Goal: Task Accomplishment & Management: Use online tool/utility

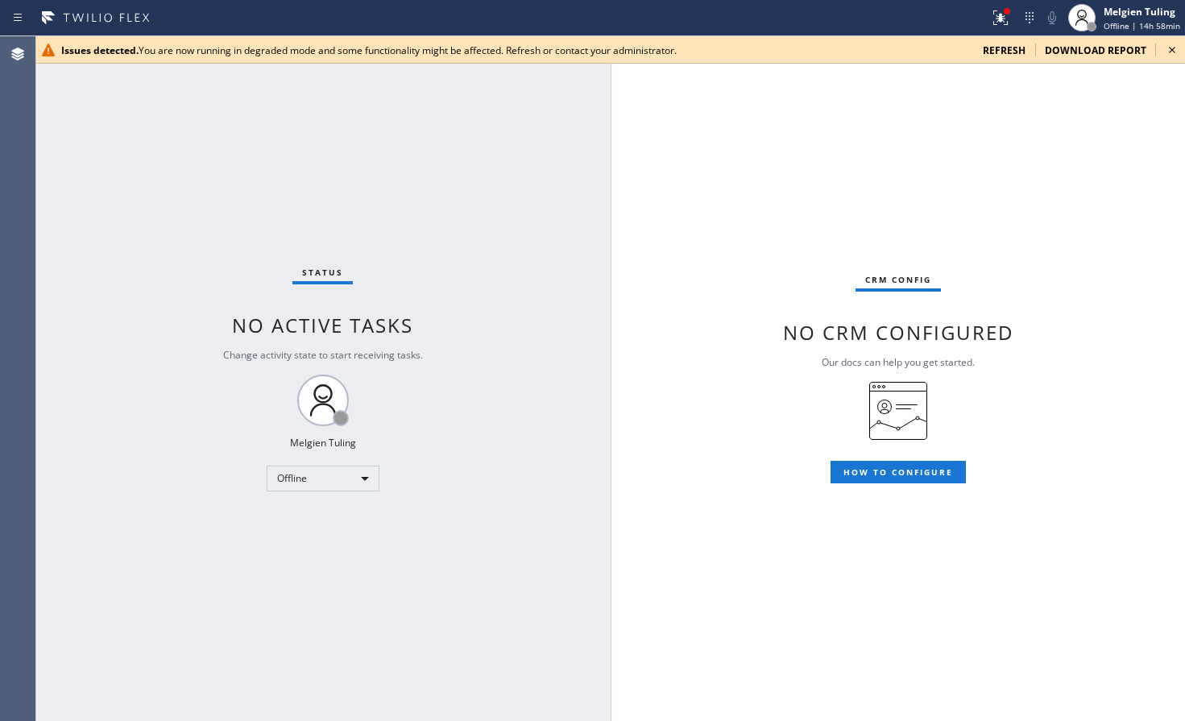
click at [97, 309] on div "Status No active tasks Change activity state to start receiving tasks. Melgien …" at bounding box center [322, 378] width 575 height 685
click at [1016, 52] on span "refresh" at bounding box center [1004, 51] width 43 height 14
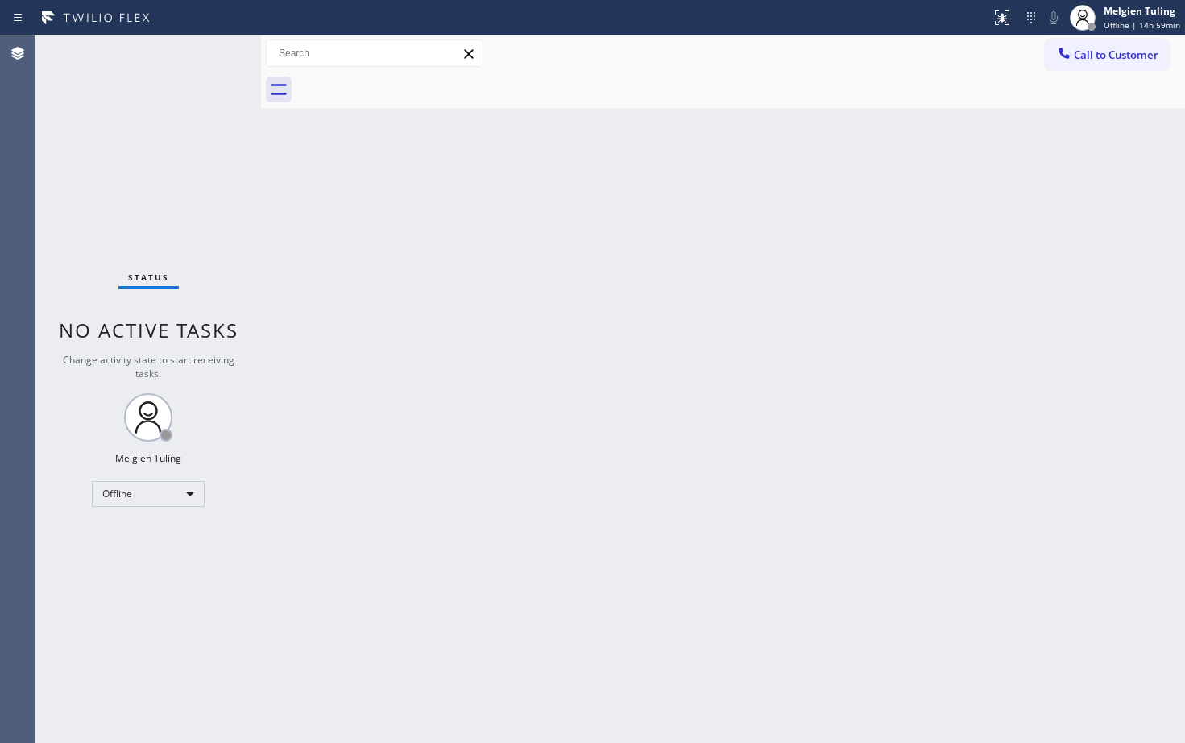
click at [322, 290] on div "Back to Dashboard Change Sender ID Customers Technicians Select a contact Outbo…" at bounding box center [723, 389] width 924 height 708
click at [182, 492] on div "Offline" at bounding box center [148, 494] width 113 height 26
click at [154, 536] on li "Available" at bounding box center [148, 536] width 110 height 19
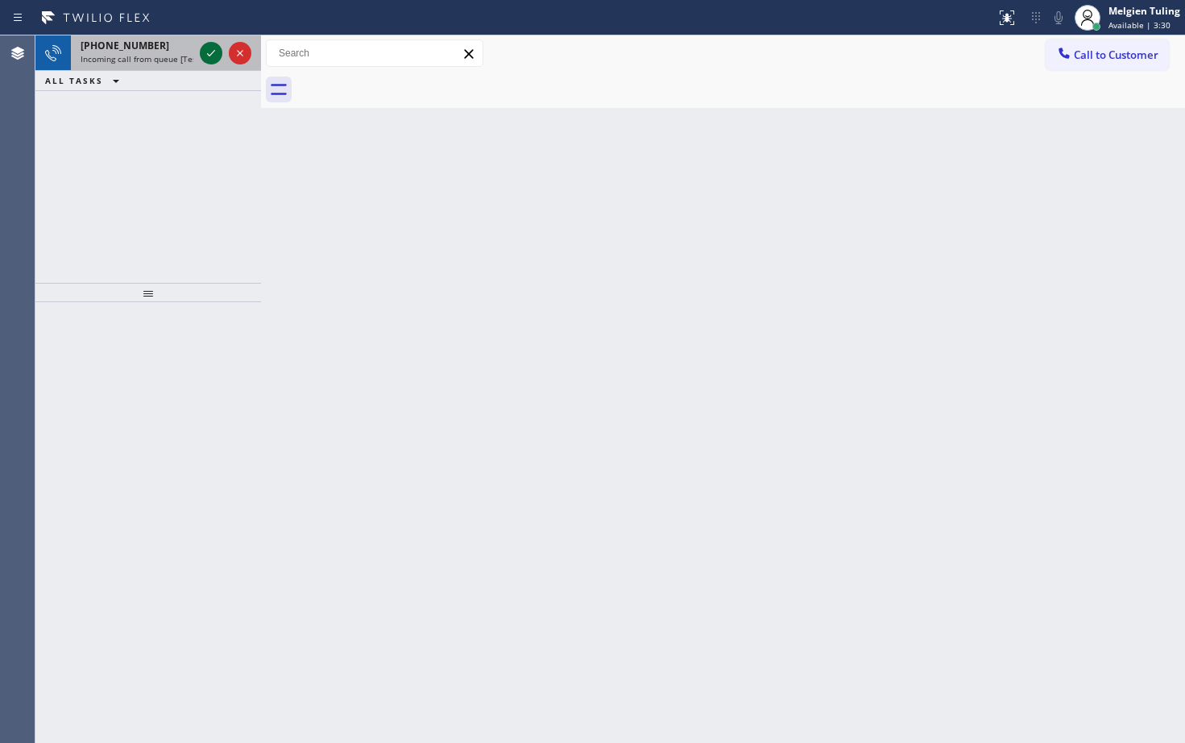
click at [211, 48] on icon at bounding box center [210, 53] width 19 height 19
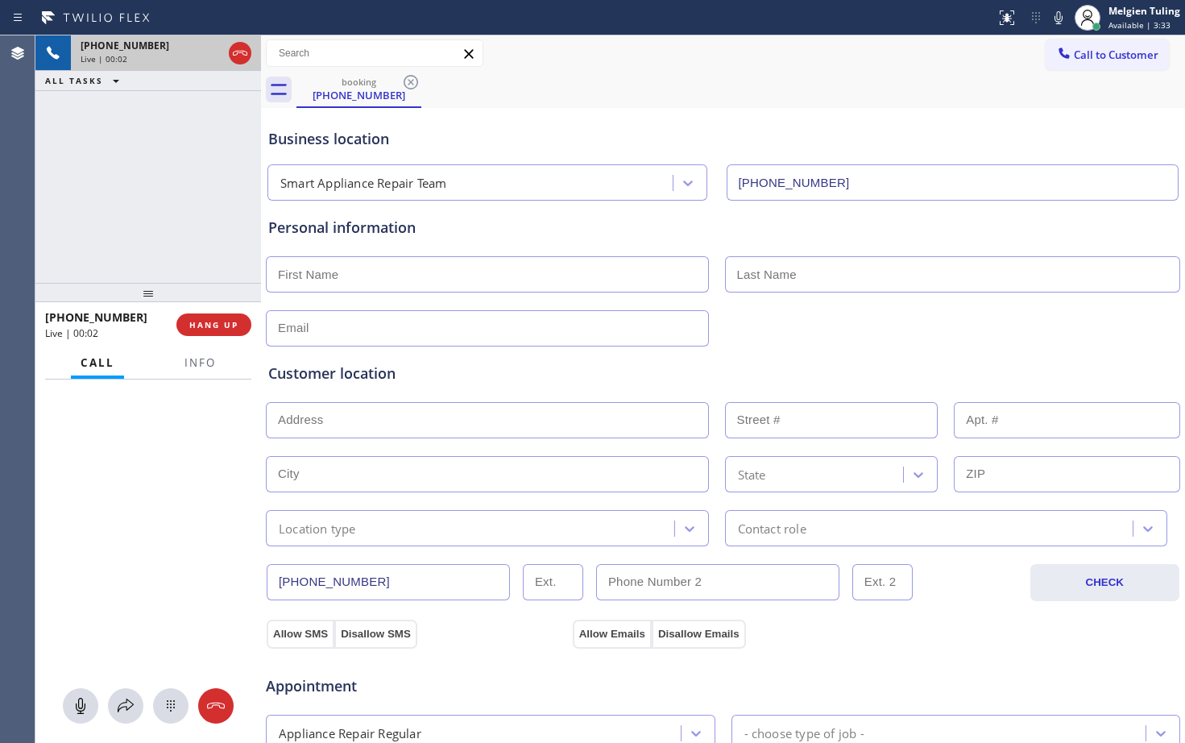
type input "[PHONE_NUMBER]"
click at [228, 330] on span "HANG UP" at bounding box center [213, 324] width 49 height 11
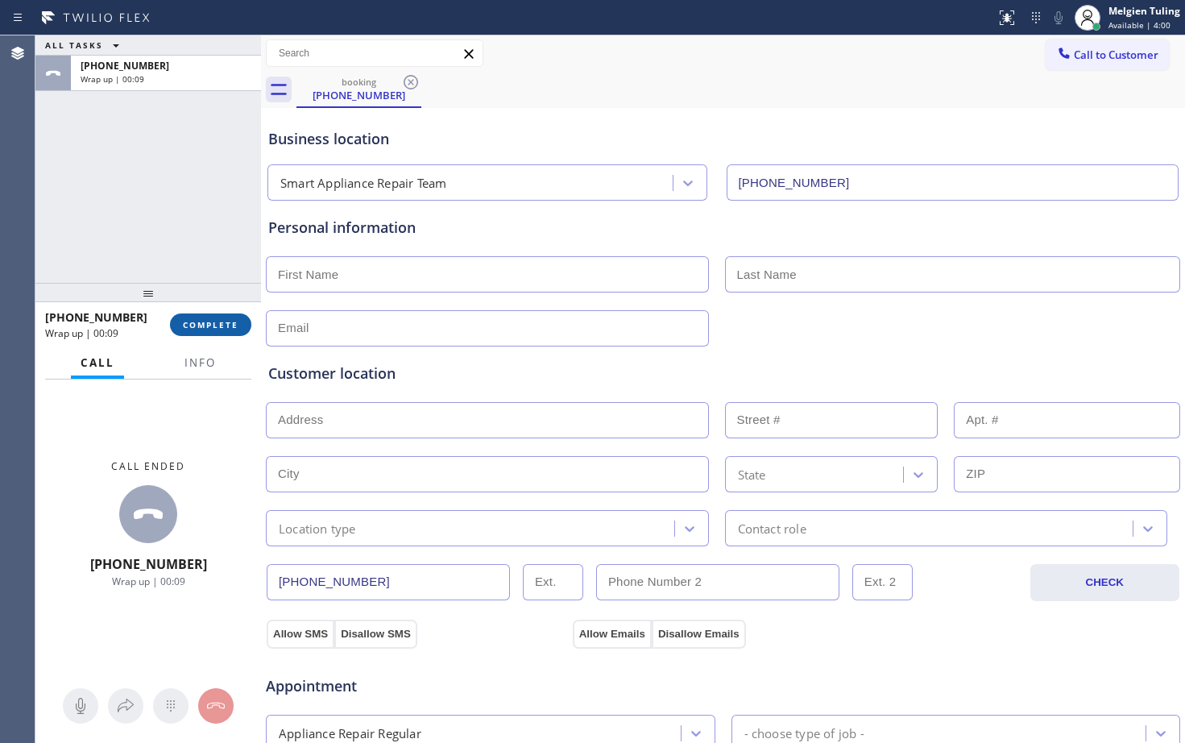
click at [206, 329] on span "COMPLETE" at bounding box center [211, 324] width 56 height 11
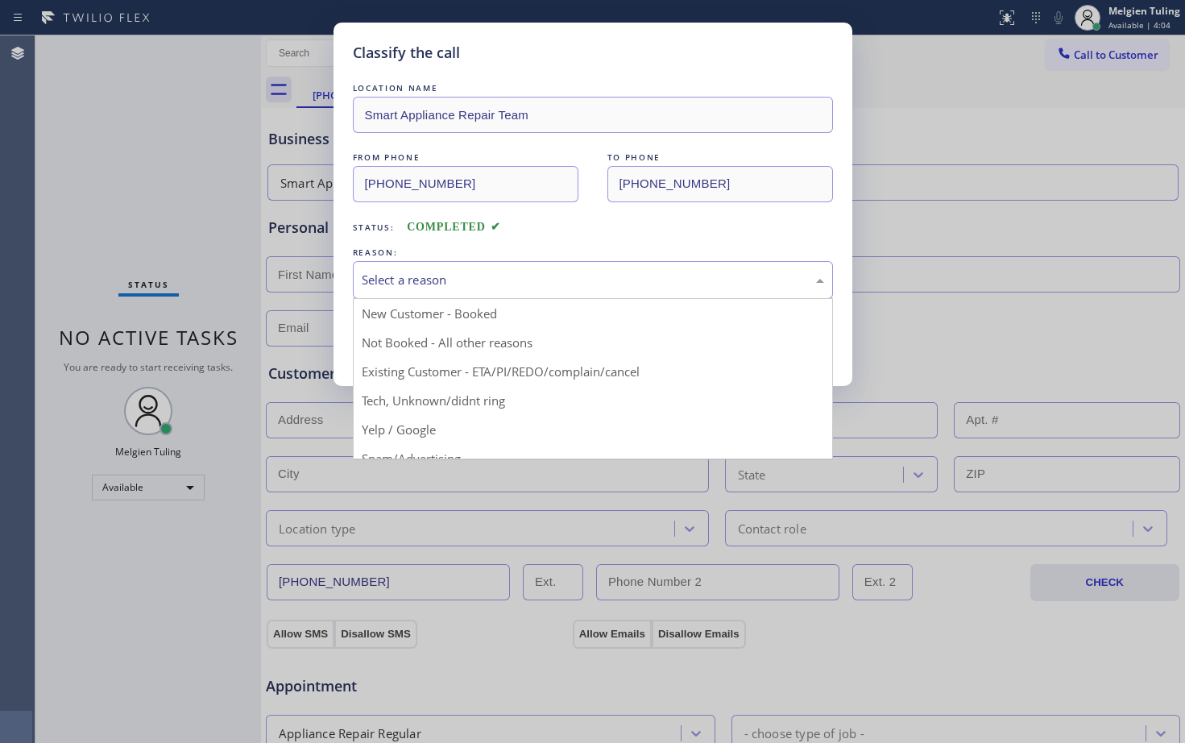
click at [378, 281] on div "Select a reason" at bounding box center [593, 280] width 463 height 19
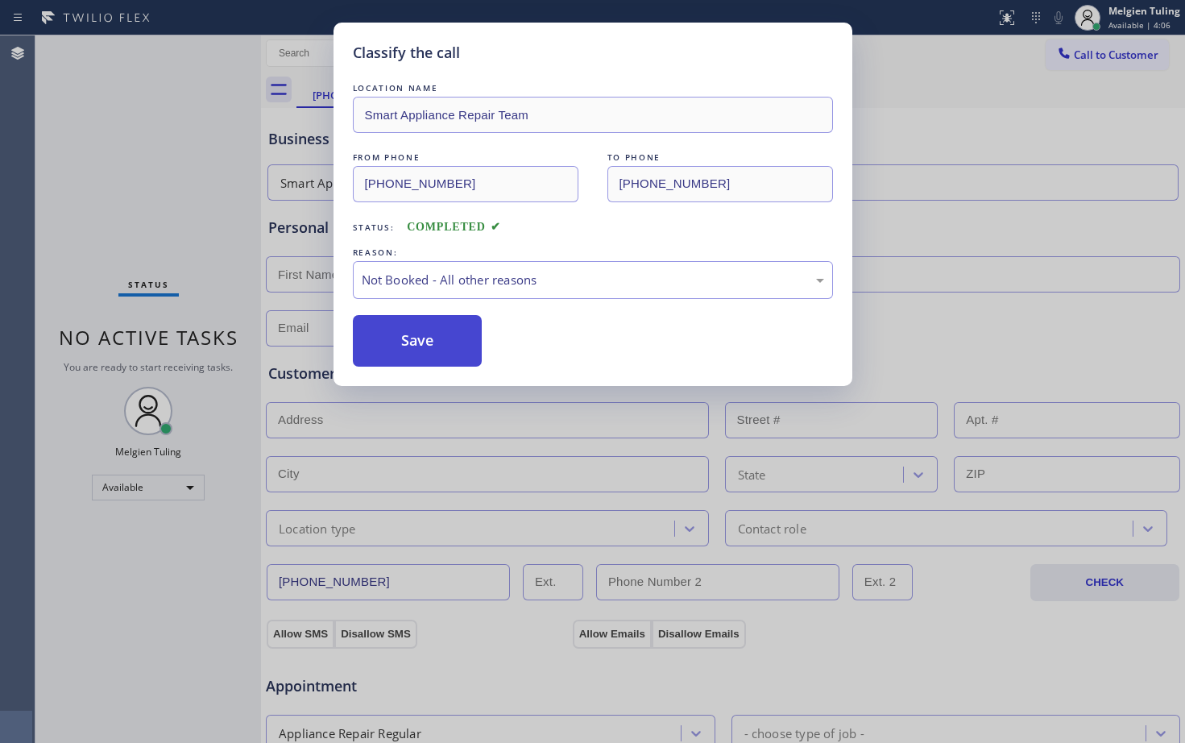
click at [388, 338] on button "Save" at bounding box center [418, 341] width 130 height 52
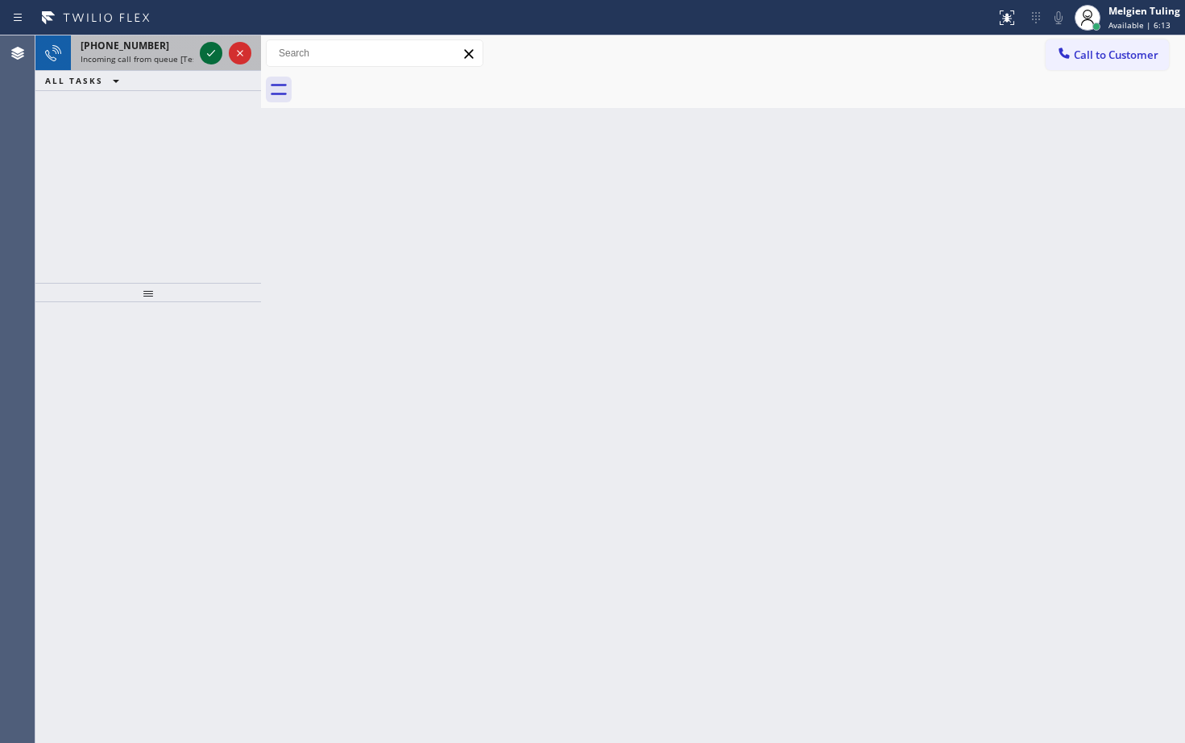
click at [214, 56] on icon at bounding box center [210, 53] width 19 height 19
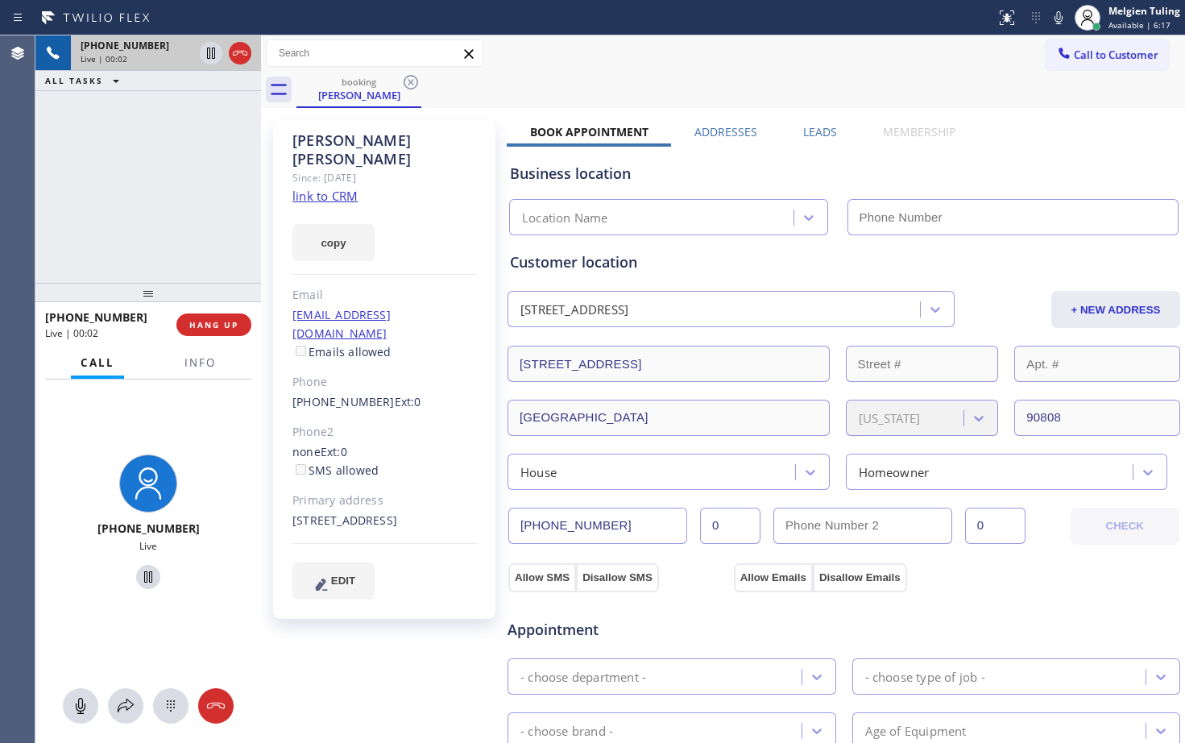
type input "[PHONE_NUMBER]"
click at [300, 188] on link "link to CRM" at bounding box center [325, 196] width 65 height 16
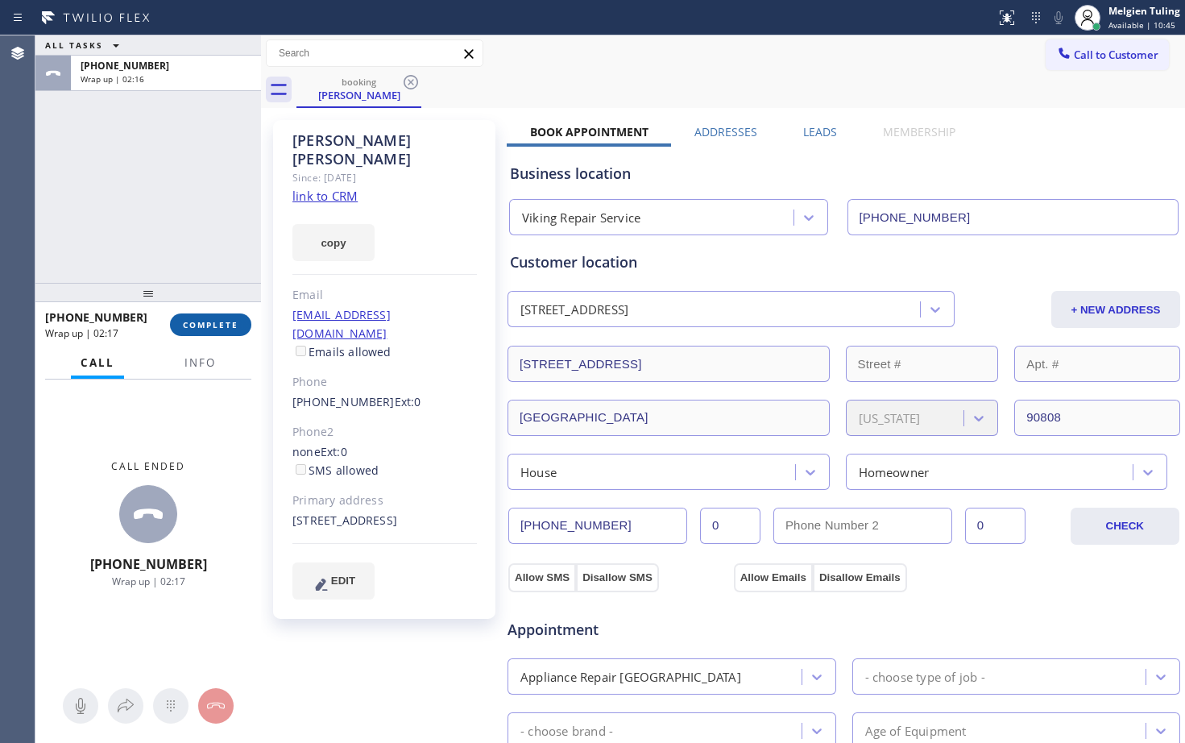
click at [208, 328] on span "COMPLETE" at bounding box center [211, 324] width 56 height 11
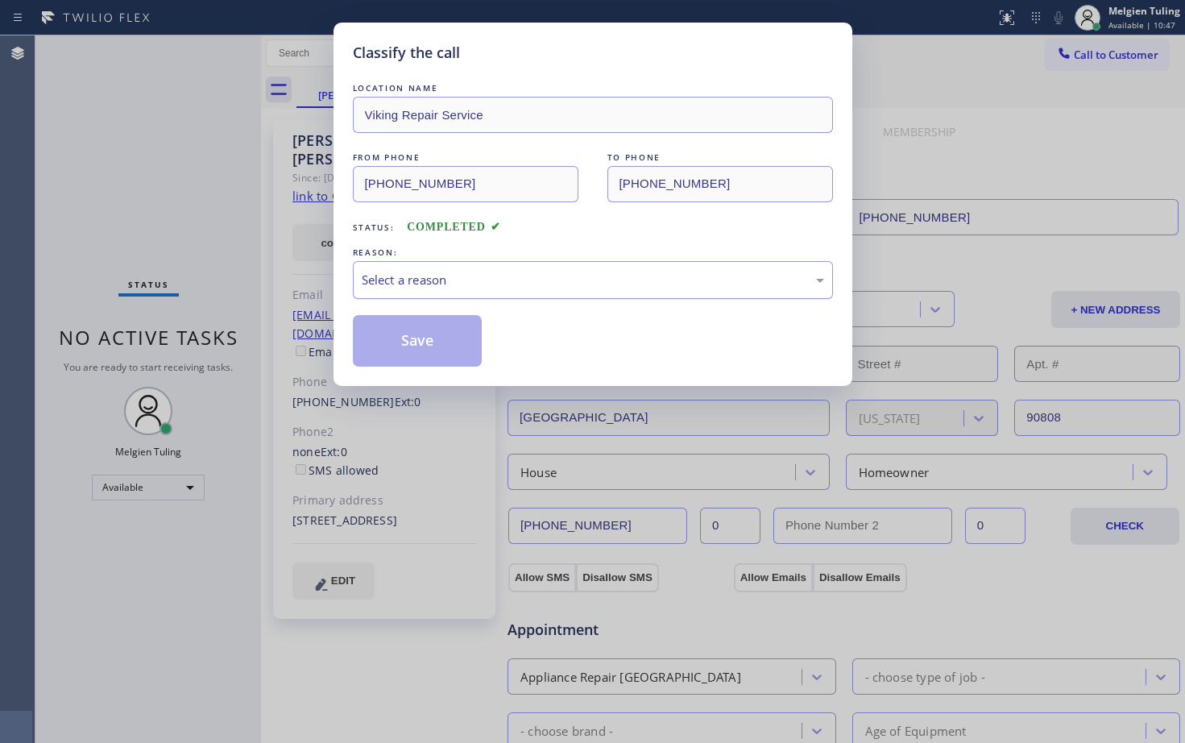
click at [384, 278] on div "Select a reason" at bounding box center [593, 280] width 463 height 19
click at [416, 343] on button "Save" at bounding box center [418, 341] width 130 height 52
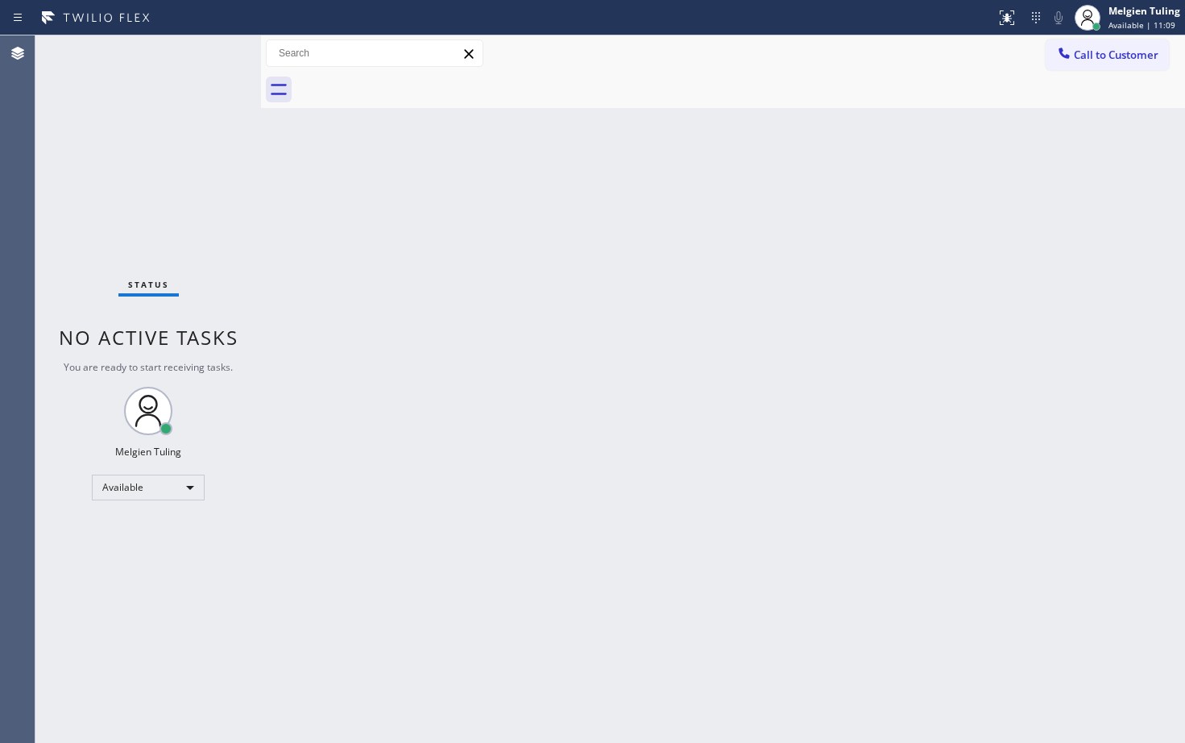
click at [129, 546] on div "Status No active tasks You are ready to start receiving tasks. Melgien Tuling A…" at bounding box center [148, 389] width 226 height 708
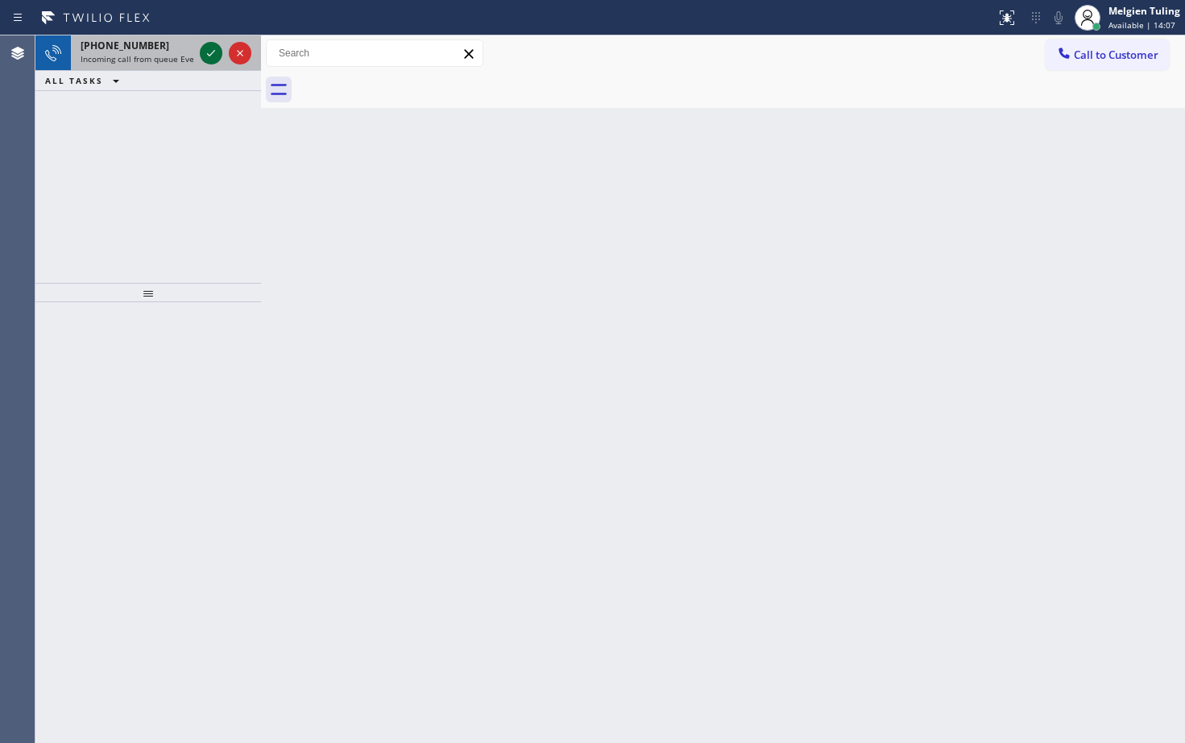
click at [207, 52] on icon at bounding box center [210, 53] width 19 height 19
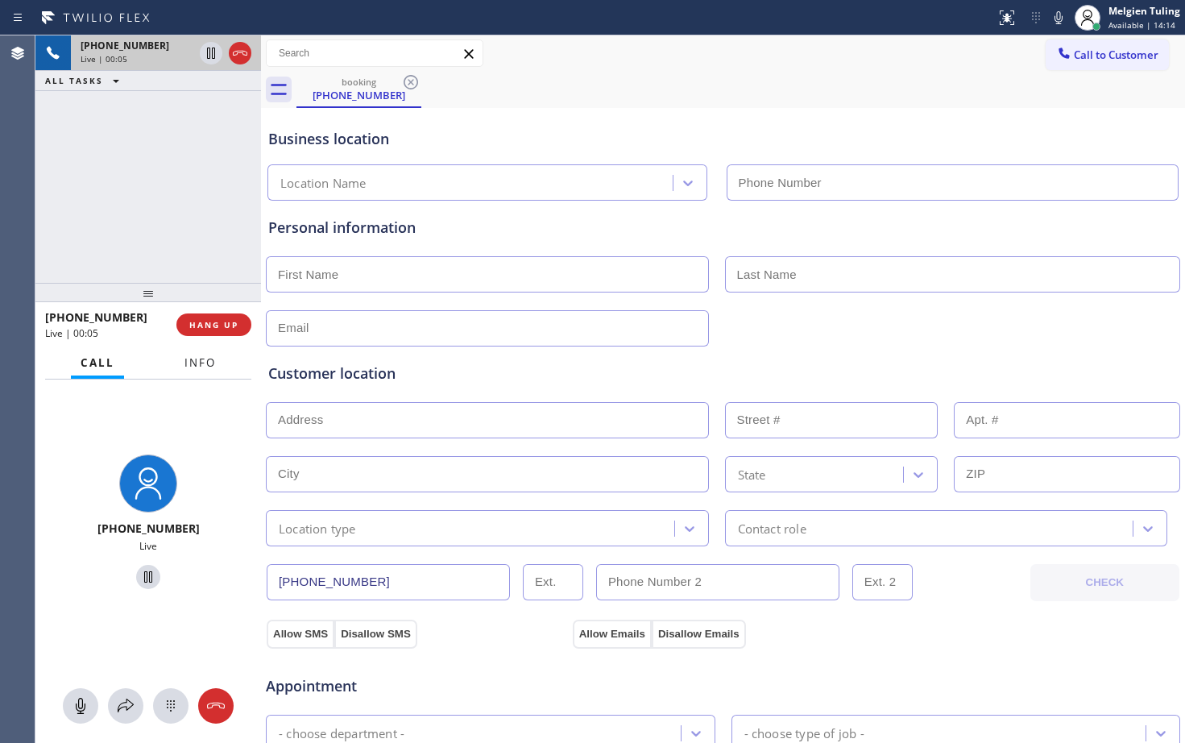
click at [190, 356] on span "Info" at bounding box center [200, 362] width 31 height 15
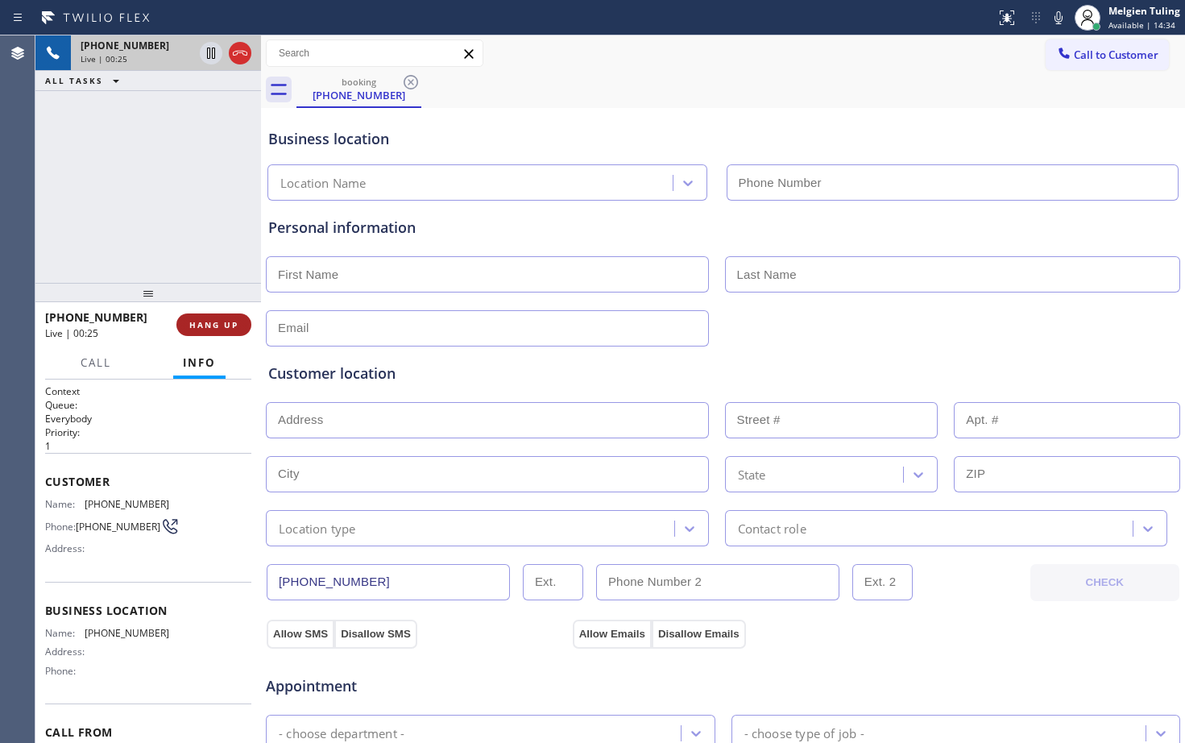
click at [205, 324] on span "HANG UP" at bounding box center [213, 324] width 49 height 11
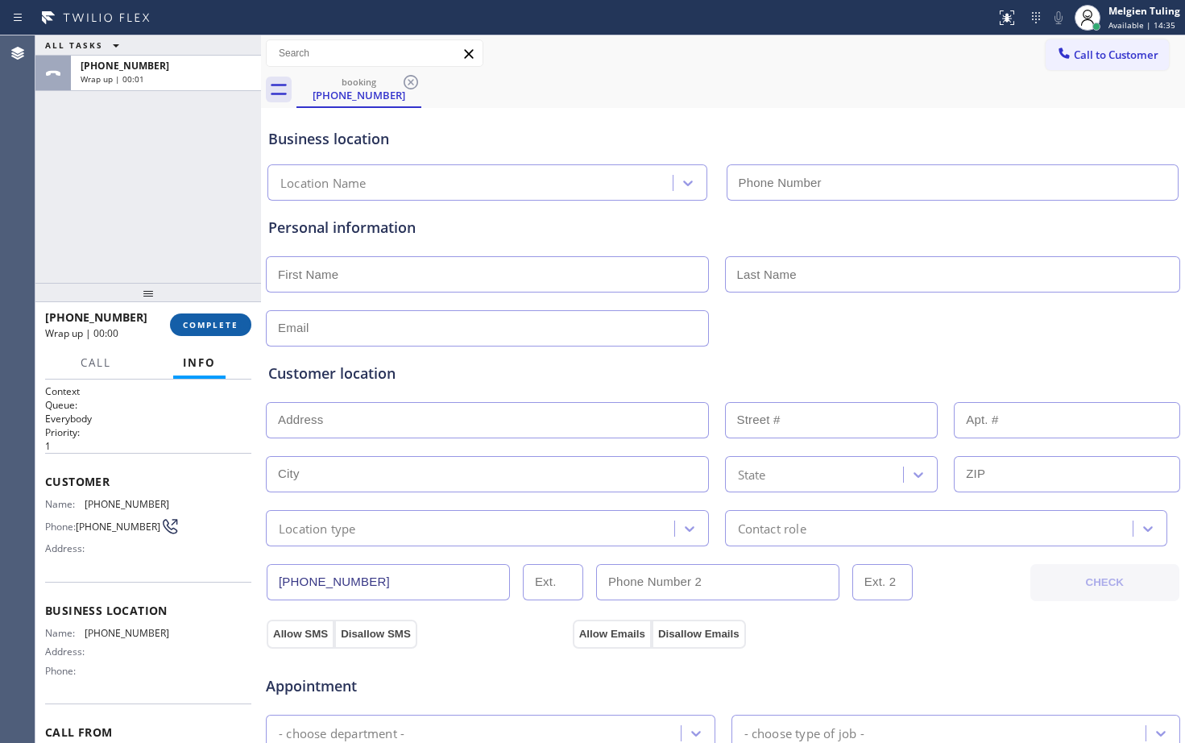
click at [205, 324] on span "COMPLETE" at bounding box center [211, 324] width 56 height 11
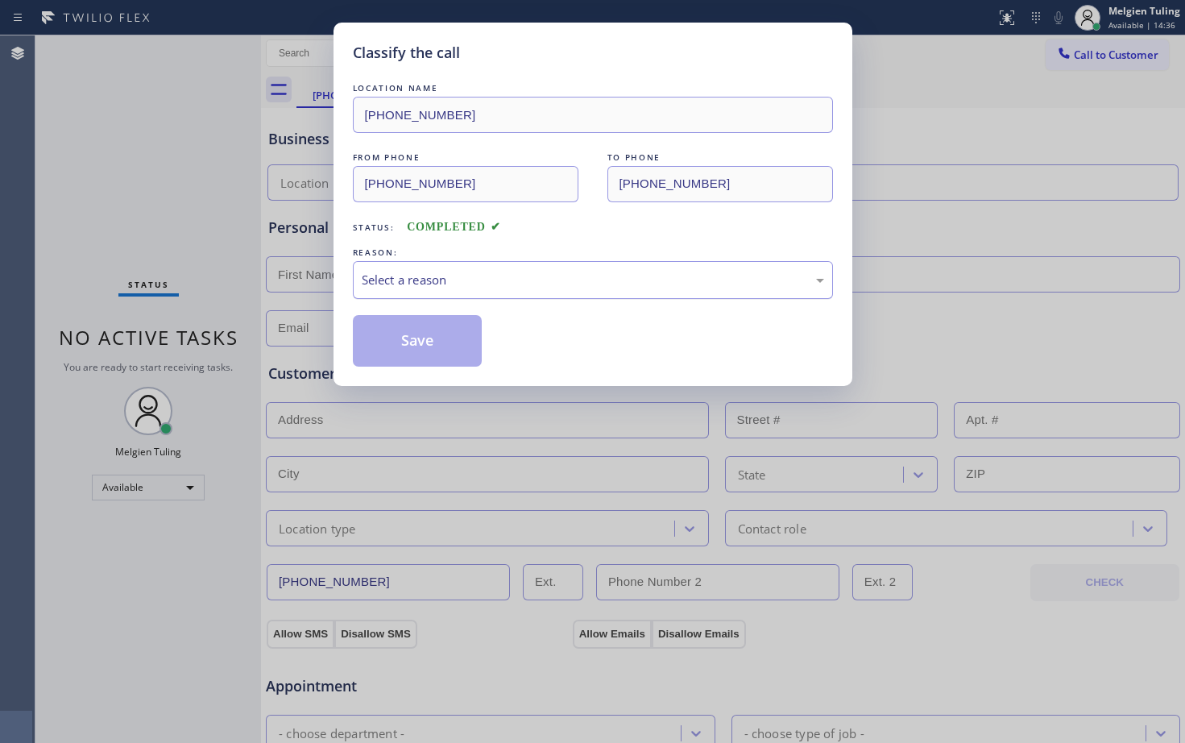
click at [398, 279] on div "Select a reason" at bounding box center [593, 280] width 463 height 19
click at [367, 331] on button "Save" at bounding box center [418, 341] width 130 height 52
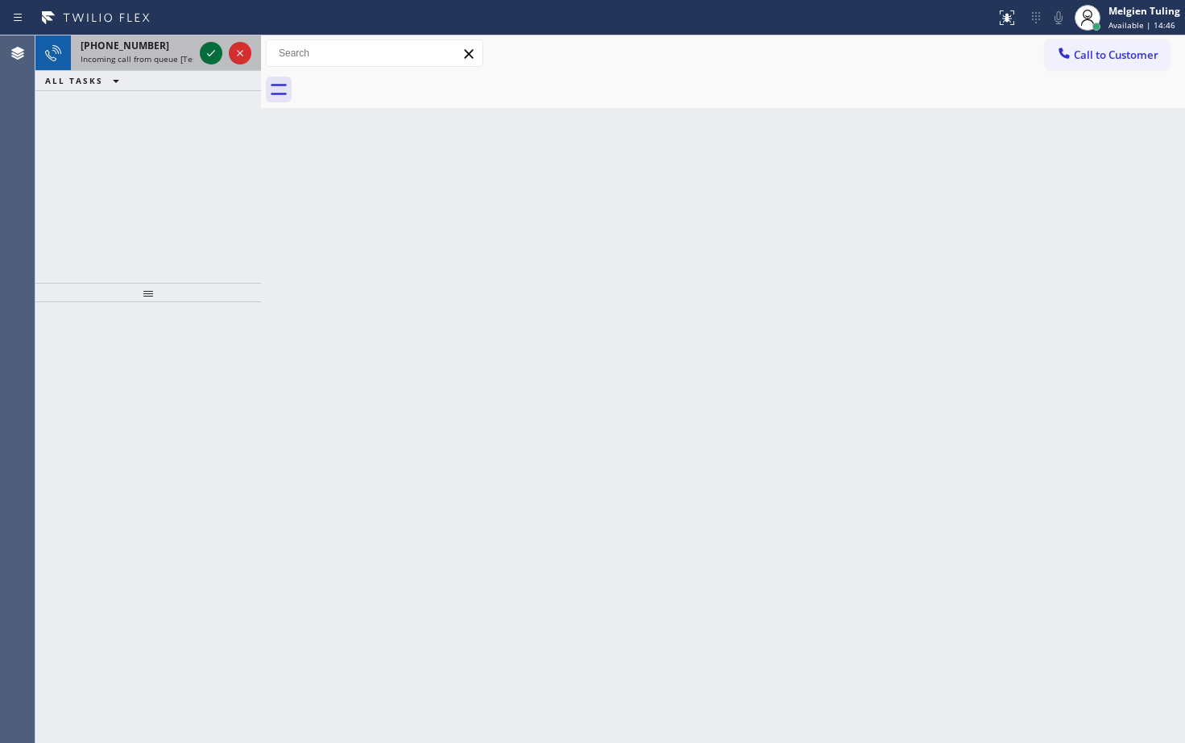
click at [205, 52] on icon at bounding box center [210, 53] width 19 height 19
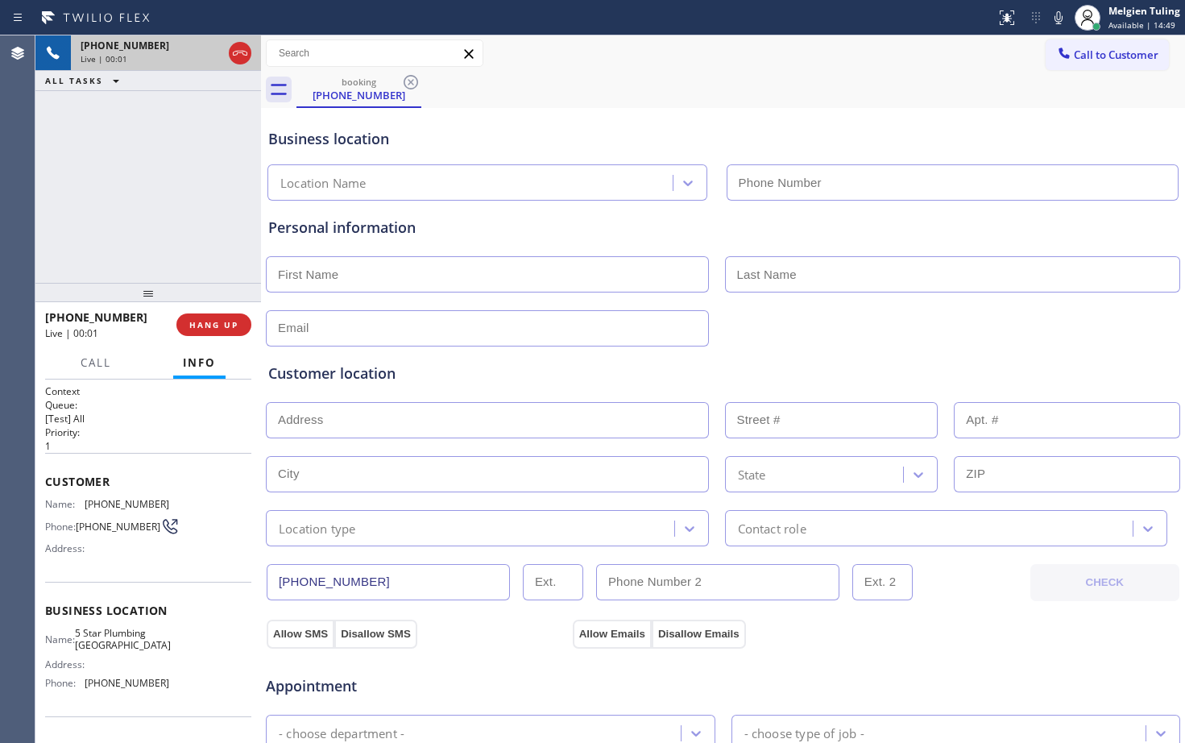
type input "[PHONE_NUMBER]"
click at [210, 329] on span "HANG UP" at bounding box center [213, 324] width 49 height 11
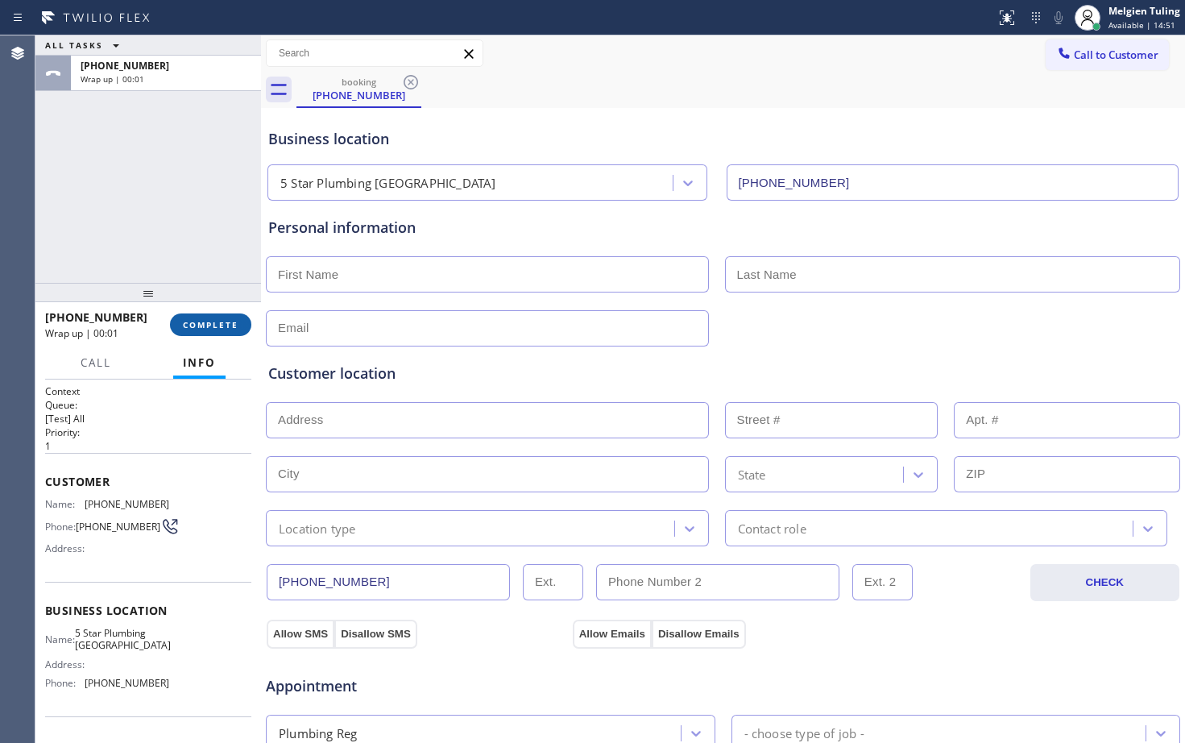
click at [210, 329] on span "COMPLETE" at bounding box center [211, 324] width 56 height 11
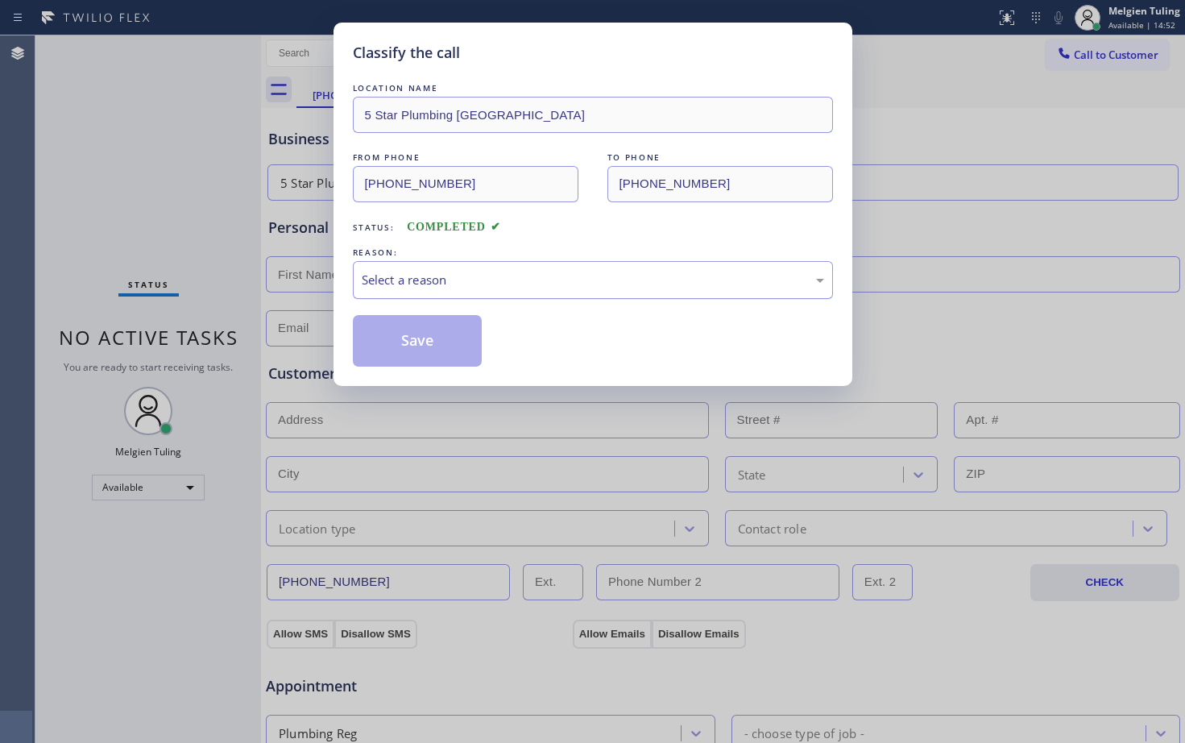
click at [418, 274] on div "Select a reason" at bounding box center [593, 280] width 463 height 19
click at [413, 345] on button "Save" at bounding box center [418, 341] width 130 height 52
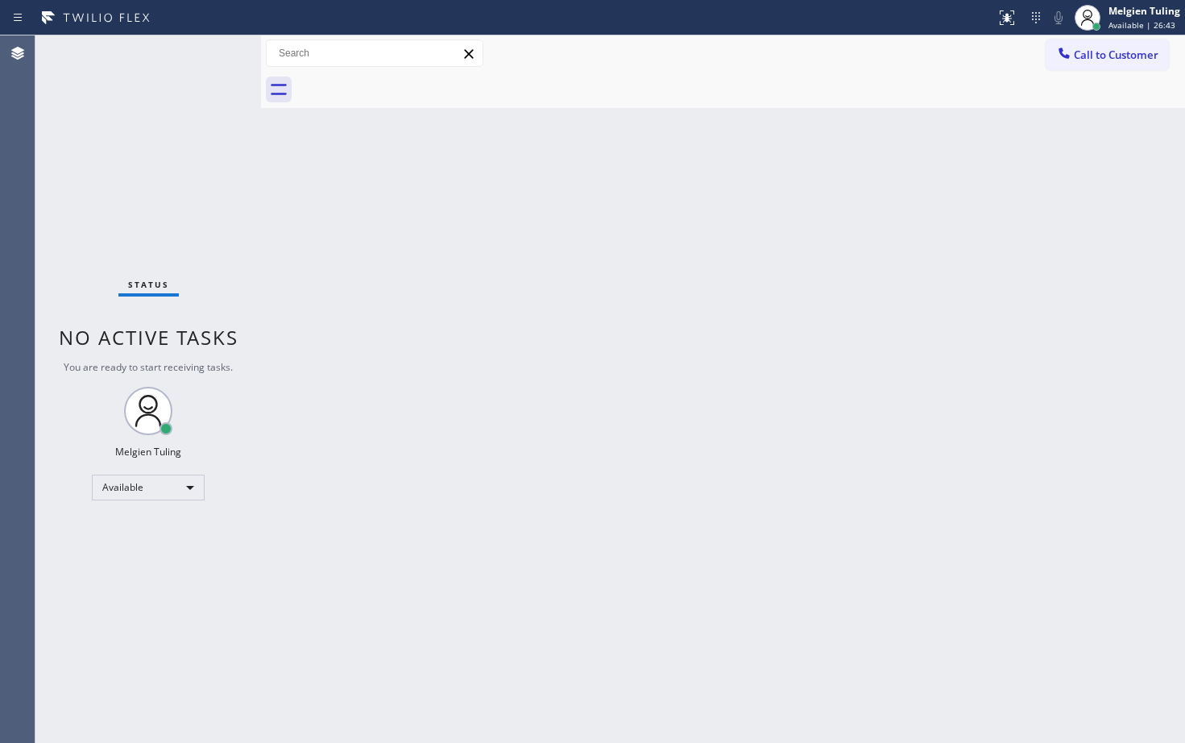
click at [104, 596] on div "Status No active tasks You are ready to start receiving tasks. Melgien Tuling A…" at bounding box center [148, 389] width 226 height 708
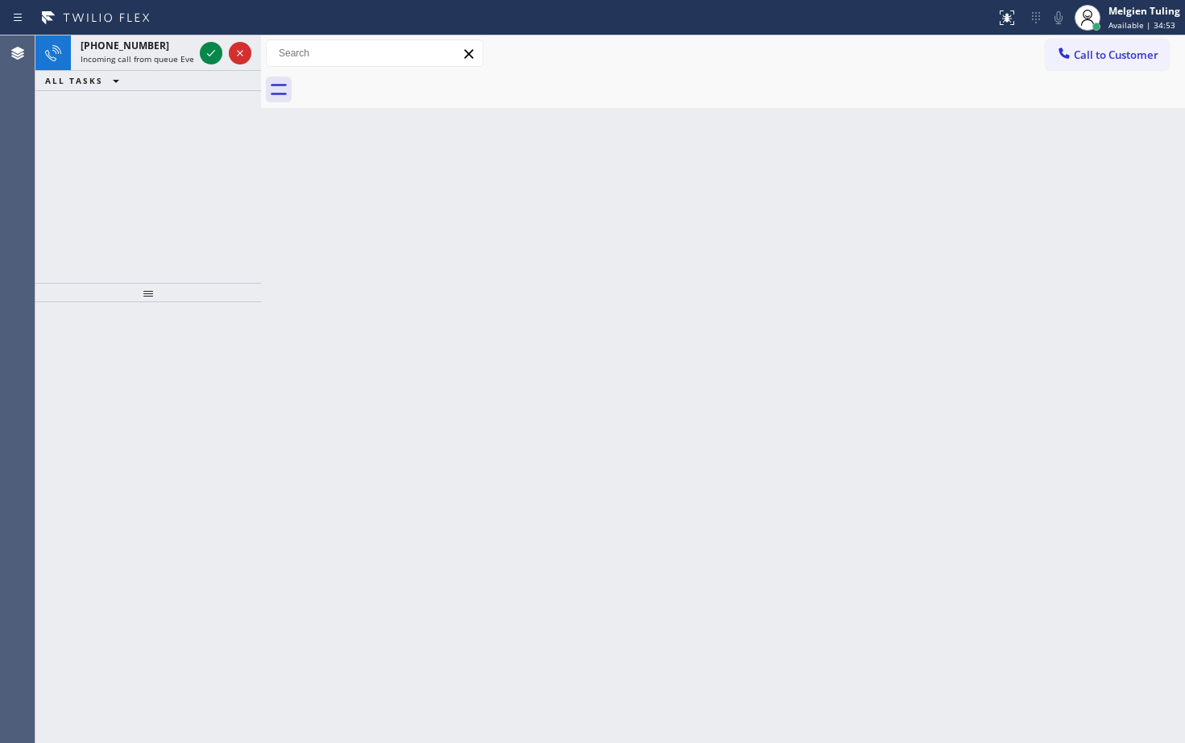
drag, startPoint x: 84, startPoint y: 215, endPoint x: 151, endPoint y: 151, distance: 93.5
click at [84, 213] on div "[PHONE_NUMBER] Incoming call from queue Everybody ALL TASKS ALL TASKS ACTIVE TA…" at bounding box center [148, 158] width 226 height 247
click at [214, 58] on icon at bounding box center [210, 53] width 19 height 19
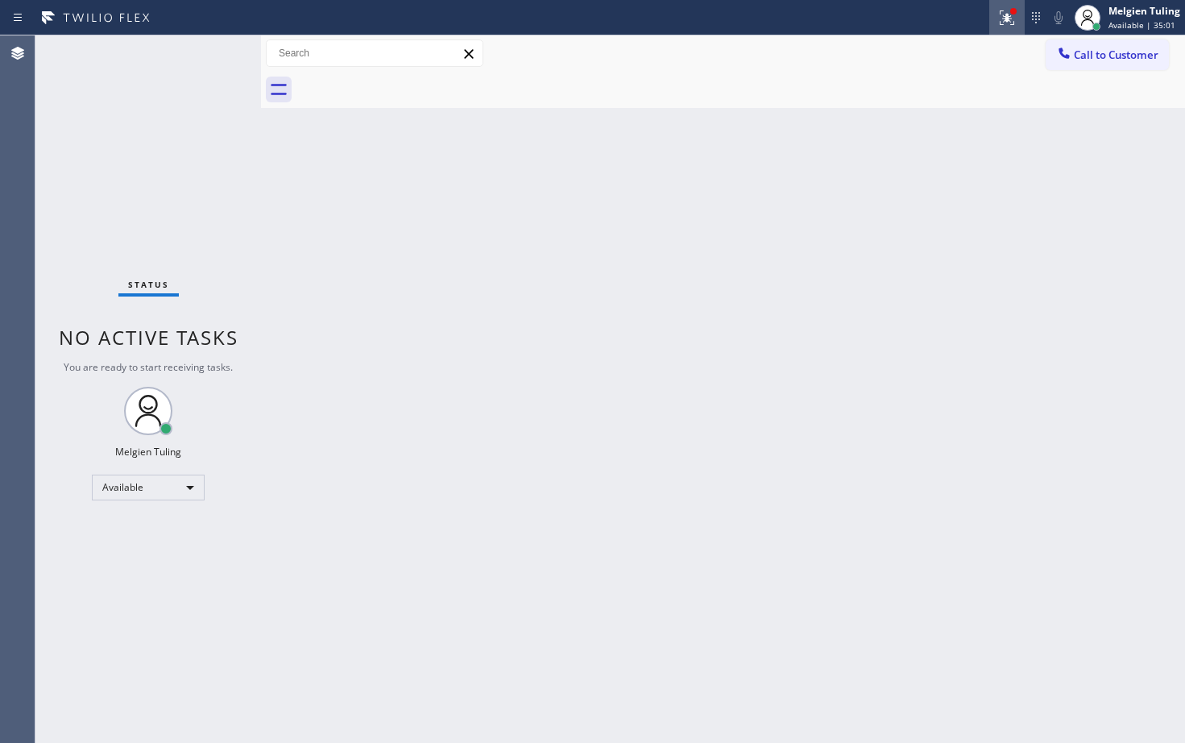
click at [1001, 20] on icon at bounding box center [1007, 17] width 19 height 19
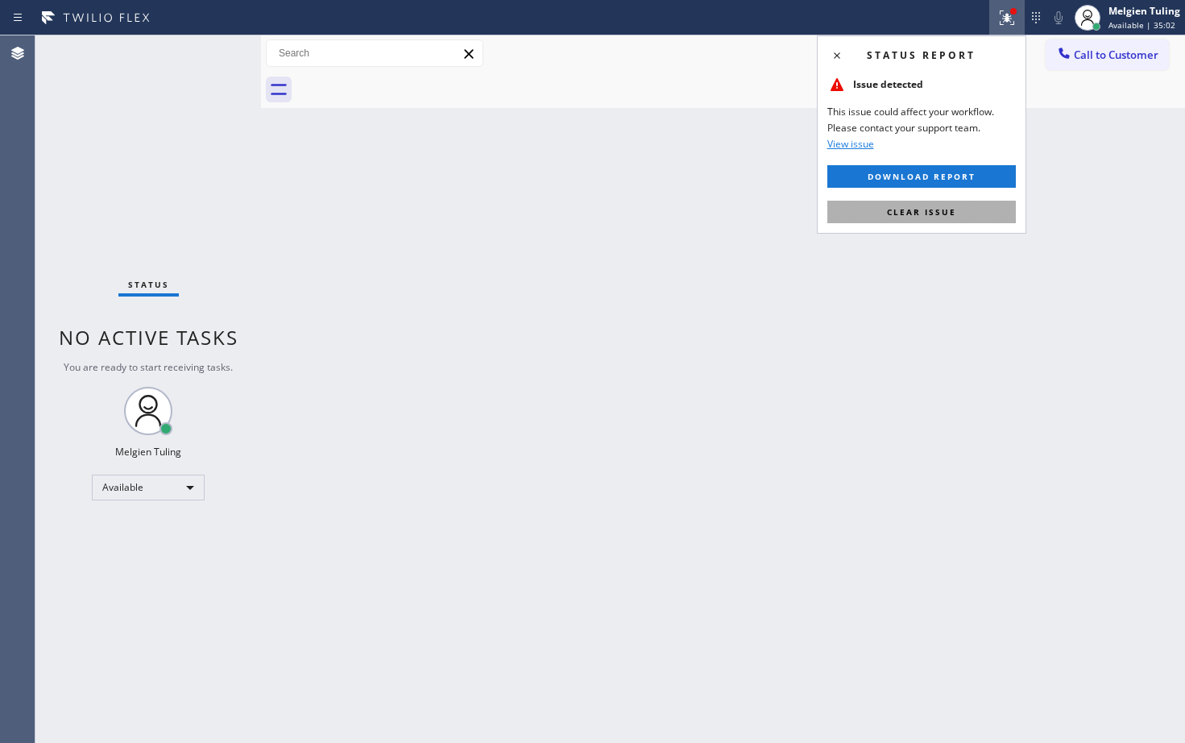
click at [890, 216] on span "Clear issue" at bounding box center [921, 211] width 69 height 11
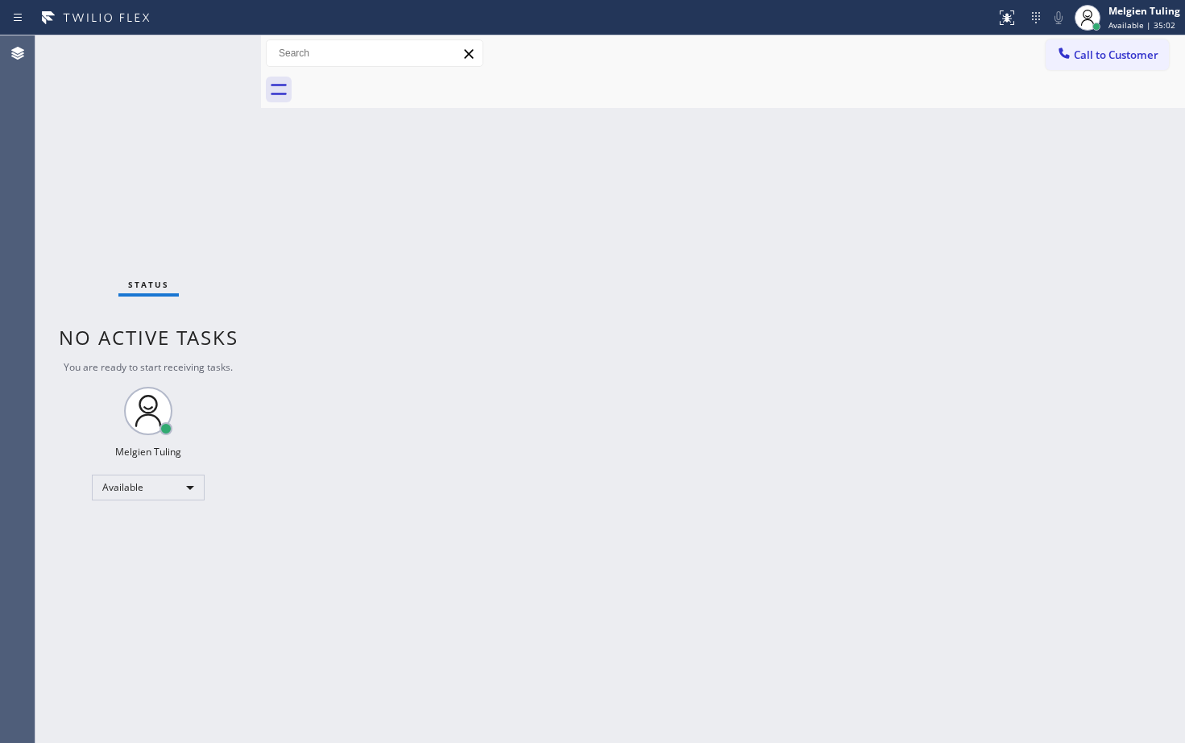
click at [890, 216] on div "Back to Dashboard Change Sender ID Customers Technicians Select a contact Outbo…" at bounding box center [723, 389] width 924 height 708
click at [206, 52] on div "Status No active tasks You are ready to start receiving tasks. Melgien Tuling A…" at bounding box center [148, 389] width 226 height 708
click at [495, 393] on div "Back to Dashboard Change Sender ID Customers Technicians Select a contact Outbo…" at bounding box center [723, 389] width 924 height 708
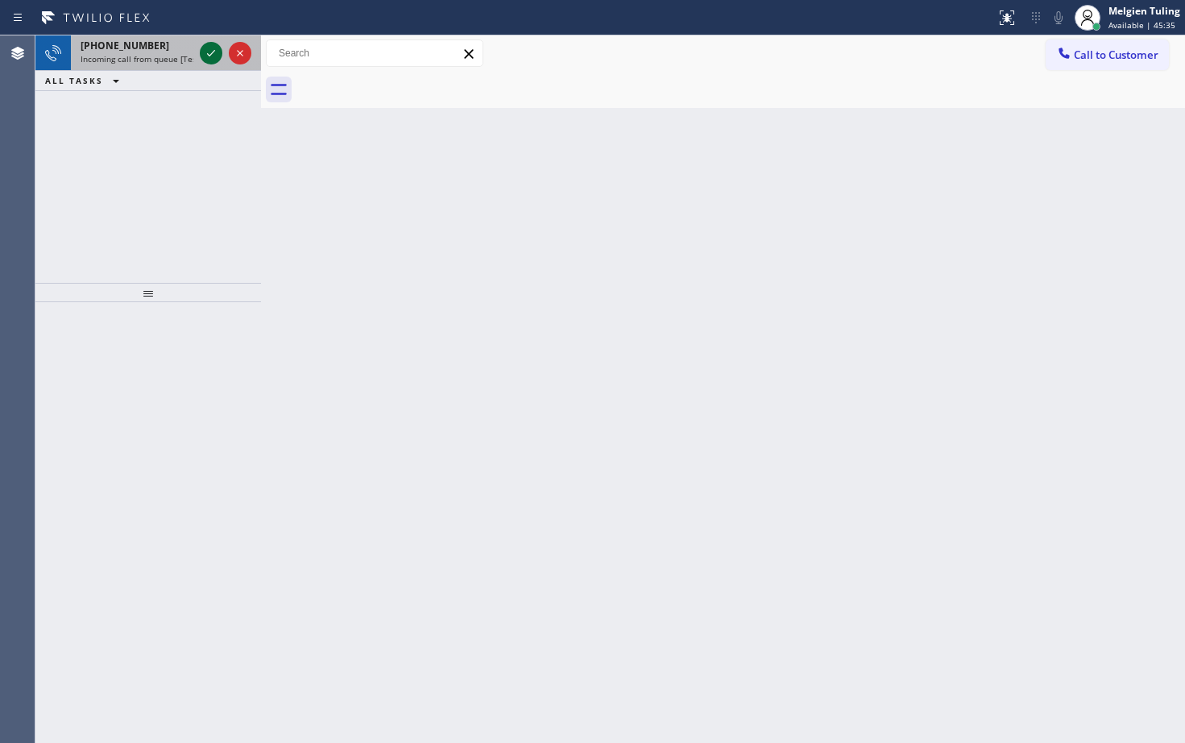
click at [208, 55] on icon at bounding box center [211, 53] width 8 height 6
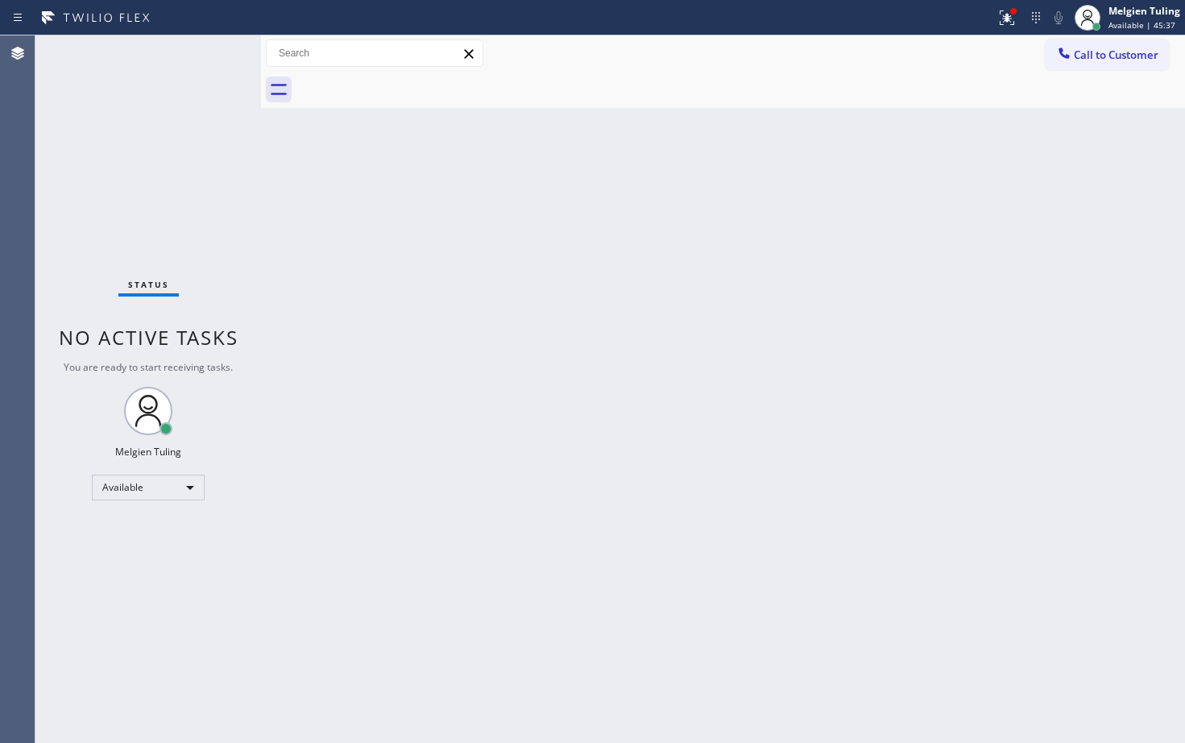
click at [208, 55] on div "Status No active tasks You are ready to start receiving tasks. Melgien Tuling A…" at bounding box center [148, 389] width 226 height 708
drag, startPoint x: 96, startPoint y: 131, endPoint x: 142, endPoint y: 87, distance: 63.3
click at [100, 131] on div "Status No active tasks You are ready to start receiving tasks. Melgien Tuling A…" at bounding box center [148, 389] width 226 height 708
click at [104, 549] on div "Status No active tasks You are ready to start receiving tasks. Melgien Tuling A…" at bounding box center [148, 389] width 226 height 708
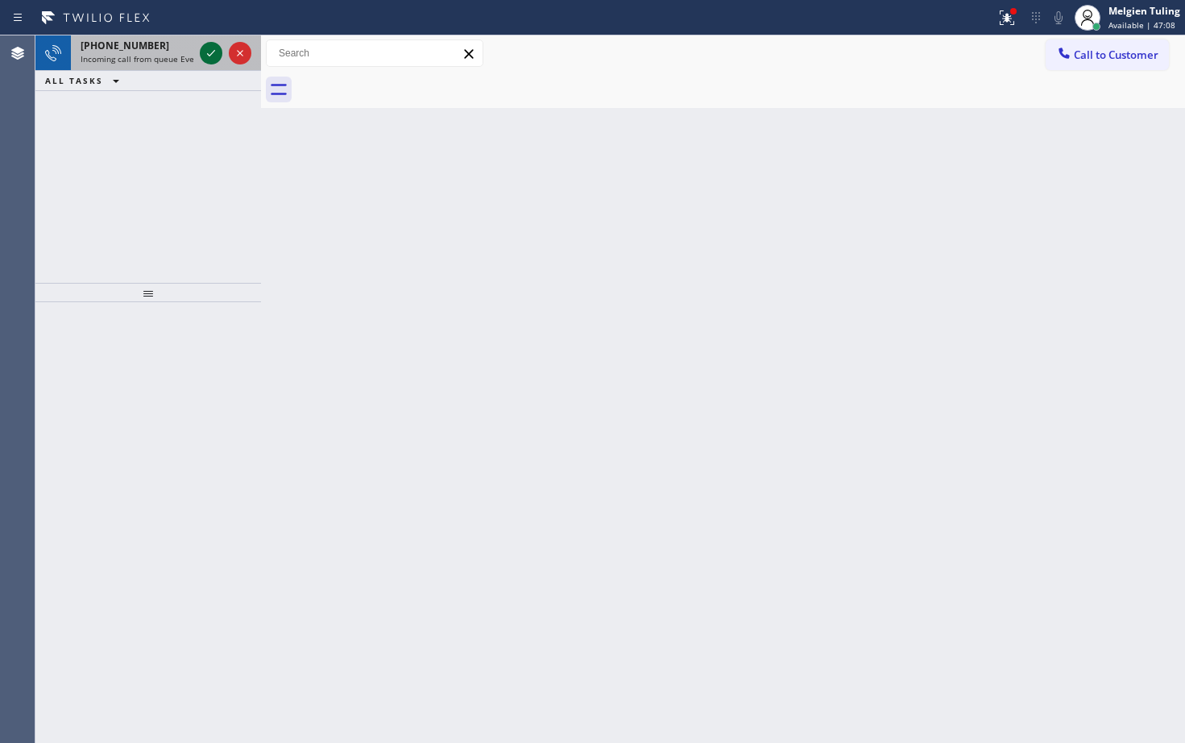
click at [209, 46] on icon at bounding box center [210, 53] width 19 height 19
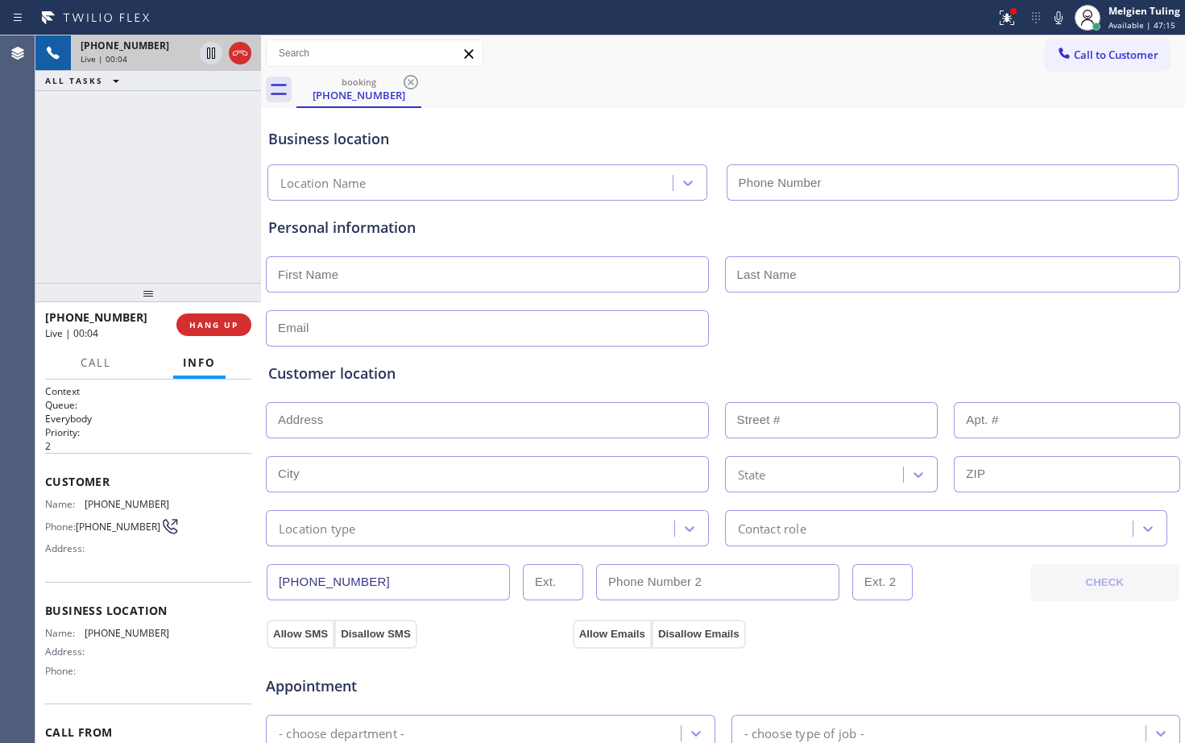
click at [117, 166] on div "[PHONE_NUMBER] Live | 00:04 ALL TASKS ALL TASKS ACTIVE TASKS TASKS IN WRAP UP" at bounding box center [148, 158] width 226 height 247
click at [55, 161] on div "[PHONE_NUMBER] Live | 00:29 ALL TASKS ALL TASKS ACTIVE TASKS TASKS IN WRAP UP" at bounding box center [148, 158] width 226 height 247
click at [1057, 14] on icon at bounding box center [1058, 17] width 19 height 19
click at [1009, 19] on icon at bounding box center [1005, 15] width 10 height 11
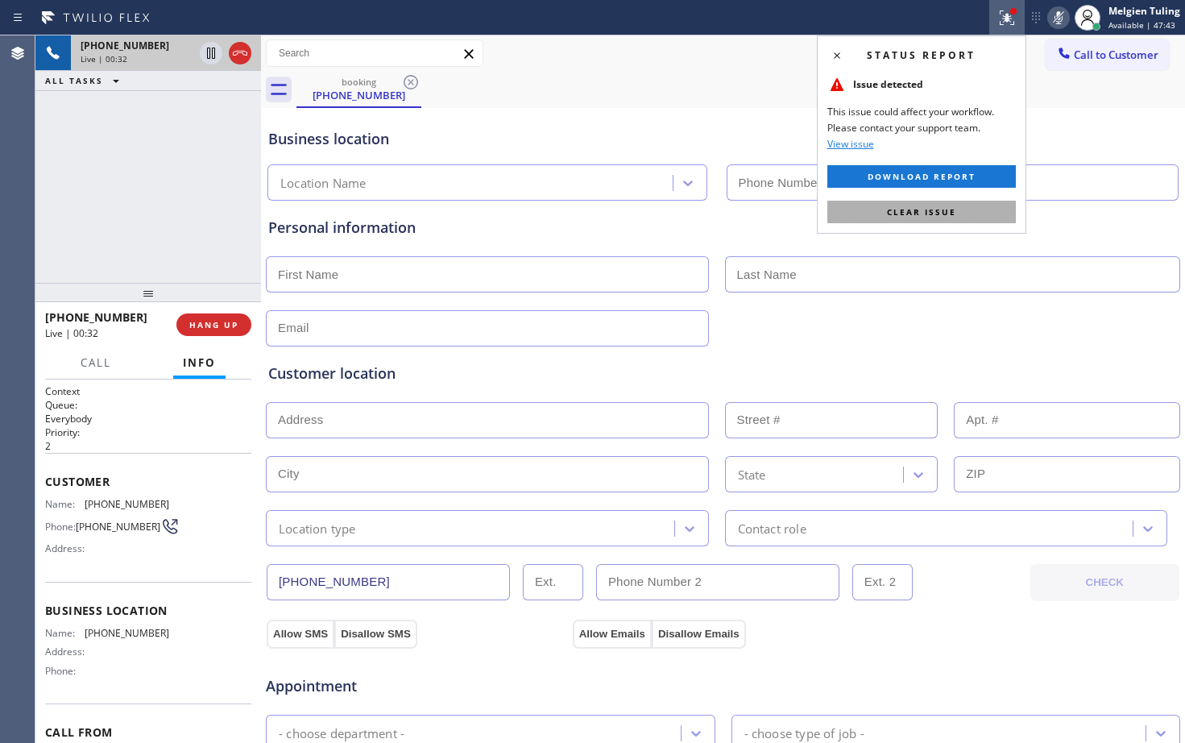
click at [919, 212] on span "Clear issue" at bounding box center [921, 211] width 69 height 11
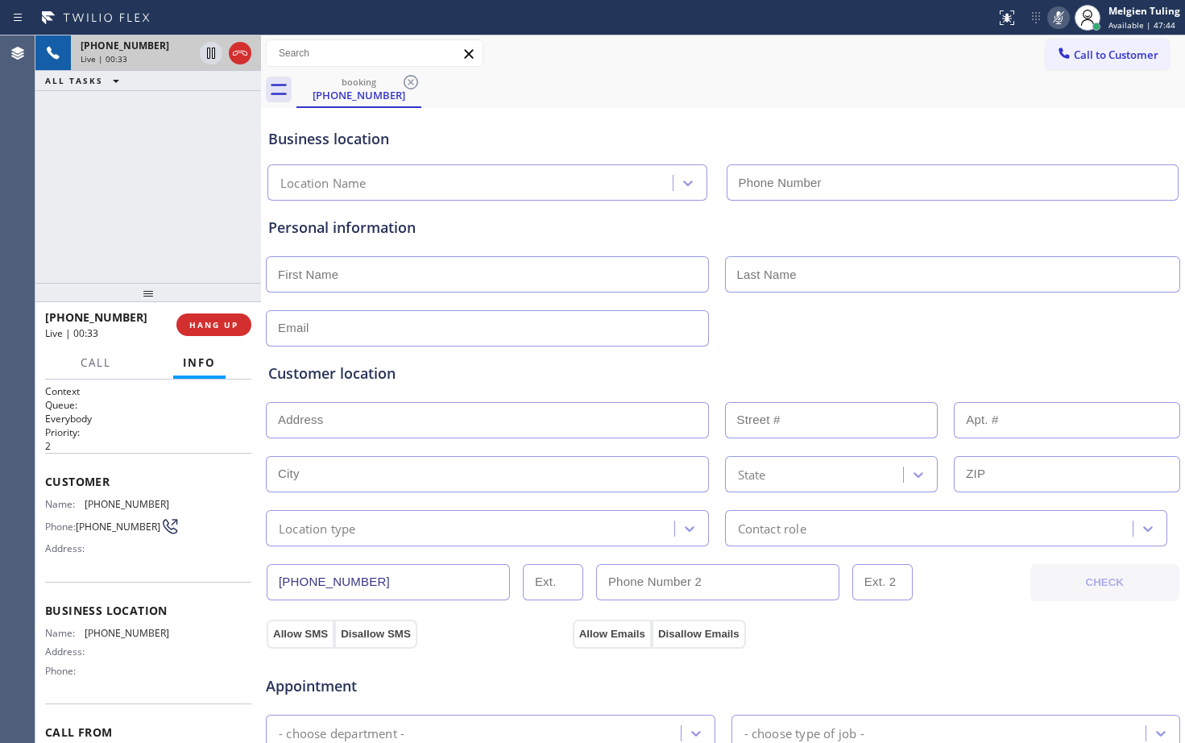
click at [731, 59] on div "Call to Customer Outbound call Location Search location Your caller id phone nu…" at bounding box center [723, 53] width 924 height 28
click at [1056, 18] on icon at bounding box center [1059, 17] width 8 height 13
click at [1065, 18] on icon at bounding box center [1058, 17] width 19 height 19
click at [733, 81] on div "booking [PHONE_NUMBER]" at bounding box center [741, 90] width 889 height 36
click at [77, 235] on div "[PHONE_NUMBER] Live | 01:01 ALL TASKS ALL TASKS ACTIVE TASKS TASKS IN WRAP UP" at bounding box center [148, 158] width 226 height 247
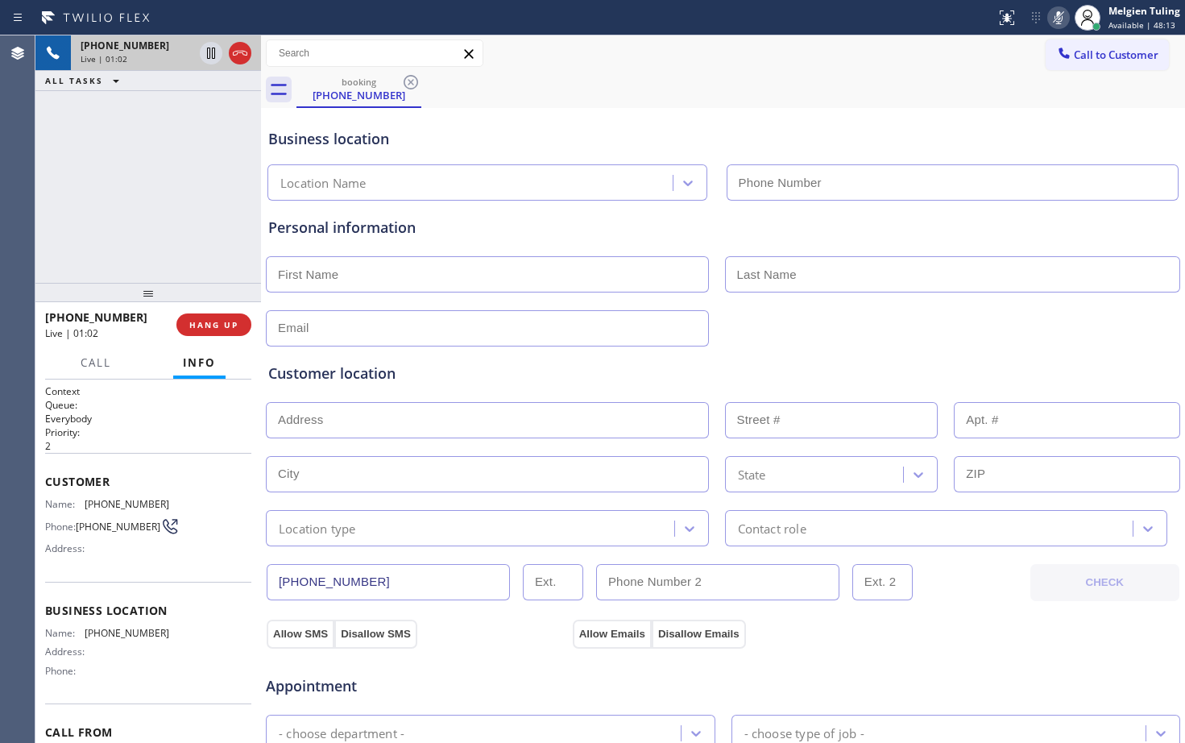
click at [687, 70] on div "Call to Customer Outbound call Location Search location Your caller id phone nu…" at bounding box center [723, 53] width 924 height 36
click at [1055, 15] on icon at bounding box center [1058, 17] width 19 height 19
click at [861, 56] on div "Call to Customer Outbound call Location Search location Your caller id phone nu…" at bounding box center [723, 53] width 924 height 28
click at [1060, 12] on icon at bounding box center [1058, 17] width 19 height 19
click at [752, 54] on div "Call to Customer Outbound call Location Search location Your caller id phone nu…" at bounding box center [723, 53] width 924 height 28
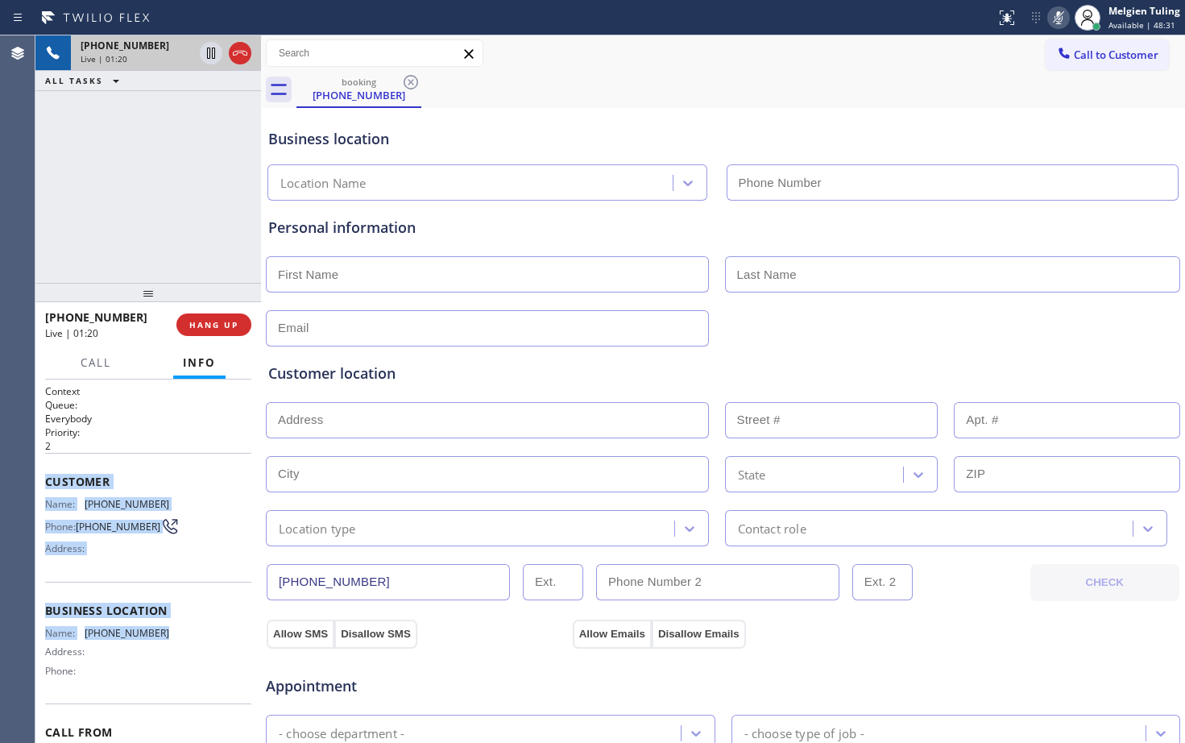
drag, startPoint x: 40, startPoint y: 485, endPoint x: 164, endPoint y: 629, distance: 189.1
click at [164, 629] on div "Context Queue: Everybody Priority: 2 Customer Name: [PHONE_NUMBER] Phone: [PHON…" at bounding box center [148, 561] width 226 height 363
copy div "Customer Name: [PHONE_NUMBER] Phone: [PHONE_NUMBER] Address: Business location …"
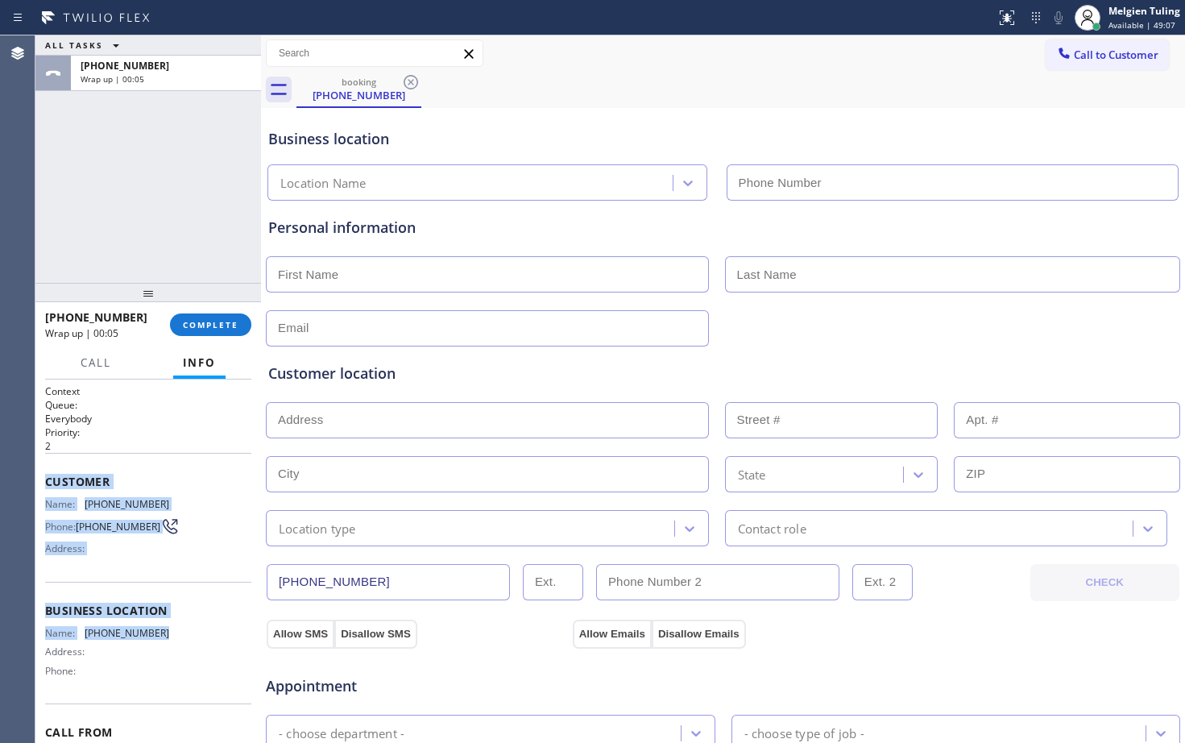
click at [77, 215] on div "ALL TASKS ALL TASKS ACTIVE TASKS TASKS IN WRAP UP [PHONE_NUMBER] Wrap up | 00:05" at bounding box center [148, 158] width 226 height 247
drag, startPoint x: 45, startPoint y: 476, endPoint x: 168, endPoint y: 637, distance: 202.4
click at [168, 637] on div "Context Queue: Everybody Priority: 2 Customer Name: [PHONE_NUMBER] Phone: [PHON…" at bounding box center [148, 605] width 206 height 442
copy div "Customer Name: [PHONE_NUMBER] Phone: [PHONE_NUMBER] Address: Business location …"
click at [211, 325] on span "COMPLETE" at bounding box center [211, 324] width 56 height 11
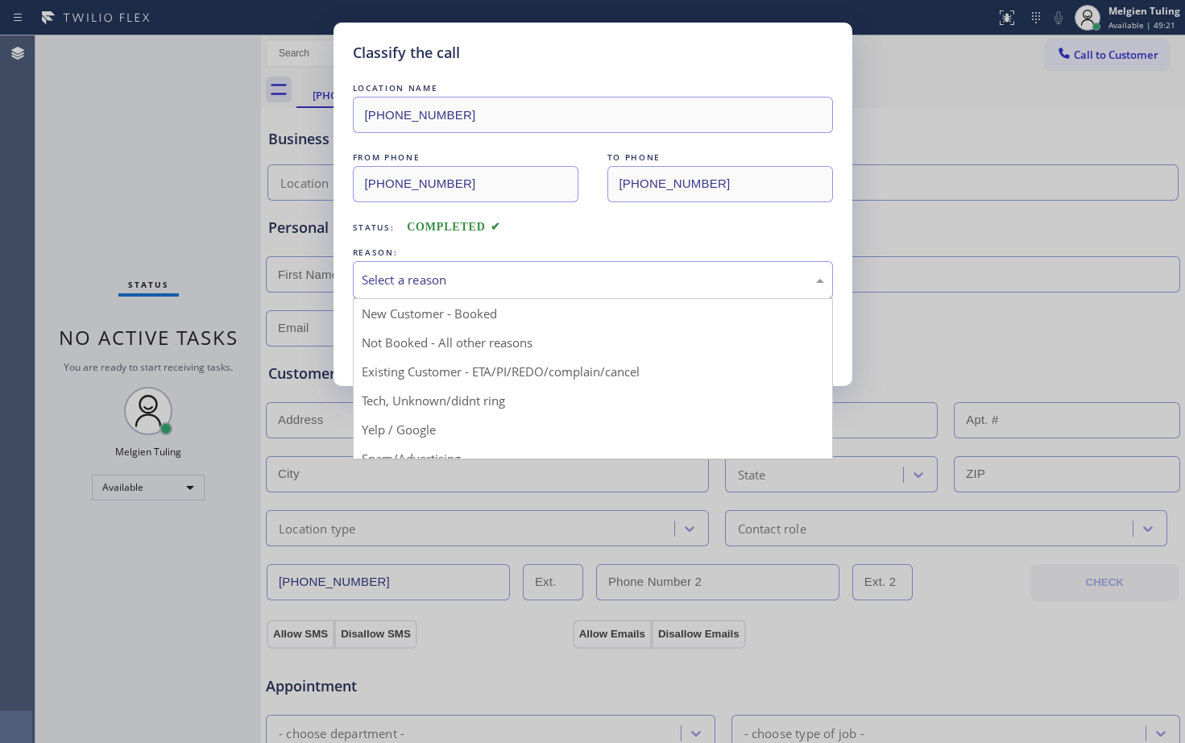
click at [425, 281] on div "Select a reason" at bounding box center [593, 280] width 463 height 19
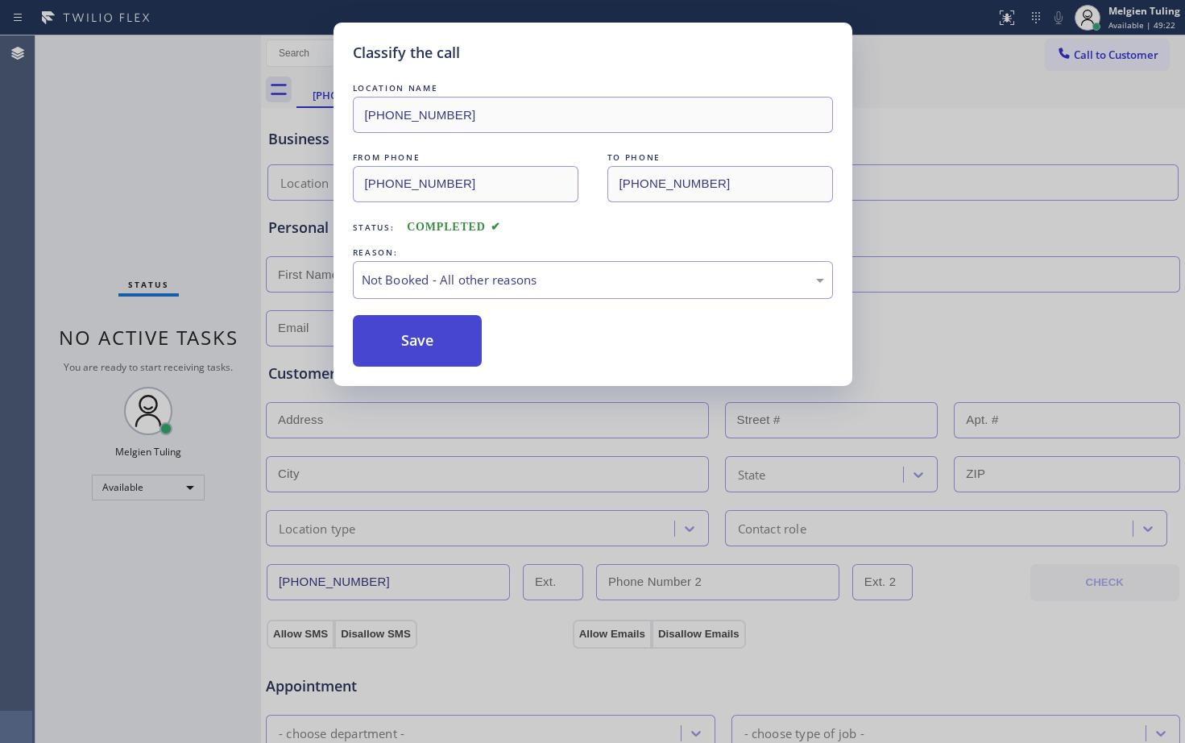
click at [396, 338] on button "Save" at bounding box center [418, 341] width 130 height 52
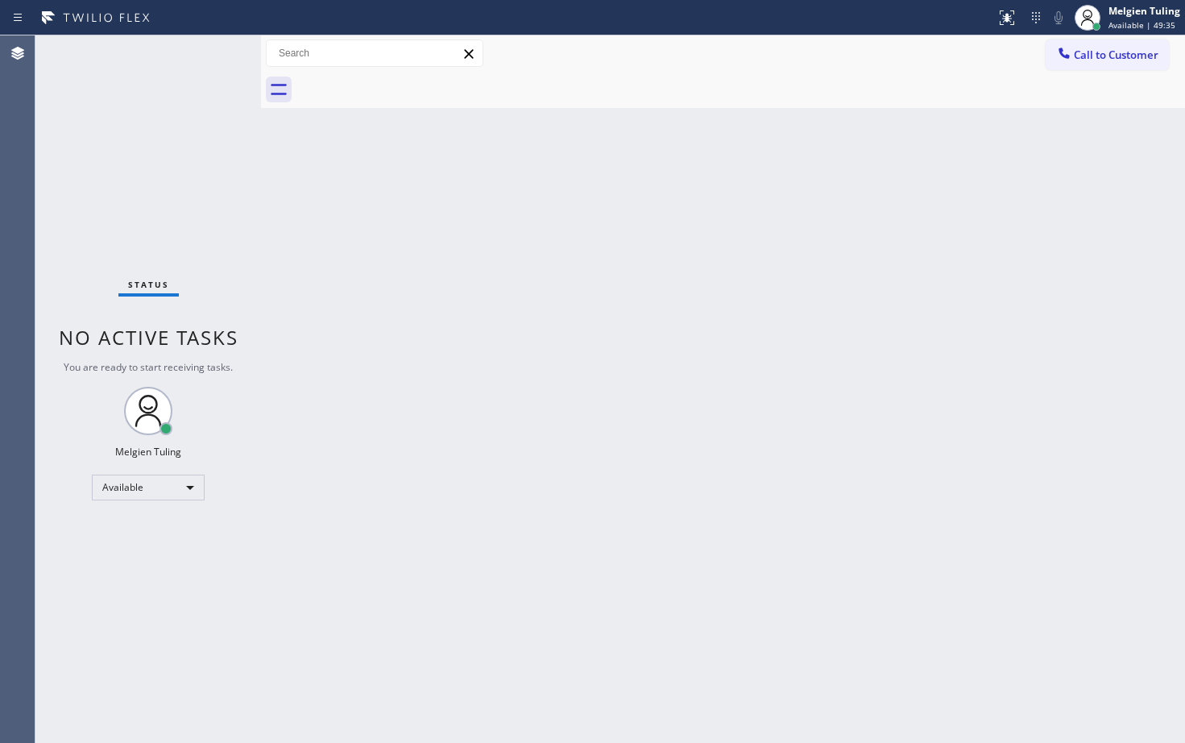
click at [92, 219] on div "Status No active tasks You are ready to start receiving tasks. Melgien Tuling A…" at bounding box center [148, 389] width 226 height 708
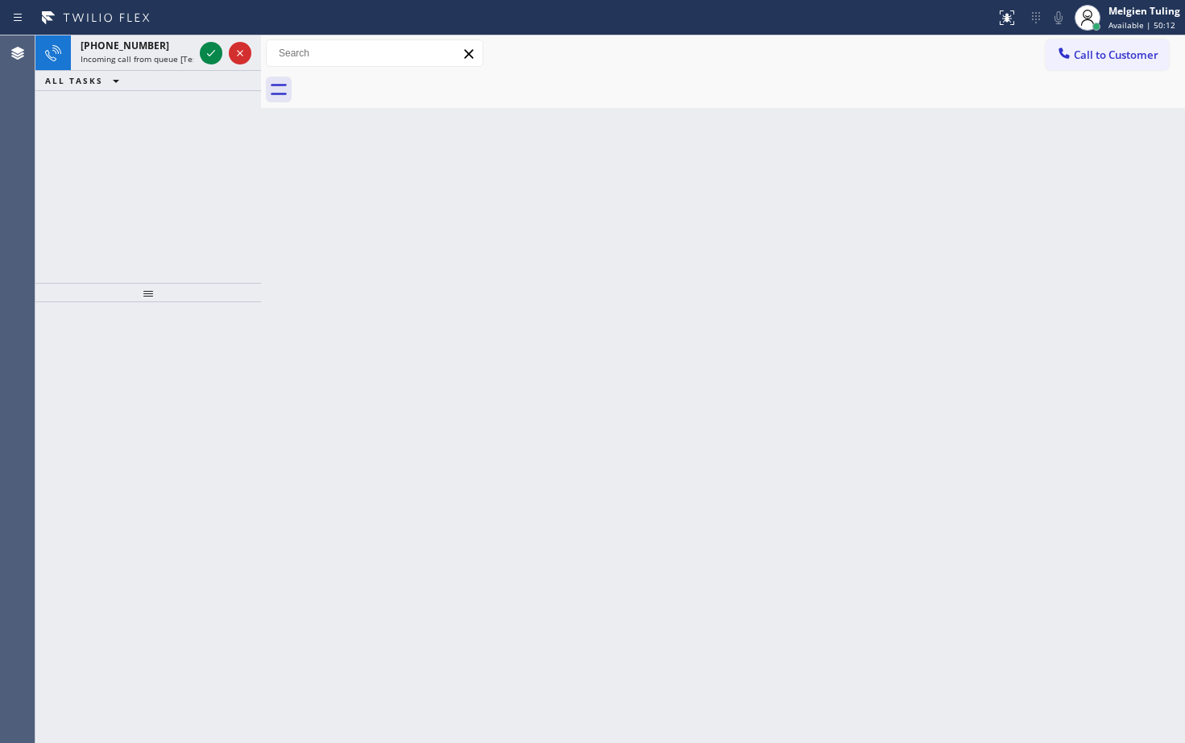
drag, startPoint x: 51, startPoint y: 171, endPoint x: 95, endPoint y: 128, distance: 61.6
click at [58, 159] on div "[PHONE_NUMBER] Incoming call from queue [Test] All ALL TASKS ALL TASKS ACTIVE T…" at bounding box center [148, 158] width 226 height 247
click at [209, 39] on div at bounding box center [226, 52] width 58 height 35
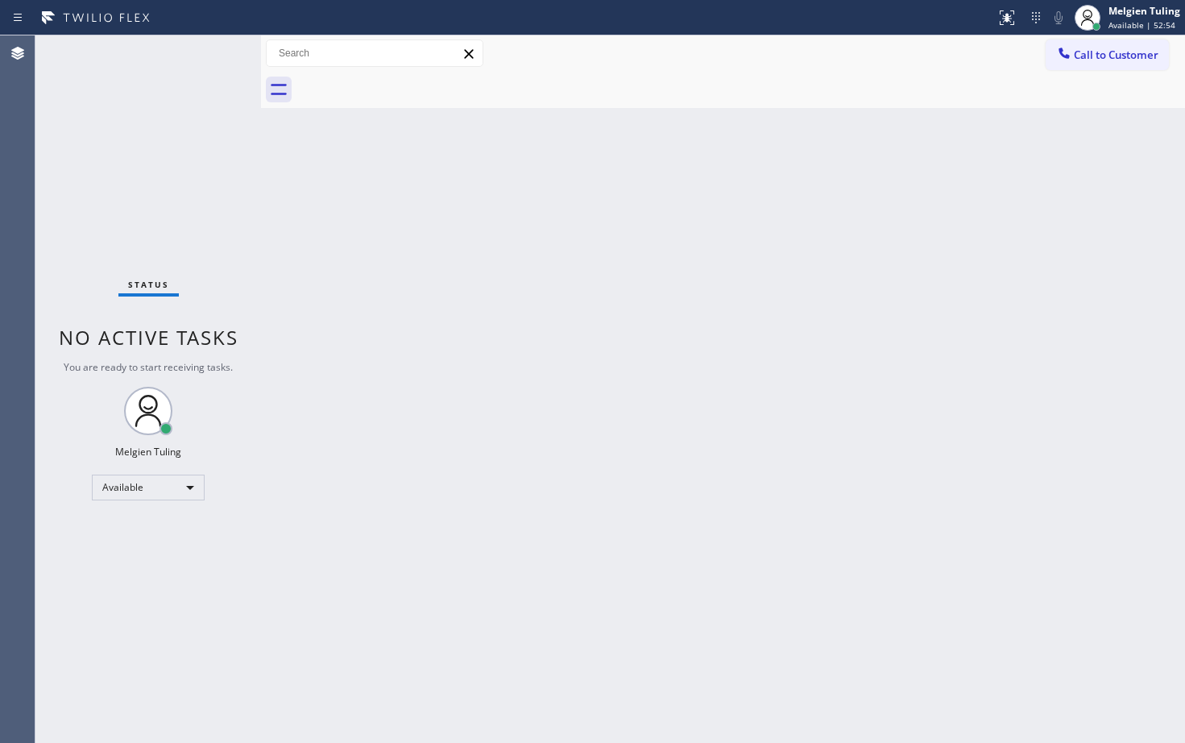
click at [118, 164] on div "Status No active tasks You are ready to start receiving tasks. Melgien Tuling A…" at bounding box center [148, 389] width 226 height 708
click at [530, 550] on div "Back to Dashboard Change Sender ID Customers Technicians Select a contact Outbo…" at bounding box center [723, 389] width 924 height 708
click at [1139, 23] on span "Available | 57:17" at bounding box center [1142, 24] width 67 height 11
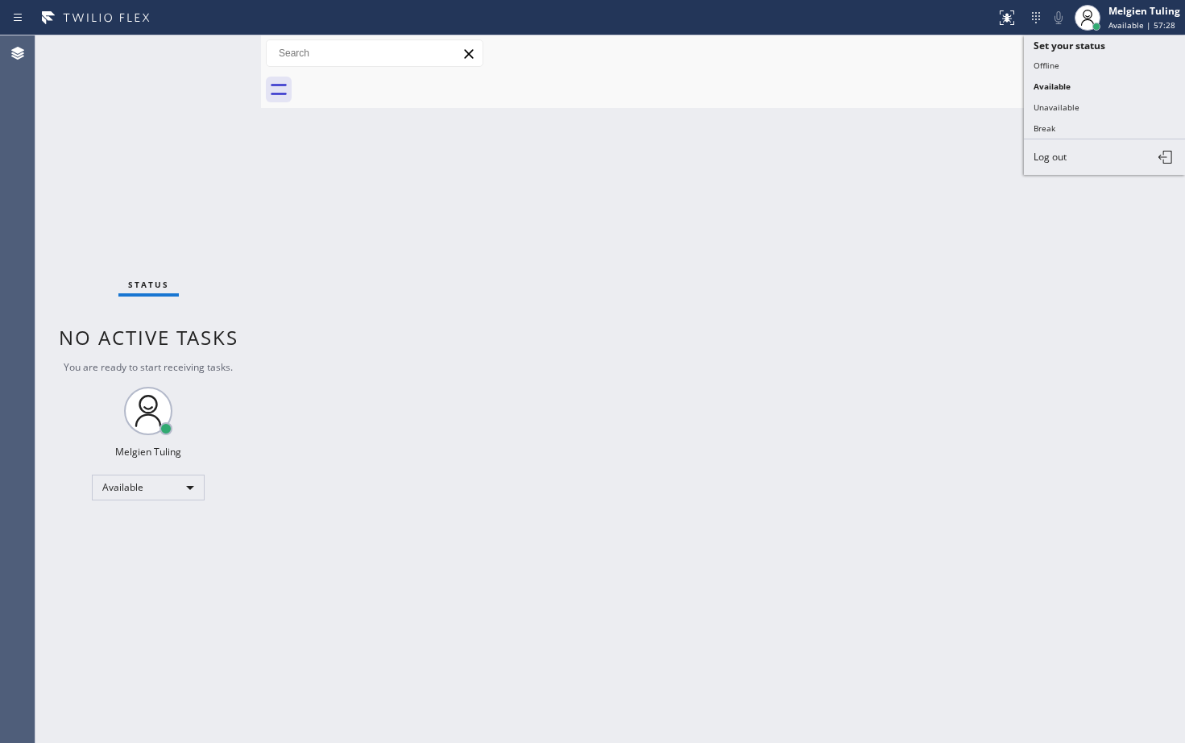
click at [761, 337] on div "Back to Dashboard Change Sender ID Customers Technicians Select a contact Outbo…" at bounding box center [723, 389] width 924 height 708
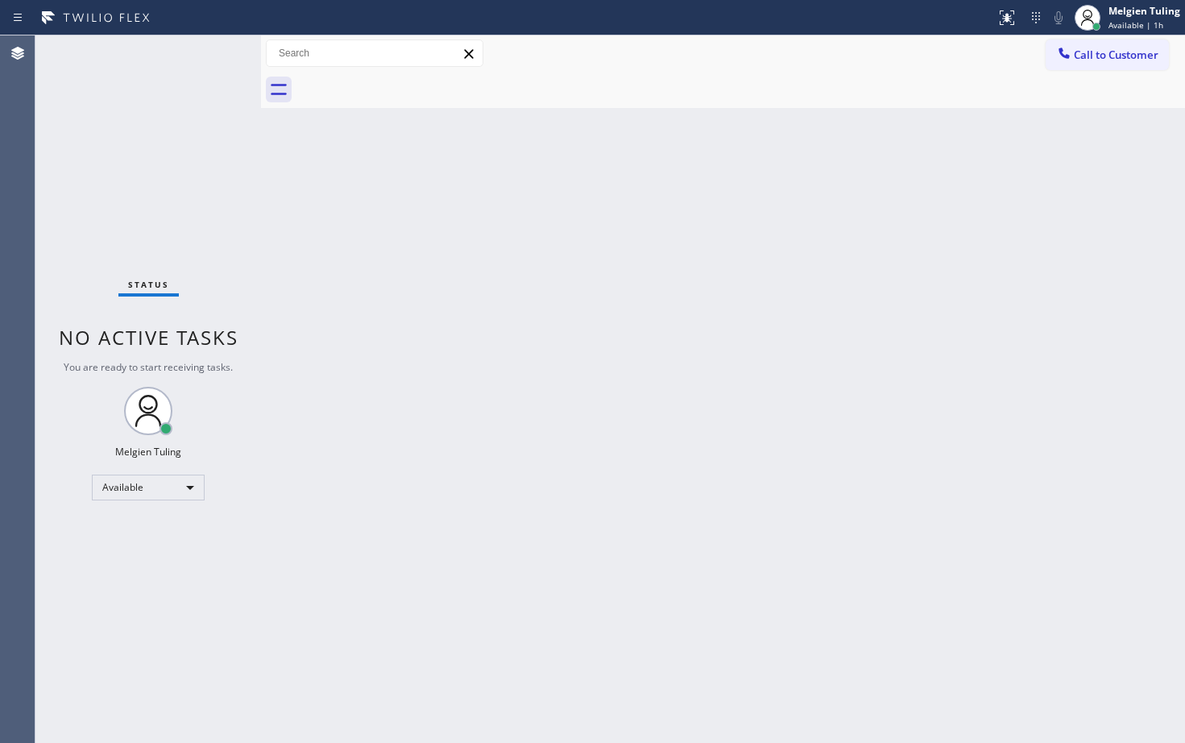
click at [72, 181] on div "Status No active tasks You are ready to start receiving tasks. Melgien Tuling A…" at bounding box center [148, 389] width 226 height 708
click at [189, 56] on div "Status No active tasks You are ready to start receiving tasks. Melgien Tuling A…" at bounding box center [148, 389] width 226 height 708
click at [201, 57] on div "Status No active tasks You are ready to start receiving tasks. Melgien Tuling A…" at bounding box center [148, 389] width 226 height 708
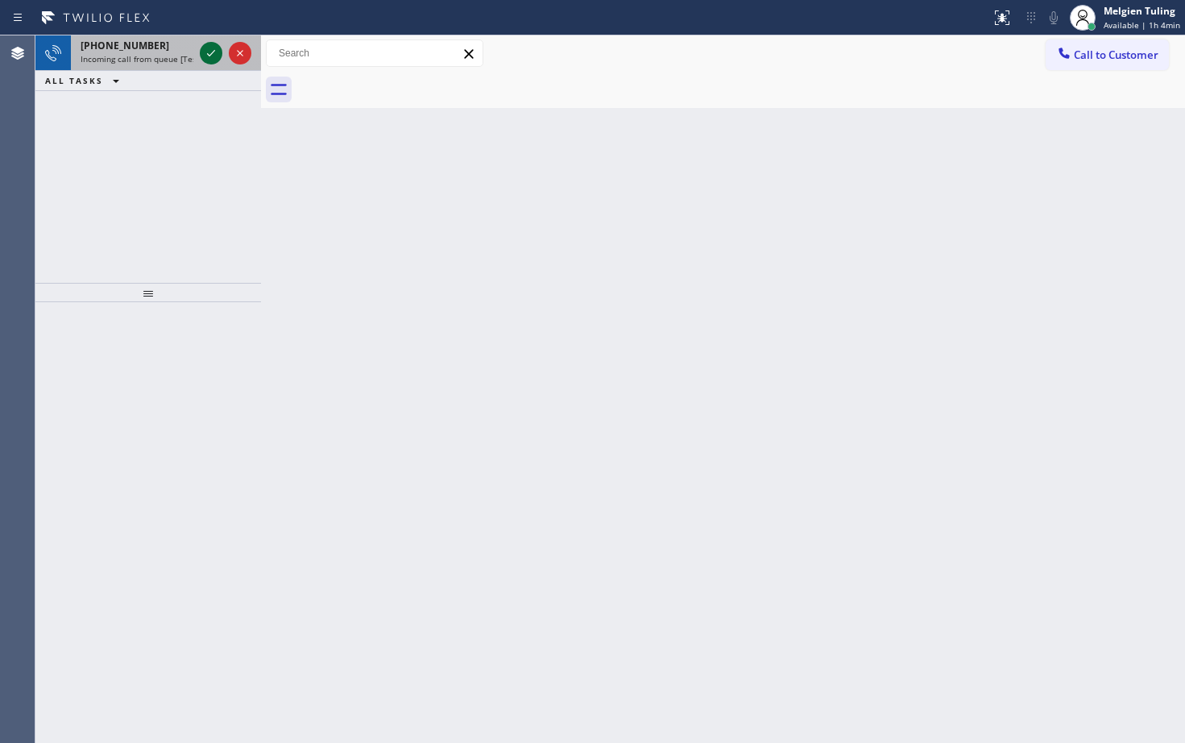
click at [205, 51] on icon at bounding box center [210, 53] width 19 height 19
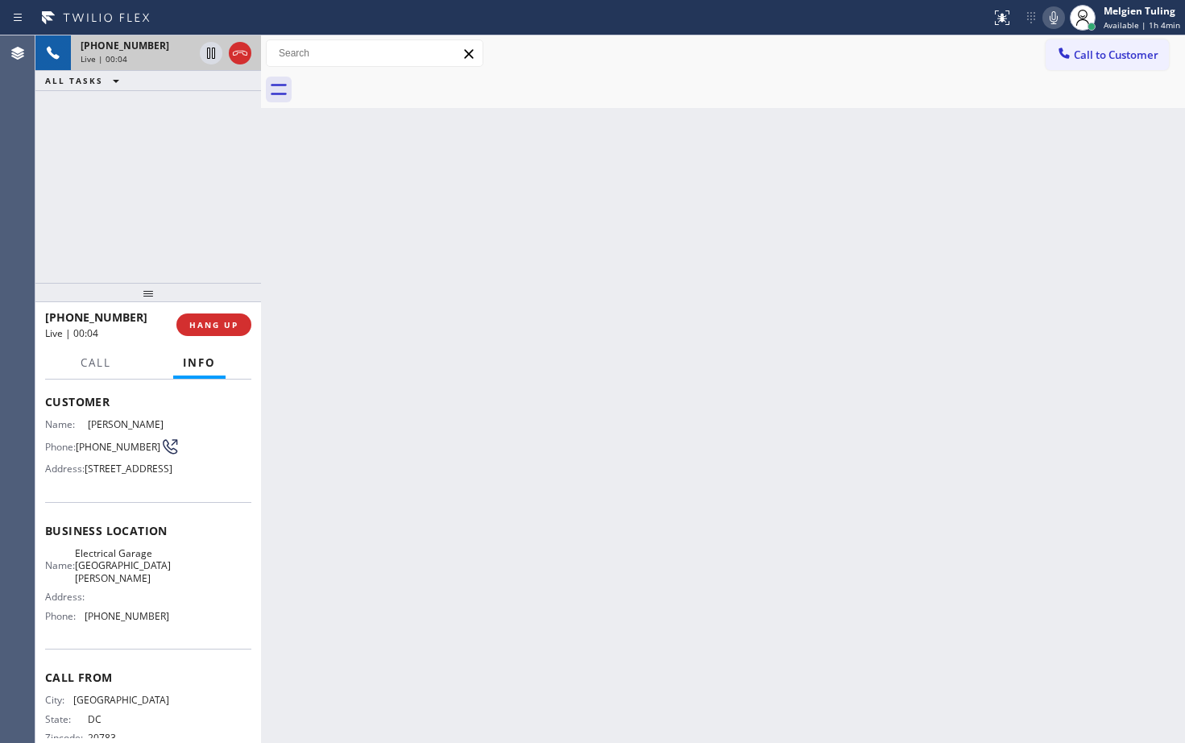
scroll to position [81, 0]
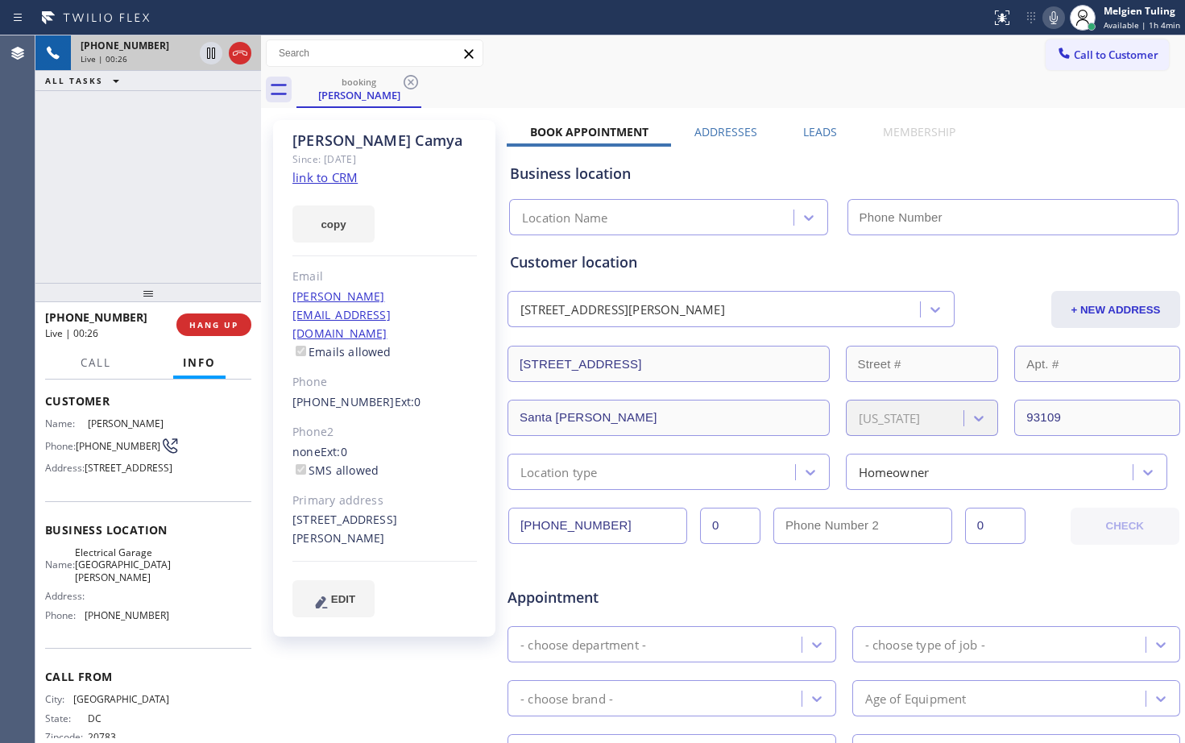
type input "[PHONE_NUMBER]"
click at [685, 54] on div "Call to Customer Outbound call Location Search location Your caller id phone nu…" at bounding box center [723, 53] width 924 height 28
click at [437, 185] on div "[PERSON_NAME] Since: [DATE] link to CRM copy Email [PERSON_NAME][EMAIL_ADDRESS]…" at bounding box center [384, 378] width 222 height 517
click at [322, 178] on link "link to CRM" at bounding box center [325, 177] width 65 height 16
click at [136, 153] on div "[PHONE_NUMBER] Live | 00:55 ALL TASKS ALL TASKS ACTIVE TASKS TASKS IN WRAP UP" at bounding box center [148, 158] width 226 height 247
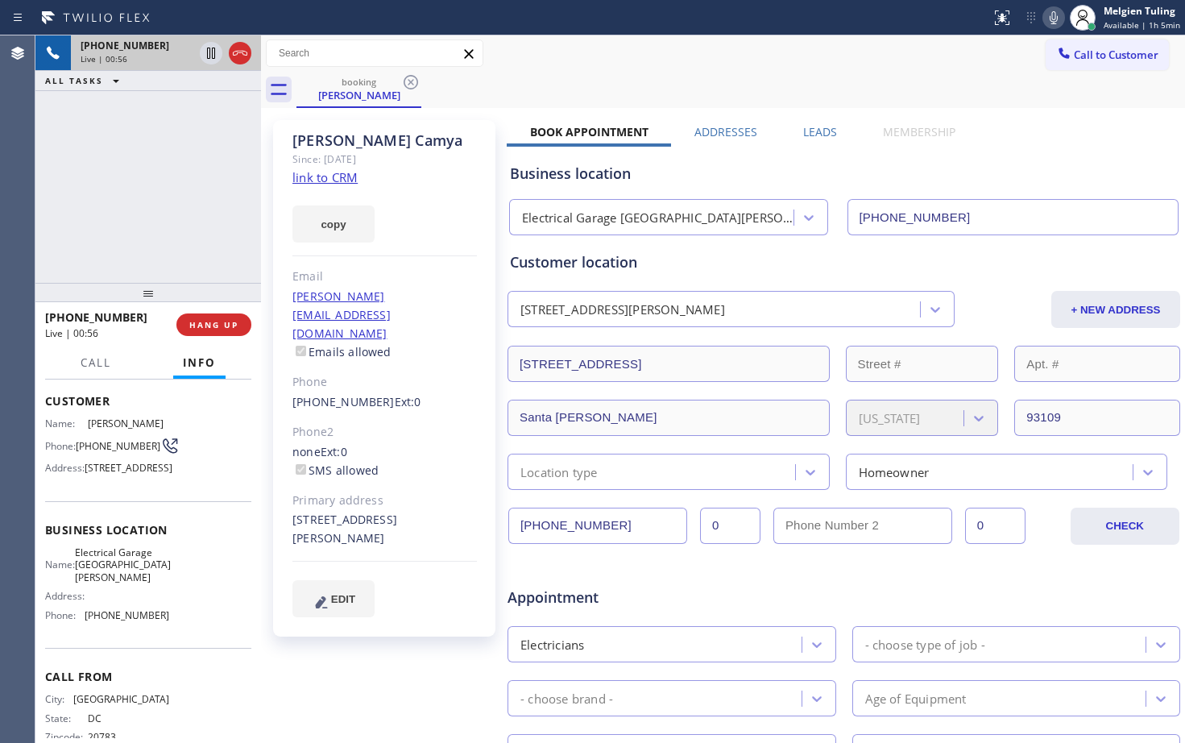
click at [988, 81] on div "booking [PERSON_NAME]" at bounding box center [741, 90] width 889 height 36
click at [1057, 14] on icon at bounding box center [1053, 17] width 19 height 19
click at [206, 48] on icon at bounding box center [210, 53] width 19 height 19
click at [204, 52] on icon at bounding box center [210, 53] width 19 height 19
click at [1058, 18] on icon at bounding box center [1054, 17] width 8 height 13
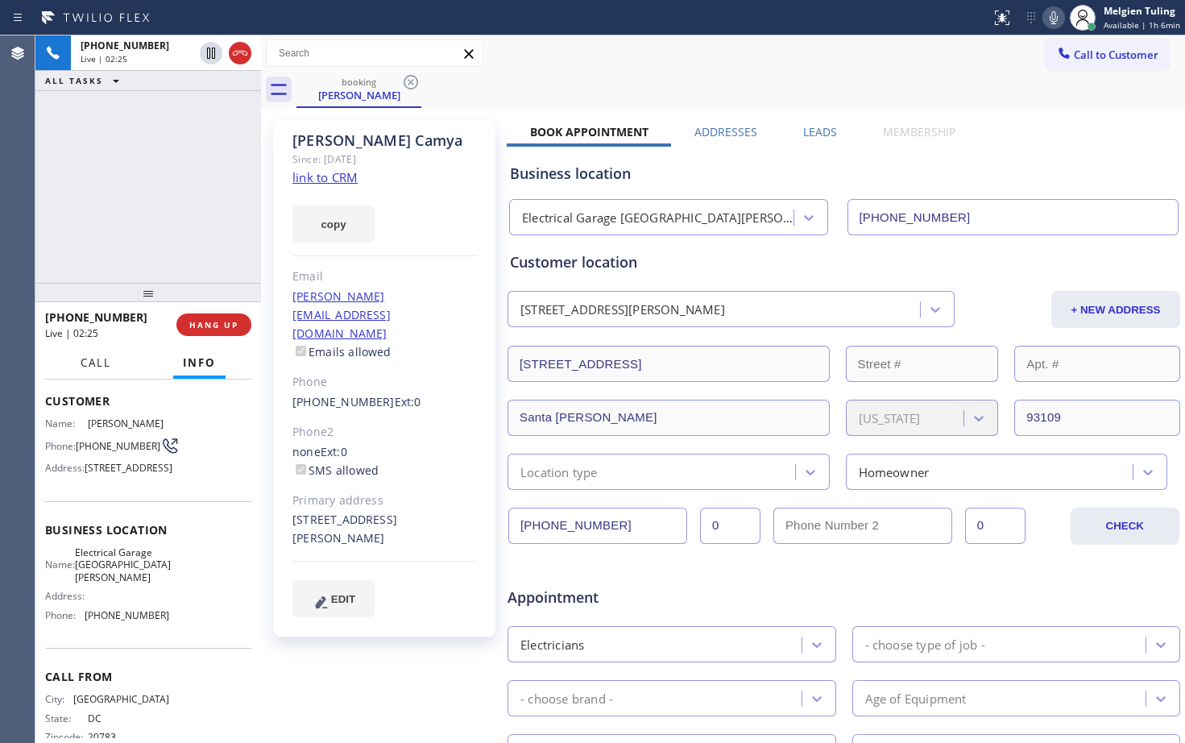
click at [91, 369] on span "Call" at bounding box center [96, 362] width 31 height 15
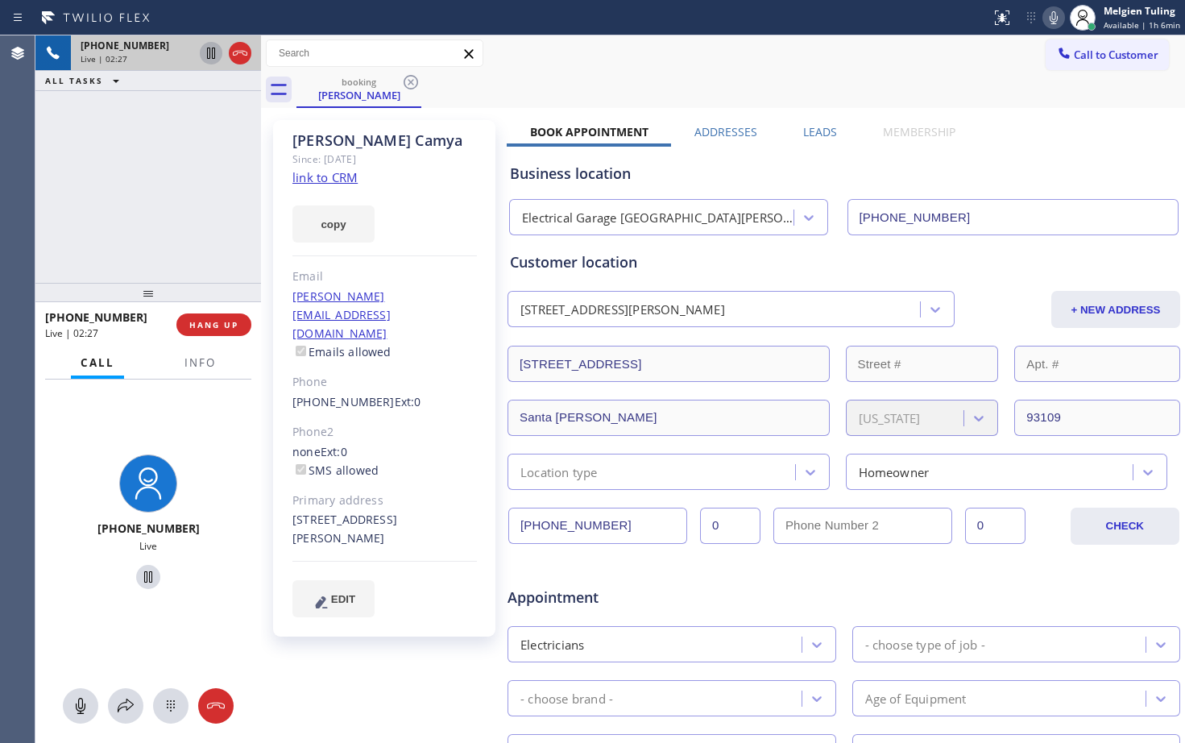
click at [206, 52] on icon at bounding box center [210, 53] width 19 height 19
click at [1056, 20] on icon at bounding box center [1053, 17] width 19 height 19
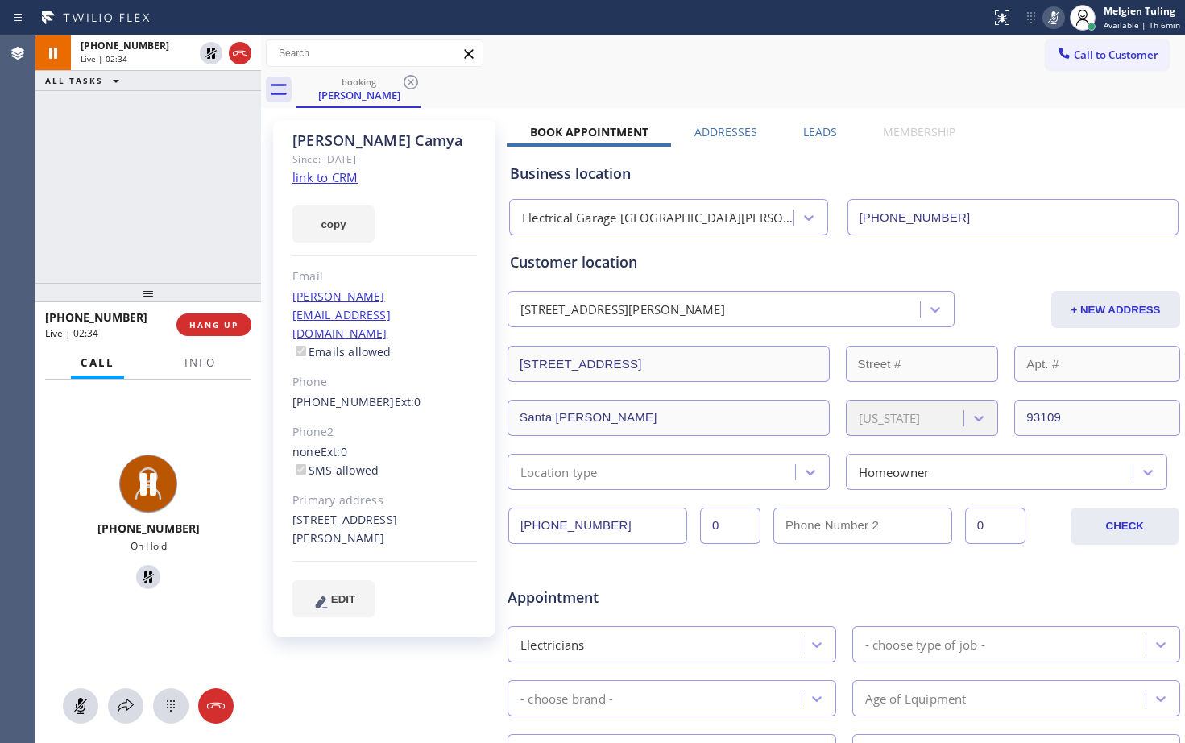
click at [122, 235] on div "[PHONE_NUMBER] Live | 02:34 ALL TASKS ALL TASKS ACTIVE TASKS TASKS IN WRAP UP" at bounding box center [148, 158] width 226 height 247
click at [126, 711] on icon at bounding box center [125, 705] width 19 height 19
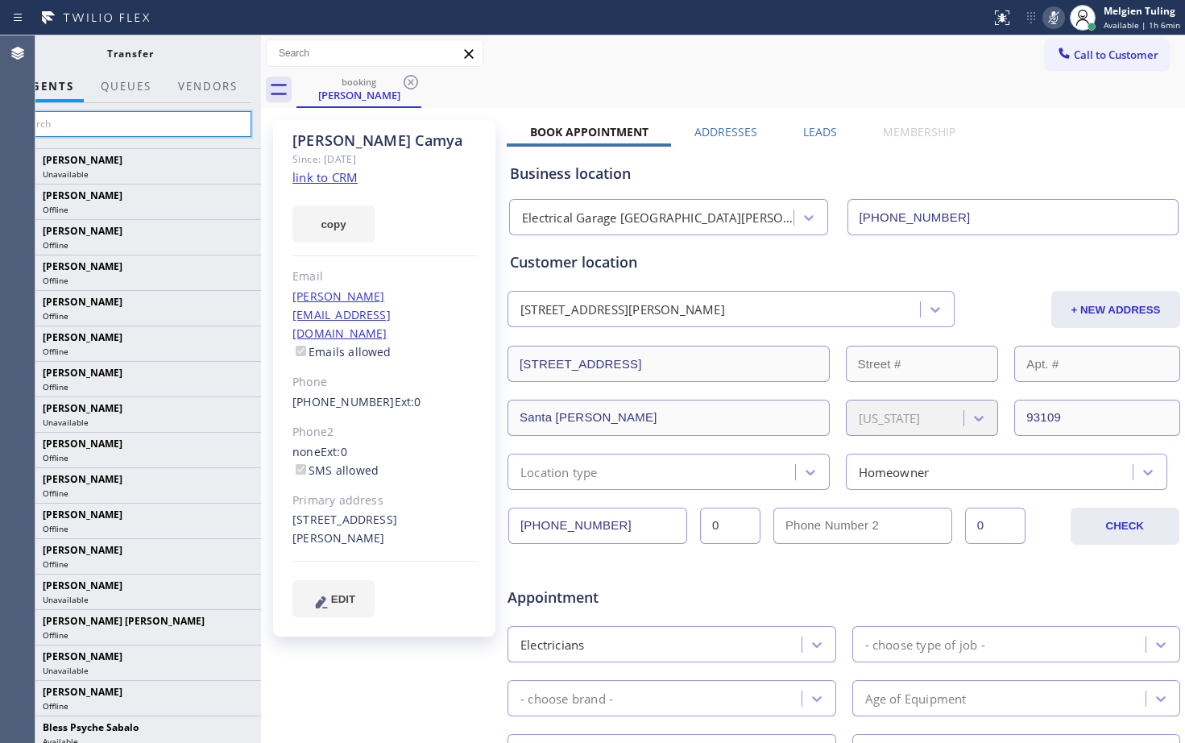
click at [122, 118] on input "text" at bounding box center [130, 124] width 243 height 26
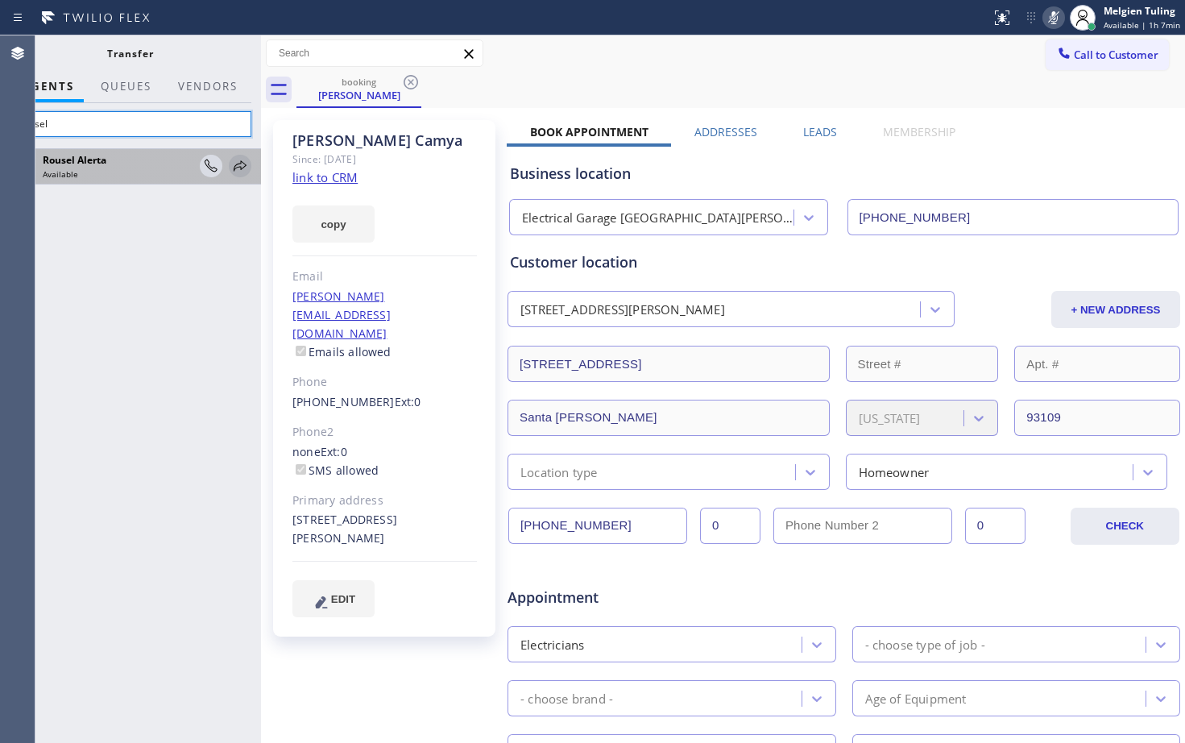
type input "rousel"
click at [242, 164] on icon at bounding box center [239, 165] width 19 height 19
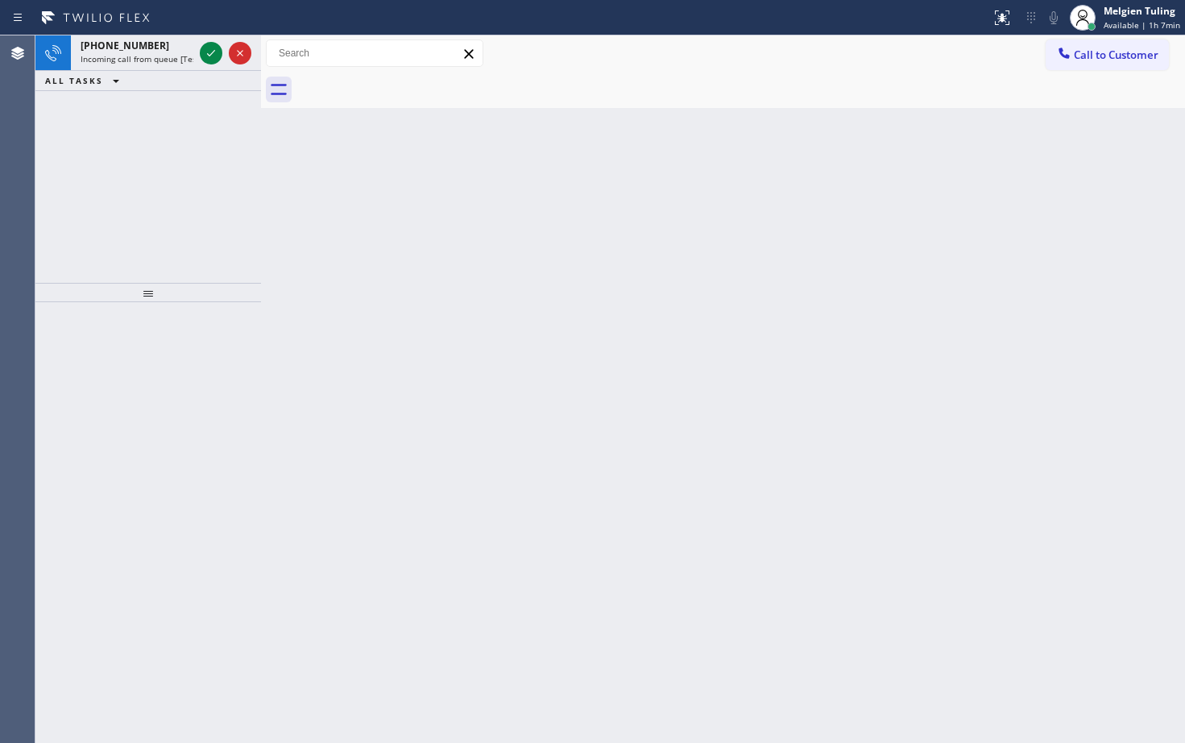
drag, startPoint x: 127, startPoint y: 183, endPoint x: 142, endPoint y: 156, distance: 31.4
click at [130, 169] on div "[PHONE_NUMBER] Incoming call from queue [Test] All ALL TASKS ALL TASKS ACTIVE T…" at bounding box center [148, 158] width 226 height 247
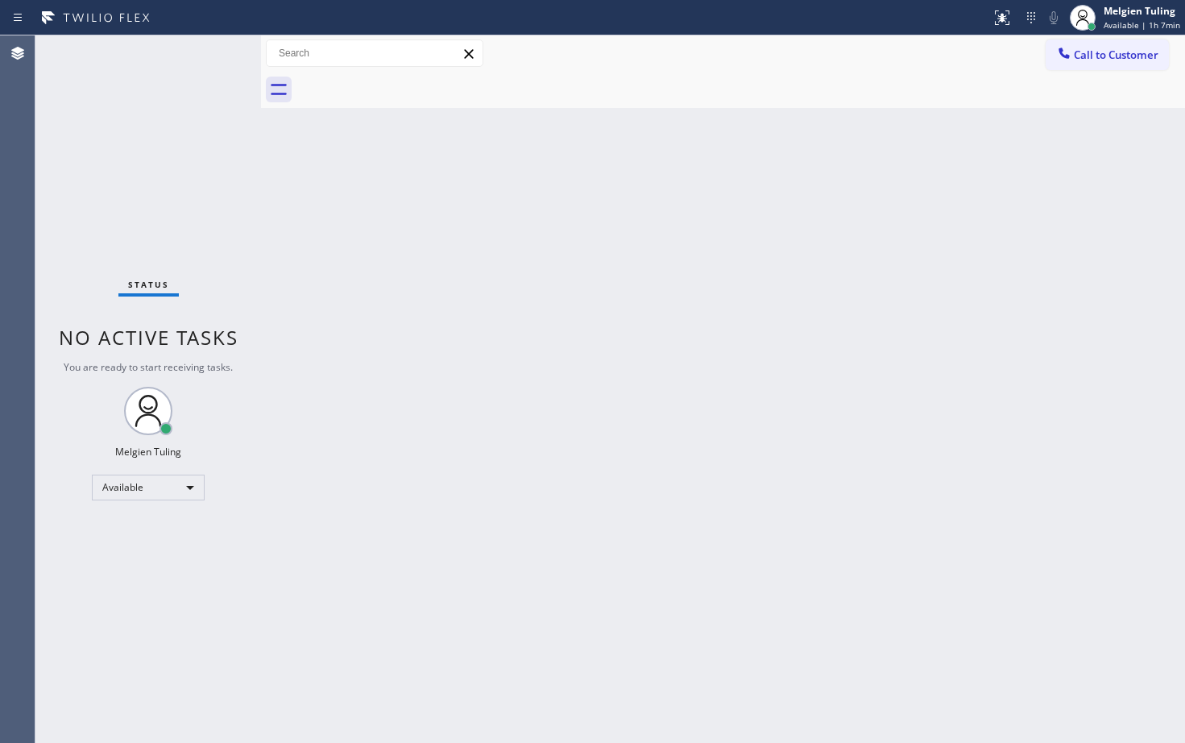
click at [208, 57] on div "Status No active tasks You are ready to start receiving tasks. Melgien Tuling A…" at bounding box center [148, 389] width 226 height 708
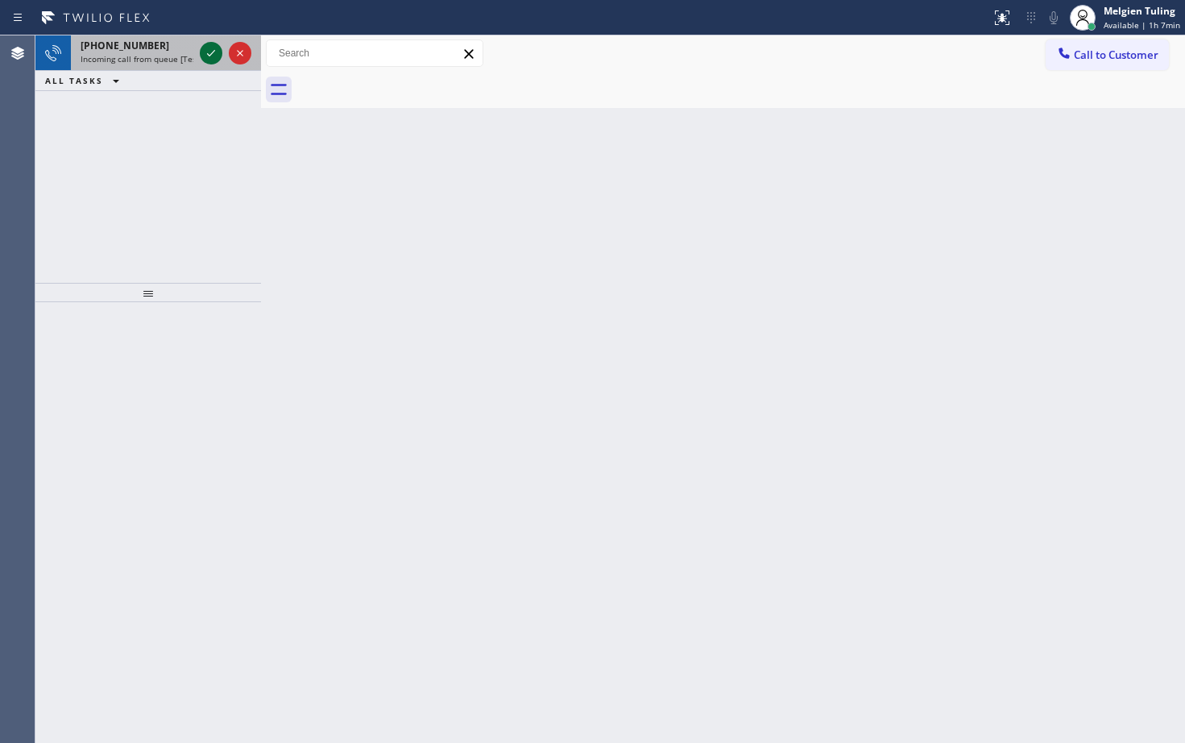
click at [208, 57] on icon at bounding box center [210, 53] width 19 height 19
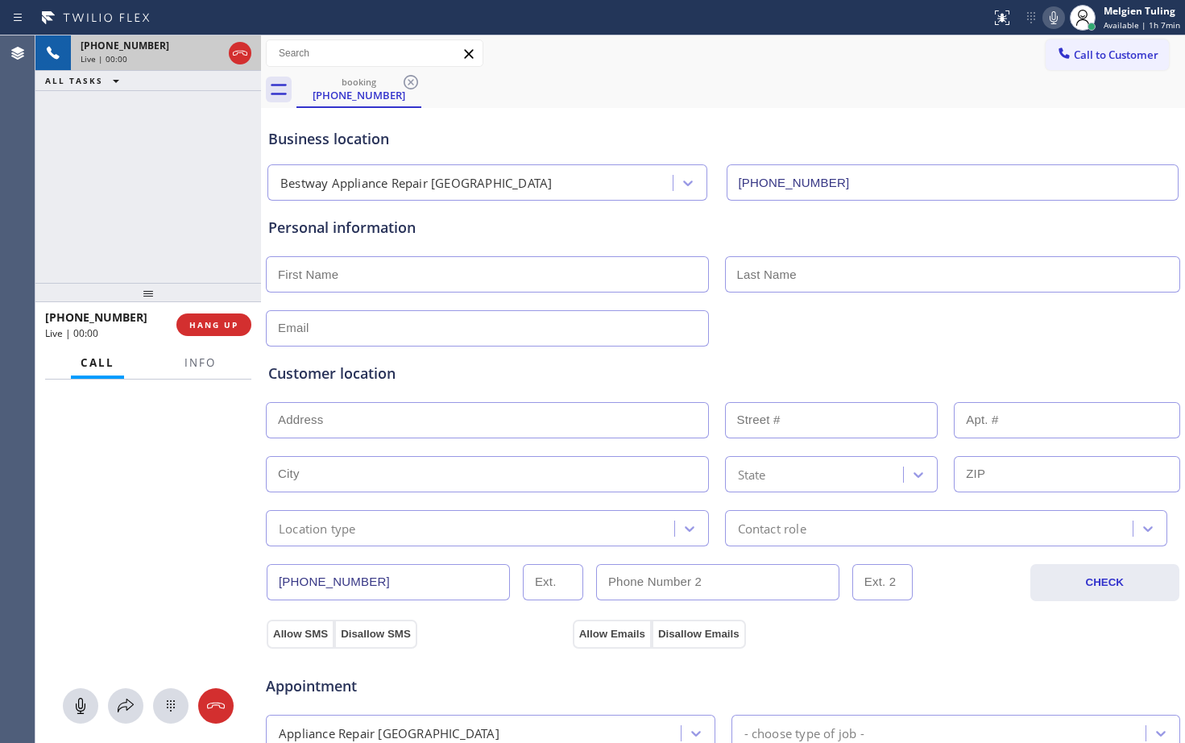
type input "[PHONE_NUMBER]"
click at [214, 328] on span "HANG UP" at bounding box center [213, 324] width 49 height 11
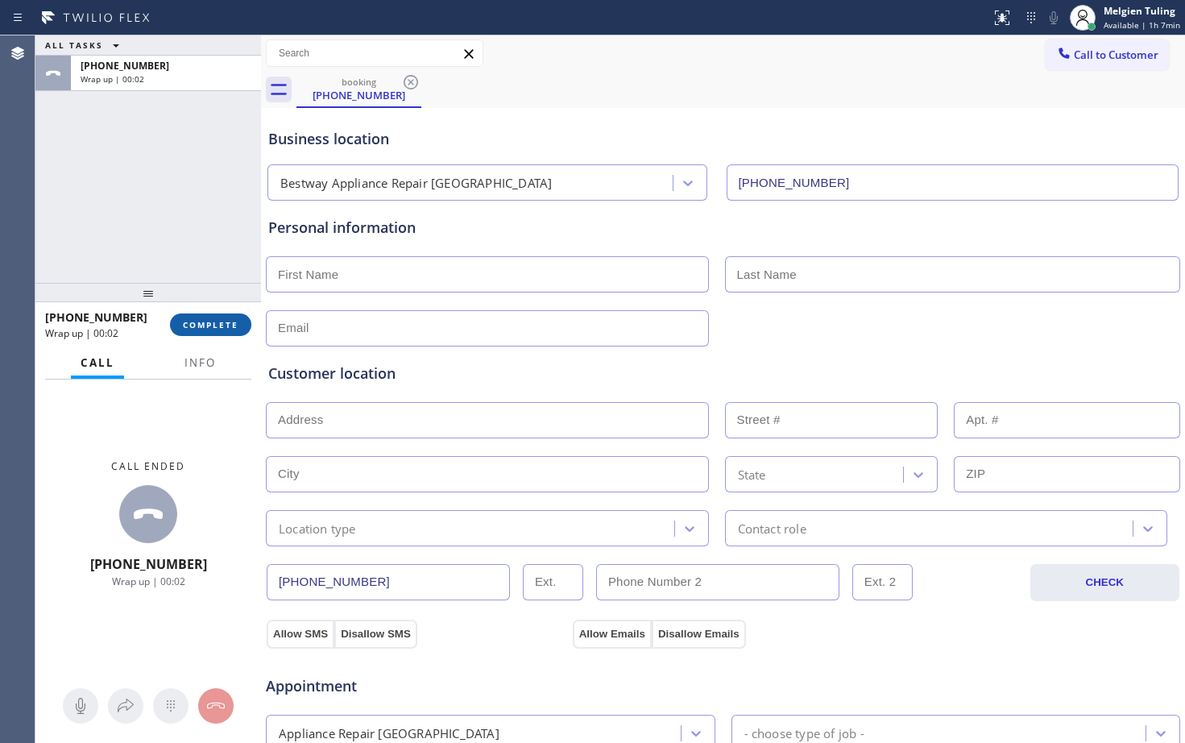
click at [215, 327] on span "COMPLETE" at bounding box center [211, 324] width 56 height 11
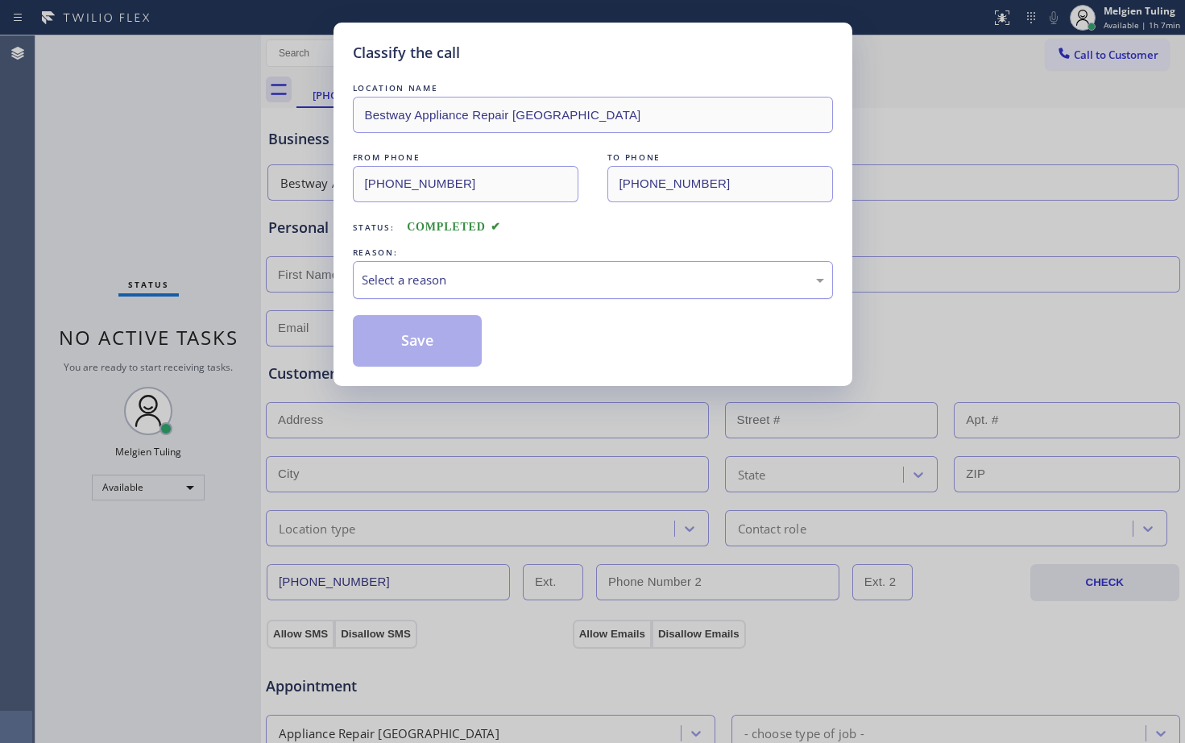
click at [401, 268] on div "Select a reason" at bounding box center [593, 280] width 480 height 38
click at [432, 338] on button "Save" at bounding box center [418, 341] width 130 height 52
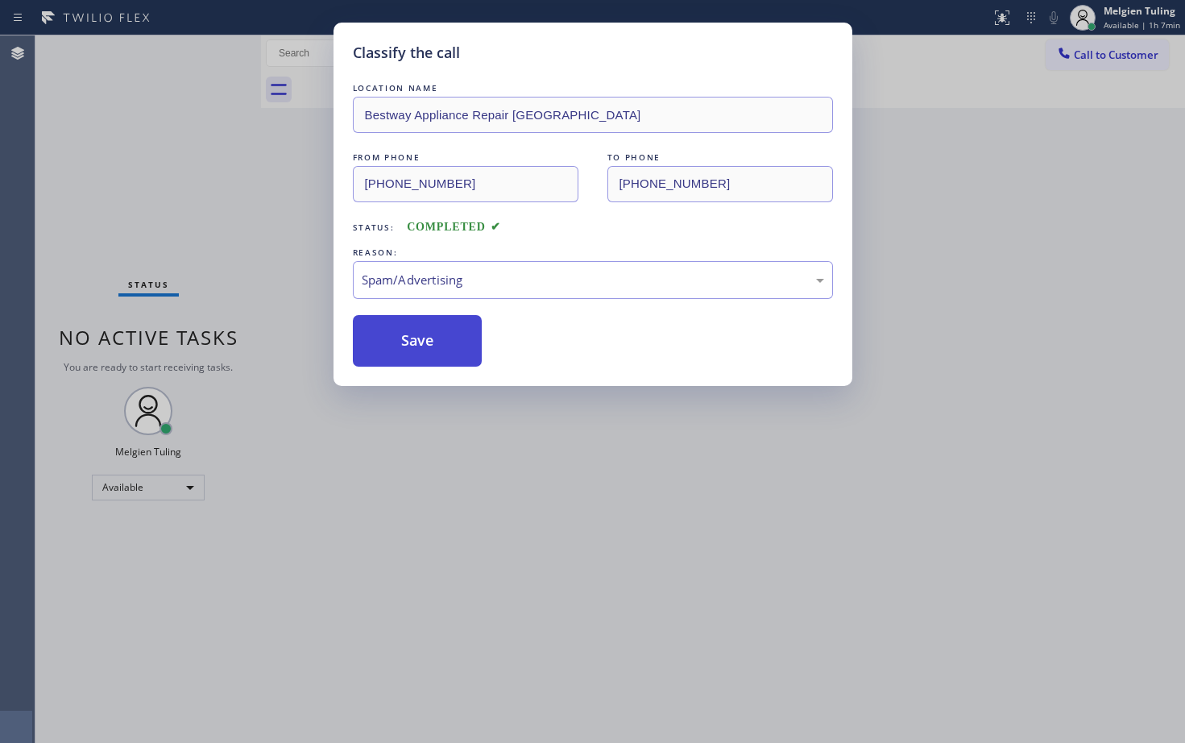
click at [432, 338] on button "Save" at bounding box center [418, 341] width 130 height 52
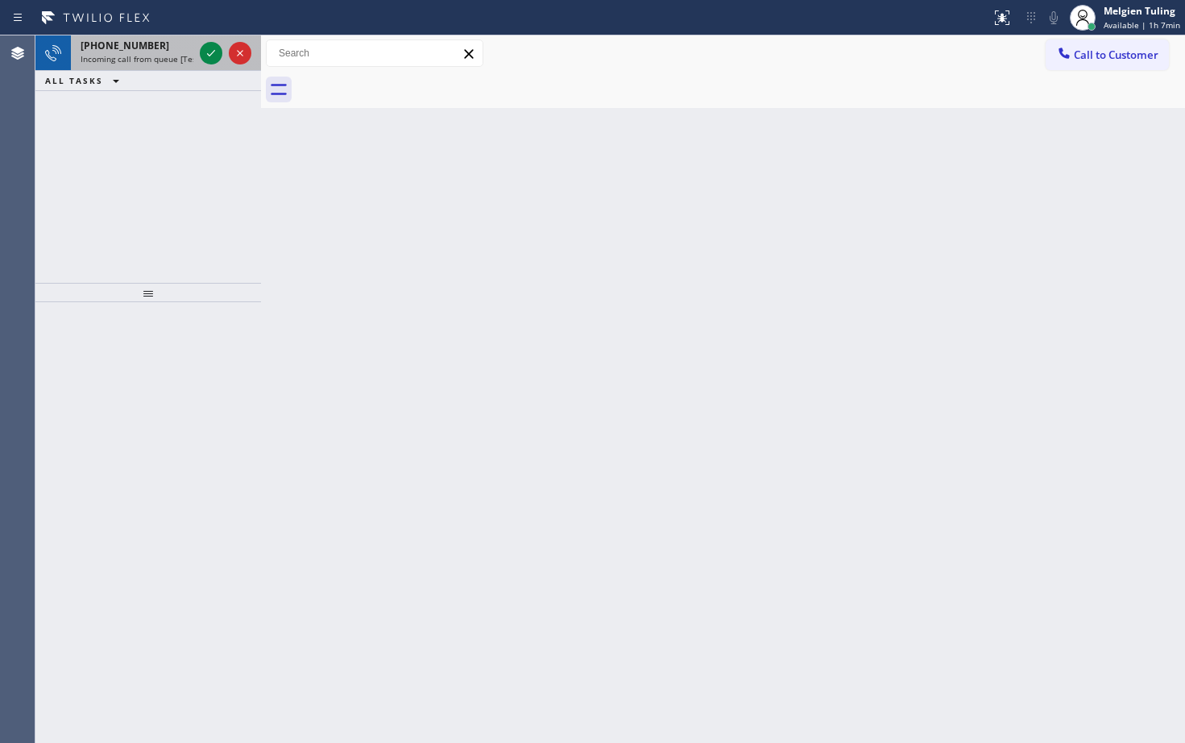
click at [195, 50] on div "[PHONE_NUMBER] Incoming call from queue [Test] All" at bounding box center [134, 52] width 126 height 35
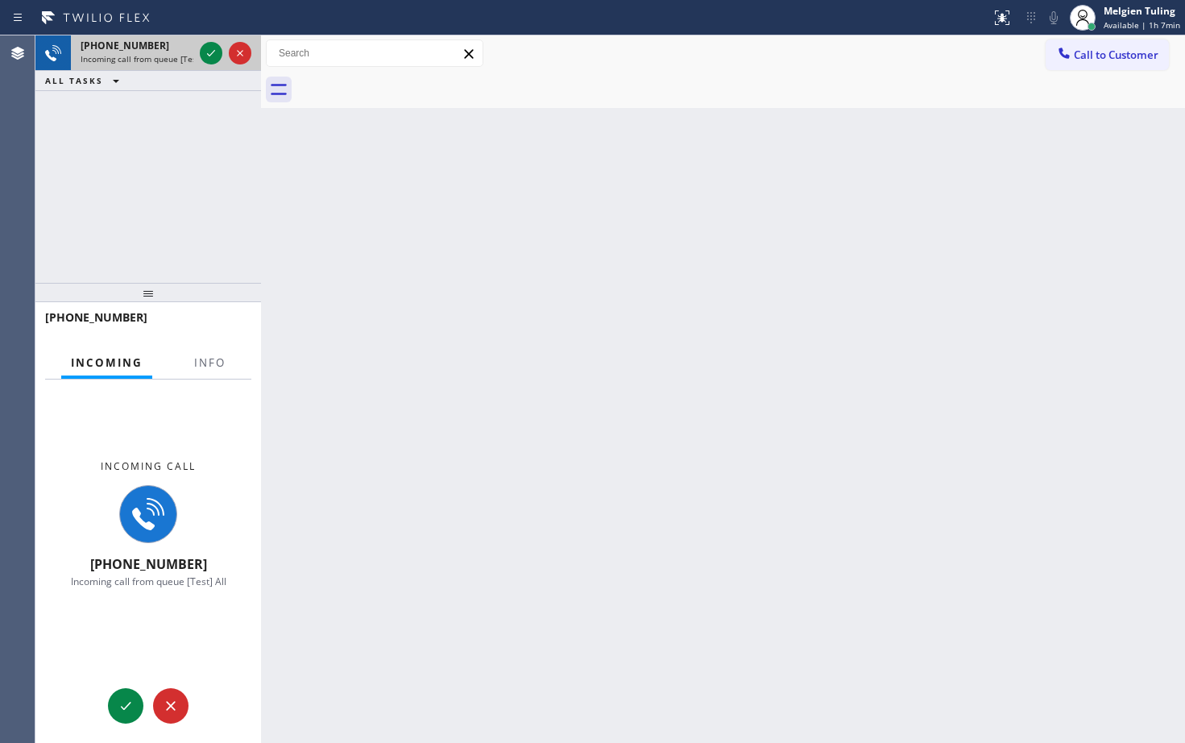
click at [198, 51] on div at bounding box center [226, 52] width 58 height 35
click at [204, 52] on icon at bounding box center [210, 53] width 19 height 19
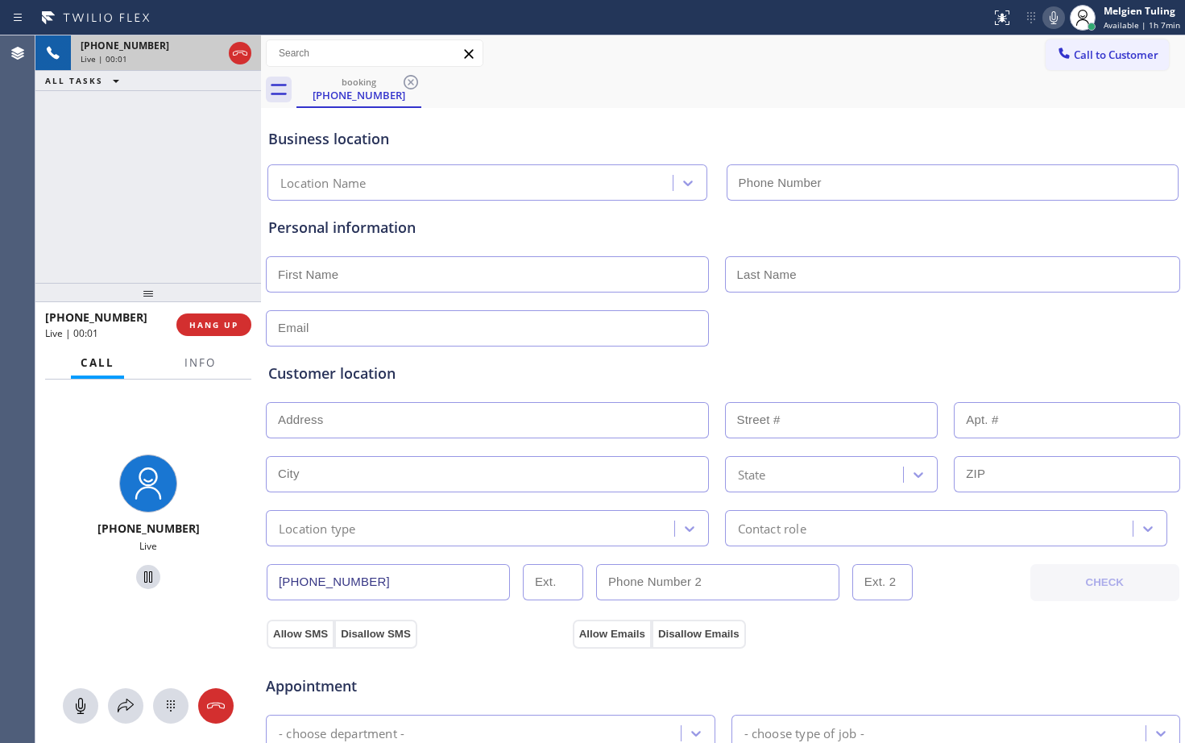
type input "[PHONE_NUMBER]"
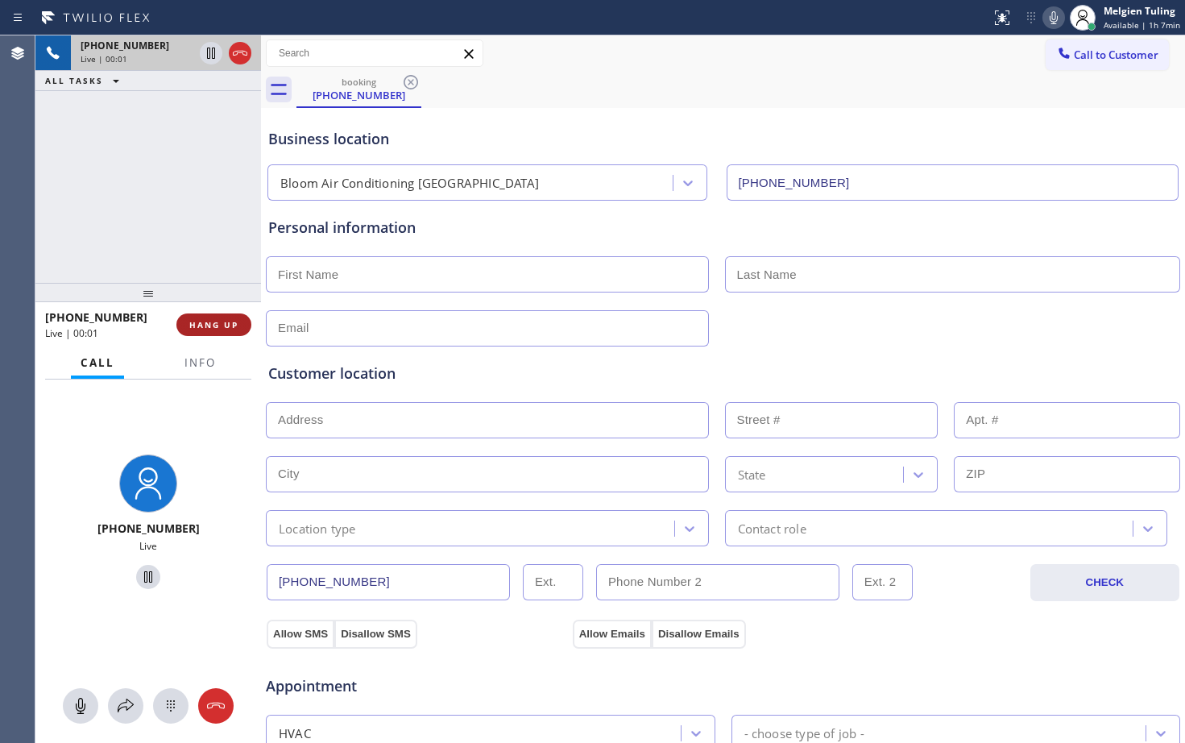
click at [218, 326] on span "HANG UP" at bounding box center [213, 324] width 49 height 11
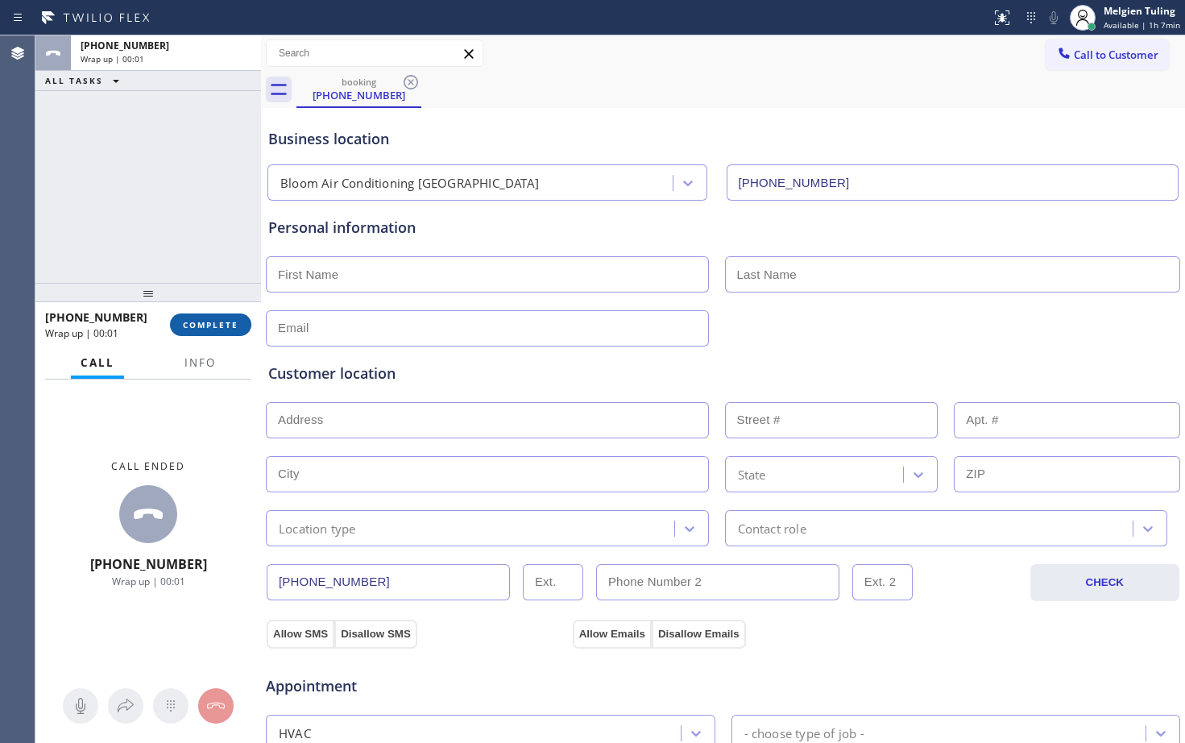
click at [218, 326] on span "COMPLETE" at bounding box center [211, 324] width 56 height 11
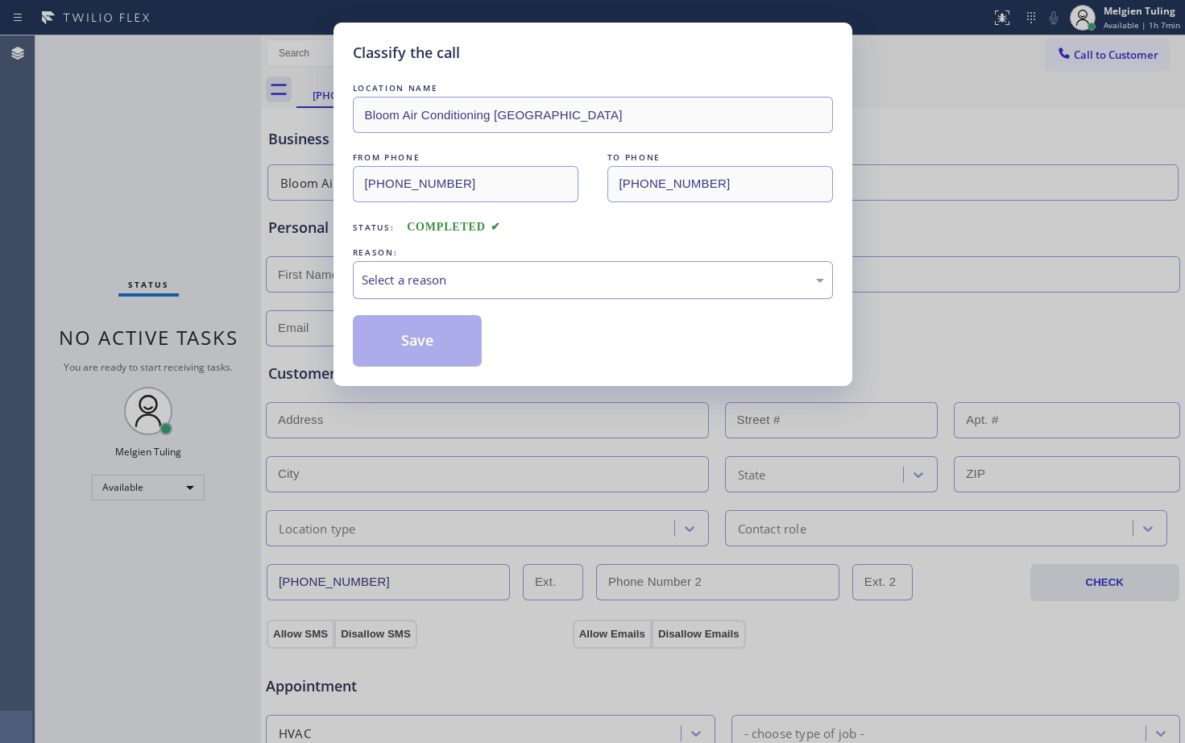
click at [405, 279] on div "Select a reason" at bounding box center [593, 280] width 463 height 19
click at [431, 328] on button "Save" at bounding box center [418, 341] width 130 height 52
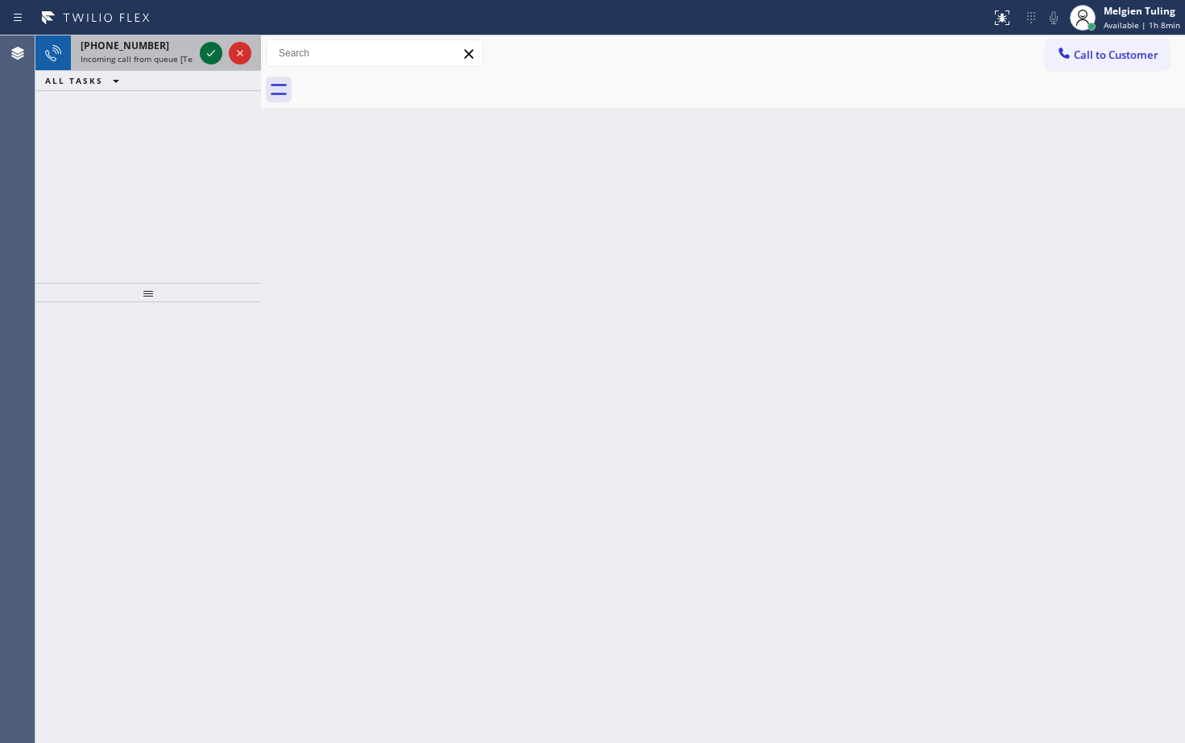
click at [205, 58] on icon at bounding box center [210, 53] width 19 height 19
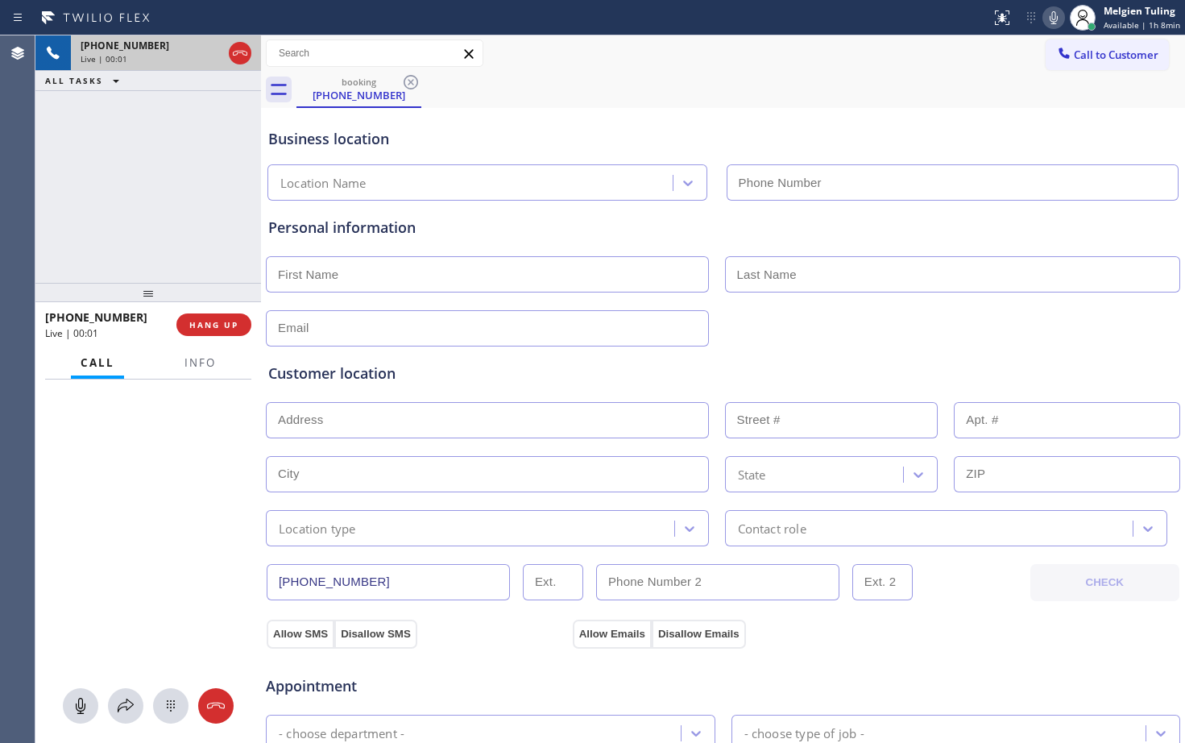
type input "[PHONE_NUMBER]"
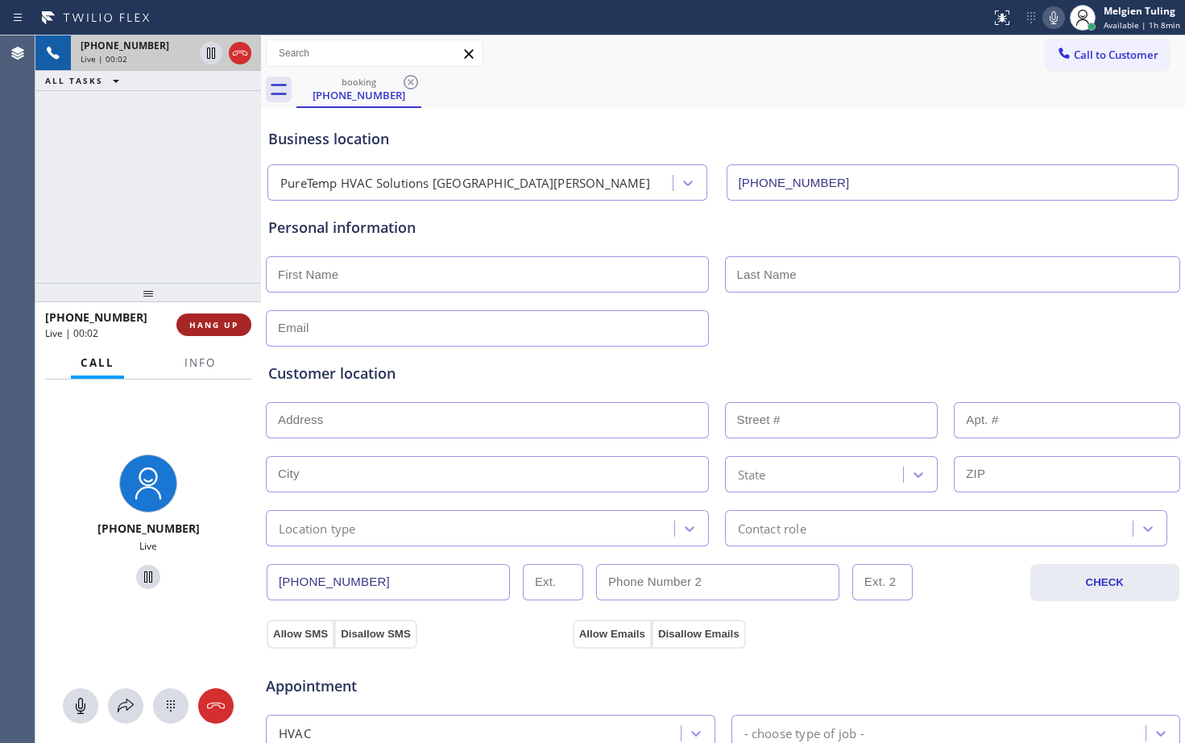
click at [195, 330] on span "HANG UP" at bounding box center [213, 324] width 49 height 11
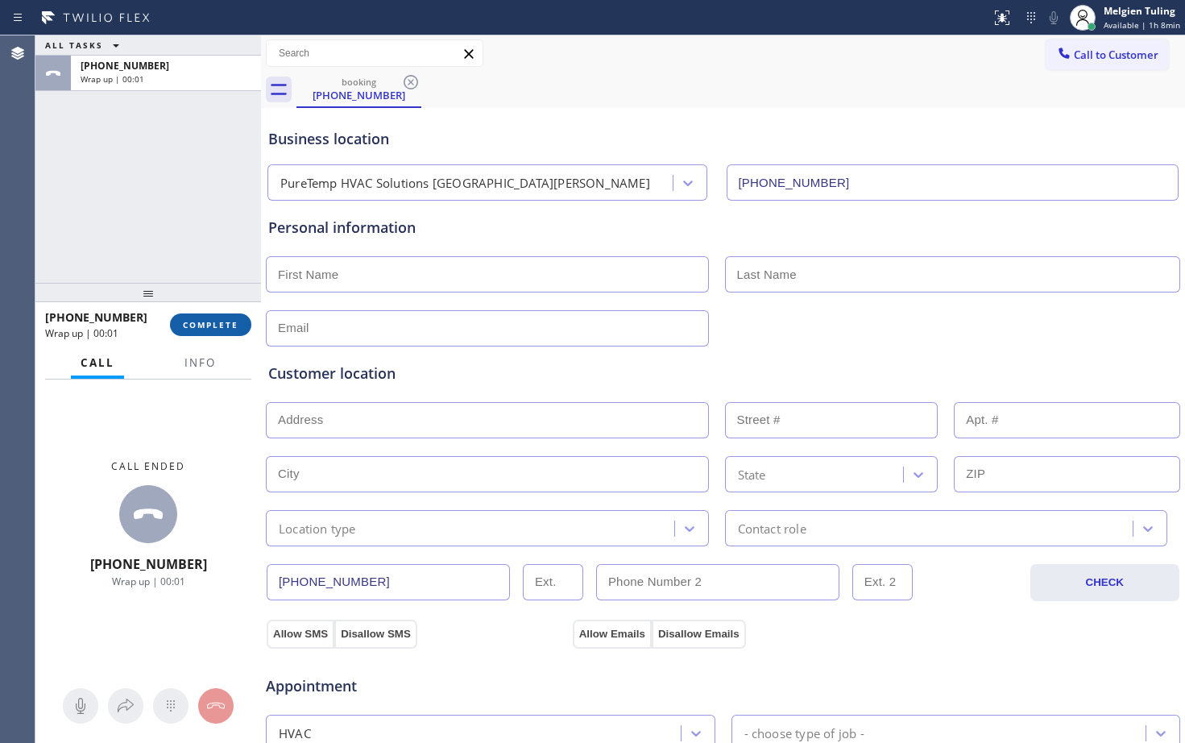
click at [195, 330] on span "COMPLETE" at bounding box center [211, 324] width 56 height 11
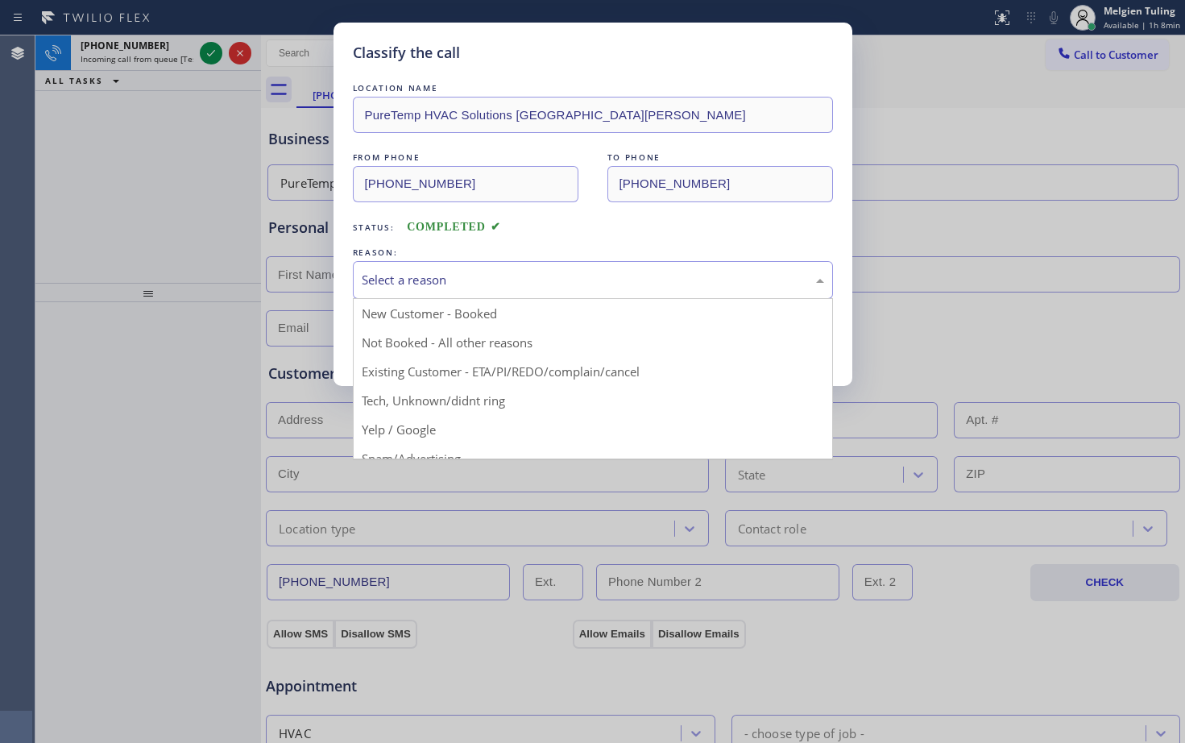
drag, startPoint x: 453, startPoint y: 272, endPoint x: 434, endPoint y: 279, distance: 19.6
click at [452, 272] on div "Select a reason" at bounding box center [593, 280] width 463 height 19
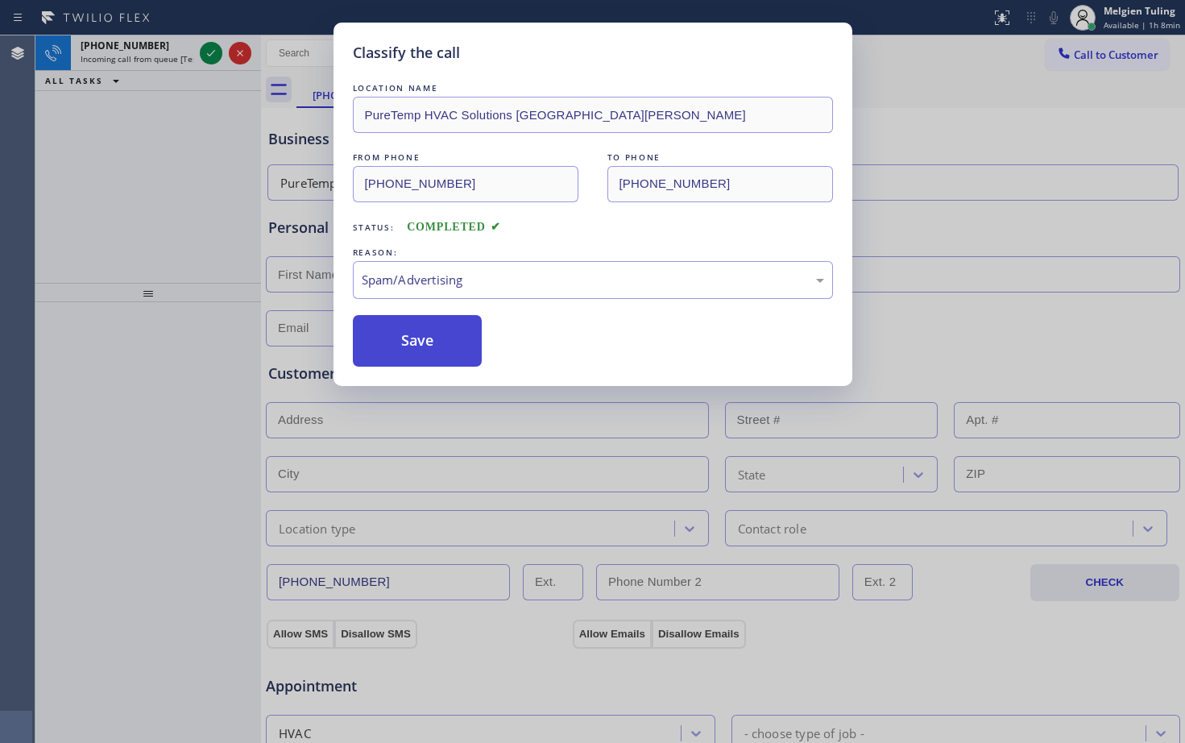
click at [442, 354] on button "Save" at bounding box center [418, 341] width 130 height 52
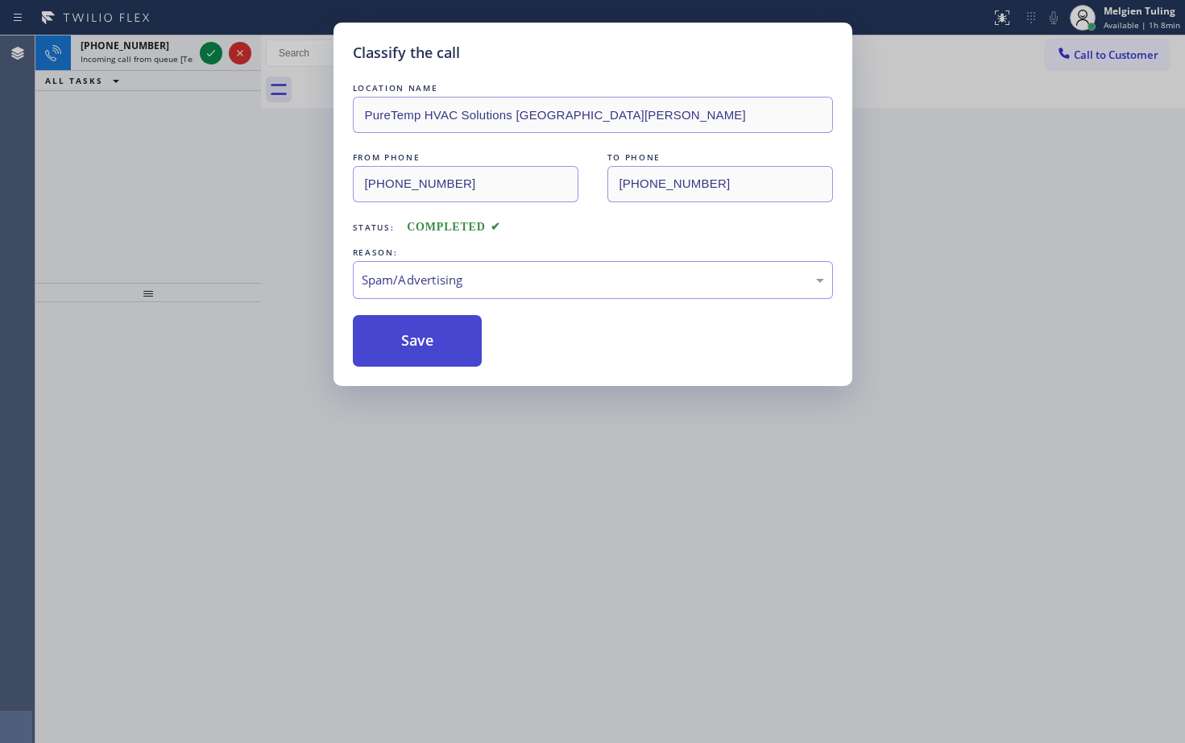
drag, startPoint x: 442, startPoint y: 354, endPoint x: 273, endPoint y: 226, distance: 212.3
click at [442, 352] on button "Save" at bounding box center [418, 341] width 130 height 52
drag, startPoint x: 226, startPoint y: 169, endPoint x: 190, endPoint y: 75, distance: 100.7
click at [224, 168] on div "Classify the call LOCATION NAME PureTemp HVAC Solutions Santa [PERSON_NAME] FRO…" at bounding box center [592, 371] width 1185 height 743
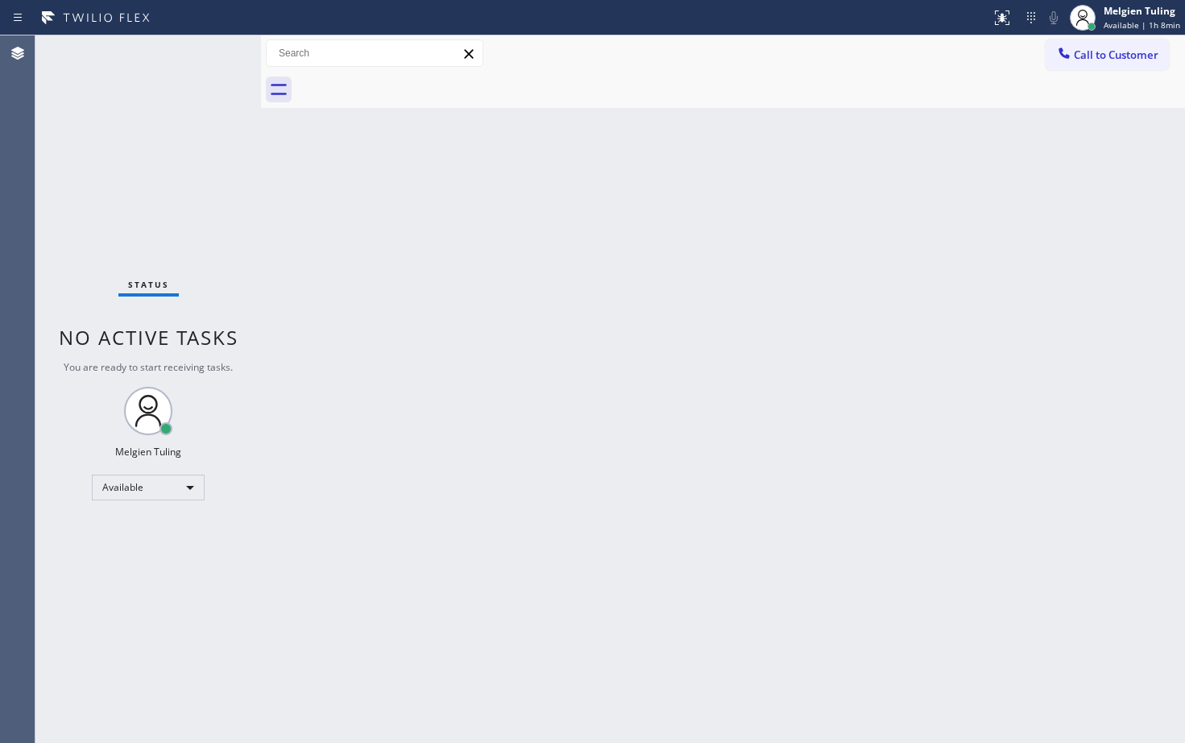
click at [214, 53] on div "Status No active tasks You are ready to start receiving tasks. Melgien Tuling A…" at bounding box center [148, 389] width 226 height 708
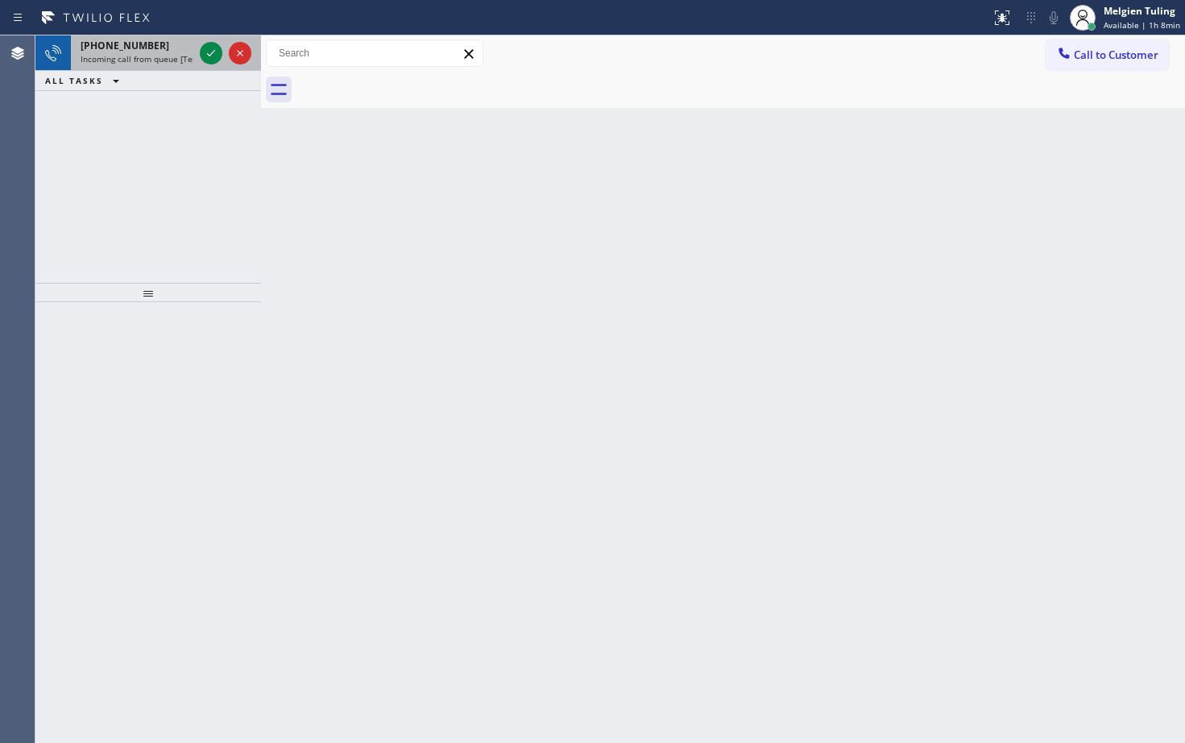
click at [144, 48] on span "[PHONE_NUMBER]" at bounding box center [125, 46] width 89 height 14
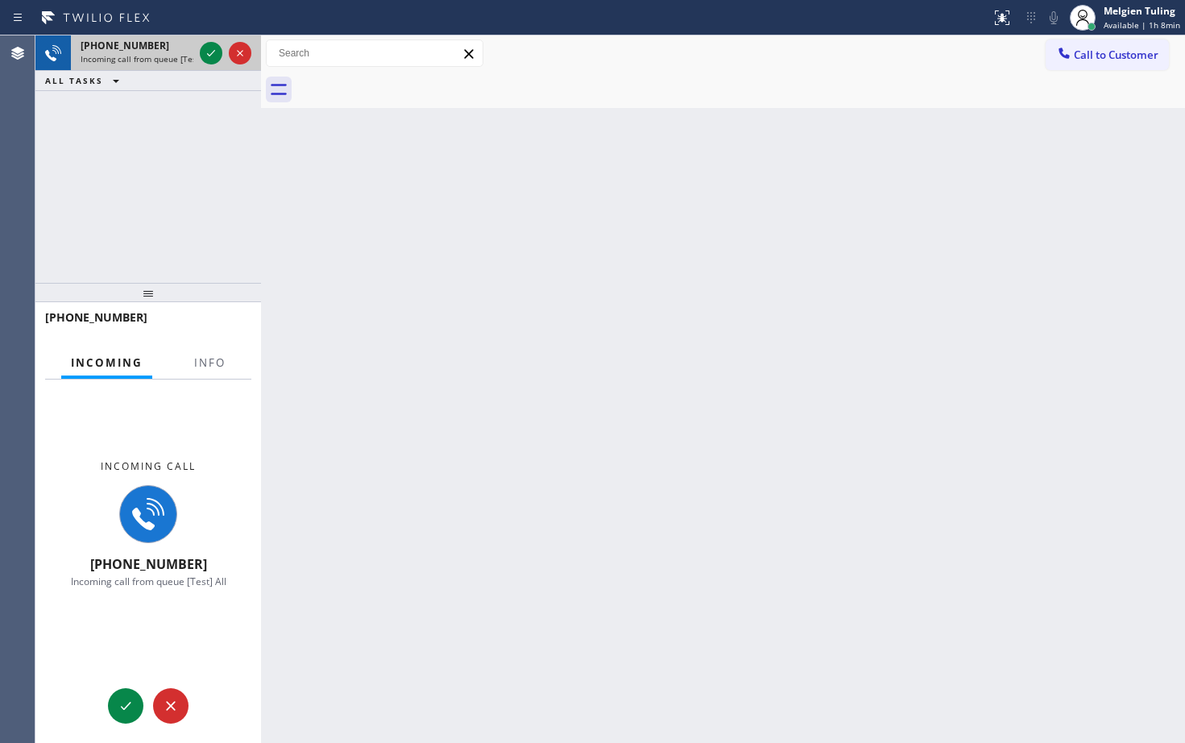
click at [144, 48] on span "[PHONE_NUMBER]" at bounding box center [125, 46] width 89 height 14
click at [208, 50] on icon at bounding box center [210, 53] width 19 height 19
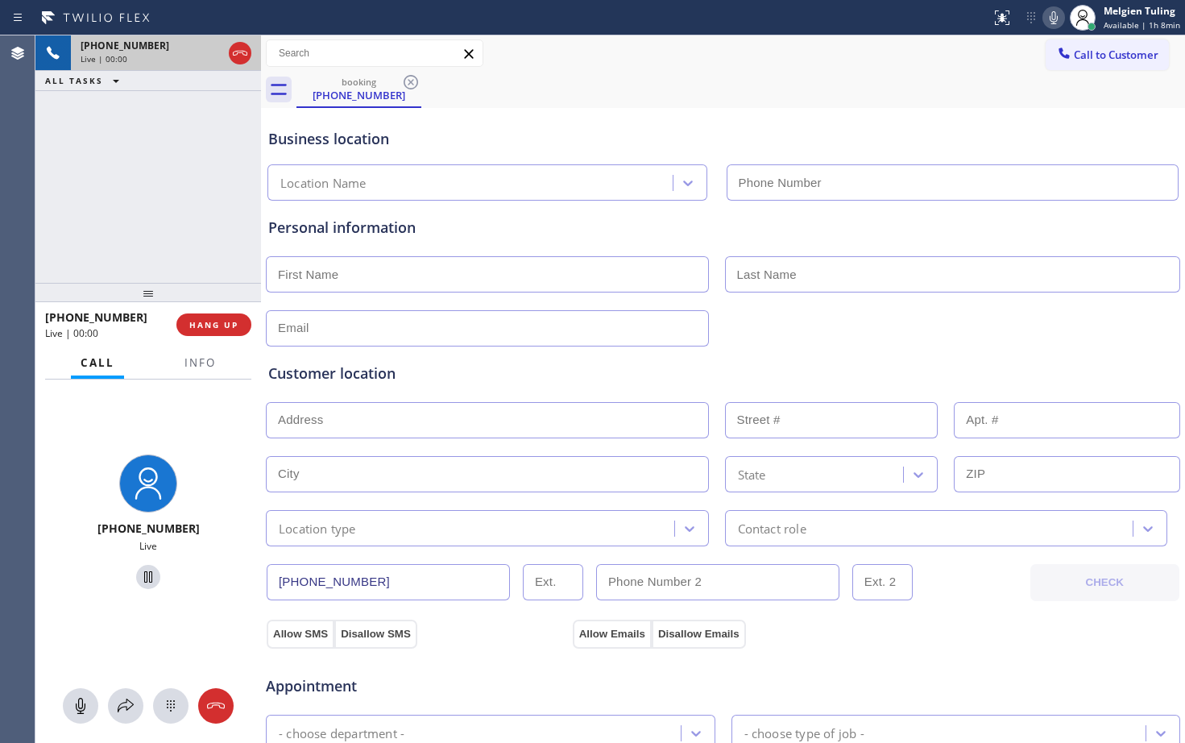
type input "[PHONE_NUMBER]"
click at [222, 326] on span "HANG UP" at bounding box center [213, 324] width 49 height 11
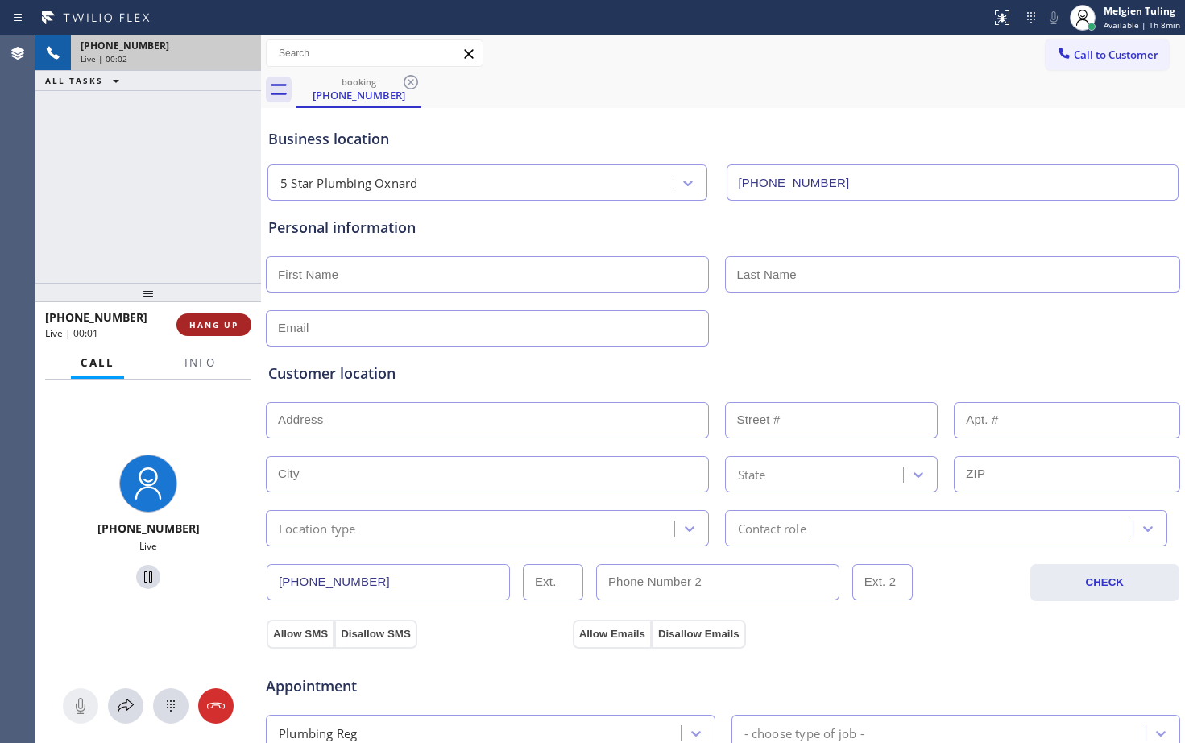
click at [222, 326] on span "HANG UP" at bounding box center [213, 324] width 49 height 11
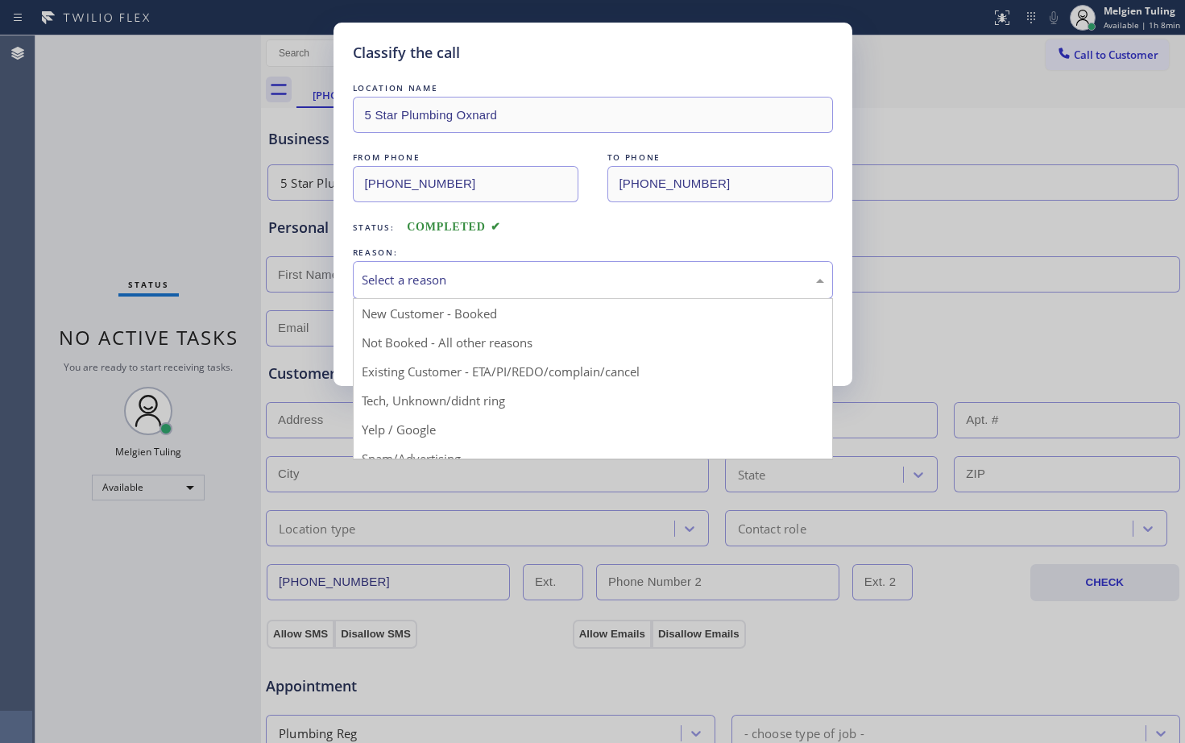
click at [414, 280] on div "Select a reason" at bounding box center [593, 280] width 463 height 19
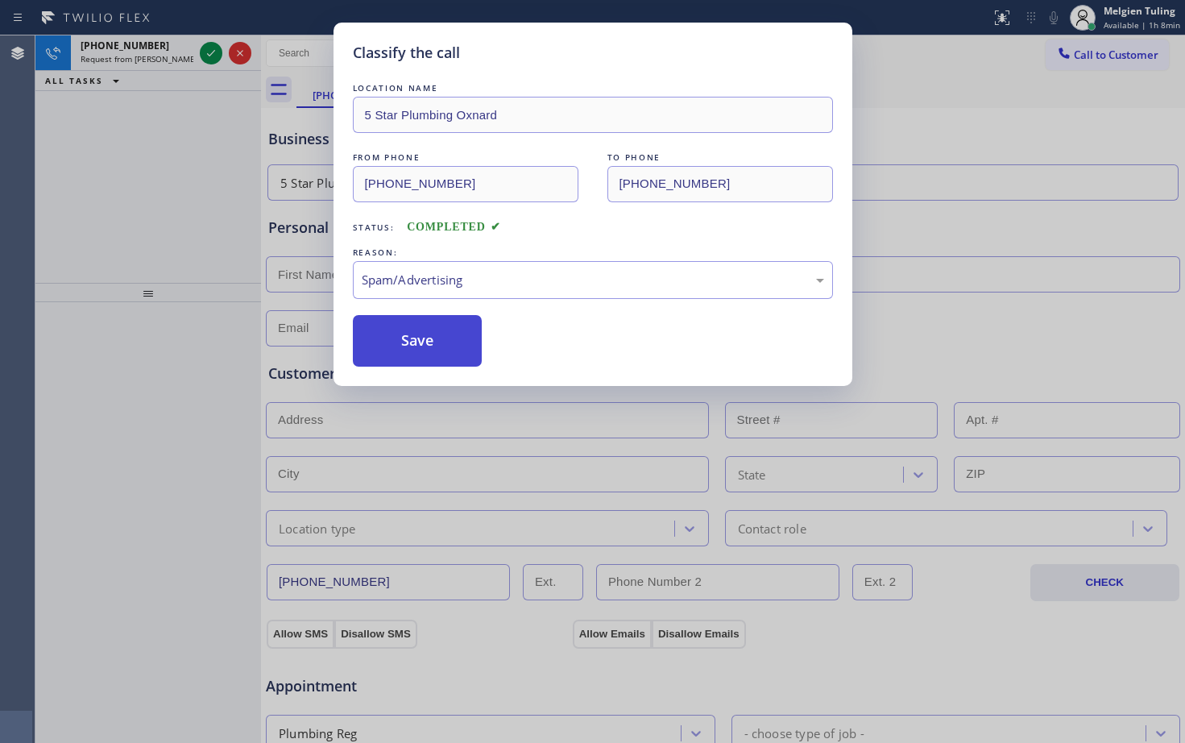
click at [419, 361] on button "Save" at bounding box center [418, 341] width 130 height 52
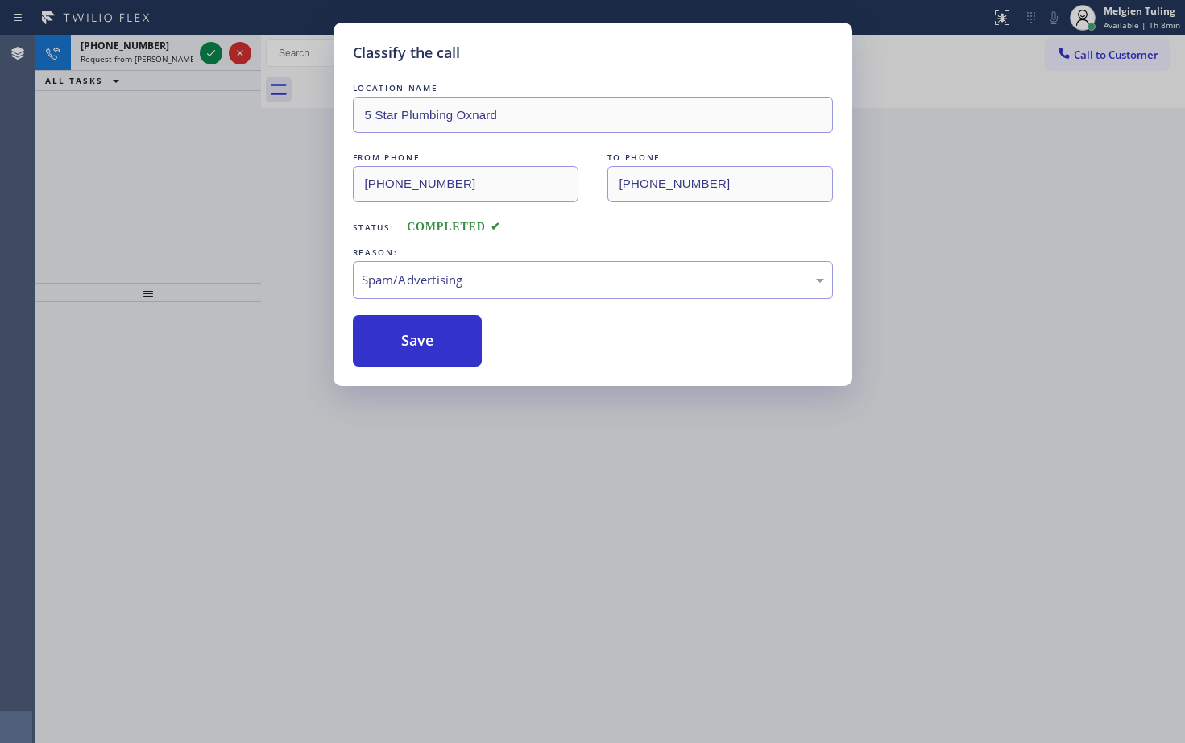
drag, startPoint x: 419, startPoint y: 359, endPoint x: 263, endPoint y: 213, distance: 214.4
click at [418, 352] on button "Save" at bounding box center [418, 341] width 130 height 52
click at [209, 46] on div "Classify the call LOCATION NAME Smart Appliance Repair Team FROM PHONE [PHONE_N…" at bounding box center [610, 389] width 1150 height 708
click at [209, 46] on icon at bounding box center [210, 53] width 19 height 19
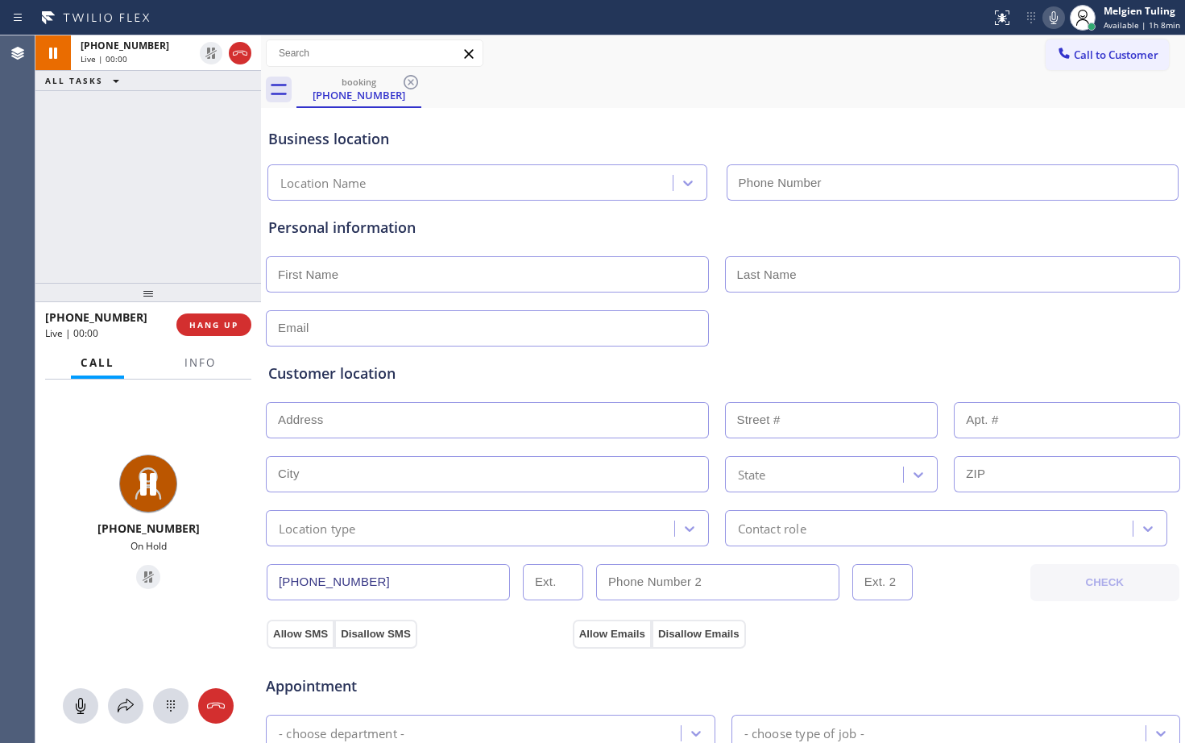
type input "[PHONE_NUMBER]"
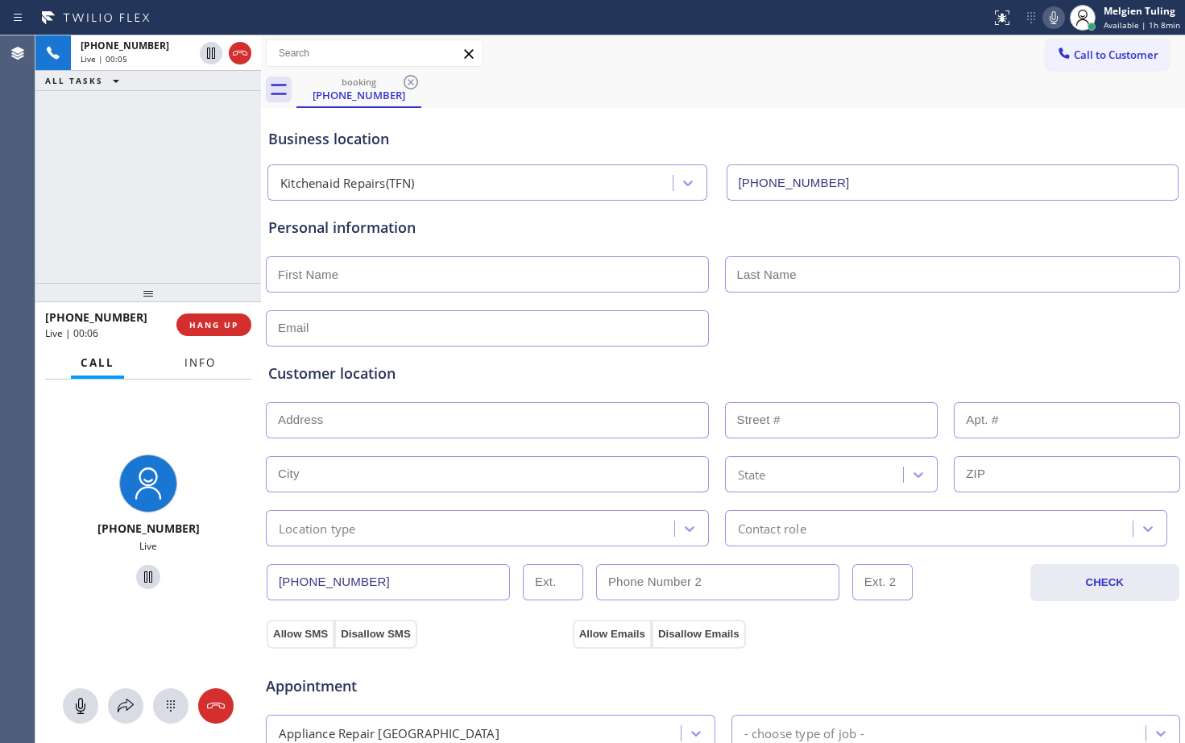
click at [194, 359] on span "Info" at bounding box center [200, 362] width 31 height 15
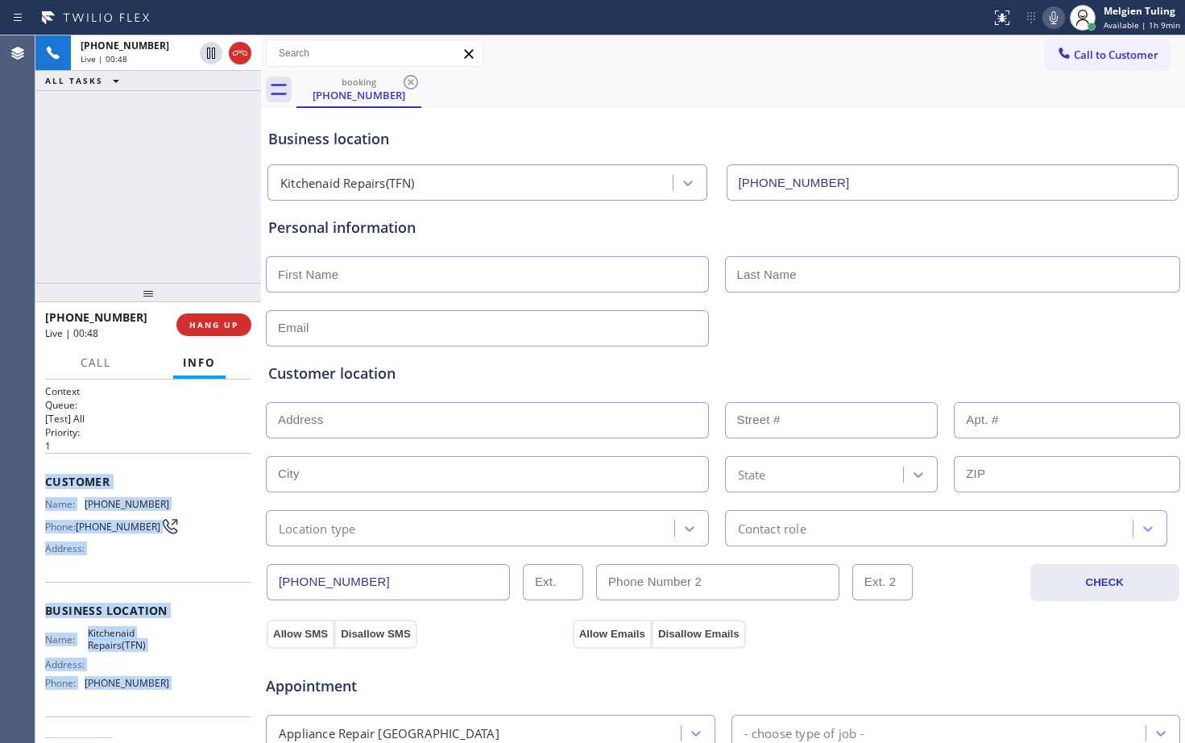
drag, startPoint x: 44, startPoint y: 482, endPoint x: 151, endPoint y: 722, distance: 263.3
click at [151, 720] on div "Context Queue: [Test] All Priority: 1 Customer Name: [PHONE_NUMBER] Phone: [PHO…" at bounding box center [148, 561] width 226 height 363
copy div "Customer Name: [PHONE_NUMBER] Phone: [PHONE_NUMBER] Address: Business location …"
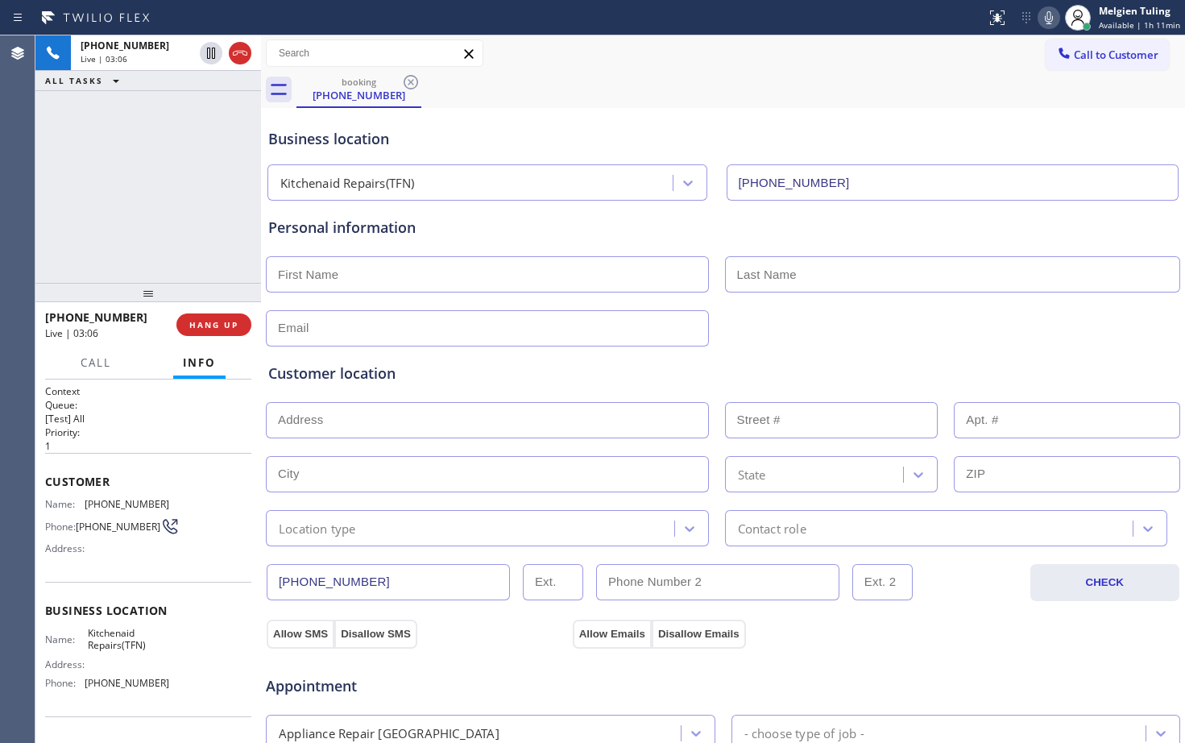
click at [153, 247] on div "[PHONE_NUMBER] Live | 03:06 ALL TASKS ALL TASKS ACTIVE TASKS TASKS IN WRAP UP" at bounding box center [148, 158] width 226 height 247
click at [213, 51] on icon at bounding box center [211, 53] width 8 height 11
click at [1048, 18] on icon at bounding box center [1049, 17] width 19 height 19
click at [216, 54] on icon at bounding box center [210, 53] width 19 height 19
click at [1054, 15] on rect at bounding box center [1049, 15] width 11 height 11
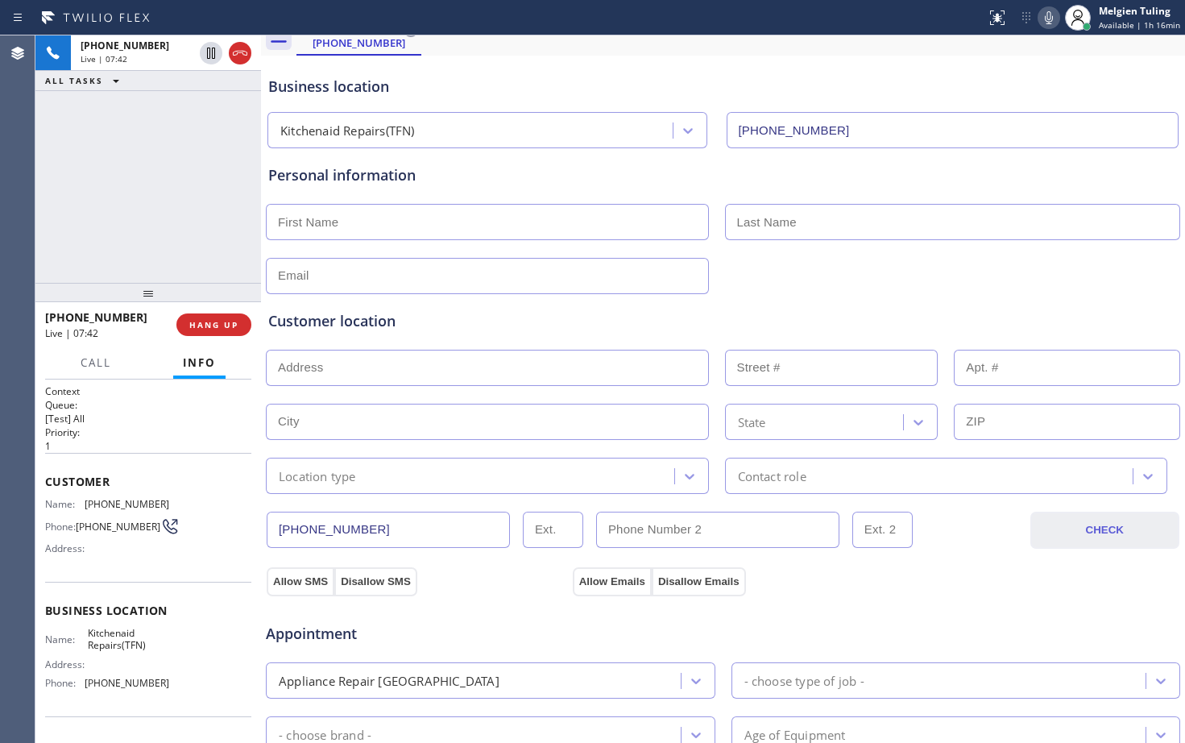
scroll to position [81, 0]
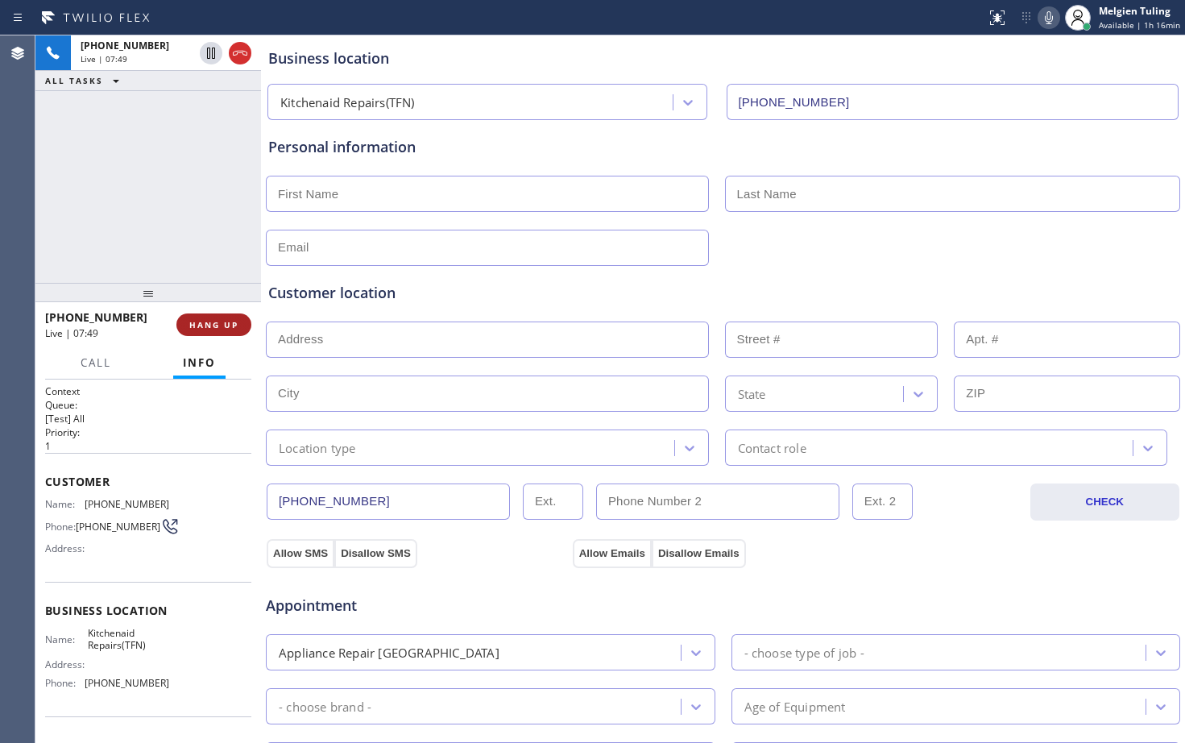
click at [204, 319] on span "HANG UP" at bounding box center [213, 324] width 49 height 11
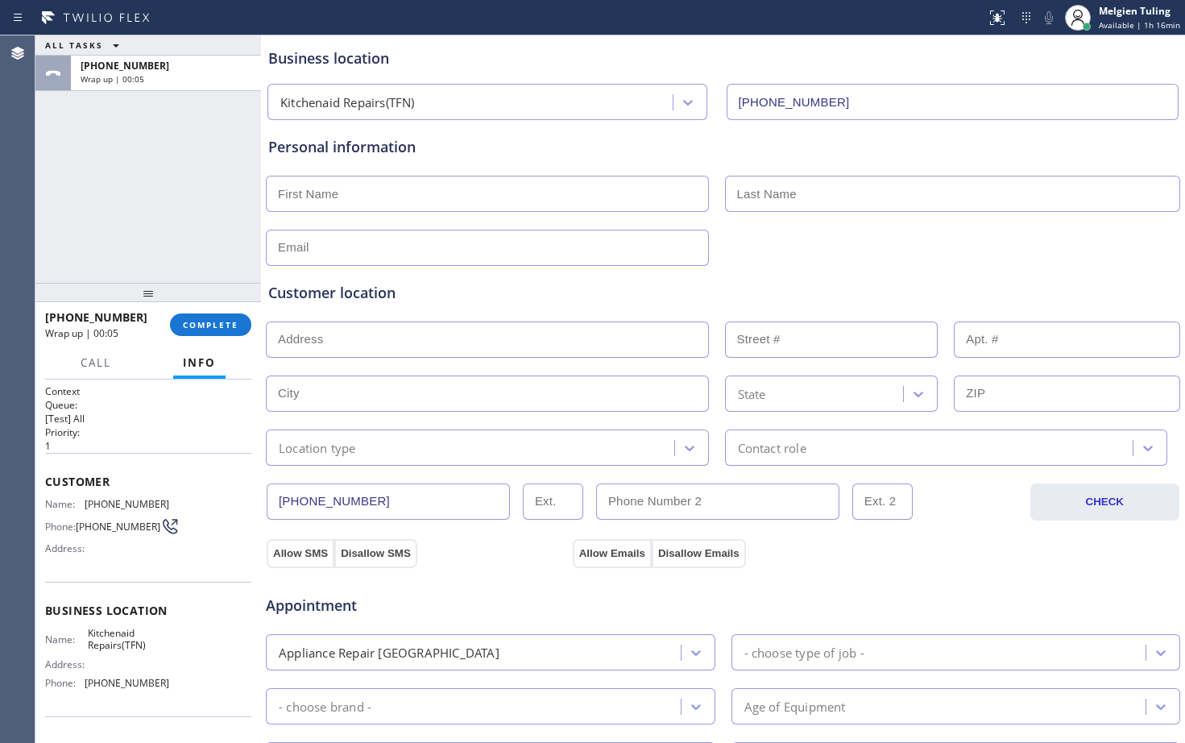
click at [370, 191] on input "text" at bounding box center [487, 194] width 443 height 36
type input "[PERSON_NAME]"
click at [757, 188] on input "text" at bounding box center [953, 194] width 456 height 36
type input "Tolani"
click at [312, 243] on input "text" at bounding box center [487, 248] width 443 height 36
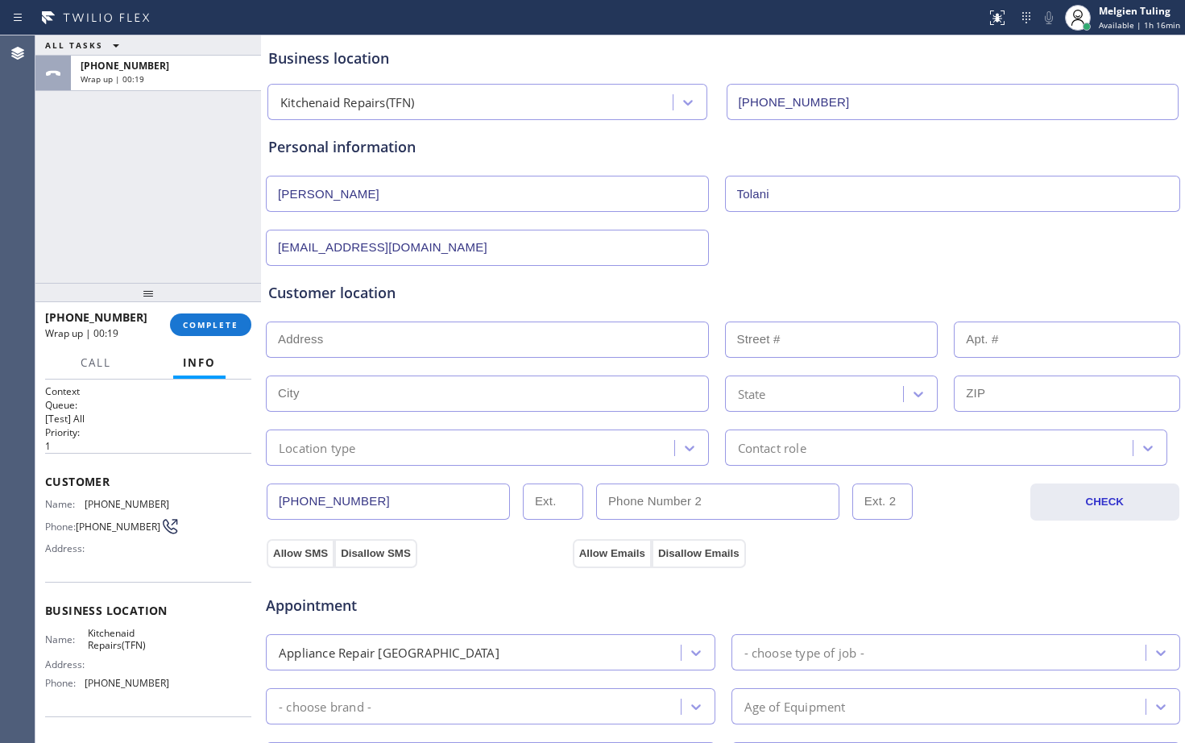
type input "[EMAIL_ADDRESS][DOMAIN_NAME]"
click at [340, 341] on input "text" at bounding box center [487, 340] width 443 height 36
paste input "92117"
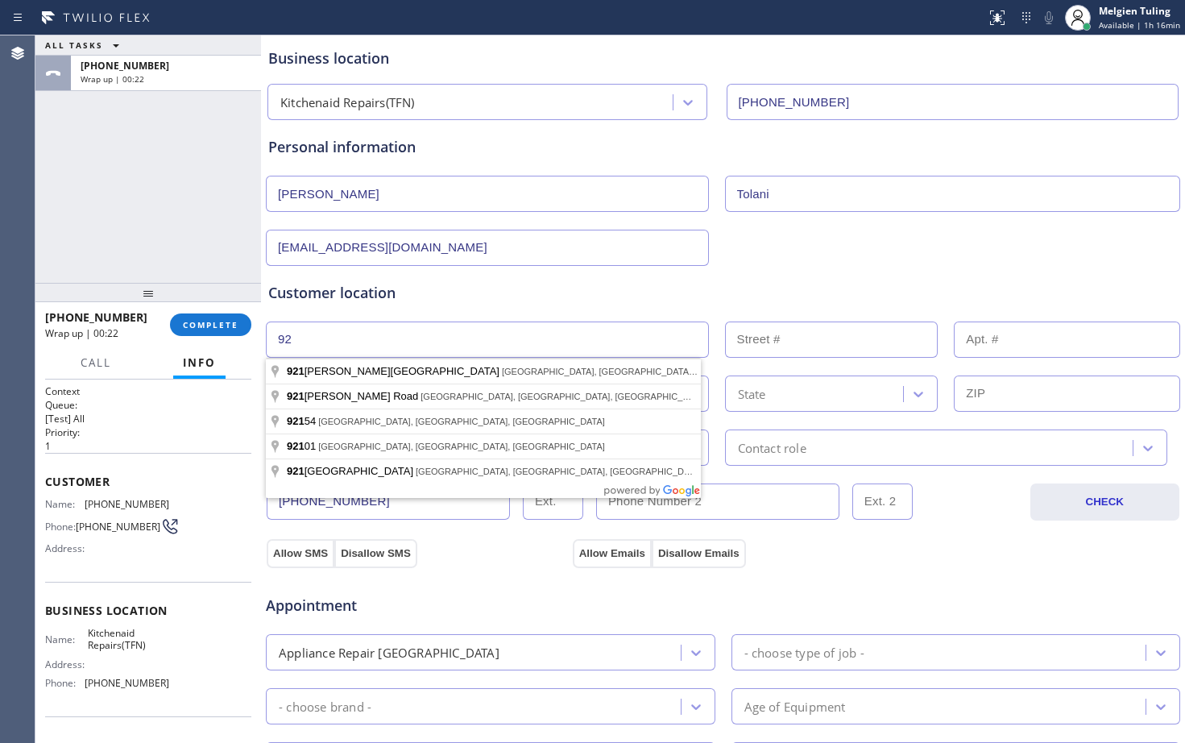
type input "9"
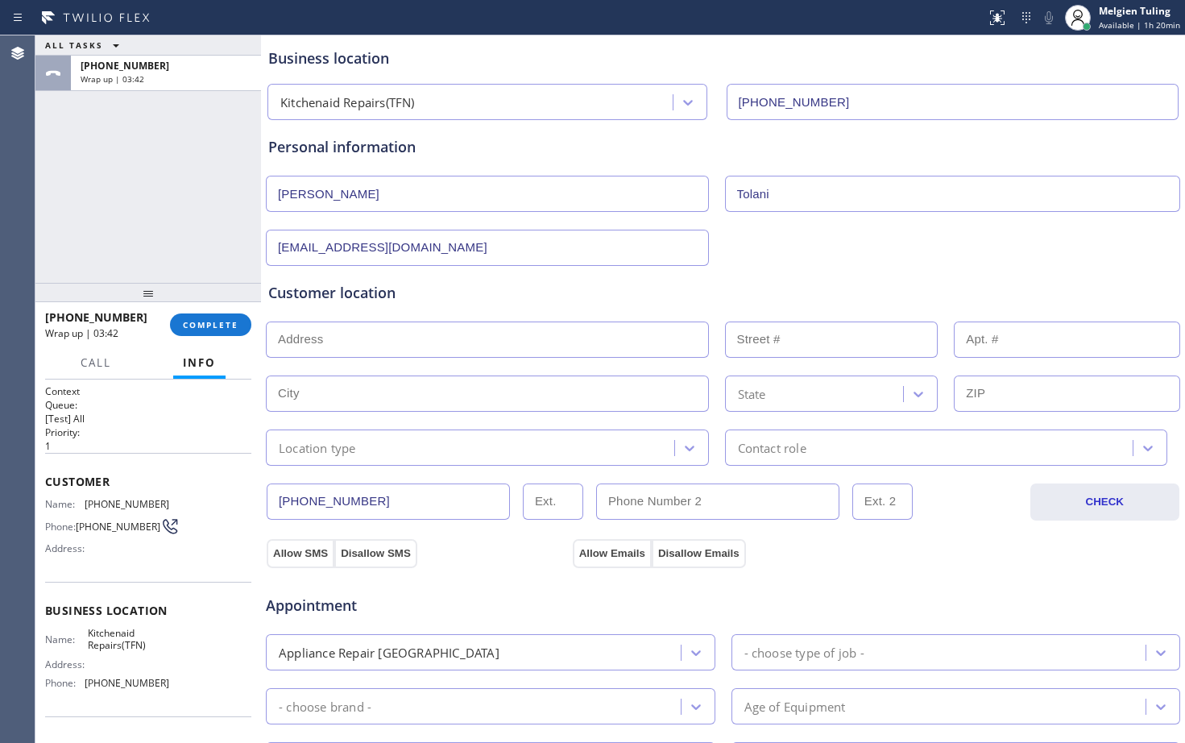
scroll to position [161, 0]
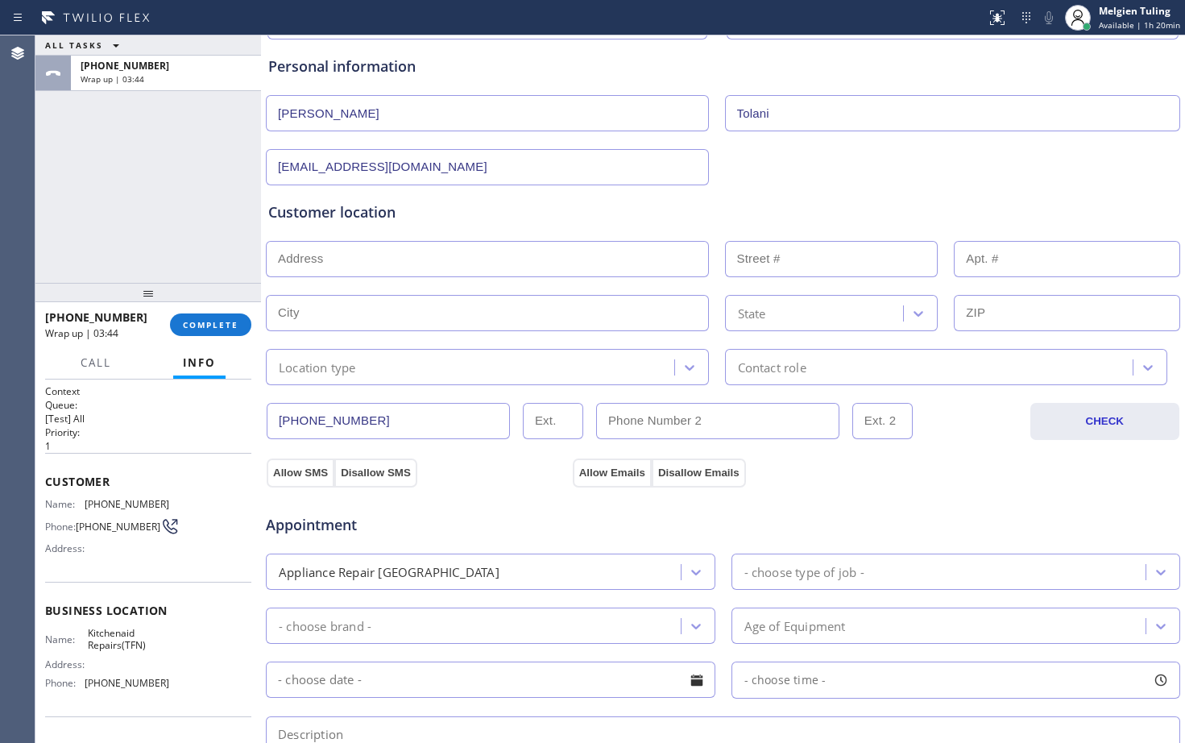
click at [329, 258] on input "text" at bounding box center [487, 259] width 443 height 36
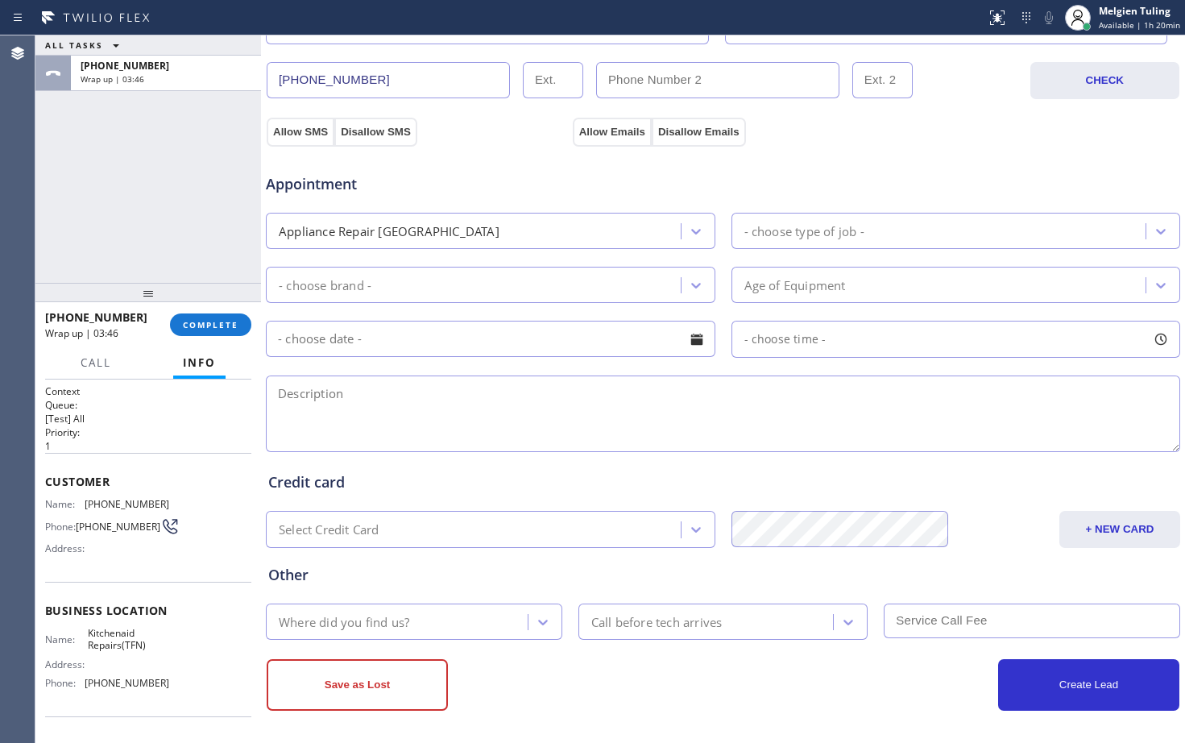
scroll to position [506, 0]
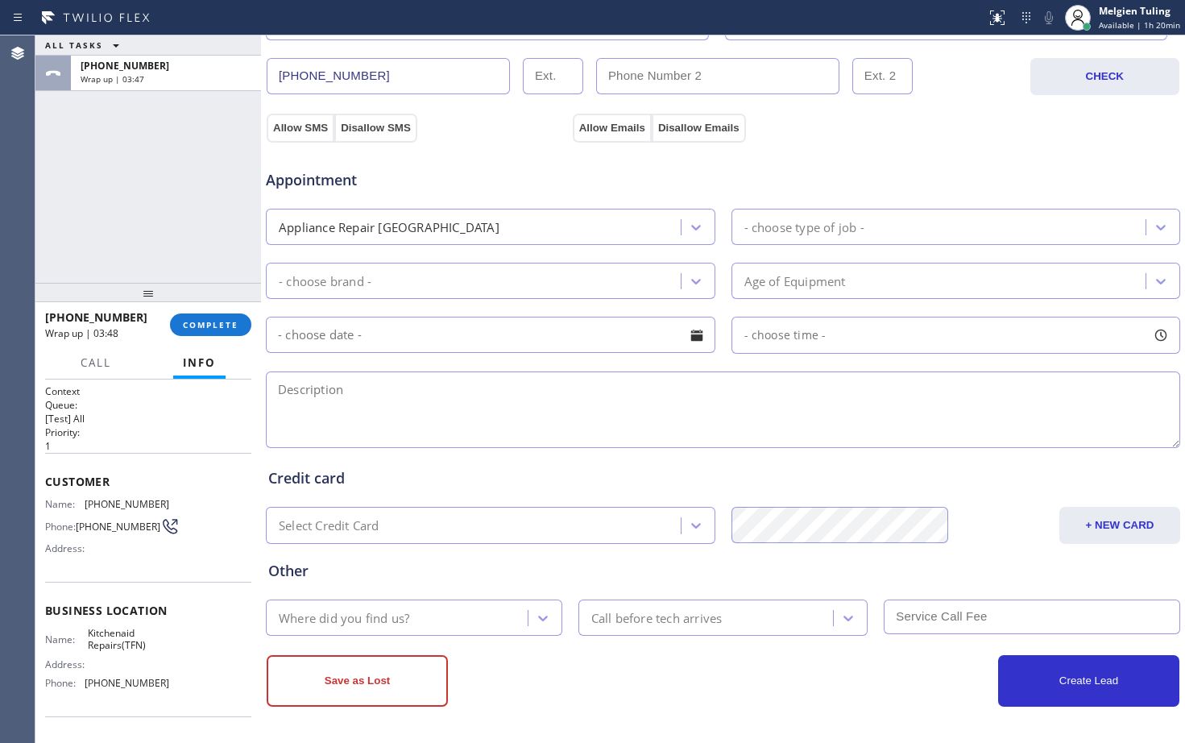
click at [329, 382] on textarea at bounding box center [723, 409] width 915 height 77
paste textarea "9-12 | $75 |kitchen Aid | Dishwasher | /stop drying/ [DEMOGRAPHIC_DATA] /house-…"
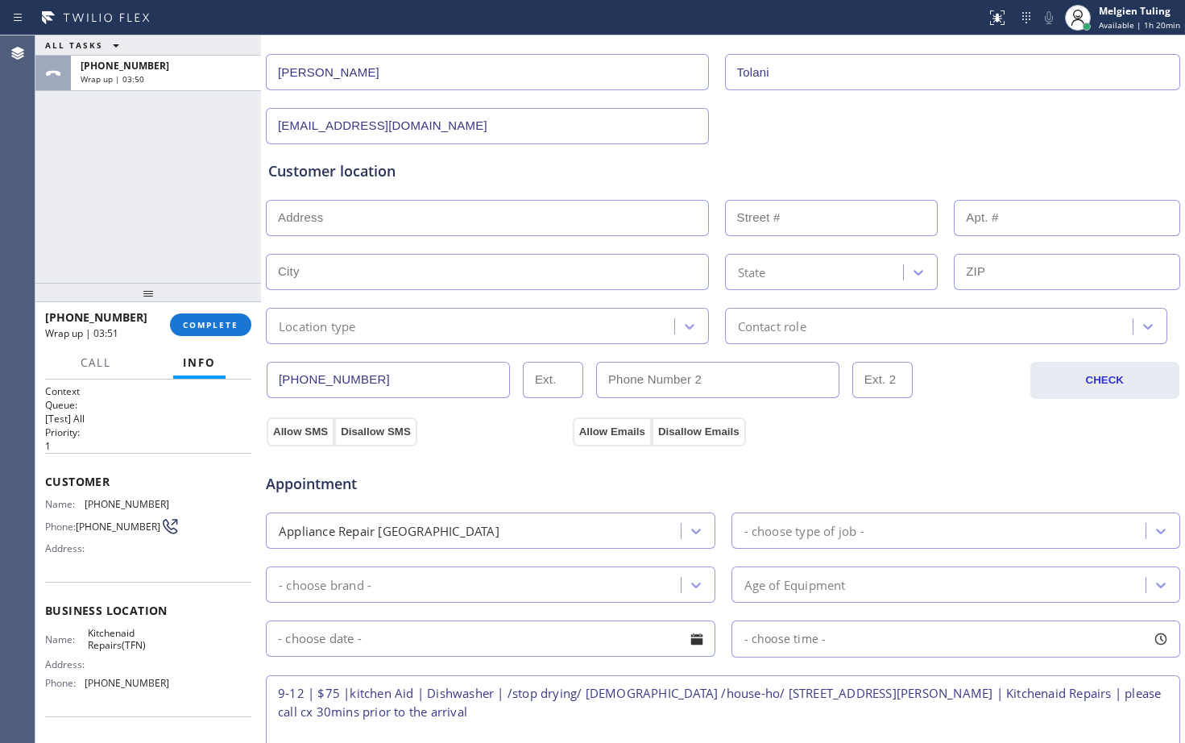
scroll to position [184, 0]
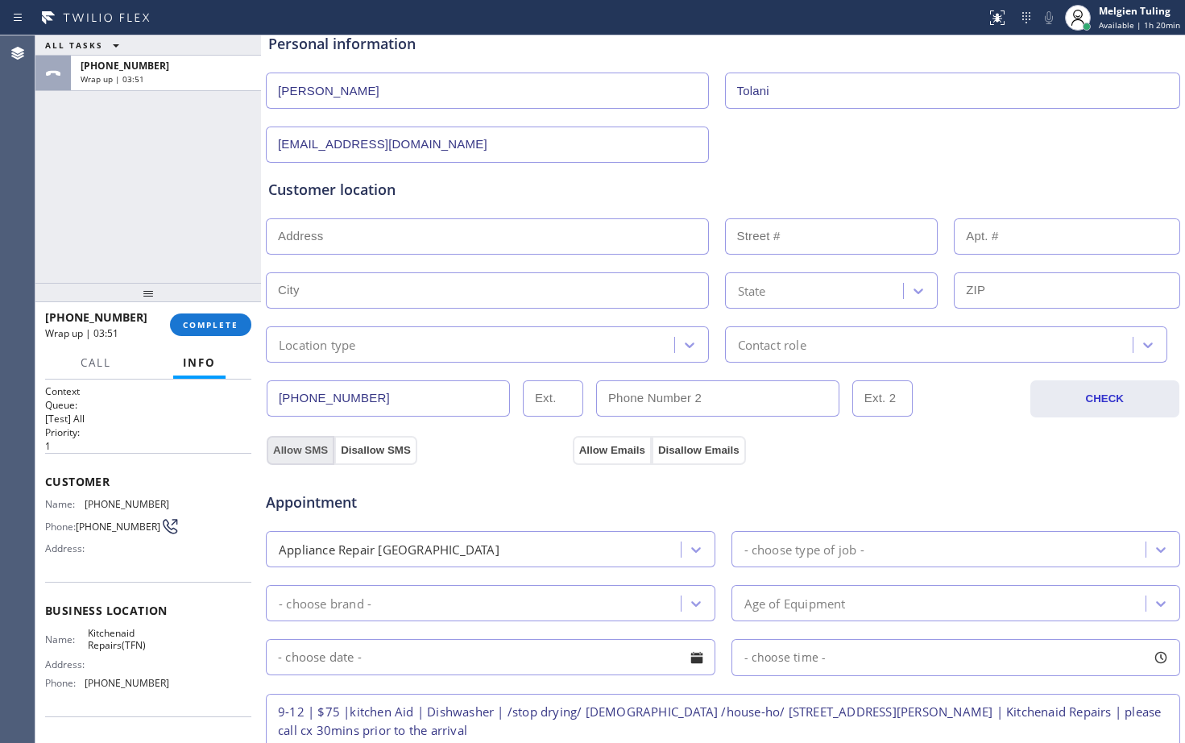
type textarea "9-12 | $75 |kitchen Aid | Dishwasher | /stop drying/ [DEMOGRAPHIC_DATA] /house-…"
click at [293, 447] on button "Allow SMS" at bounding box center [301, 450] width 68 height 29
click at [604, 453] on button "Allow Emails" at bounding box center [612, 450] width 79 height 29
click at [350, 225] on input "text" at bounding box center [487, 236] width 443 height 36
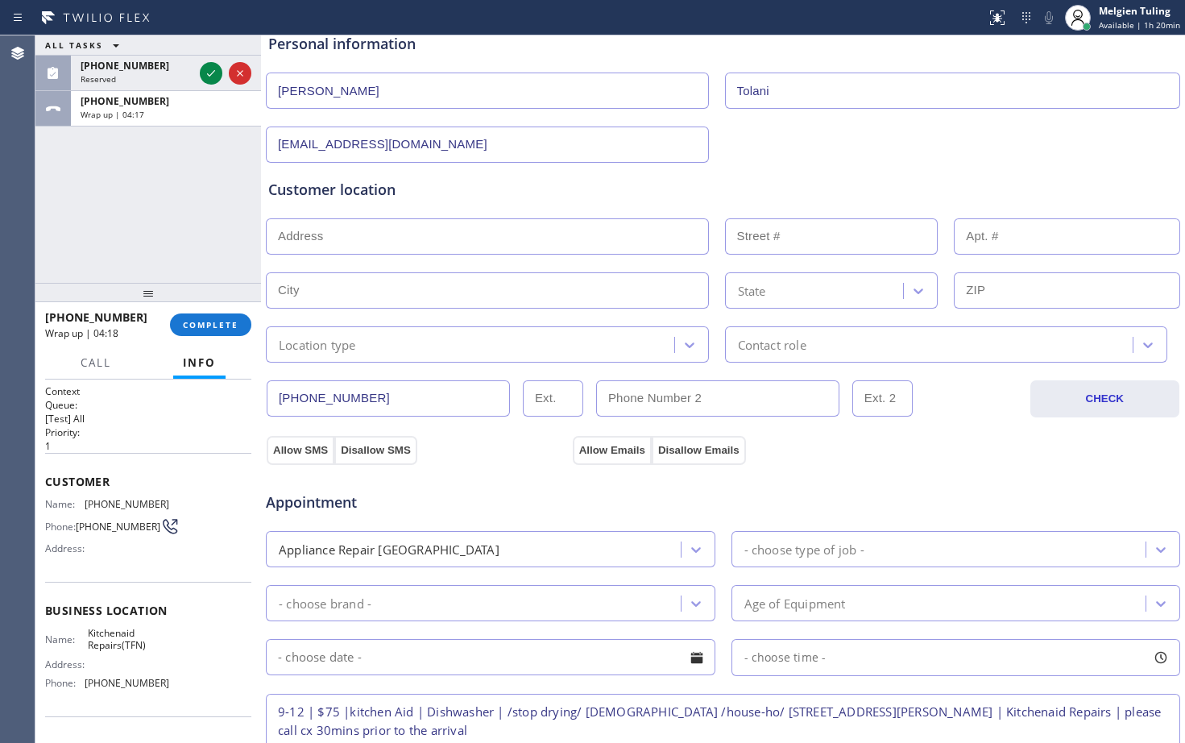
click at [322, 237] on input "text" at bounding box center [487, 236] width 443 height 36
paste input "[STREET_ADDRESS][PERSON_NAME]"
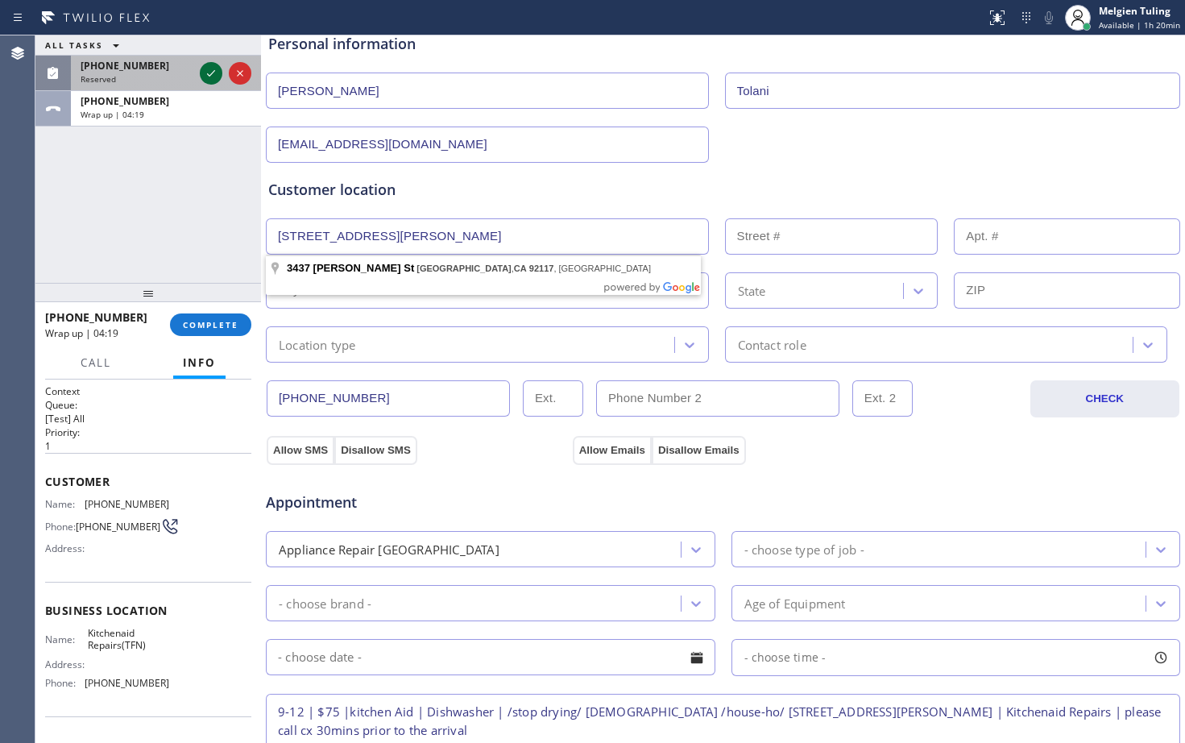
click at [213, 73] on icon at bounding box center [211, 73] width 8 height 6
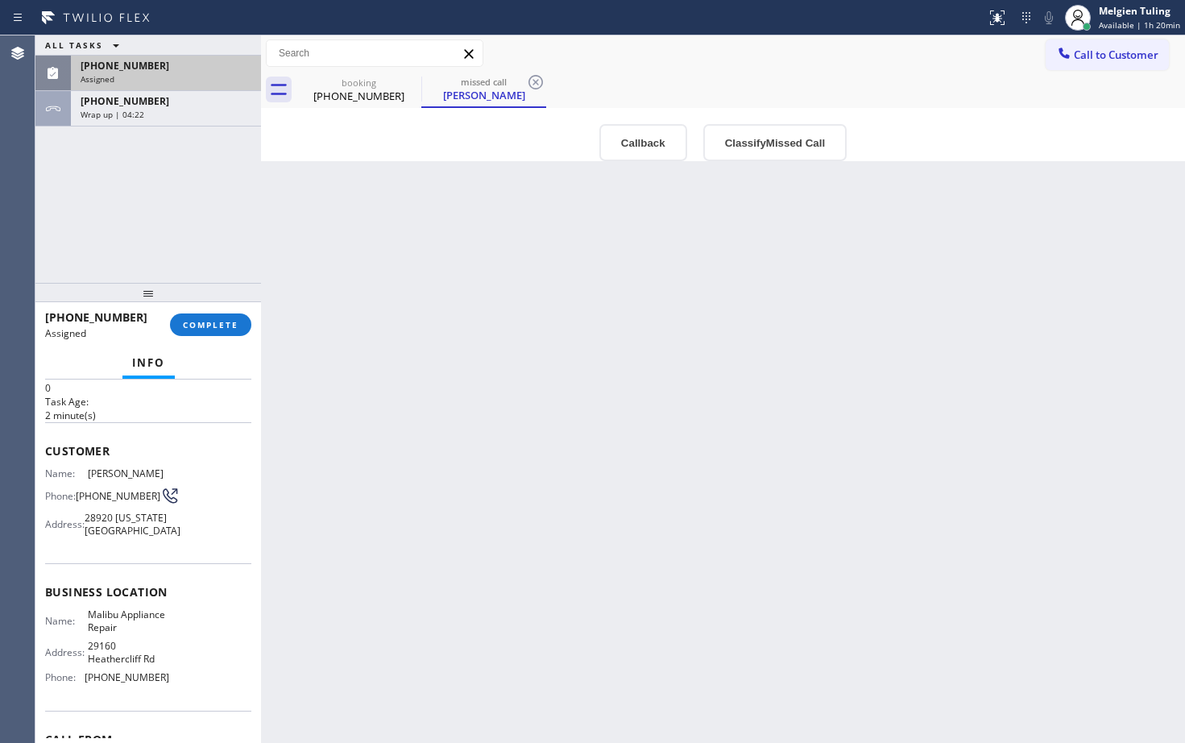
scroll to position [81, 0]
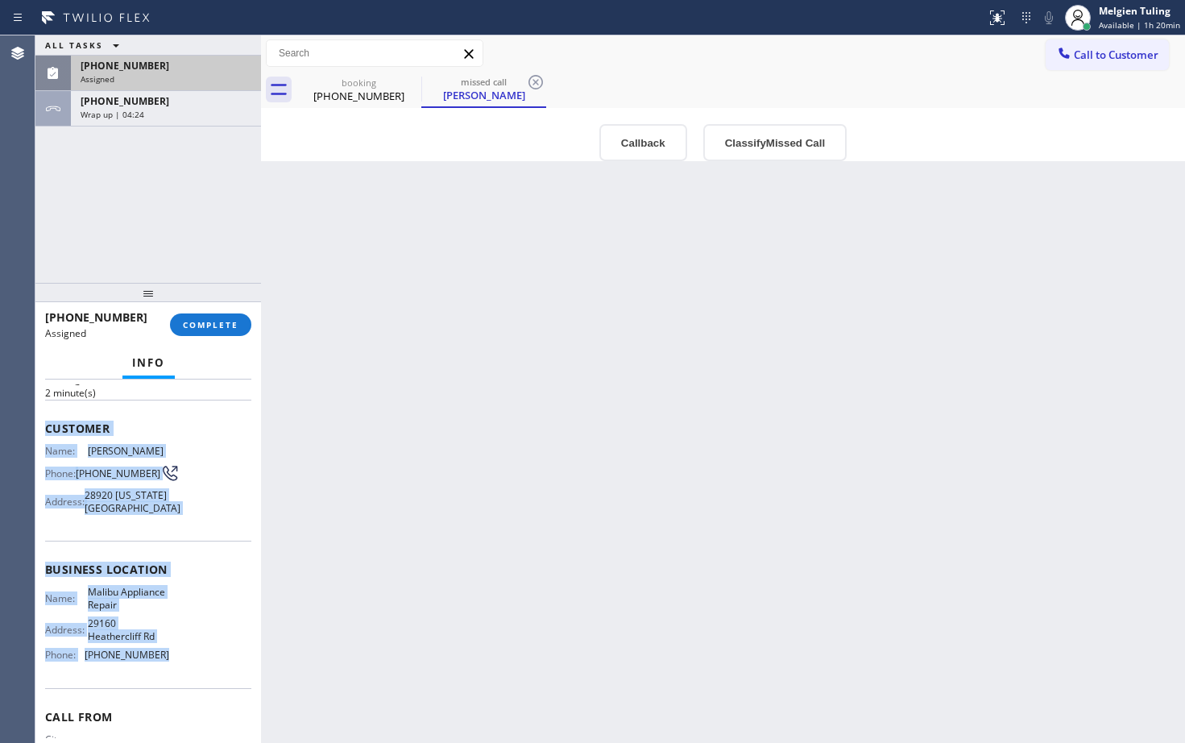
drag, startPoint x: 44, startPoint y: 431, endPoint x: 181, endPoint y: 682, distance: 285.6
click at [181, 682] on div "Context Queue: Appliance Repair Priority: 0 Task Age: [DEMOGRAPHIC_DATA] minute…" at bounding box center [148, 561] width 226 height 363
copy div "Customer Name: [PERSON_NAME] Phone: [PHONE_NUMBER] Address: [STREET_ADDRESS][US…"
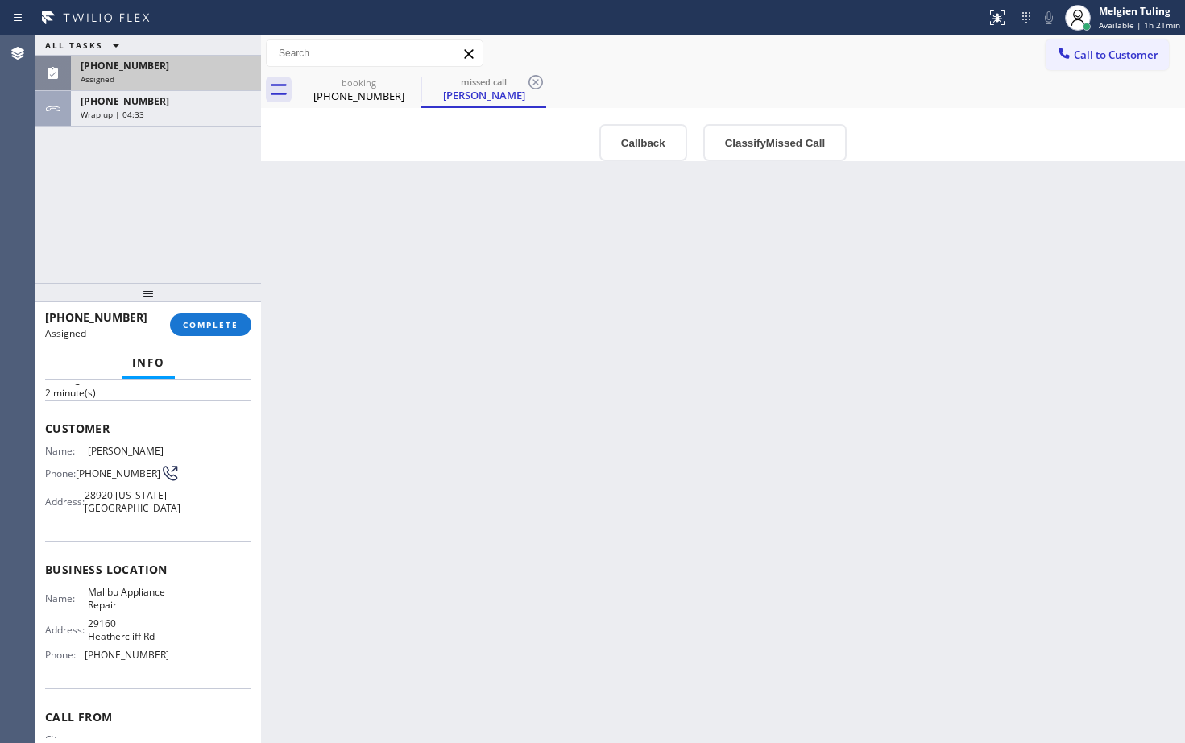
click at [98, 365] on div "Info" at bounding box center [148, 363] width 206 height 32
click at [209, 322] on span "COMPLETE" at bounding box center [211, 324] width 56 height 11
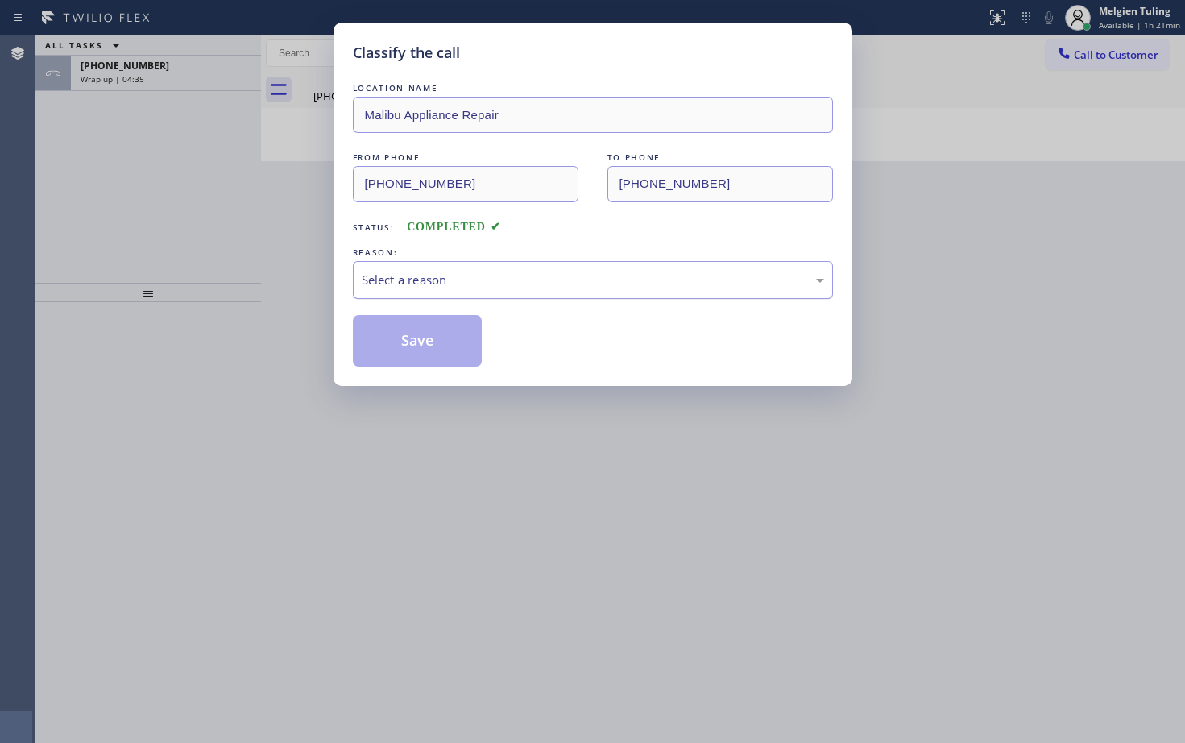
click at [374, 279] on div "Select a reason" at bounding box center [593, 280] width 463 height 19
click at [380, 339] on button "Save" at bounding box center [418, 341] width 130 height 52
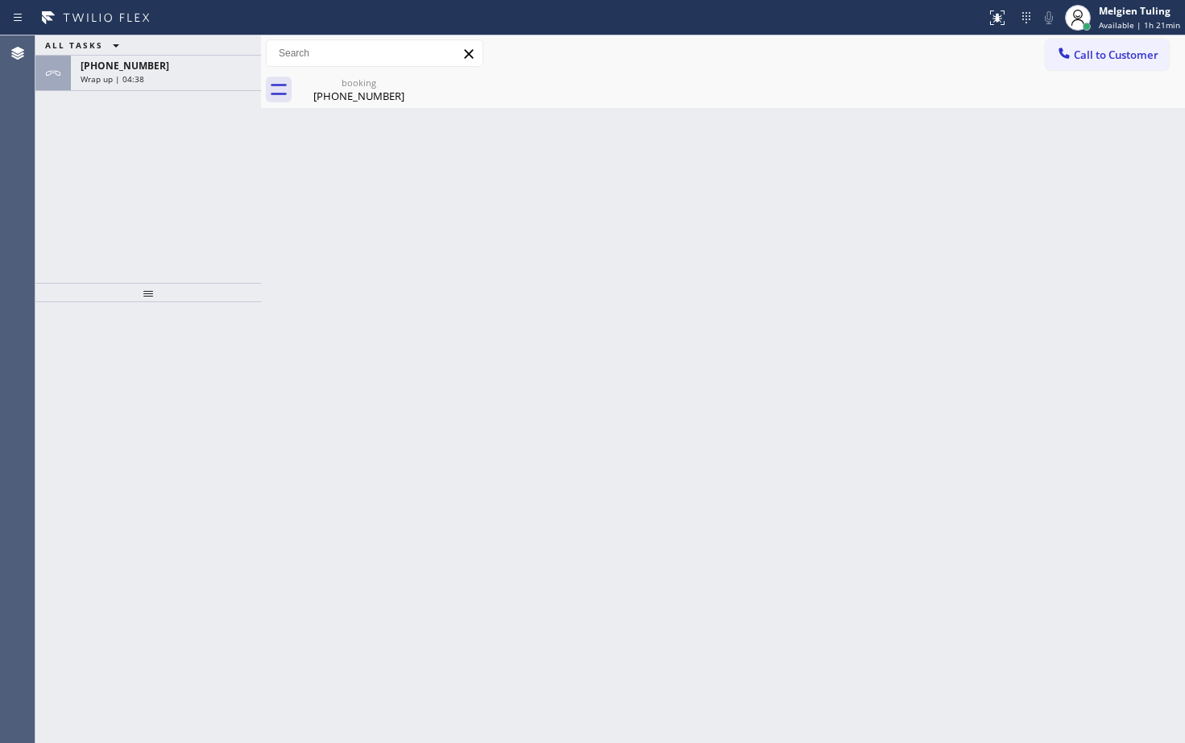
click at [186, 187] on div "ALL TASKS ALL TASKS ACTIVE TASKS TASKS IN WRAP UP [PHONE_NUMBER] Wrap up | 04:38" at bounding box center [148, 158] width 226 height 247
click at [156, 67] on div "[PHONE_NUMBER]" at bounding box center [166, 66] width 171 height 14
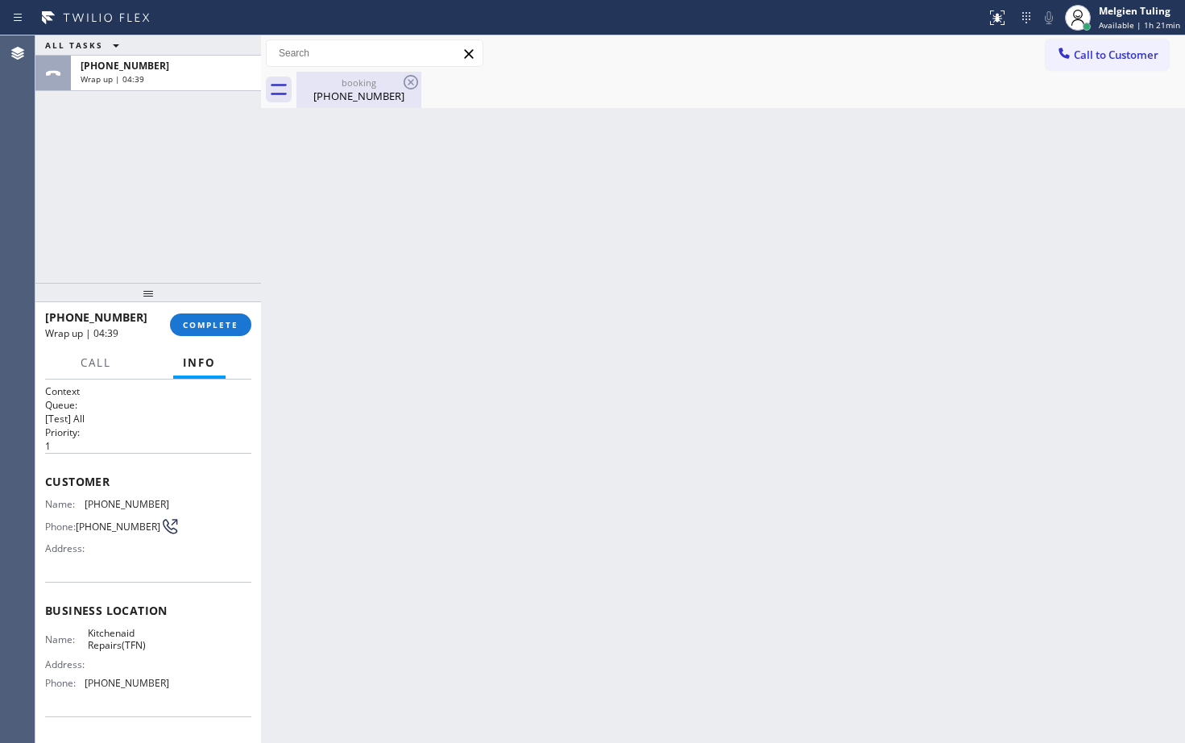
click at [343, 88] on div "booking" at bounding box center [359, 83] width 122 height 12
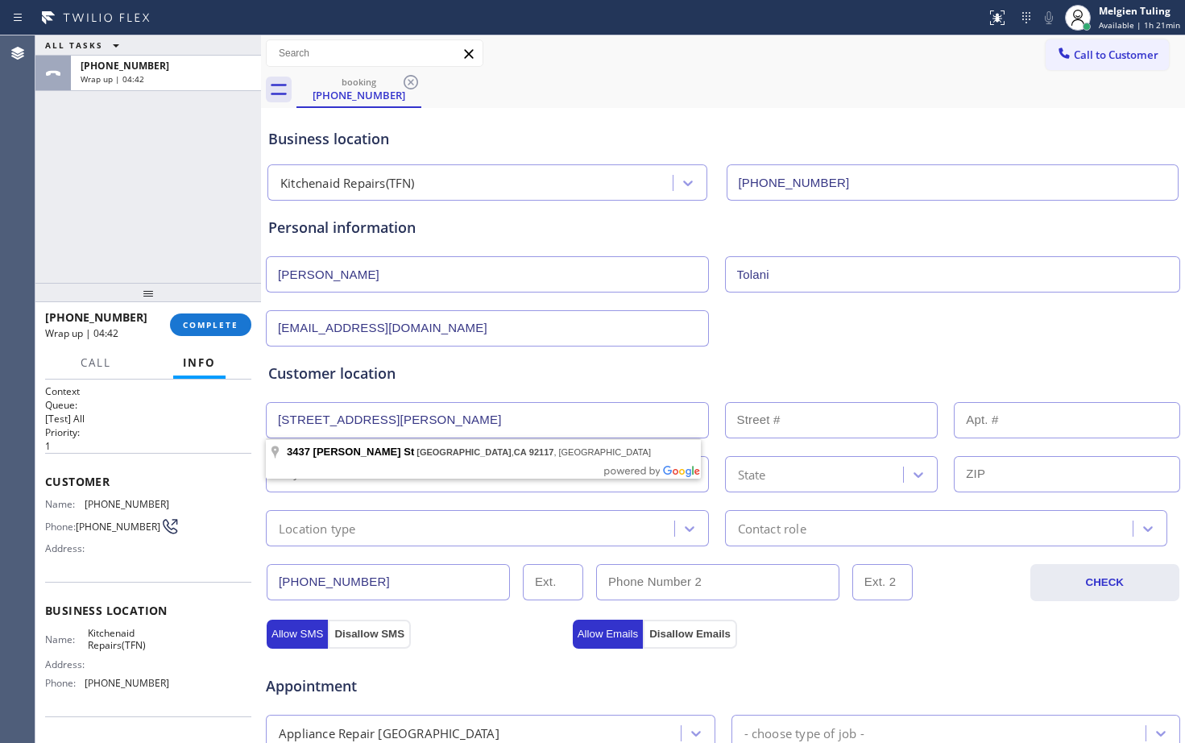
click at [393, 429] on input "[STREET_ADDRESS][PERSON_NAME]" at bounding box center [487, 420] width 443 height 36
type input "[STREET_ADDRESS][PERSON_NAME]"
type input "3437"
type input "[GEOGRAPHIC_DATA]"
type input "92117"
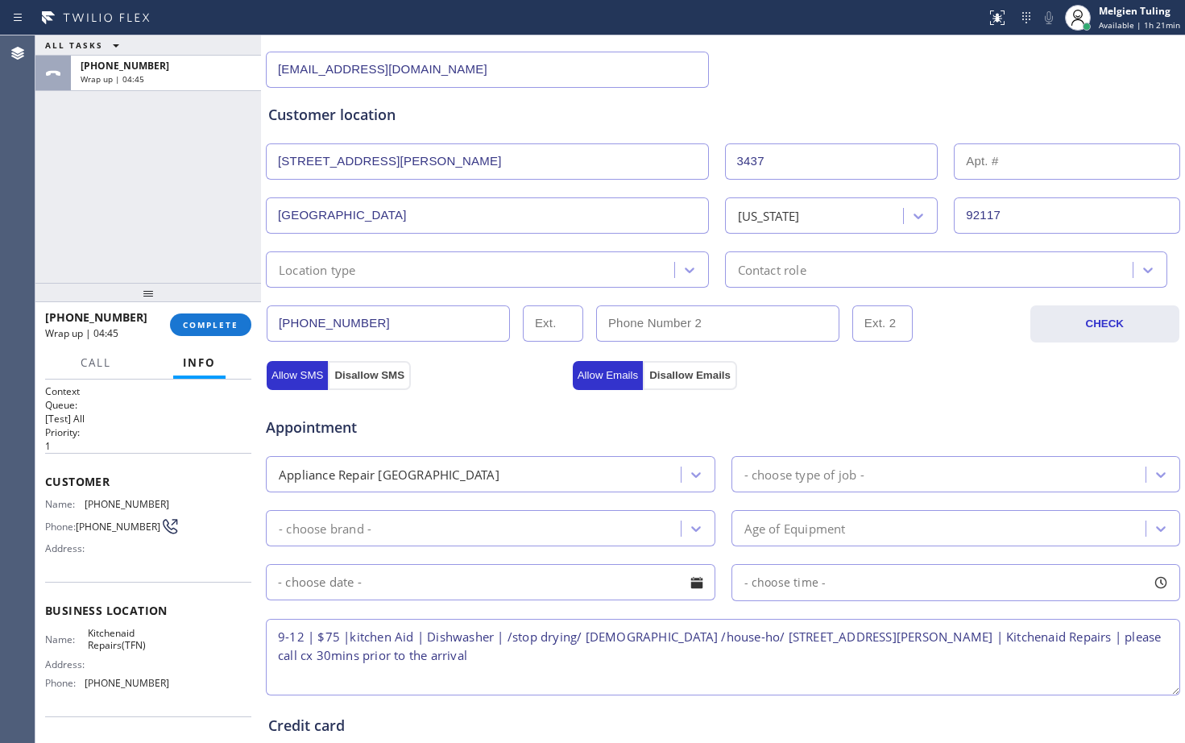
scroll to position [322, 0]
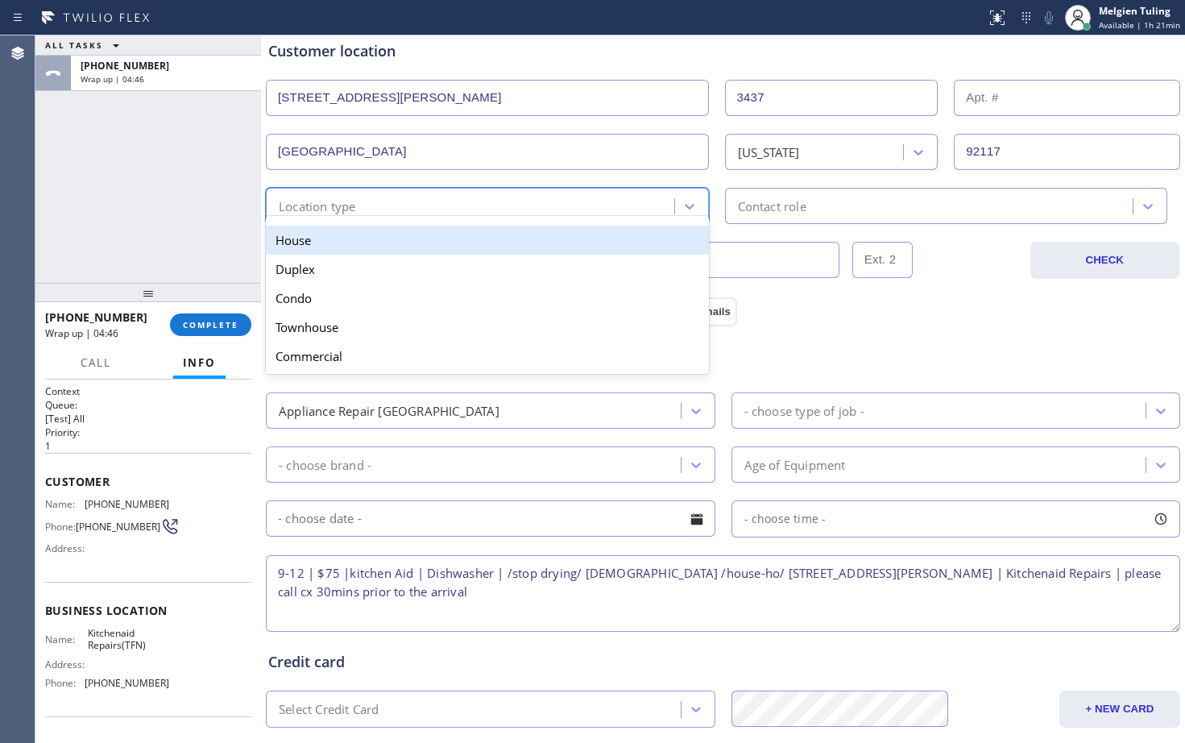
click at [459, 213] on div "Location type" at bounding box center [473, 206] width 404 height 28
click at [359, 246] on div "House" at bounding box center [487, 240] width 443 height 29
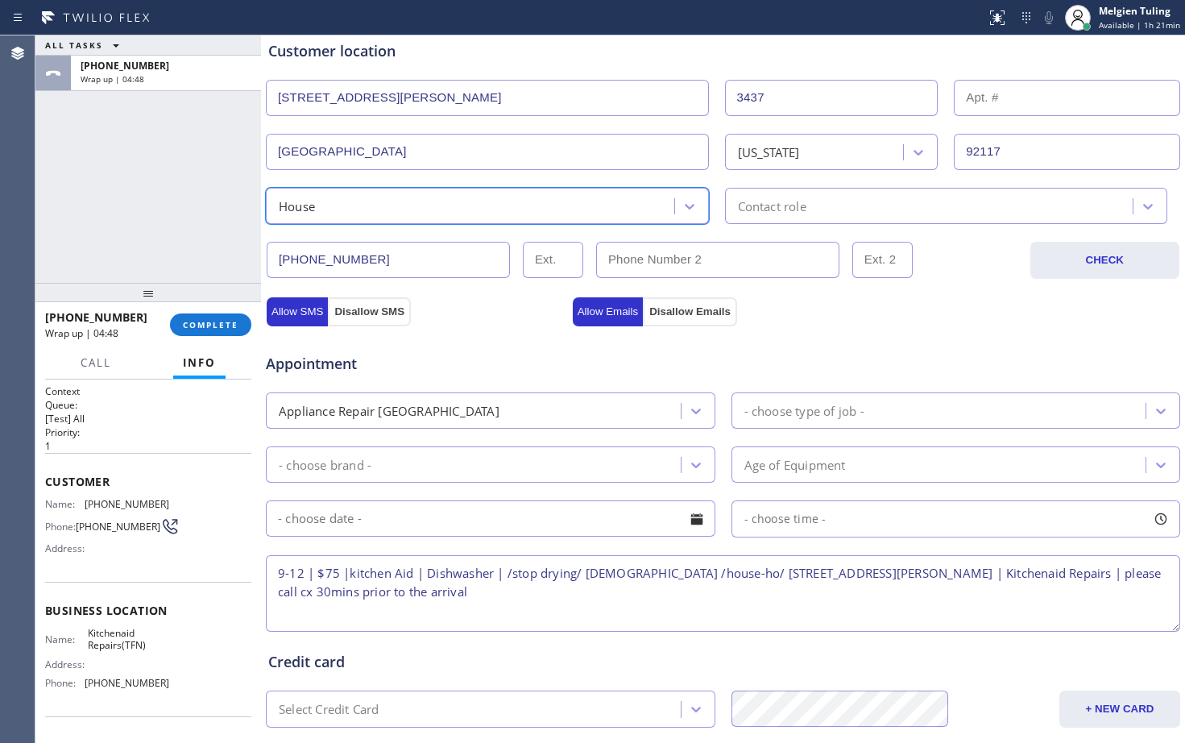
click at [752, 206] on div "Contact role" at bounding box center [772, 206] width 68 height 19
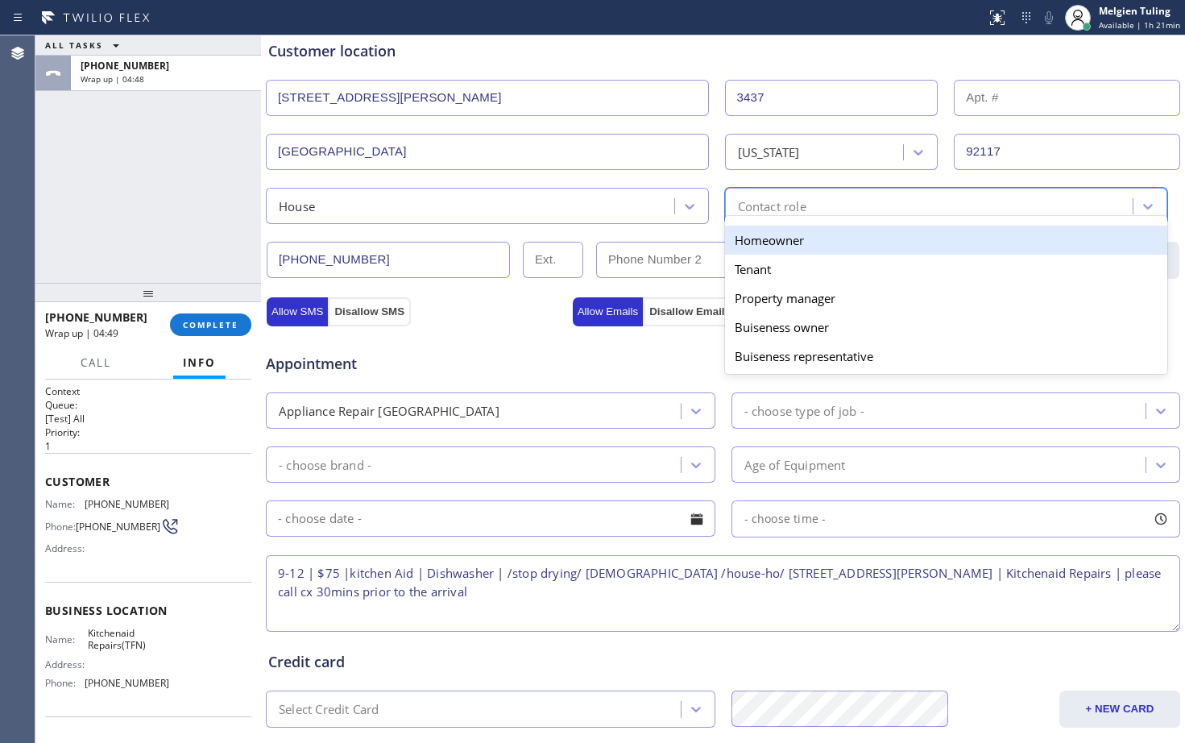
click at [752, 244] on div "Homeowner" at bounding box center [946, 240] width 443 height 29
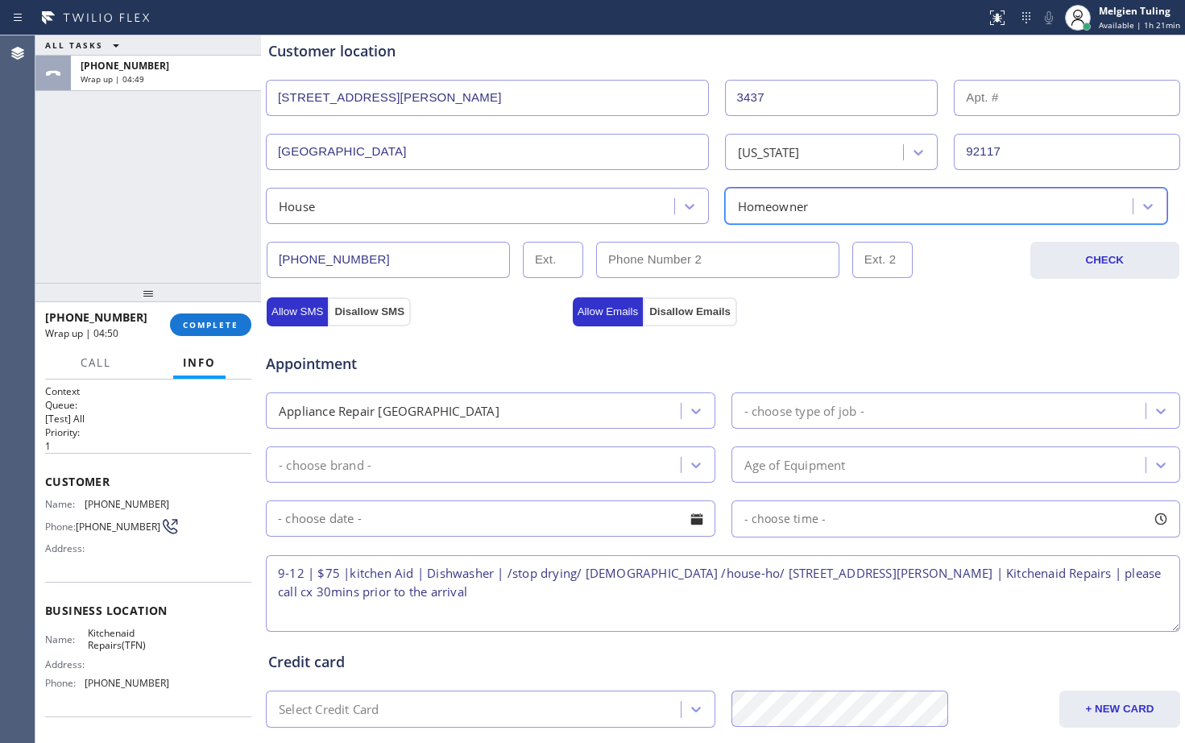
scroll to position [403, 0]
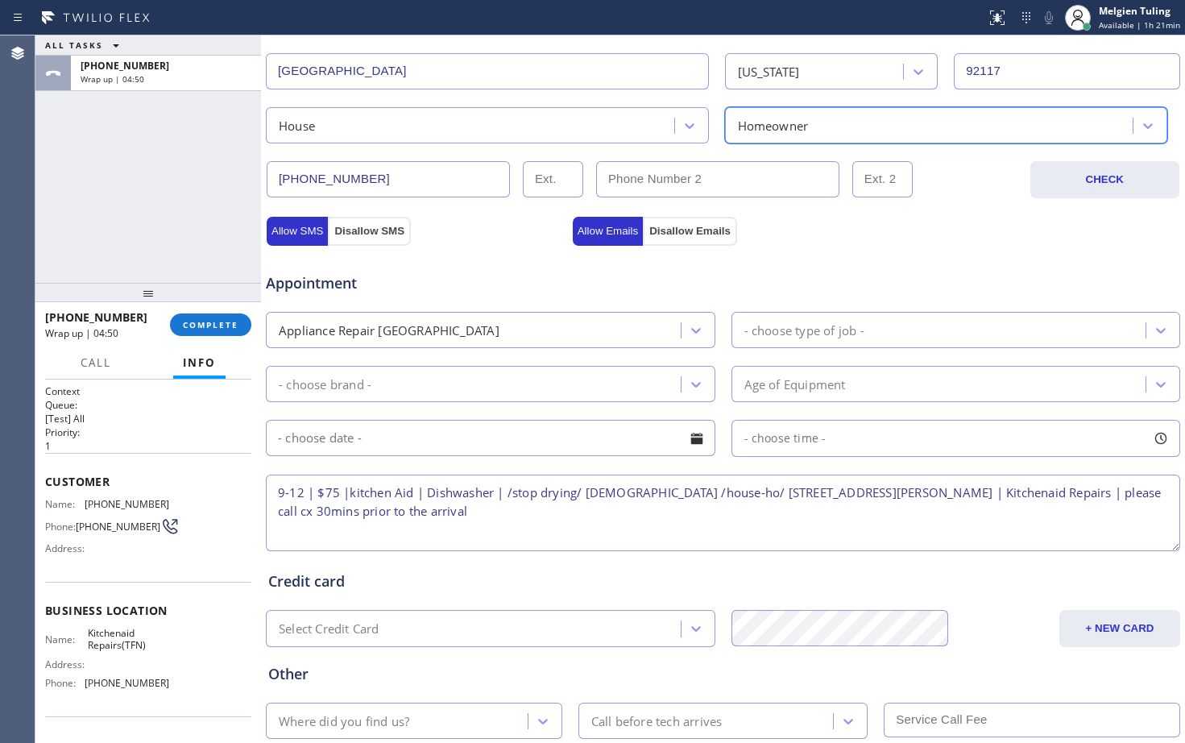
click at [592, 322] on div "Appliance Repair [GEOGRAPHIC_DATA]" at bounding box center [476, 330] width 410 height 28
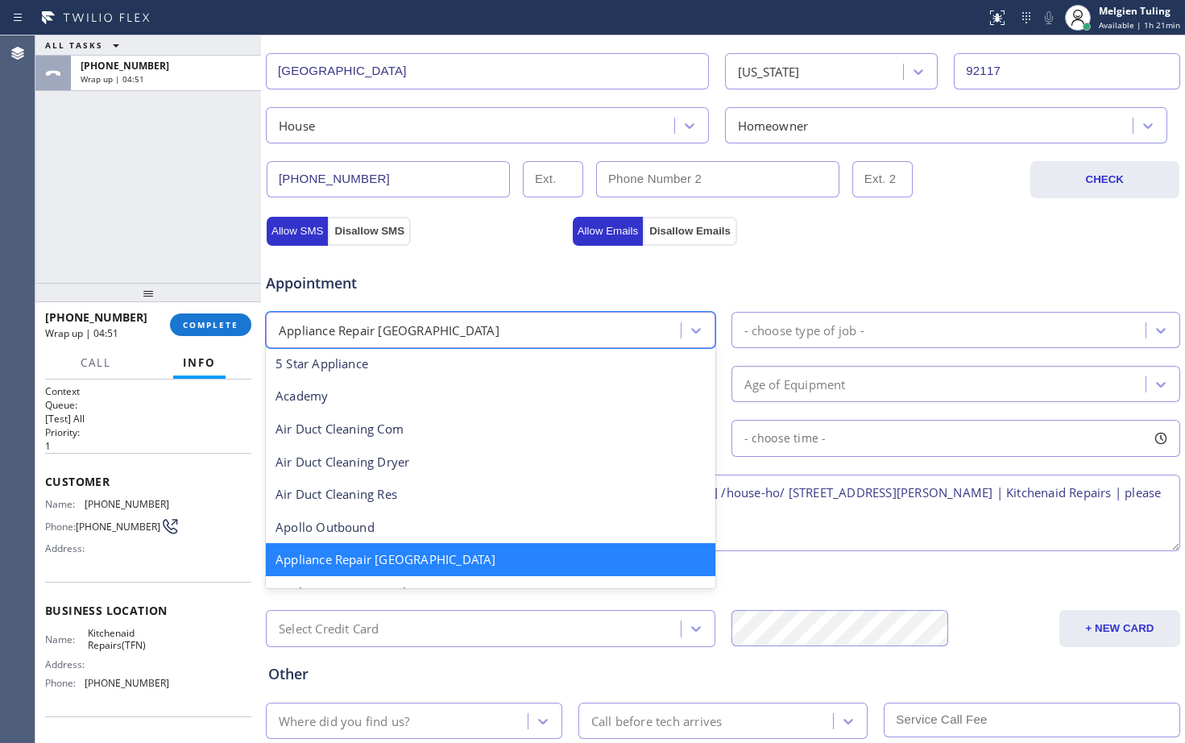
scroll to position [83, 0]
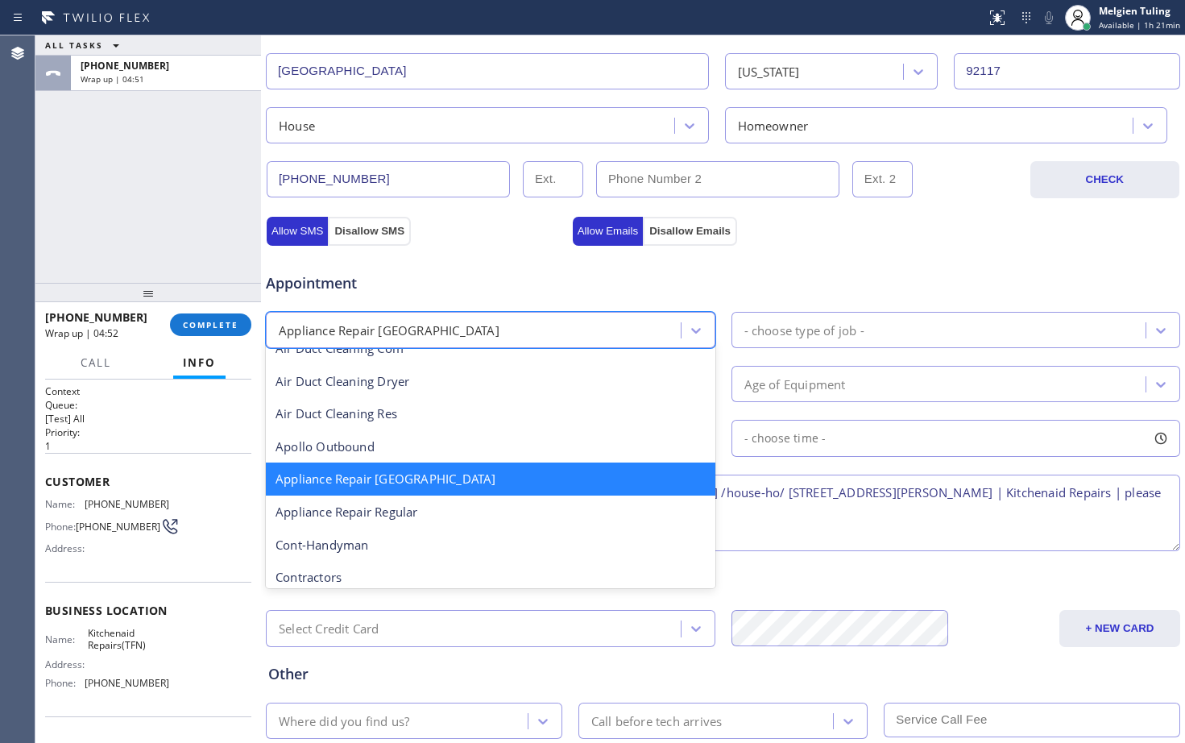
click at [463, 478] on div "Appliance Repair [GEOGRAPHIC_DATA]" at bounding box center [491, 479] width 450 height 33
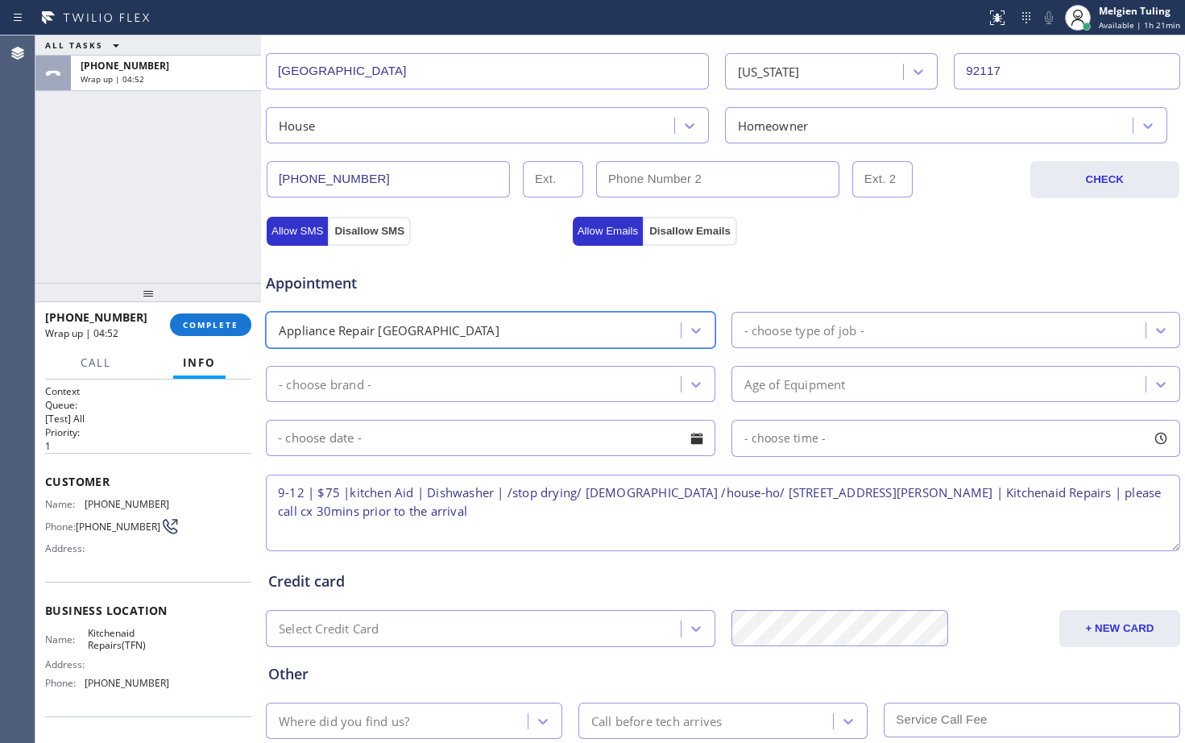
click at [824, 326] on div "- choose type of job -" at bounding box center [805, 330] width 120 height 19
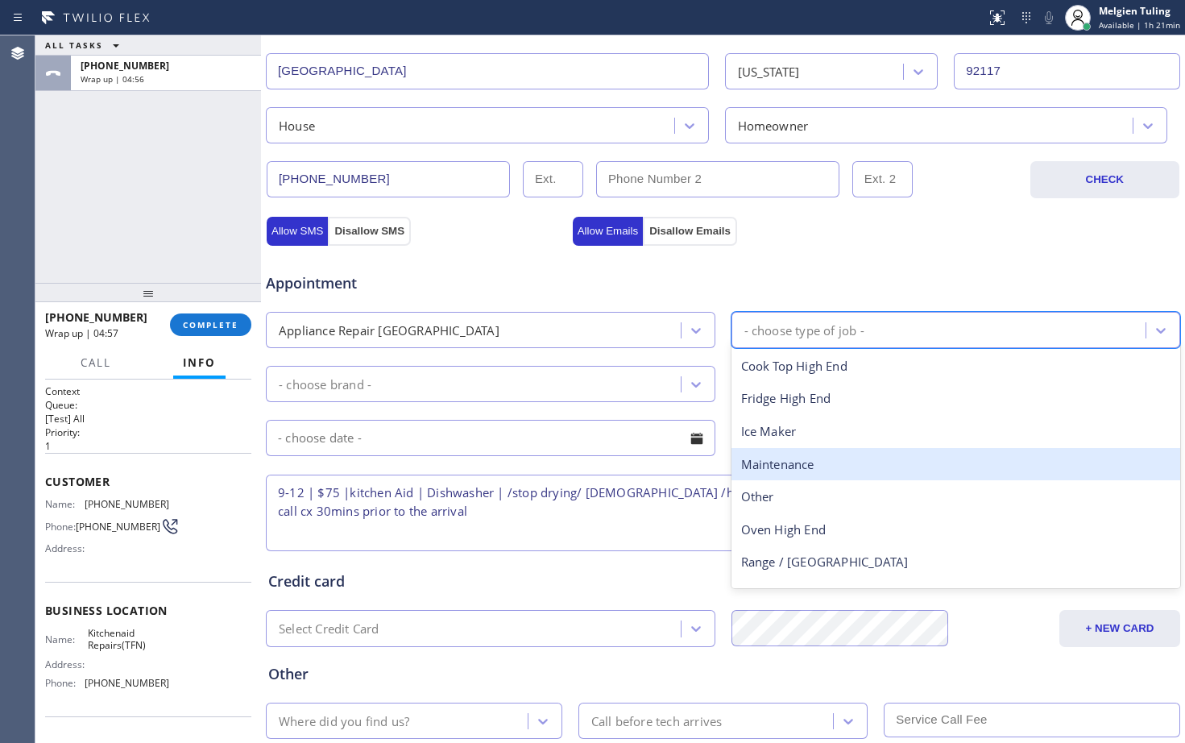
scroll to position [59, 0]
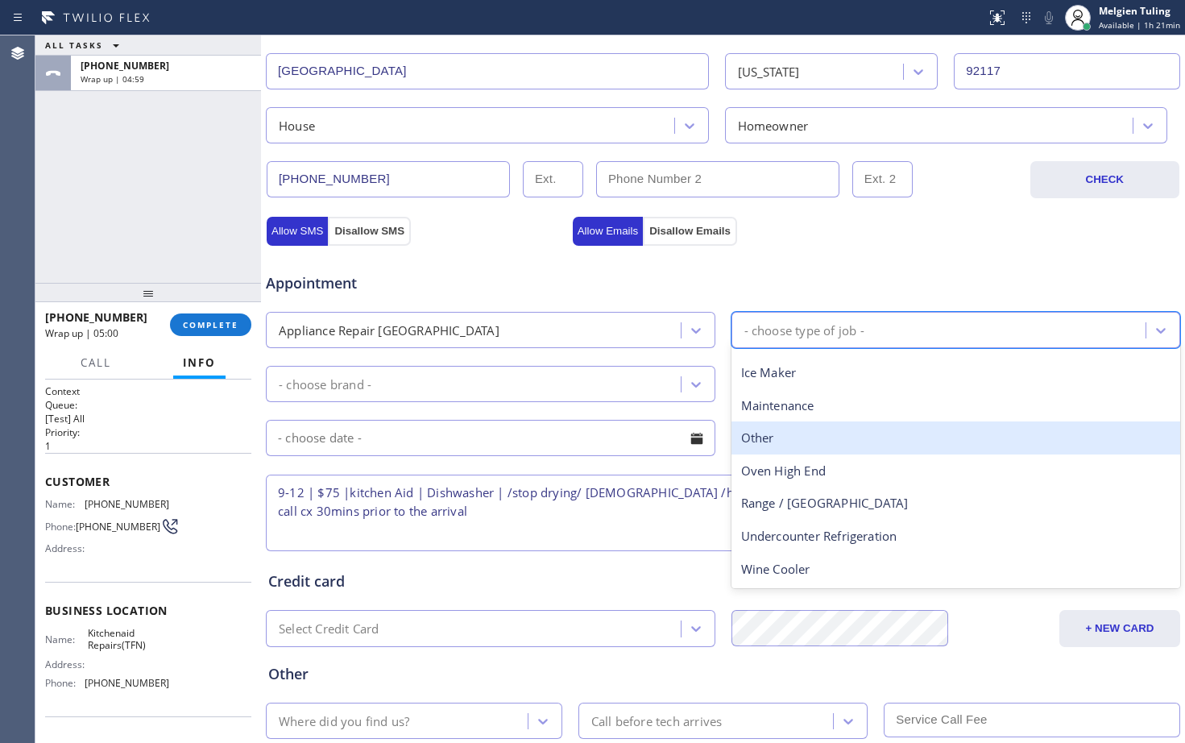
click at [460, 337] on div "Appliance Repair [GEOGRAPHIC_DATA]" at bounding box center [476, 330] width 410 height 28
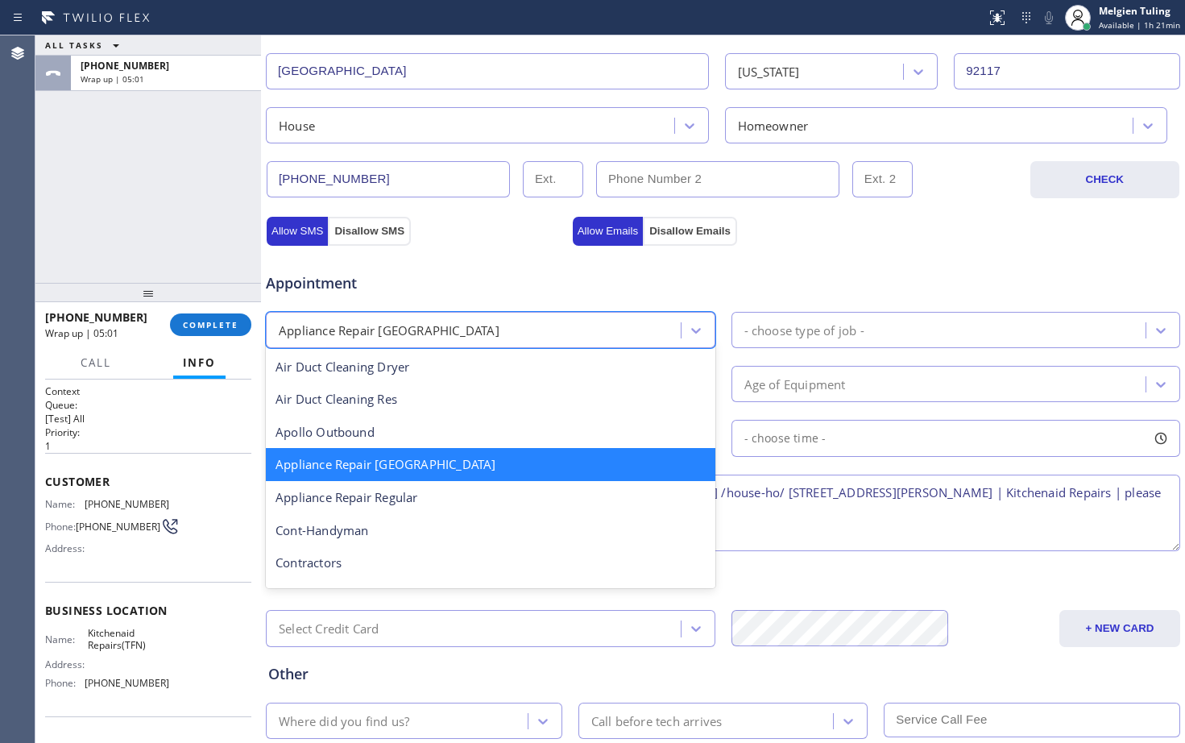
scroll to position [164, 0]
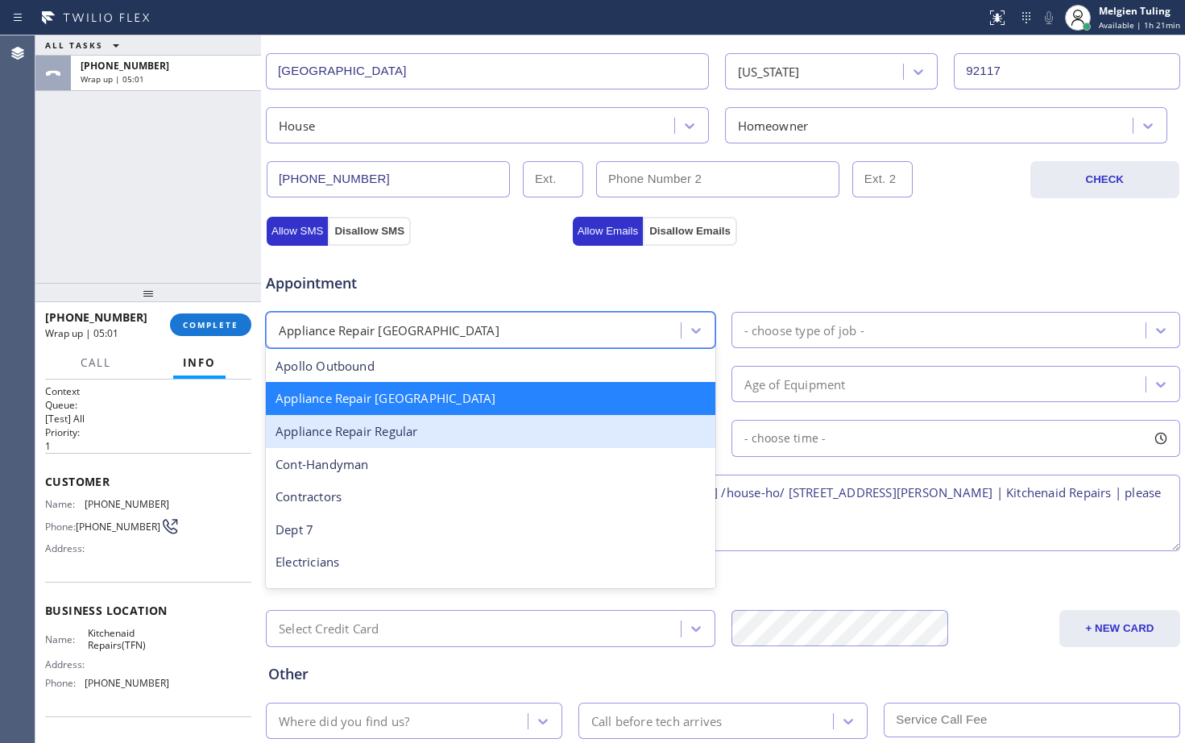
click at [433, 437] on div "Appliance Repair Regular" at bounding box center [491, 431] width 450 height 33
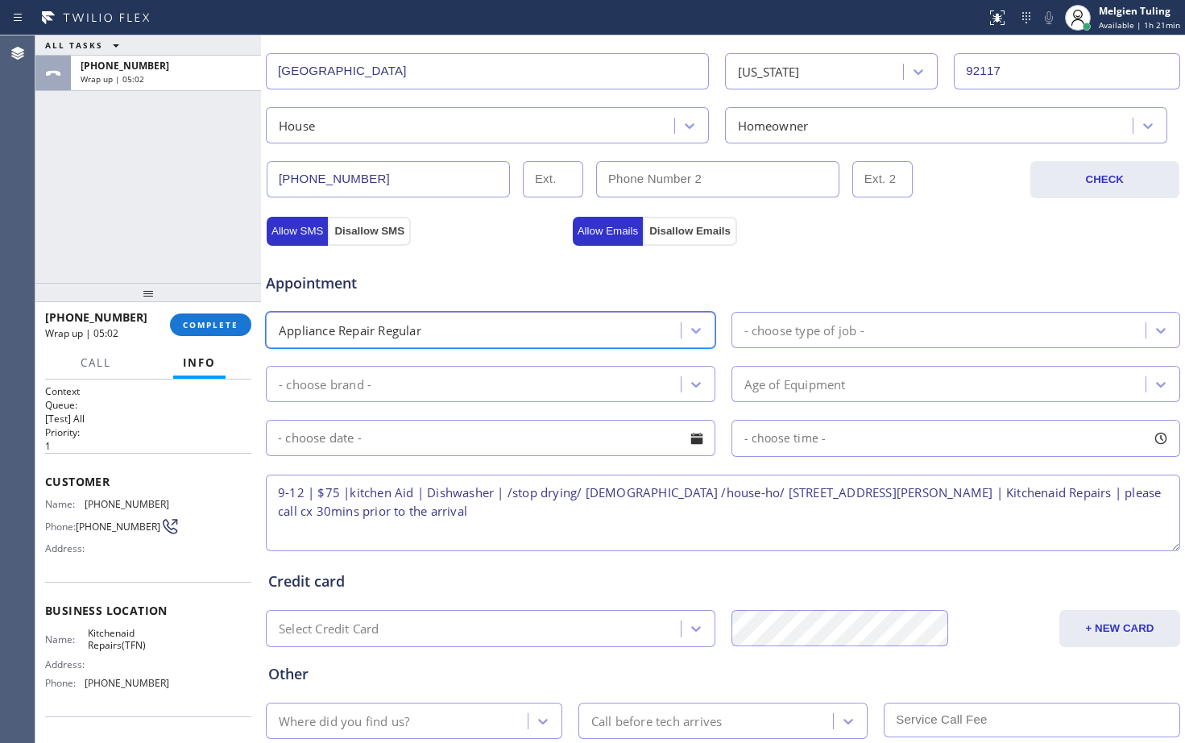
click at [778, 334] on div "- choose type of job -" at bounding box center [805, 330] width 120 height 19
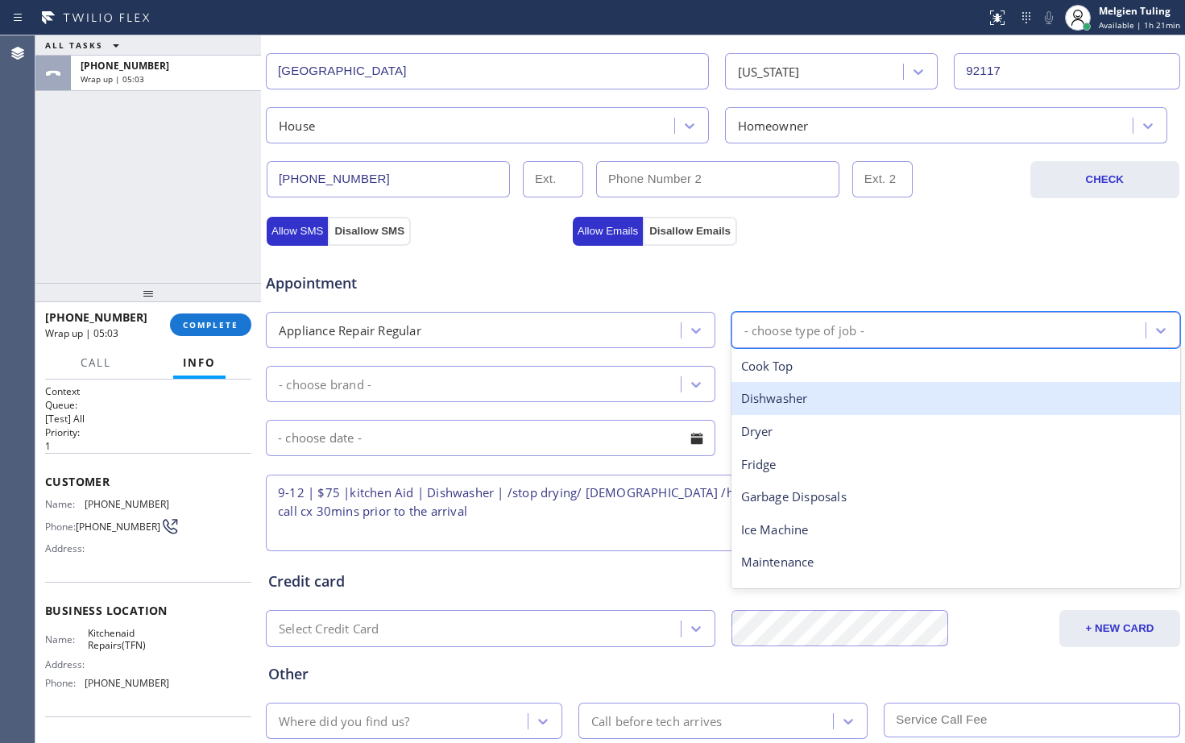
click at [786, 397] on div "Dishwasher" at bounding box center [957, 398] width 450 height 33
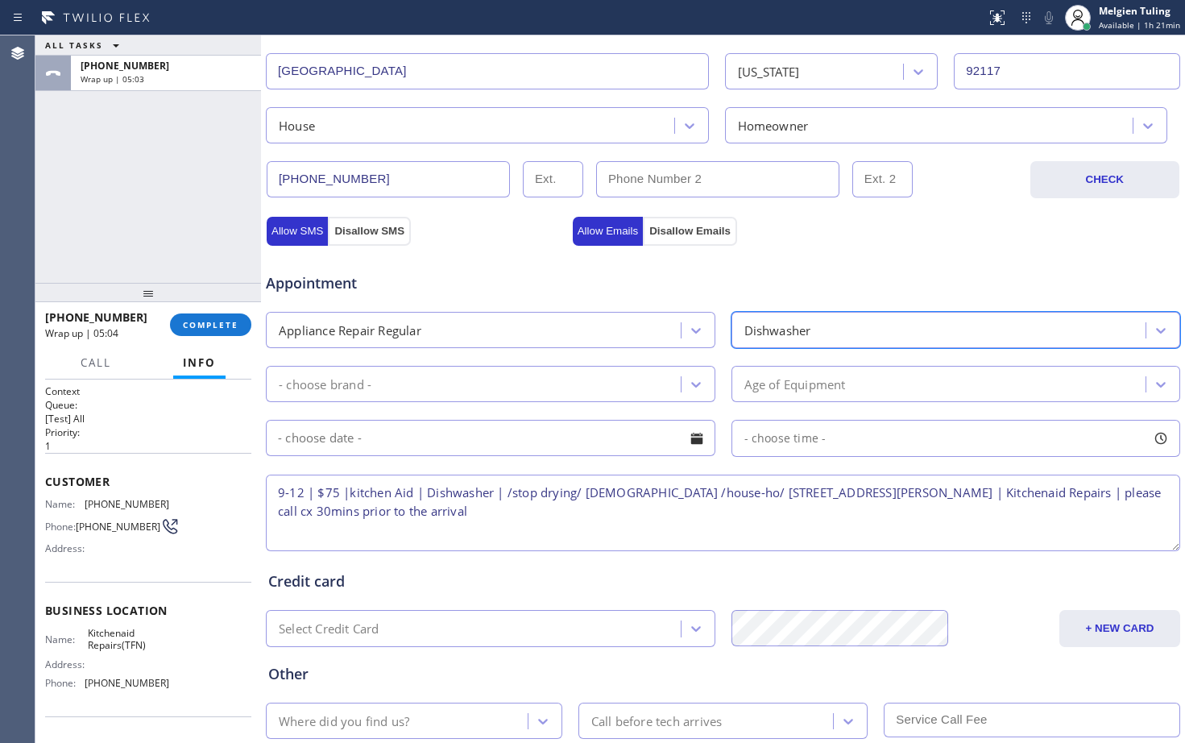
click at [478, 385] on div "- choose brand -" at bounding box center [476, 384] width 410 height 28
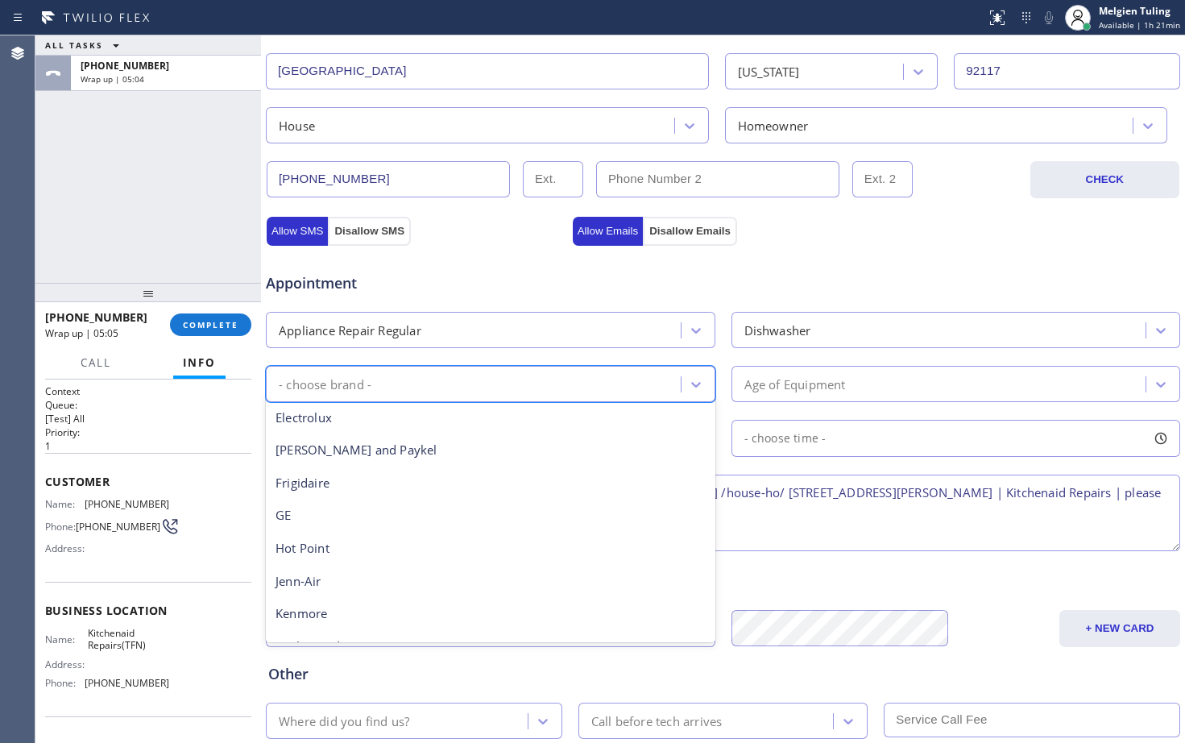
scroll to position [161, 0]
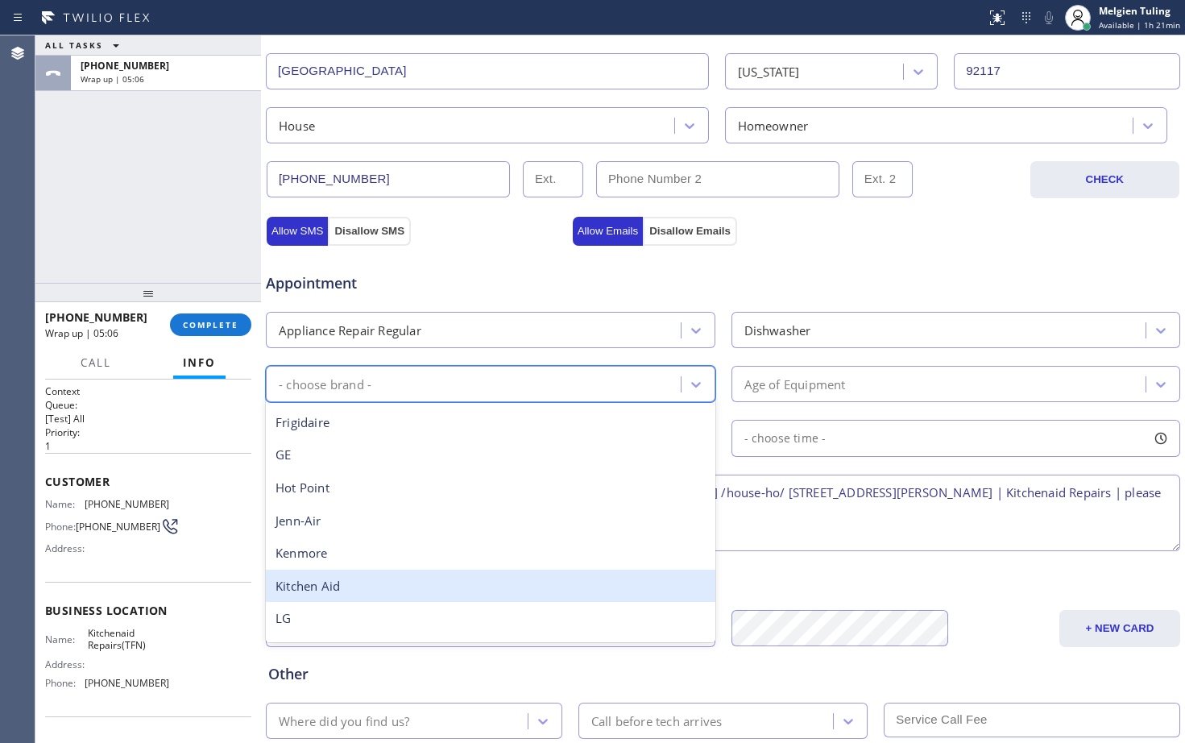
click at [309, 583] on div "Kitchen Aid" at bounding box center [491, 586] width 450 height 33
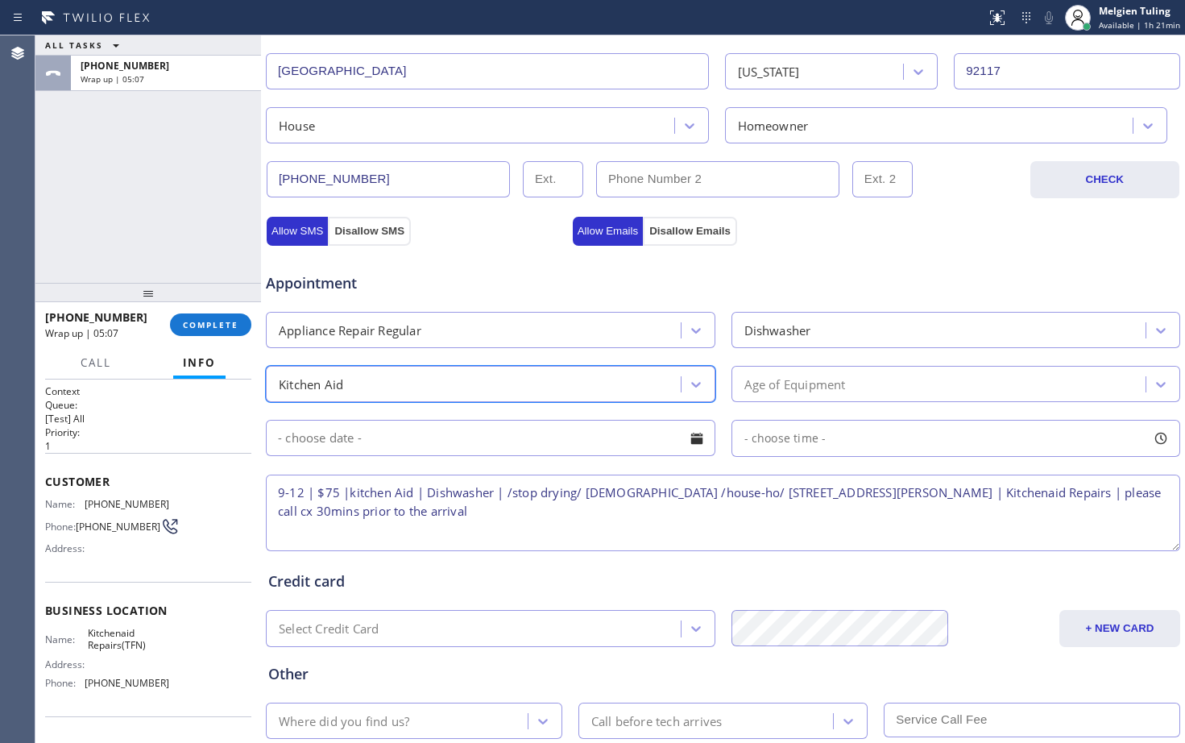
click at [778, 386] on div "Age of Equipment" at bounding box center [796, 384] width 102 height 19
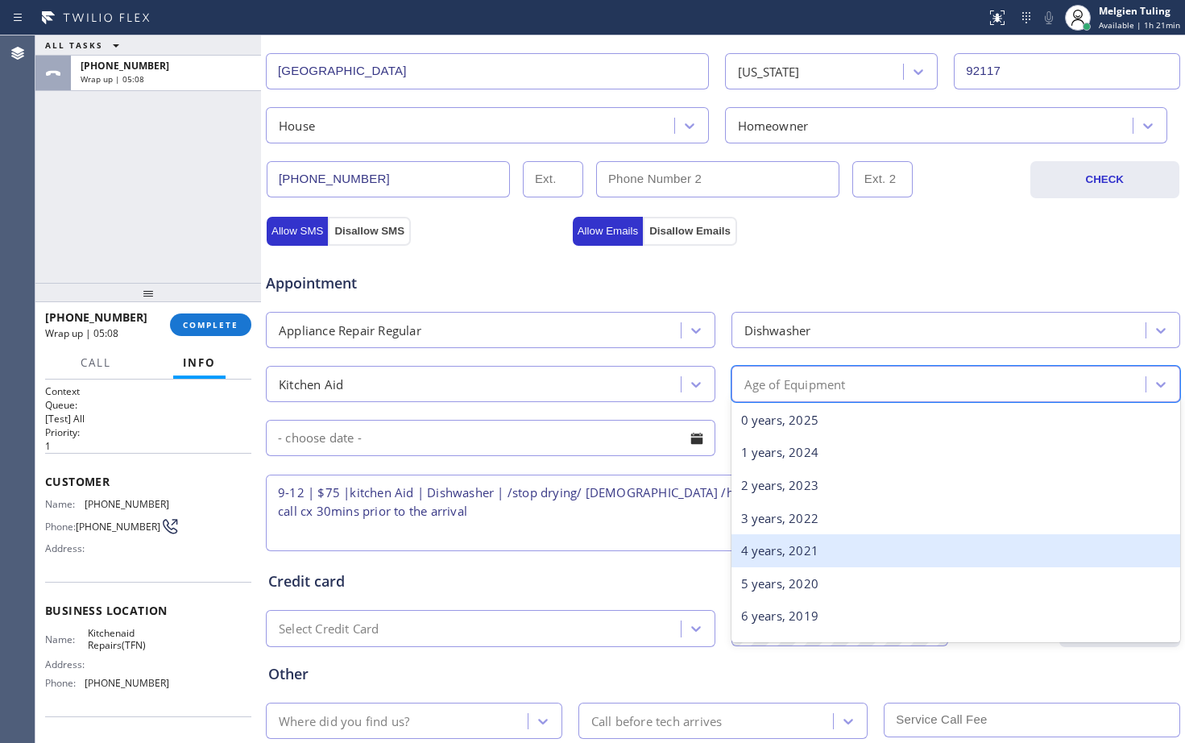
click at [753, 549] on div "4 years, 2021" at bounding box center [957, 550] width 450 height 33
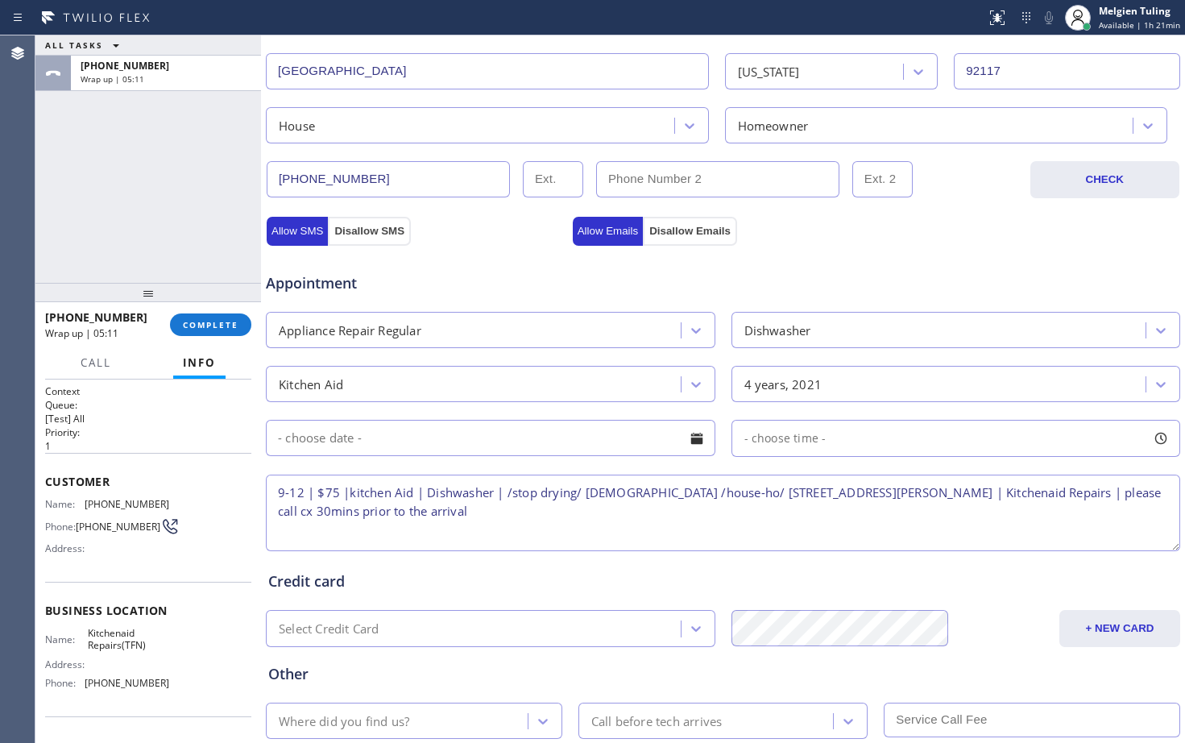
click at [349, 438] on input "text" at bounding box center [491, 438] width 450 height 36
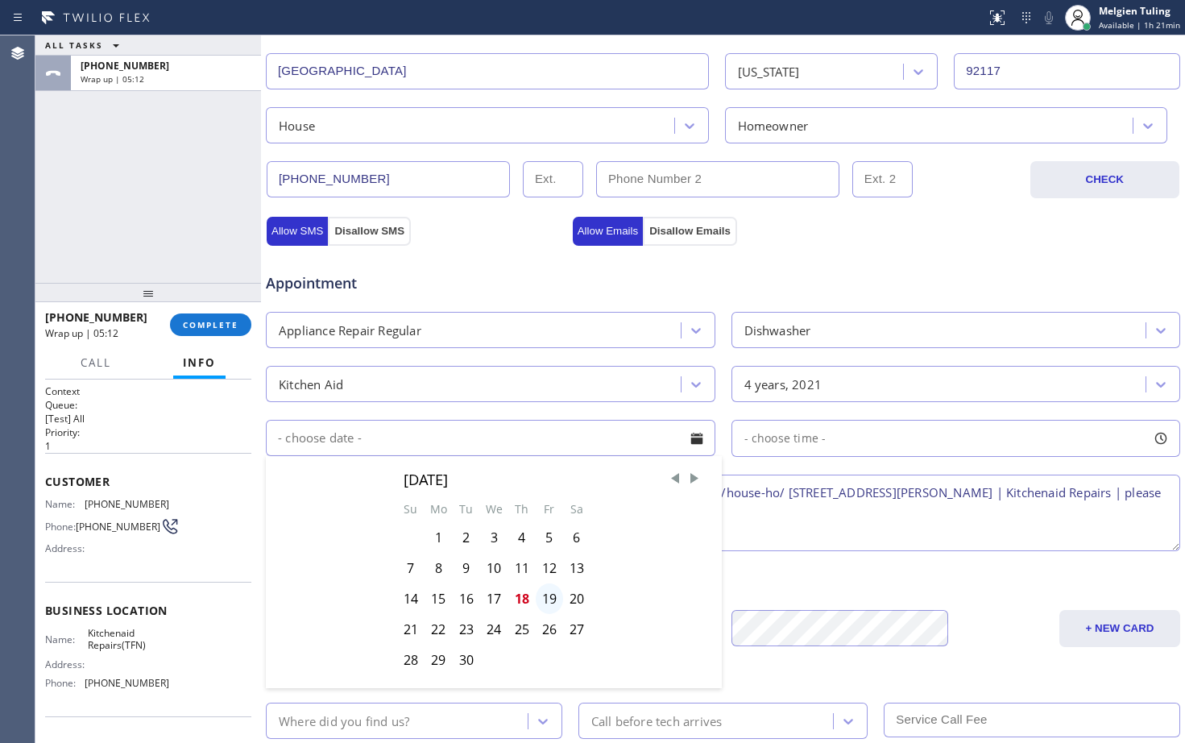
click at [546, 596] on div "19" at bounding box center [549, 598] width 27 height 31
type input "[DATE]"
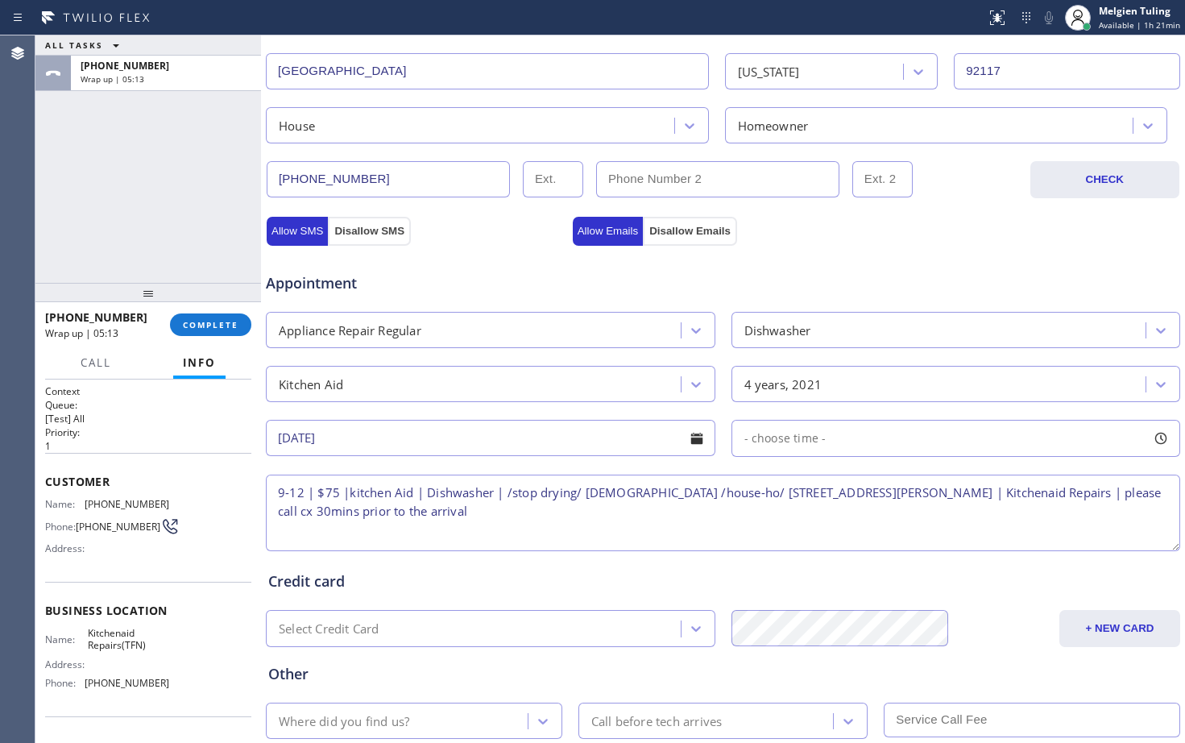
click at [765, 437] on span "- choose time -" at bounding box center [786, 437] width 82 height 15
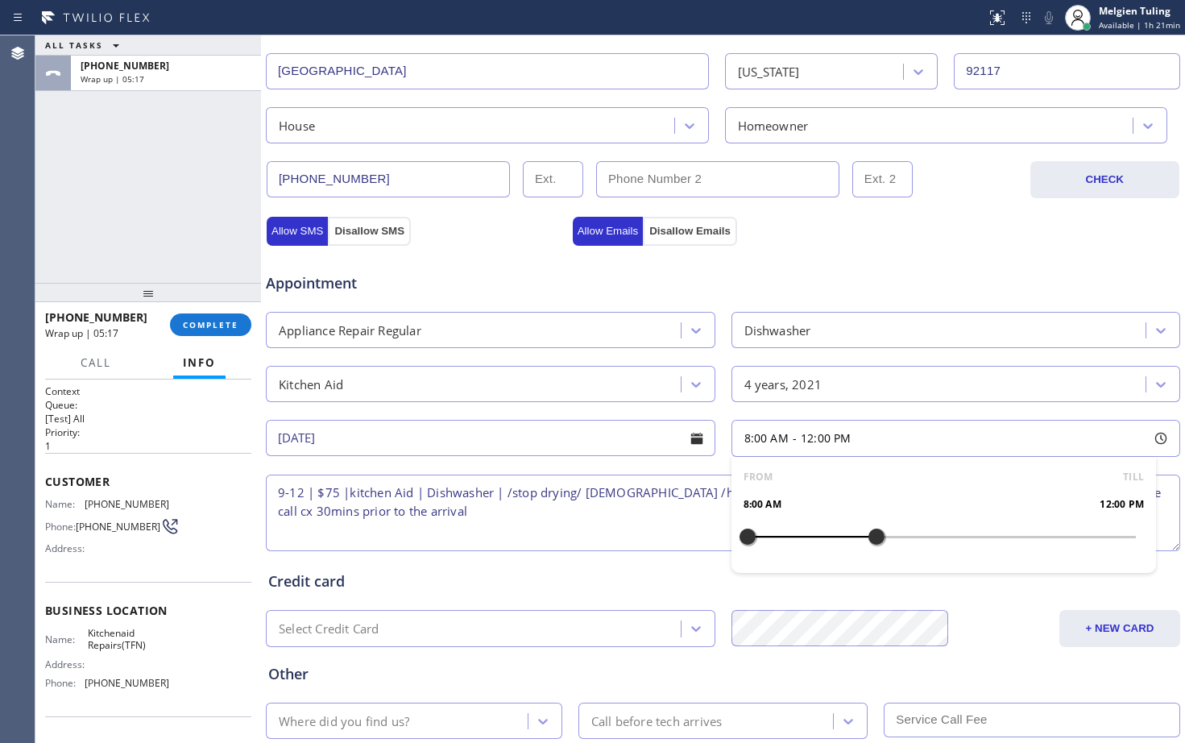
drag, startPoint x: 743, startPoint y: 536, endPoint x: 869, endPoint y: 538, distance: 125.7
click at [869, 538] on div at bounding box center [876, 537] width 19 height 34
drag, startPoint x: 741, startPoint y: 537, endPoint x: 770, endPoint y: 532, distance: 30.3
click at [770, 532] on div at bounding box center [779, 537] width 19 height 34
click at [590, 562] on div "Credit card Select Credit Card + NEW CARD CANCEL SAVE" at bounding box center [723, 600] width 916 height 93
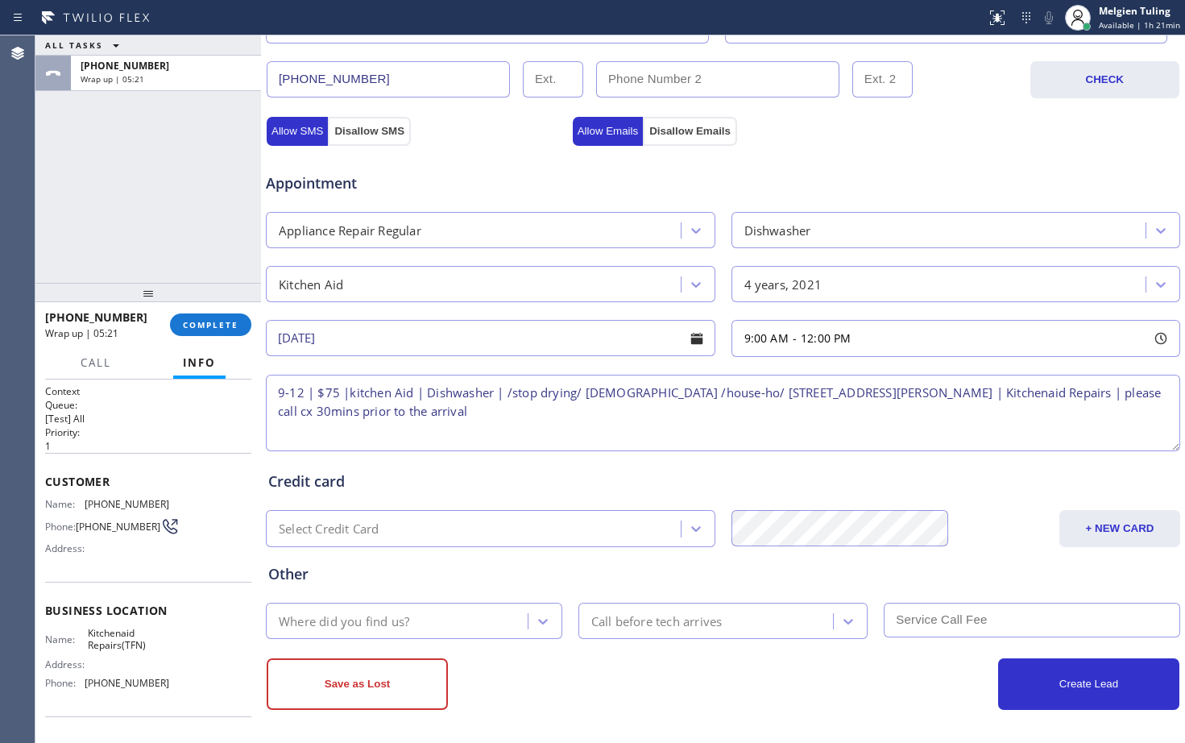
scroll to position [506, 0]
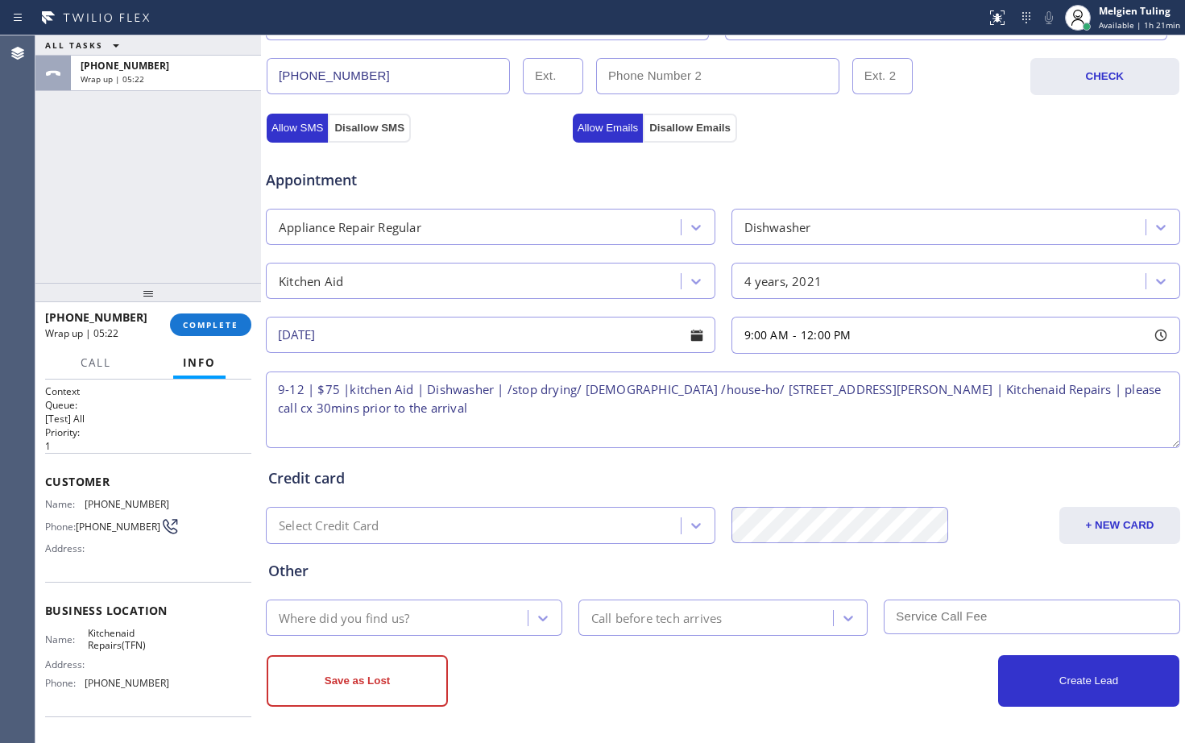
click at [420, 610] on div "Where did you find us?" at bounding box center [399, 618] width 257 height 28
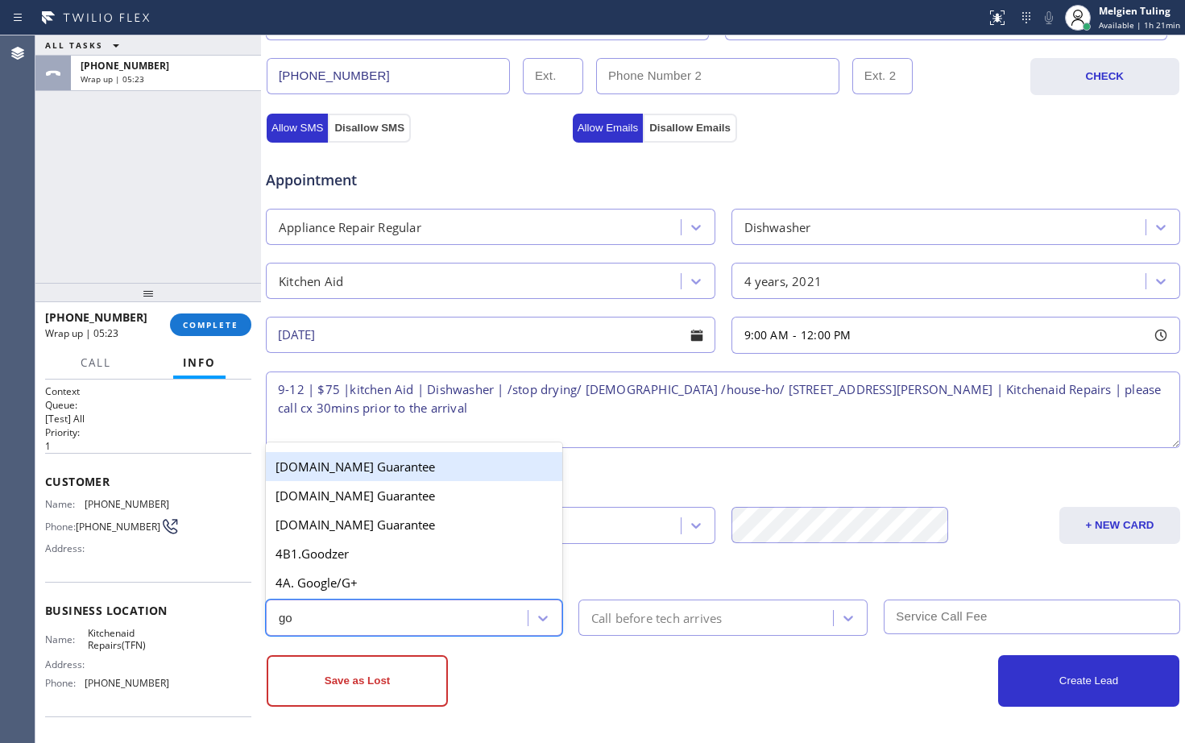
type input "goo"
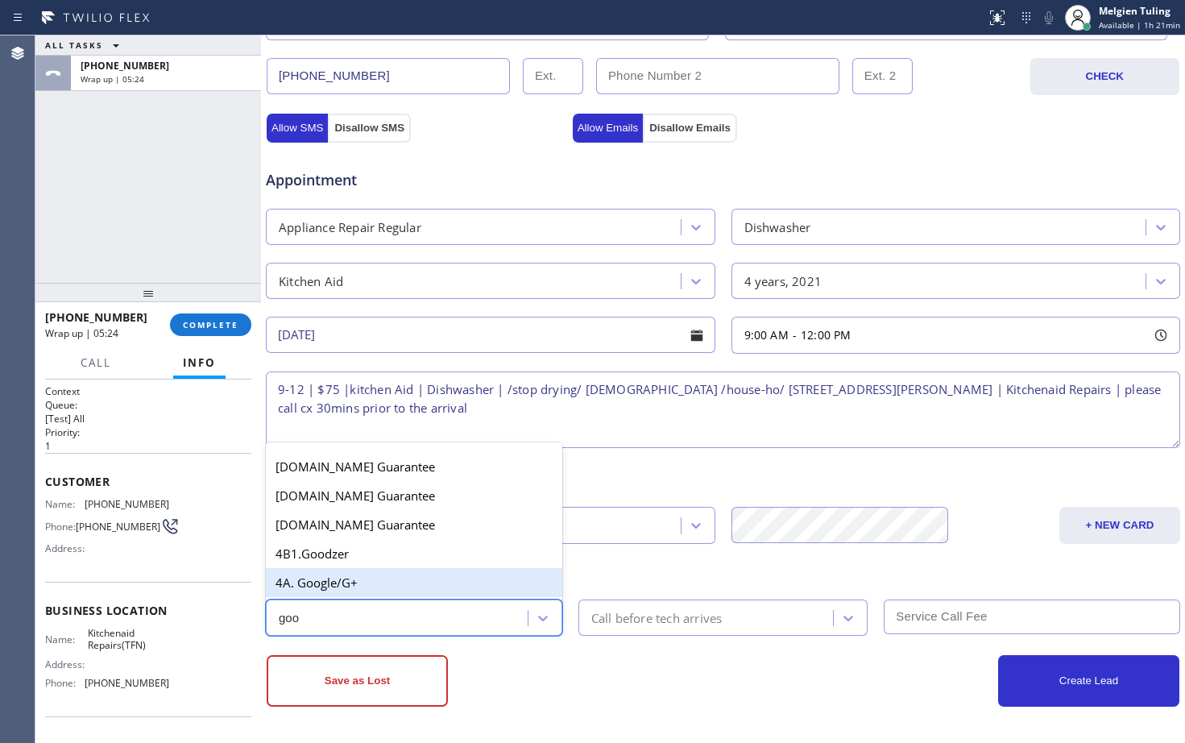
click at [317, 581] on div "4A. Google/G+" at bounding box center [414, 582] width 297 height 29
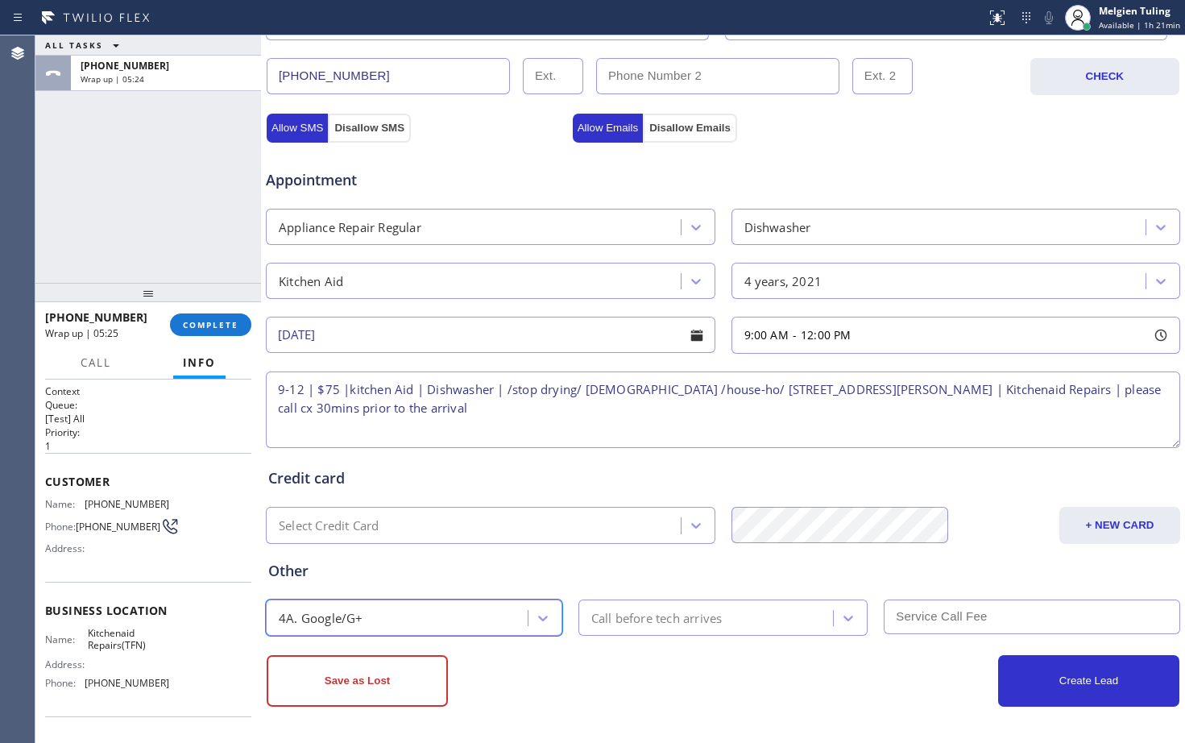
click at [632, 621] on div "Call before tech arrives" at bounding box center [656, 617] width 131 height 19
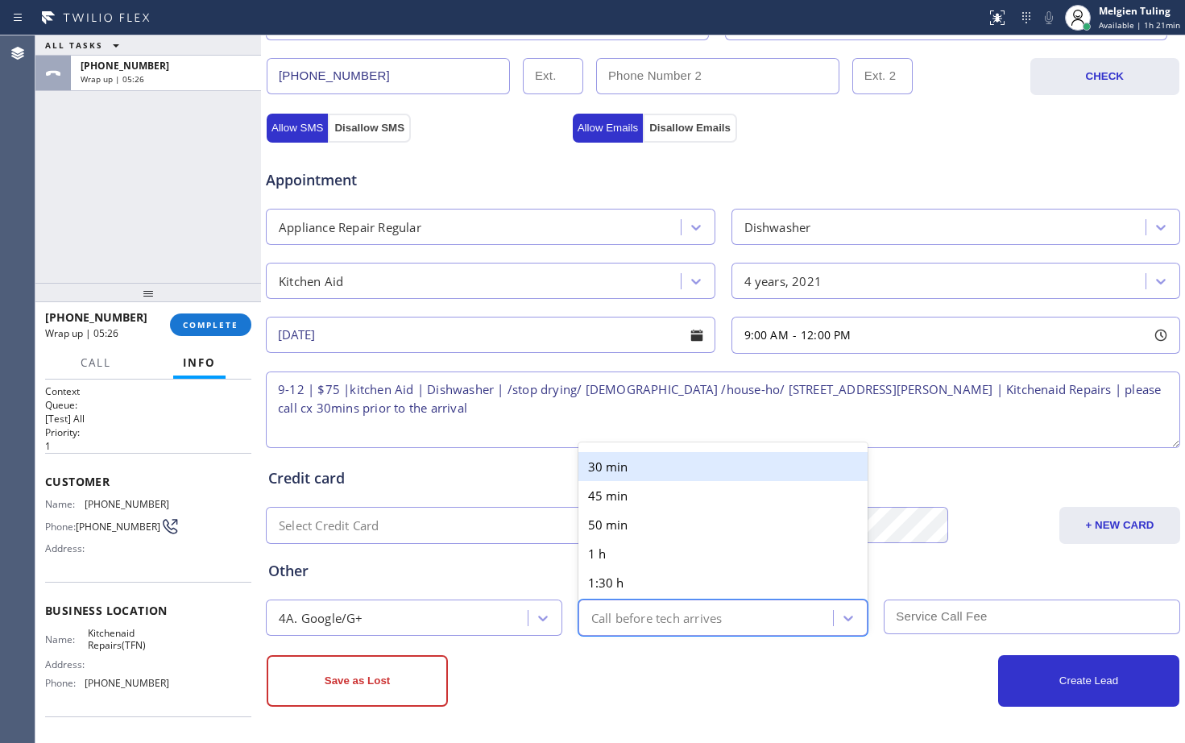
click at [655, 468] on div "30 min" at bounding box center [724, 466] width 290 height 29
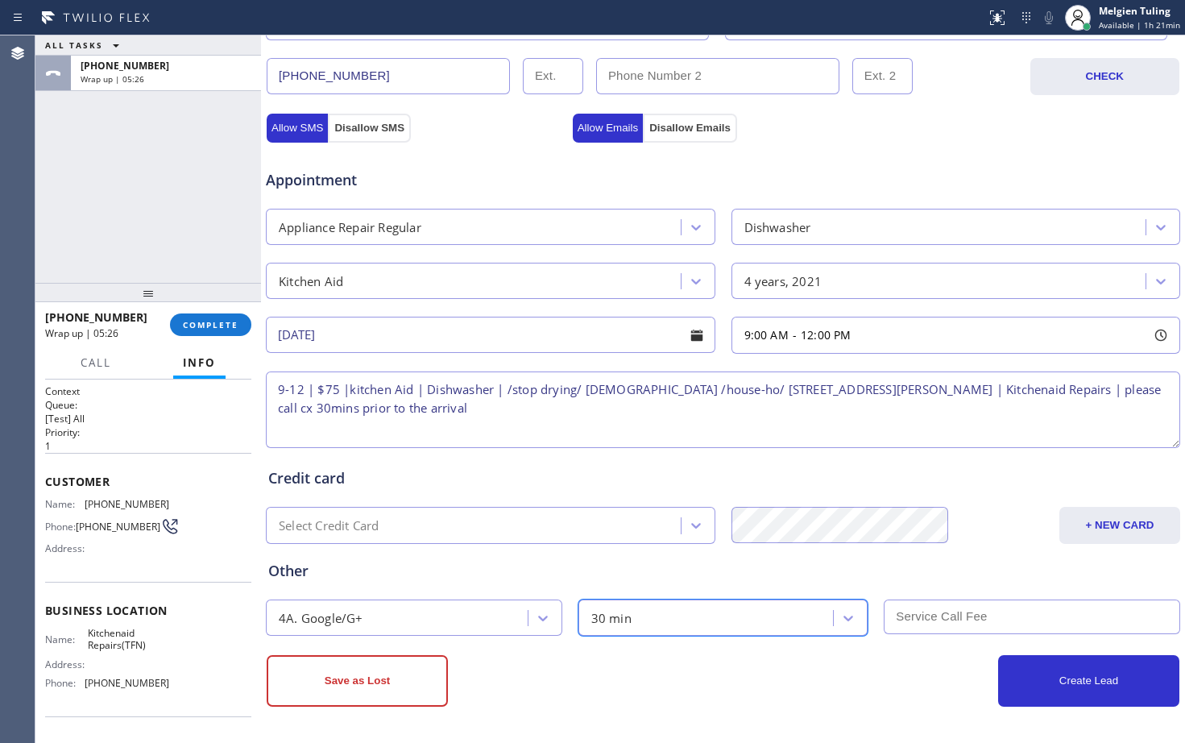
click at [904, 625] on input "text" at bounding box center [1032, 617] width 297 height 35
type input "75"
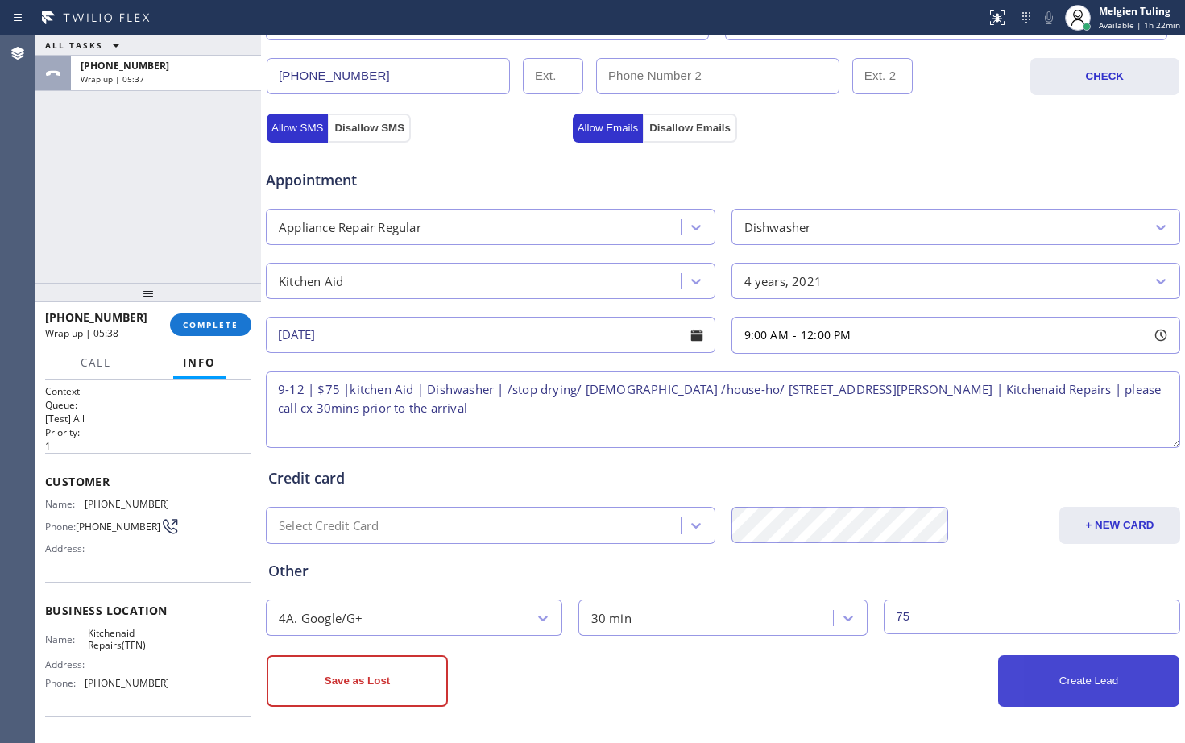
click at [1057, 689] on button "Create Lead" at bounding box center [1088, 681] width 181 height 52
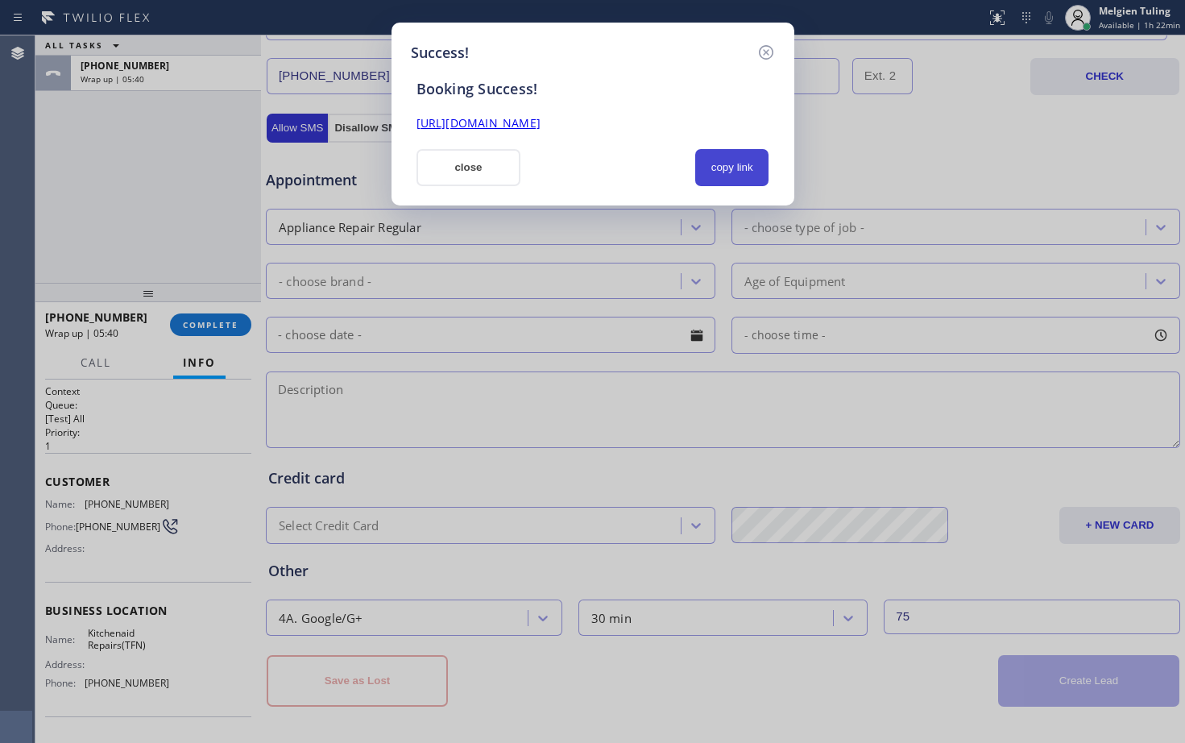
click at [730, 176] on button "copy link" at bounding box center [732, 167] width 74 height 37
click at [541, 122] on link "[URL][DOMAIN_NAME]" at bounding box center [479, 122] width 124 height 15
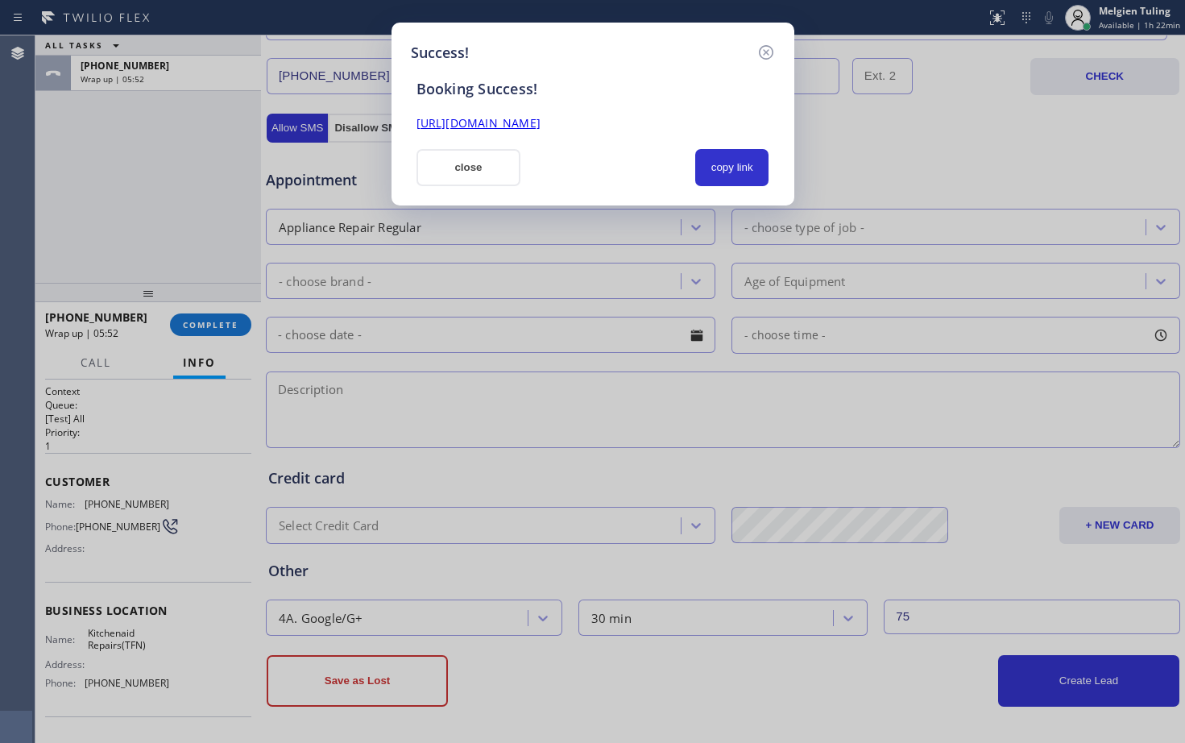
click at [446, 174] on button "close" at bounding box center [469, 167] width 105 height 37
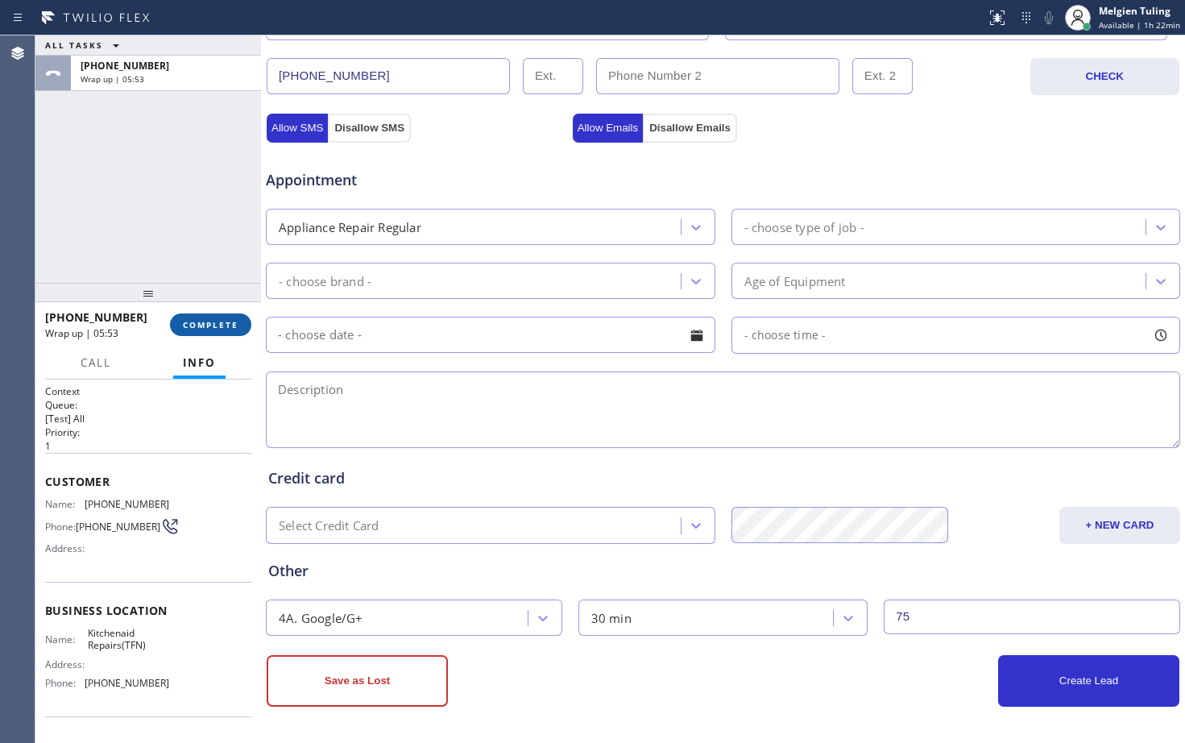
click at [202, 325] on span "COMPLETE" at bounding box center [211, 324] width 56 height 11
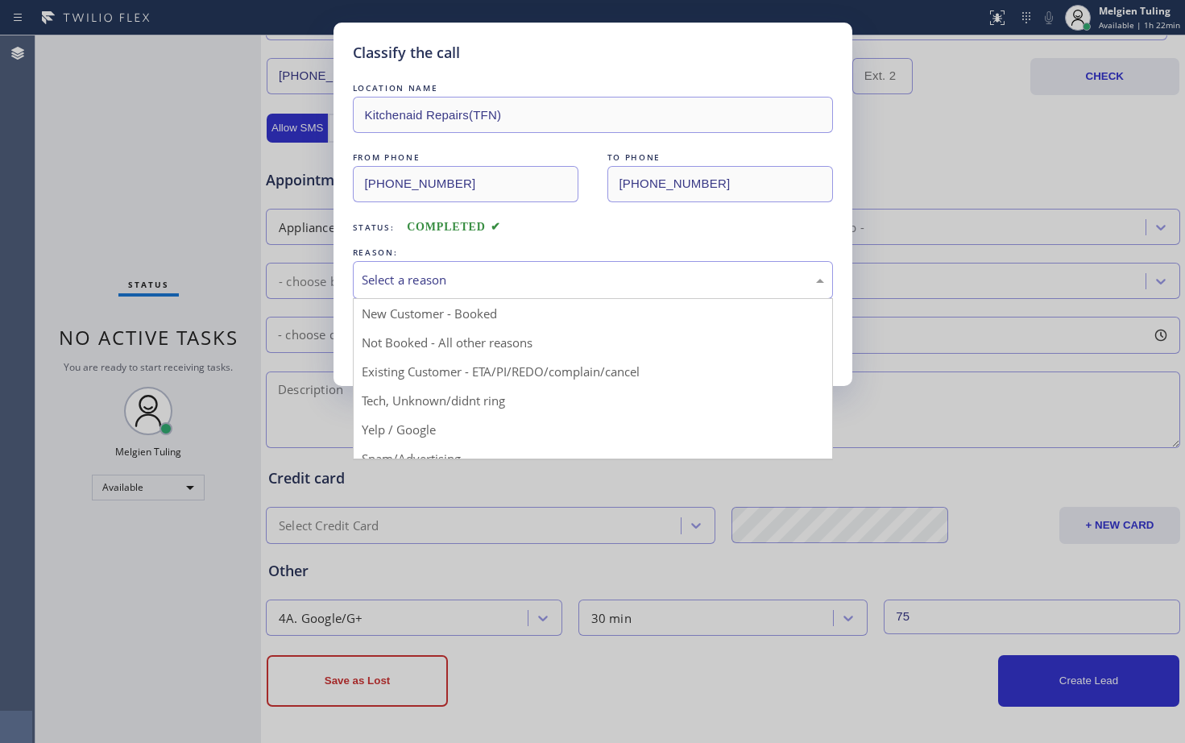
click at [408, 276] on div "Select a reason" at bounding box center [593, 280] width 463 height 19
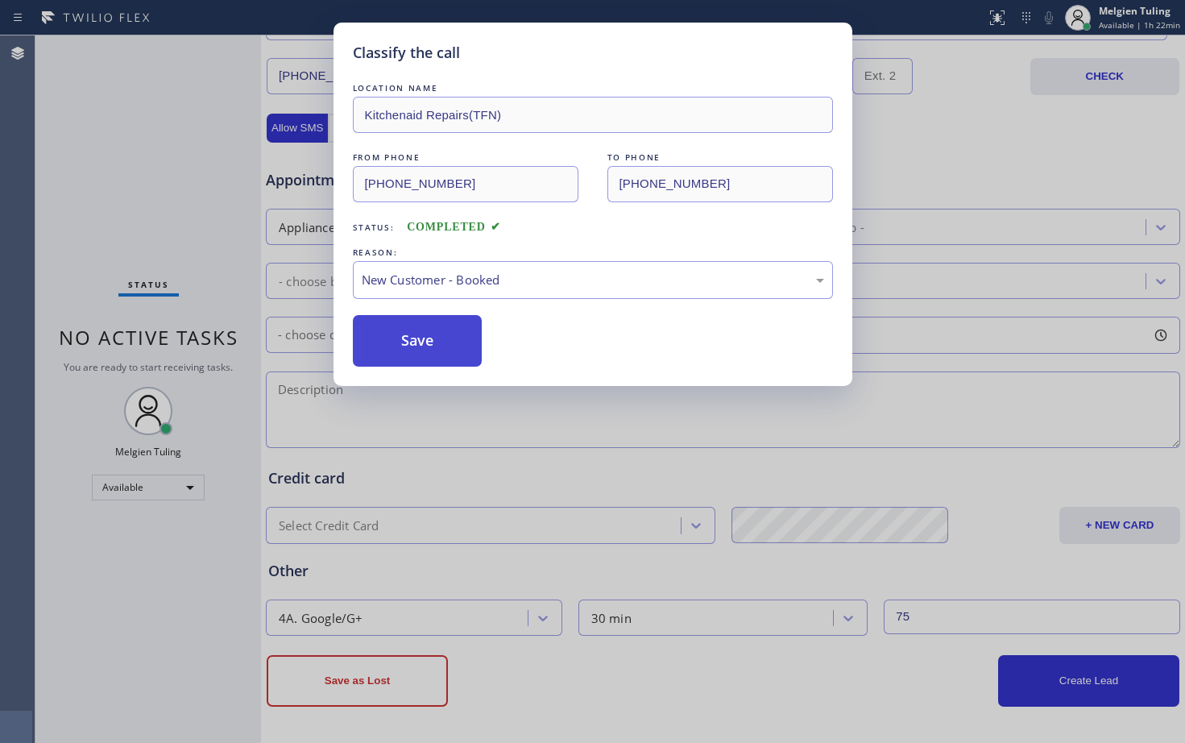
click at [388, 336] on button "Save" at bounding box center [418, 341] width 130 height 52
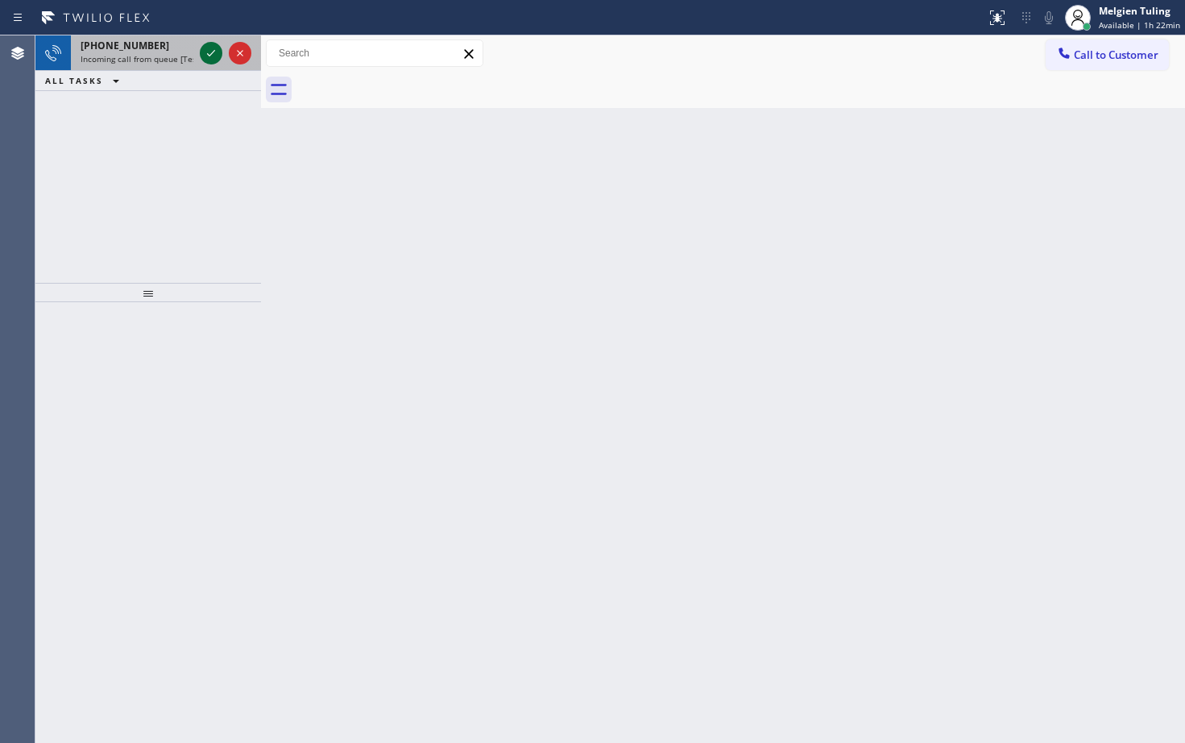
click at [210, 57] on icon at bounding box center [210, 53] width 19 height 19
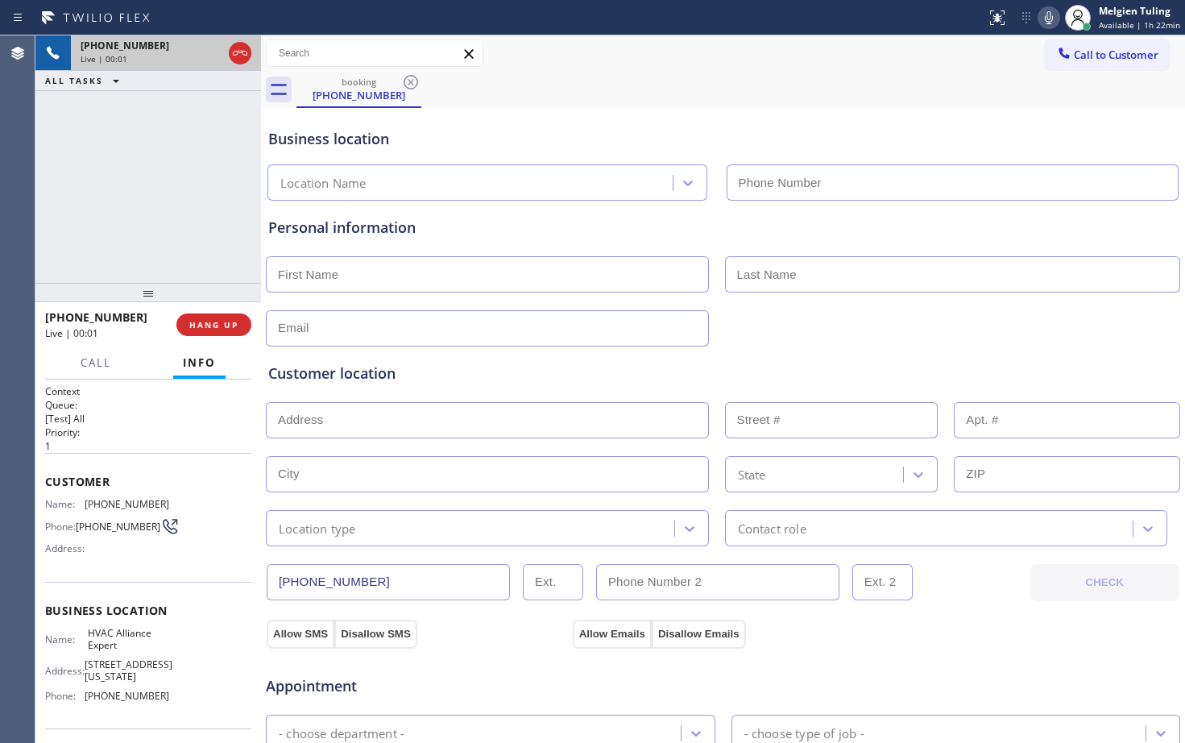
type input "[PHONE_NUMBER]"
click at [869, 68] on div "Call to Customer Outbound call Location Search location Your caller id phone nu…" at bounding box center [723, 53] width 924 height 36
click at [1052, 21] on icon at bounding box center [1049, 17] width 8 height 13
click at [1044, 19] on icon at bounding box center [1049, 17] width 19 height 19
click at [867, 86] on div "booking [PHONE_NUMBER]" at bounding box center [741, 90] width 889 height 36
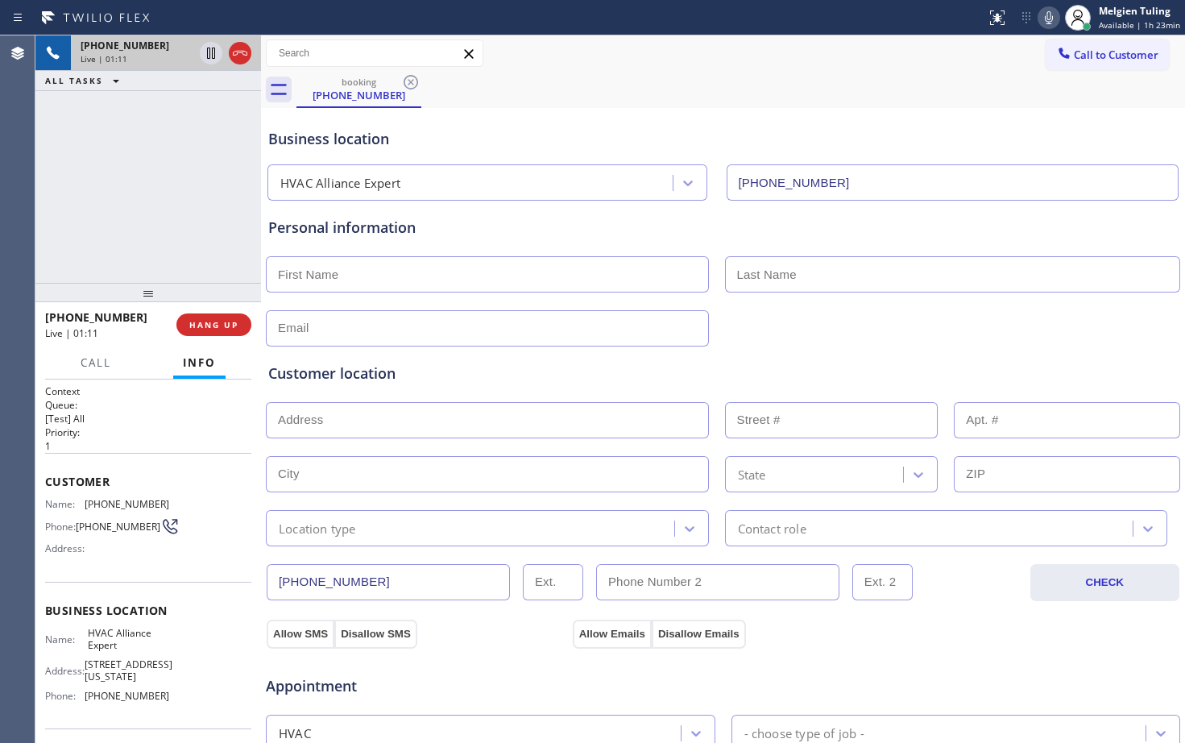
click at [1056, 15] on icon at bounding box center [1049, 17] width 19 height 19
click at [1051, 15] on icon at bounding box center [1049, 17] width 19 height 19
click at [111, 412] on p "[Test] All" at bounding box center [148, 419] width 206 height 14
click at [208, 327] on span "HANG UP" at bounding box center [213, 324] width 49 height 11
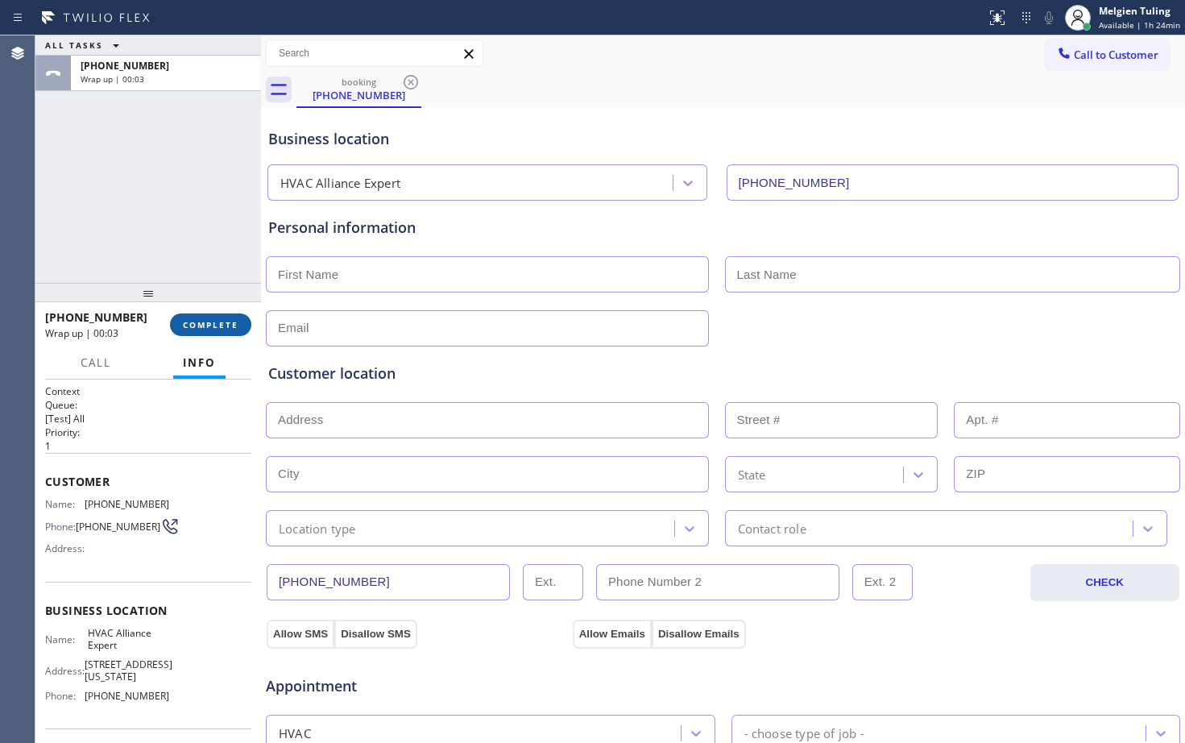
click at [209, 327] on span "COMPLETE" at bounding box center [211, 324] width 56 height 11
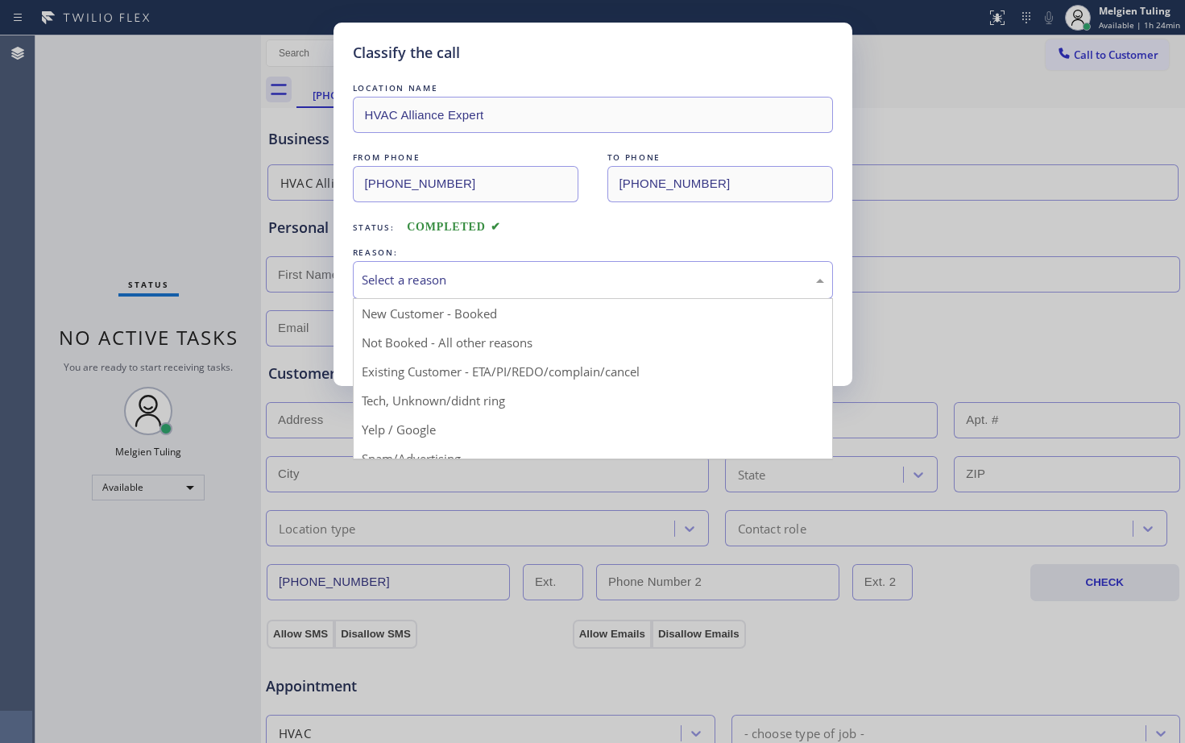
click at [467, 268] on div "Select a reason" at bounding box center [593, 280] width 480 height 38
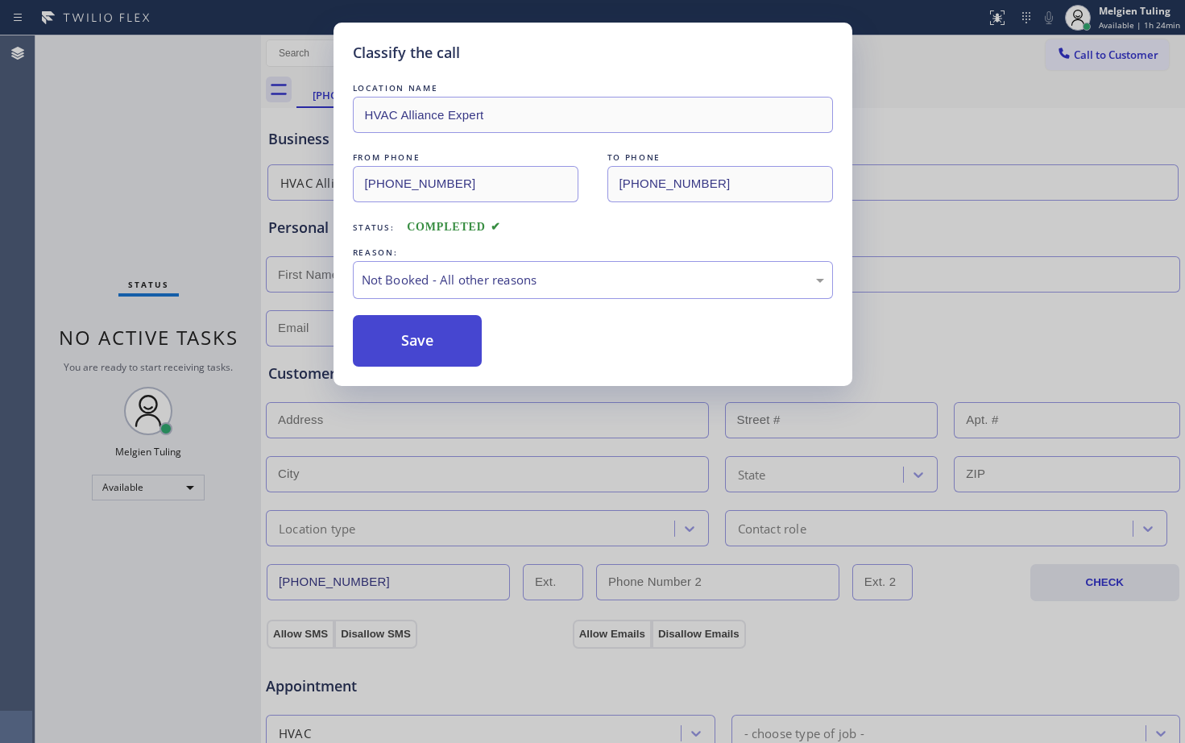
click at [442, 346] on button "Save" at bounding box center [418, 341] width 130 height 52
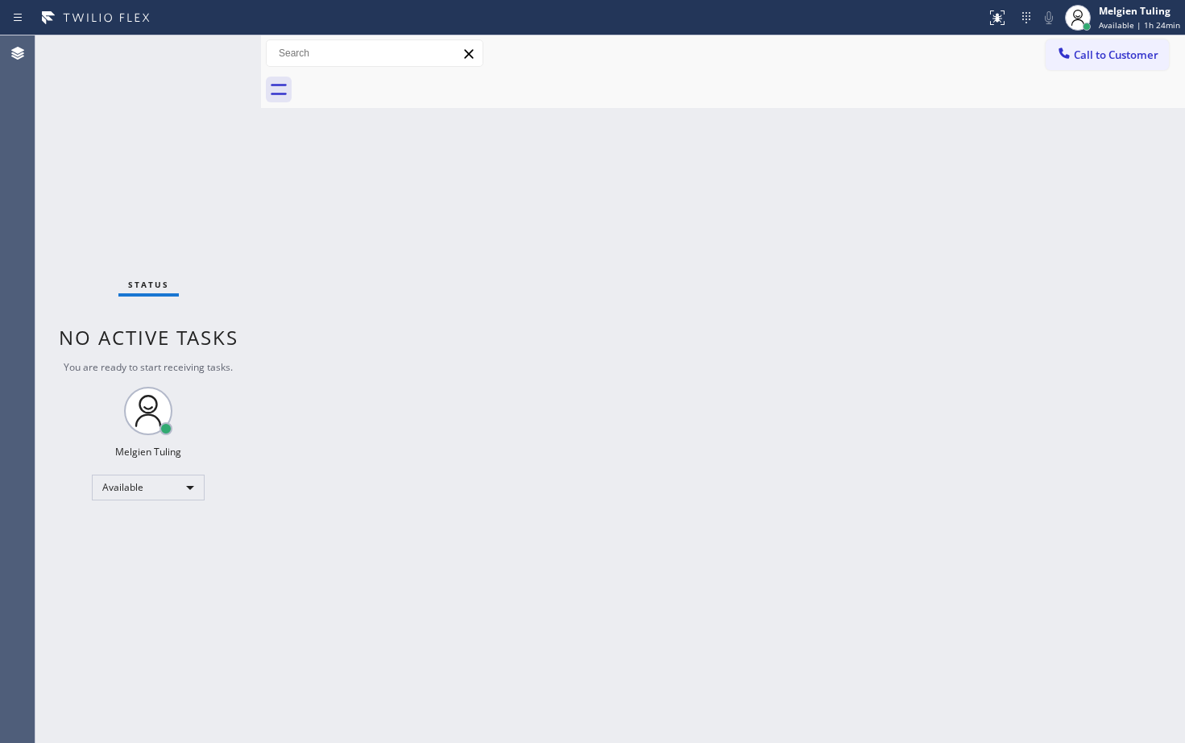
click at [172, 205] on div "Status No active tasks You are ready to start receiving tasks. Melgien Tuling A…" at bounding box center [148, 389] width 226 height 708
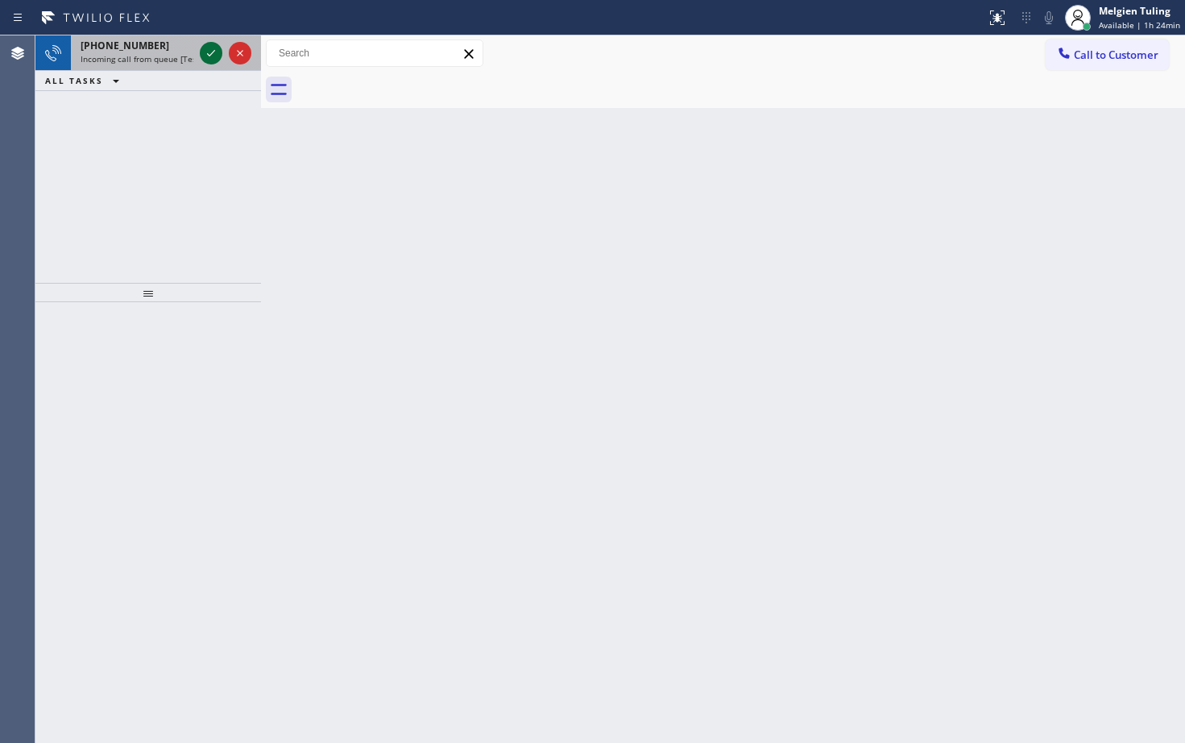
click at [212, 56] on icon at bounding box center [210, 53] width 19 height 19
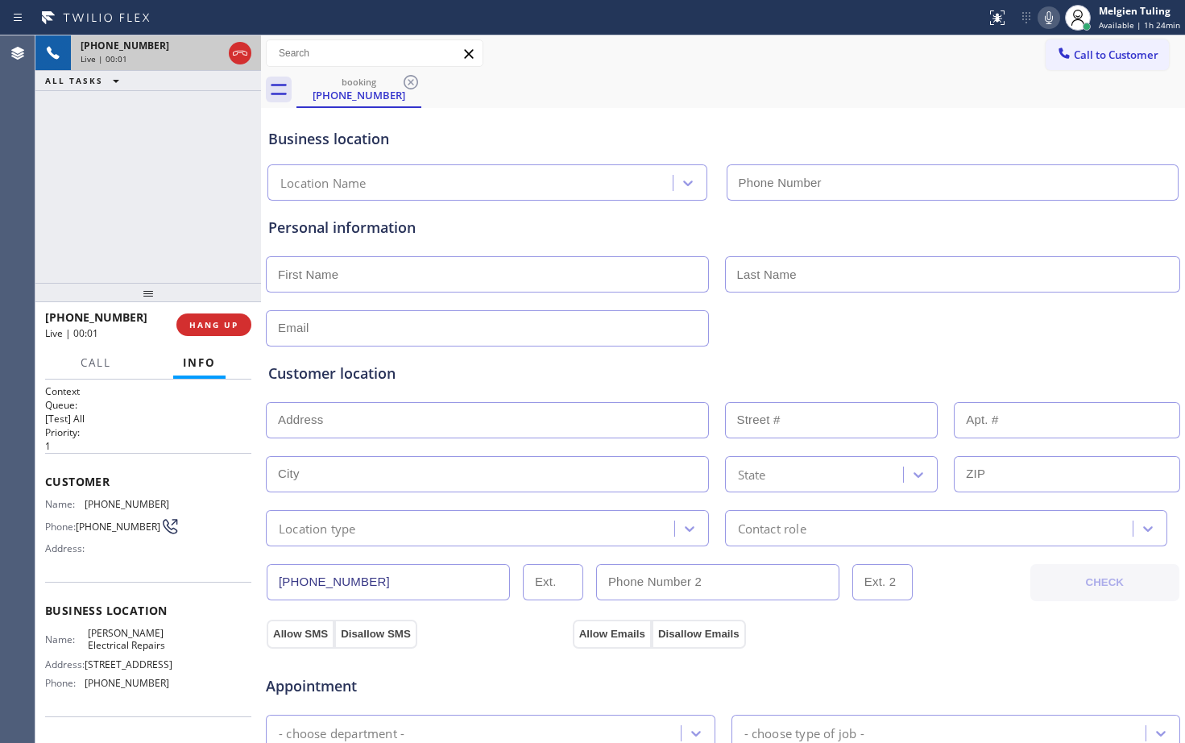
type input "[PHONE_NUMBER]"
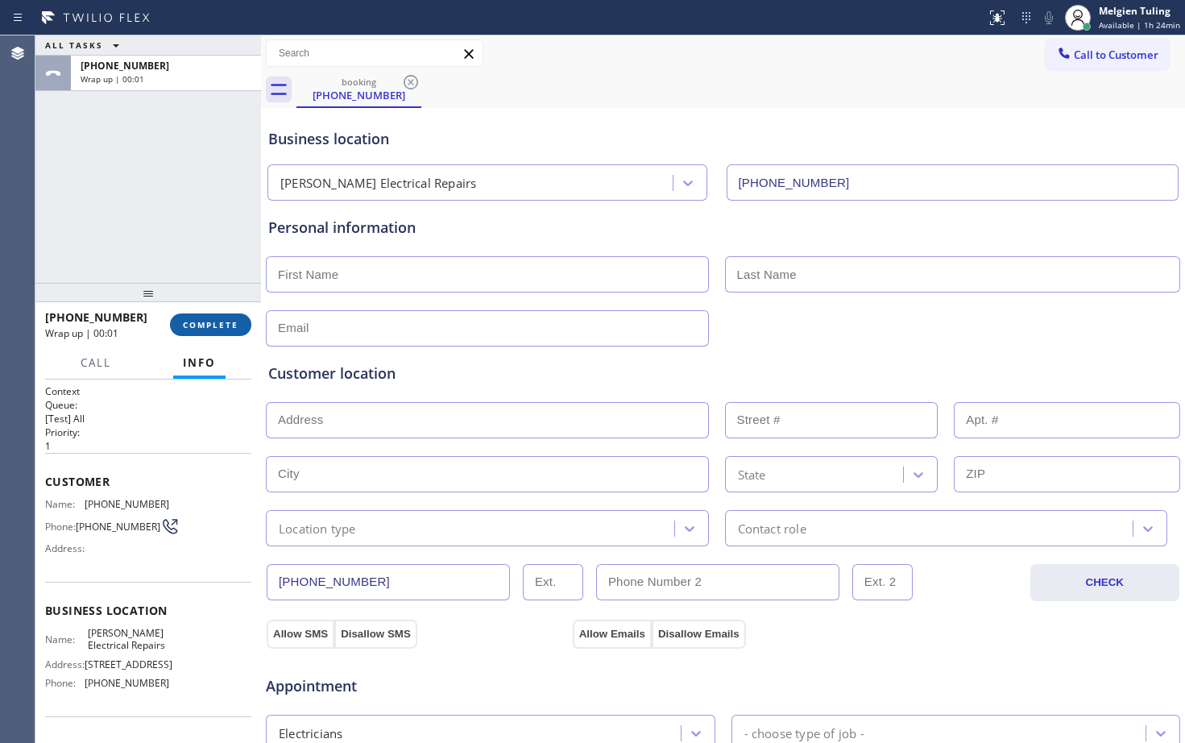
click at [181, 323] on button "COMPLETE" at bounding box center [210, 324] width 81 height 23
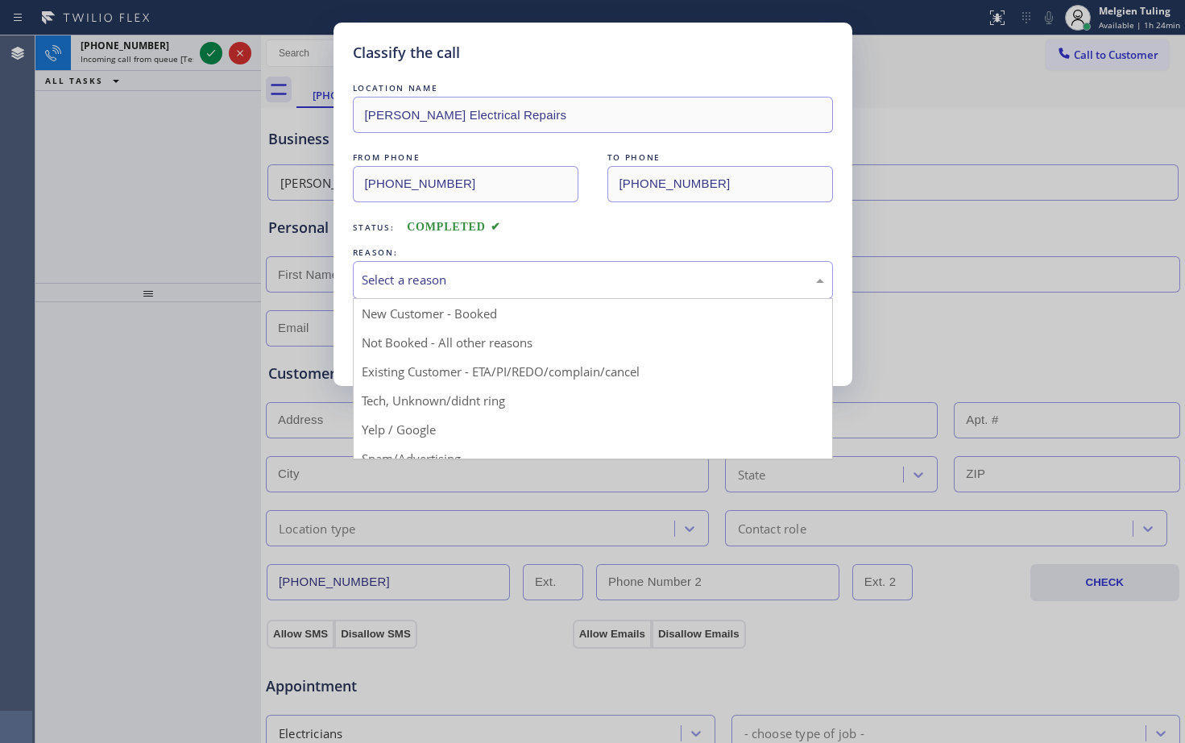
click at [385, 280] on div "Select a reason" at bounding box center [593, 280] width 463 height 19
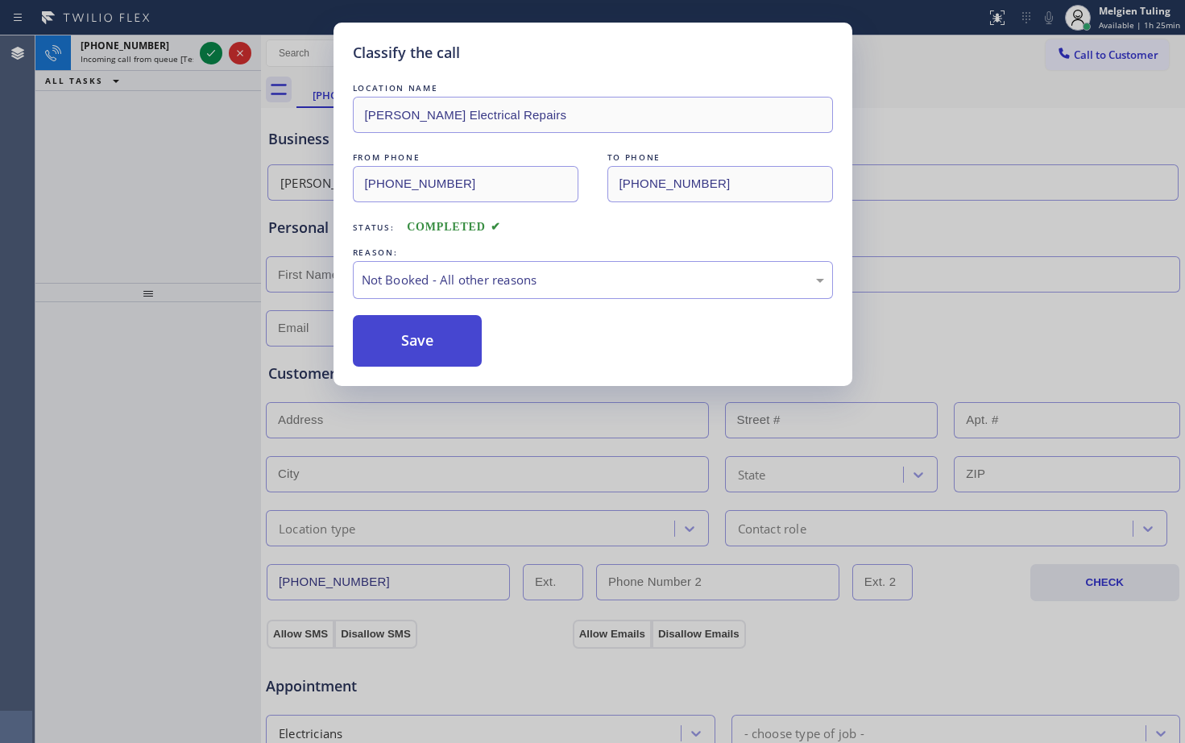
click at [372, 349] on button "Save" at bounding box center [418, 341] width 130 height 52
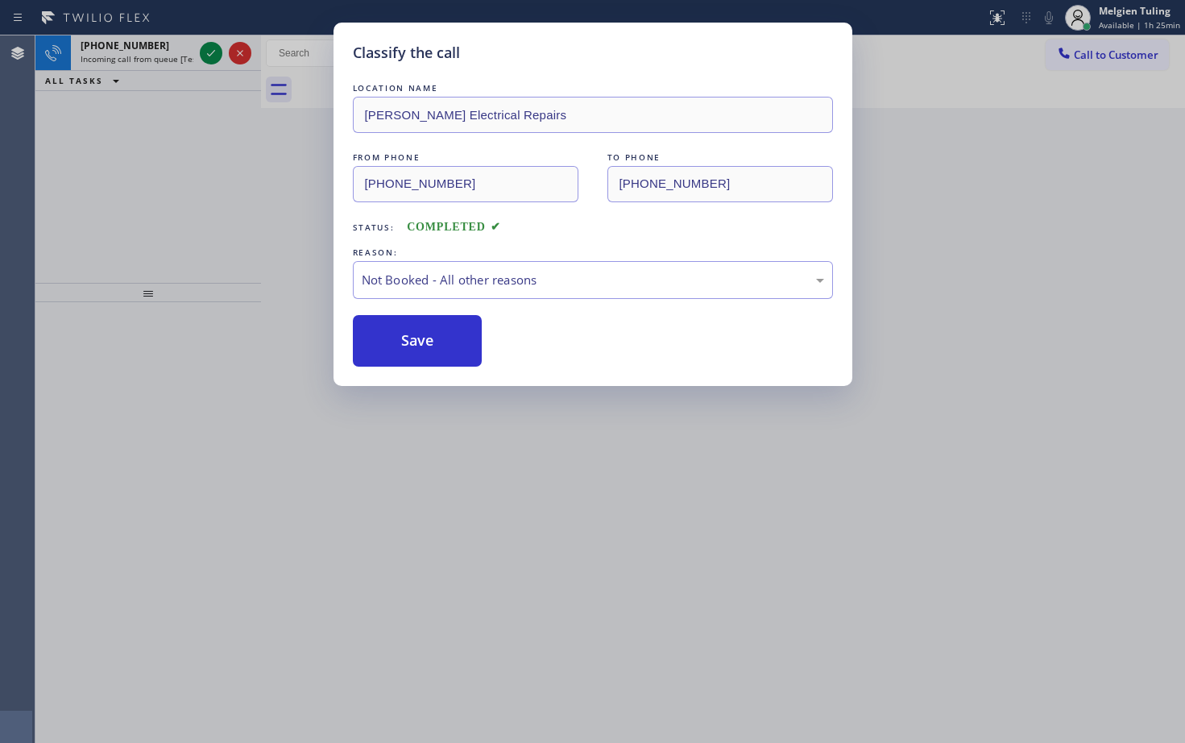
click at [210, 56] on div "Classify the call LOCATION NAME Smart Appliance Repair Team FROM PHONE [PHONE_N…" at bounding box center [610, 389] width 1150 height 708
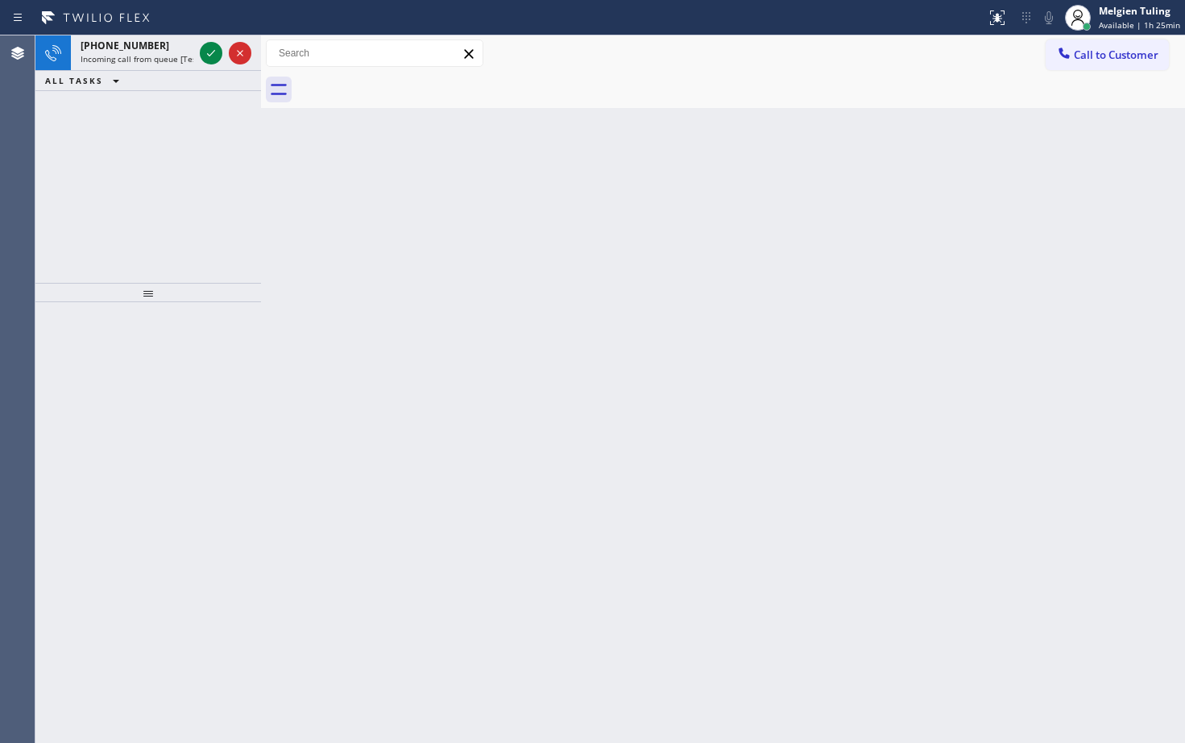
click at [210, 56] on icon at bounding box center [210, 53] width 19 height 19
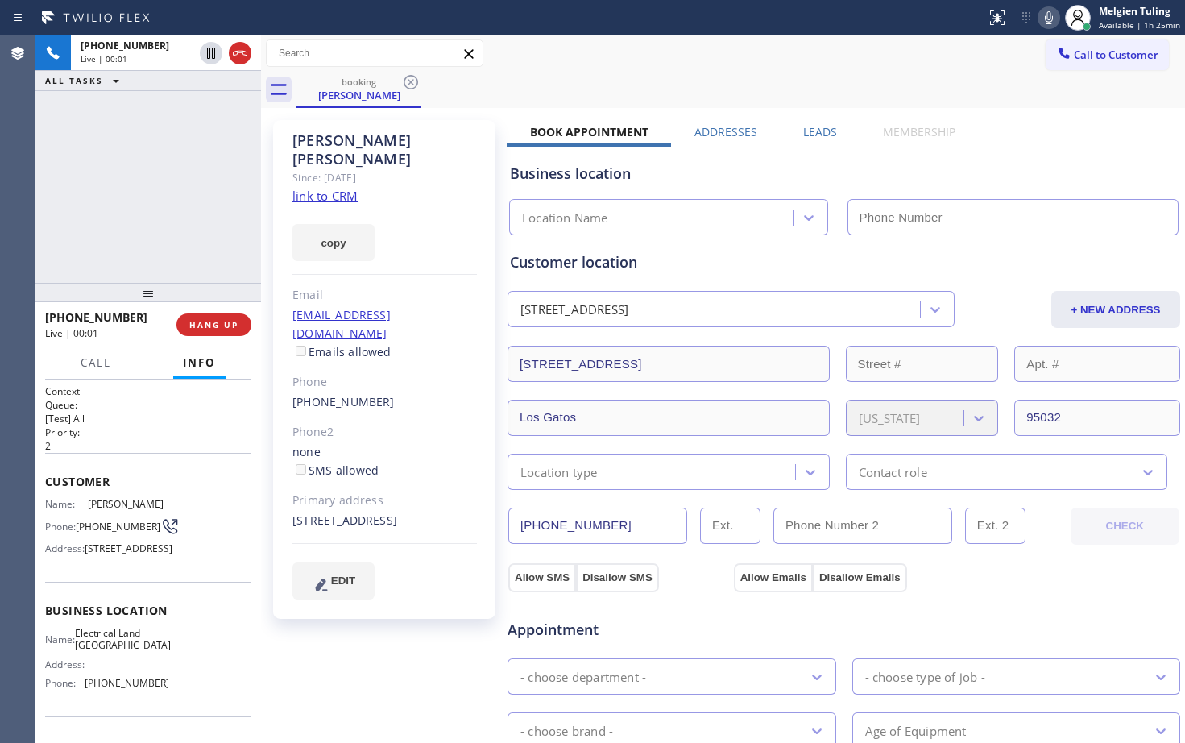
type input "[PHONE_NUMBER]"
click at [342, 188] on link "link to CRM" at bounding box center [325, 196] width 65 height 16
click at [149, 181] on div "[PHONE_NUMBER] Live | 02:26 ALL TASKS ALL TASKS ACTIVE TASKS TASKS IN WRAP UP" at bounding box center [148, 158] width 226 height 247
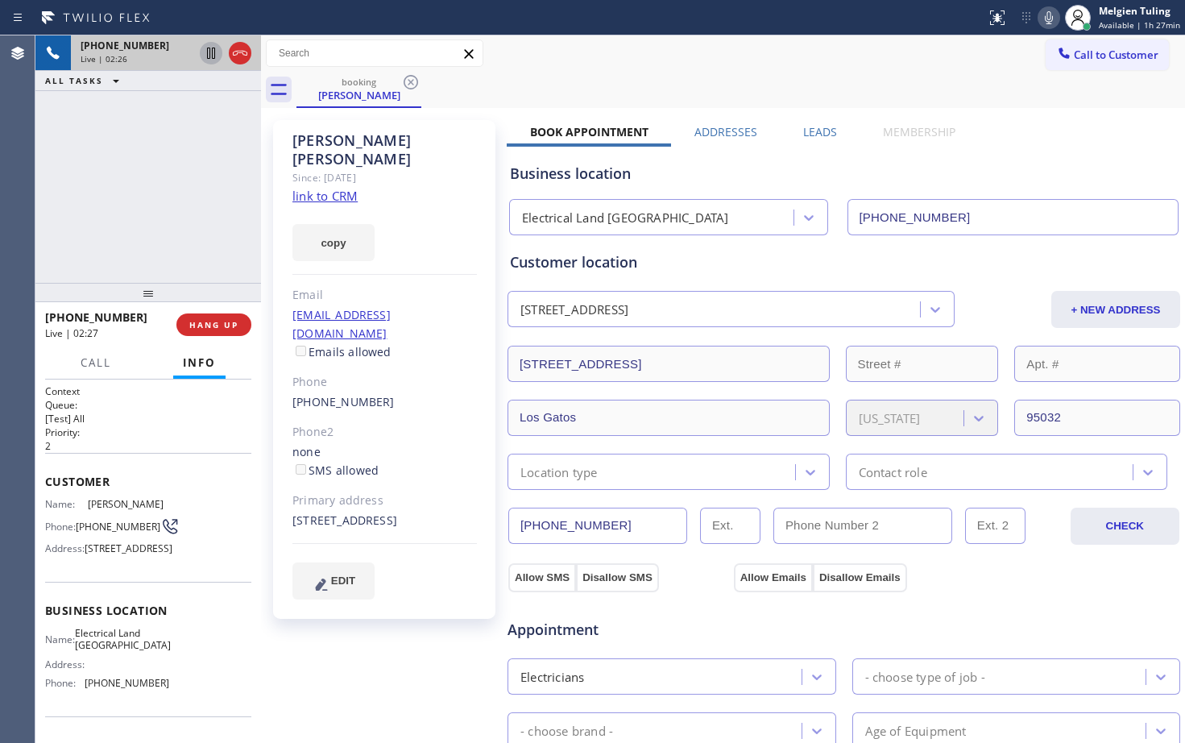
click at [212, 53] on icon at bounding box center [211, 53] width 8 height 11
click at [1053, 19] on icon at bounding box center [1049, 17] width 8 height 13
click at [827, 70] on div "Call to Customer Outbound call Location Search location Your caller id phone nu…" at bounding box center [723, 53] width 924 height 36
drag, startPoint x: 112, startPoint y: 162, endPoint x: 156, endPoint y: 270, distance: 116.4
click at [112, 162] on div "[PHONE_NUMBER] Live | 04:13 ALL TASKS ALL TASKS ACTIVE TASKS TASKS IN WRAP UP" at bounding box center [148, 158] width 226 height 247
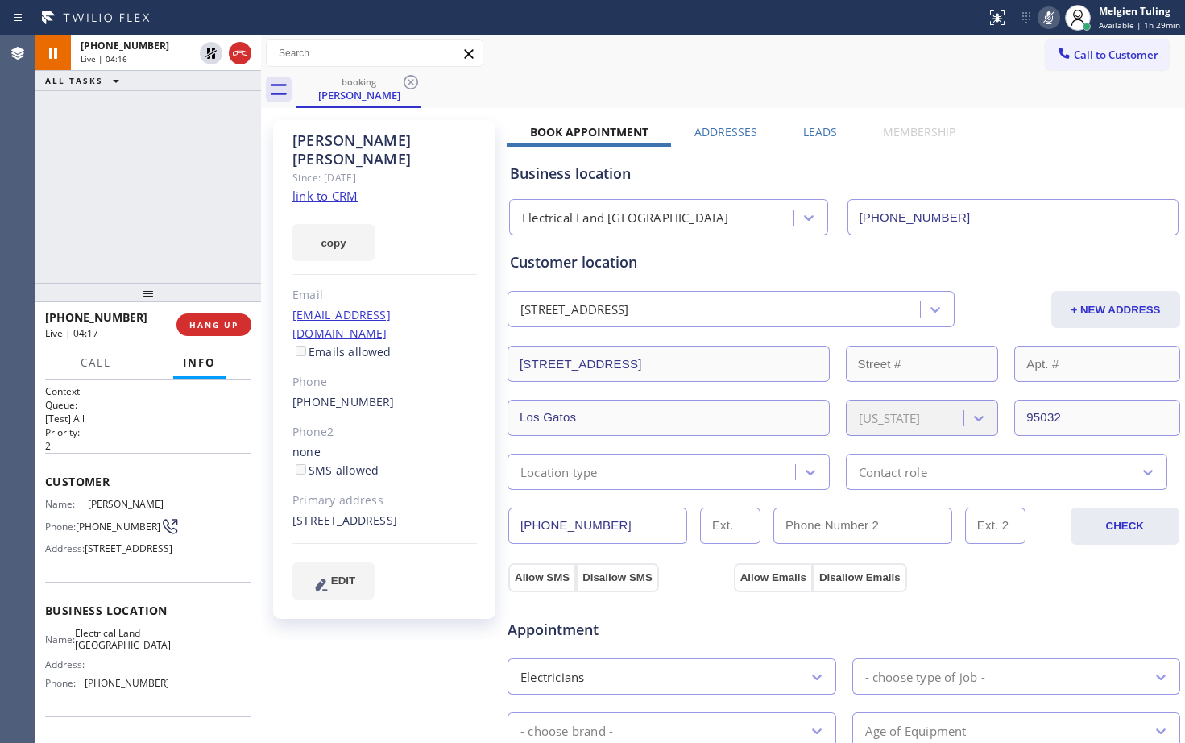
drag, startPoint x: 392, startPoint y: 496, endPoint x: 284, endPoint y: 483, distance: 108.8
click at [284, 483] on div "[PERSON_NAME] Since: [DATE] link to CRM copy Email [EMAIL_ADDRESS][DOMAIN_NAME]…" at bounding box center [384, 369] width 222 height 499
copy div "[STREET_ADDRESS]"
click at [101, 241] on div "[PHONE_NUMBER] Live | 05:25 ALL TASKS ALL TASKS ACTIVE TASKS TASKS IN WRAP UP" at bounding box center [148, 158] width 226 height 247
click at [204, 47] on icon at bounding box center [210, 53] width 19 height 19
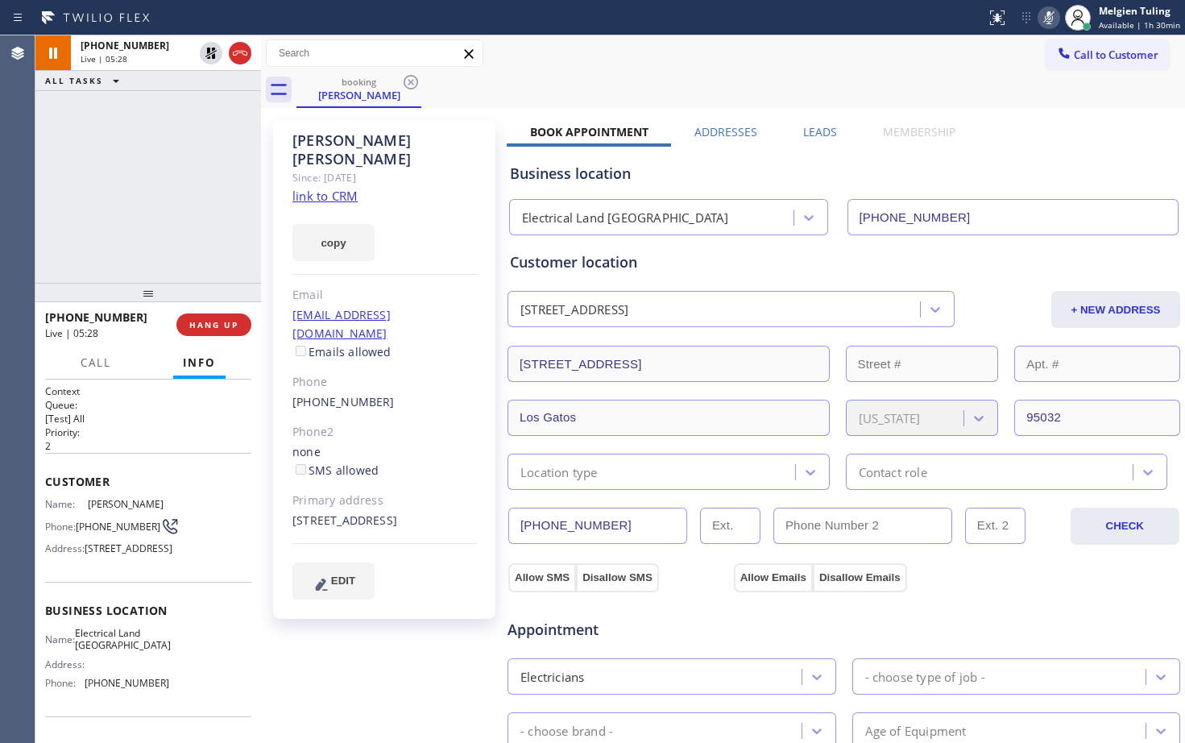
click at [1059, 16] on icon at bounding box center [1049, 17] width 19 height 19
click at [134, 360] on div "Call Info" at bounding box center [148, 363] width 206 height 32
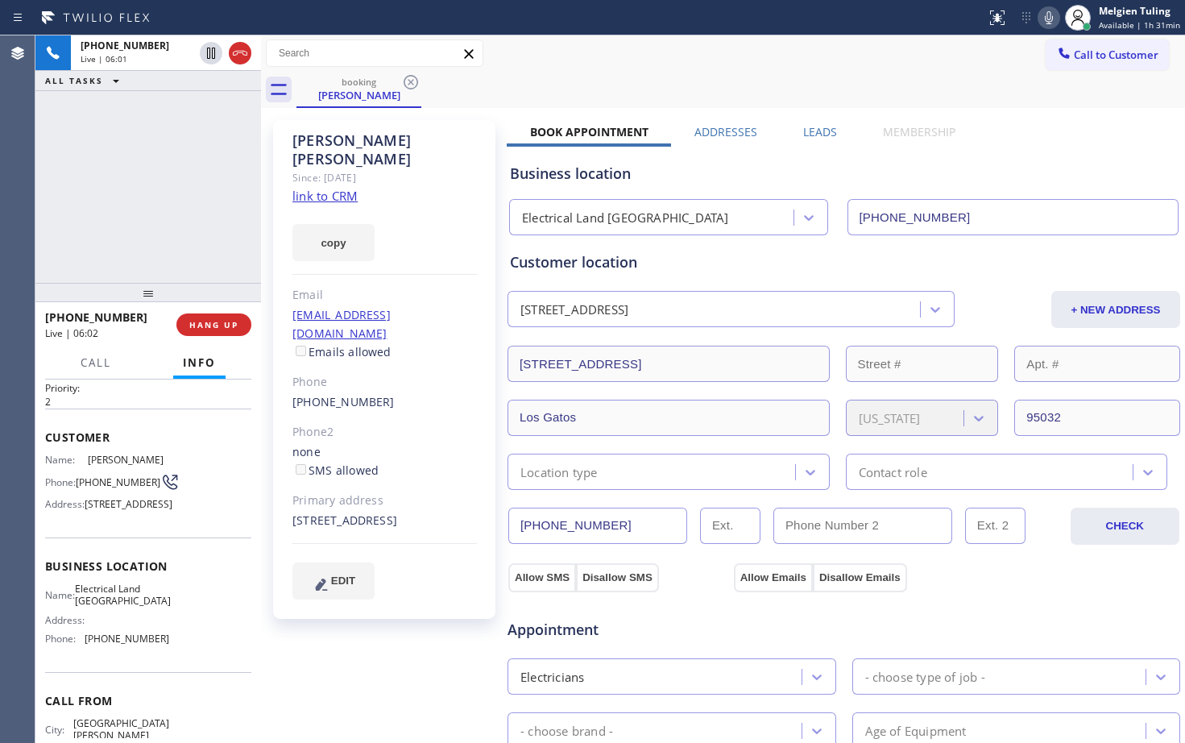
scroll to position [81, 0]
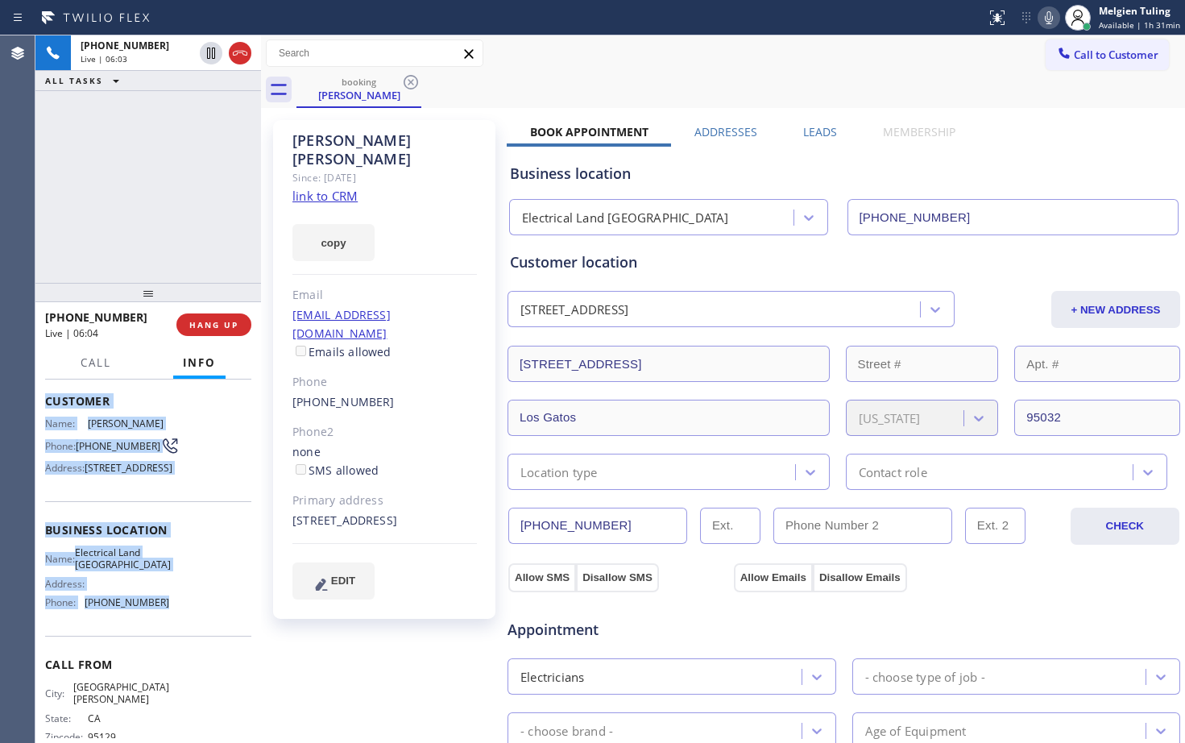
drag, startPoint x: 44, startPoint y: 402, endPoint x: 158, endPoint y: 637, distance: 261.7
click at [158, 637] on div "Context Queue: [Test] All Priority: 2 Customer Name: [PERSON_NAME] Phone: [PHON…" at bounding box center [148, 561] width 226 height 363
copy div "Customer Name: [PERSON_NAME] Phone: [PHONE_NUMBER] Address: [STREET_ADDRESS] Bu…"
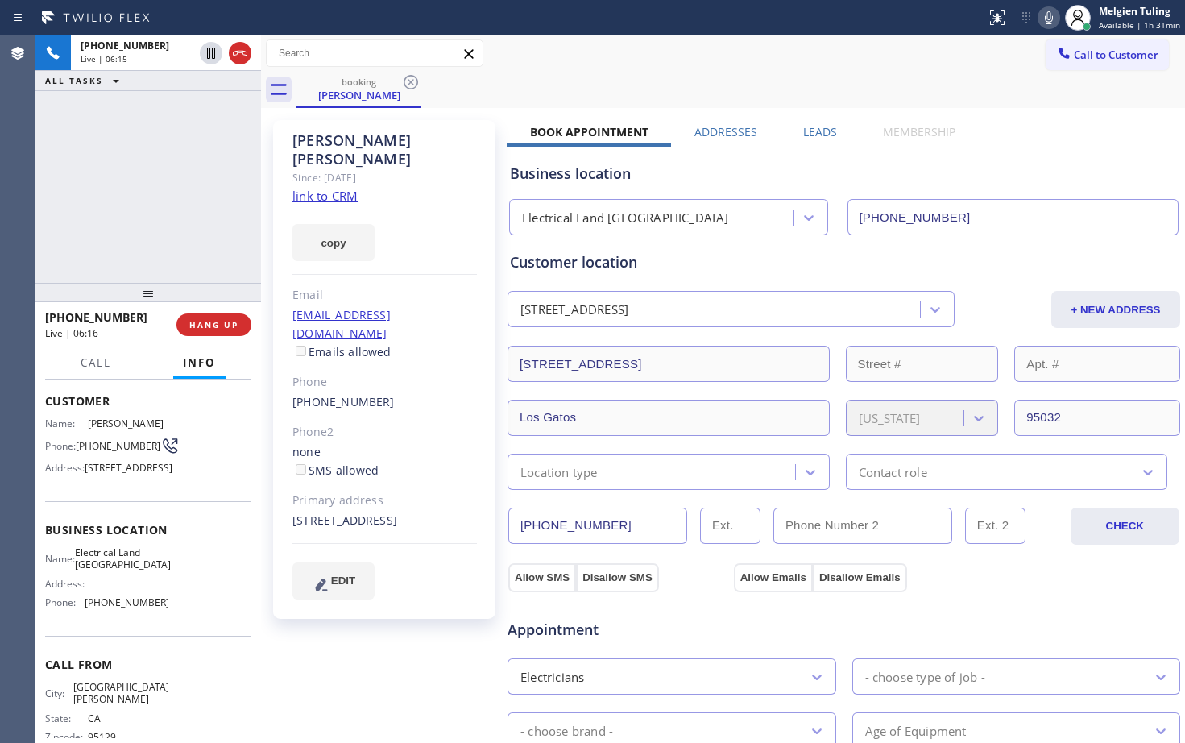
click at [450, 373] on div "Phone" at bounding box center [385, 382] width 185 height 19
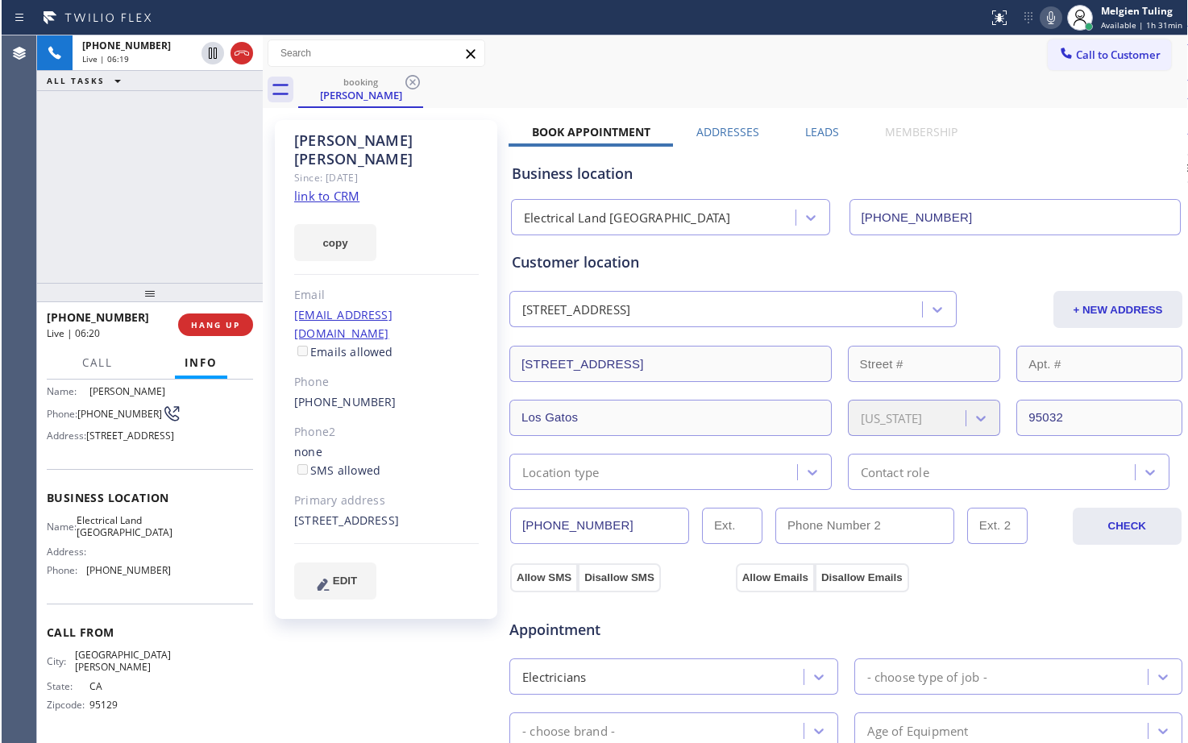
scroll to position [131, 0]
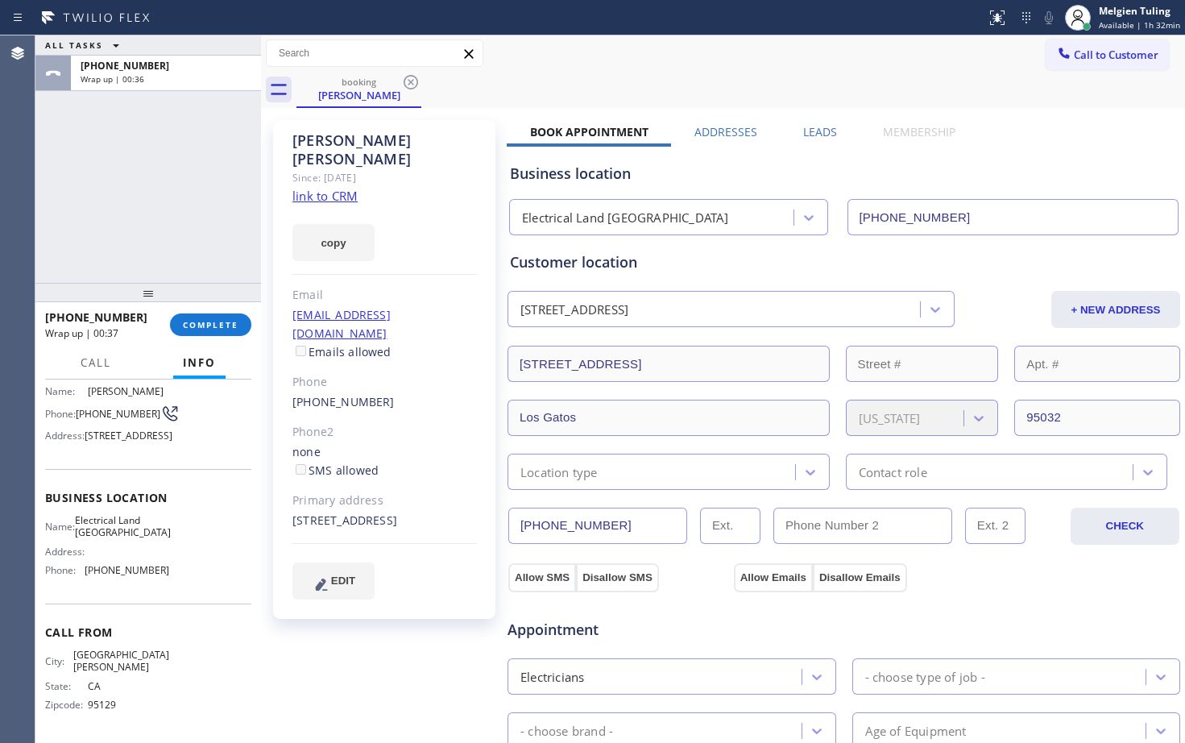
click at [109, 244] on div "ALL TASKS ALL TASKS ACTIVE TASKS TASKS IN WRAP UP [PHONE_NUMBER] Wrap up | 00:36" at bounding box center [148, 158] width 226 height 247
click at [219, 326] on span "COMPLETE" at bounding box center [211, 324] width 56 height 11
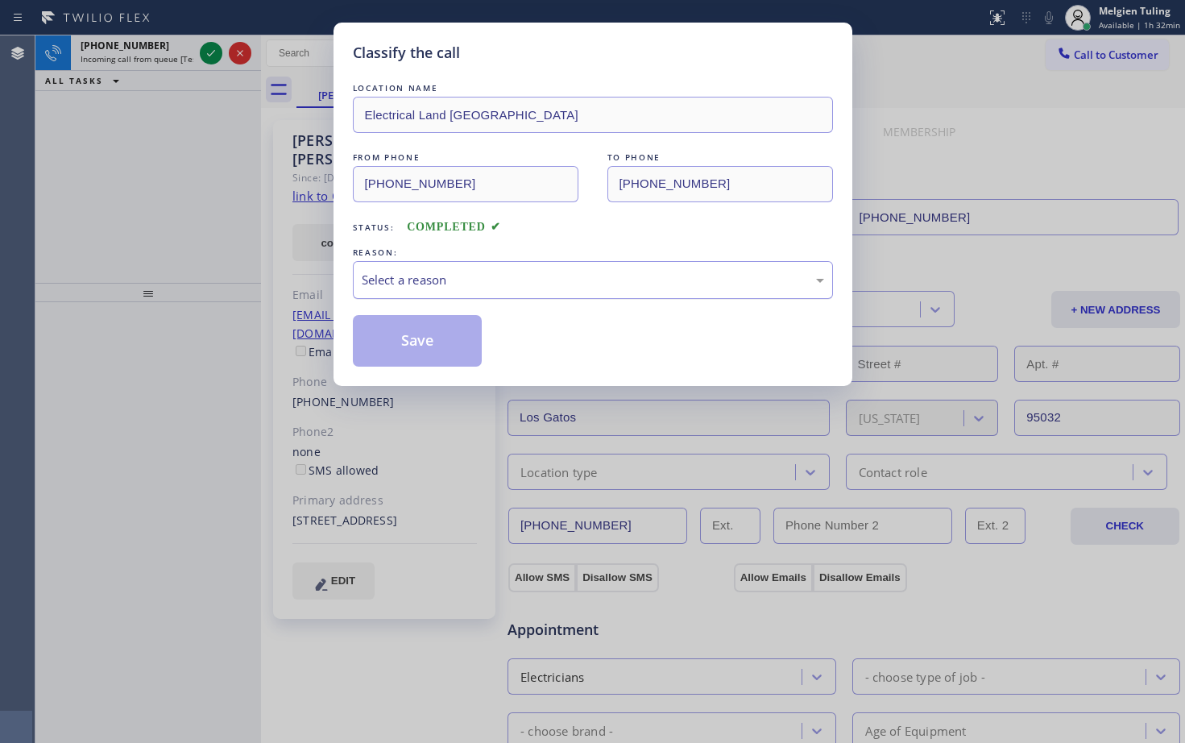
click at [401, 280] on div "Select a reason" at bounding box center [593, 280] width 463 height 19
click at [400, 355] on button "Save" at bounding box center [418, 341] width 130 height 52
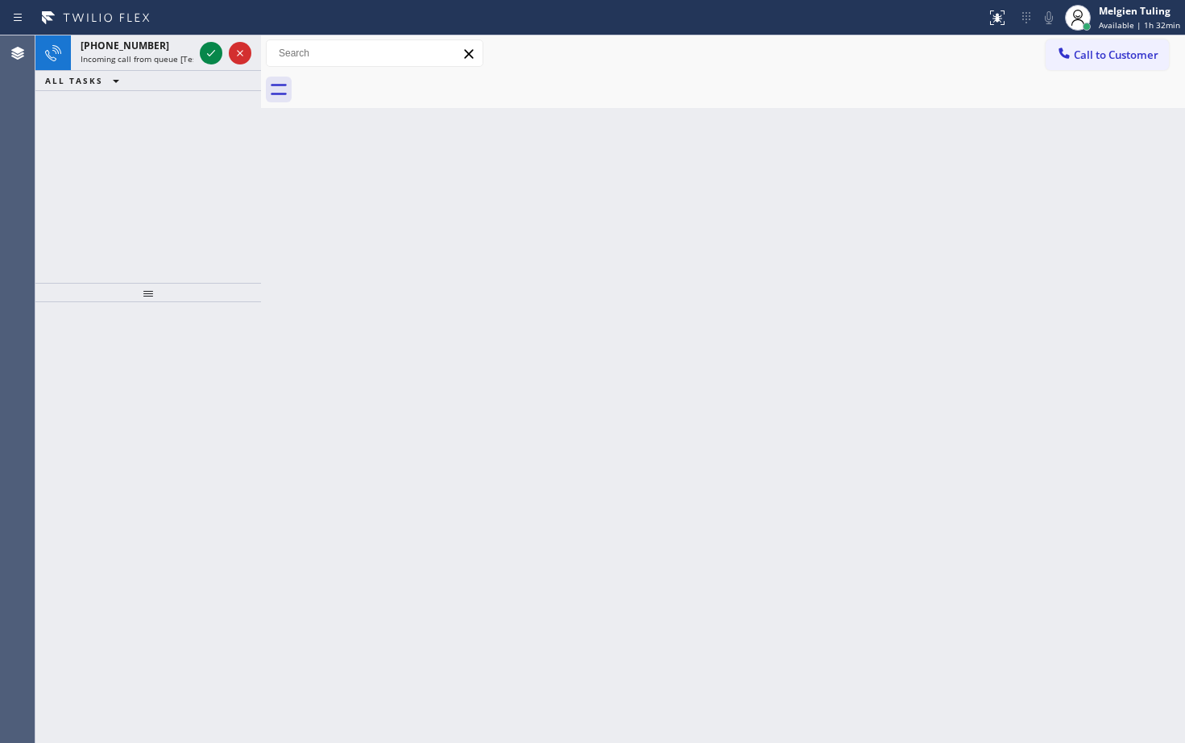
click at [273, 207] on div "Back to Dashboard Change Sender ID Customers Technicians Select a contact Outbo…" at bounding box center [723, 389] width 924 height 708
click at [1141, 13] on div "Melgien Tuling" at bounding box center [1139, 11] width 81 height 14
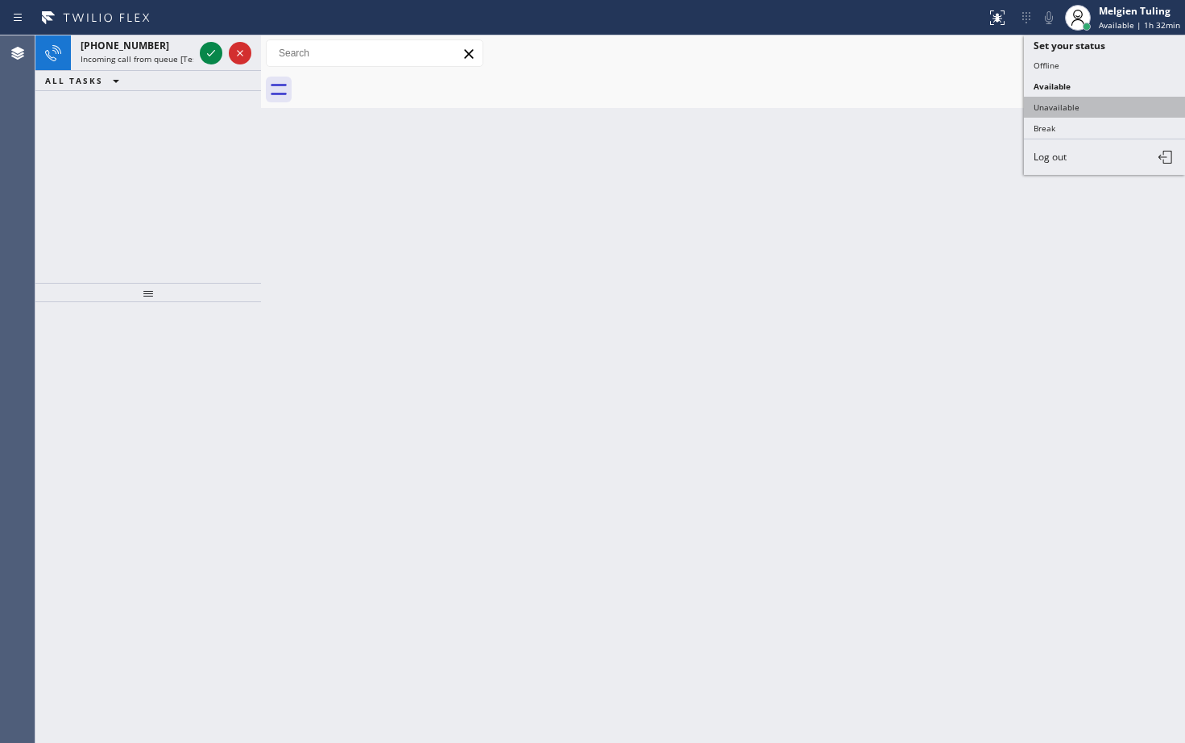
click at [1073, 106] on button "Unavailable" at bounding box center [1104, 107] width 161 height 21
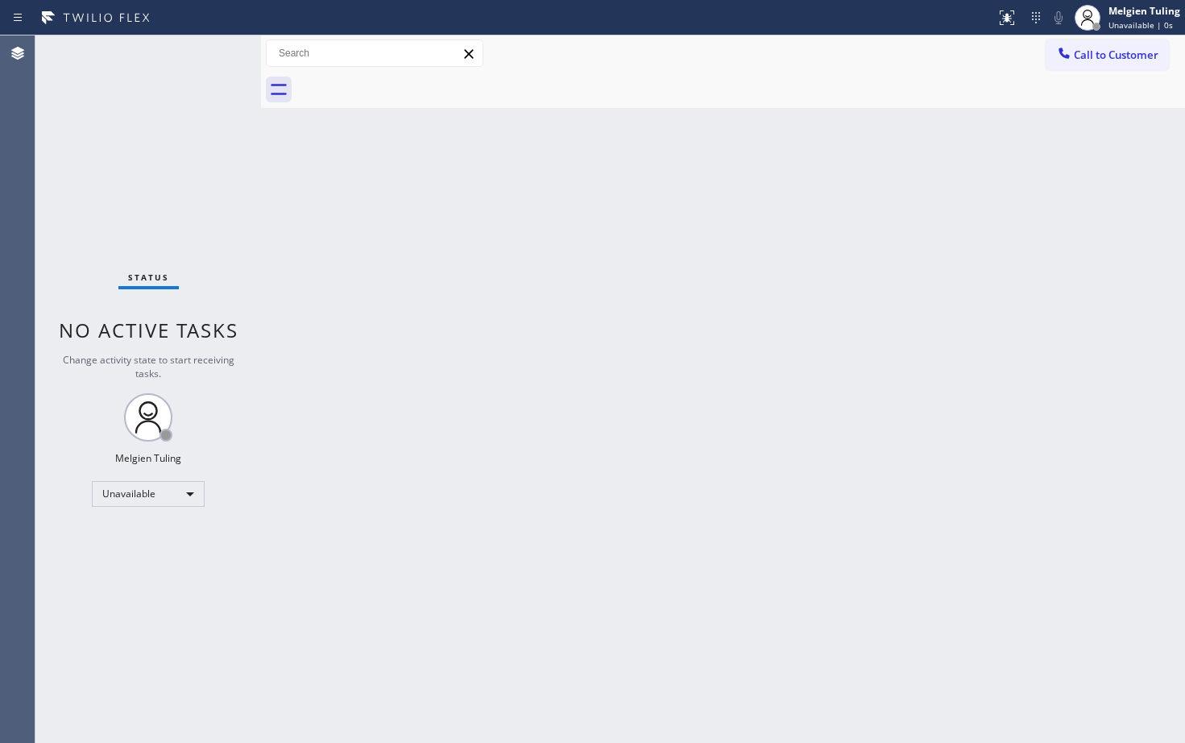
click at [485, 283] on div "Back to Dashboard Change Sender ID Customers Technicians Select a contact Outbo…" at bounding box center [723, 389] width 924 height 708
click at [1093, 54] on span "Call to Customer" at bounding box center [1116, 55] width 85 height 15
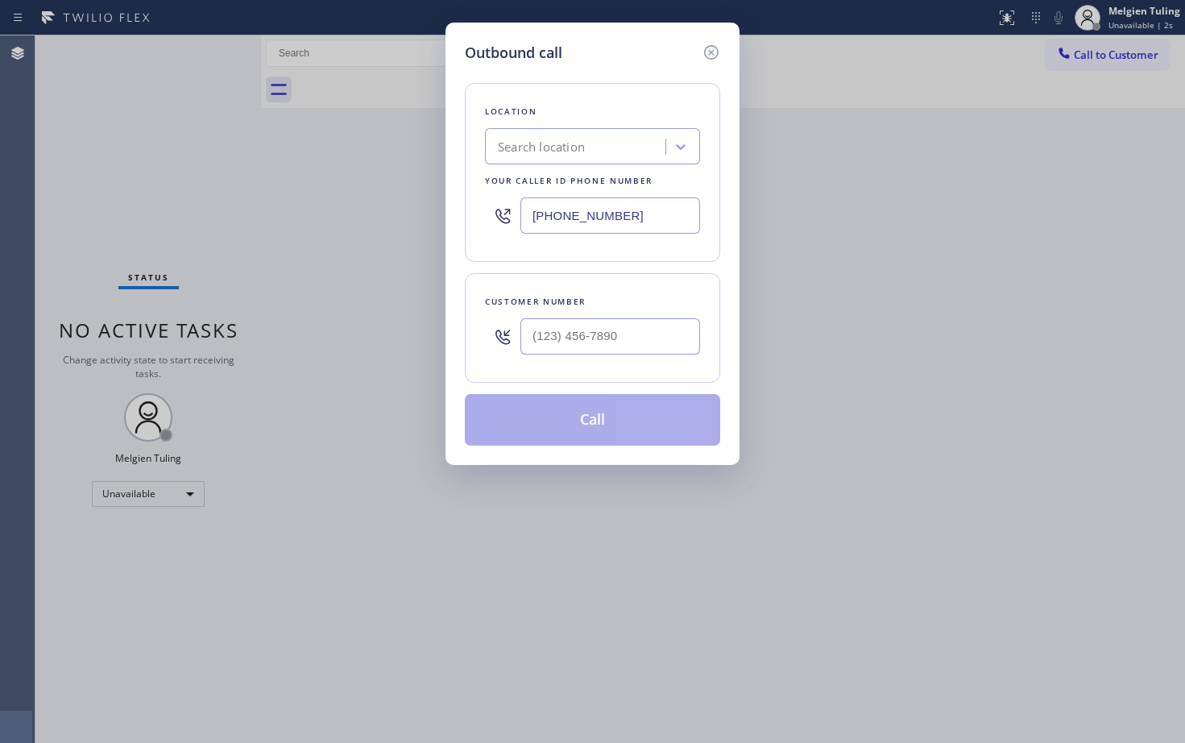
type input "(___) ___-____"
click at [545, 345] on input "(___) ___-____" at bounding box center [611, 336] width 180 height 36
drag, startPoint x: 629, startPoint y: 212, endPoint x: 472, endPoint y: 211, distance: 157.1
click at [472, 211] on div "Location Search location Your caller id phone number [PHONE_NUMBER]" at bounding box center [592, 172] width 255 height 179
paste input "408) 677-2851"
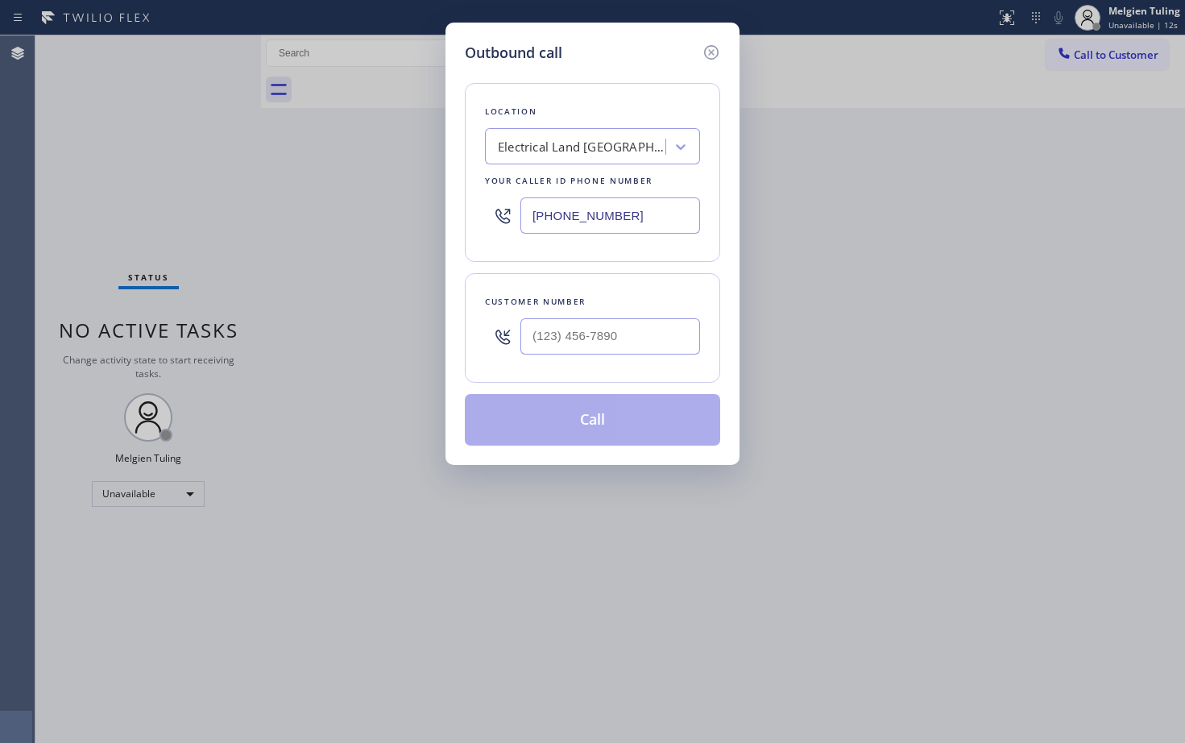
type input "[PHONE_NUMBER]"
type input "(___) ___-____"
click at [551, 338] on input "(___) ___-____" at bounding box center [611, 336] width 180 height 36
click at [558, 331] on input "(___) ___-____" at bounding box center [611, 336] width 180 height 36
paste input "408) 832-2709"
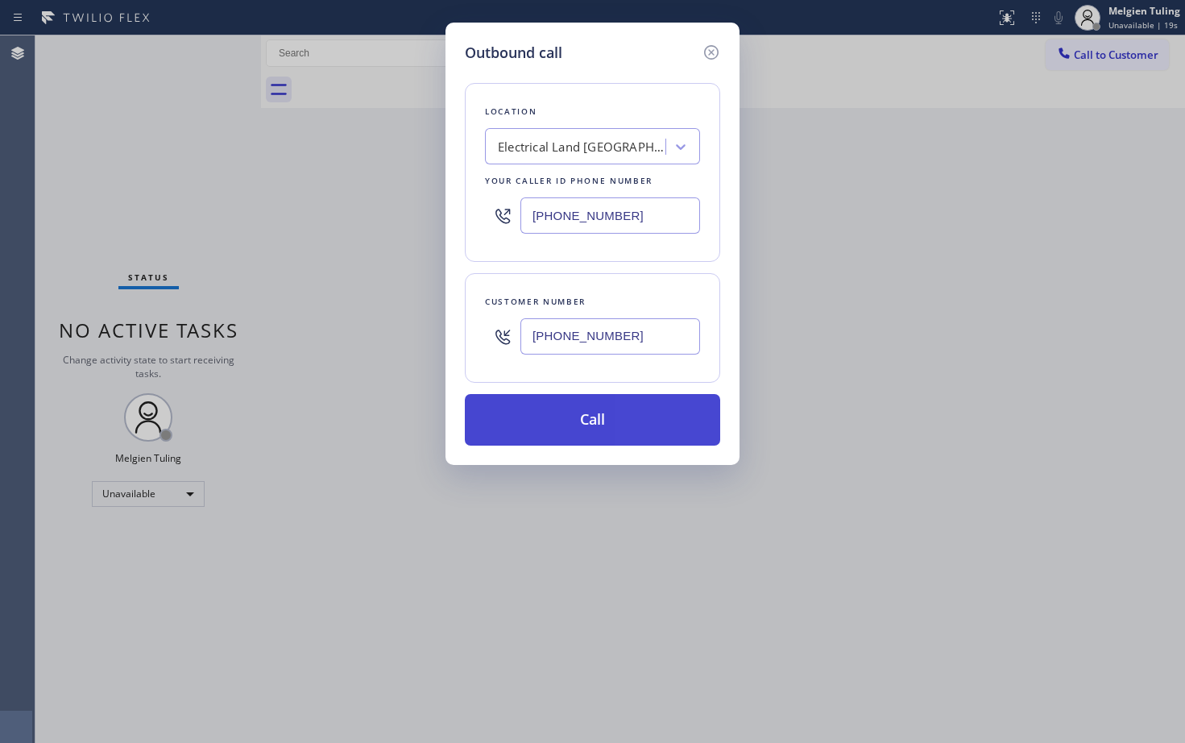
type input "[PHONE_NUMBER]"
click at [575, 429] on button "Call" at bounding box center [592, 420] width 255 height 52
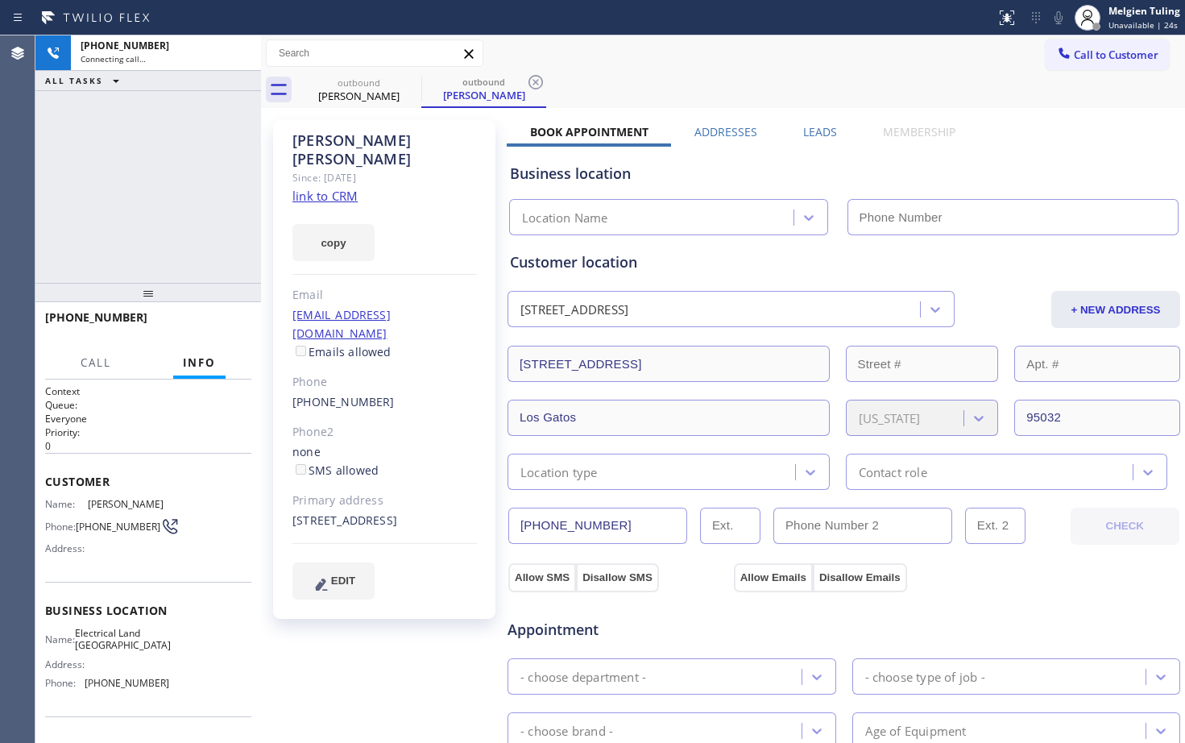
type input "[PHONE_NUMBER]"
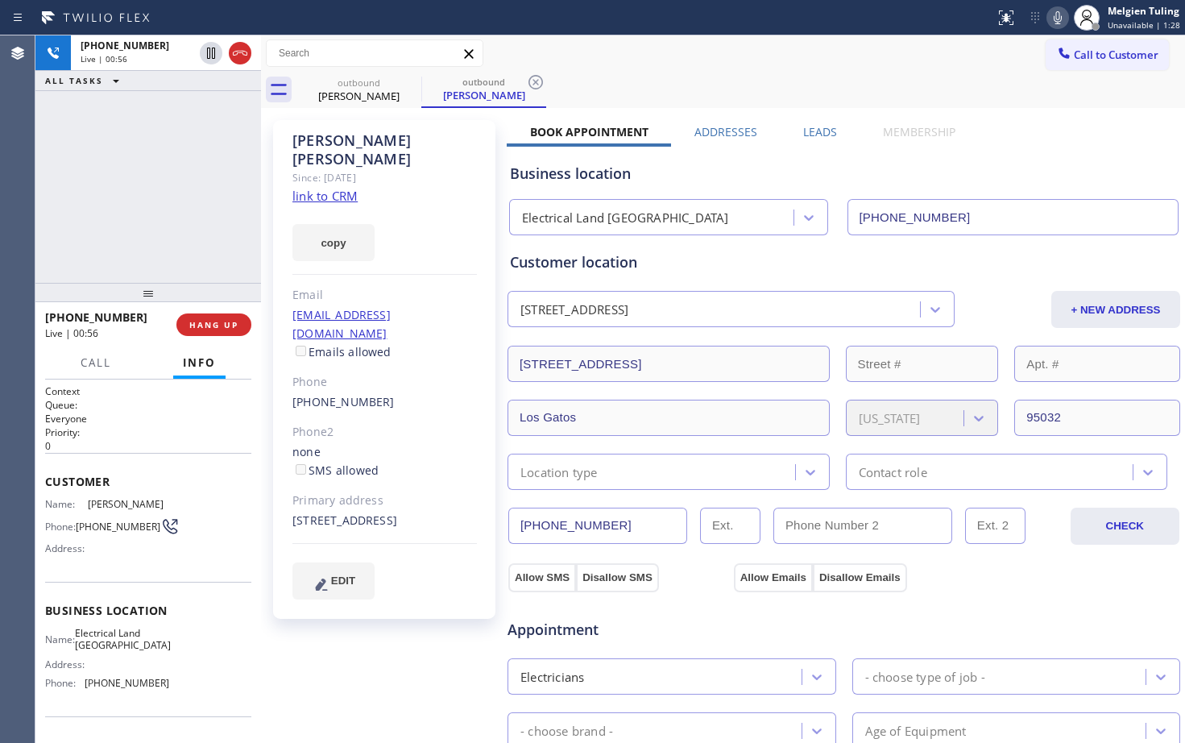
click at [118, 196] on div "[PHONE_NUMBER] Live | 00:56 ALL TASKS ALL TASKS ACTIVE TASKS TASKS IN WRAP UP" at bounding box center [148, 158] width 226 height 247
click at [207, 326] on span "HANG UP" at bounding box center [213, 324] width 49 height 11
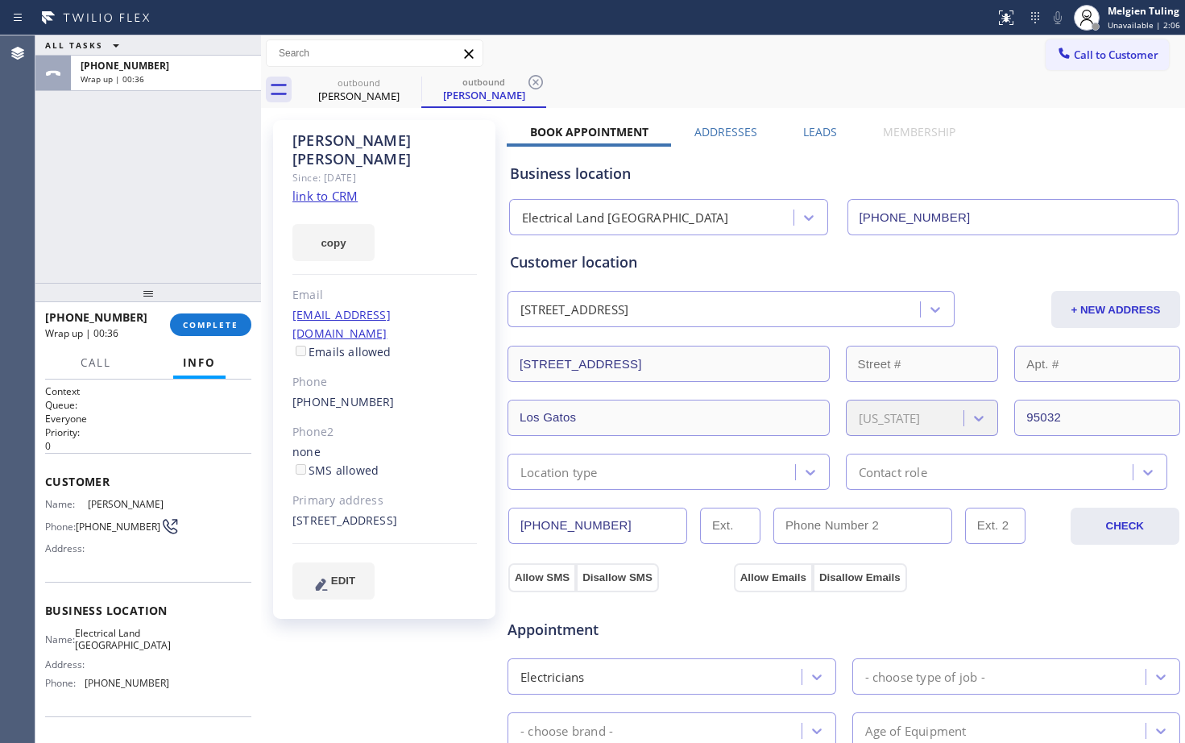
click at [109, 418] on p "Everyone" at bounding box center [148, 419] width 206 height 14
click at [221, 330] on span "COMPLETE" at bounding box center [211, 324] width 56 height 11
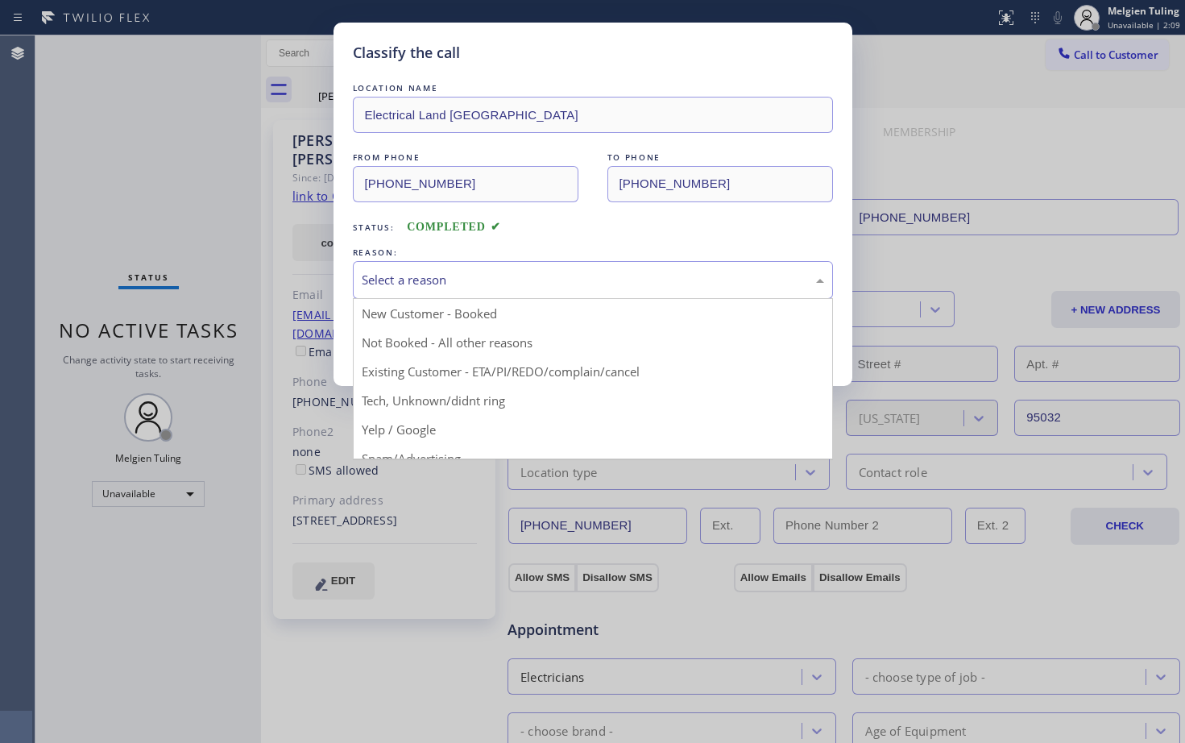
click at [440, 278] on div "Select a reason" at bounding box center [593, 280] width 463 height 19
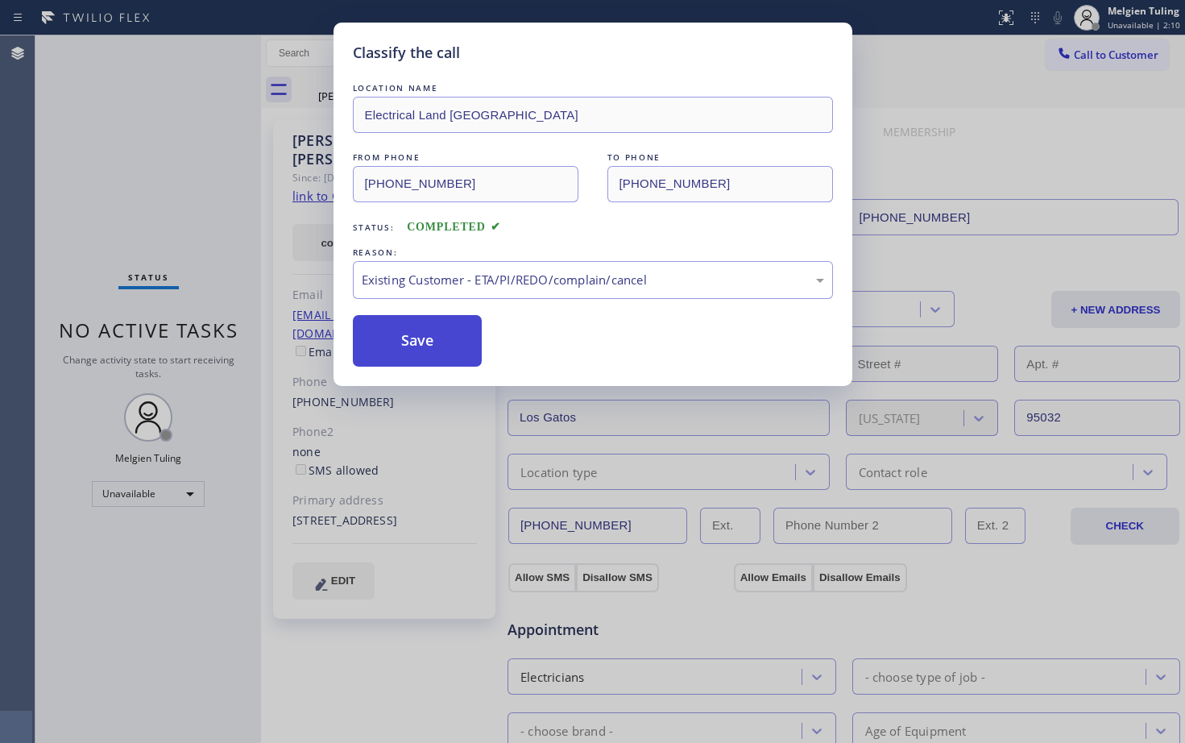
click at [417, 334] on button "Save" at bounding box center [418, 341] width 130 height 52
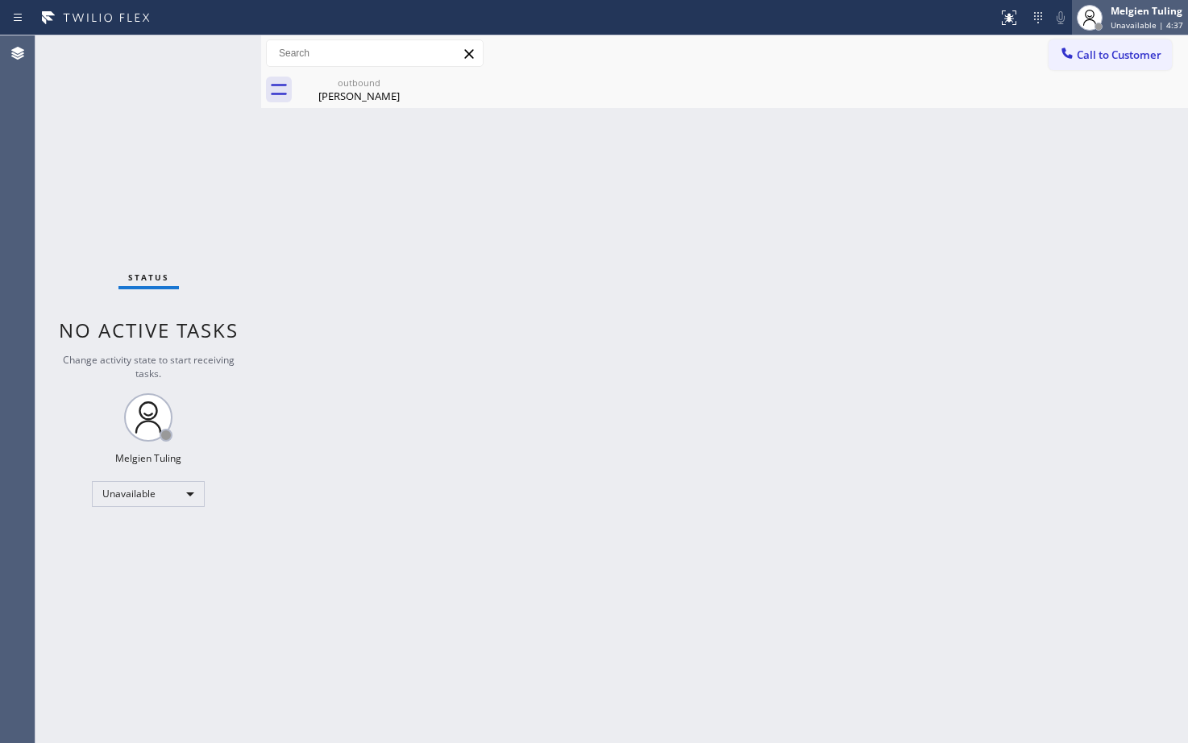
click at [1128, 20] on span "Unavailable | 4:37" at bounding box center [1146, 24] width 73 height 11
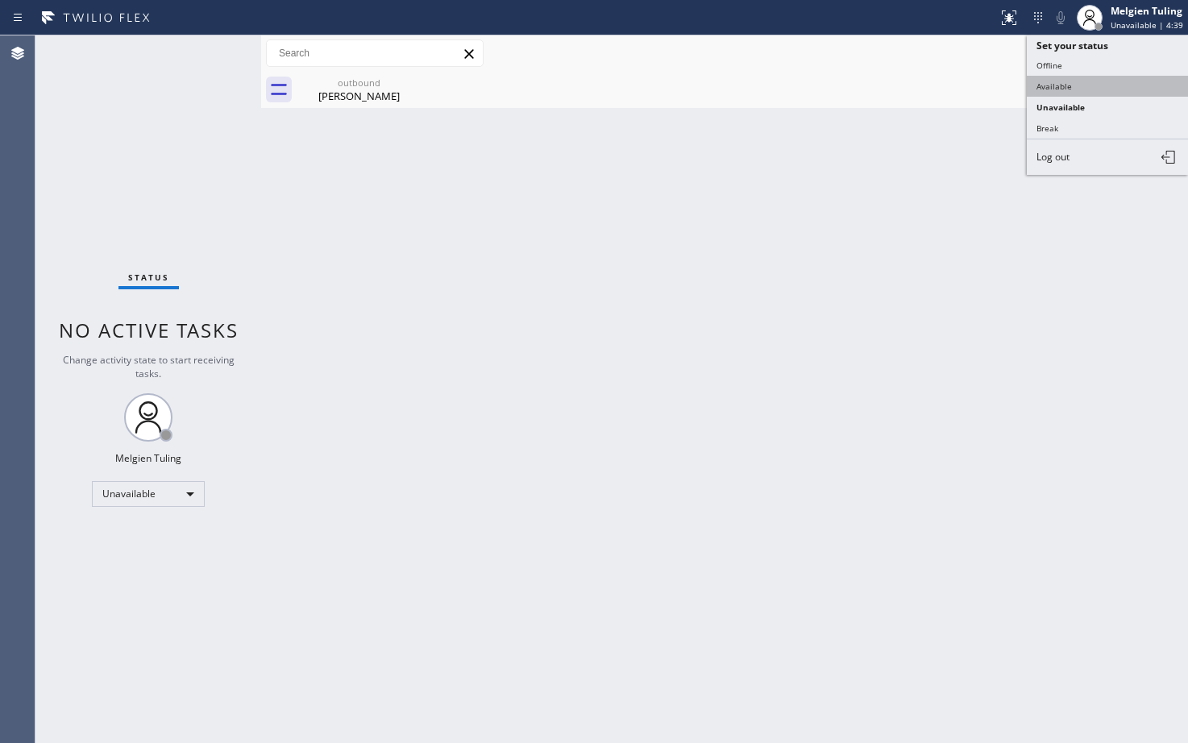
click at [1051, 92] on button "Available" at bounding box center [1107, 86] width 161 height 21
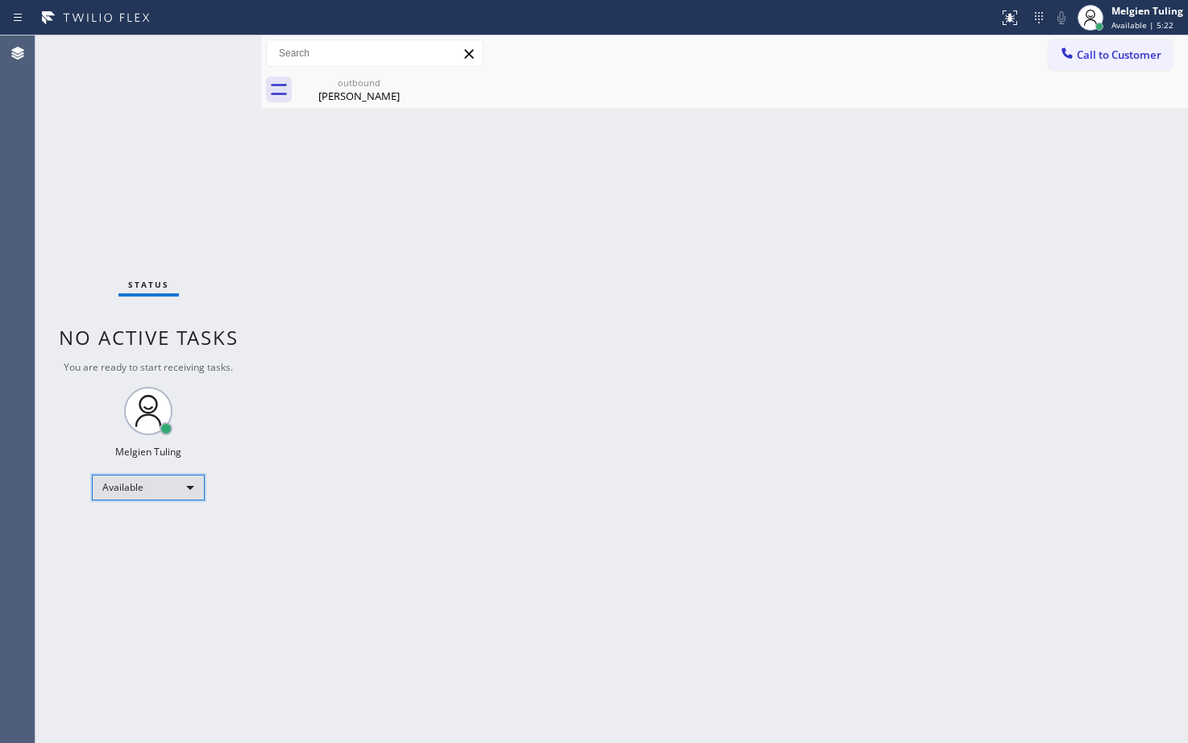
click at [179, 487] on div "Available" at bounding box center [148, 488] width 113 height 26
click at [135, 550] on li "Unavailable" at bounding box center [148, 550] width 110 height 19
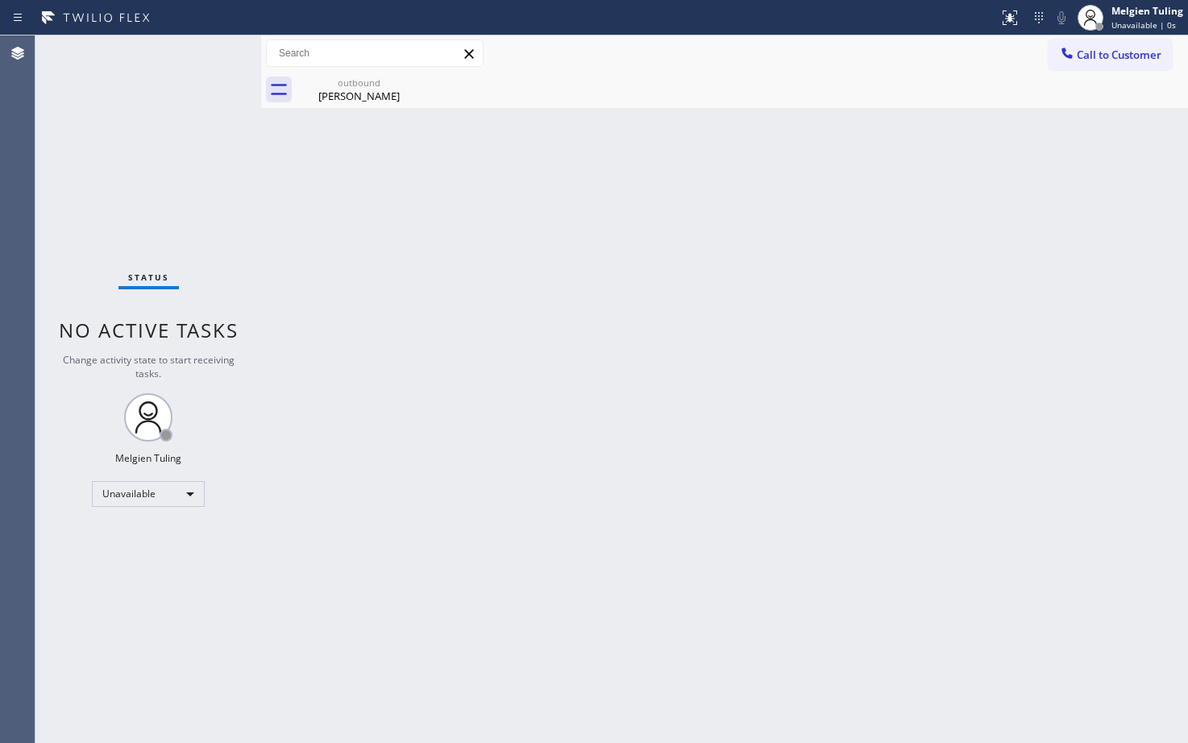
click at [1102, 59] on span "Call to Customer" at bounding box center [1119, 55] width 85 height 15
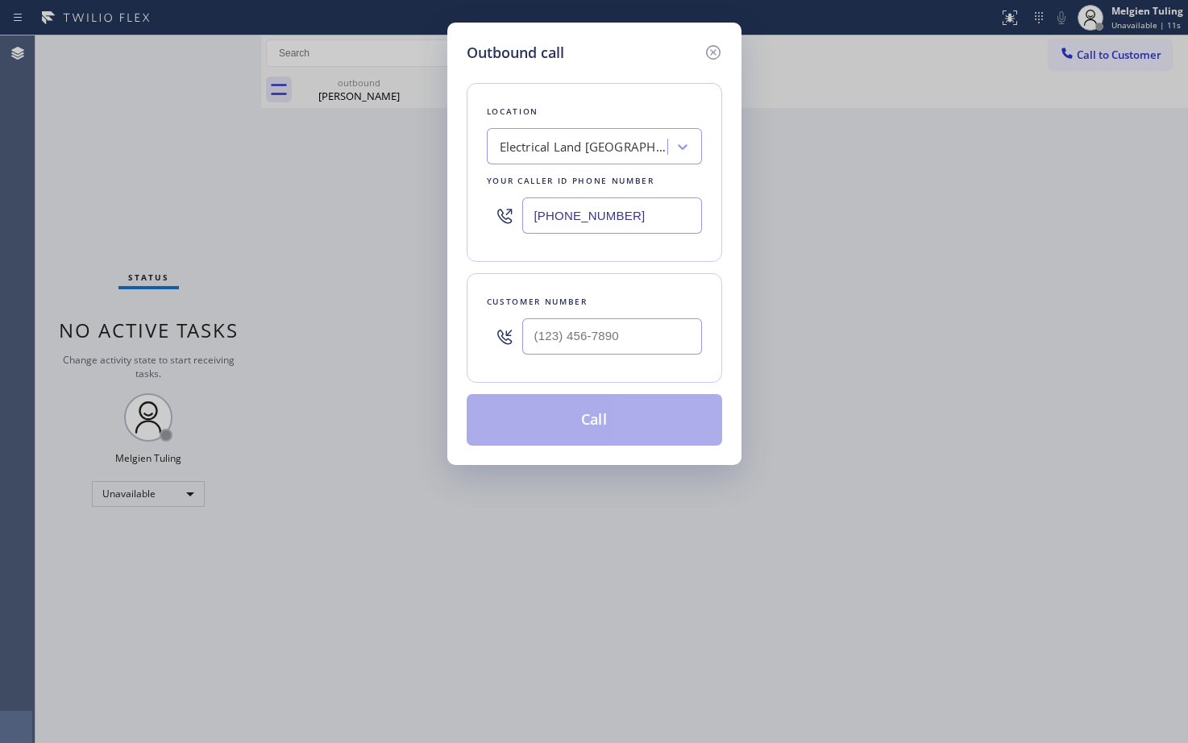
drag, startPoint x: 579, startPoint y: 332, endPoint x: 618, endPoint y: 341, distance: 39.7
click at [579, 332] on input "text" at bounding box center [612, 336] width 180 height 36
type input "(___) ___-____"
click at [587, 342] on input "(___) ___-____" at bounding box center [612, 336] width 180 height 36
paste input "408) 832-2709"
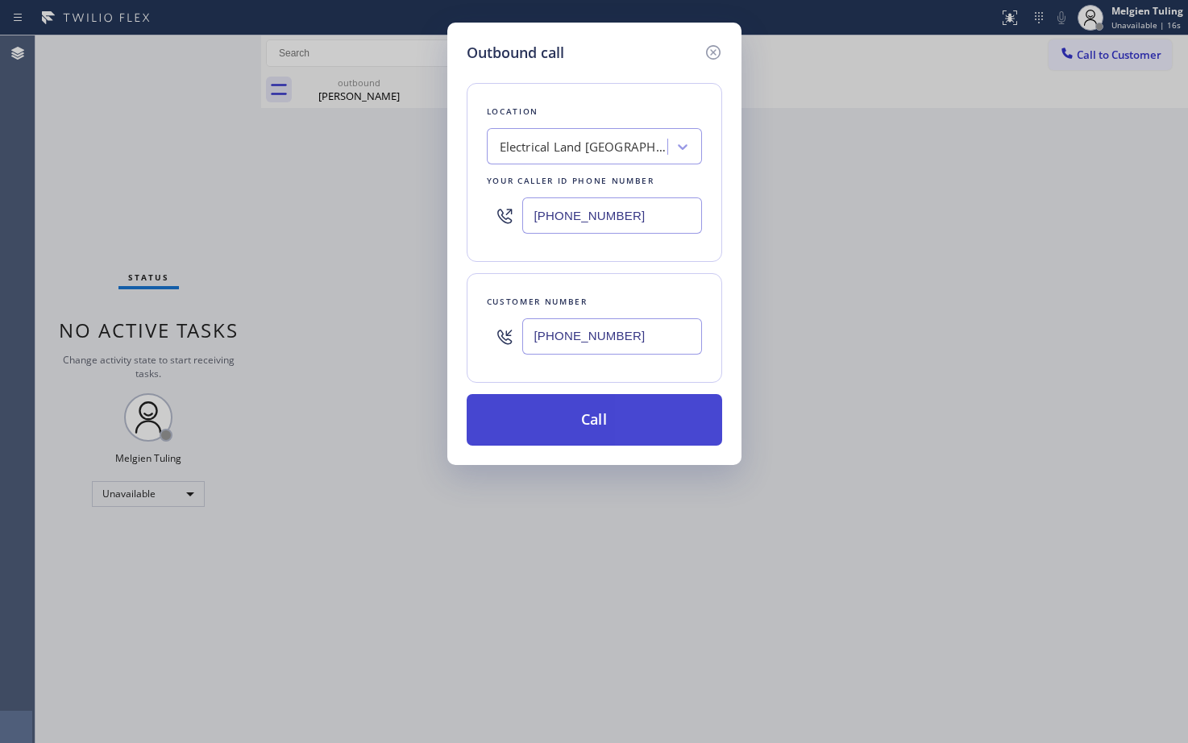
type input "[PHONE_NUMBER]"
click at [582, 417] on button "Call" at bounding box center [594, 420] width 255 height 52
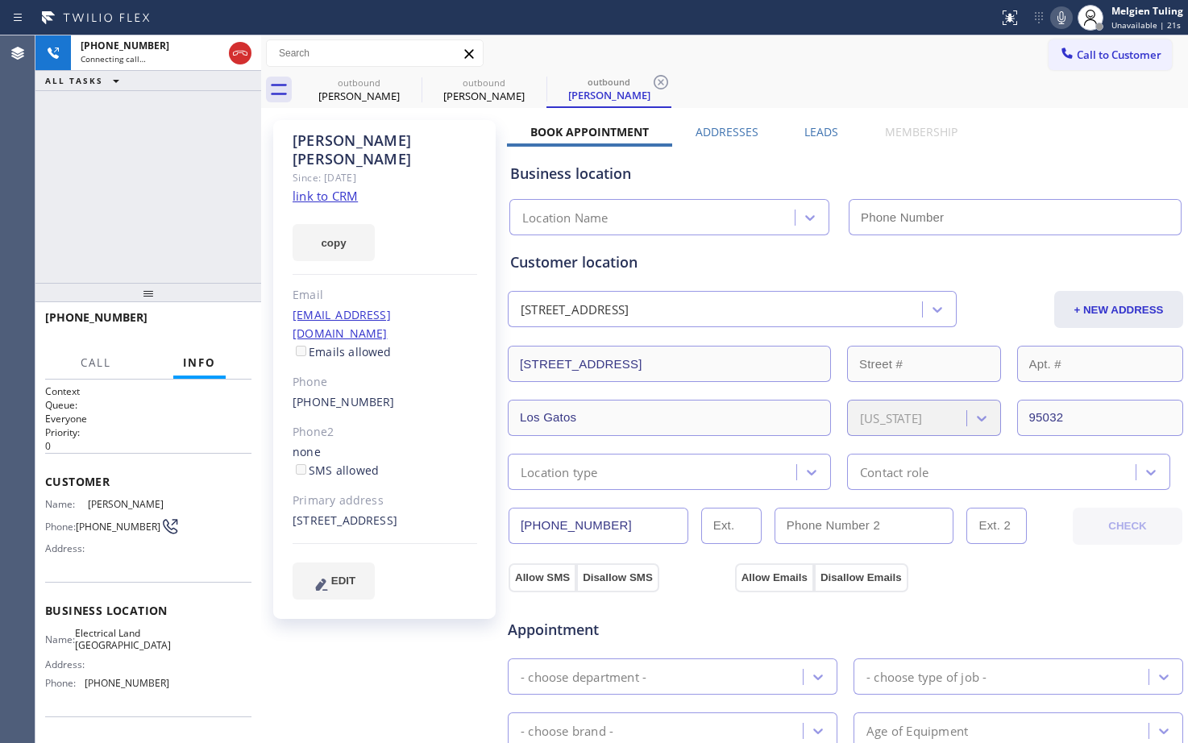
type input "[PHONE_NUMBER]"
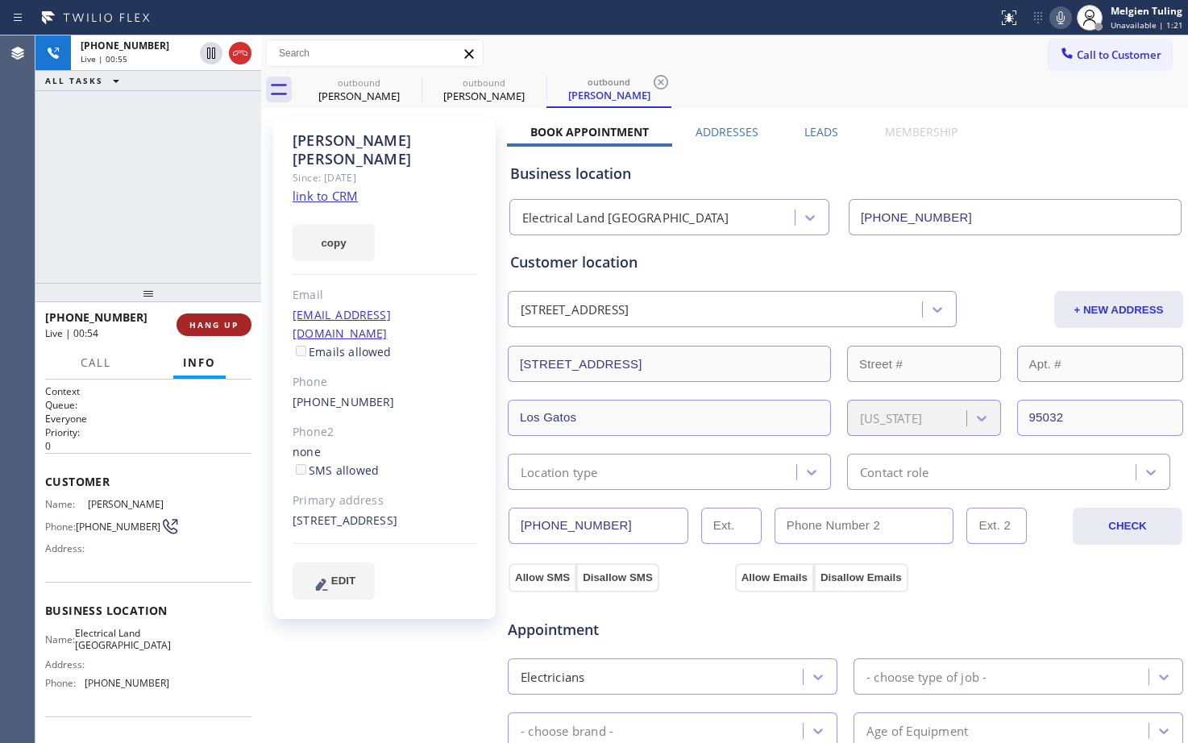
click at [207, 326] on span "HANG UP" at bounding box center [213, 324] width 49 height 11
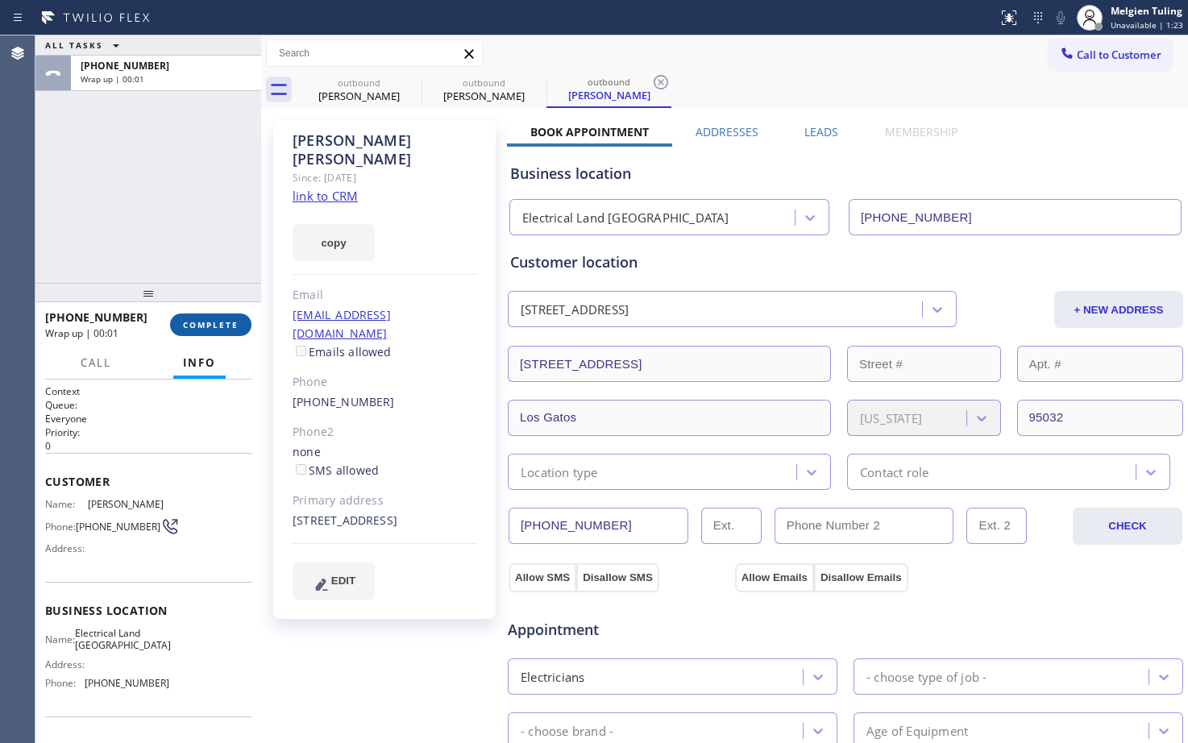
click at [207, 326] on span "COMPLETE" at bounding box center [211, 324] width 56 height 11
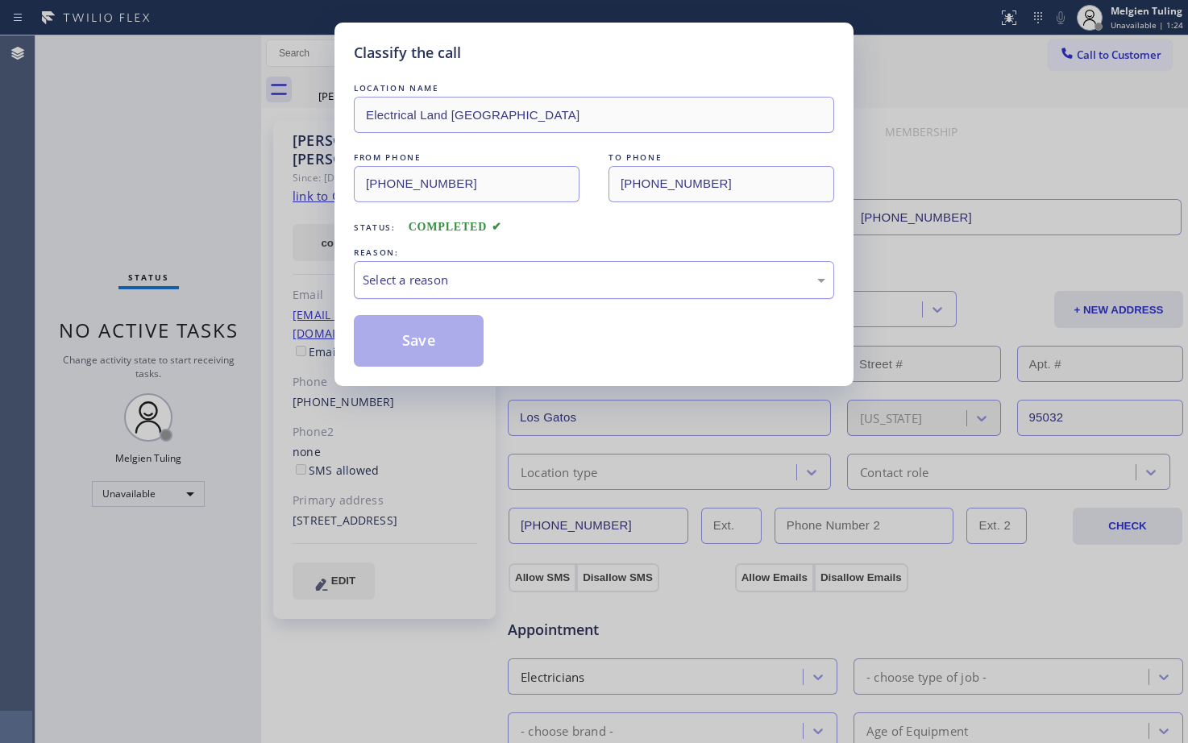
click at [386, 268] on div "Select a reason" at bounding box center [594, 280] width 480 height 38
click at [401, 332] on button "Save" at bounding box center [419, 341] width 130 height 52
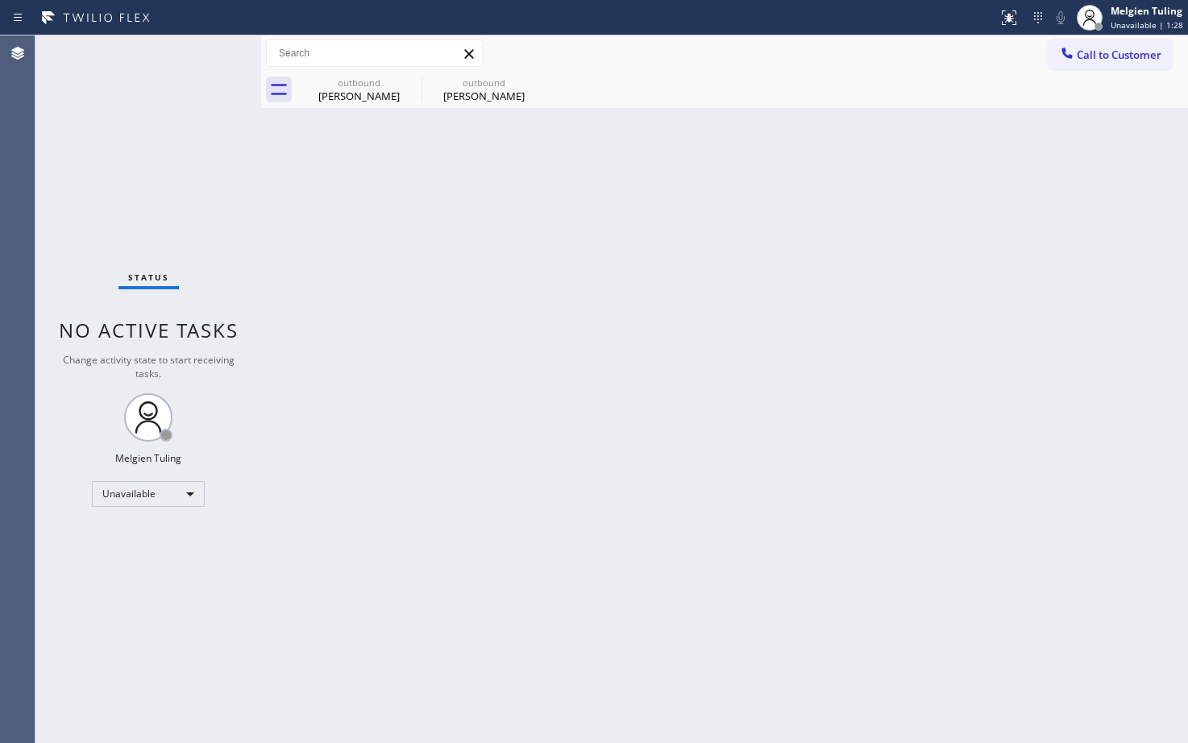
drag, startPoint x: 425, startPoint y: 227, endPoint x: 425, endPoint y: 218, distance: 8.9
click at [425, 227] on div "Back to Dashboard Change Sender ID Customers Technicians Select a contact Outbo…" at bounding box center [724, 389] width 927 height 708
click at [530, 82] on icon at bounding box center [535, 82] width 19 height 19
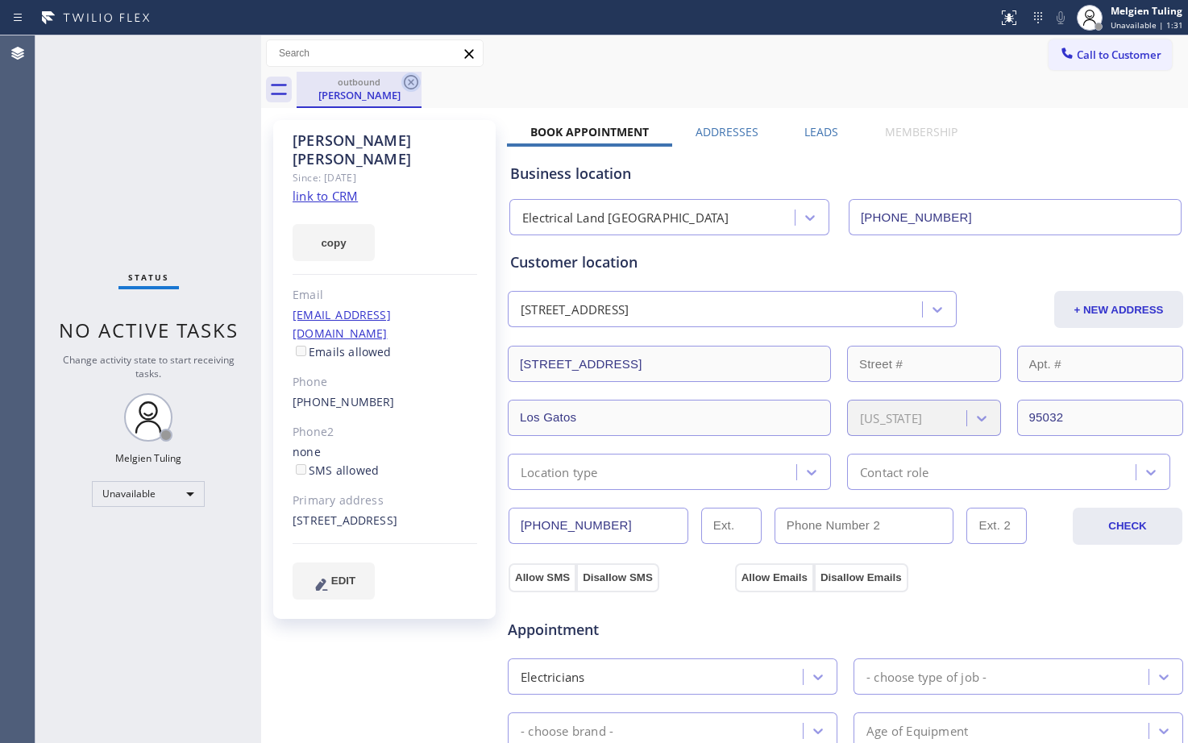
click at [412, 83] on icon at bounding box center [411, 82] width 15 height 15
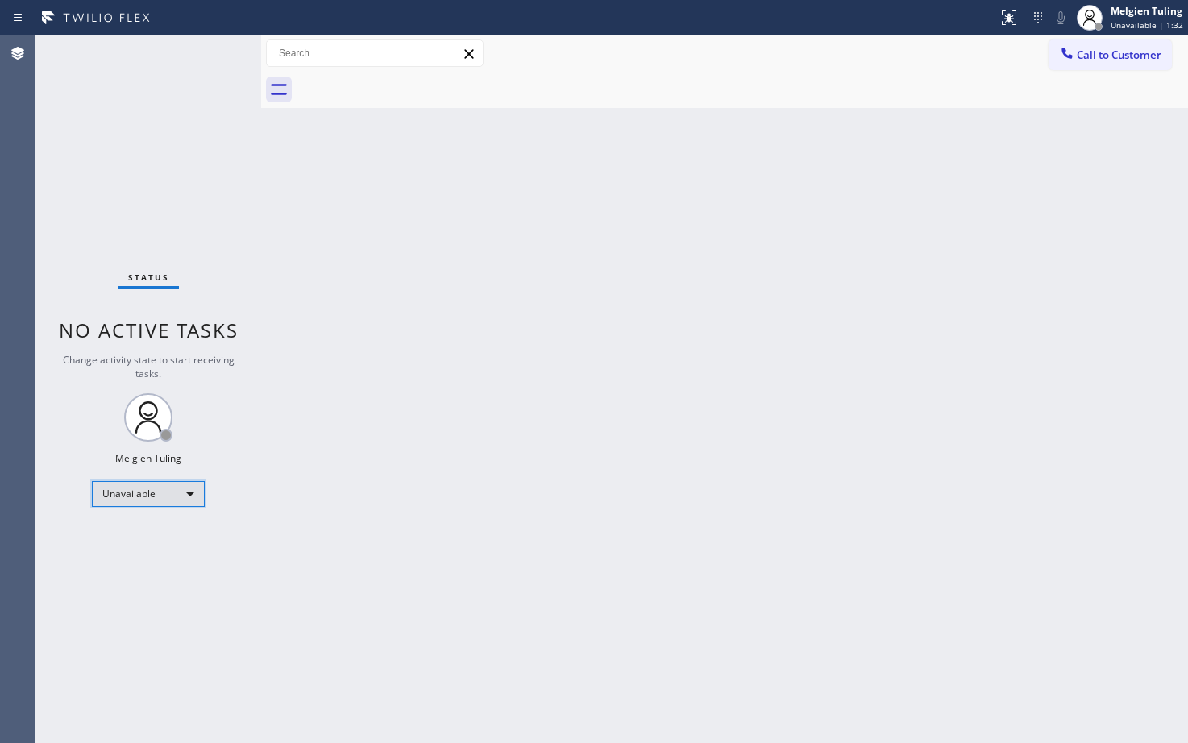
click at [123, 496] on div "Unavailable" at bounding box center [148, 494] width 113 height 26
click at [127, 542] on li "Available" at bounding box center [148, 536] width 110 height 19
drag, startPoint x: 428, startPoint y: 427, endPoint x: 360, endPoint y: 307, distance: 137.8
click at [429, 425] on div "Back to Dashboard Change Sender ID Customers Technicians Select a contact Outbo…" at bounding box center [724, 389] width 927 height 708
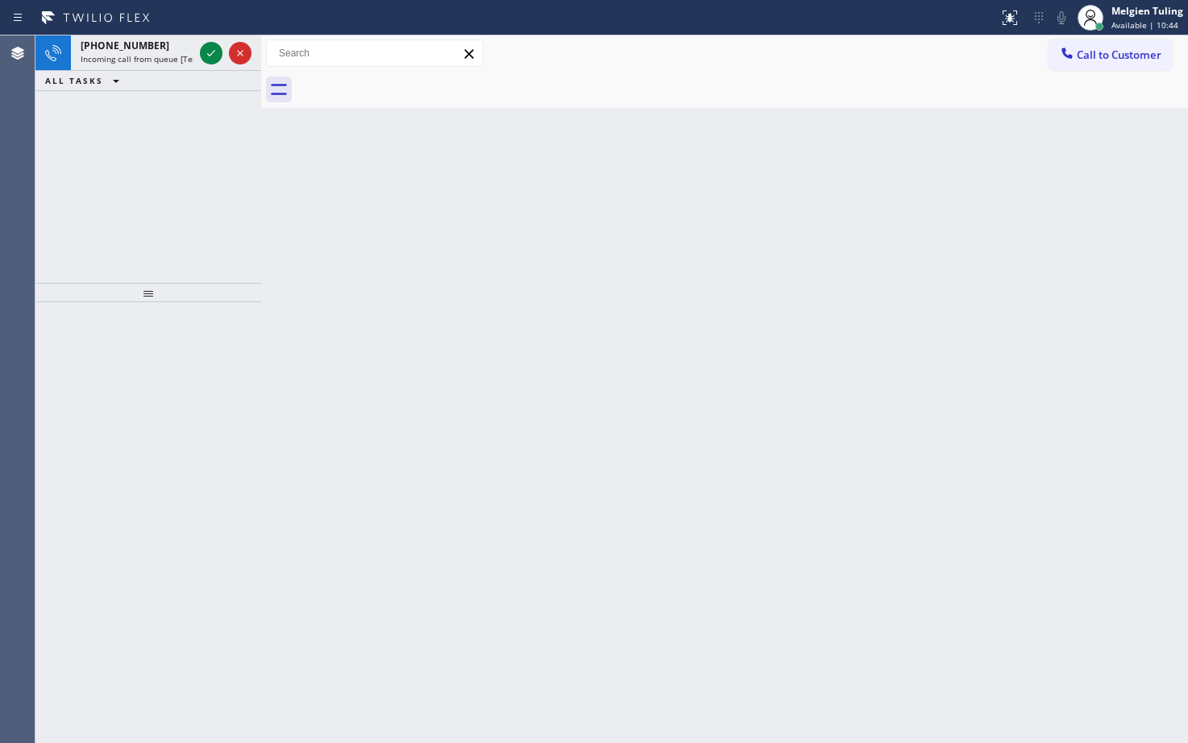
click at [123, 156] on div "[PHONE_NUMBER] Incoming call from queue [Test] All ALL TASKS ALL TASKS ACTIVE T…" at bounding box center [148, 158] width 226 height 247
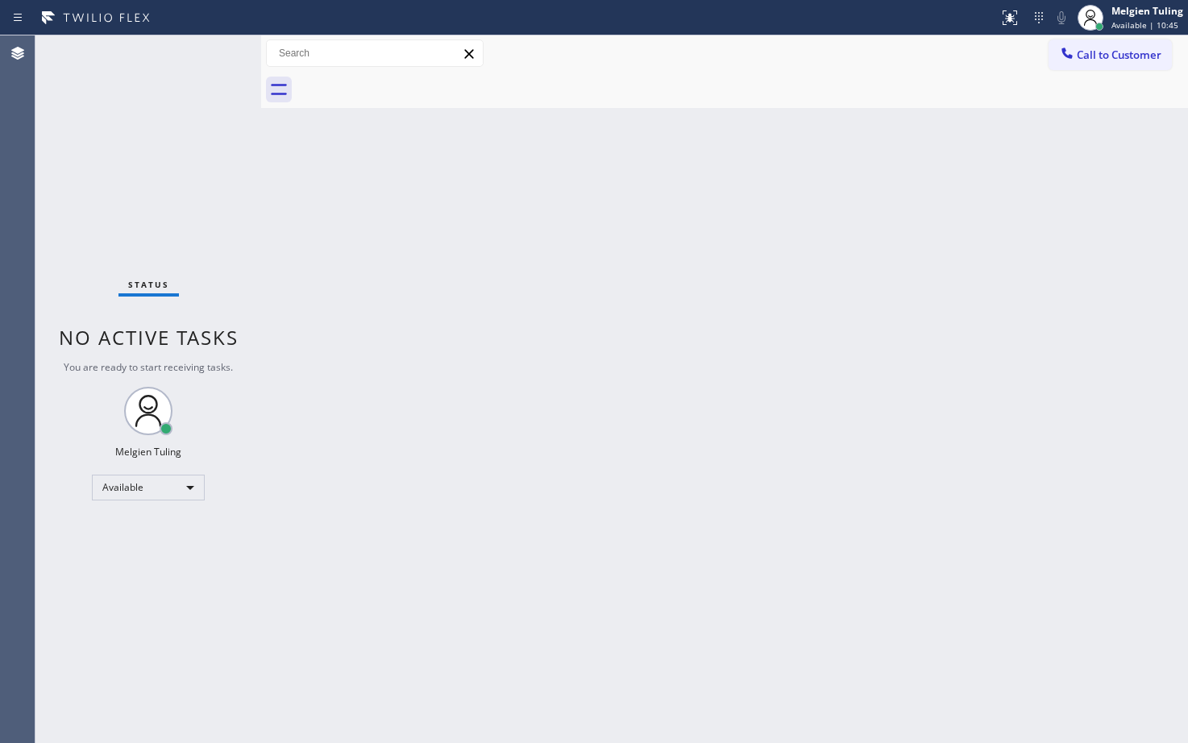
click at [189, 62] on div "Status No active tasks You are ready to start receiving tasks. Melgien Tuling A…" at bounding box center [148, 389] width 226 height 708
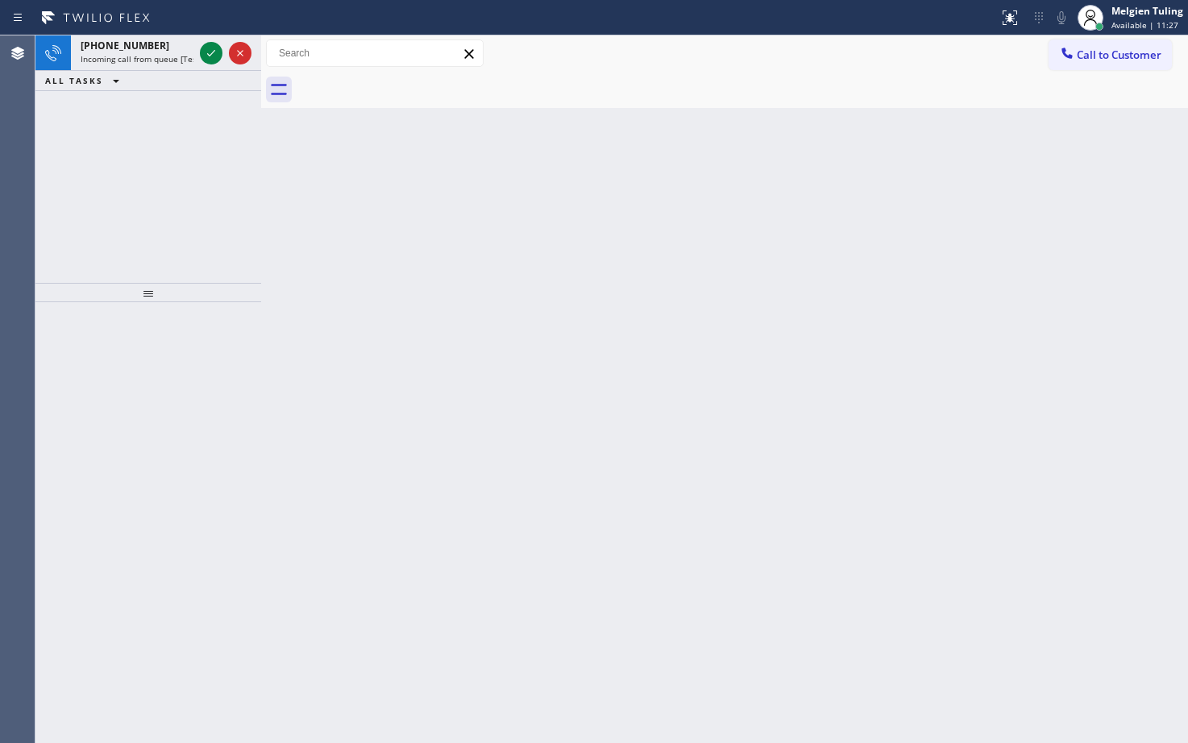
drag, startPoint x: 81, startPoint y: 108, endPoint x: 93, endPoint y: 102, distance: 12.6
click at [81, 109] on div "[PHONE_NUMBER] Incoming call from queue [Test] All ALL TASKS ALL TASKS ACTIVE T…" at bounding box center [148, 158] width 226 height 247
click at [193, 60] on div "[PHONE_NUMBER] Incoming call from queue [Test] All" at bounding box center [134, 52] width 126 height 35
click at [131, 196] on div "[PHONE_NUMBER] Incoming call from queue [Test] All ALL TASKS ALL TASKS ACTIVE T…" at bounding box center [148, 158] width 226 height 247
click at [169, 37] on div "[PHONE_NUMBER] Incoming call from queue [Test] All" at bounding box center [134, 52] width 126 height 35
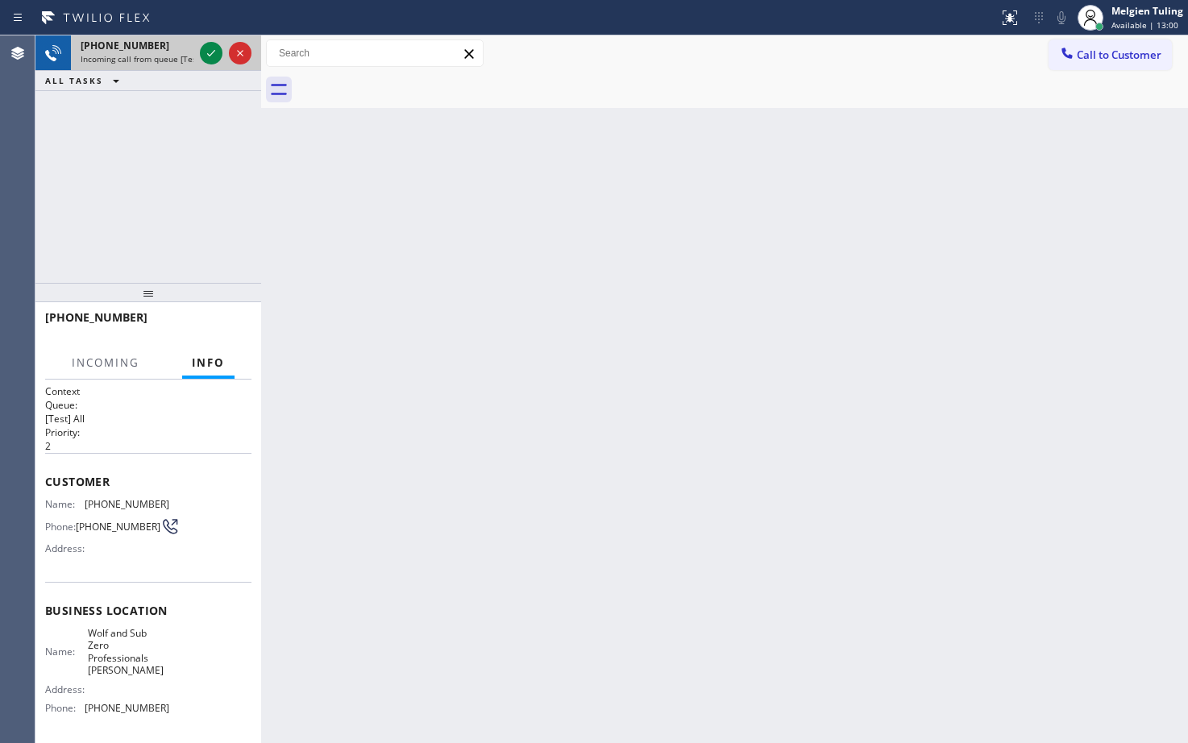
click at [173, 44] on div "[PHONE_NUMBER]" at bounding box center [137, 46] width 113 height 14
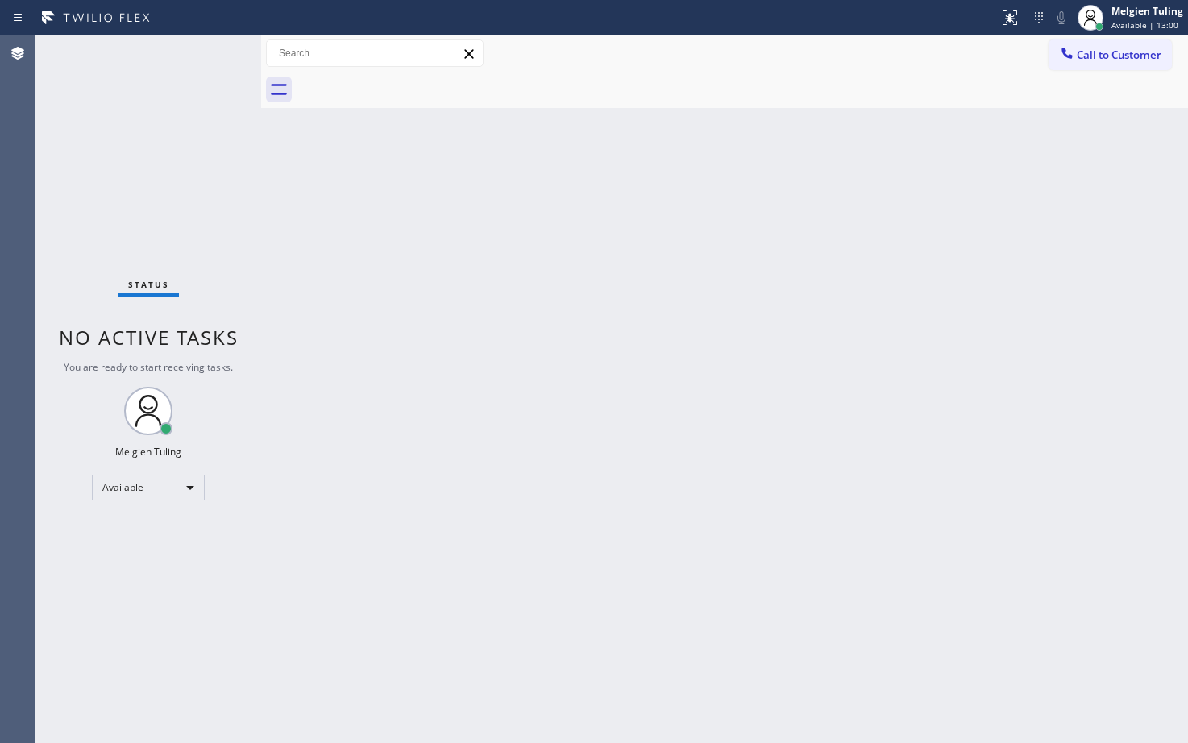
click at [215, 51] on div "Status No active tasks You are ready to start receiving tasks. Melgien Tuling A…" at bounding box center [148, 389] width 226 height 708
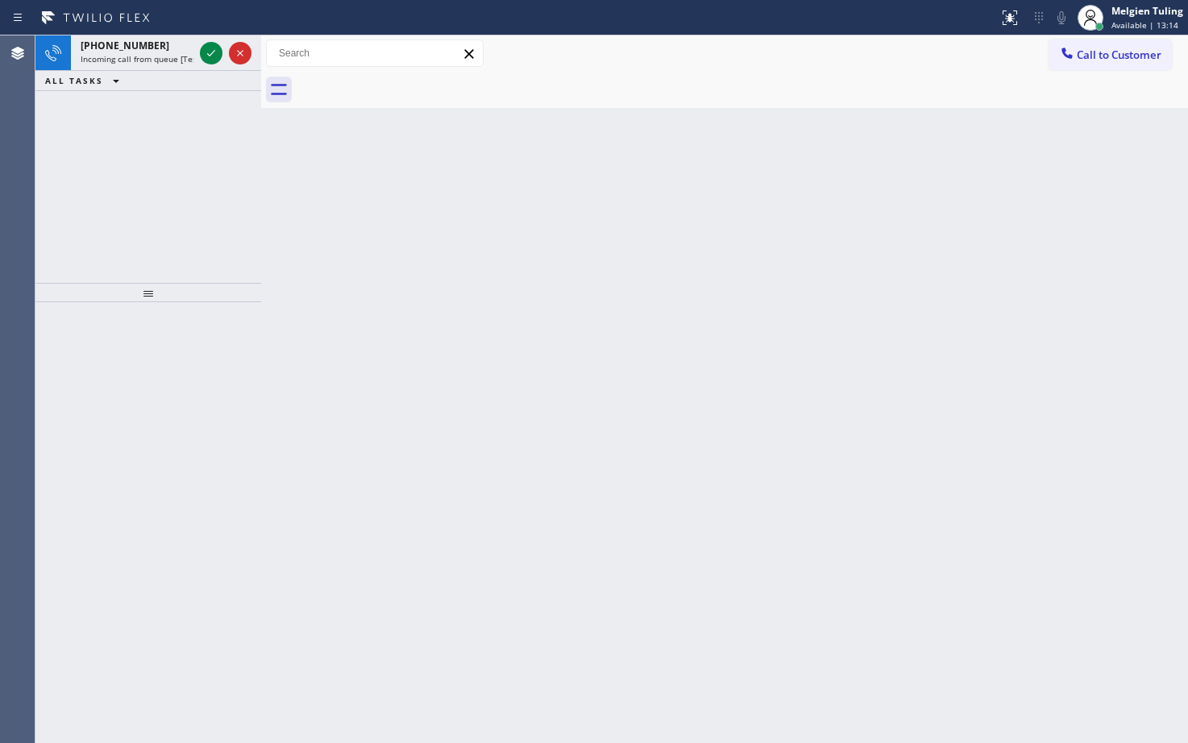
drag, startPoint x: 119, startPoint y: 147, endPoint x: 171, endPoint y: 72, distance: 91.0
click at [119, 147] on div "[PHONE_NUMBER] Incoming call from queue [Test] All ALL TASKS ALL TASKS ACTIVE T…" at bounding box center [148, 158] width 226 height 247
click at [206, 52] on icon at bounding box center [210, 53] width 19 height 19
drag, startPoint x: 104, startPoint y: 198, endPoint x: 138, endPoint y: 89, distance: 114.7
click at [104, 197] on div "[PHONE_NUMBER] Incoming call from queue [Test] All ALL TASKS ALL TASKS ACTIVE T…" at bounding box center [148, 158] width 226 height 247
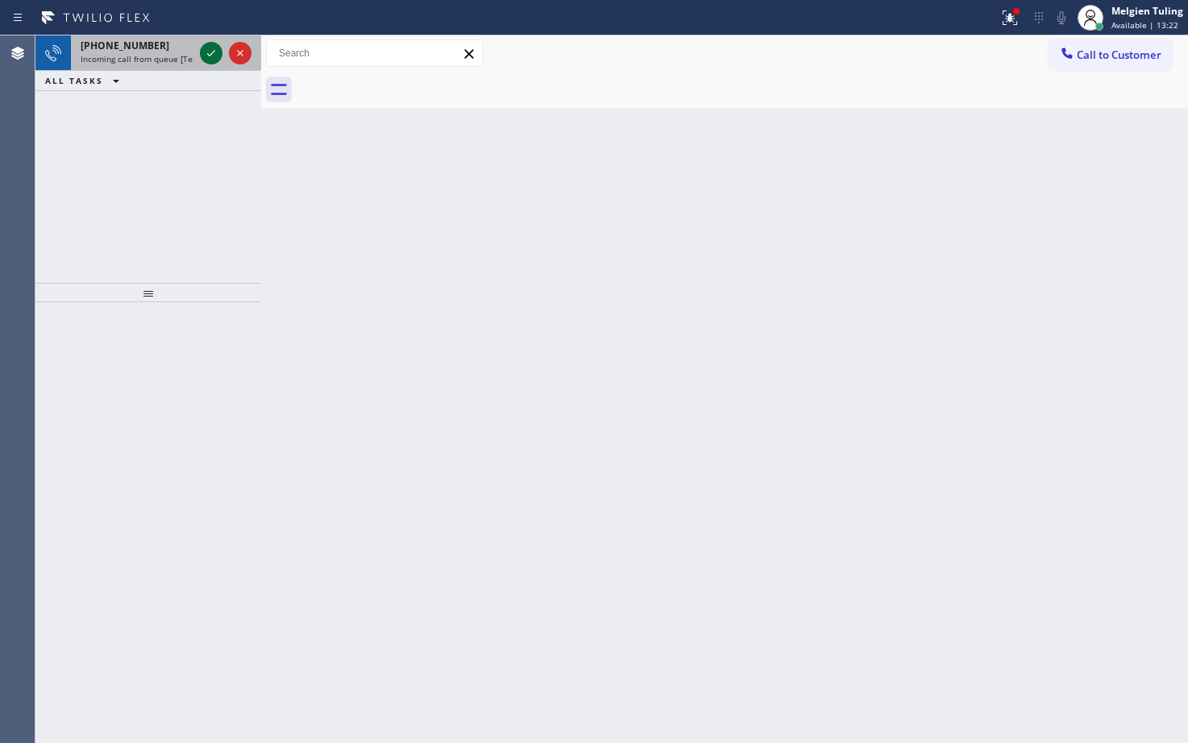
click at [211, 45] on icon at bounding box center [210, 53] width 19 height 19
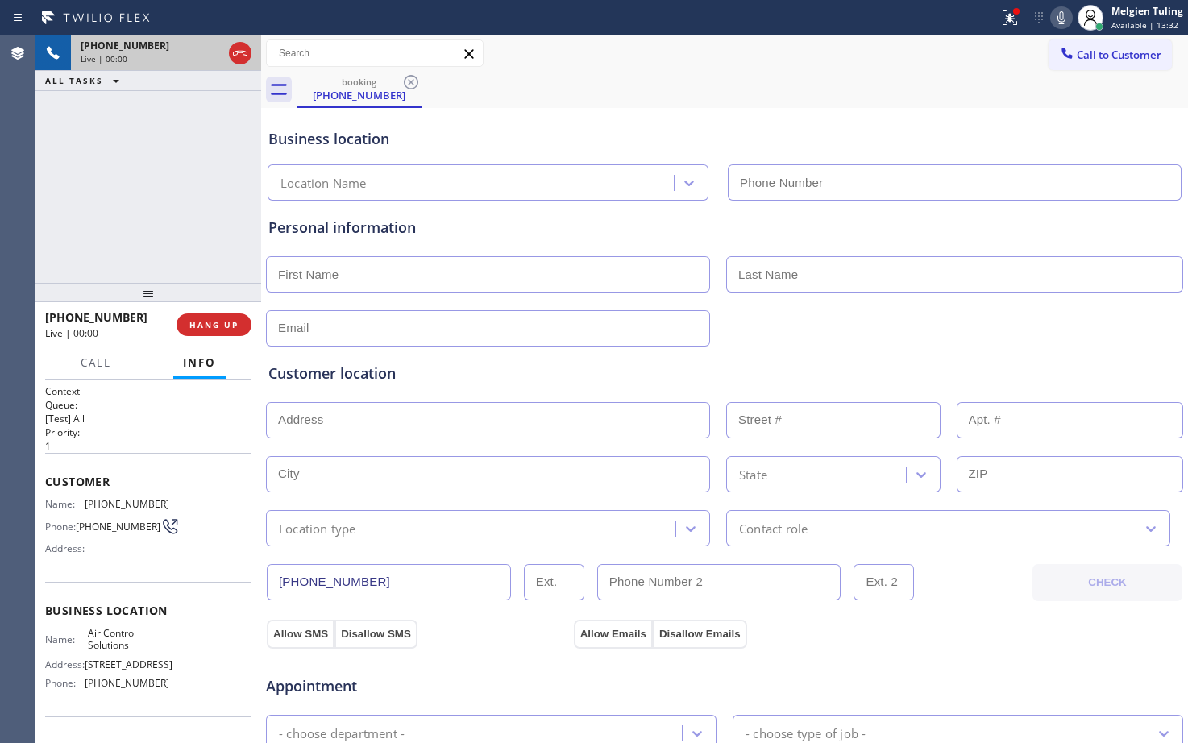
type input "[PHONE_NUMBER]"
click at [214, 319] on span "HANG UP" at bounding box center [213, 324] width 49 height 11
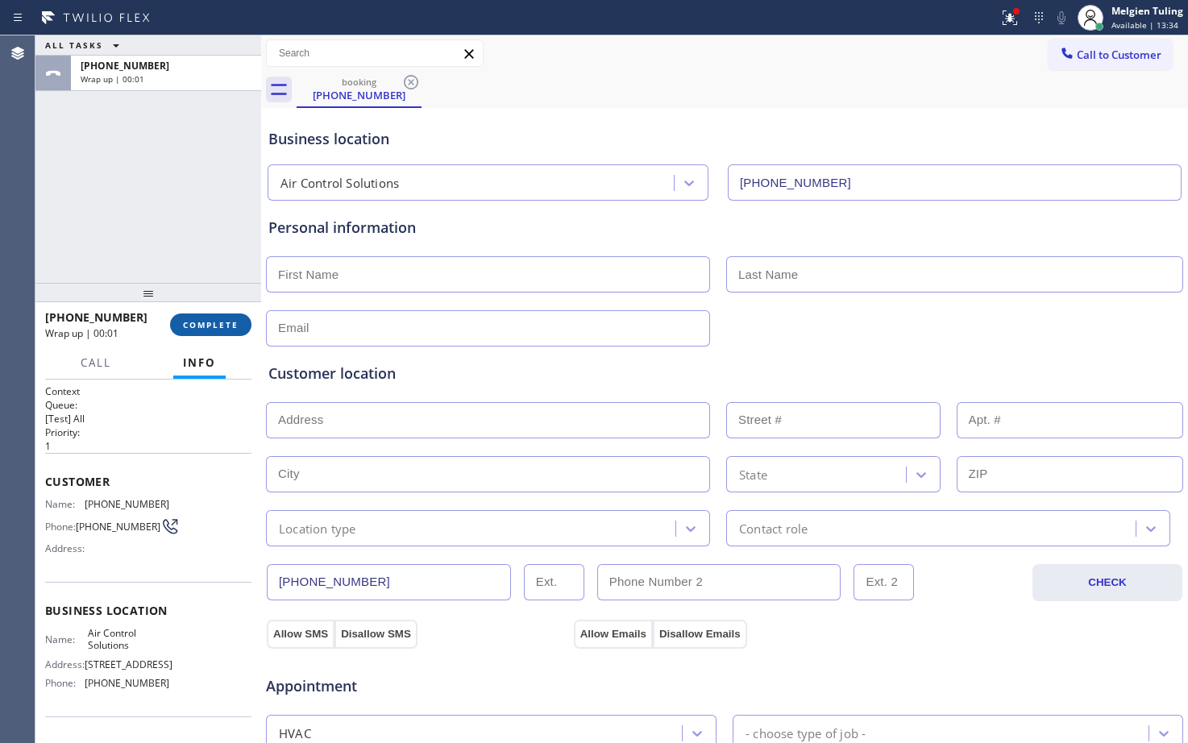
click at [214, 319] on span "COMPLETE" at bounding box center [211, 324] width 56 height 11
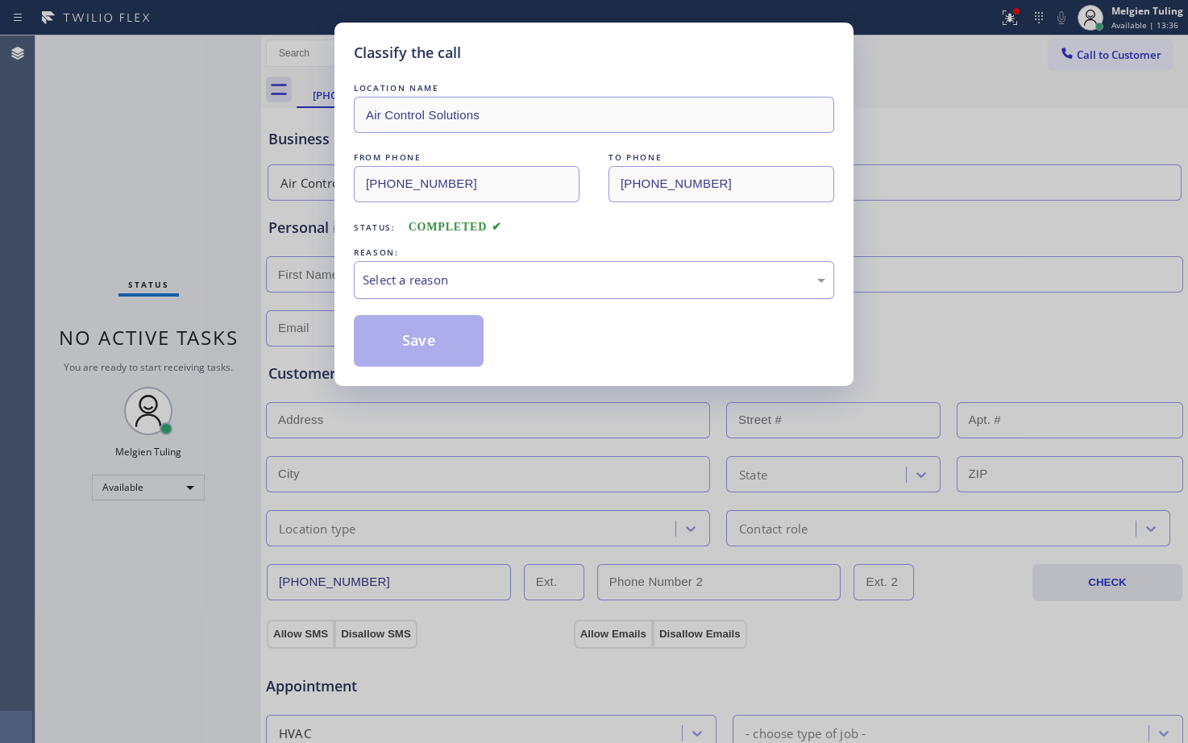
click at [404, 275] on div "Select a reason" at bounding box center [594, 280] width 463 height 19
click at [419, 365] on button "Save" at bounding box center [419, 341] width 130 height 52
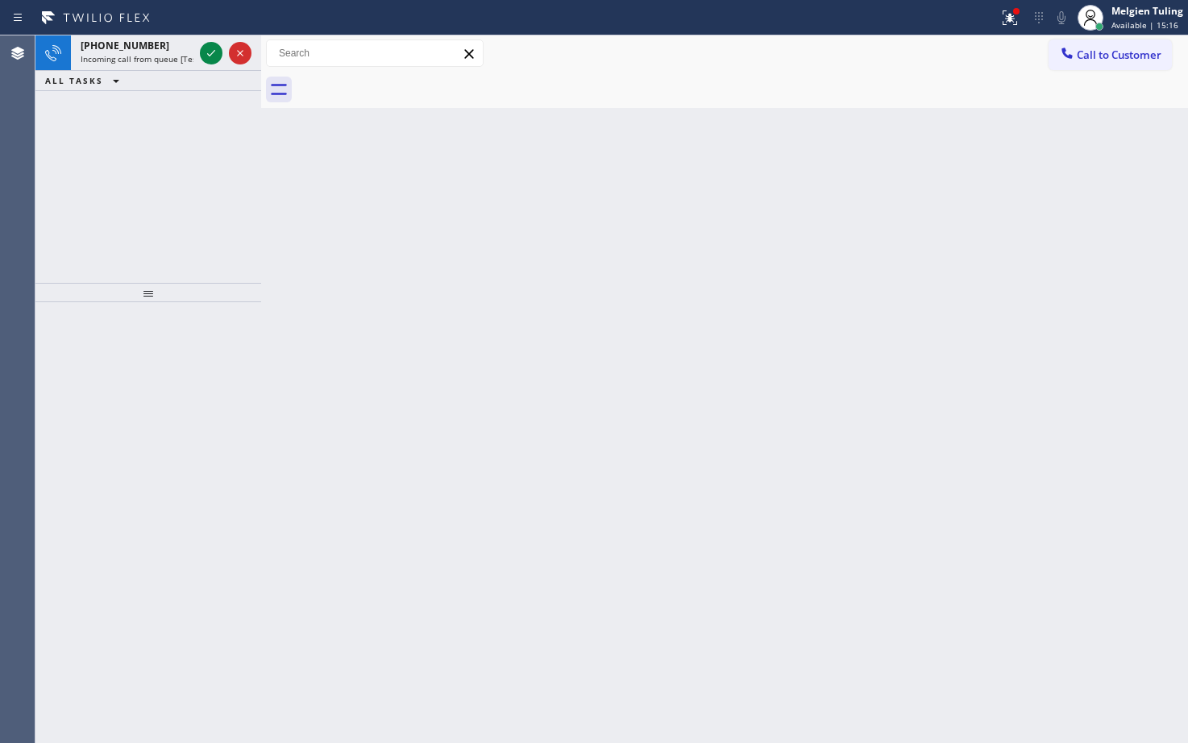
click at [102, 164] on div "[PHONE_NUMBER] Incoming call from queue [Test] All ALL TASKS ALL TASKS ACTIVE T…" at bounding box center [148, 158] width 226 height 247
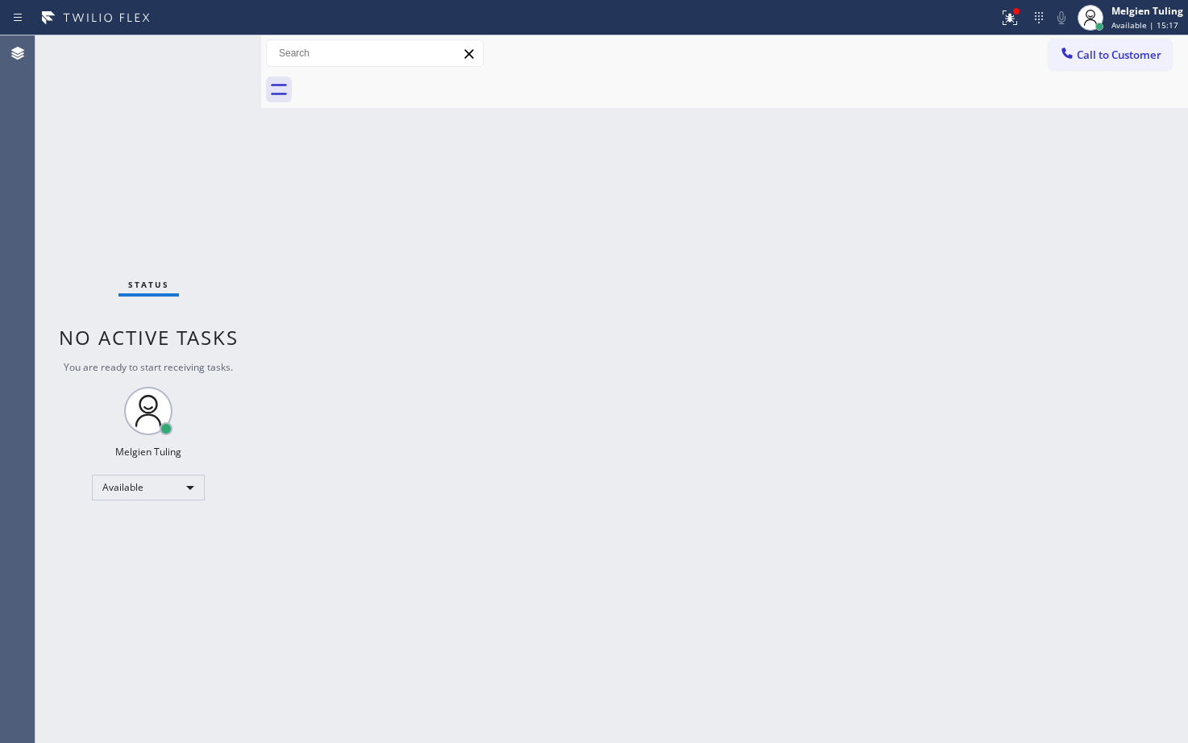
click at [205, 52] on div "Status No active tasks You are ready to start receiving tasks. Melgien Tuling A…" at bounding box center [148, 389] width 226 height 708
click at [1000, 19] on div at bounding box center [1009, 17] width 35 height 19
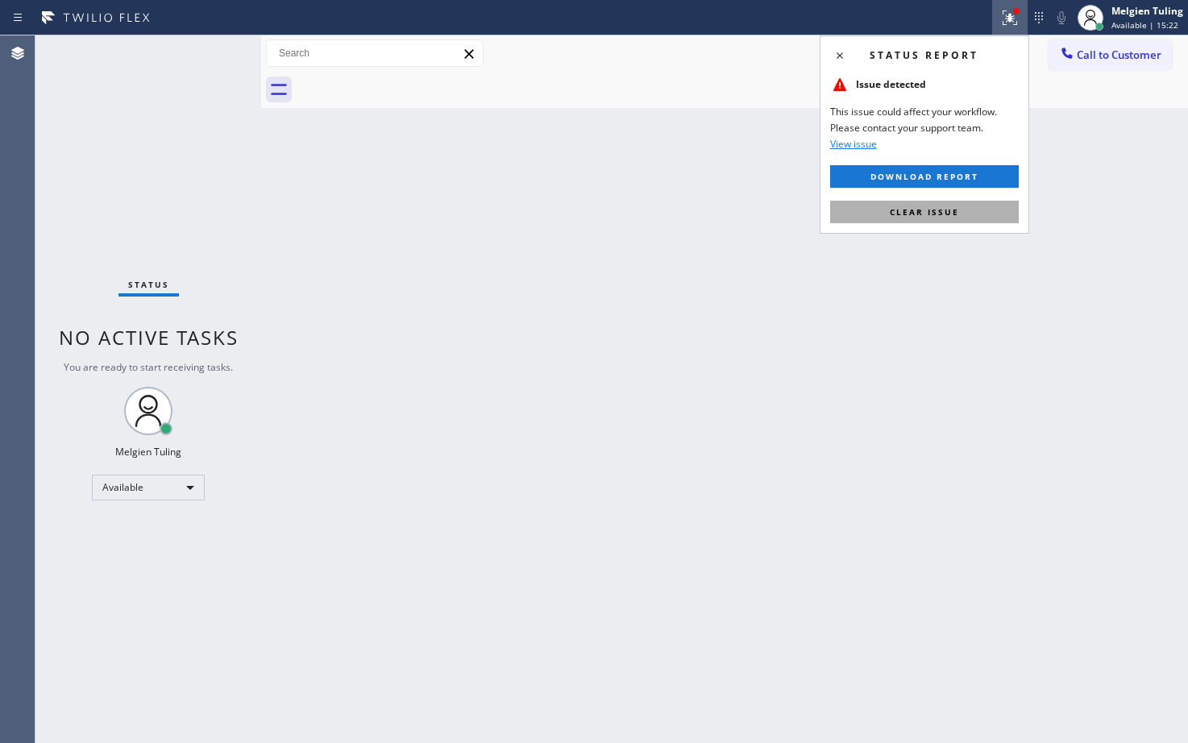
click at [910, 212] on span "Clear issue" at bounding box center [924, 211] width 69 height 11
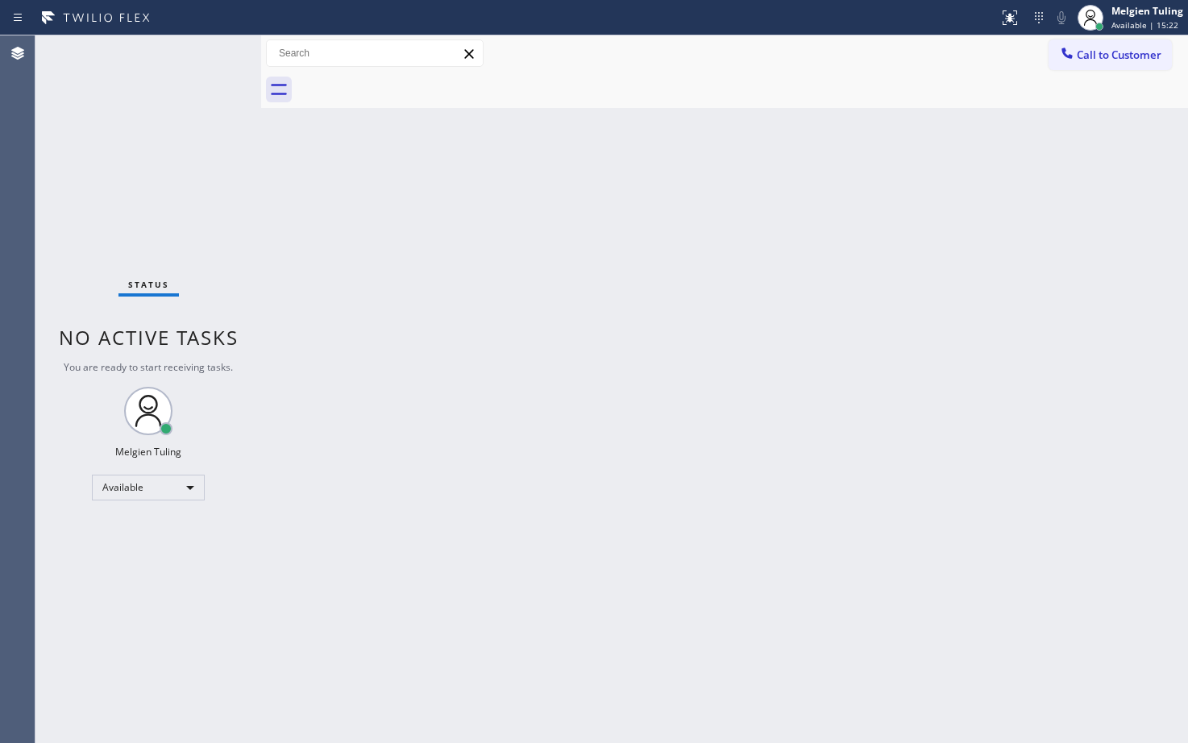
click at [542, 300] on div "Back to Dashboard Change Sender ID Customers Technicians Select a contact Outbo…" at bounding box center [724, 389] width 927 height 708
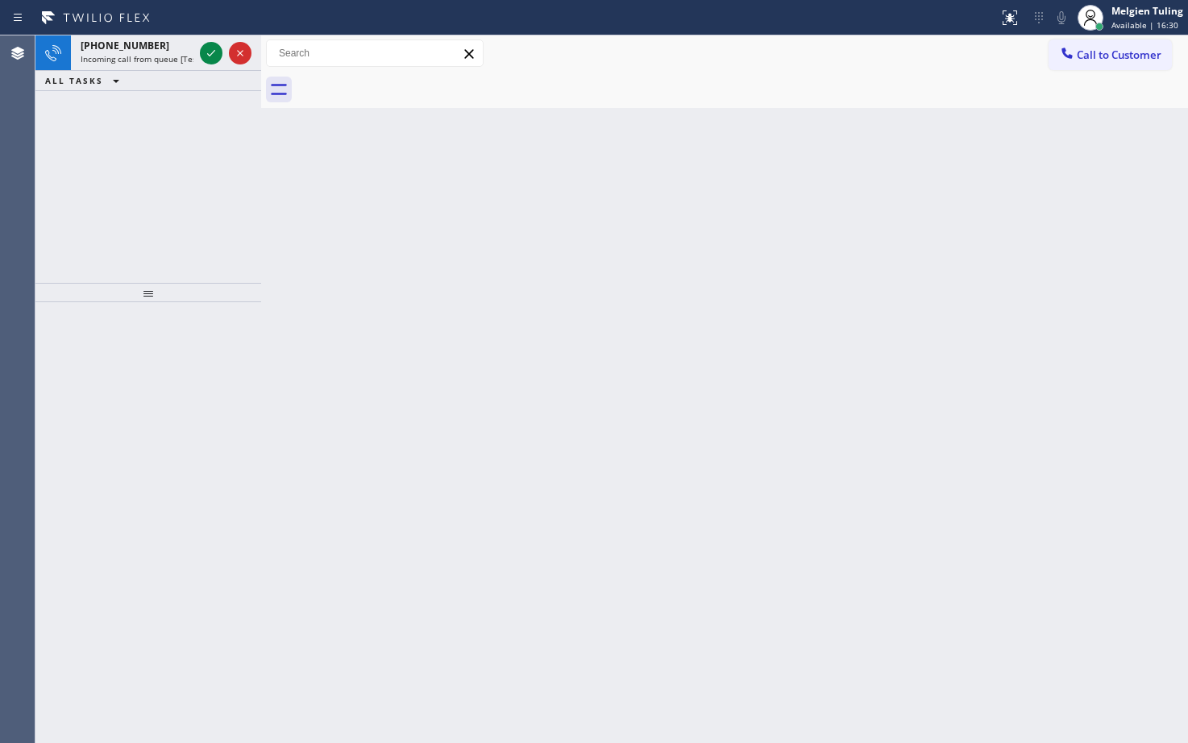
click at [74, 201] on div "[PHONE_NUMBER] Incoming call from queue [Test] All ALL TASKS ALL TASKS ACTIVE T…" at bounding box center [148, 158] width 226 height 247
click at [210, 56] on icon at bounding box center [211, 53] width 8 height 6
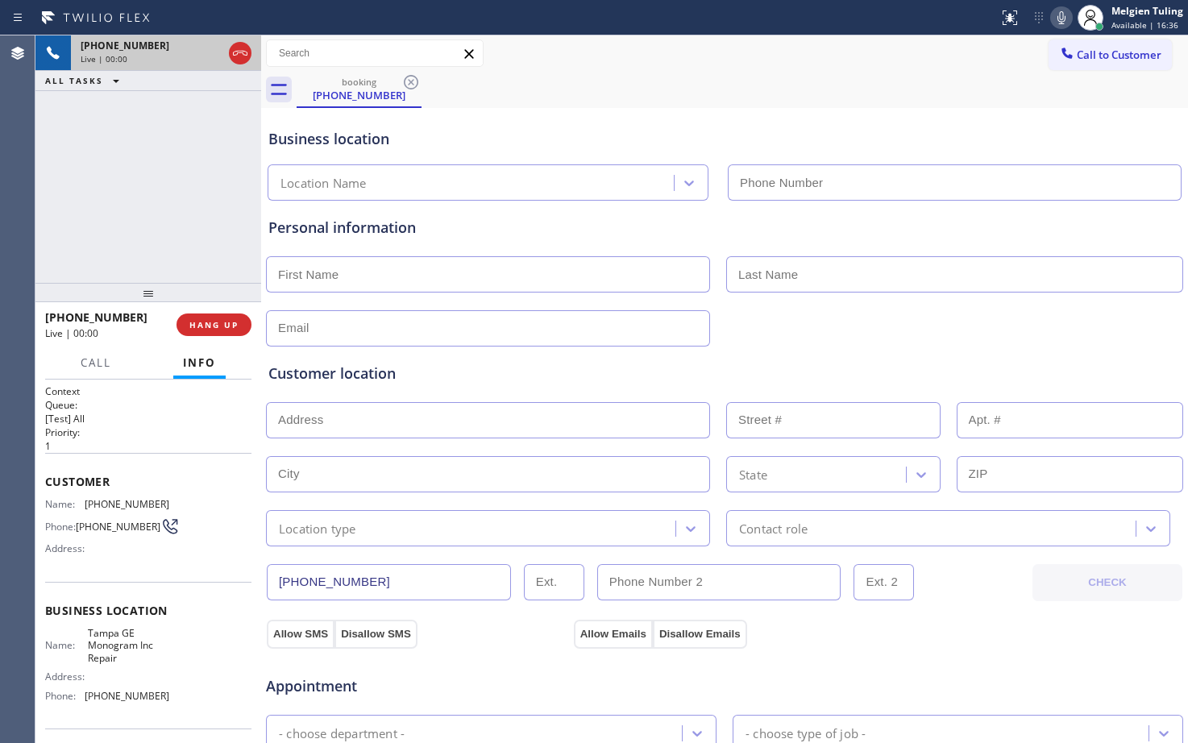
type input "[PHONE_NUMBER]"
click at [217, 320] on span "HANG UP" at bounding box center [213, 324] width 49 height 11
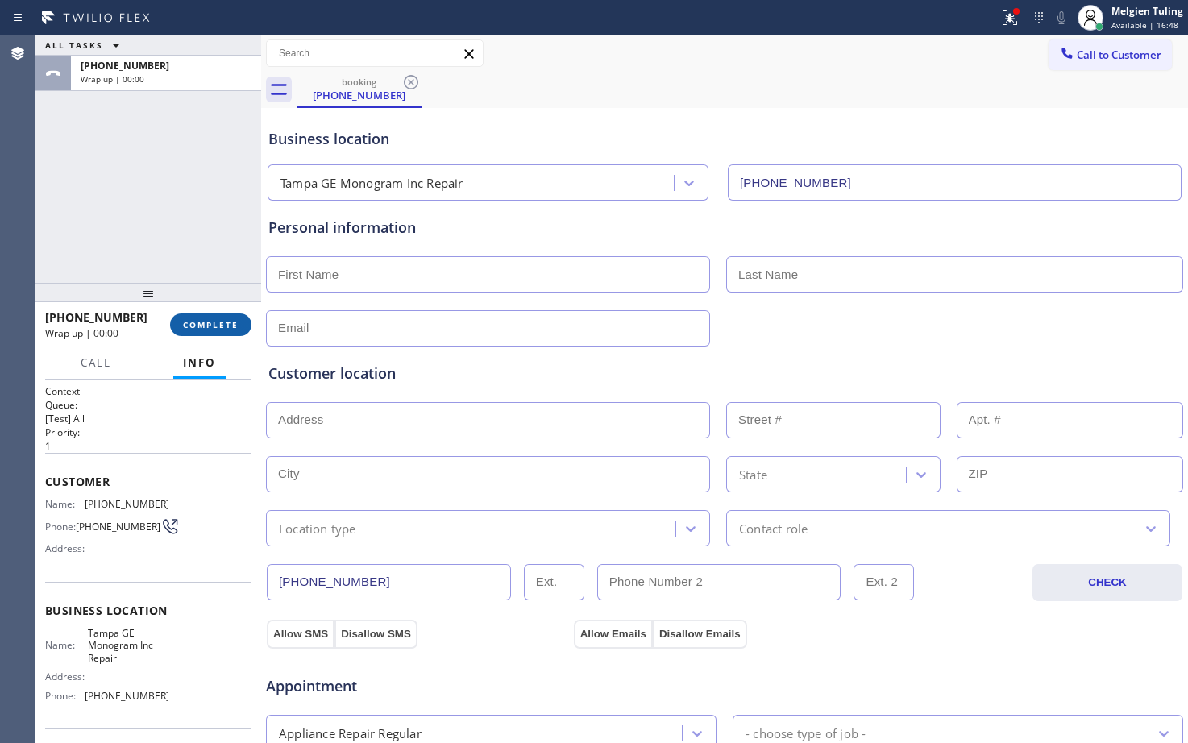
click at [217, 320] on span "COMPLETE" at bounding box center [211, 324] width 56 height 11
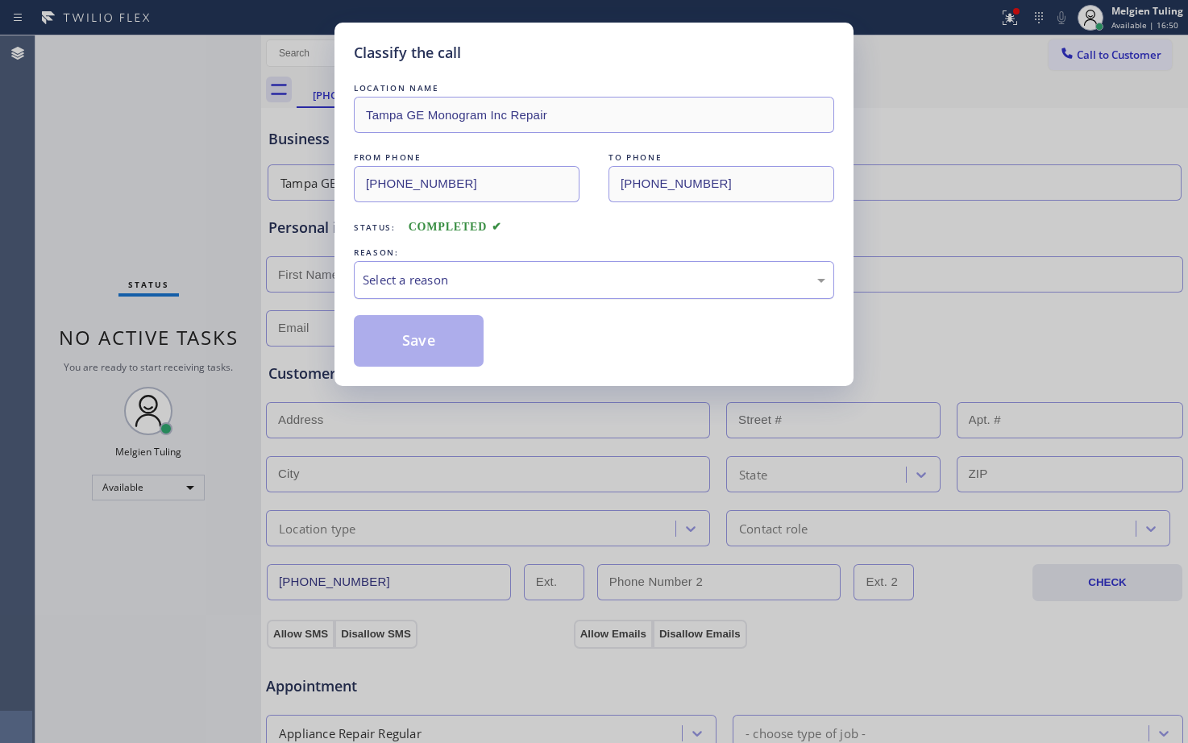
click at [369, 274] on div "Select a reason" at bounding box center [594, 280] width 463 height 19
click at [427, 346] on button "Save" at bounding box center [419, 341] width 130 height 52
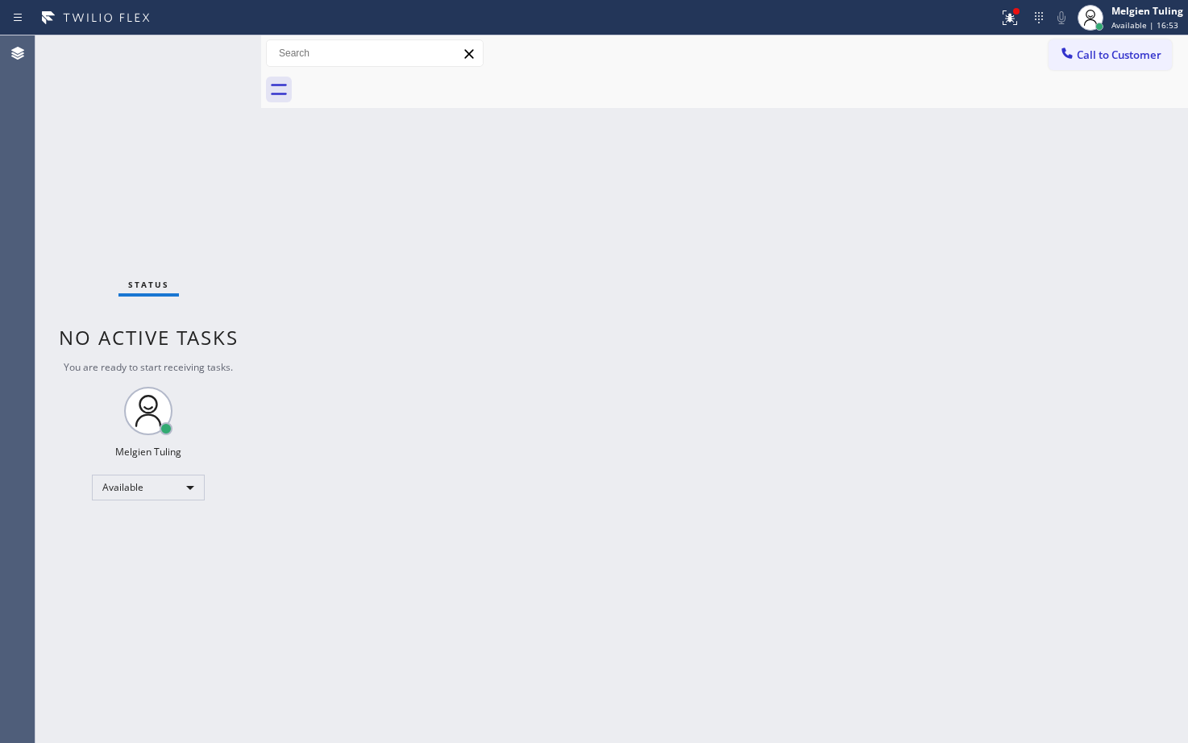
click at [427, 346] on div "Back to Dashboard Change Sender ID Customers Technicians Select a contact Outbo…" at bounding box center [724, 389] width 927 height 708
click at [114, 214] on div "Status No active tasks You are ready to start receiving tasks. Melgien Tuling A…" at bounding box center [148, 389] width 226 height 708
click at [1017, 19] on icon at bounding box center [1009, 17] width 19 height 19
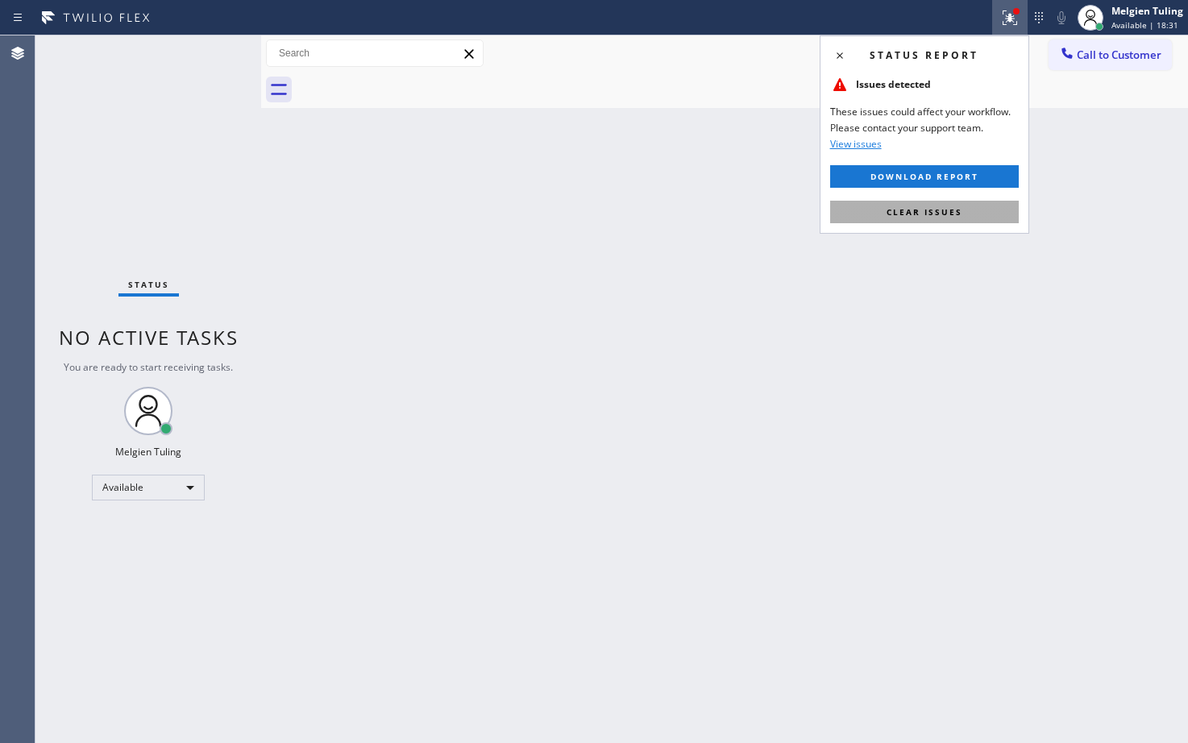
click at [919, 214] on span "Clear issues" at bounding box center [924, 211] width 76 height 11
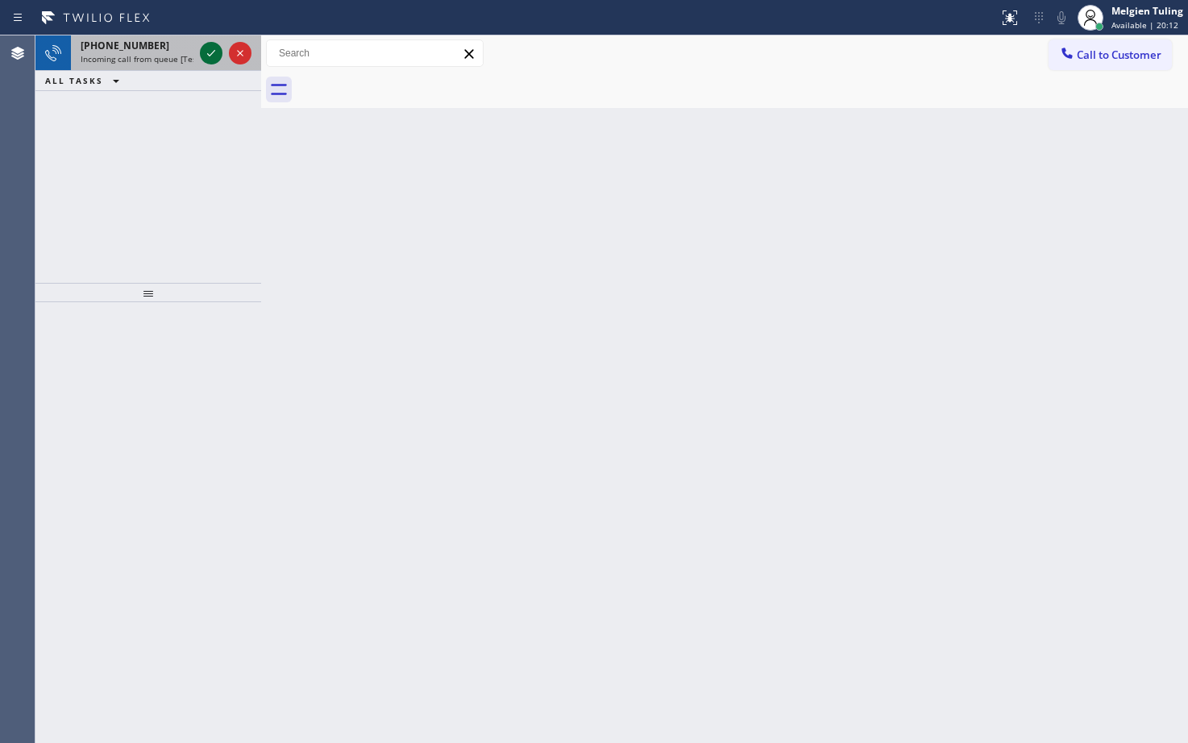
click at [201, 47] on icon at bounding box center [210, 53] width 19 height 19
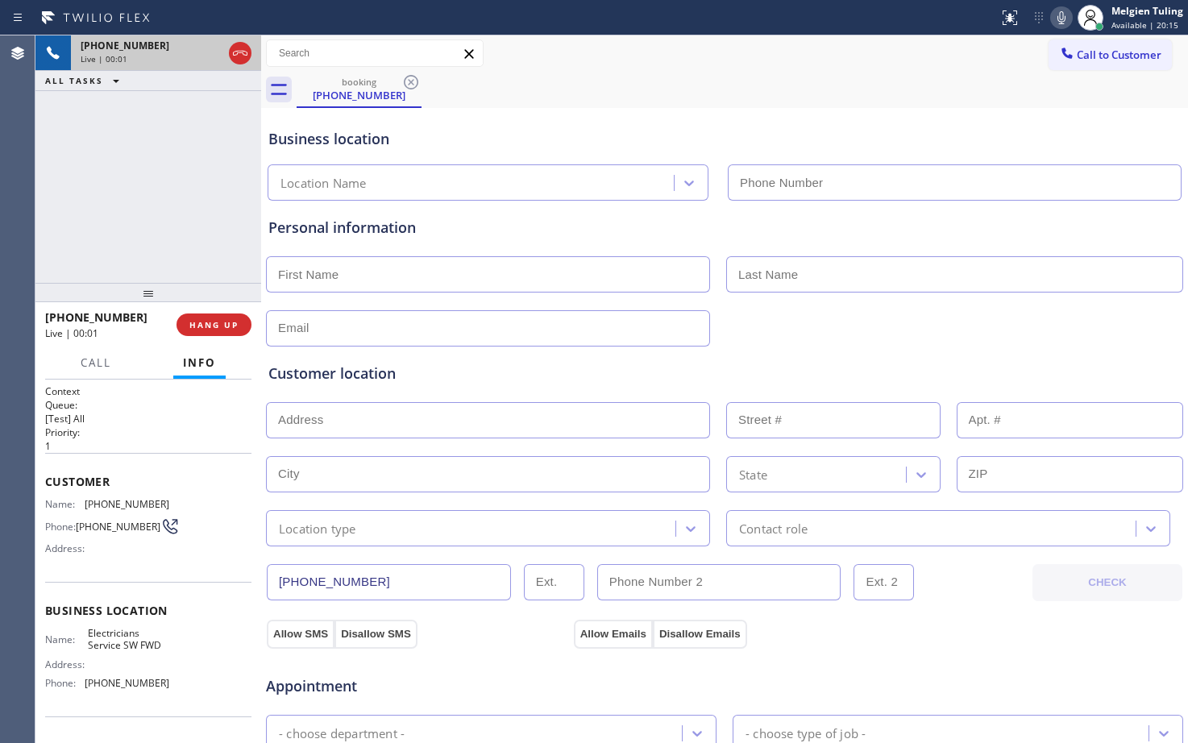
type input "[PHONE_NUMBER]"
click at [201, 328] on span "HANG UP" at bounding box center [213, 324] width 49 height 11
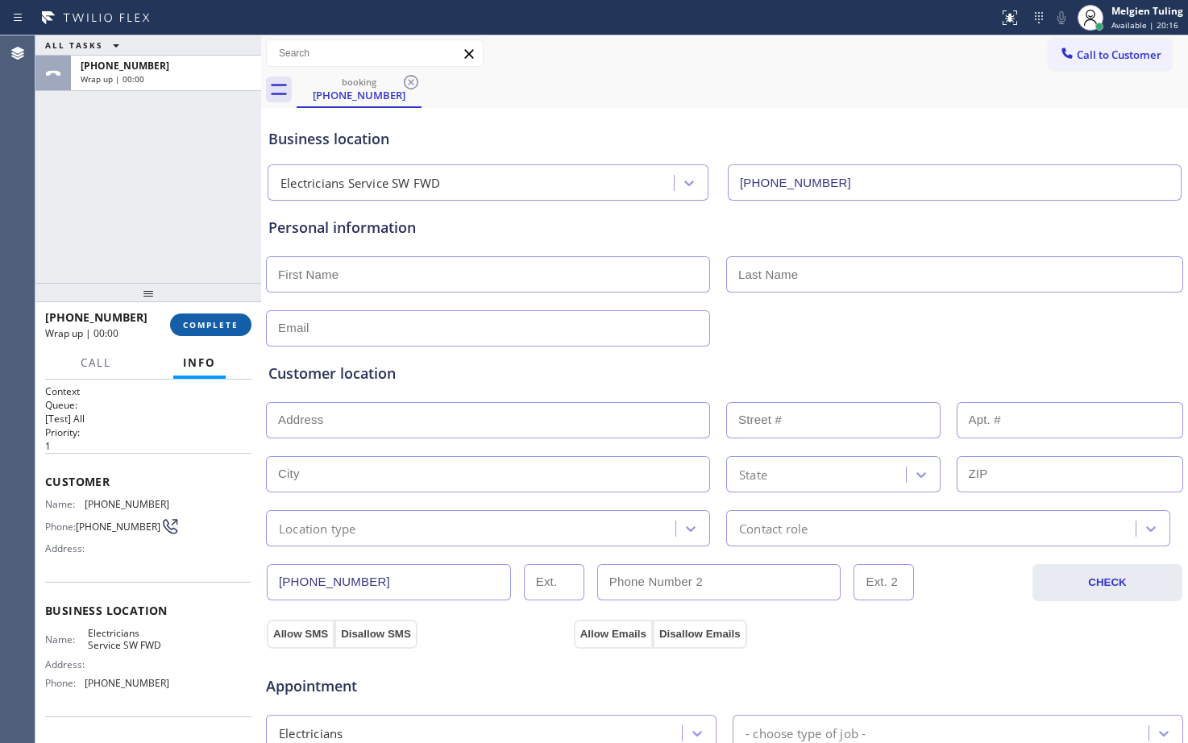
click at [201, 328] on span "COMPLETE" at bounding box center [211, 324] width 56 height 11
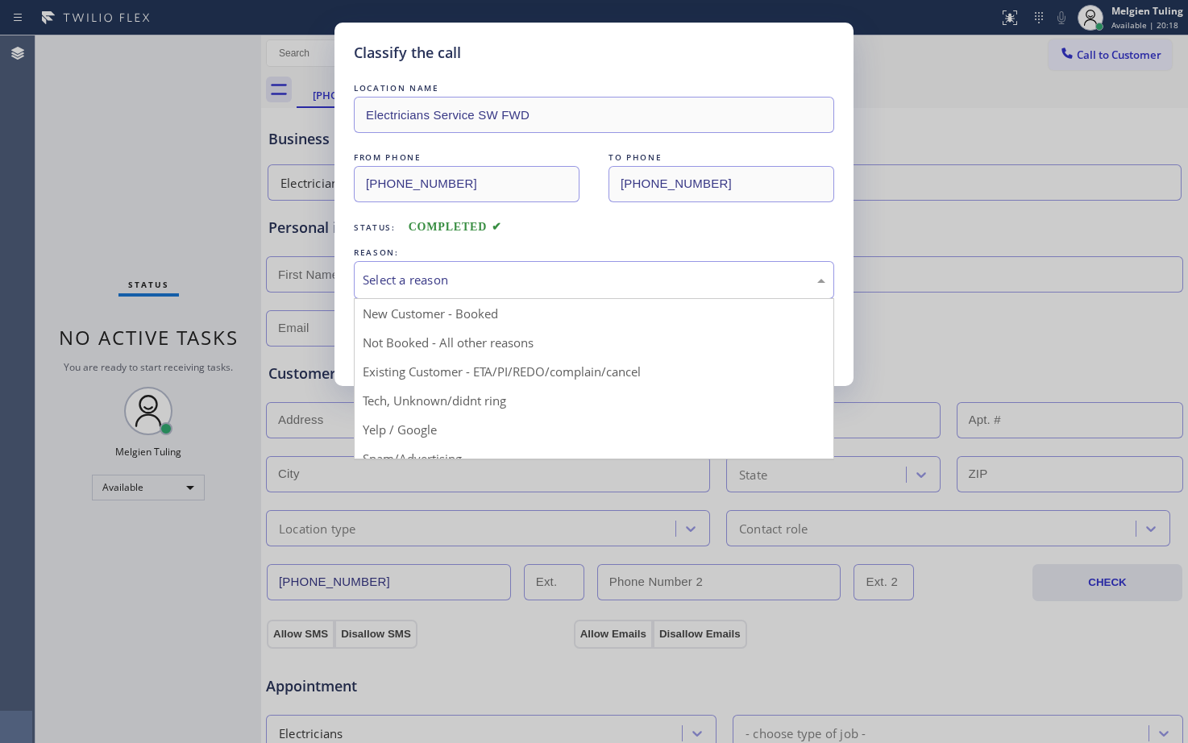
click at [428, 268] on div "Select a reason" at bounding box center [594, 280] width 480 height 38
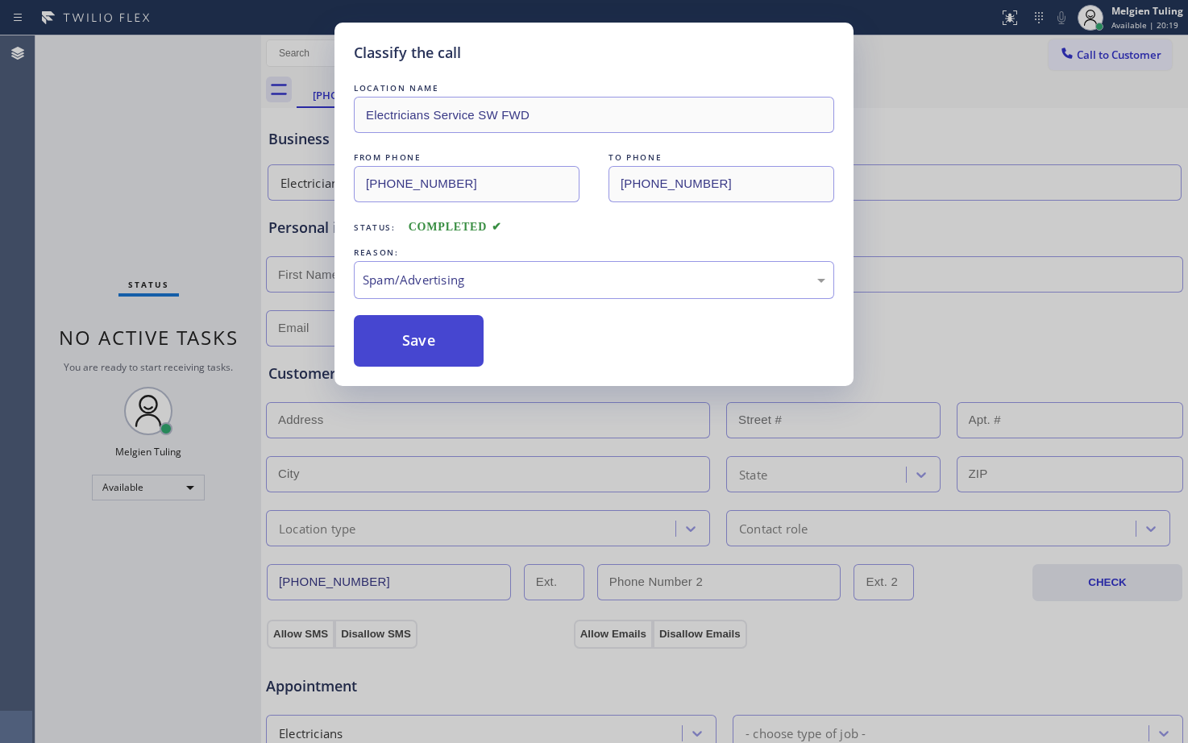
click at [430, 348] on button "Save" at bounding box center [419, 341] width 130 height 52
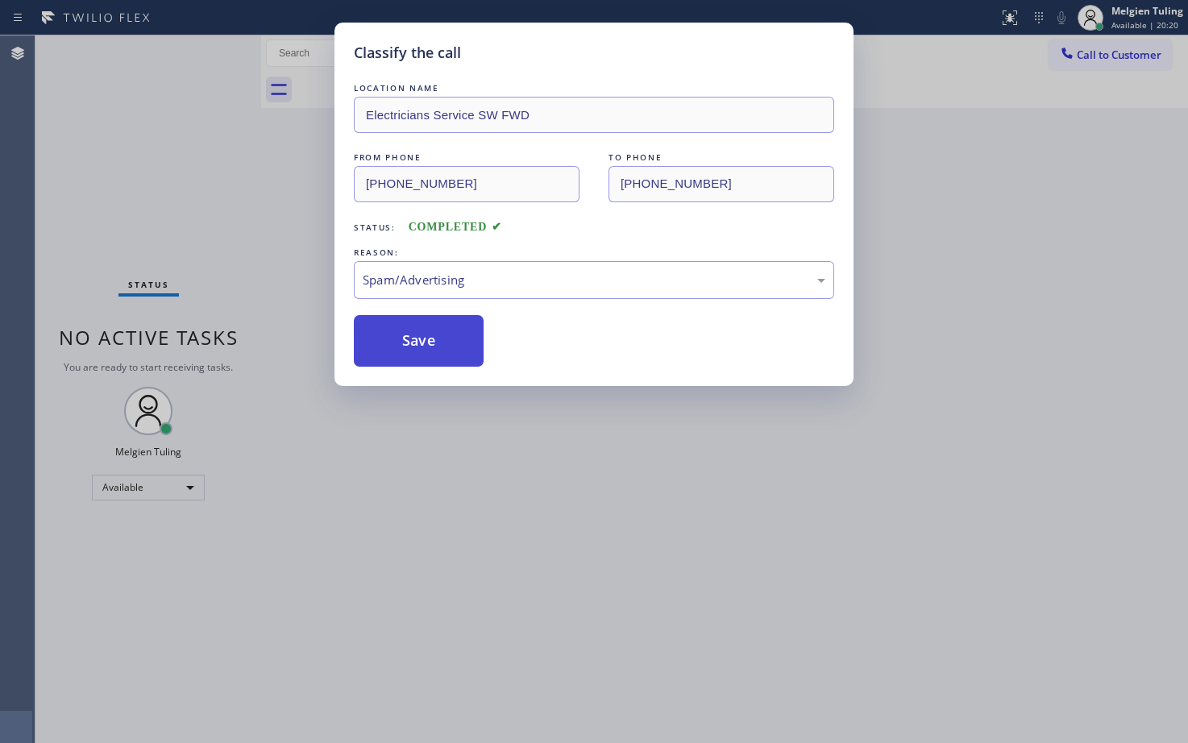
click at [430, 348] on button "Save" at bounding box center [419, 341] width 130 height 52
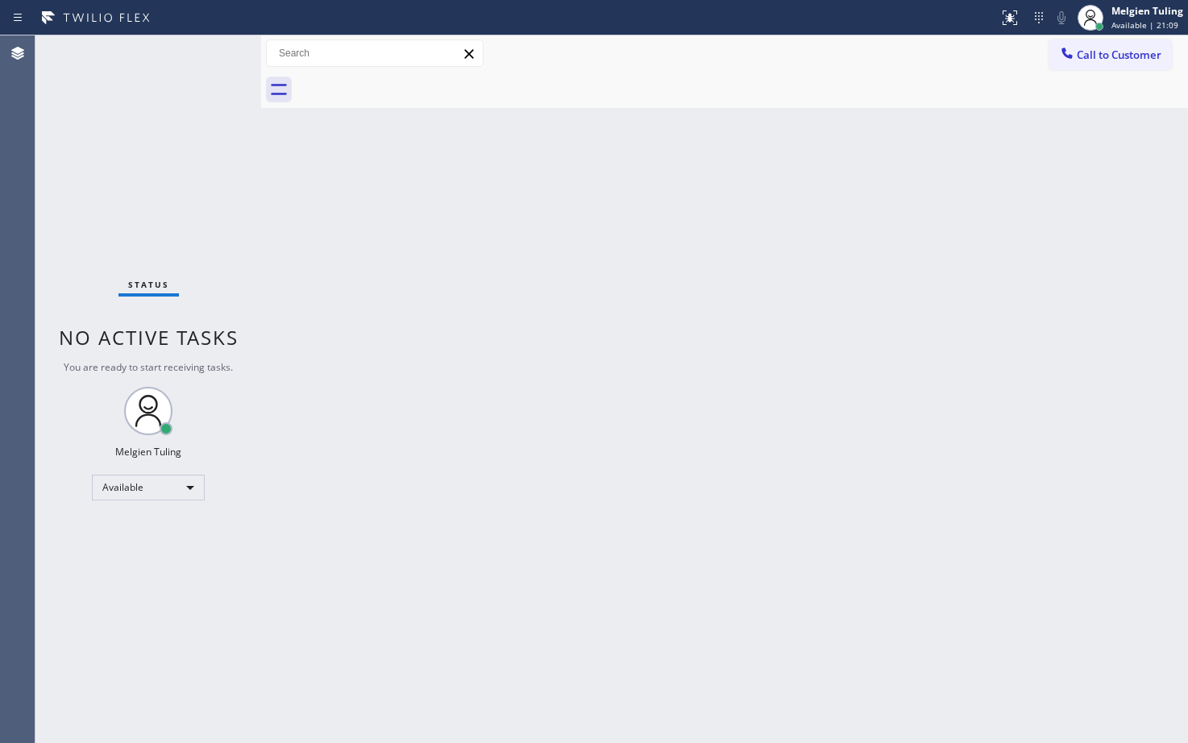
click at [73, 582] on div "Status No active tasks You are ready to start receiving tasks. Melgien Tuling A…" at bounding box center [148, 389] width 226 height 708
click at [187, 494] on div "Available" at bounding box center [148, 488] width 113 height 26
click at [118, 572] on li "Break" at bounding box center [148, 570] width 110 height 19
click at [62, 550] on div "Status No active tasks Change activity state to start receiving tasks. Melgien …" at bounding box center [148, 389] width 226 height 708
click at [125, 496] on div "Break" at bounding box center [148, 494] width 113 height 26
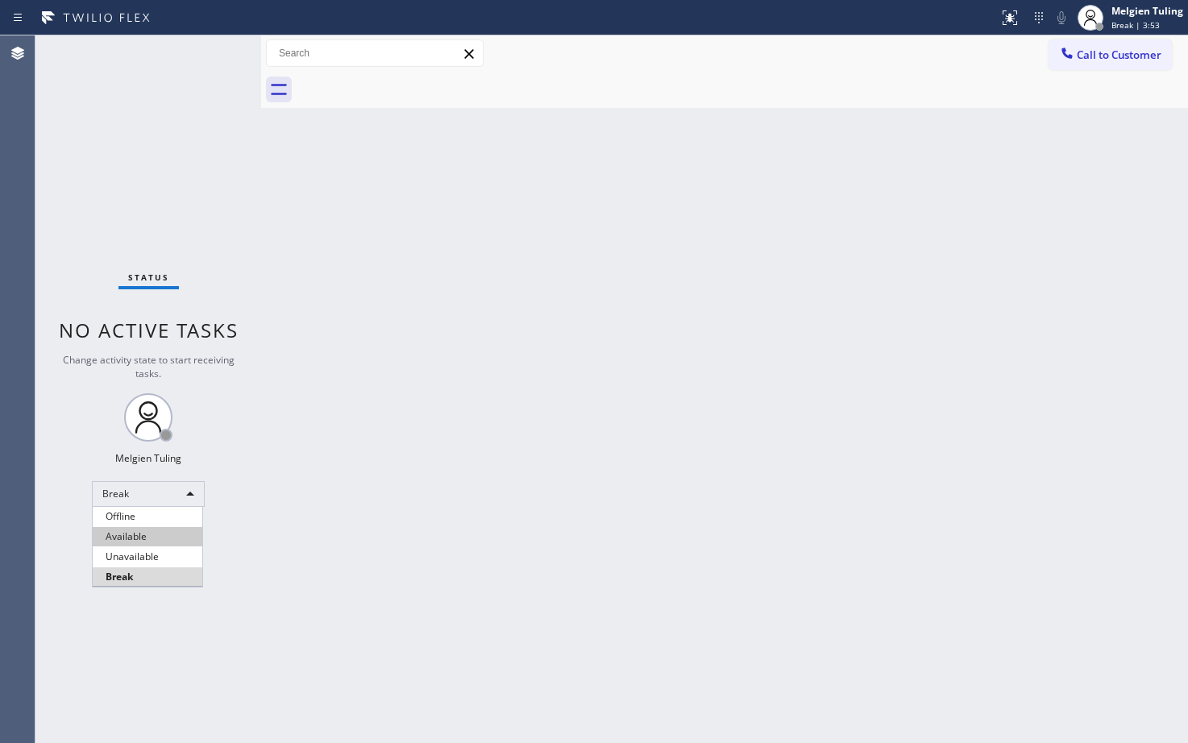
click at [132, 537] on li "Available" at bounding box center [148, 536] width 110 height 19
click at [489, 496] on div "Back to Dashboard Change Sender ID Customers Technicians Select a contact Outbo…" at bounding box center [724, 389] width 927 height 708
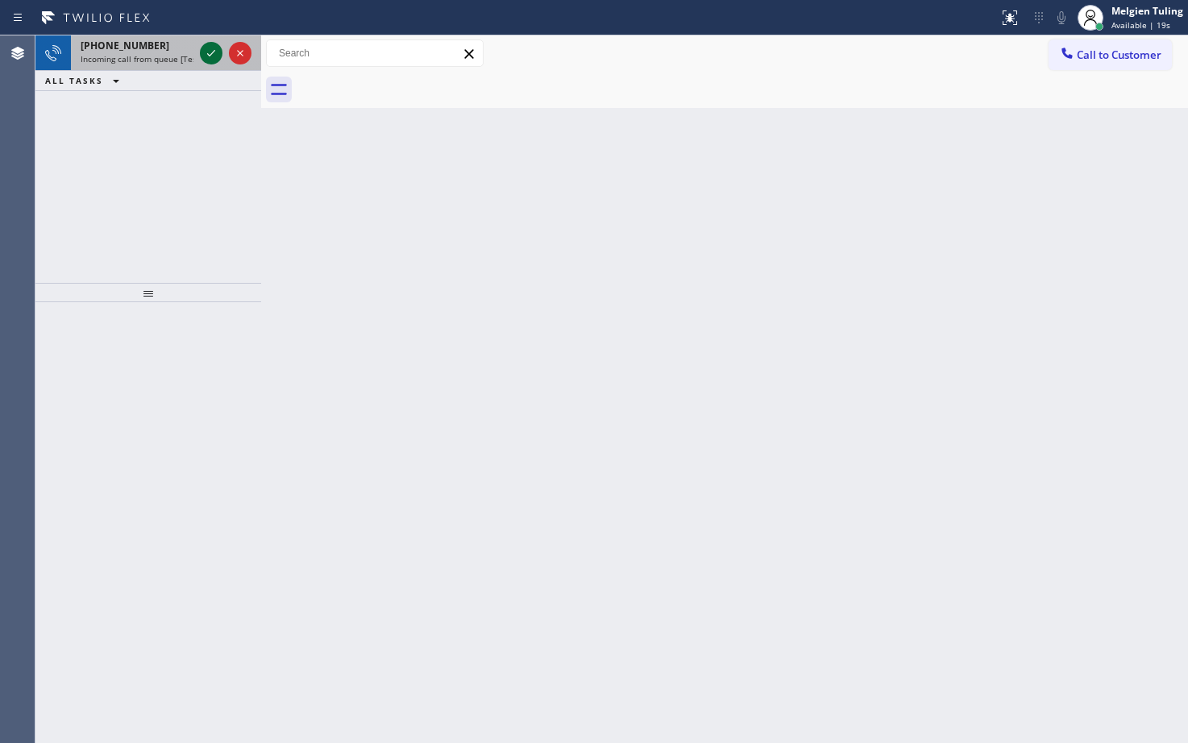
click at [207, 52] on icon at bounding box center [210, 53] width 19 height 19
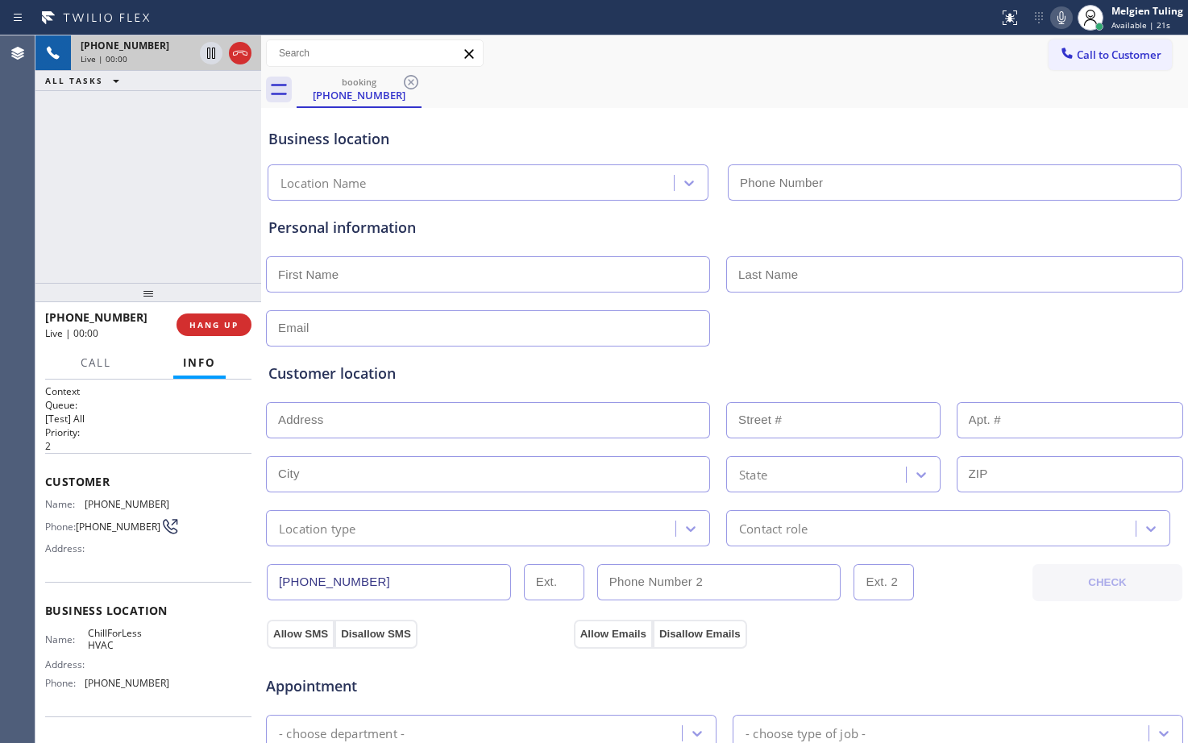
type input "[PHONE_NUMBER]"
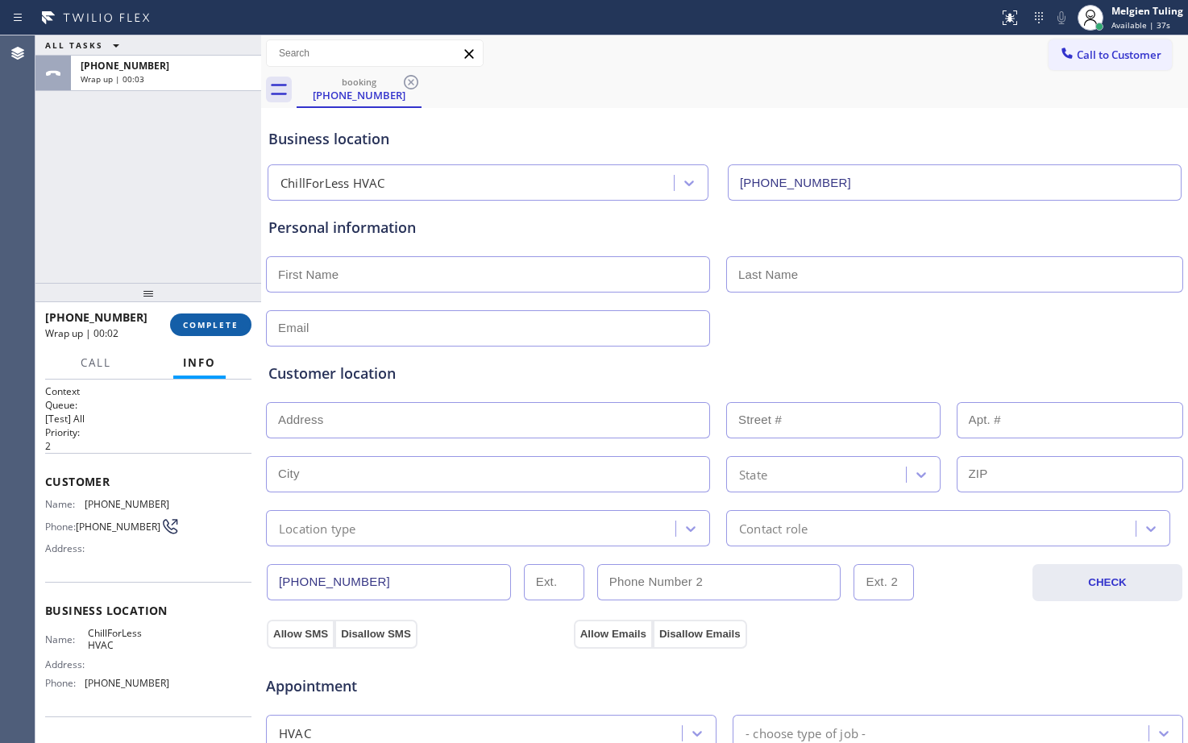
click at [189, 326] on span "COMPLETE" at bounding box center [211, 324] width 56 height 11
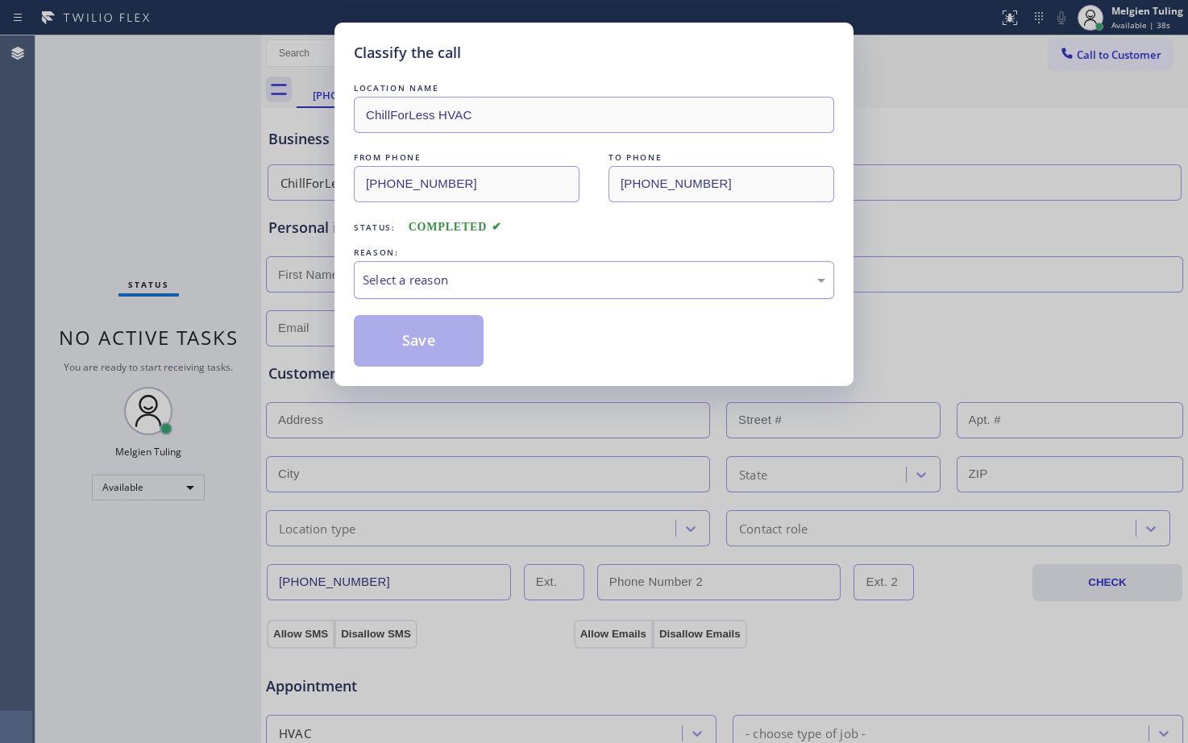
click at [394, 273] on div "Select a reason" at bounding box center [594, 280] width 463 height 19
click at [397, 317] on button "Save" at bounding box center [419, 341] width 130 height 52
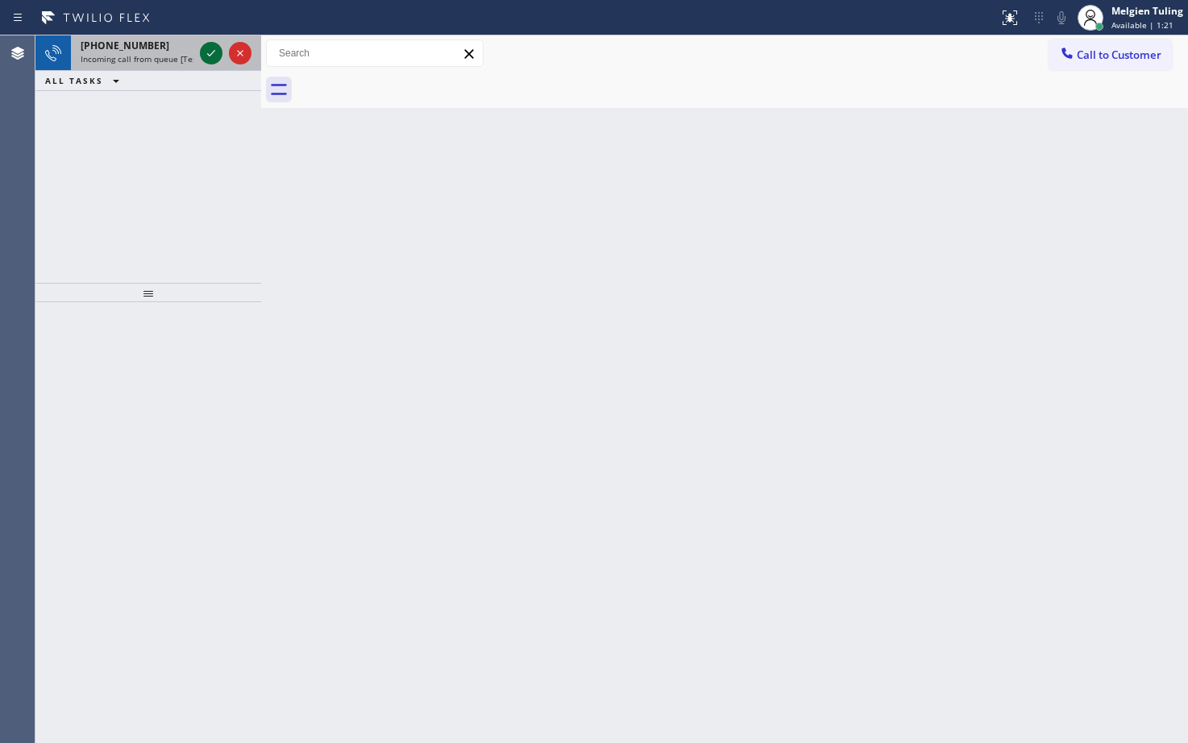
click at [210, 60] on icon at bounding box center [210, 53] width 19 height 19
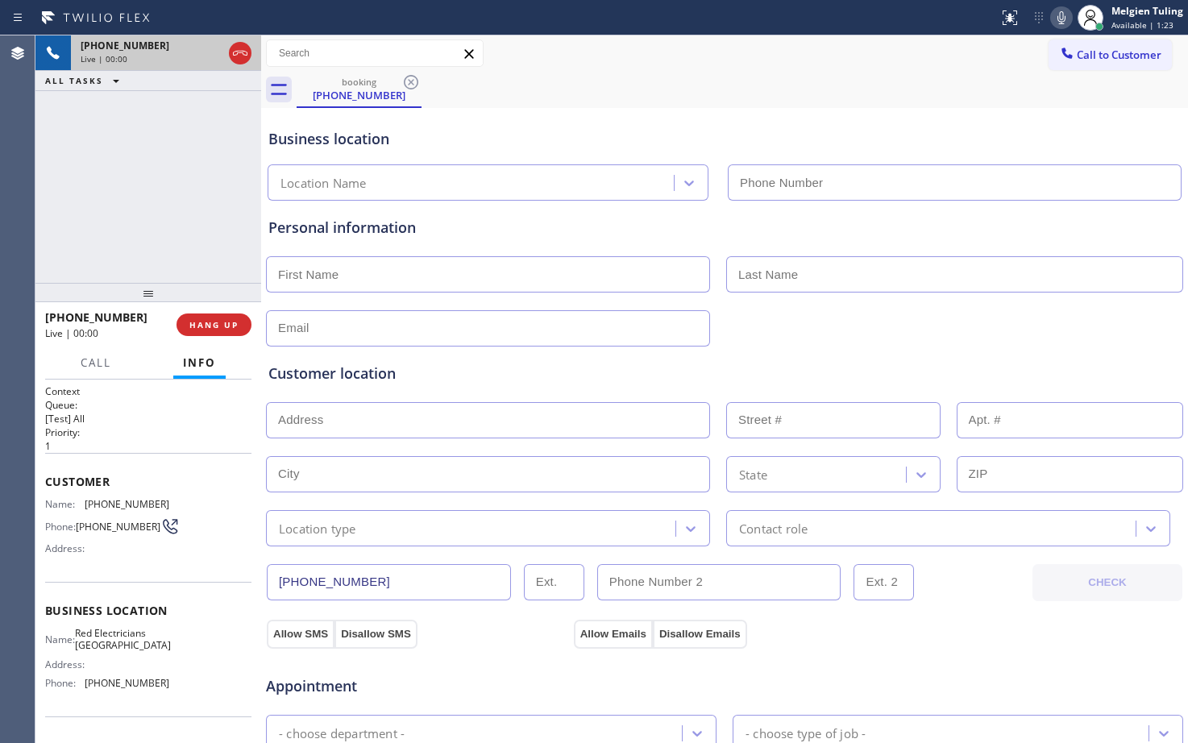
type input "[PHONE_NUMBER]"
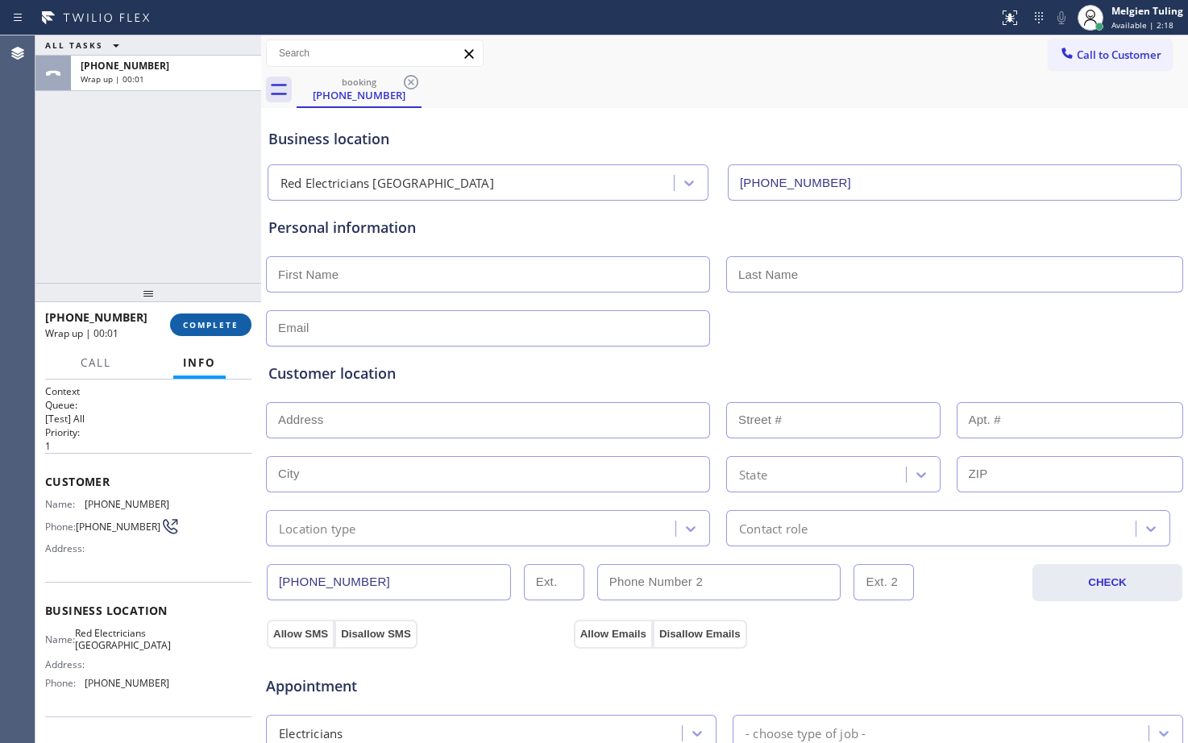
click at [206, 326] on span "COMPLETE" at bounding box center [211, 324] width 56 height 11
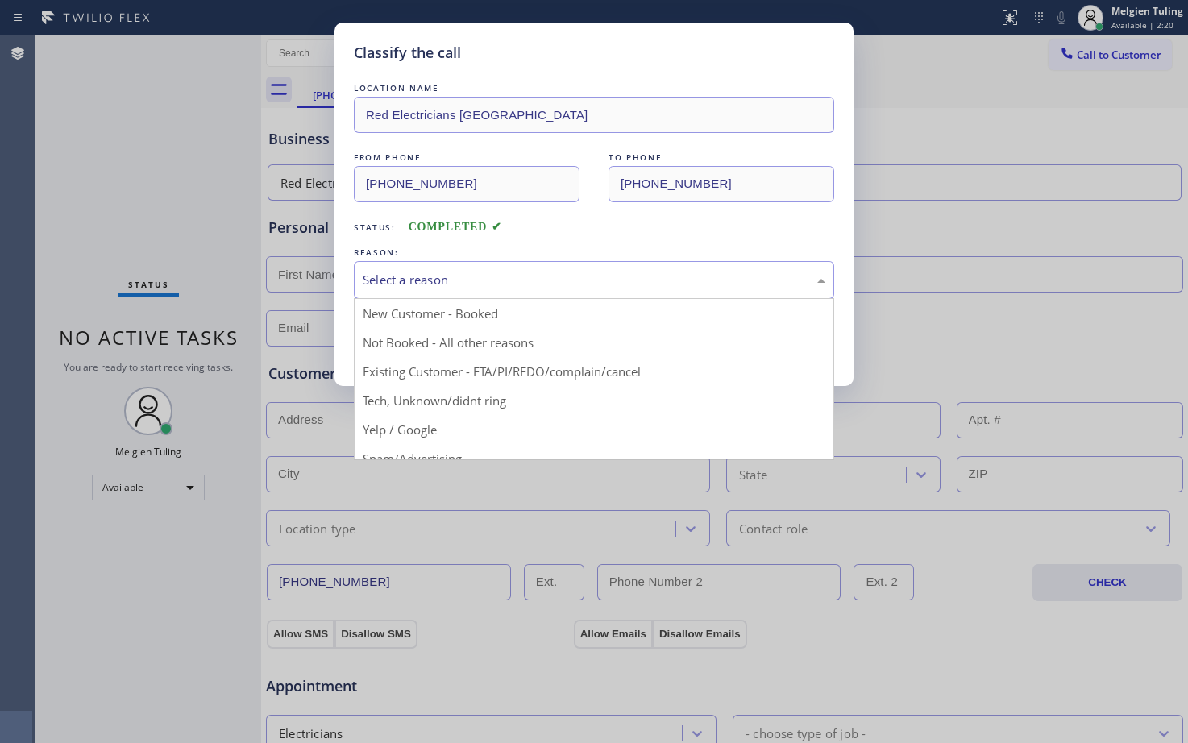
click at [399, 283] on div "Select a reason" at bounding box center [594, 280] width 463 height 19
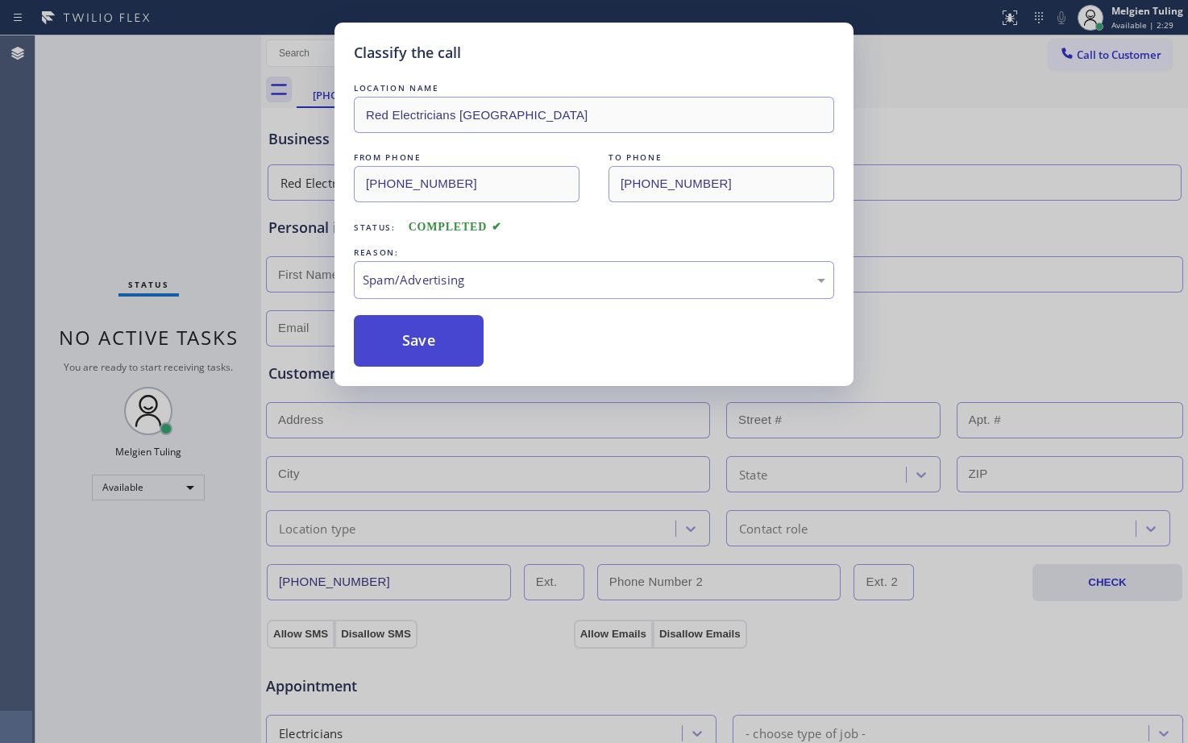
click at [427, 335] on button "Save" at bounding box center [419, 341] width 130 height 52
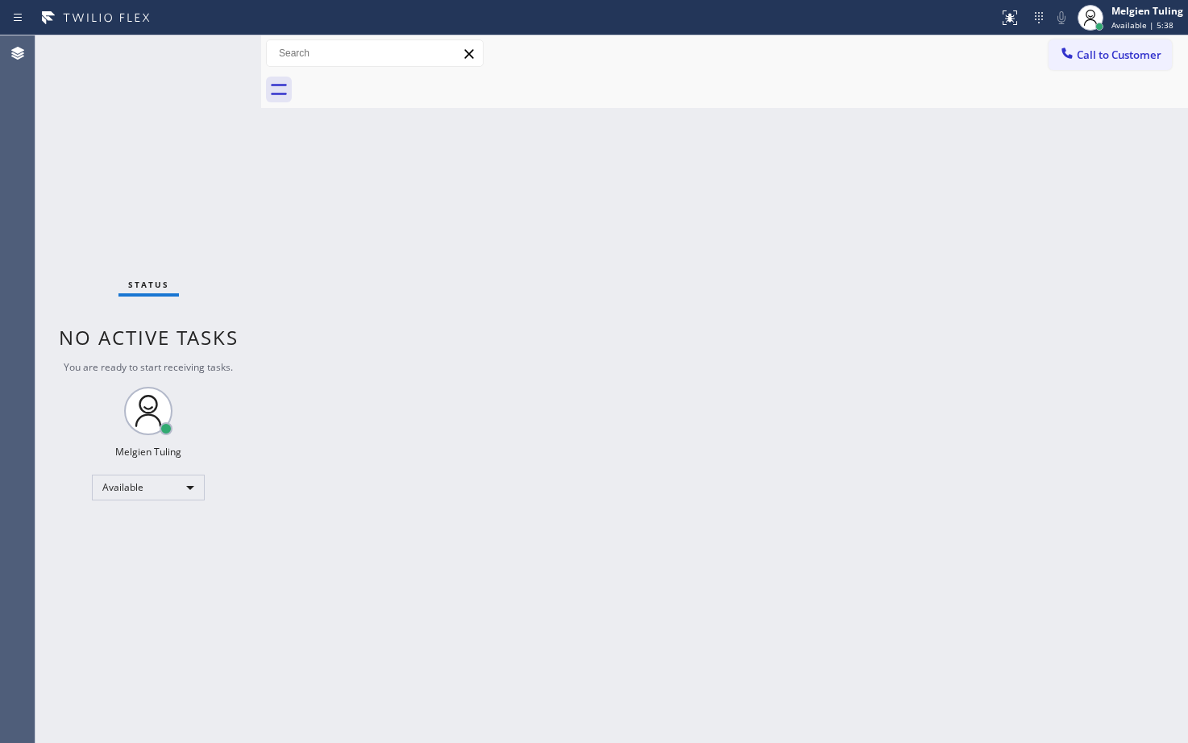
drag, startPoint x: 71, startPoint y: 555, endPoint x: 109, endPoint y: 504, distance: 64.0
click at [71, 555] on div "Status No active tasks You are ready to start receiving tasks. Melgien Tuling A…" at bounding box center [148, 389] width 226 height 708
click at [118, 491] on div "Available" at bounding box center [148, 488] width 113 height 26
click at [119, 572] on li "Break" at bounding box center [148, 570] width 110 height 19
drag, startPoint x: 86, startPoint y: 596, endPoint x: 106, endPoint y: 568, distance: 34.0
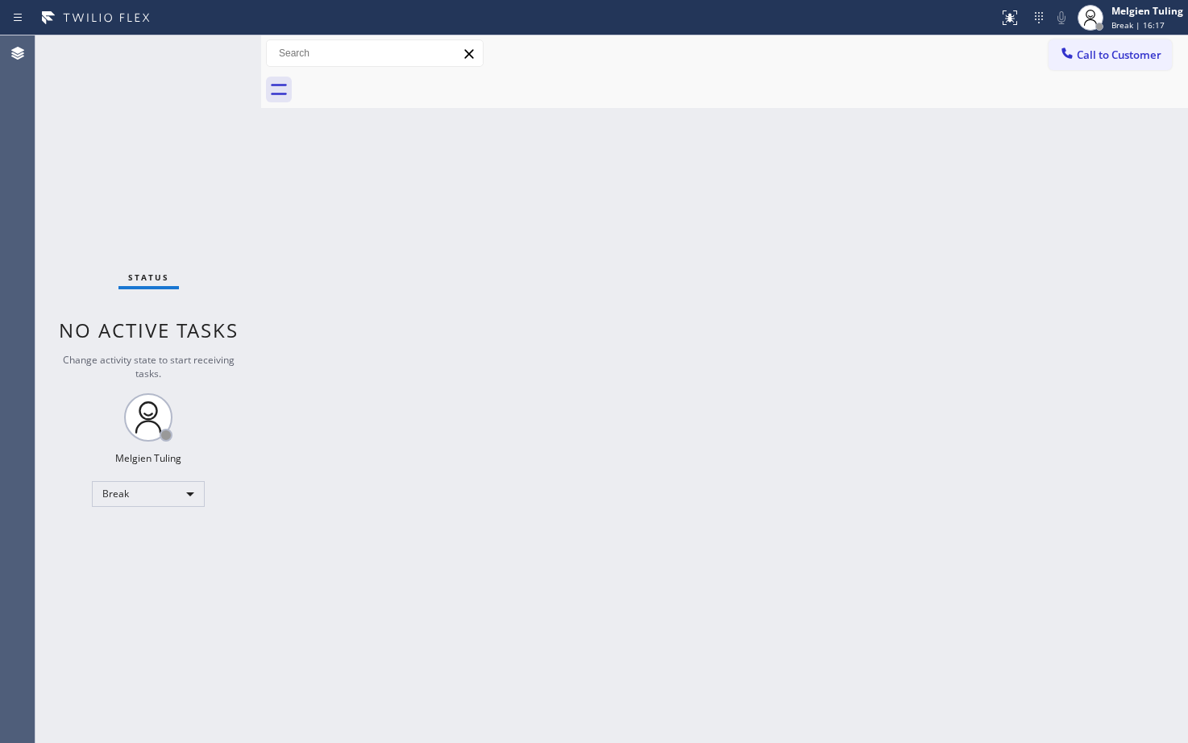
click at [86, 596] on div "Status No active tasks Change activity state to start receiving tasks. Melgien …" at bounding box center [148, 389] width 226 height 708
click at [140, 486] on div "Break" at bounding box center [148, 494] width 113 height 26
click at [140, 541] on li "Available" at bounding box center [148, 536] width 110 height 19
click at [587, 519] on div "Back to Dashboard Change Sender ID Customers Technicians Select a contact Outbo…" at bounding box center [724, 389] width 927 height 708
click at [612, 382] on div "Back to Dashboard Change Sender ID Customers Technicians Select a contact Outbo…" at bounding box center [724, 389] width 927 height 708
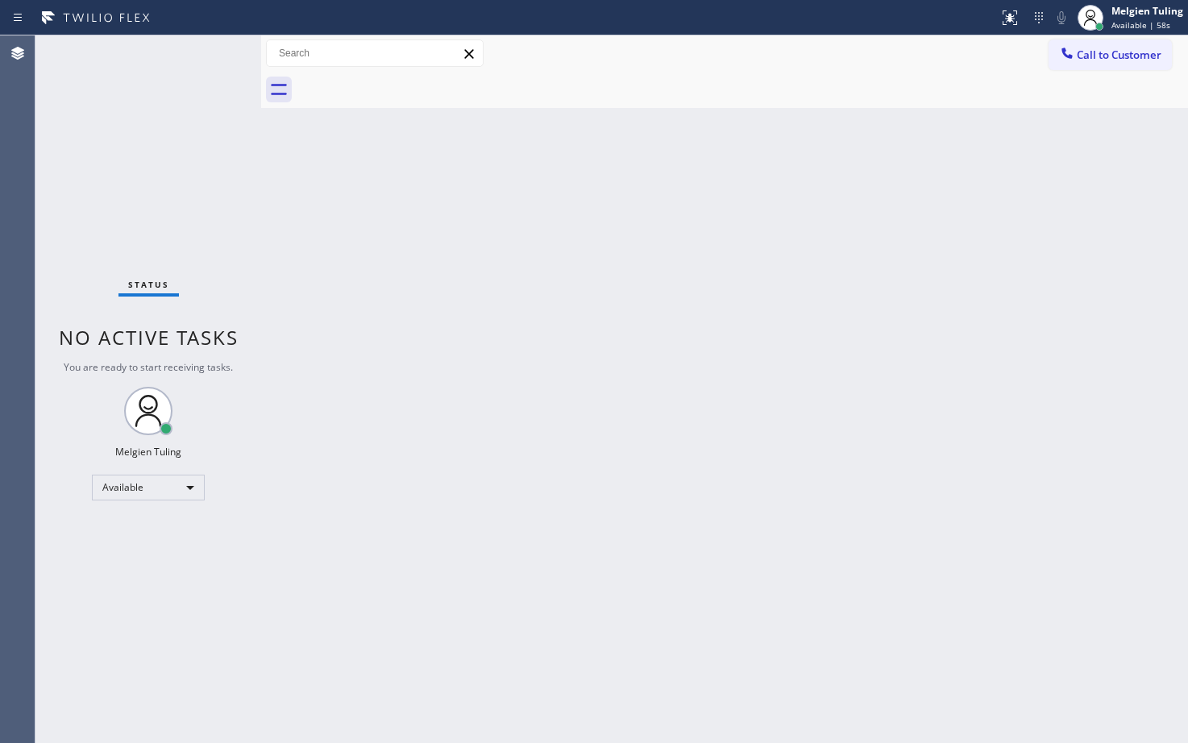
click at [118, 557] on div "Status No active tasks You are ready to start receiving tasks. Melgien Tuling A…" at bounding box center [148, 389] width 226 height 708
click at [196, 56] on div "Status No active tasks You are ready to start receiving tasks. Melgien Tuling A…" at bounding box center [148, 389] width 226 height 708
click at [160, 59] on div "Status No active tasks You are ready to start receiving tasks. Melgien Tuling A…" at bounding box center [148, 389] width 226 height 708
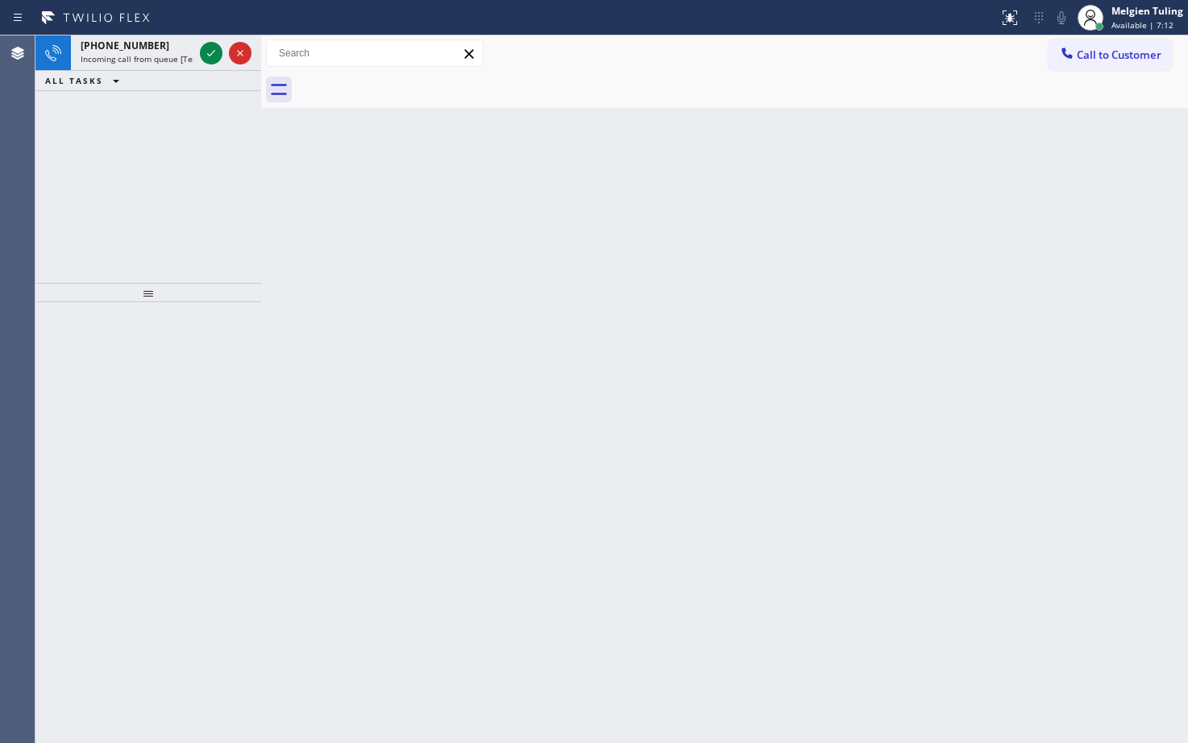
click at [73, 239] on div "[PHONE_NUMBER] Incoming call from queue [Test] All ALL TASKS ALL TASKS ACTIVE T…" at bounding box center [148, 158] width 226 height 247
drag, startPoint x: 73, startPoint y: 239, endPoint x: 118, endPoint y: 204, distance: 56.8
click at [89, 232] on div "[PHONE_NUMBER] Incoming call from queue [Test] All ALL TASKS ALL TASKS ACTIVE T…" at bounding box center [148, 158] width 226 height 247
click at [222, 30] on div at bounding box center [499, 18] width 986 height 26
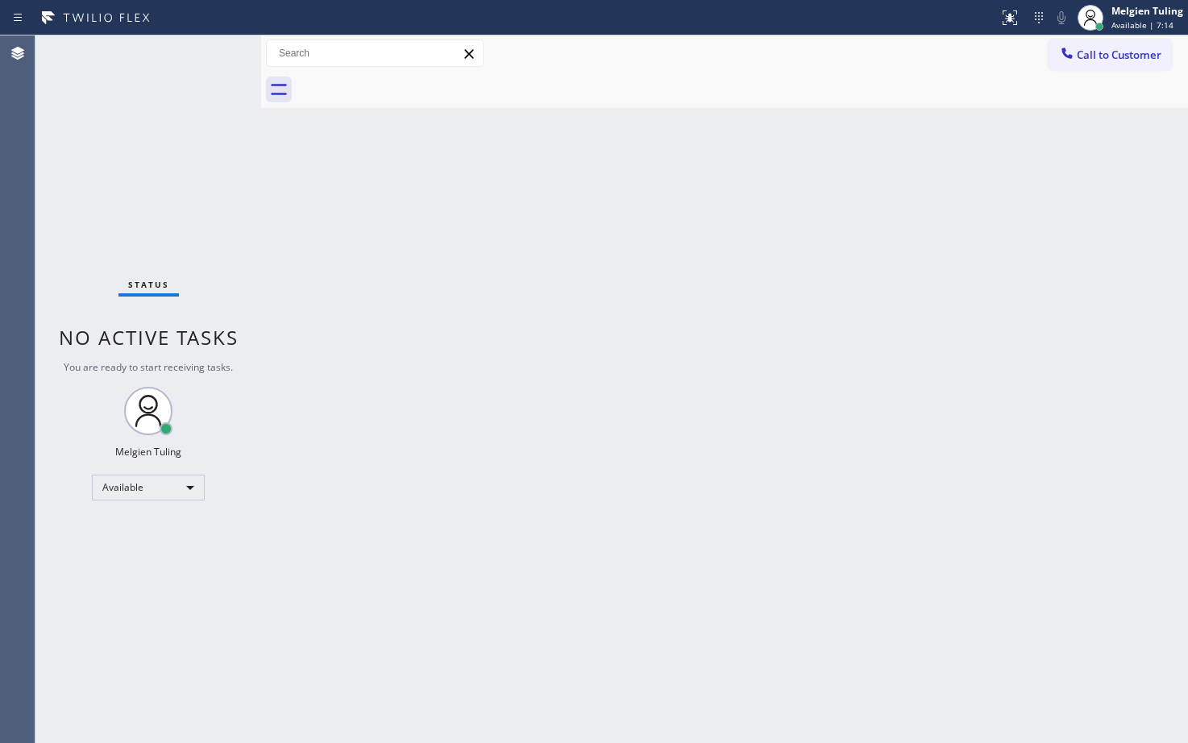
click at [217, 46] on div "Status No active tasks You are ready to start receiving tasks. Melgien Tuling A…" at bounding box center [148, 389] width 226 height 708
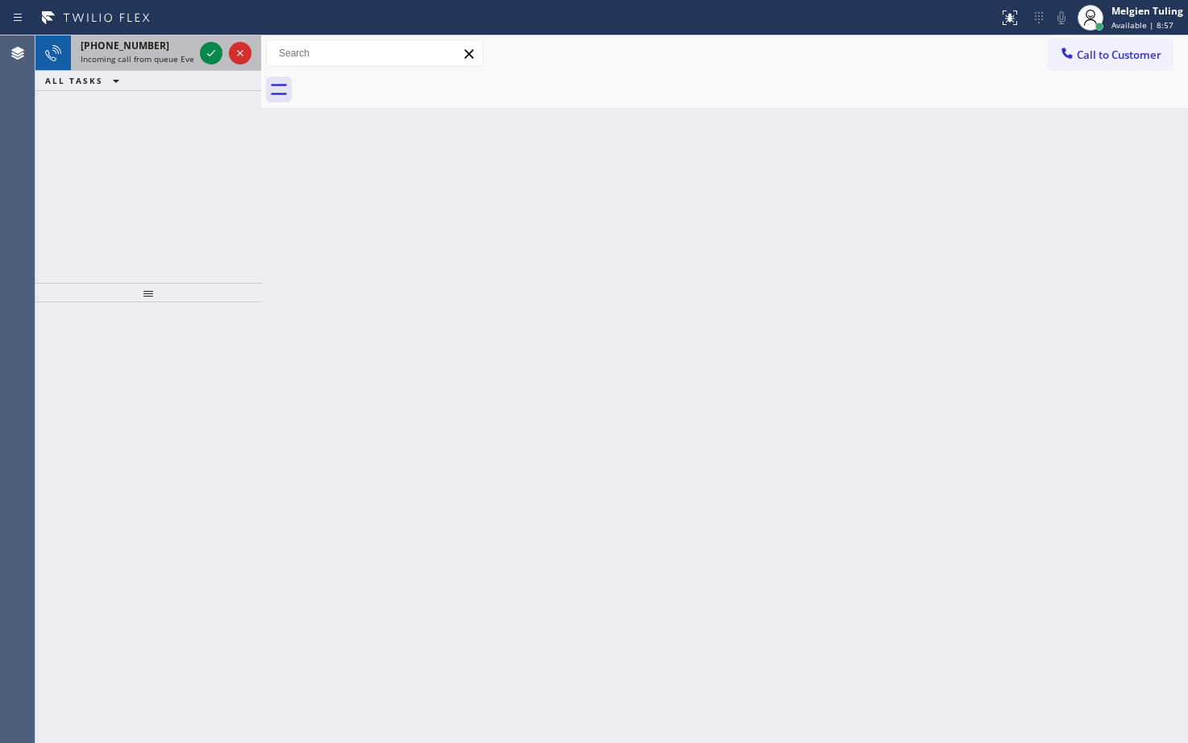
click at [190, 55] on span "Incoming call from queue Everybody" at bounding box center [150, 58] width 139 height 11
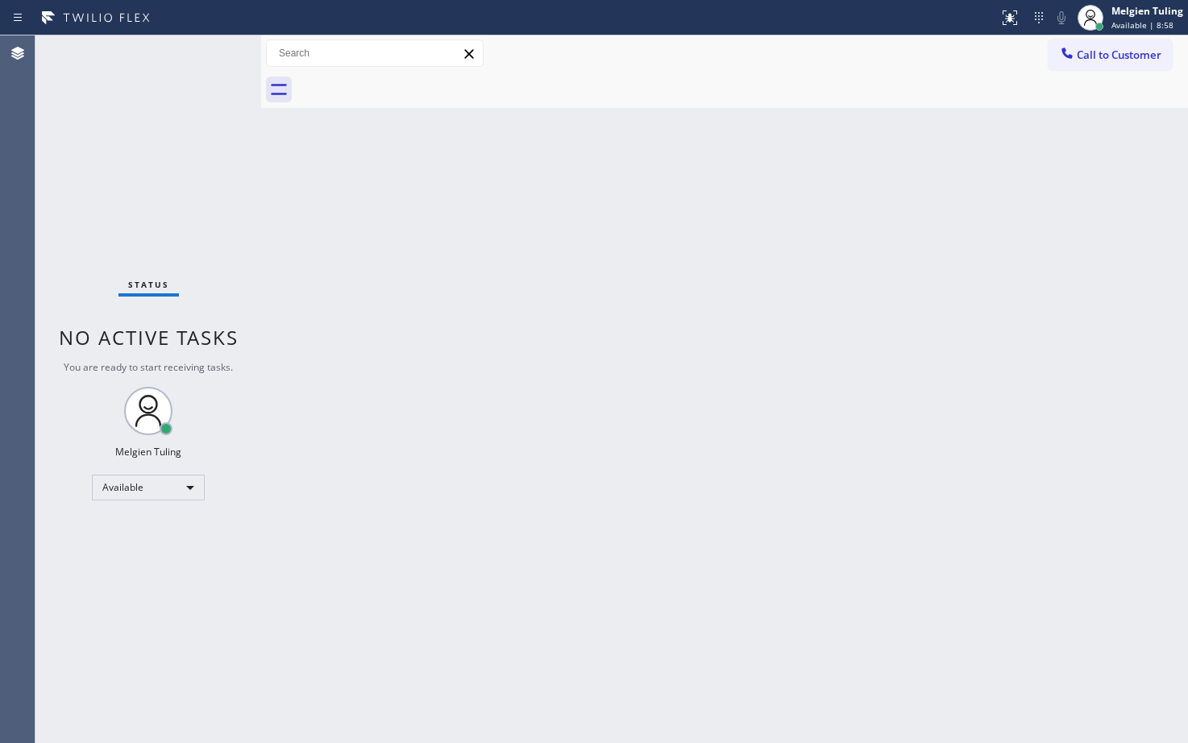
click at [203, 49] on div "Status No active tasks You are ready to start receiving tasks. Melgien Tuling A…" at bounding box center [148, 389] width 226 height 708
click at [135, 492] on div "Available" at bounding box center [148, 488] width 113 height 26
click at [118, 567] on li "Break" at bounding box center [148, 570] width 110 height 19
click at [93, 567] on div "Status No active tasks Change activity state to start receiving tasks. Melgien …" at bounding box center [148, 389] width 226 height 708
click at [148, 501] on div "Break" at bounding box center [148, 494] width 113 height 26
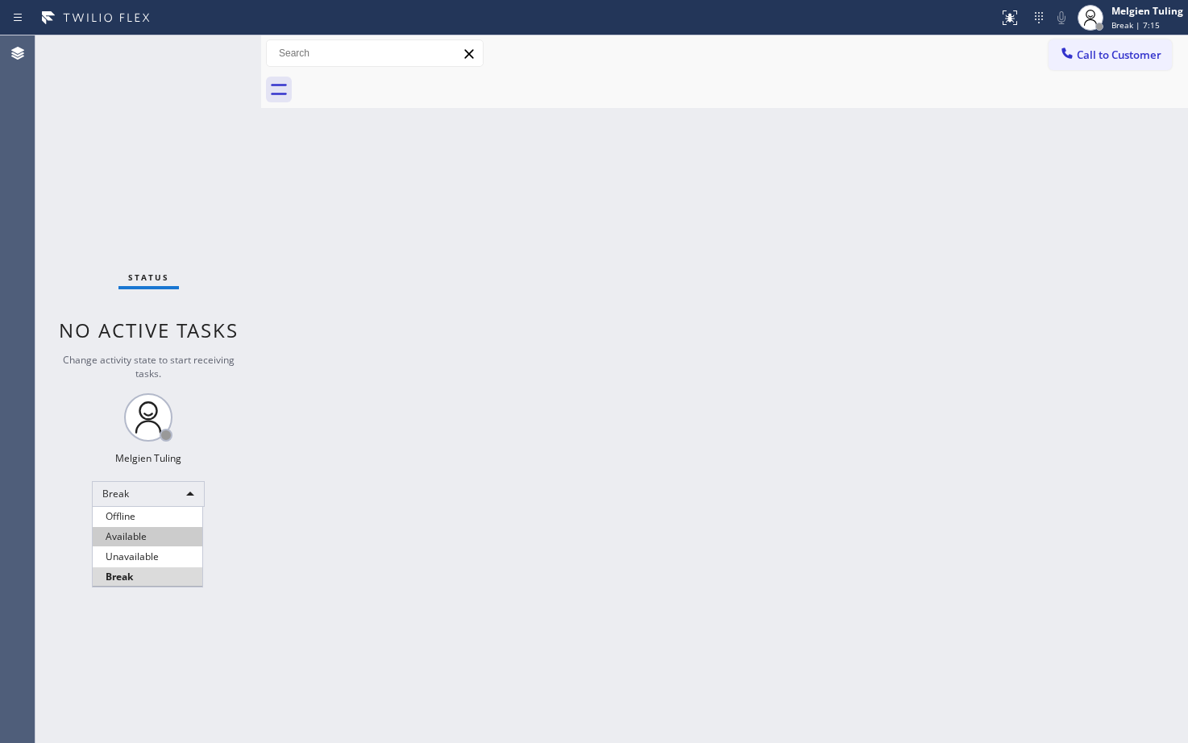
click at [132, 540] on li "Available" at bounding box center [148, 536] width 110 height 19
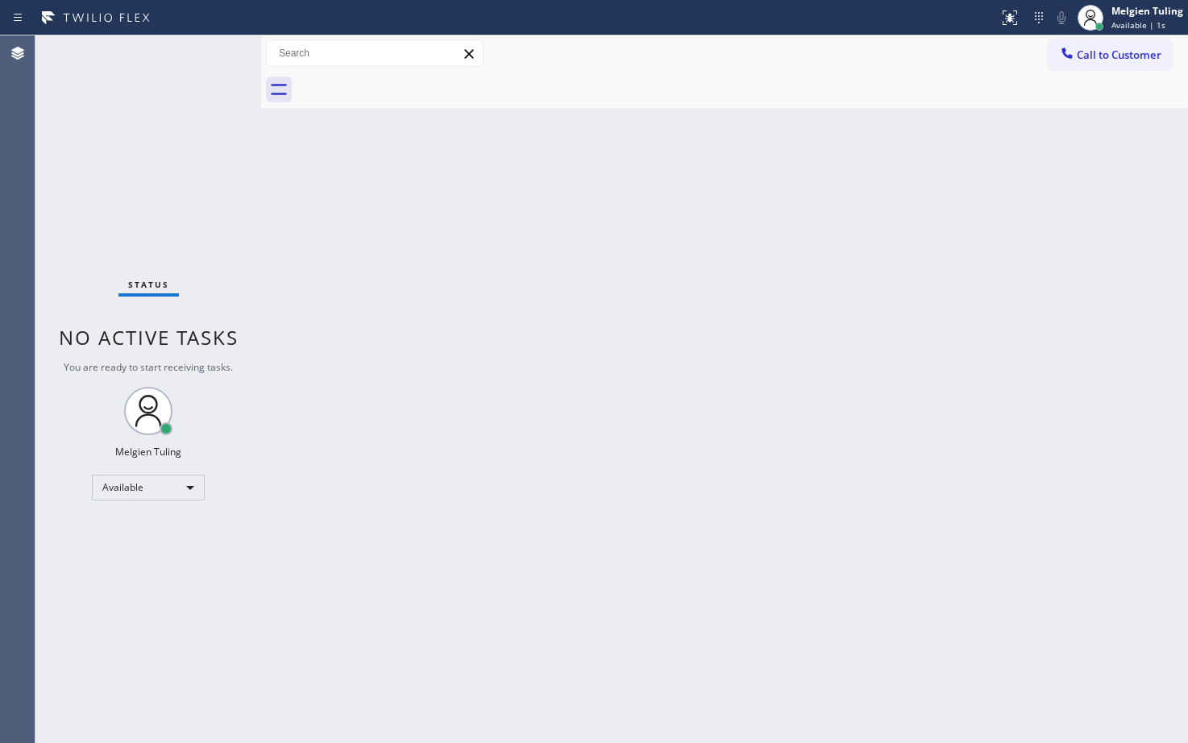
click at [555, 454] on div "Back to Dashboard Change Sender ID Customers Technicians Select a contact Outbo…" at bounding box center [724, 389] width 927 height 708
click at [138, 61] on div "Status No active tasks You are ready to start receiving tasks. Melgien Tuling A…" at bounding box center [148, 389] width 226 height 708
click at [261, 189] on div at bounding box center [261, 389] width 0 height 708
click at [197, 52] on div "Status No active tasks You are ready to start receiving tasks. Melgien Tuling A…" at bounding box center [148, 389] width 226 height 708
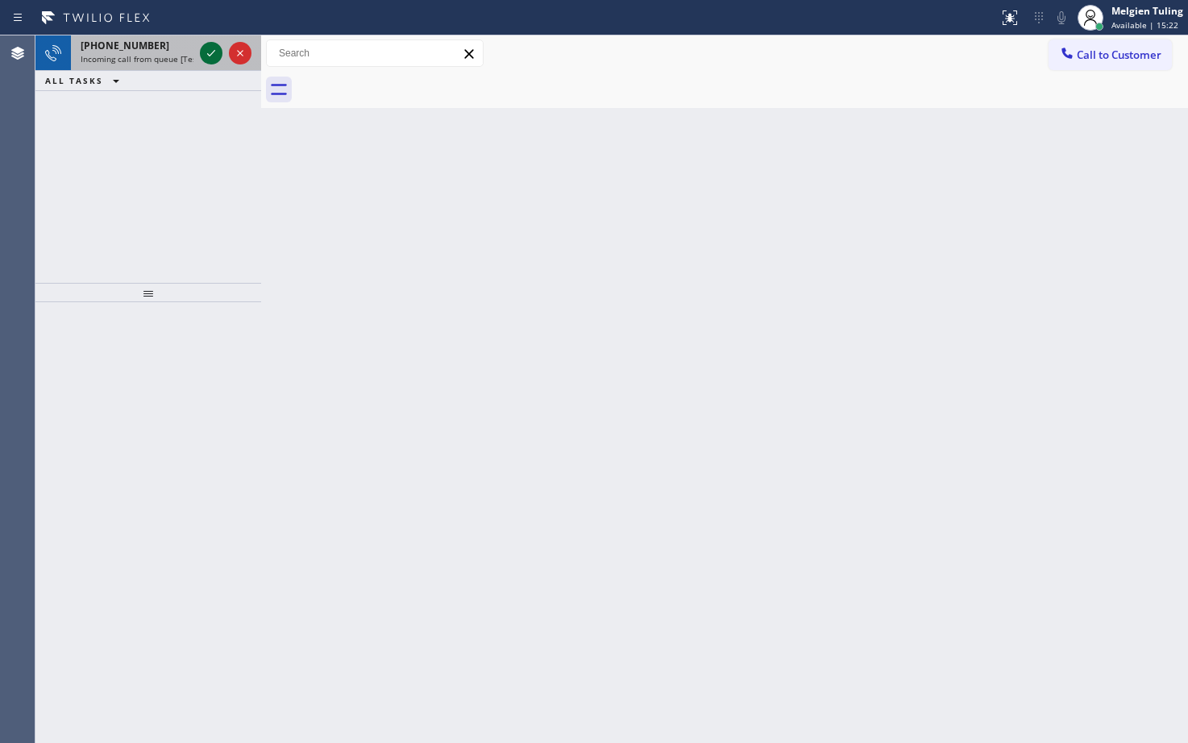
click at [214, 58] on icon at bounding box center [210, 53] width 19 height 19
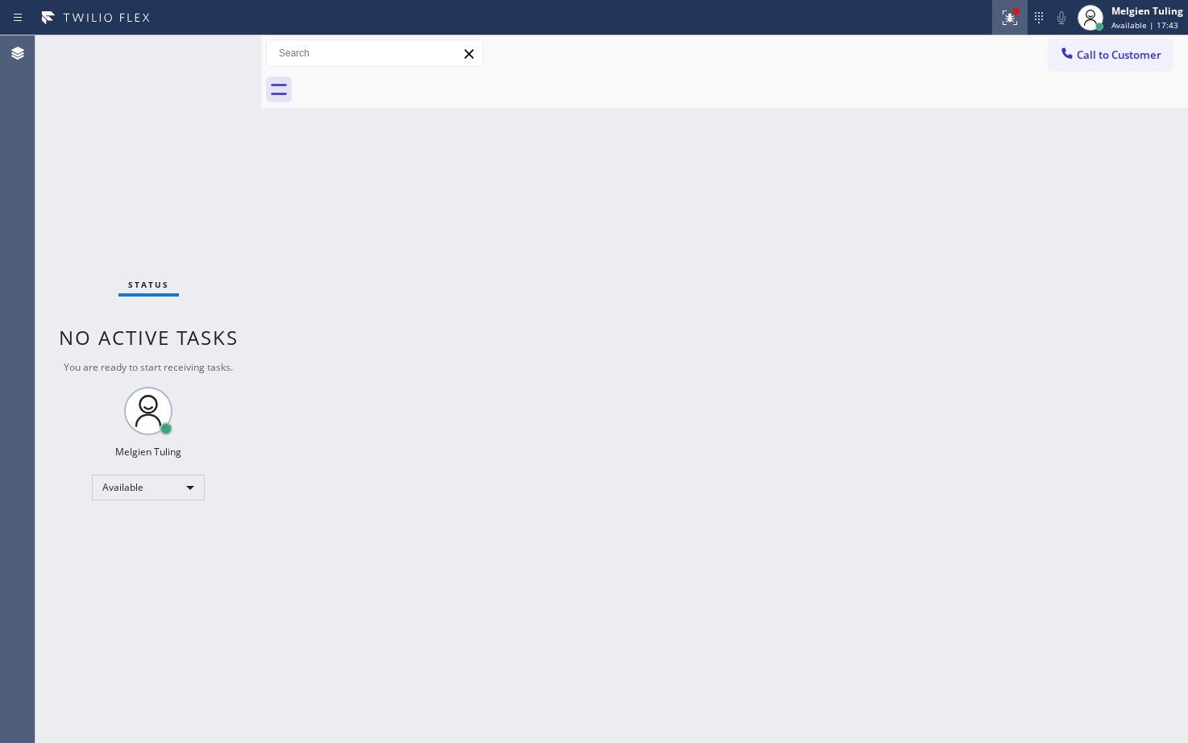
click at [1014, 25] on icon at bounding box center [1009, 17] width 19 height 19
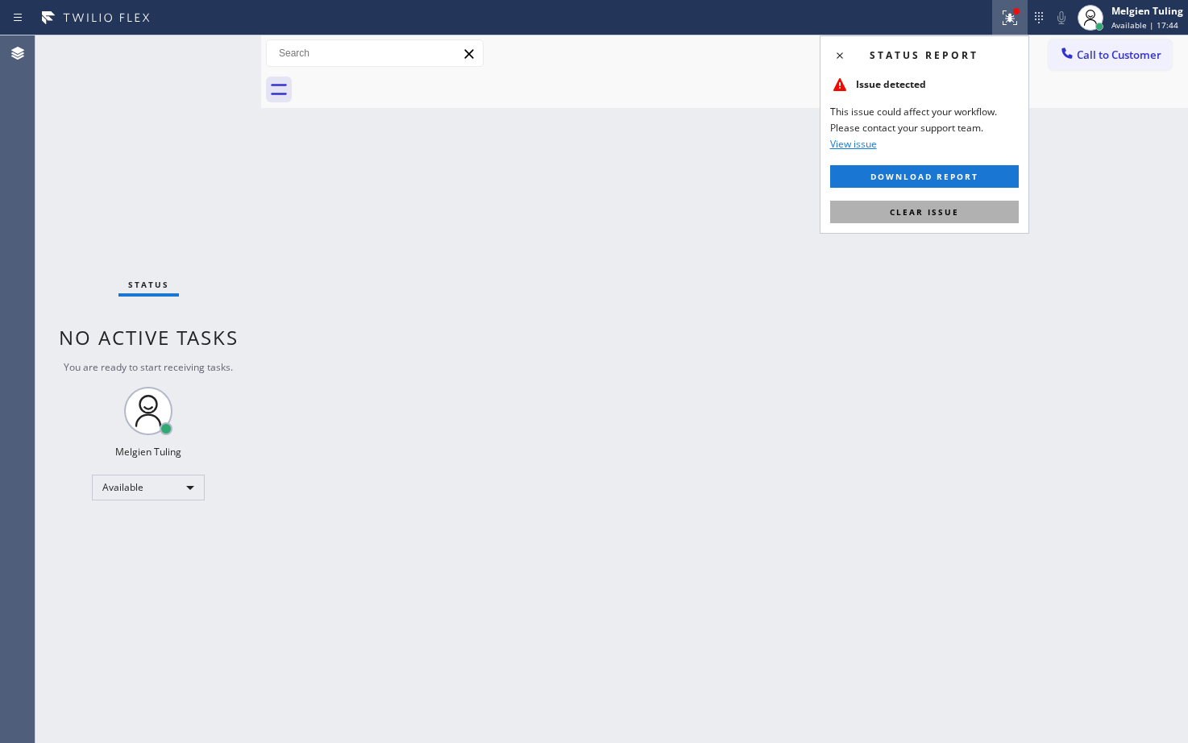
click at [890, 218] on button "Clear issue" at bounding box center [924, 212] width 189 height 23
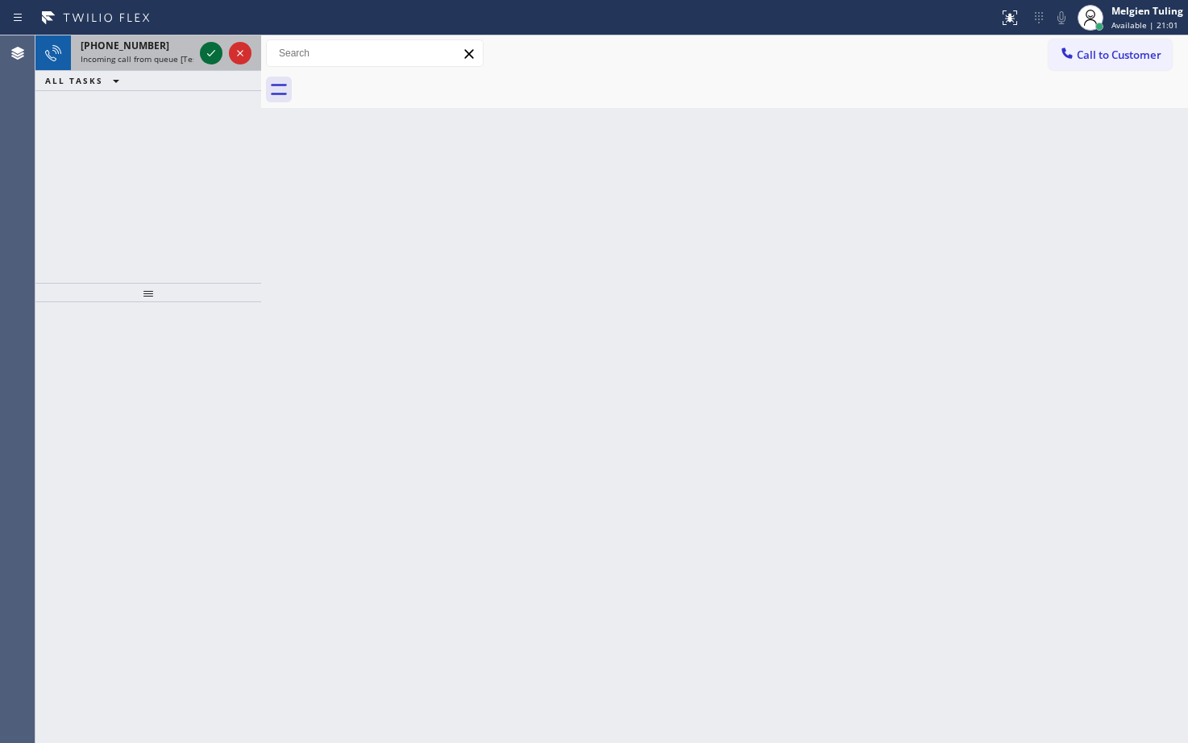
click at [220, 58] on icon at bounding box center [210, 53] width 19 height 19
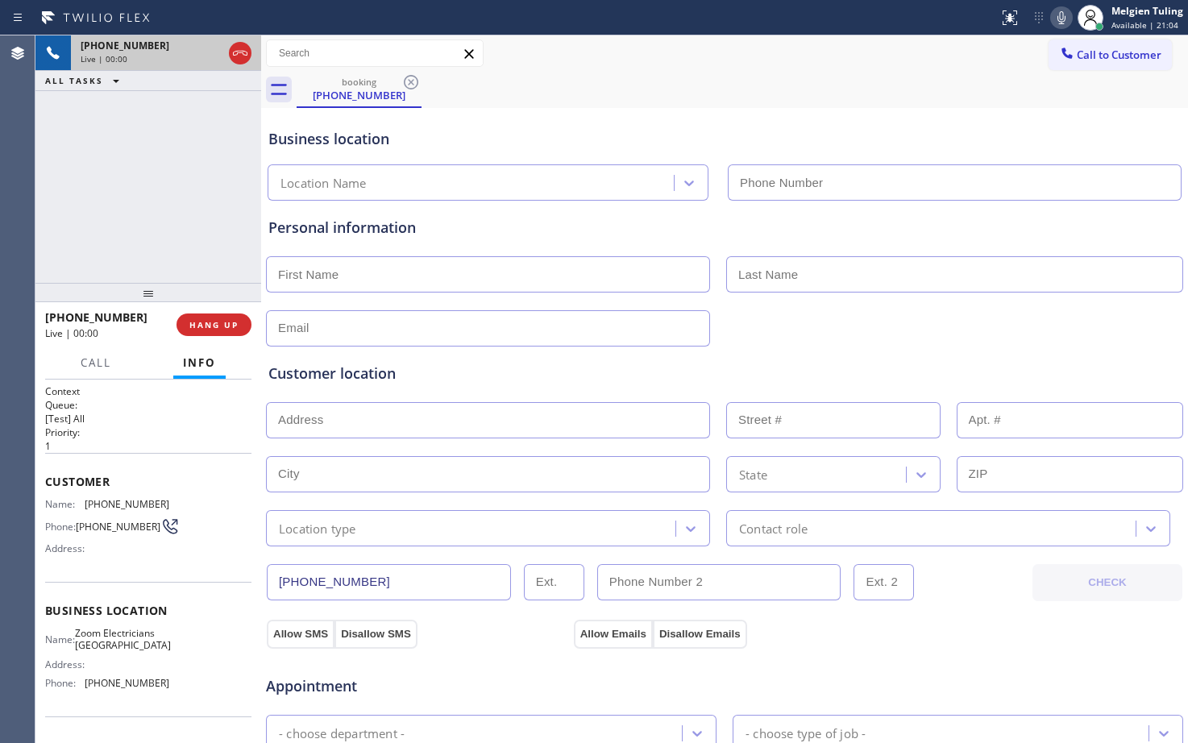
type input "[PHONE_NUMBER]"
click at [466, 380] on div "Customer location" at bounding box center [724, 374] width 912 height 22
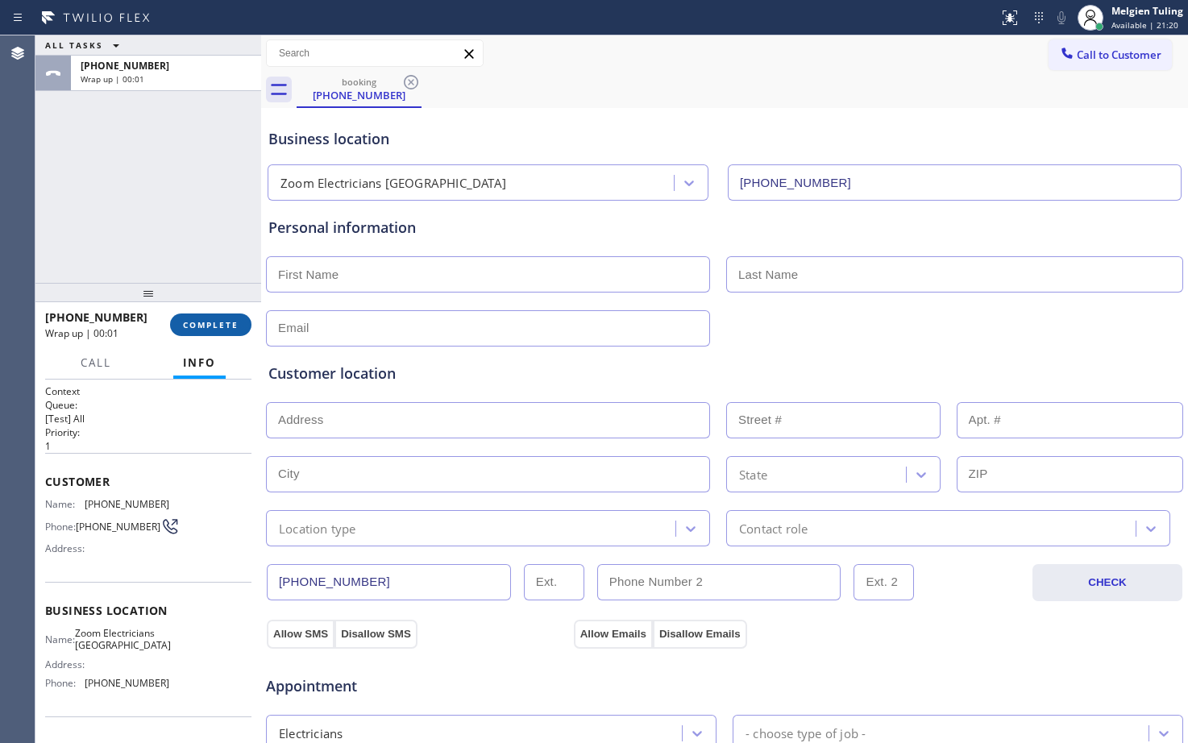
click at [223, 334] on button "COMPLETE" at bounding box center [210, 324] width 81 height 23
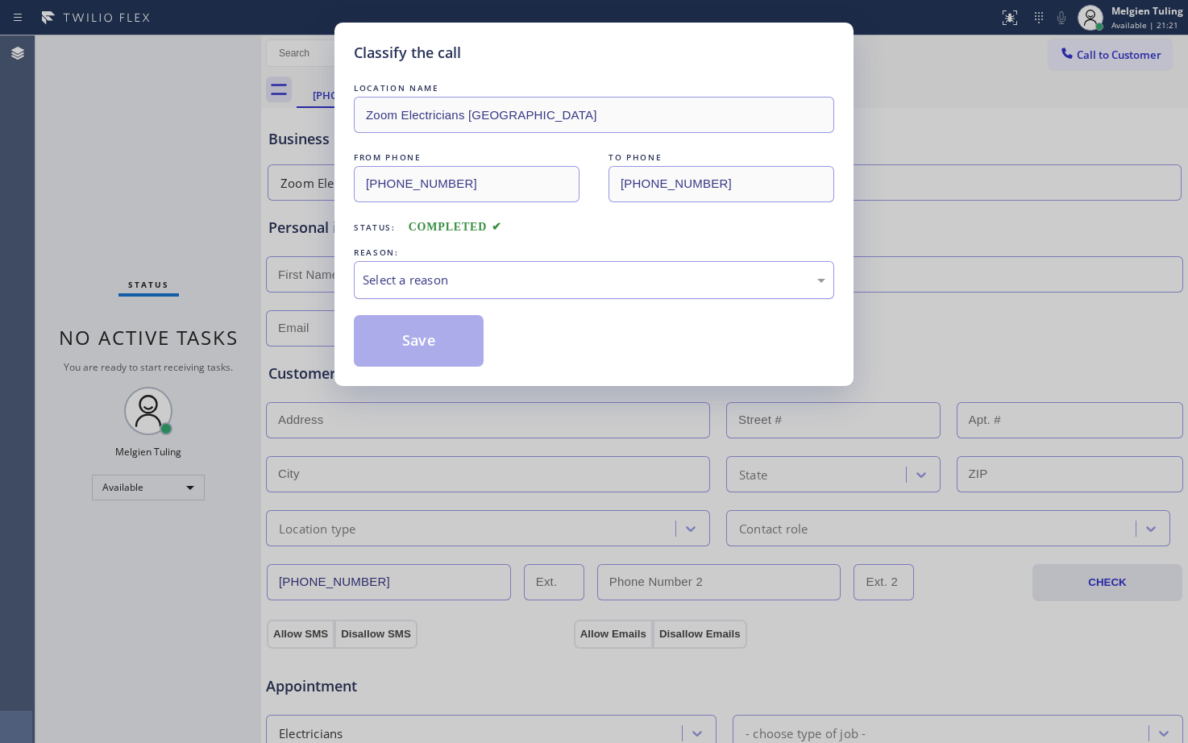
click at [384, 271] on div "Select a reason" at bounding box center [594, 280] width 463 height 19
click at [409, 344] on button "Save" at bounding box center [419, 341] width 130 height 52
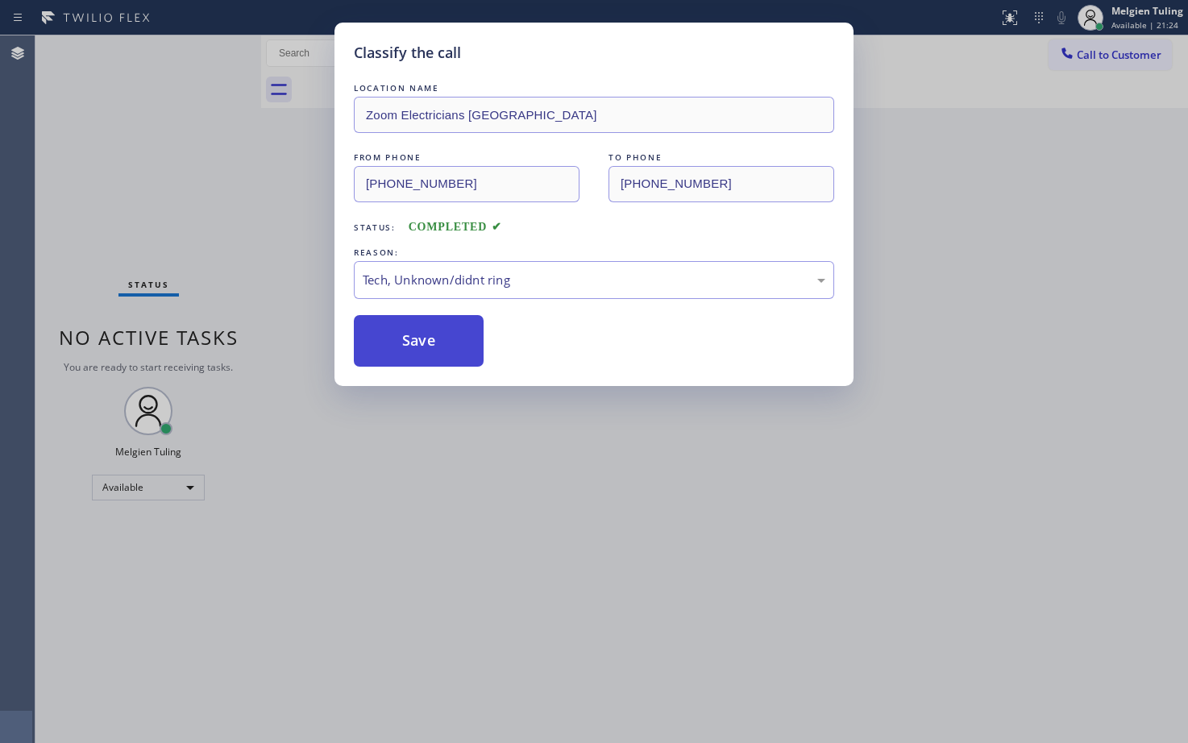
click at [409, 344] on button "Save" at bounding box center [419, 341] width 130 height 52
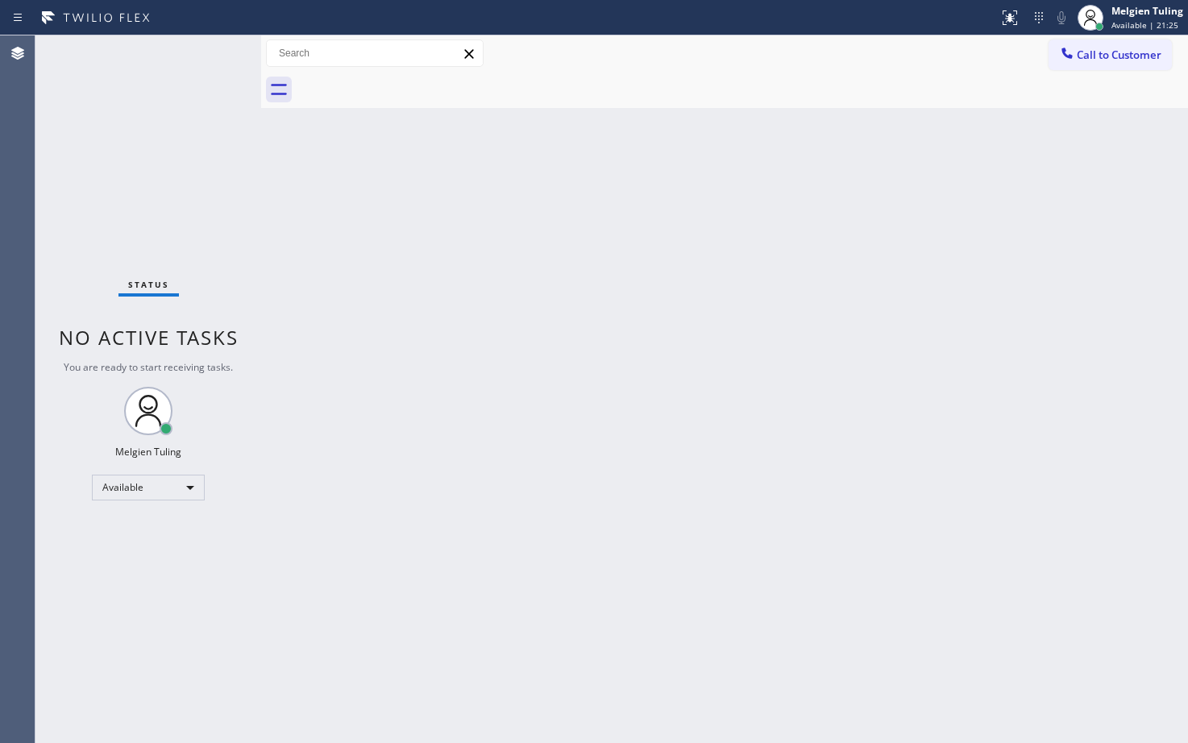
click at [409, 344] on div "Back to Dashboard Change Sender ID Customers Technicians Select a contact Outbo…" at bounding box center [724, 389] width 927 height 708
click at [107, 160] on div "Status No active tasks You are ready to start receiving tasks. Melgien Tuling A…" at bounding box center [148, 389] width 226 height 708
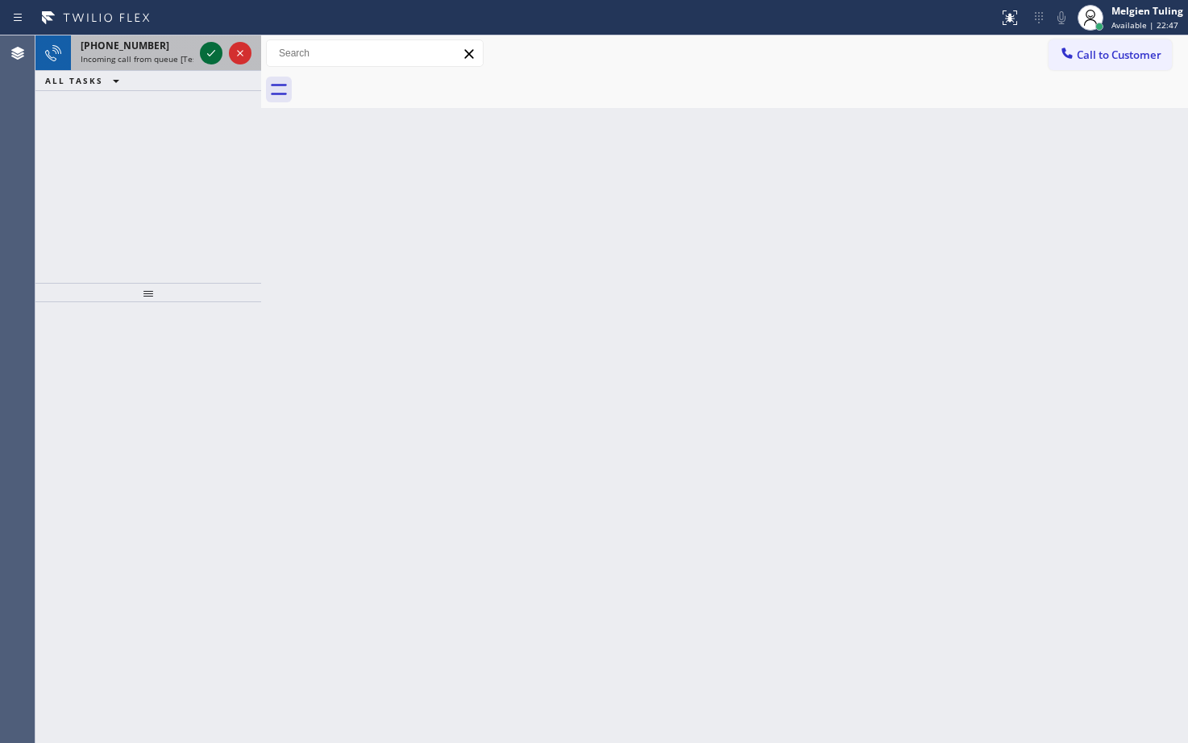
click at [203, 52] on icon at bounding box center [210, 53] width 19 height 19
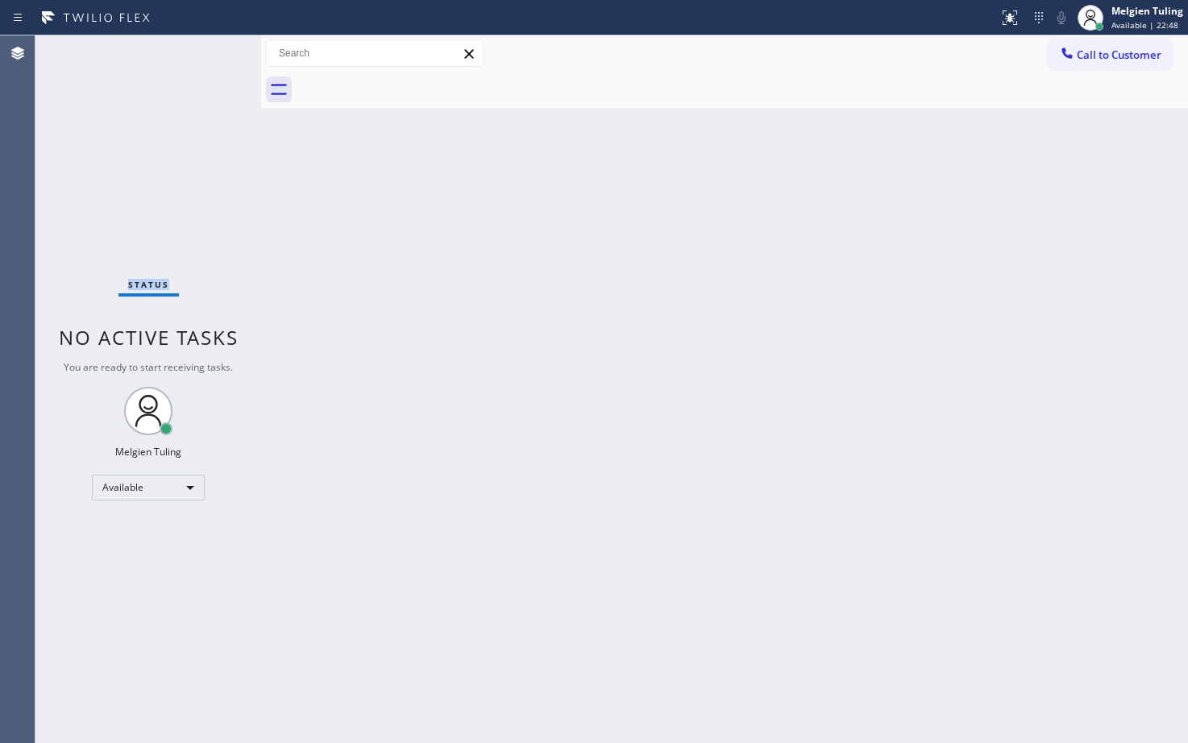
click at [203, 52] on div "Status No active tasks You are ready to start receiving tasks. Melgien Tuling A…" at bounding box center [148, 389] width 226 height 708
click at [189, 186] on div "Status No active tasks You are ready to start receiving tasks. Melgien Tuling A…" at bounding box center [148, 389] width 226 height 708
click at [1010, 19] on icon at bounding box center [1007, 15] width 10 height 11
click at [1008, 15] on icon at bounding box center [1009, 17] width 19 height 19
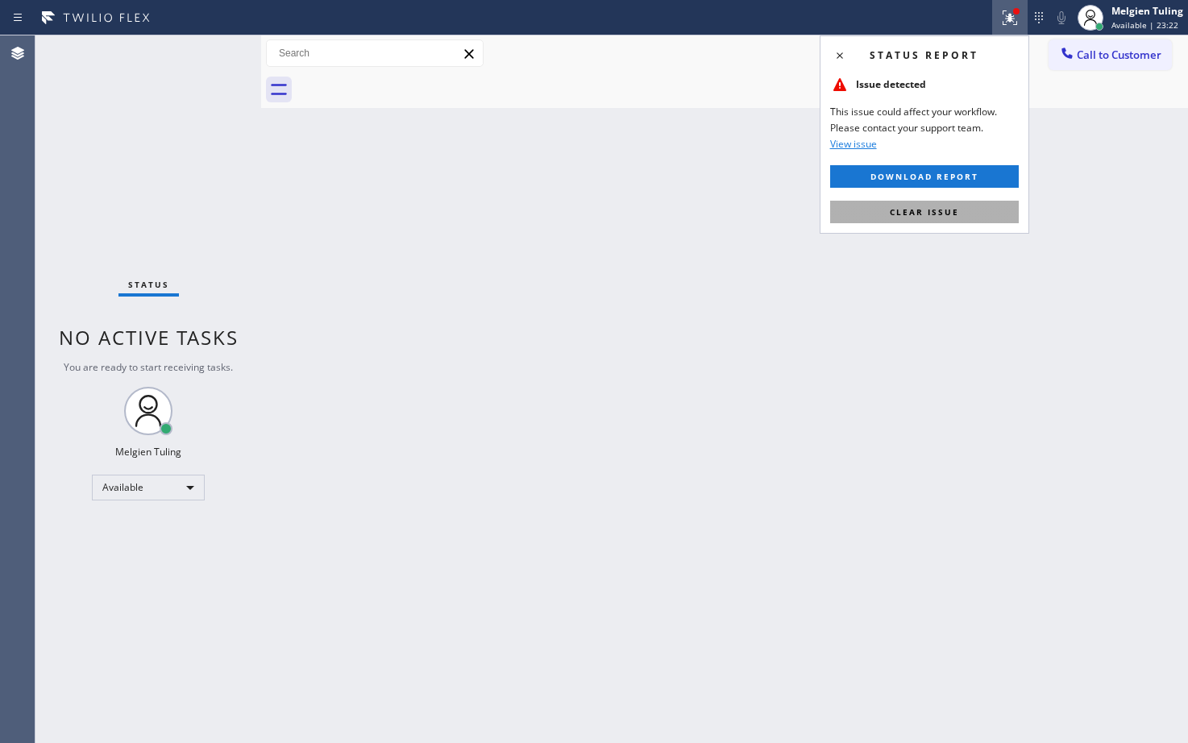
click at [921, 212] on span "Clear issue" at bounding box center [924, 211] width 69 height 11
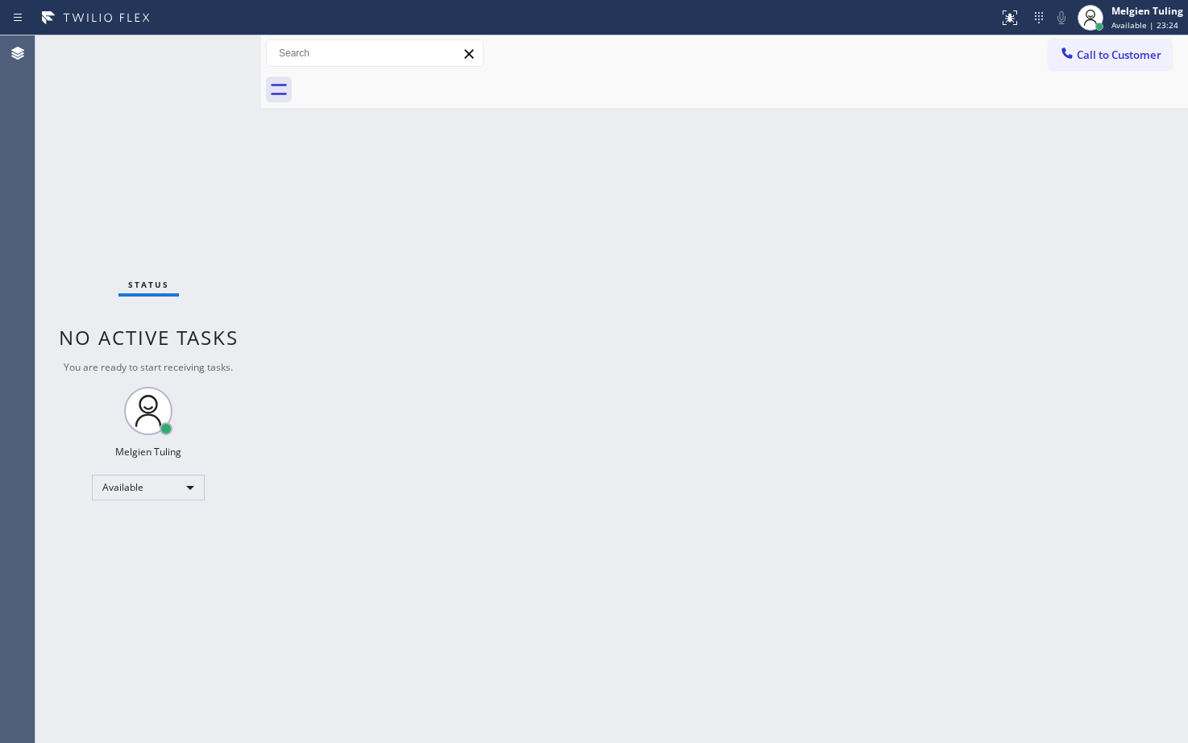
click at [921, 212] on div "Back to Dashboard Change Sender ID Customers Technicians Select a contact Outbo…" at bounding box center [724, 389] width 927 height 708
click at [218, 59] on div "Status No active tasks You are ready to start receiving tasks. Melgien Tuling A…" at bounding box center [148, 389] width 226 height 708
click at [199, 54] on div "Status No active tasks You are ready to start receiving tasks. Melgien Tuling A…" at bounding box center [148, 389] width 226 height 708
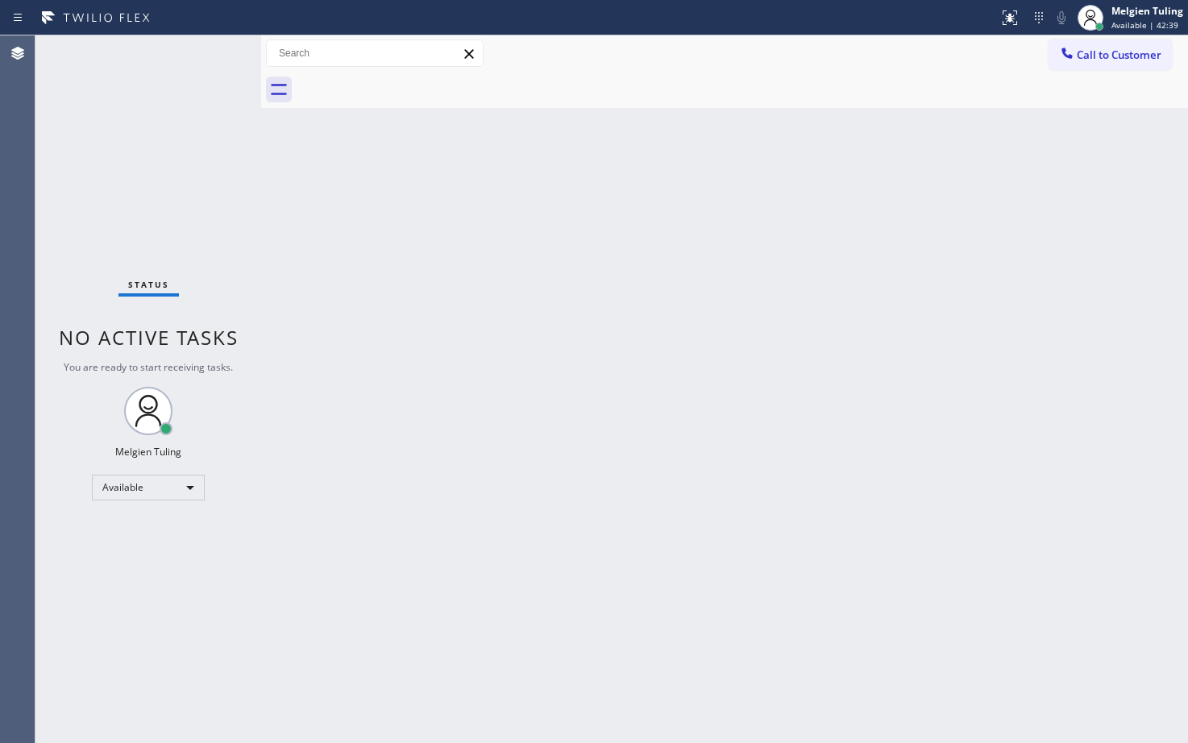
click at [1165, 218] on div "Back to Dashboard Change Sender ID Customers Technicians Select a contact Outbo…" at bounding box center [724, 389] width 927 height 708
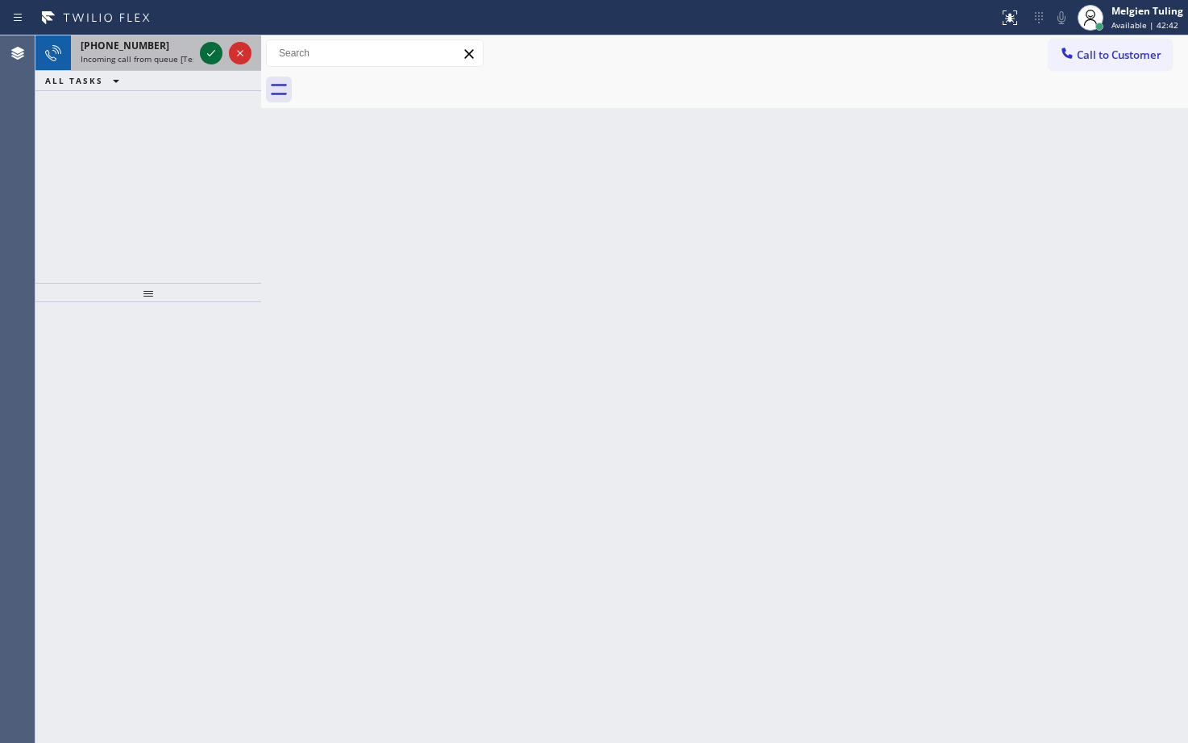
click at [212, 49] on icon at bounding box center [210, 53] width 19 height 19
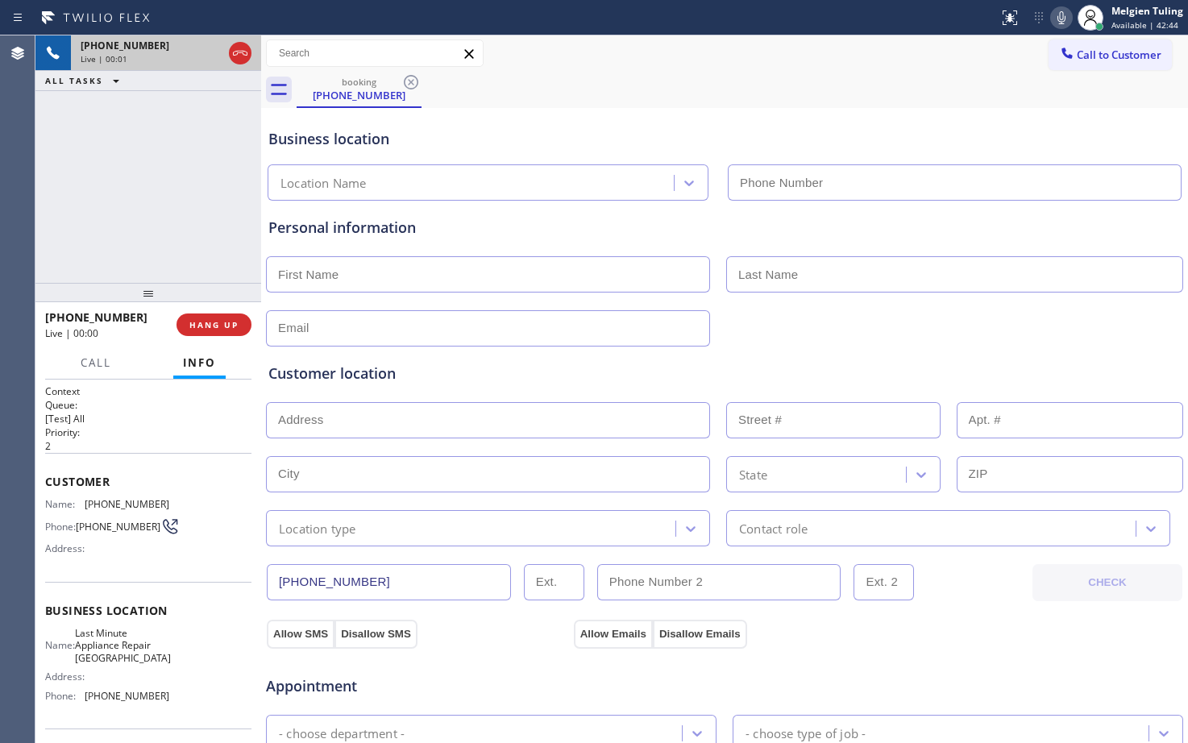
type input "[PHONE_NUMBER]"
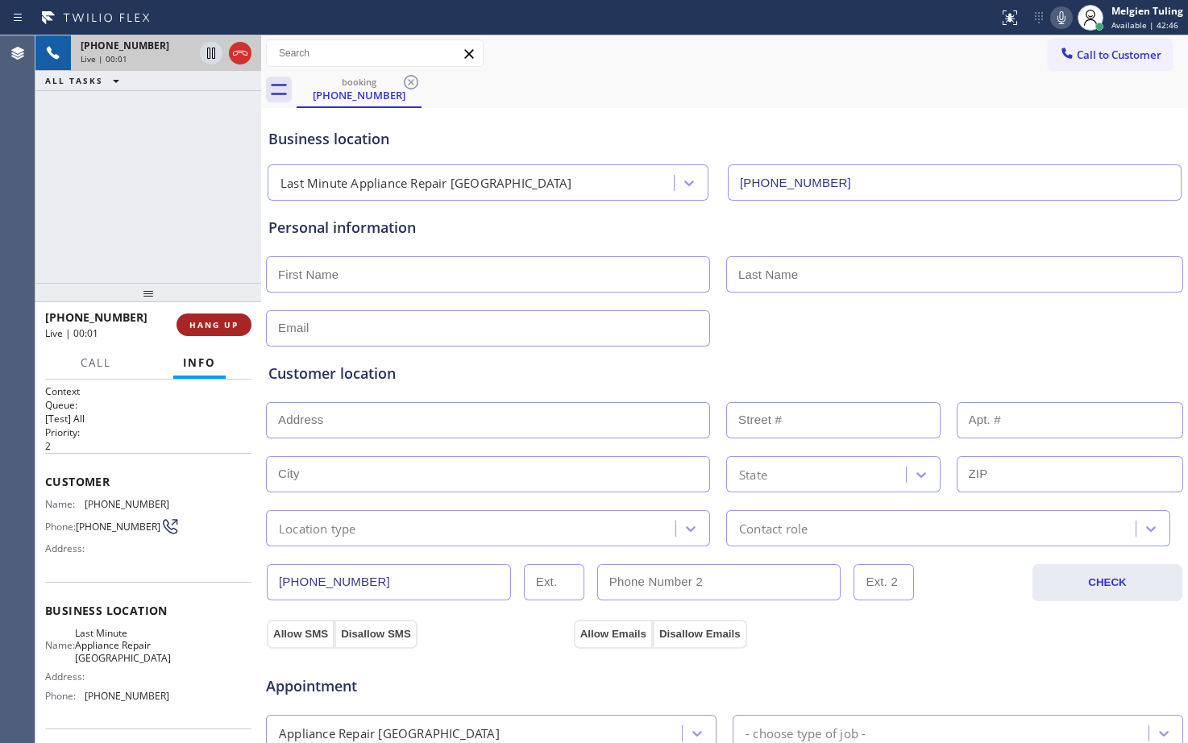
click at [210, 327] on span "HANG UP" at bounding box center [213, 324] width 49 height 11
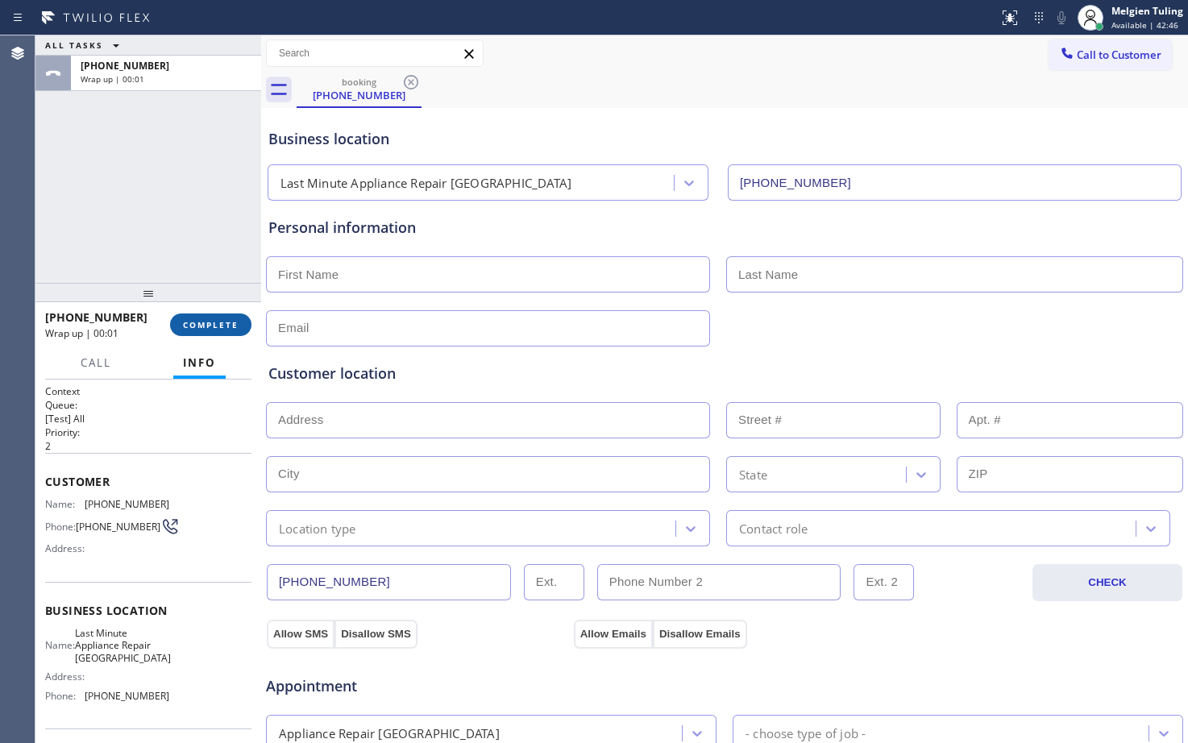
click at [210, 327] on span "COMPLETE" at bounding box center [211, 324] width 56 height 11
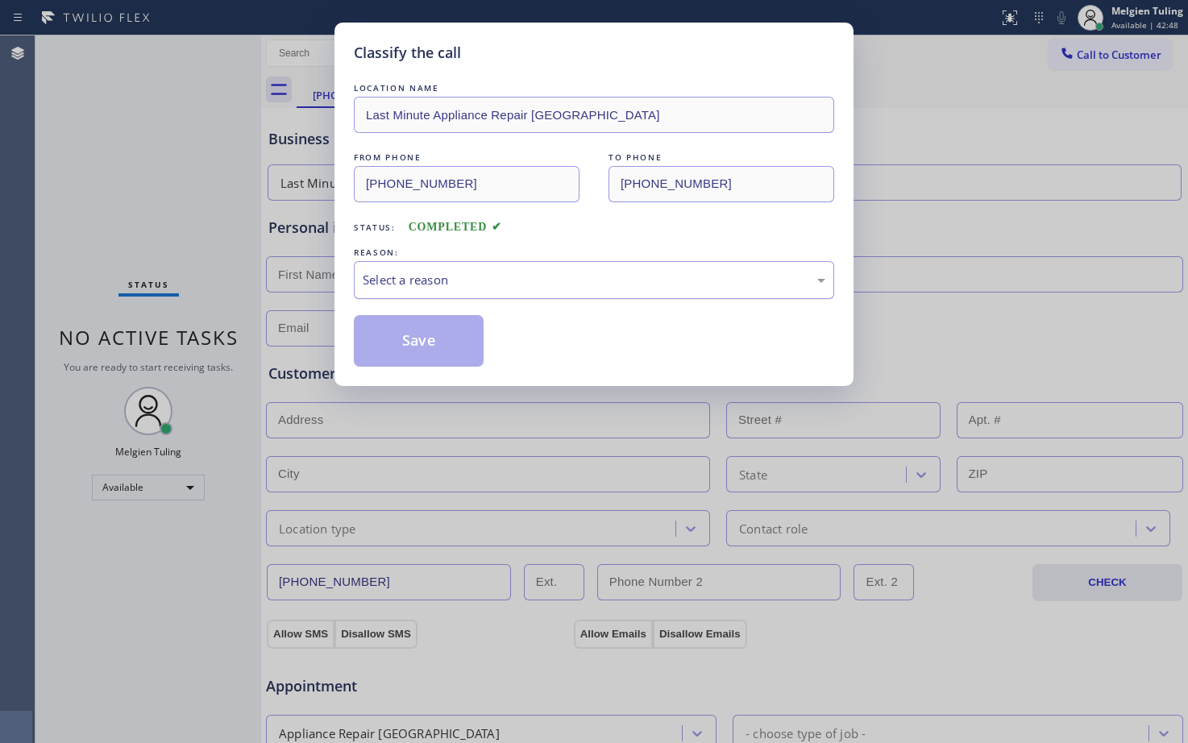
click at [396, 280] on div "Select a reason" at bounding box center [594, 280] width 463 height 19
click at [424, 351] on button "Save" at bounding box center [419, 341] width 130 height 52
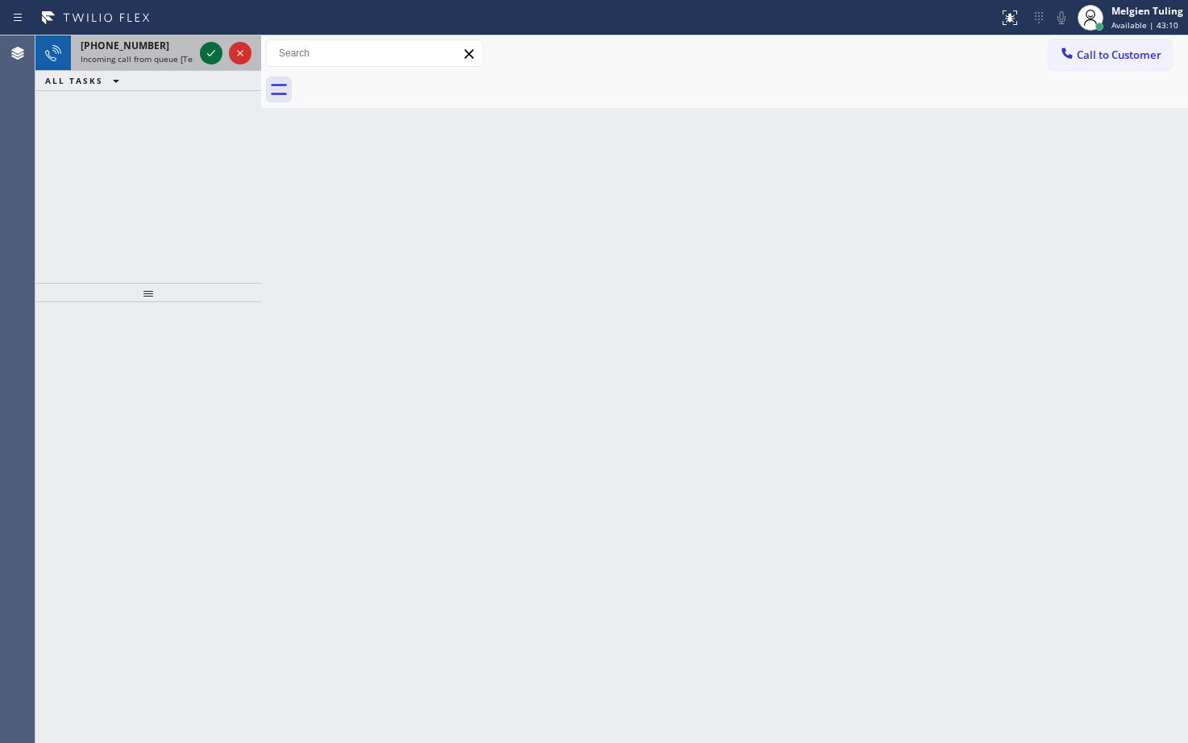
click at [215, 56] on icon at bounding box center [210, 53] width 19 height 19
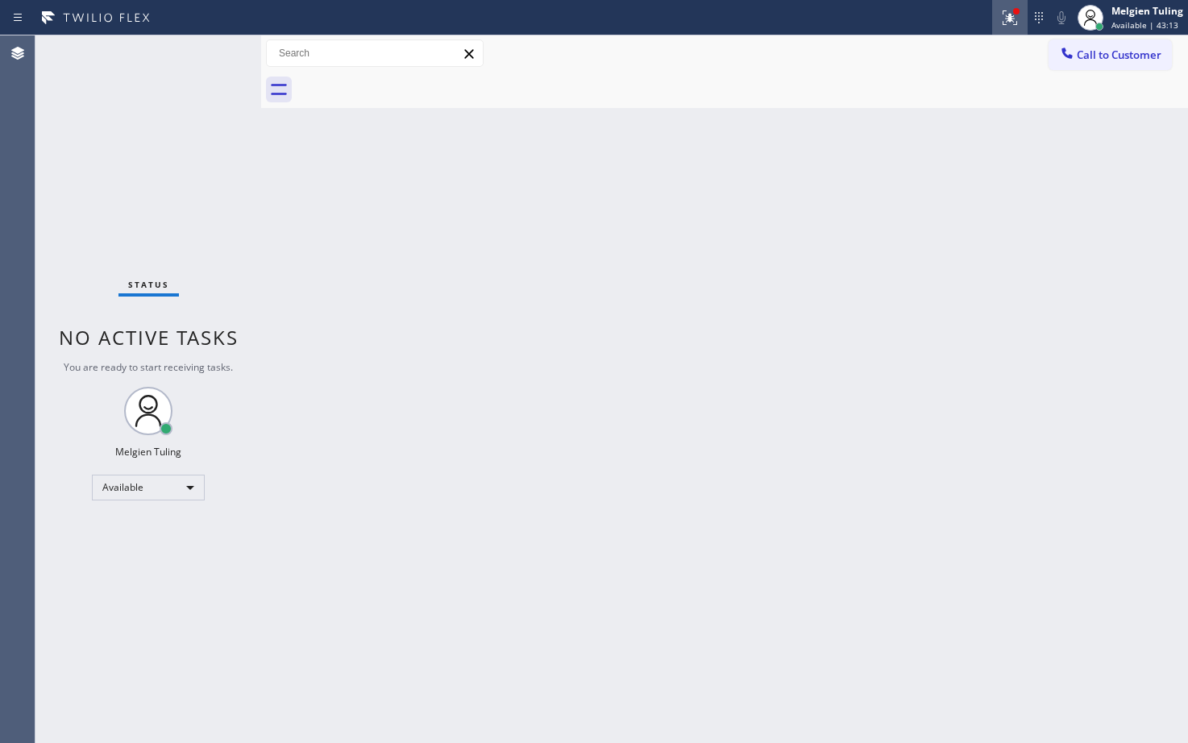
click at [1012, 20] on icon at bounding box center [1009, 17] width 15 height 15
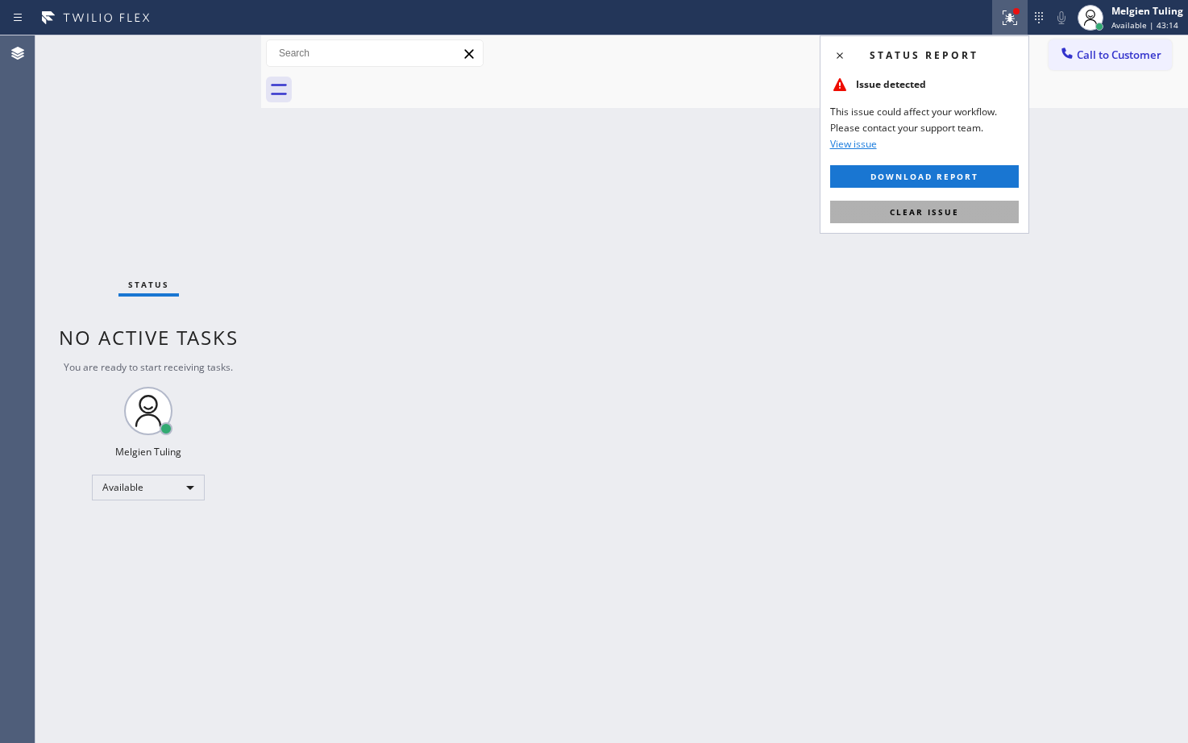
click at [910, 211] on span "Clear issue" at bounding box center [924, 211] width 69 height 11
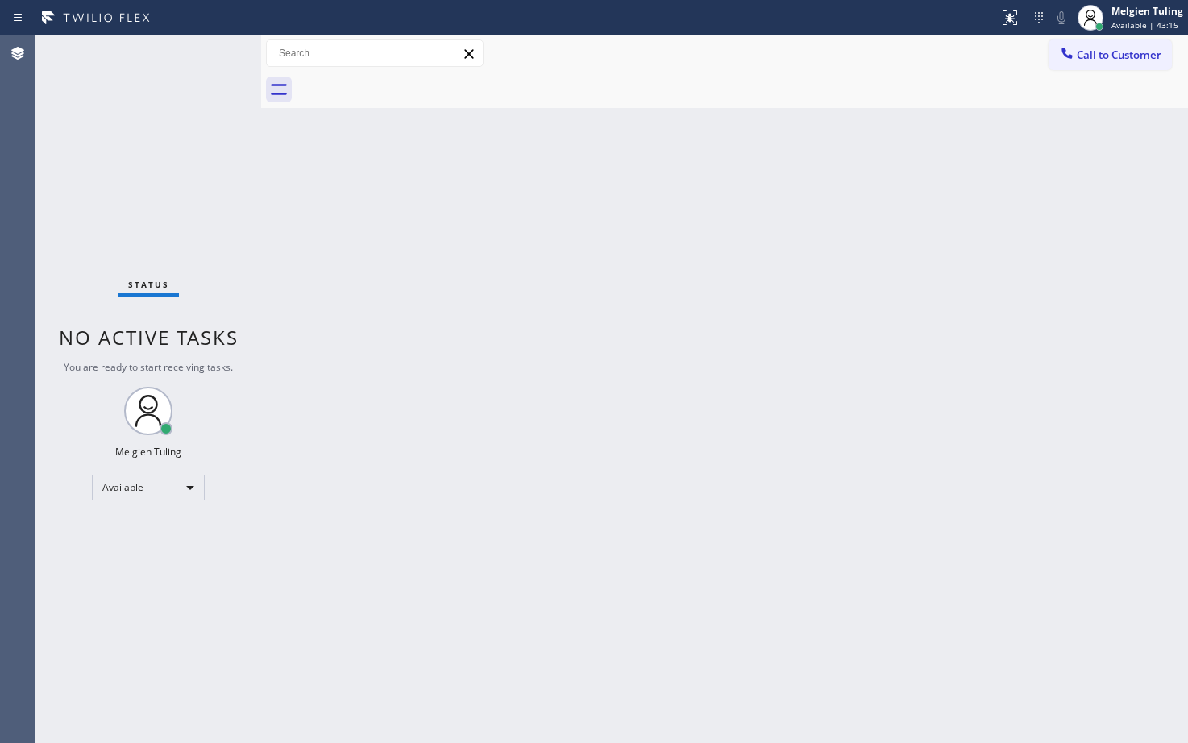
click at [747, 354] on div "Back to Dashboard Change Sender ID Customers Technicians Select a contact Outbo…" at bounding box center [724, 389] width 927 height 708
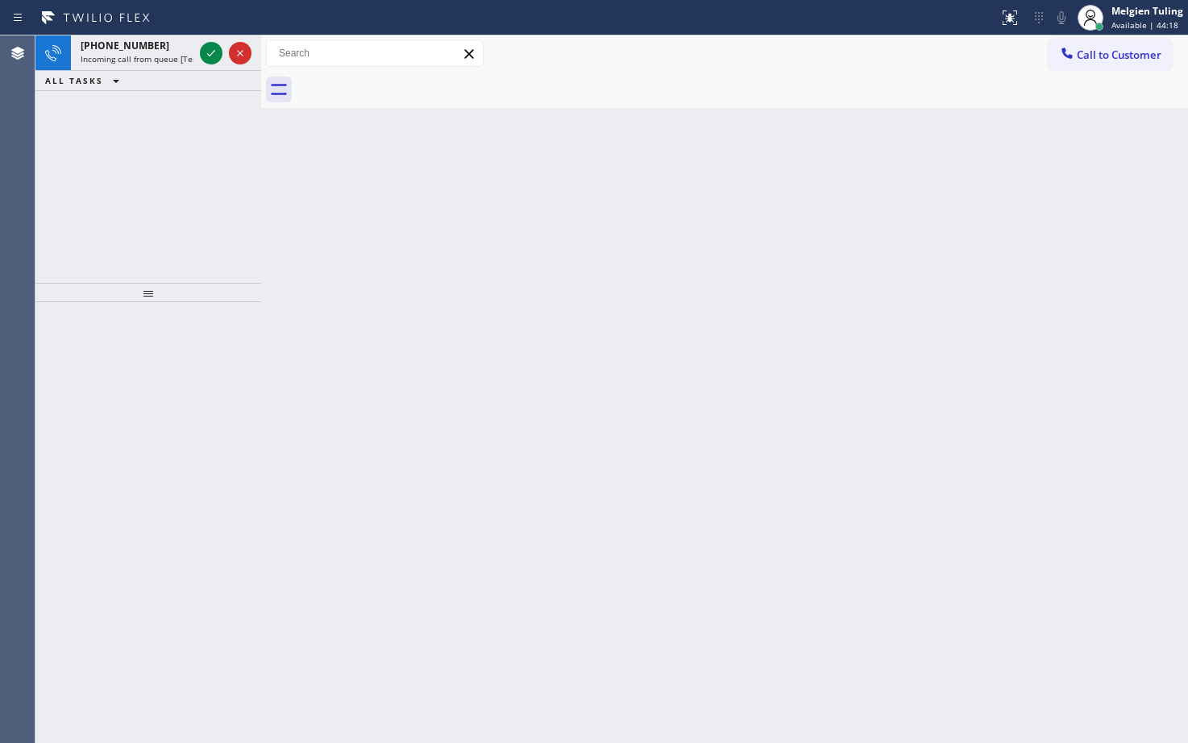
drag, startPoint x: 91, startPoint y: 127, endPoint x: 147, endPoint y: 92, distance: 66.6
click at [98, 121] on div "[PHONE_NUMBER] Incoming call from queue [Test] All ALL TASKS ALL TASKS ACTIVE T…" at bounding box center [148, 158] width 226 height 247
click at [211, 50] on icon at bounding box center [210, 53] width 19 height 19
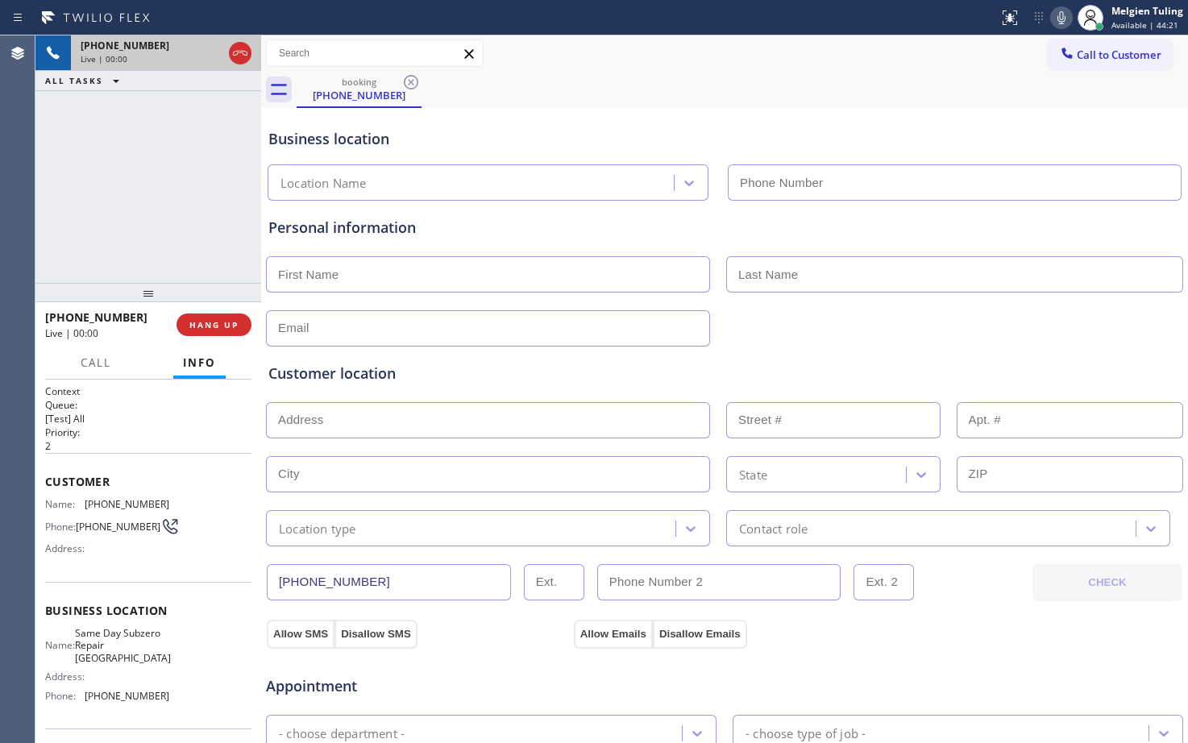
type input "[PHONE_NUMBER]"
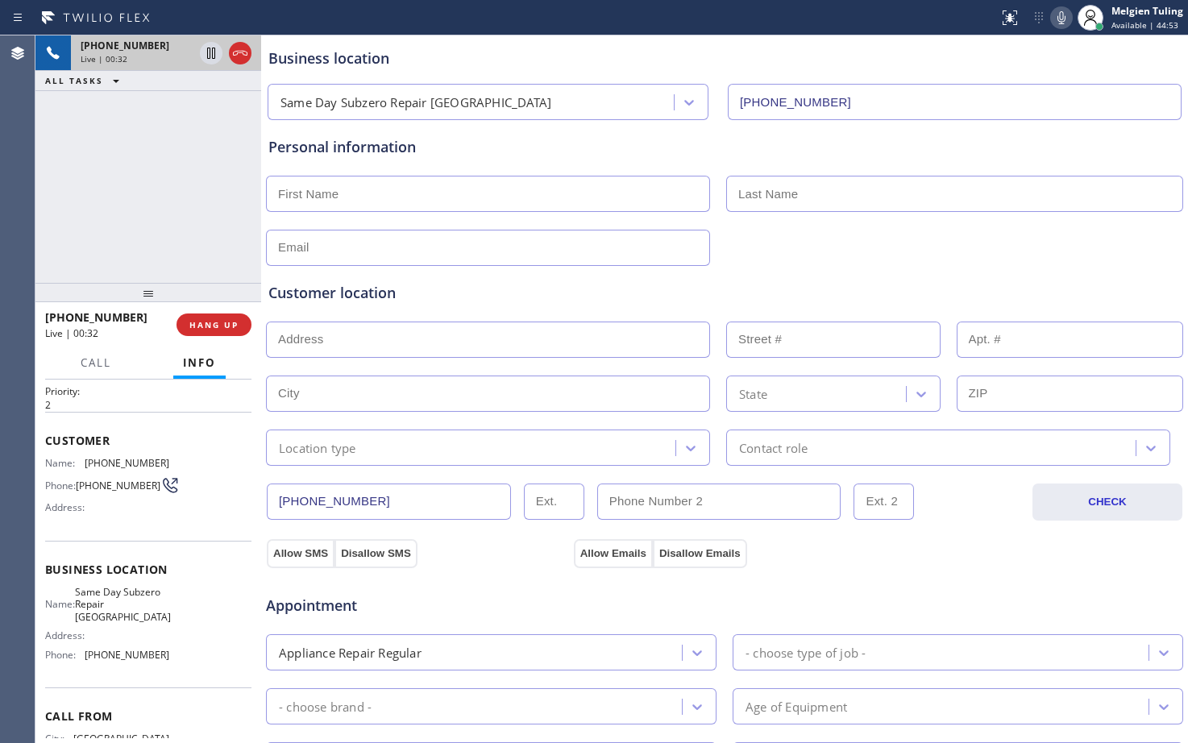
scroll to position [81, 0]
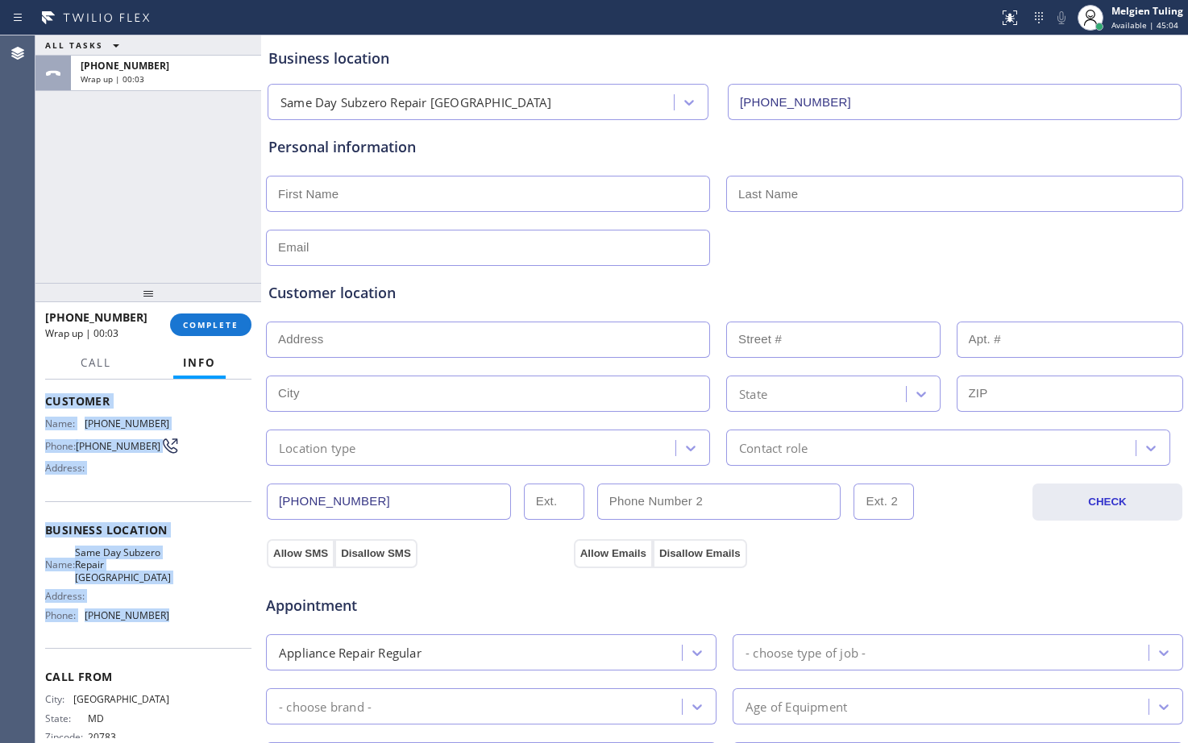
drag, startPoint x: 44, startPoint y: 403, endPoint x: 158, endPoint y: 615, distance: 240.5
click at [158, 615] on div "Context Queue: [Test] All Priority: 2 Customer Name: [PHONE_NUMBER] Phone: [PHO…" at bounding box center [148, 561] width 226 height 363
copy div "Customer Name: [PHONE_NUMBER] Phone: [PHONE_NUMBER] Address: Business location …"
click at [93, 275] on div "ALL TASKS ALL TASKS ACTIVE TASKS TASKS IN WRAP UP [PHONE_NUMBER] Wrap up | 00:45" at bounding box center [148, 158] width 226 height 247
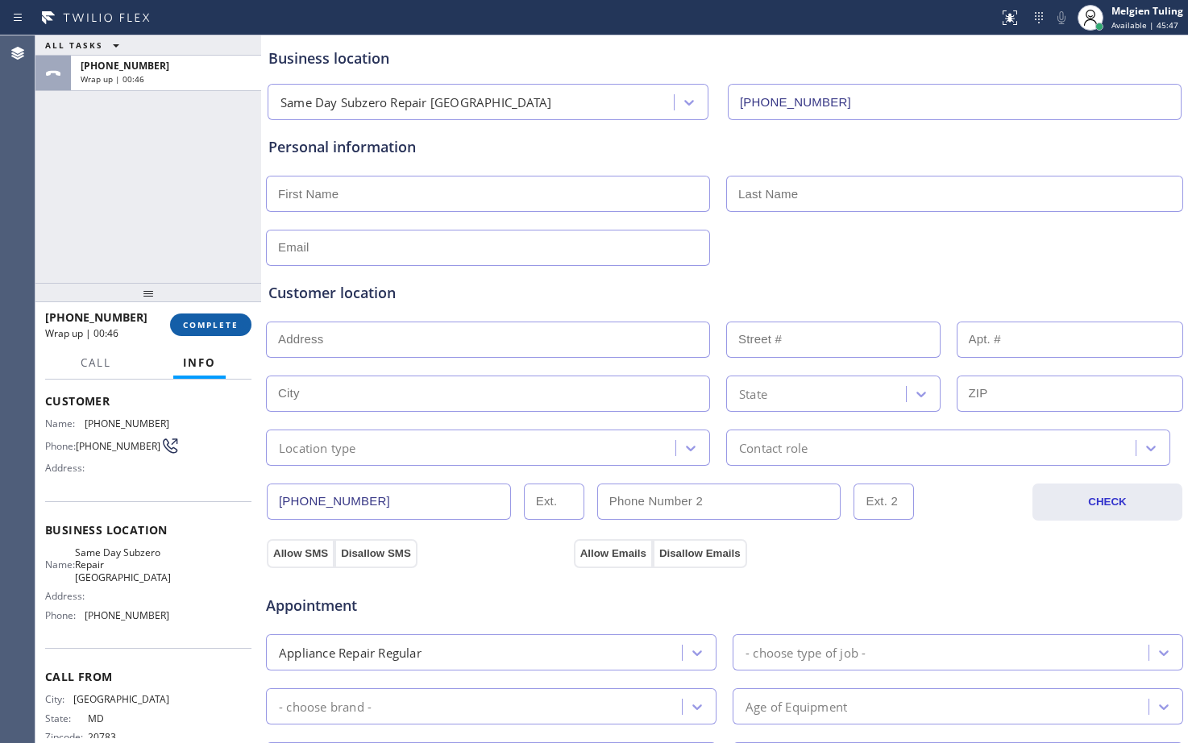
click at [197, 323] on span "COMPLETE" at bounding box center [211, 324] width 56 height 11
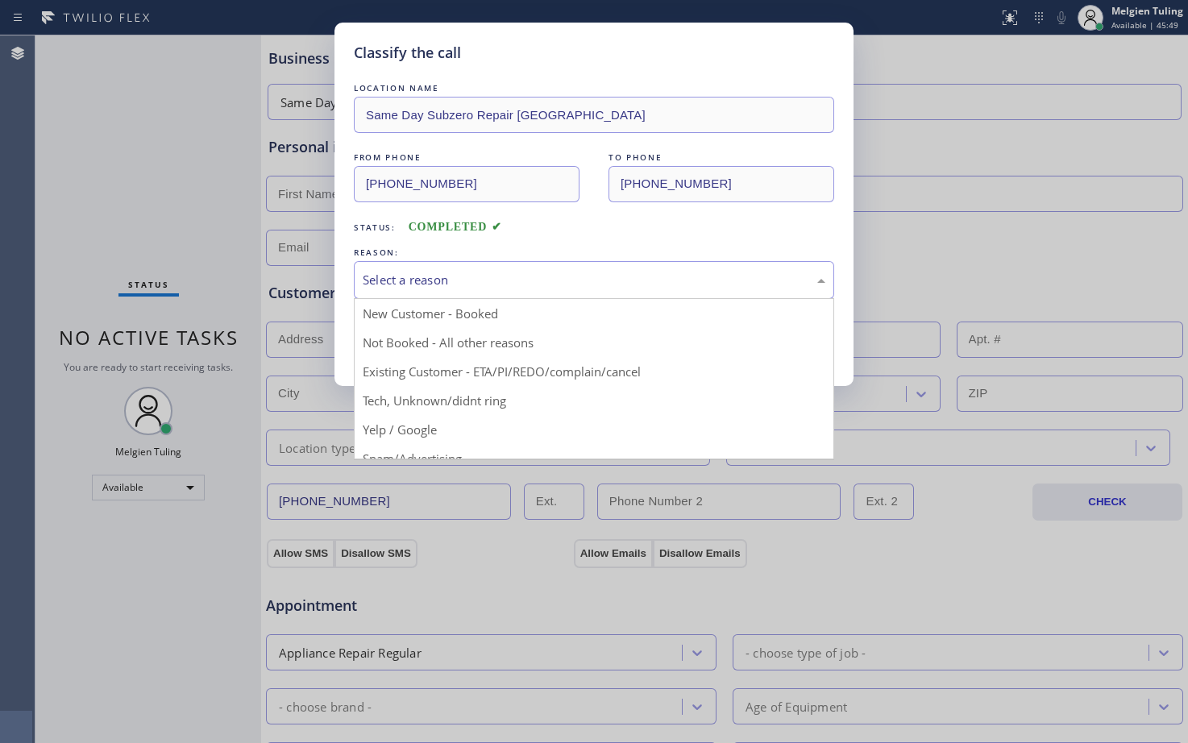
click at [396, 278] on div "Select a reason" at bounding box center [594, 280] width 463 height 19
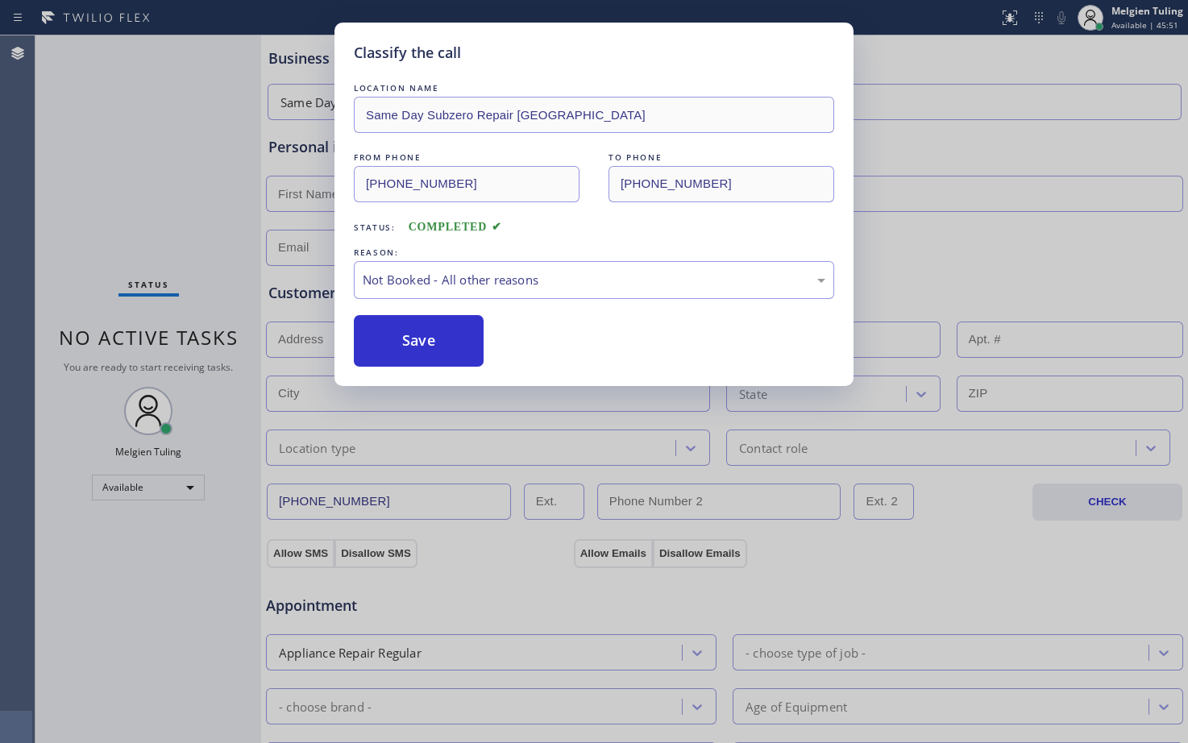
click at [421, 336] on button "Save" at bounding box center [419, 341] width 130 height 52
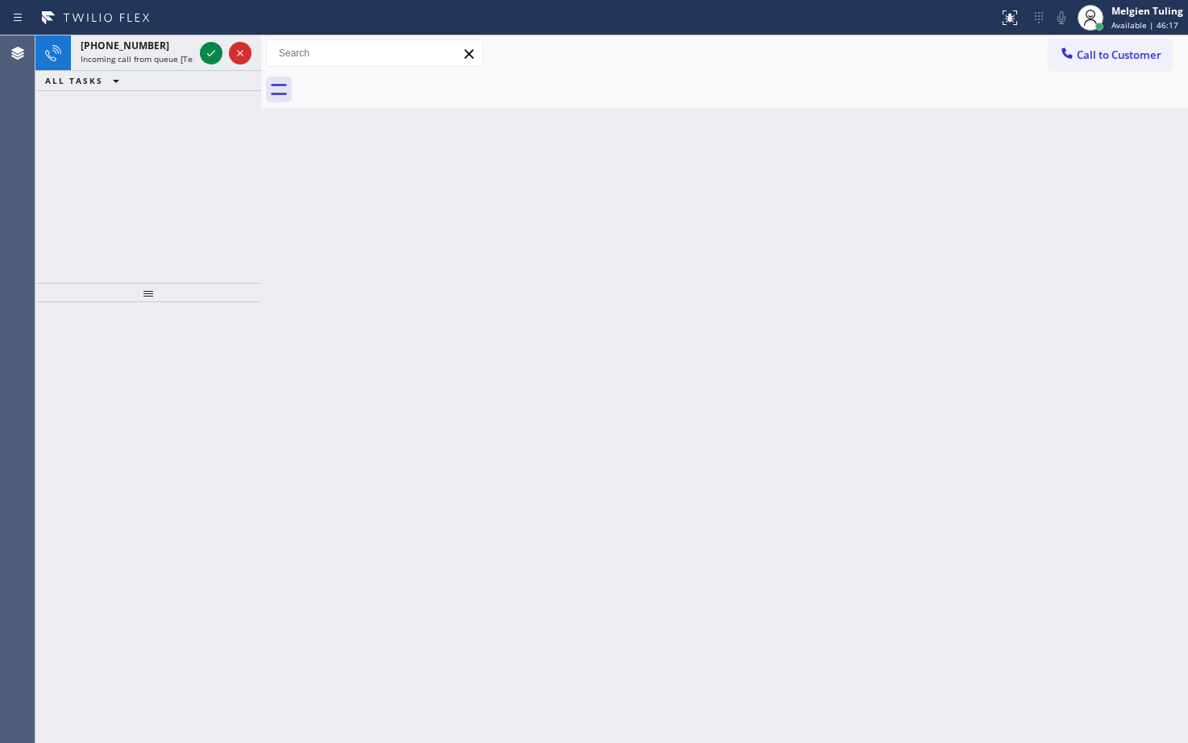
drag, startPoint x: 121, startPoint y: 202, endPoint x: 140, endPoint y: 143, distance: 61.9
click at [121, 202] on div "[PHONE_NUMBER] Incoming call from queue [Test] All ALL TASKS ALL TASKS ACTIVE T…" at bounding box center [148, 158] width 226 height 247
click at [205, 54] on icon at bounding box center [210, 53] width 19 height 19
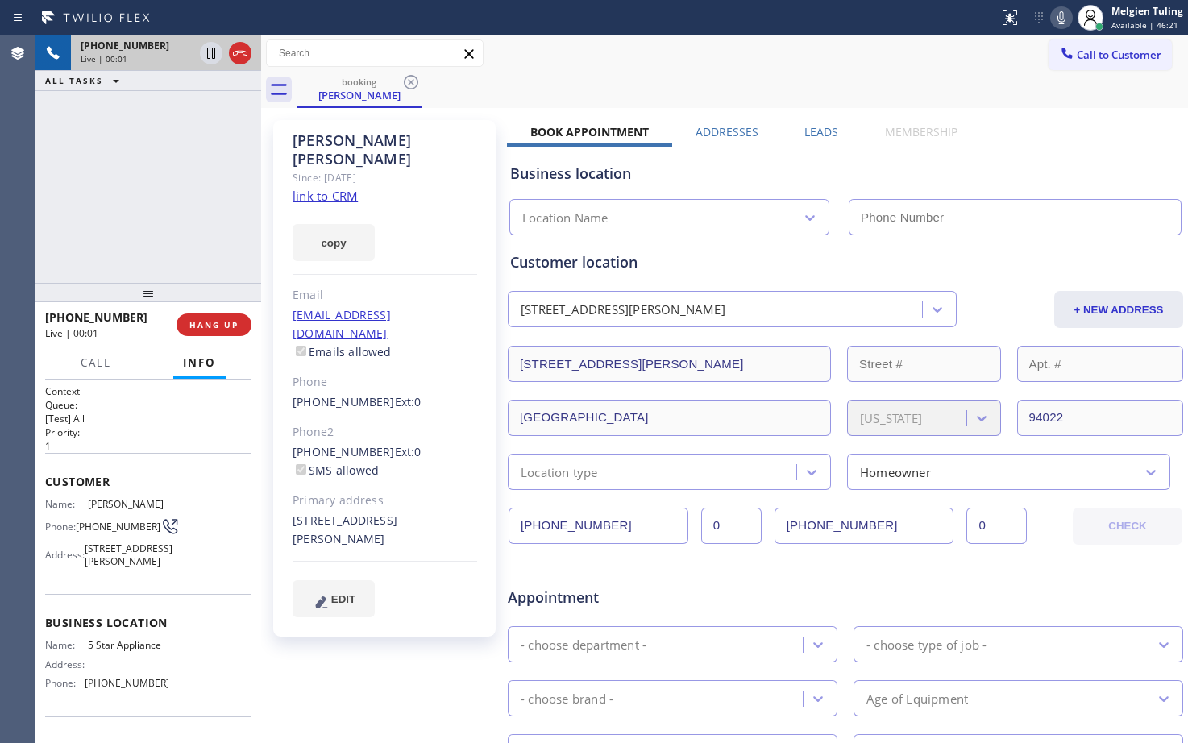
type input "[PHONE_NUMBER]"
click at [338, 188] on link "link to CRM" at bounding box center [325, 196] width 65 height 16
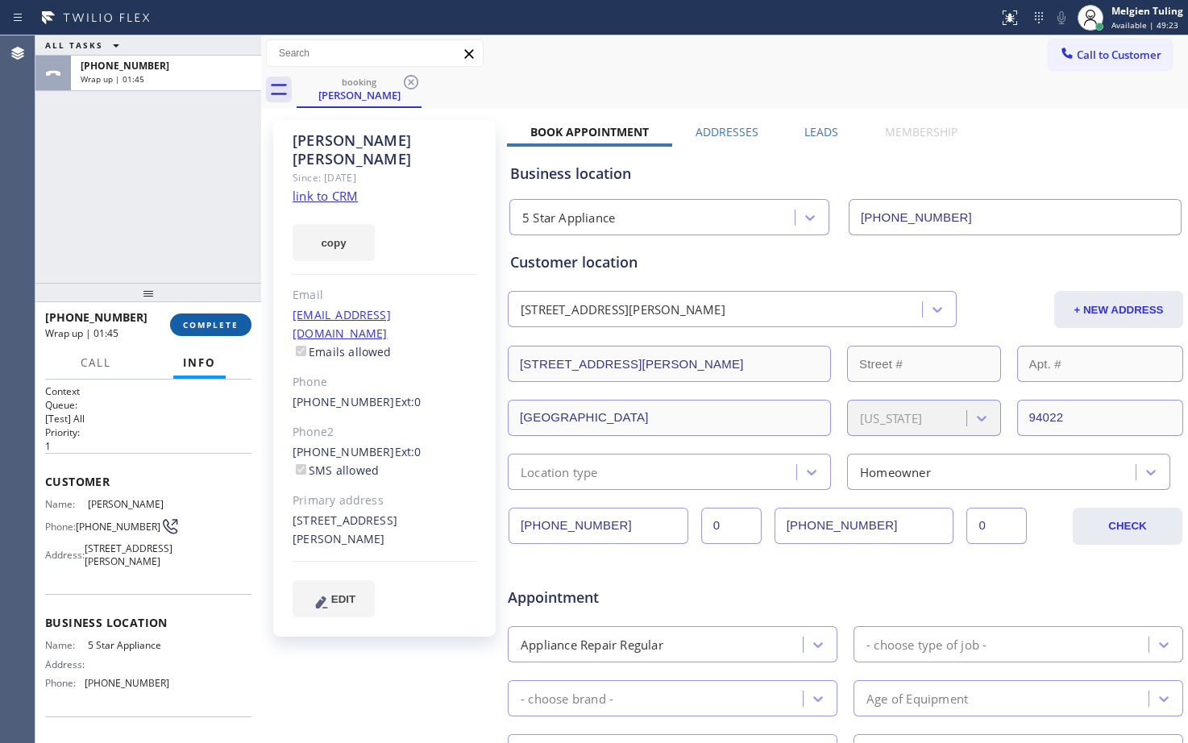
click at [222, 325] on span "COMPLETE" at bounding box center [211, 324] width 56 height 11
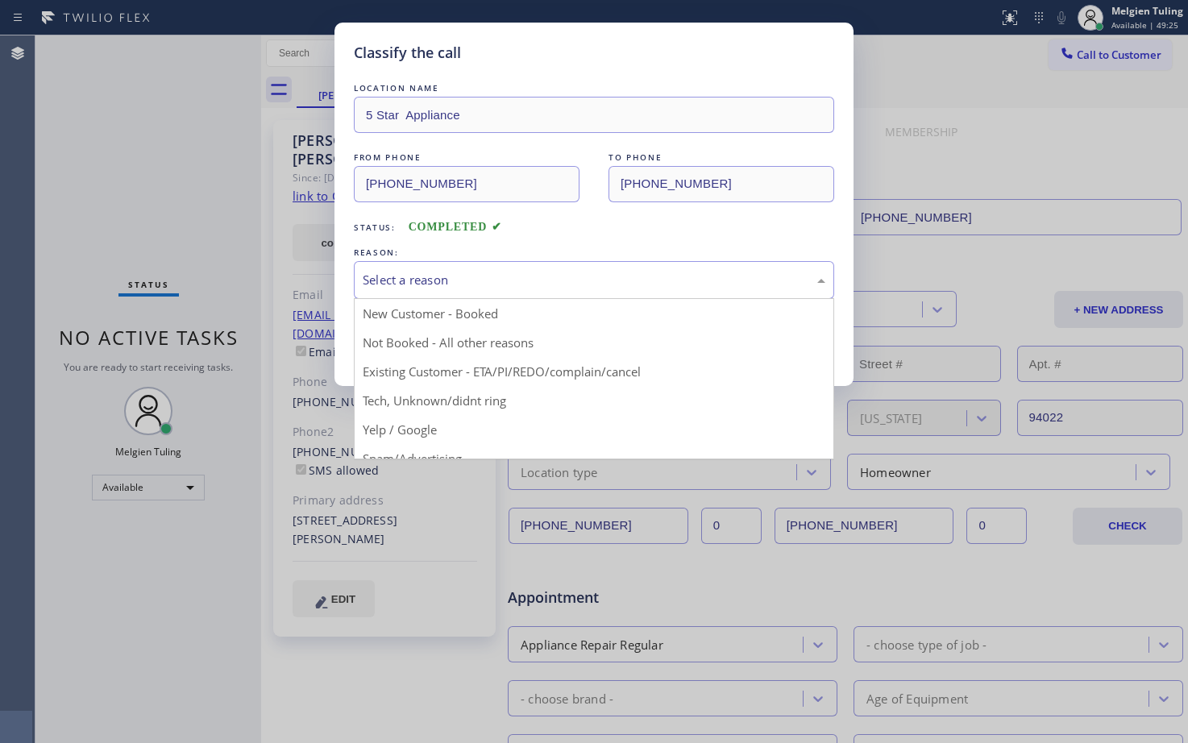
click at [473, 281] on div "Select a reason" at bounding box center [594, 280] width 463 height 19
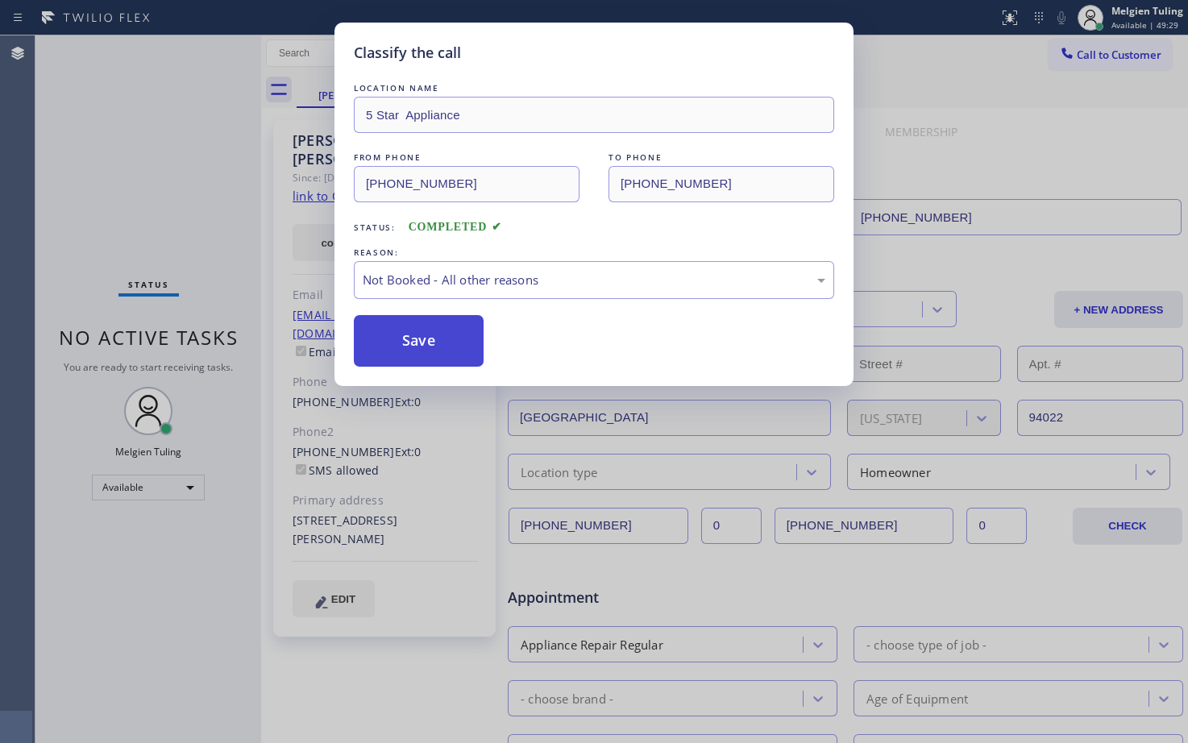
click at [416, 347] on button "Save" at bounding box center [419, 341] width 130 height 52
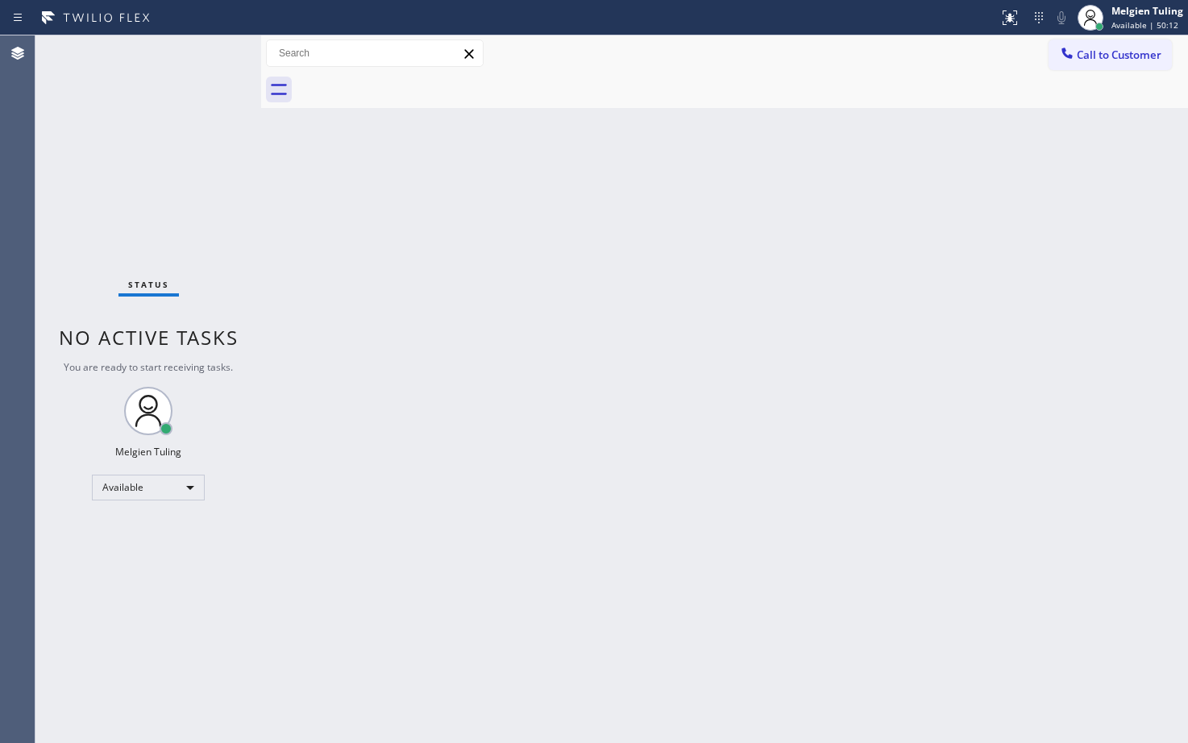
click at [203, 67] on div "Status No active tasks You are ready to start receiving tasks. Melgien Tuling A…" at bounding box center [148, 389] width 226 height 708
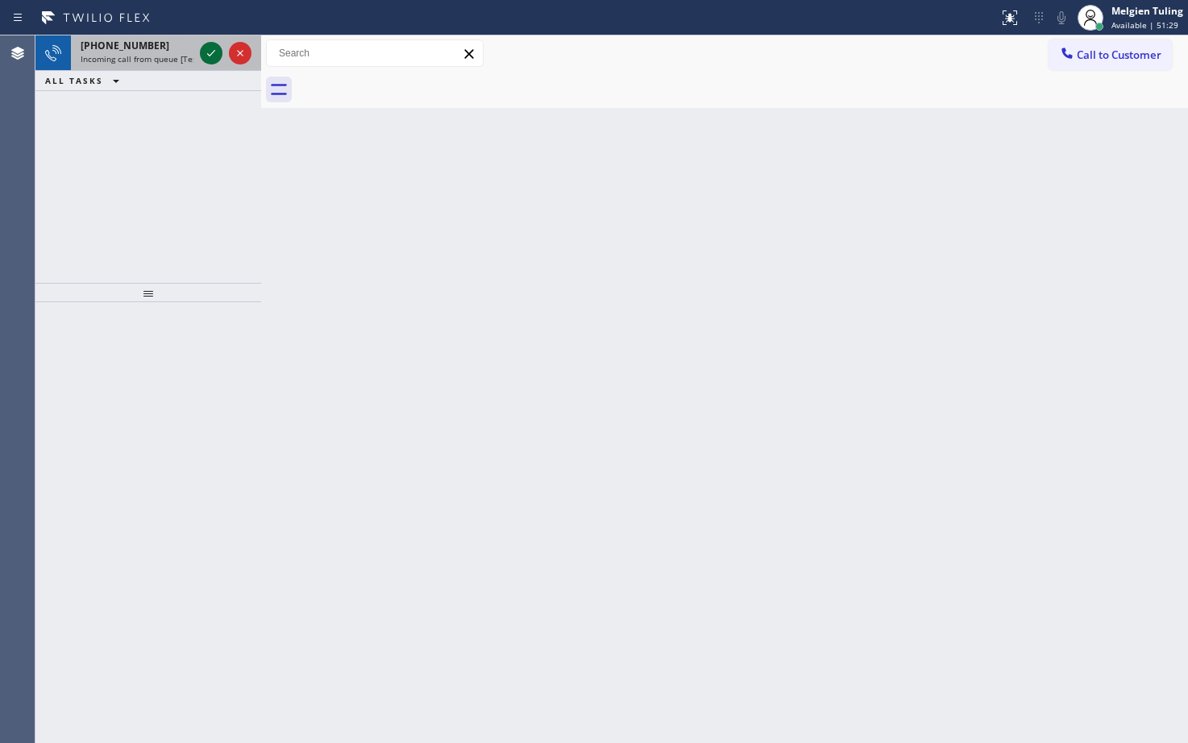
click at [201, 56] on div at bounding box center [211, 53] width 23 height 19
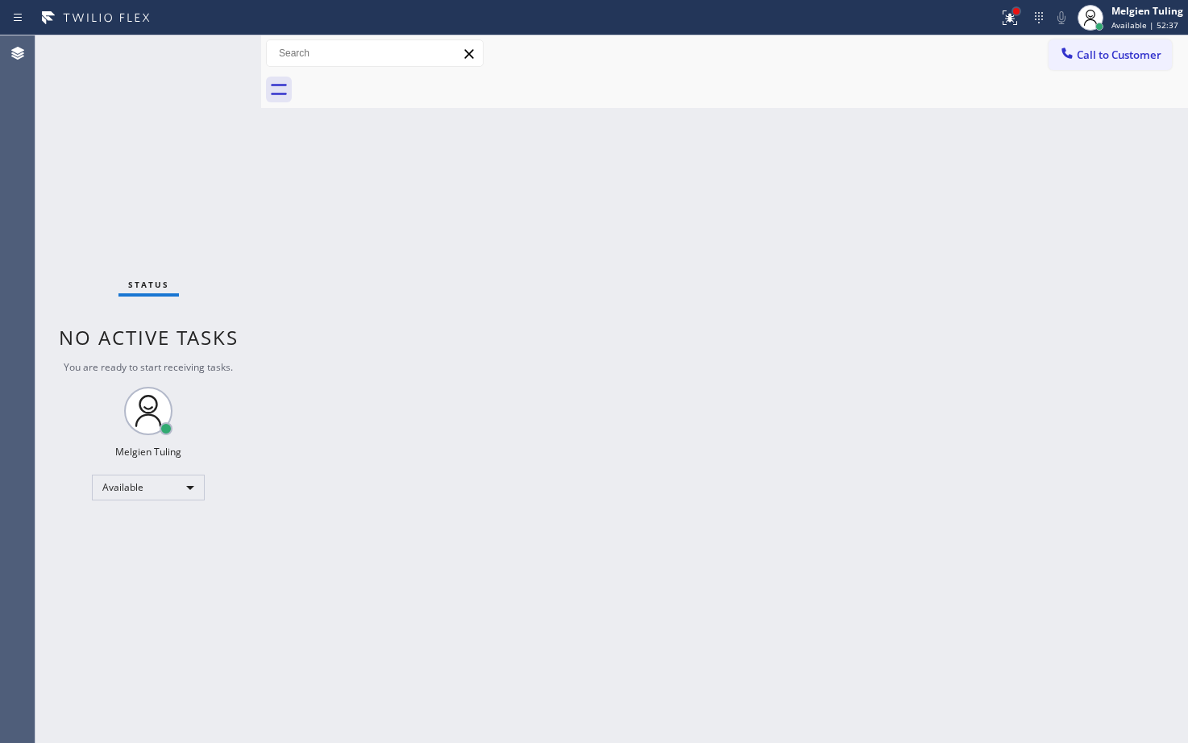
click at [1015, 15] on div at bounding box center [1016, 11] width 10 height 10
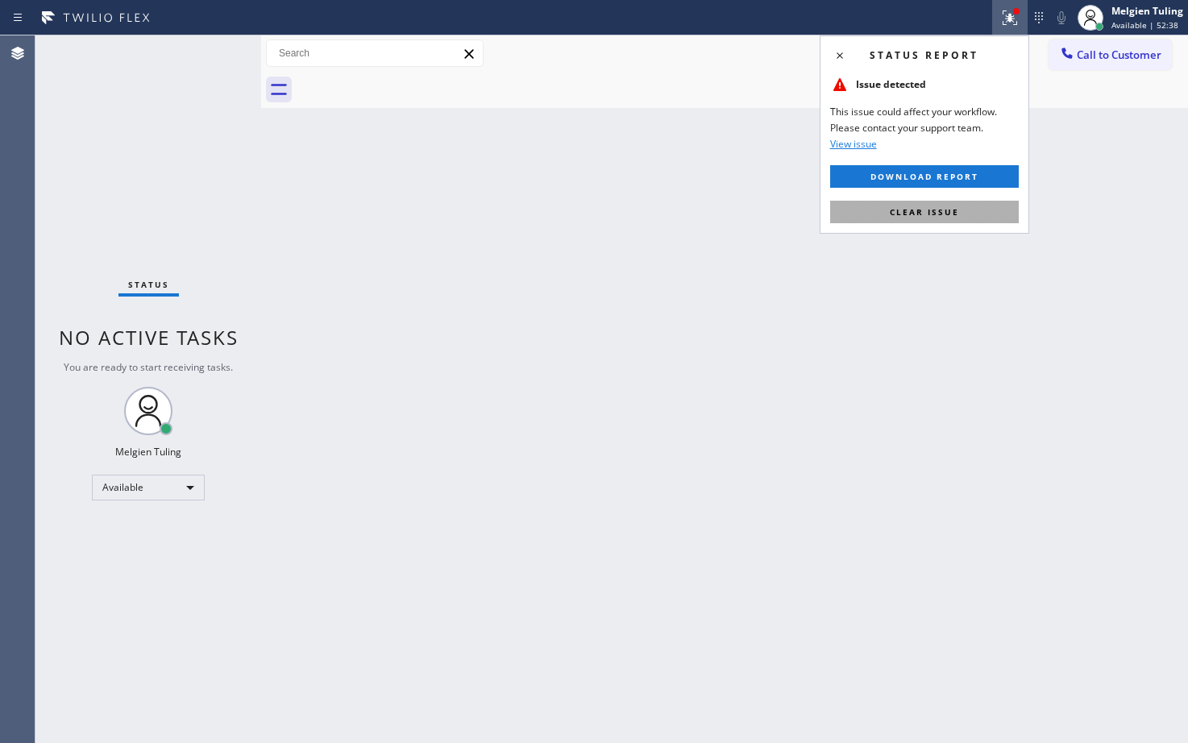
click at [884, 207] on button "Clear issue" at bounding box center [924, 212] width 189 height 23
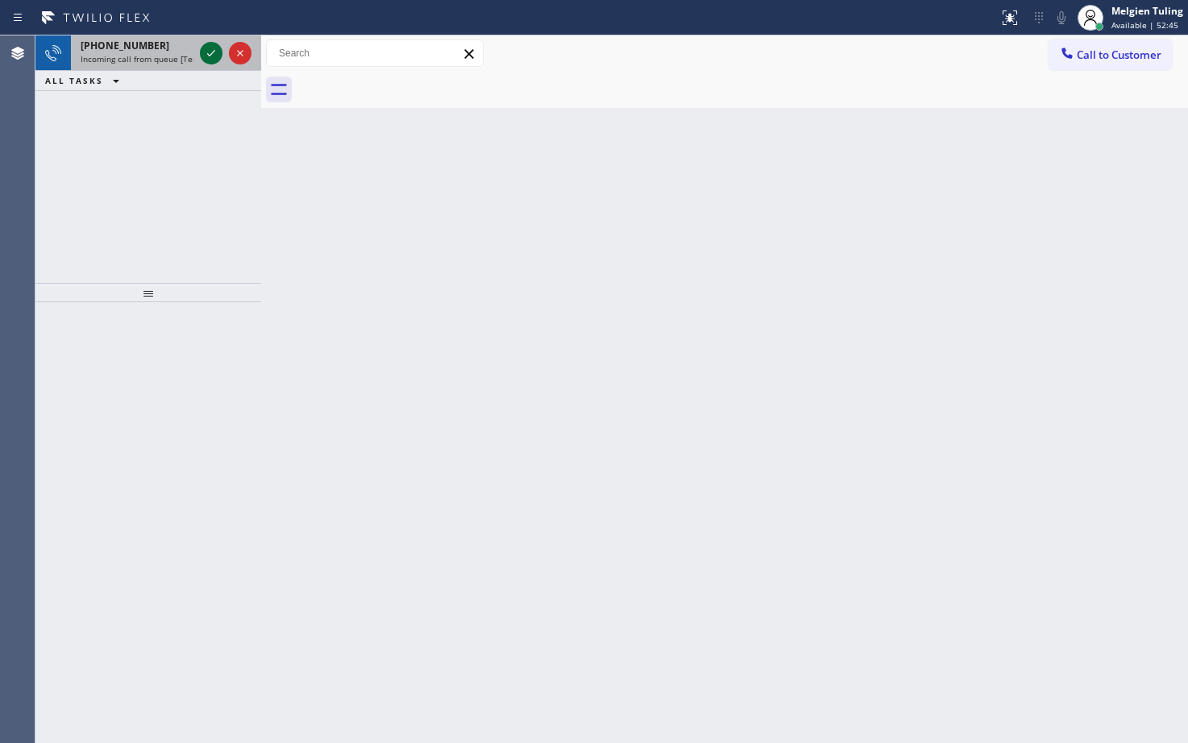
click at [205, 48] on icon at bounding box center [210, 53] width 19 height 19
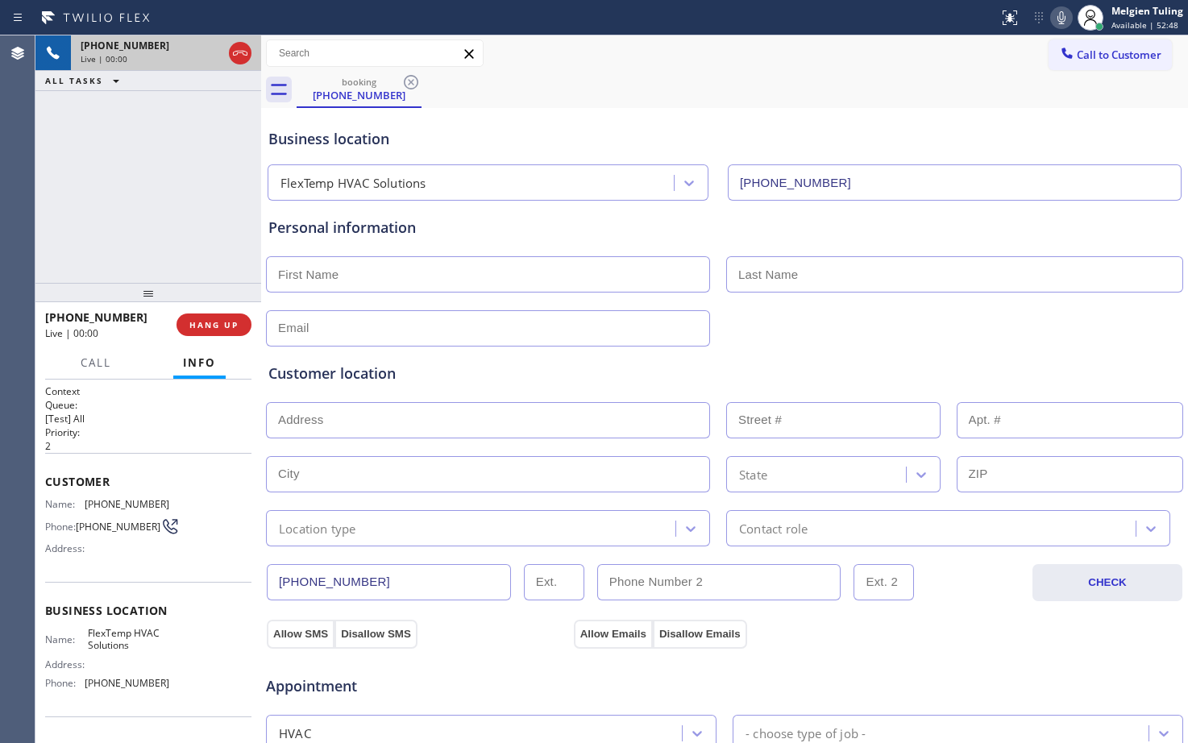
type input "[PHONE_NUMBER]"
click at [218, 326] on span "HANG UP" at bounding box center [213, 324] width 49 height 11
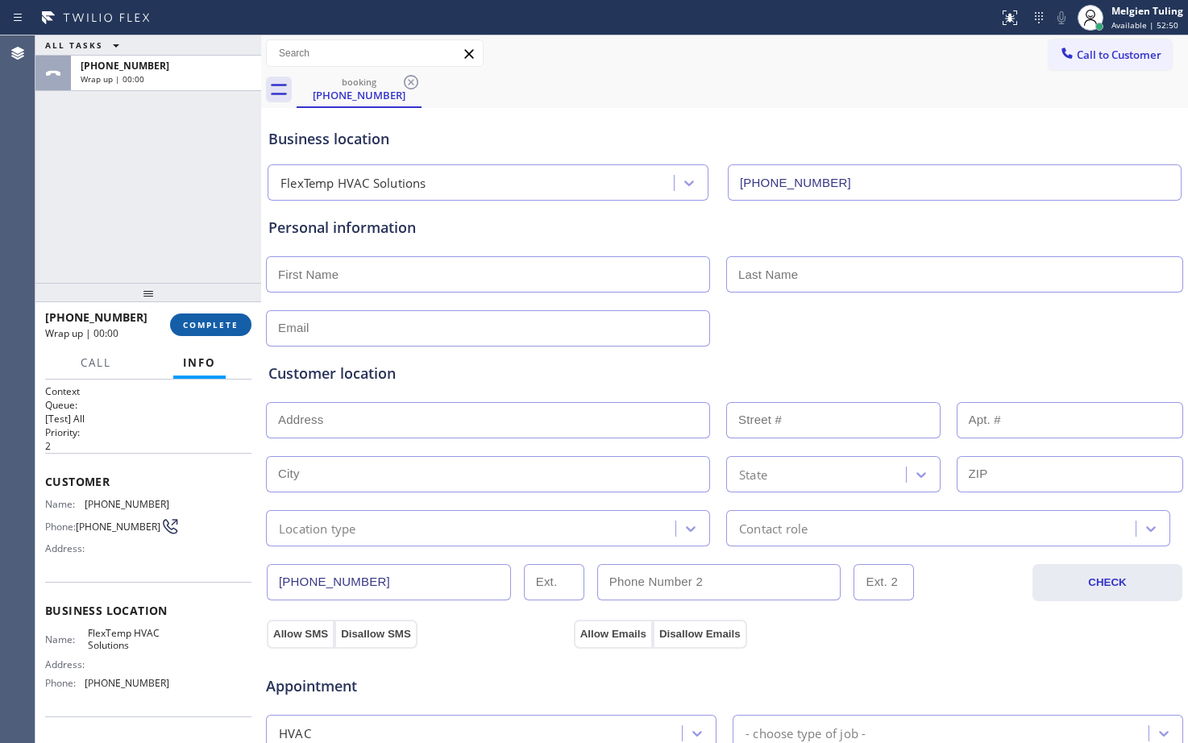
click at [218, 326] on span "COMPLETE" at bounding box center [211, 324] width 56 height 11
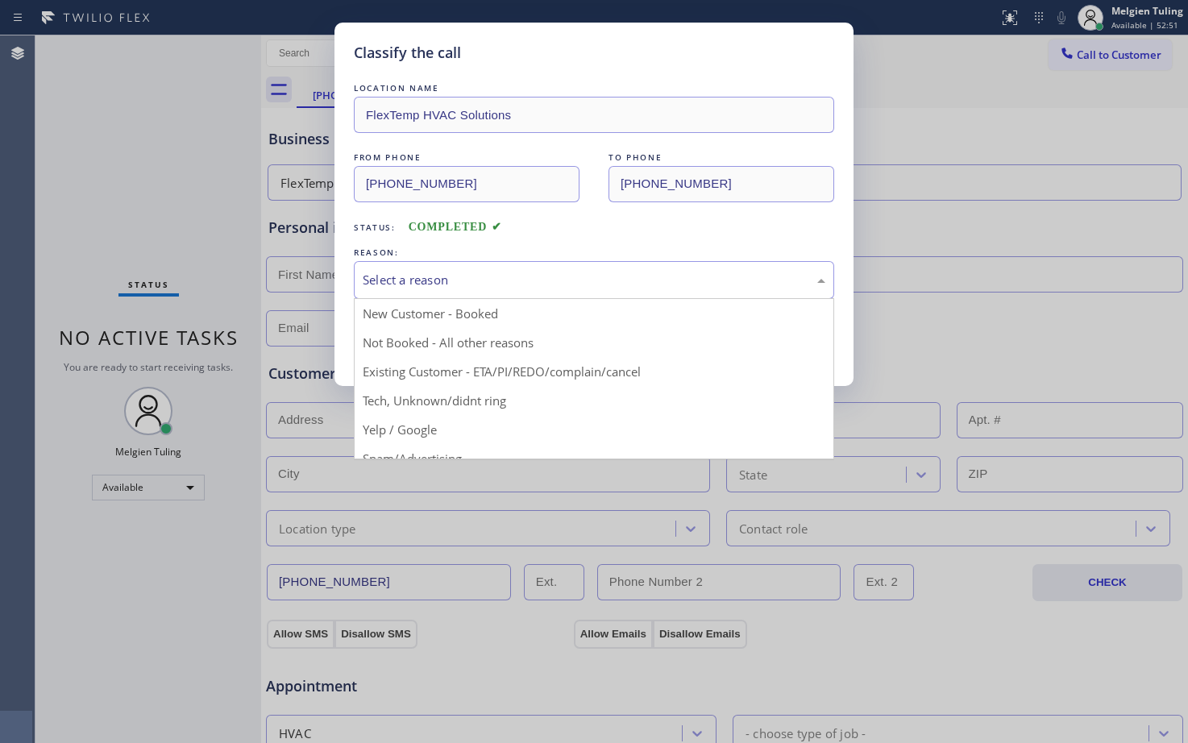
click at [419, 263] on div "Select a reason" at bounding box center [594, 280] width 480 height 38
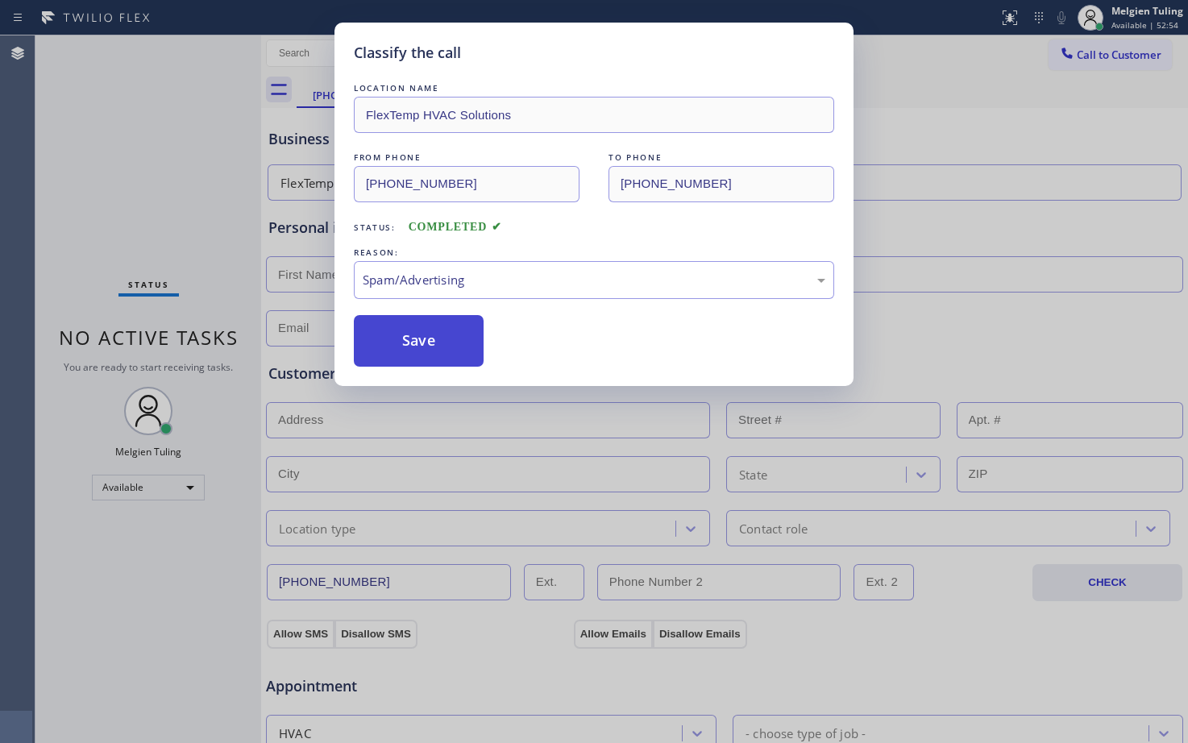
click at [426, 340] on button "Save" at bounding box center [419, 341] width 130 height 52
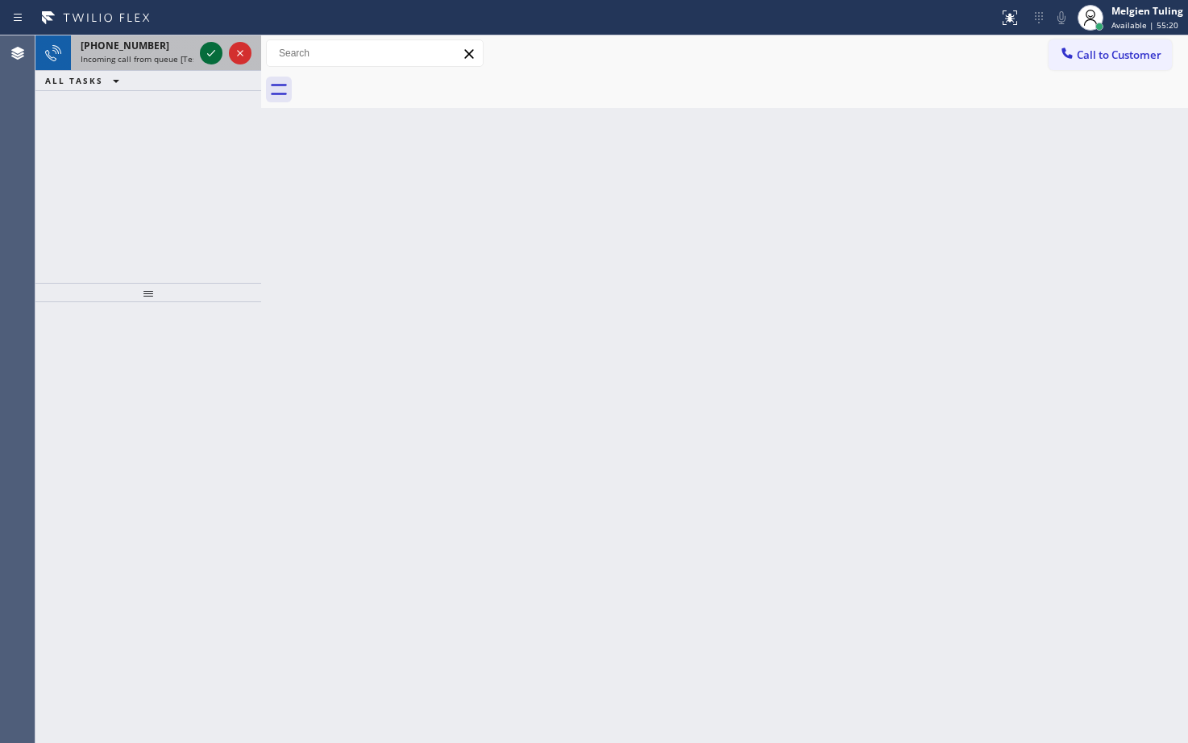
click at [206, 56] on icon at bounding box center [210, 53] width 19 height 19
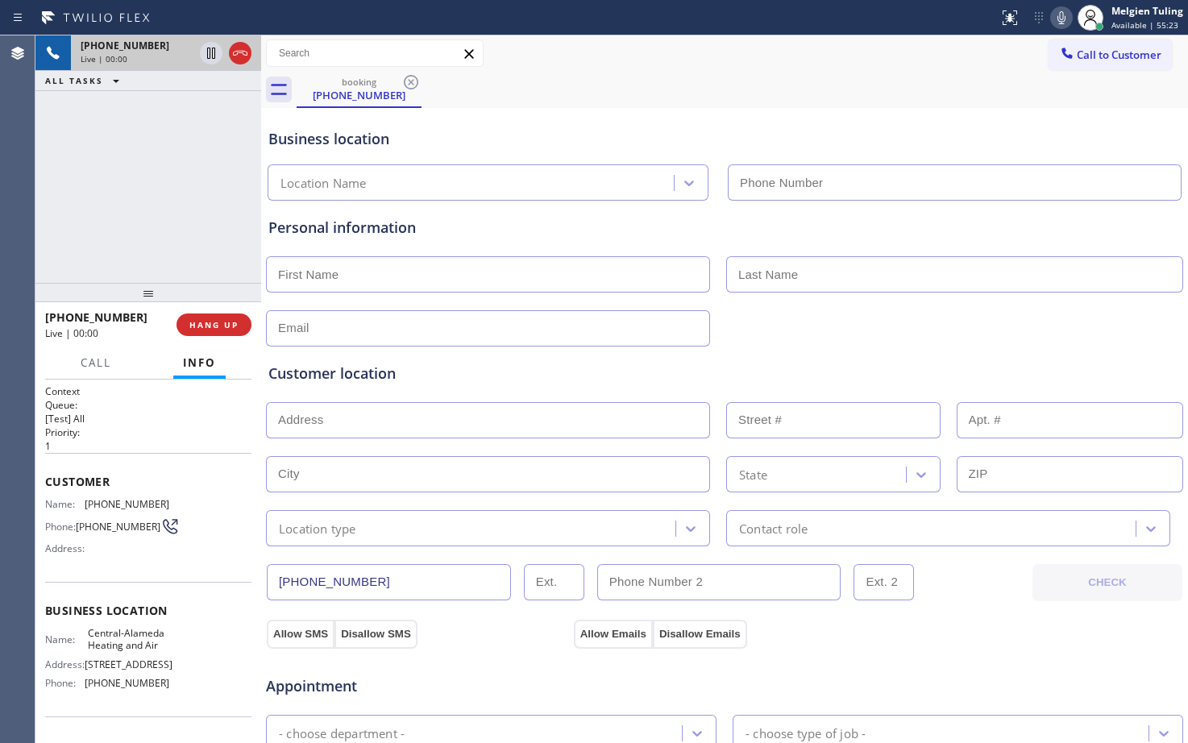
type input "[PHONE_NUMBER]"
click at [217, 328] on span "HANG UP" at bounding box center [213, 324] width 49 height 11
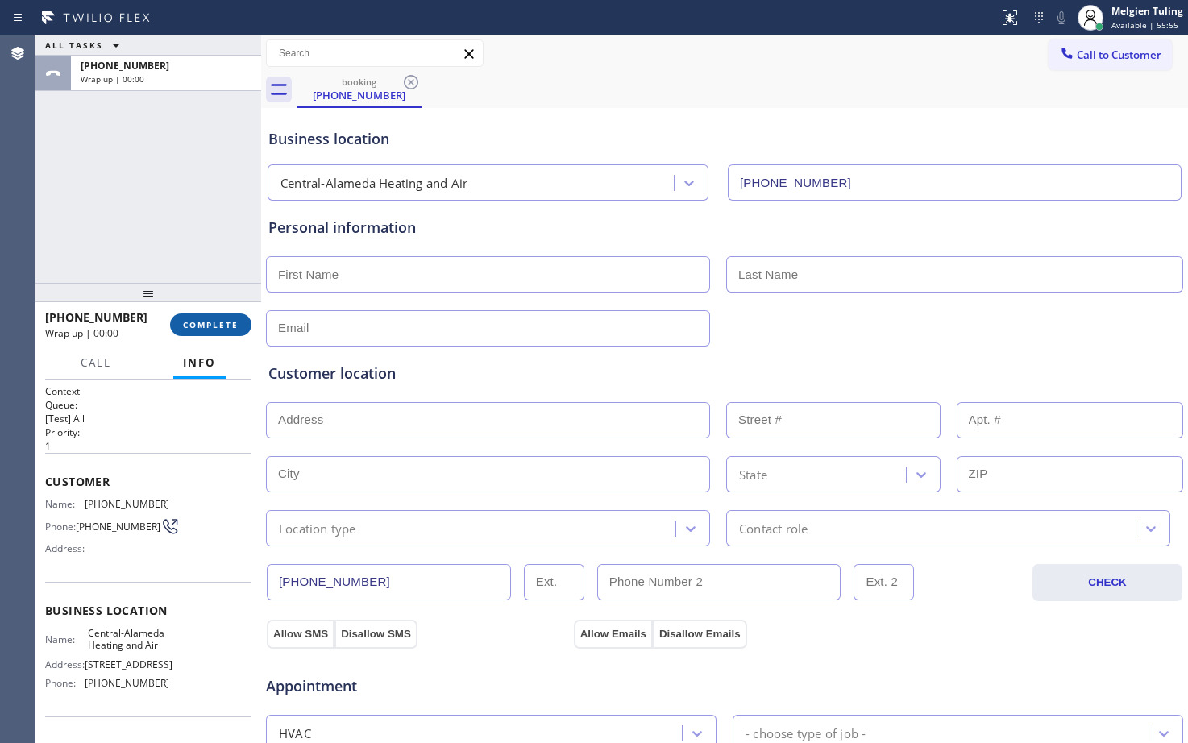
click at [217, 328] on span "COMPLETE" at bounding box center [211, 324] width 56 height 11
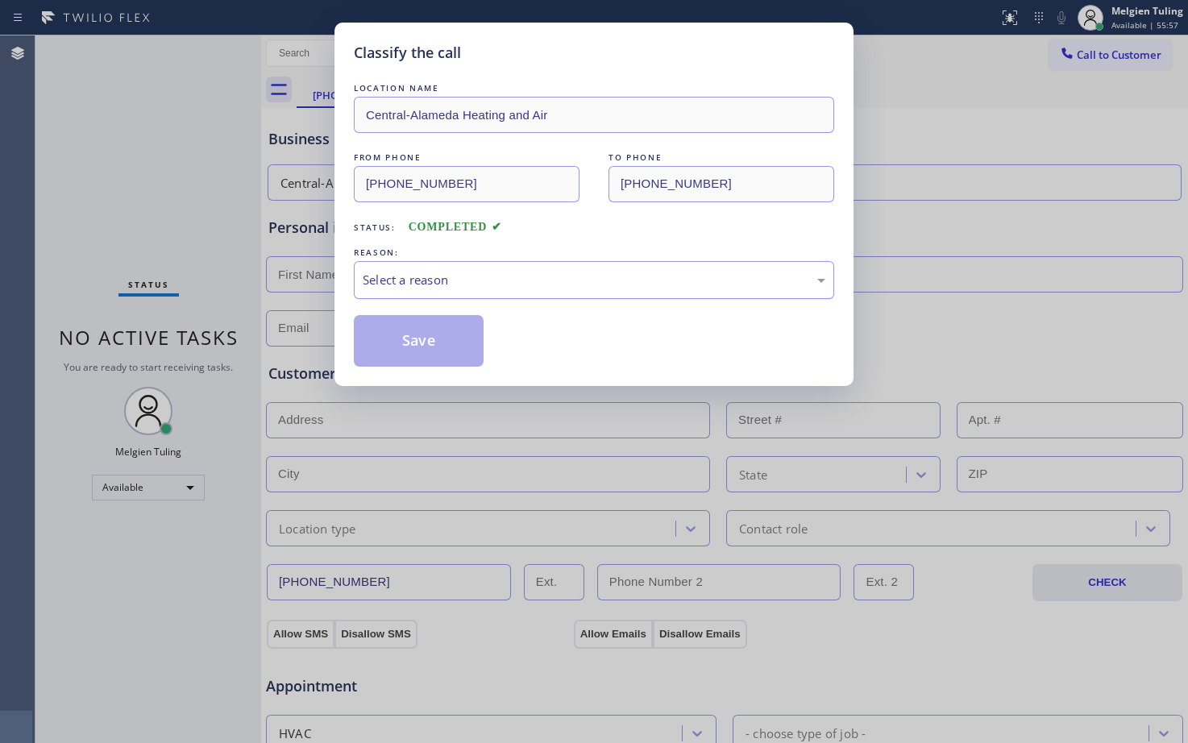
click at [441, 262] on div "Select a reason" at bounding box center [594, 280] width 480 height 38
click at [420, 351] on button "Save" at bounding box center [419, 341] width 130 height 52
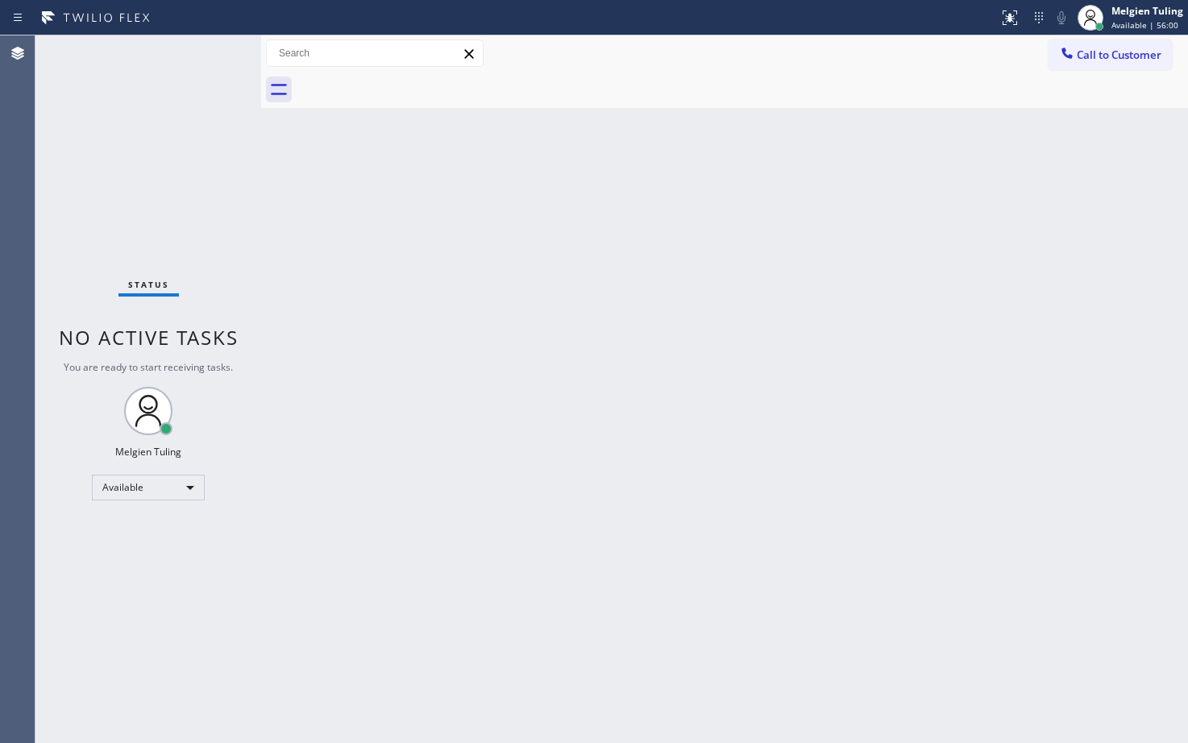
click at [420, 351] on div "Back to Dashboard Change Sender ID Customers Technicians Select a contact Outbo…" at bounding box center [724, 389] width 927 height 708
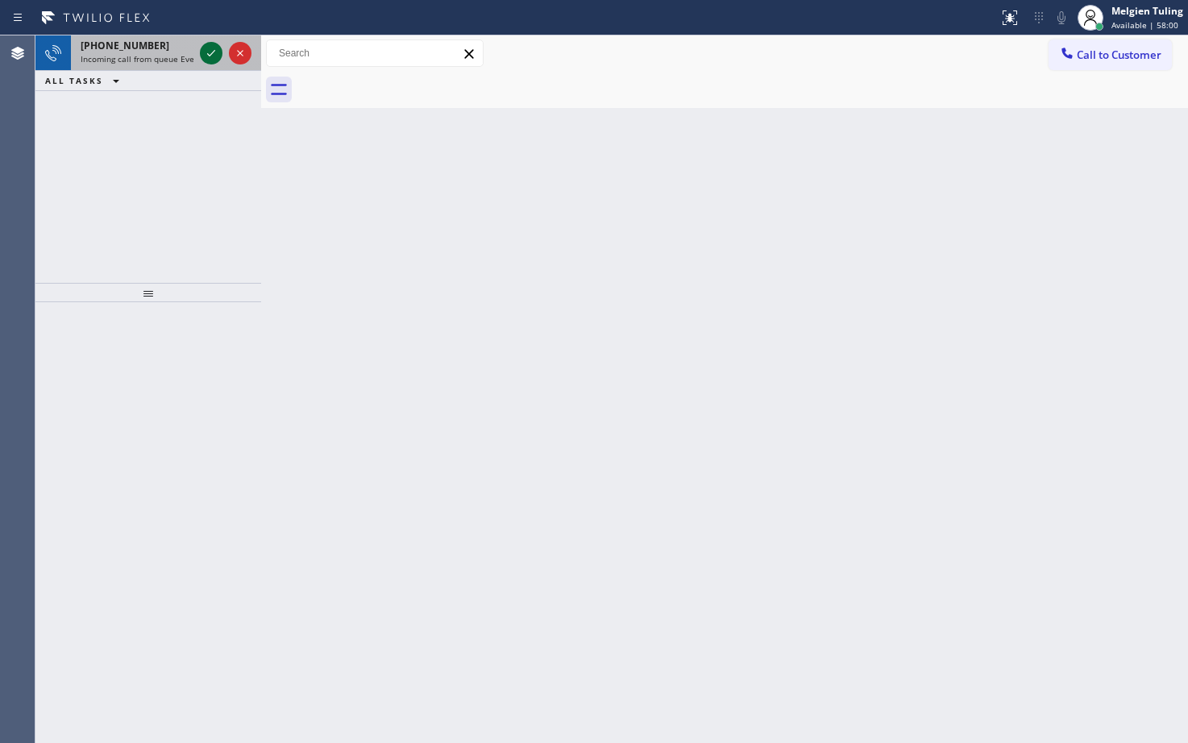
click at [212, 55] on icon at bounding box center [210, 53] width 19 height 19
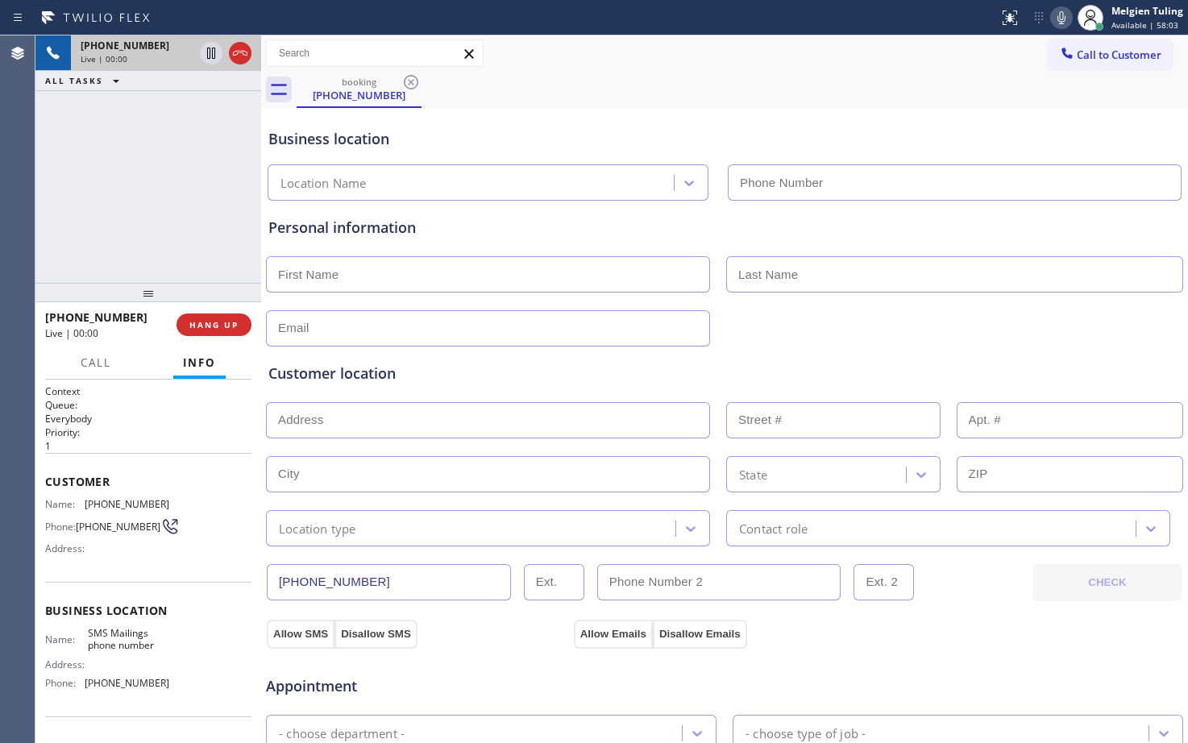
type input "[PHONE_NUMBER]"
click at [223, 326] on span "HANG UP" at bounding box center [213, 324] width 49 height 11
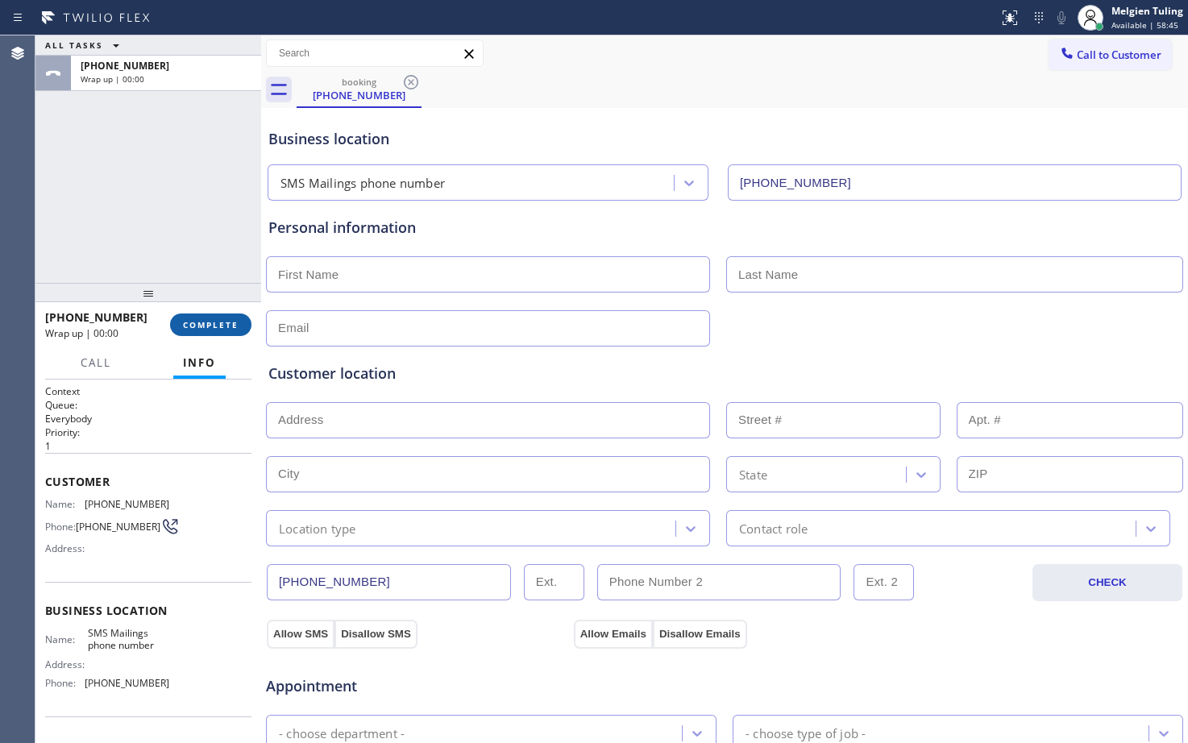
click at [223, 326] on span "COMPLETE" at bounding box center [211, 324] width 56 height 11
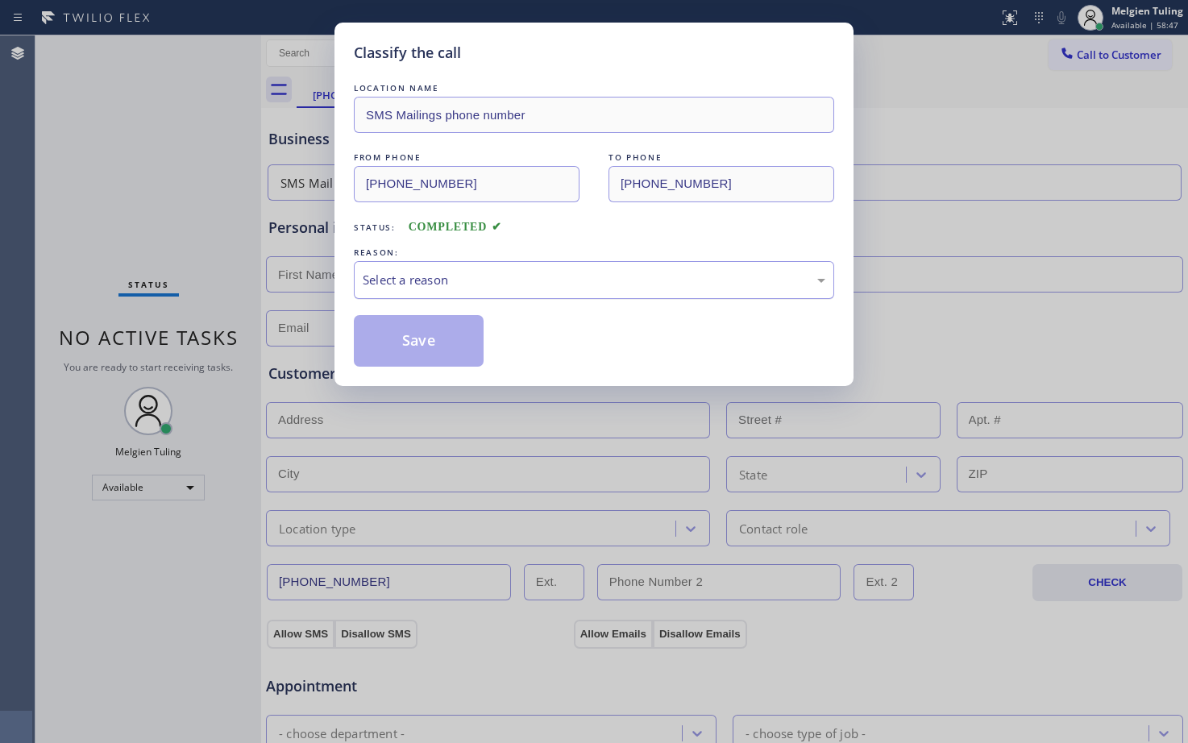
click at [469, 280] on div "Select a reason" at bounding box center [594, 280] width 463 height 19
click at [403, 334] on button "Save" at bounding box center [419, 341] width 130 height 52
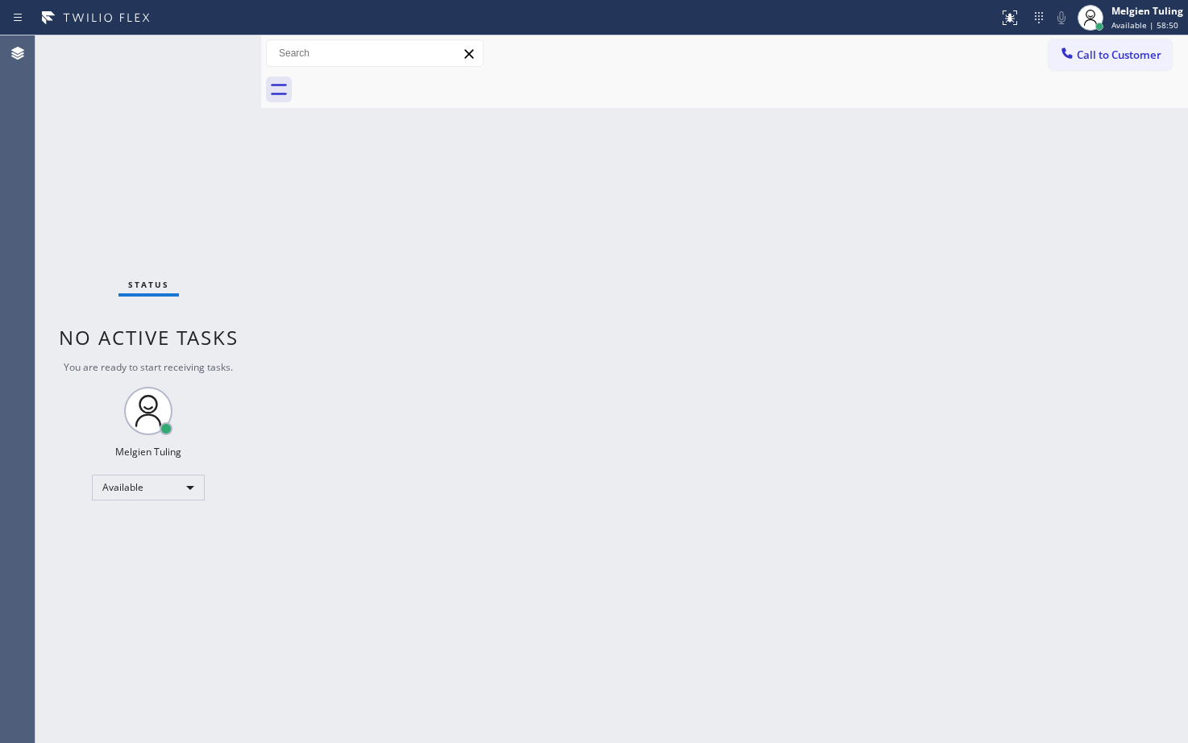
click at [1006, 505] on div "Back to Dashboard Change Sender ID Customers Technicians Select a contact Outbo…" at bounding box center [724, 389] width 927 height 708
click at [106, 184] on div "Status No active tasks You are ready to start receiving tasks. Melgien Tuling A…" at bounding box center [148, 389] width 226 height 708
click at [205, 49] on div "Status No active tasks You are ready to start receiving tasks. Melgien Tuling A…" at bounding box center [148, 389] width 226 height 708
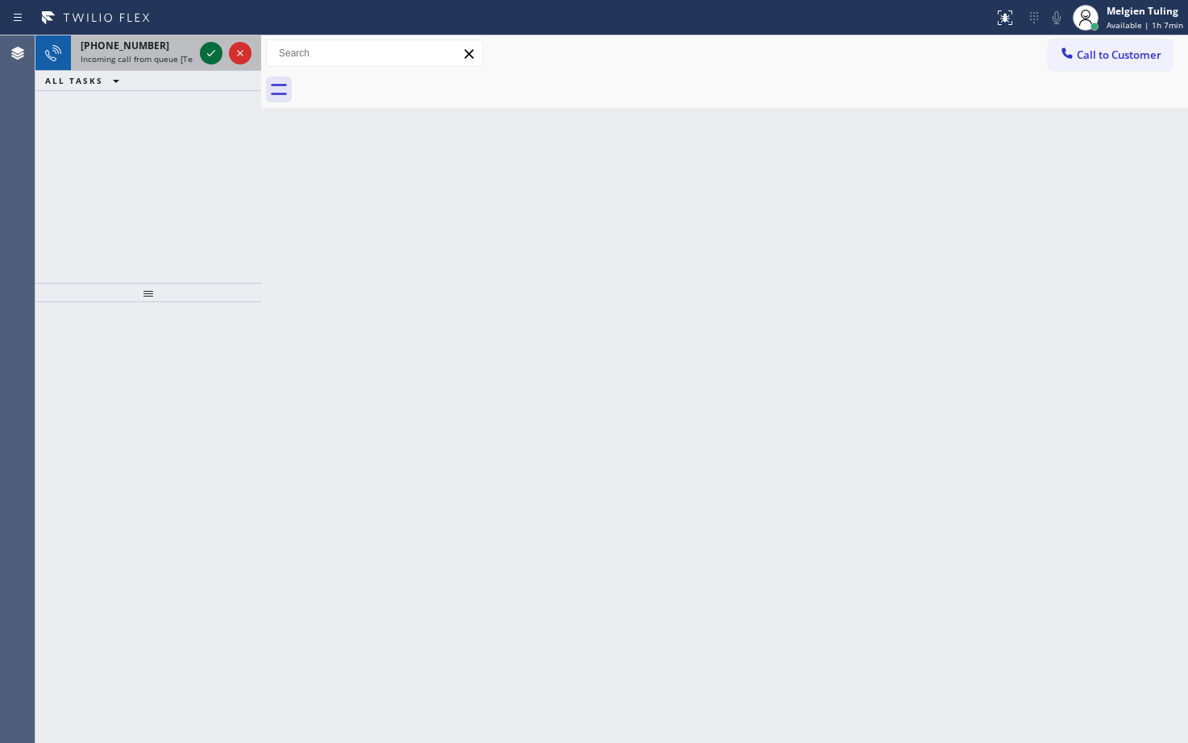
click at [209, 52] on icon at bounding box center [210, 53] width 19 height 19
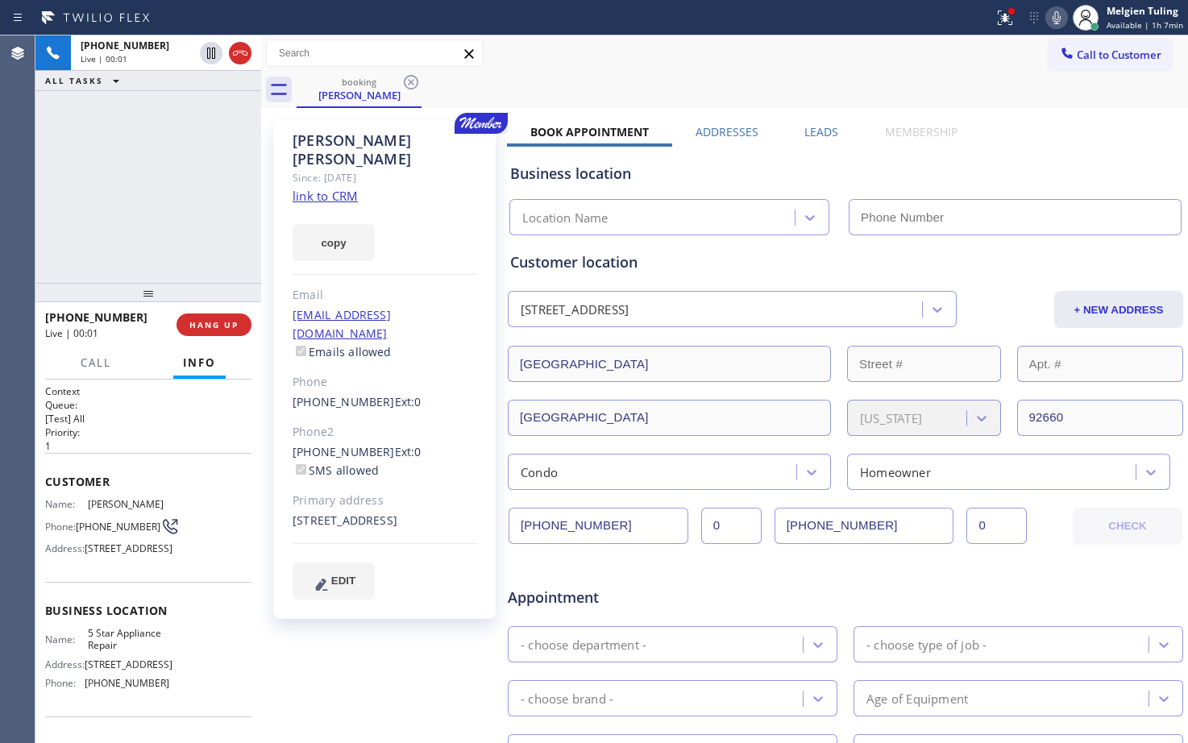
type input "[PHONE_NUMBER]"
click at [338, 188] on link "link to CRM" at bounding box center [325, 196] width 65 height 16
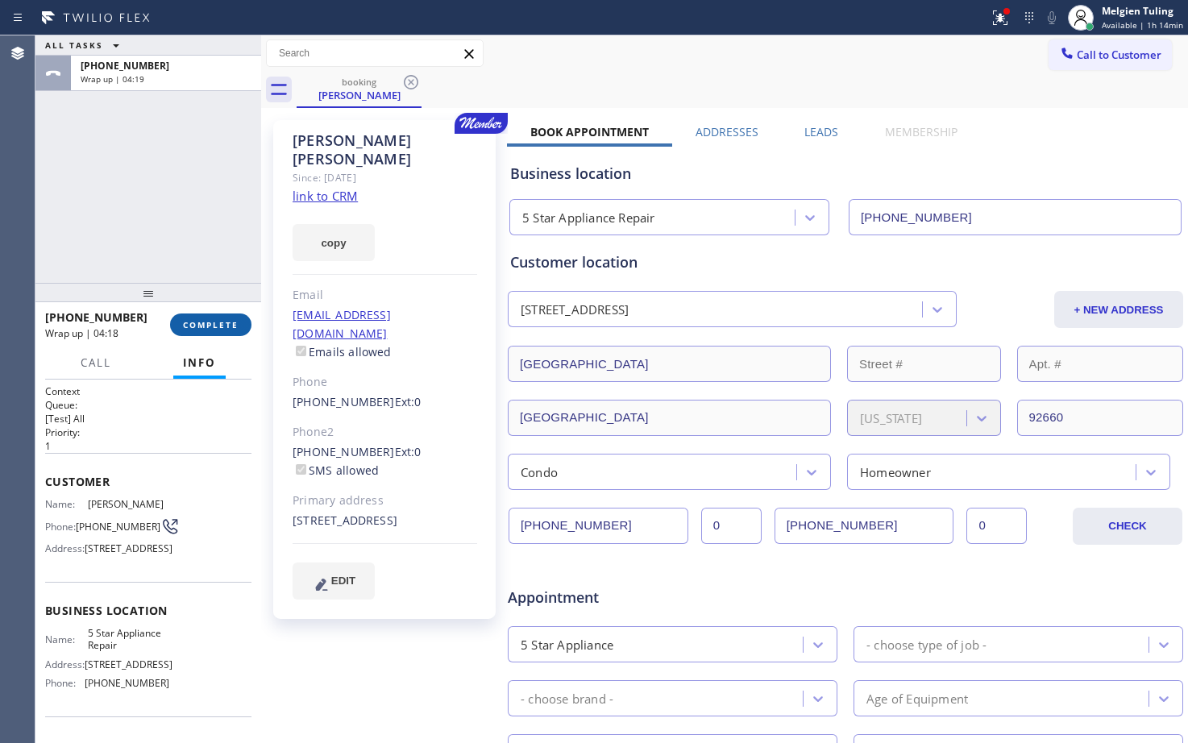
click at [209, 322] on span "COMPLETE" at bounding box center [211, 324] width 56 height 11
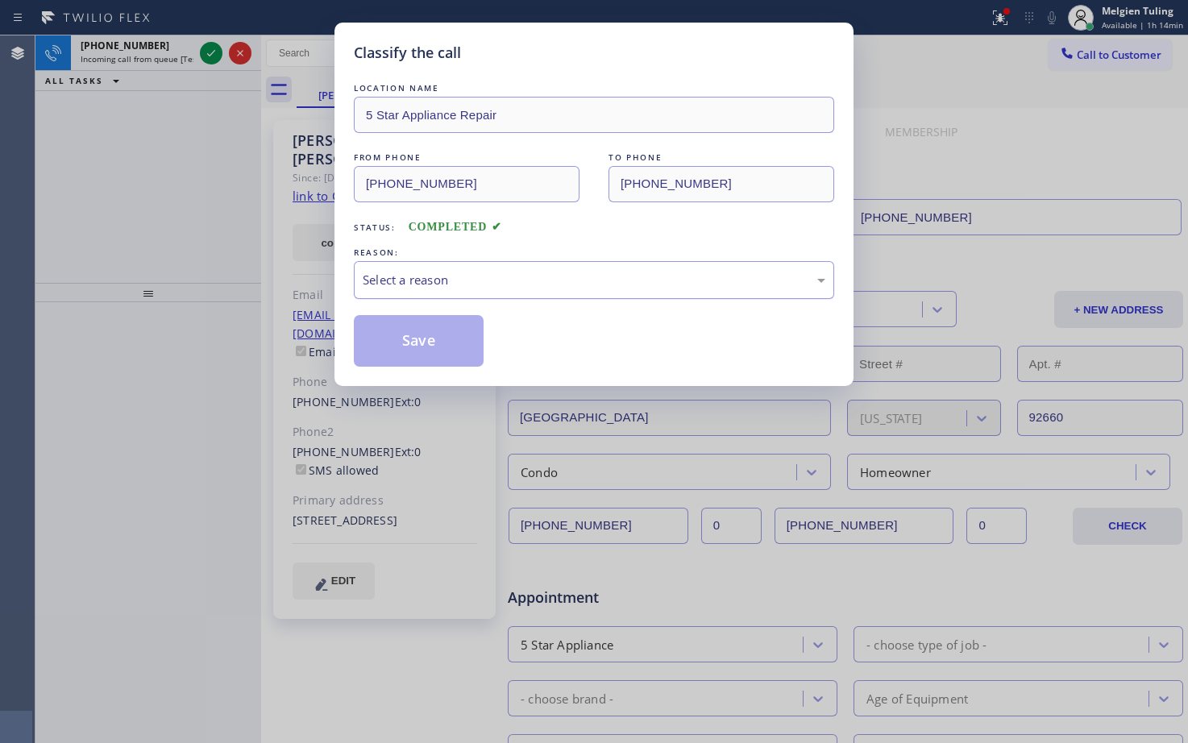
click at [443, 275] on div "Select a reason" at bounding box center [594, 280] width 463 height 19
click at [418, 339] on button "Save" at bounding box center [419, 341] width 130 height 52
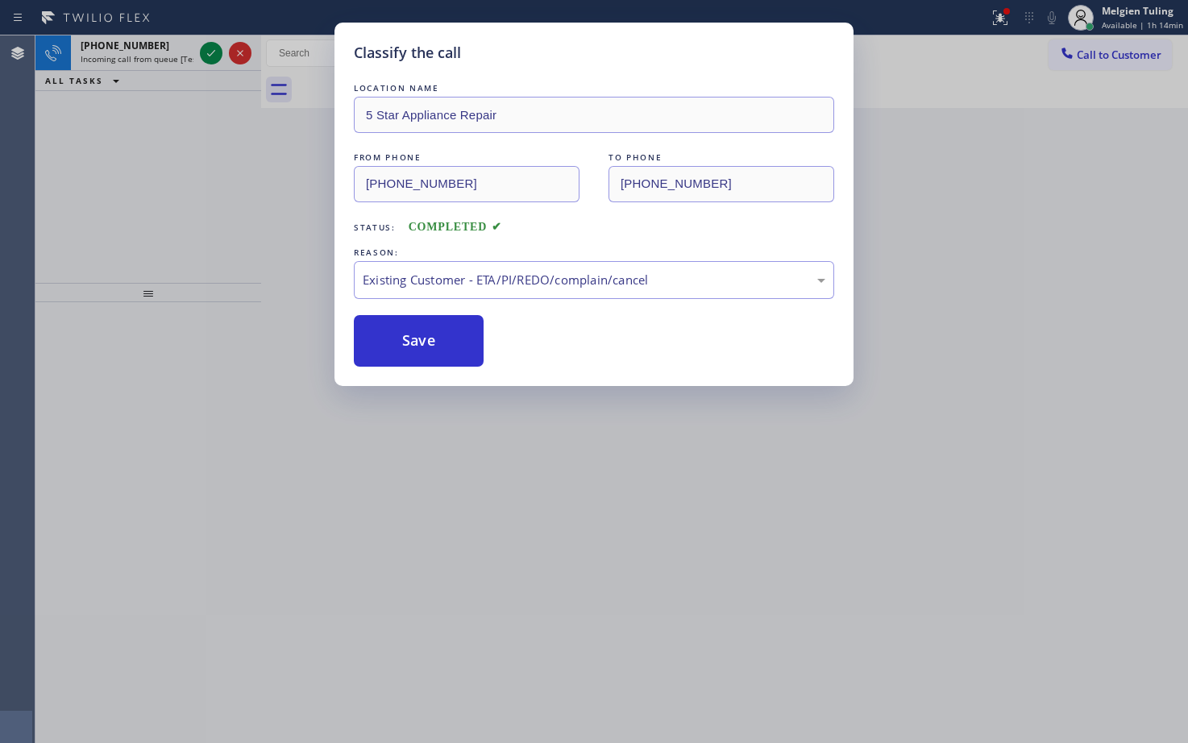
click at [280, 187] on div "Classify the call LOCATION NAME 5 Star Appliance Repair FROM PHONE [PHONE_NUMBE…" at bounding box center [594, 371] width 1188 height 743
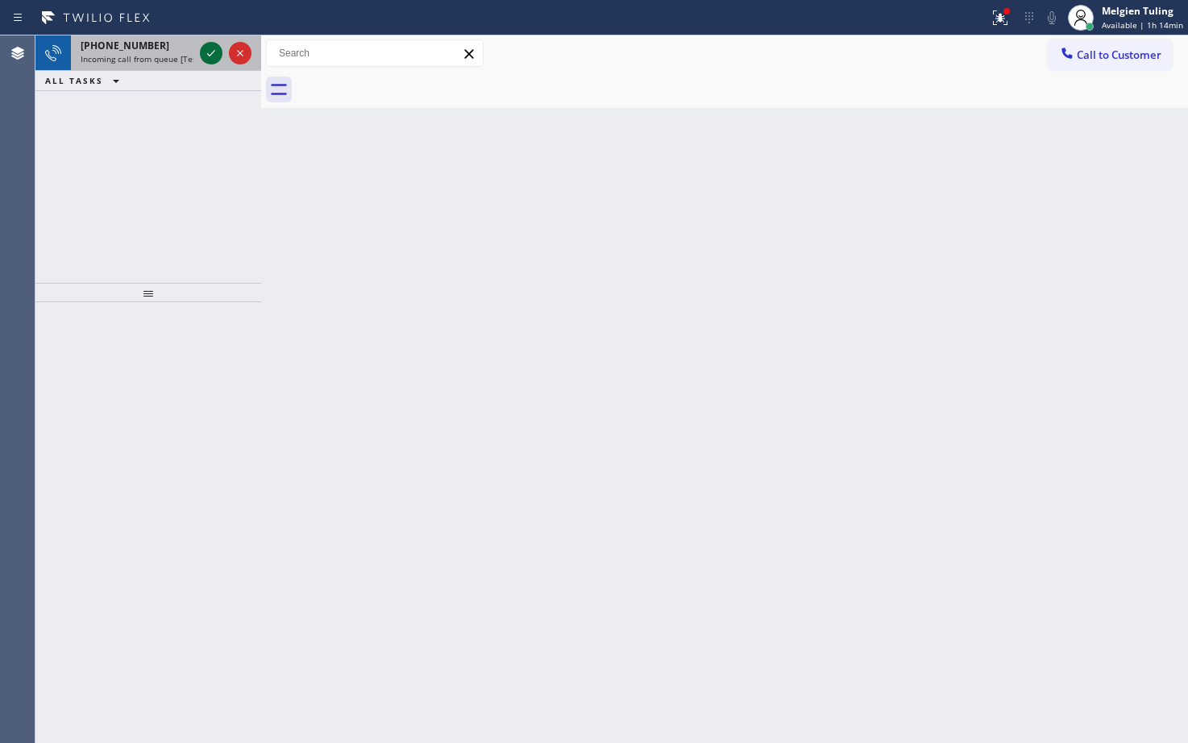
click at [210, 53] on icon at bounding box center [210, 53] width 19 height 19
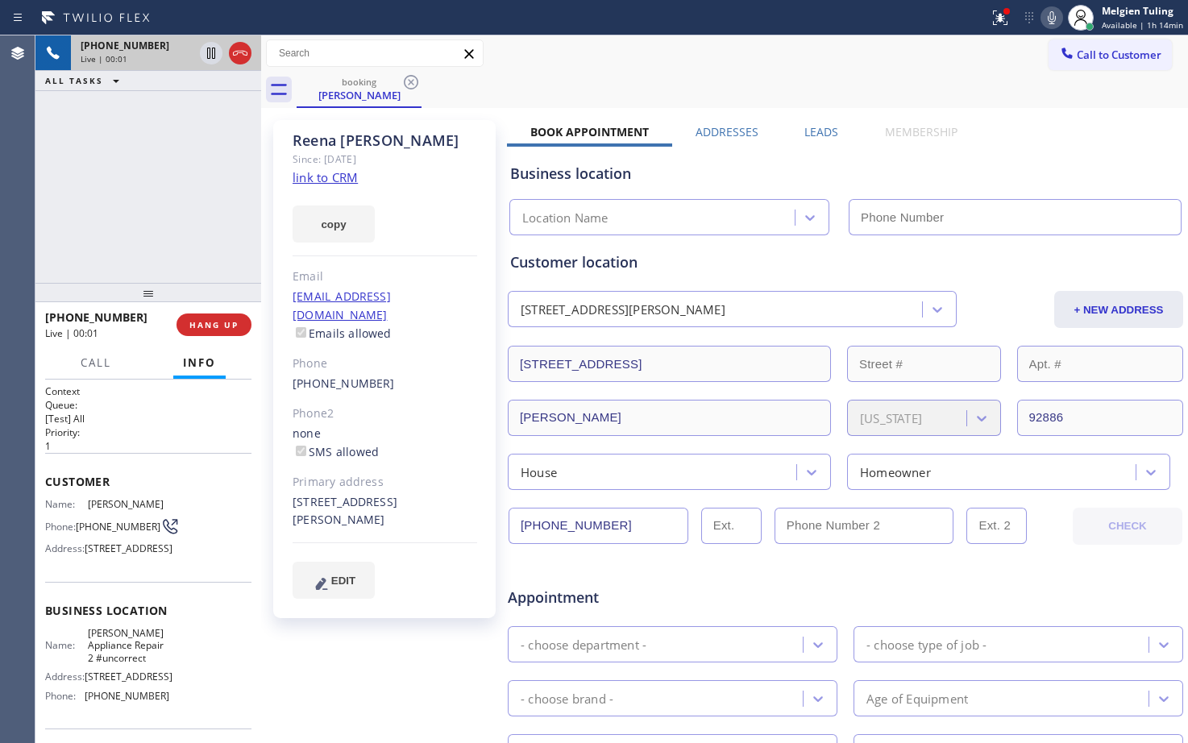
type input "[PHONE_NUMBER]"
click at [319, 180] on link "link to CRM" at bounding box center [325, 177] width 65 height 16
click at [210, 50] on icon at bounding box center [211, 53] width 8 height 11
click at [1054, 19] on icon at bounding box center [1052, 17] width 8 height 13
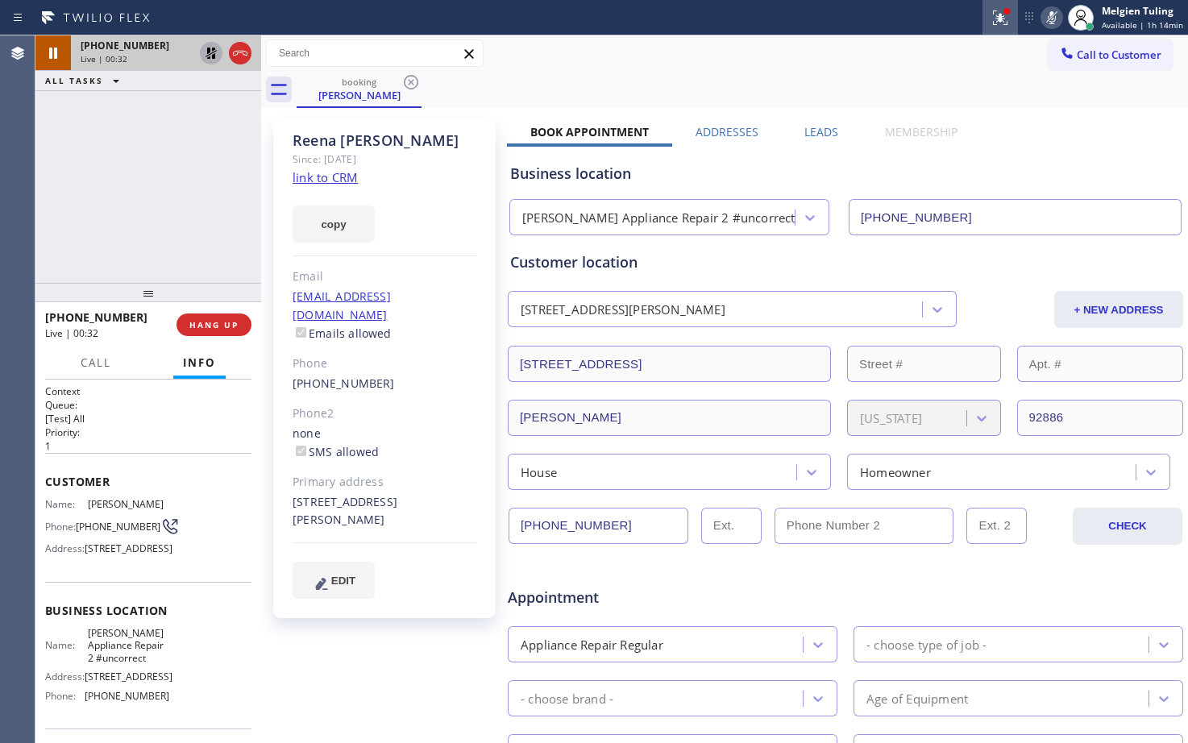
click at [1009, 20] on icon at bounding box center [999, 17] width 19 height 19
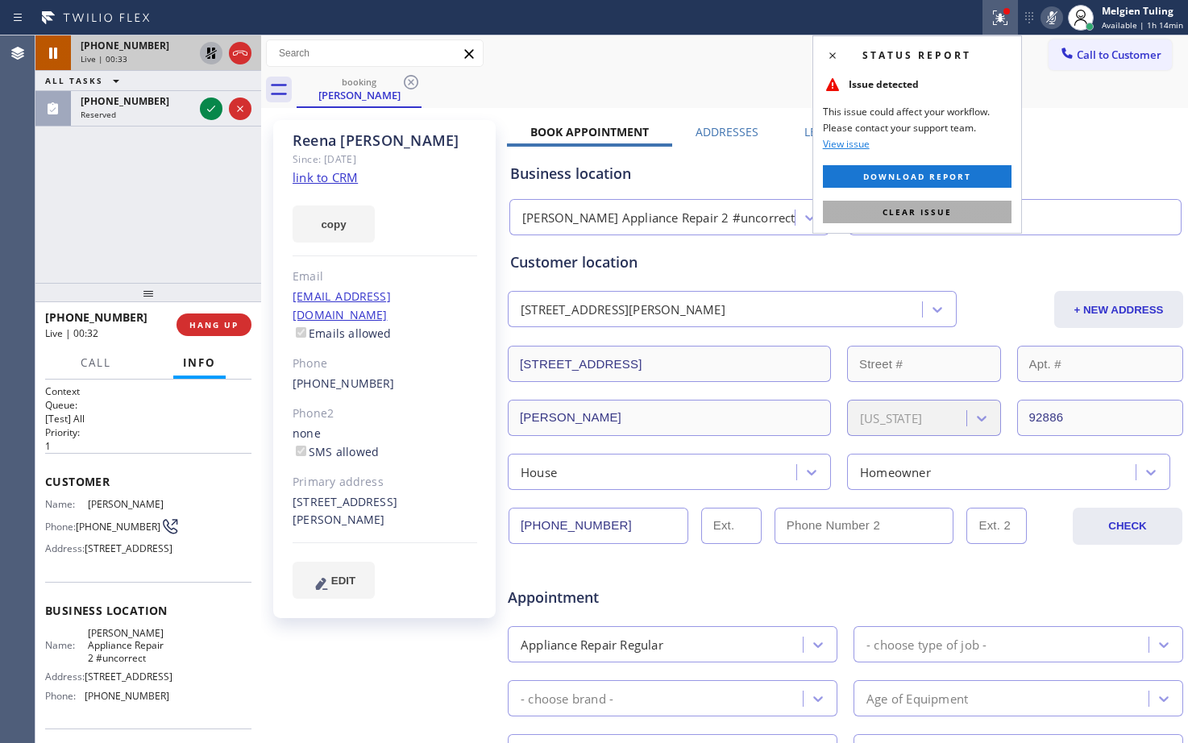
click at [925, 209] on span "Clear issue" at bounding box center [916, 211] width 69 height 11
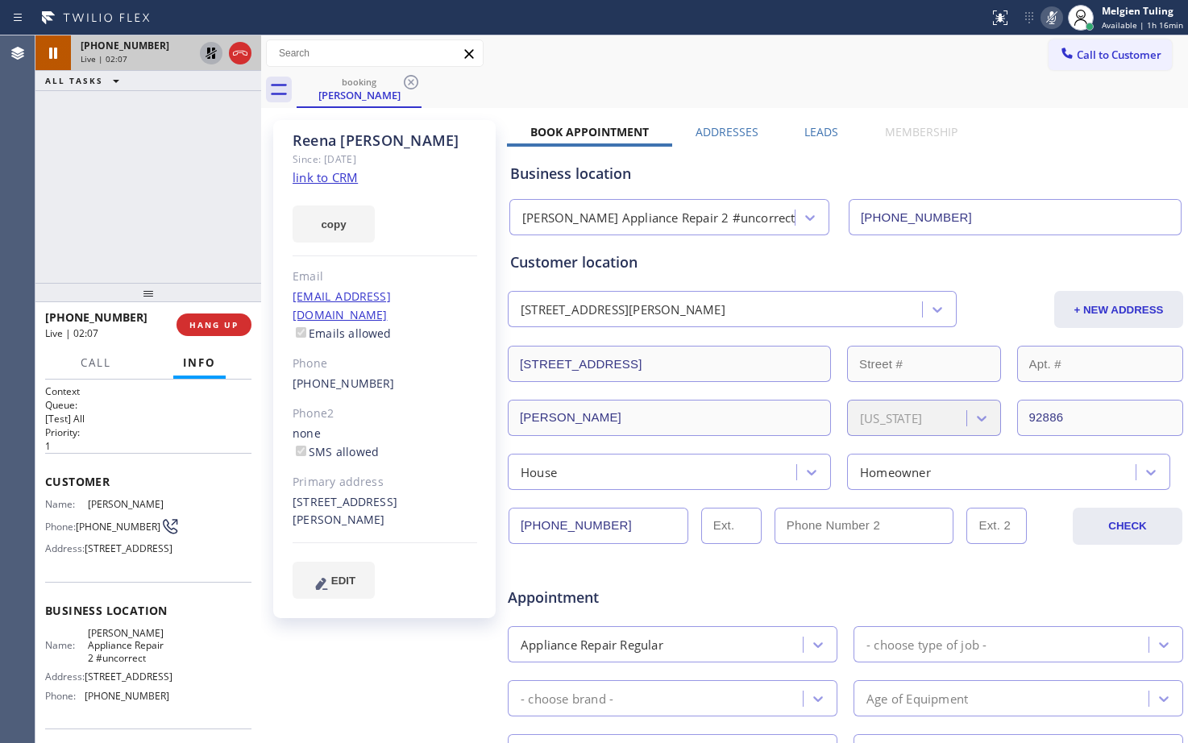
click at [122, 157] on div "[PHONE_NUMBER] Live | 02:07 ALL TASKS ALL TASKS ACTIVE TASKS TASKS IN WRAP UP" at bounding box center [148, 158] width 226 height 247
click at [215, 56] on icon at bounding box center [210, 53] width 11 height 11
click at [1051, 16] on icon at bounding box center [1051, 17] width 19 height 19
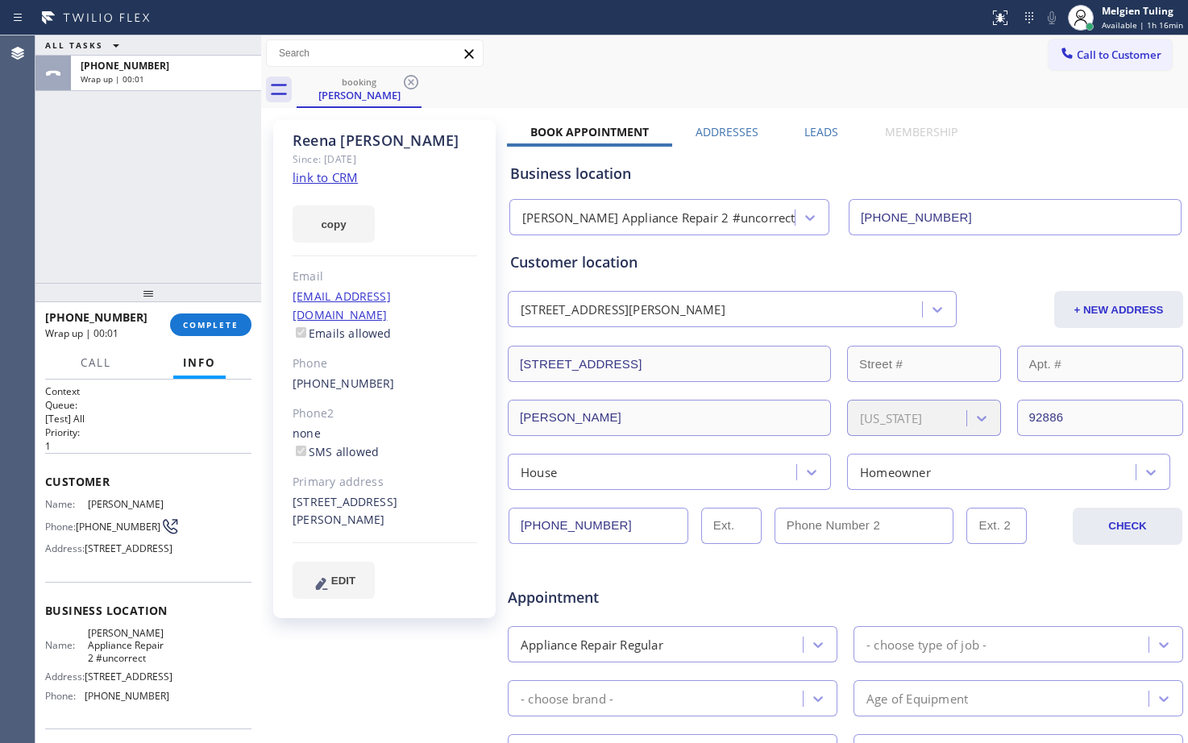
click at [131, 392] on h1 "Context" at bounding box center [148, 391] width 206 height 14
click at [212, 324] on span "COMPLETE" at bounding box center [211, 324] width 56 height 11
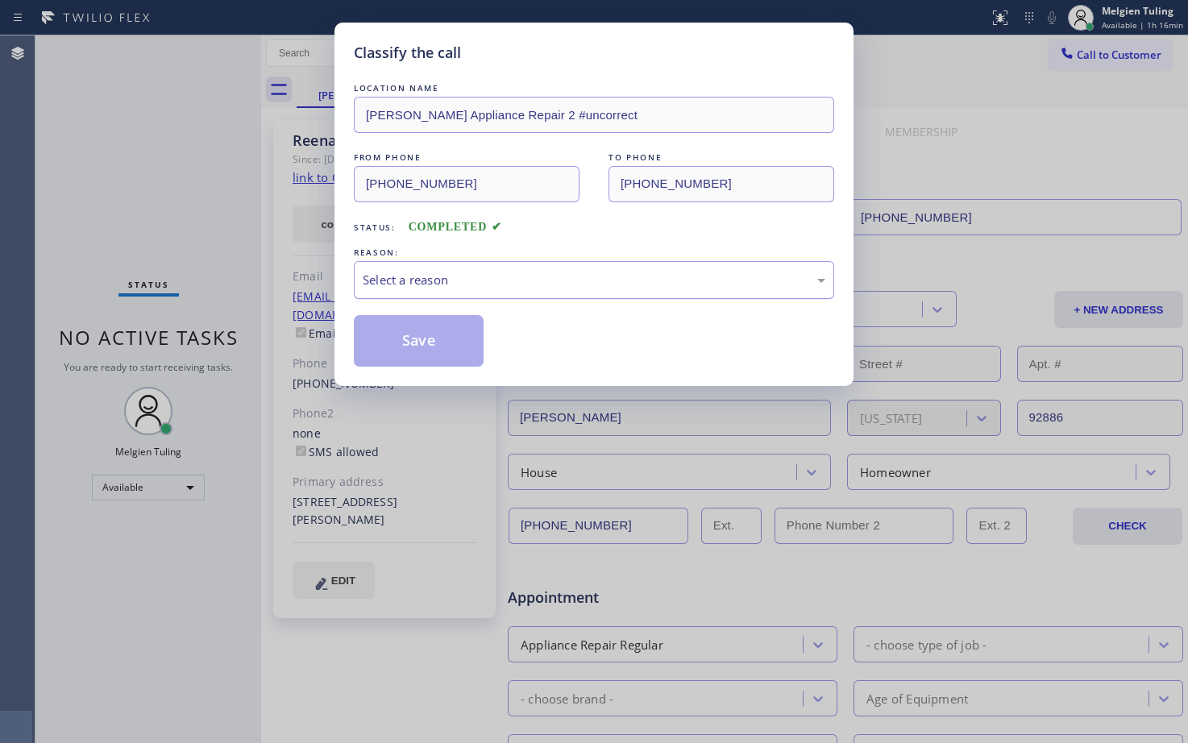
click at [404, 269] on div "Select a reason" at bounding box center [594, 280] width 480 height 38
click at [389, 342] on button "Save" at bounding box center [419, 341] width 130 height 52
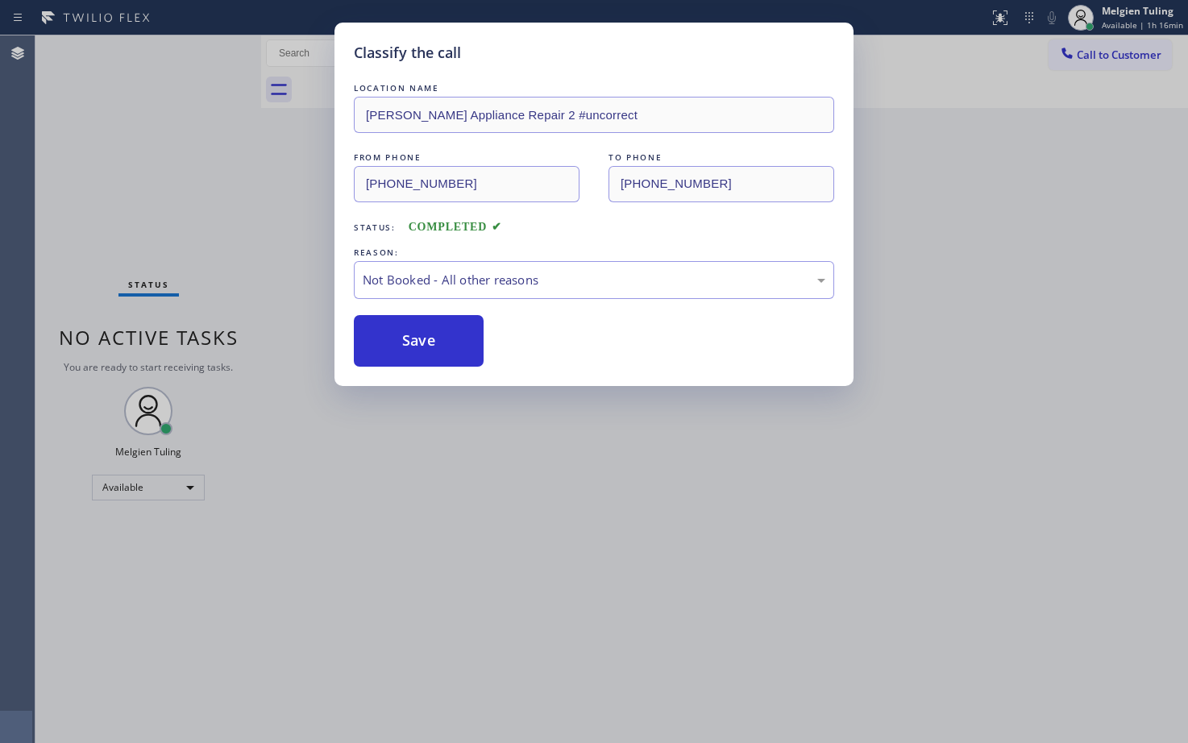
click at [389, 342] on button "Save" at bounding box center [419, 341] width 130 height 52
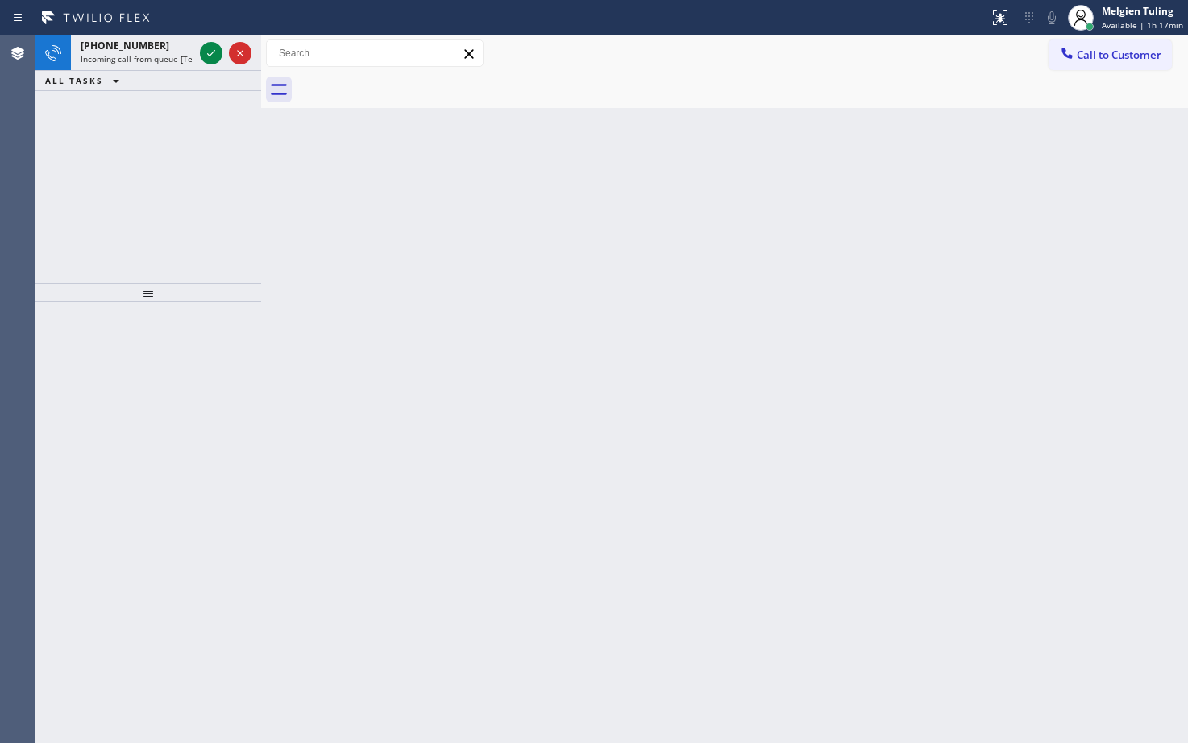
click at [100, 430] on div at bounding box center [148, 522] width 226 height 441
click at [208, 50] on icon at bounding box center [210, 53] width 19 height 19
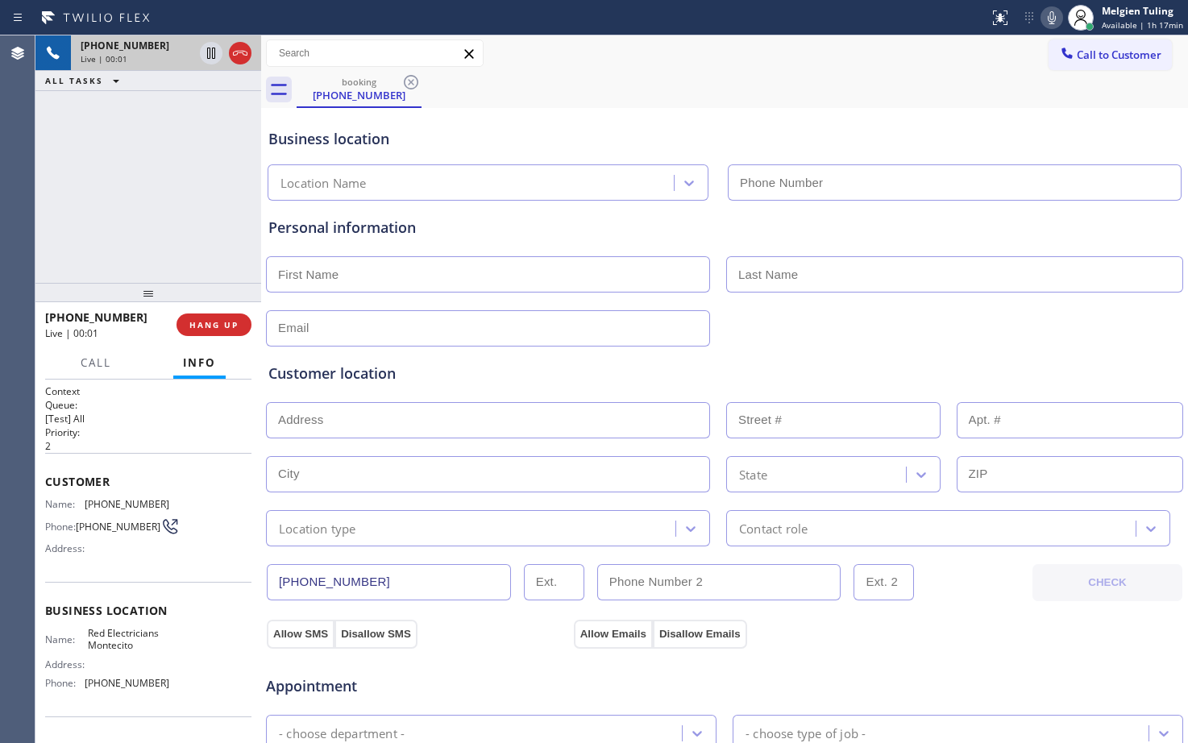
type input "[PHONE_NUMBER]"
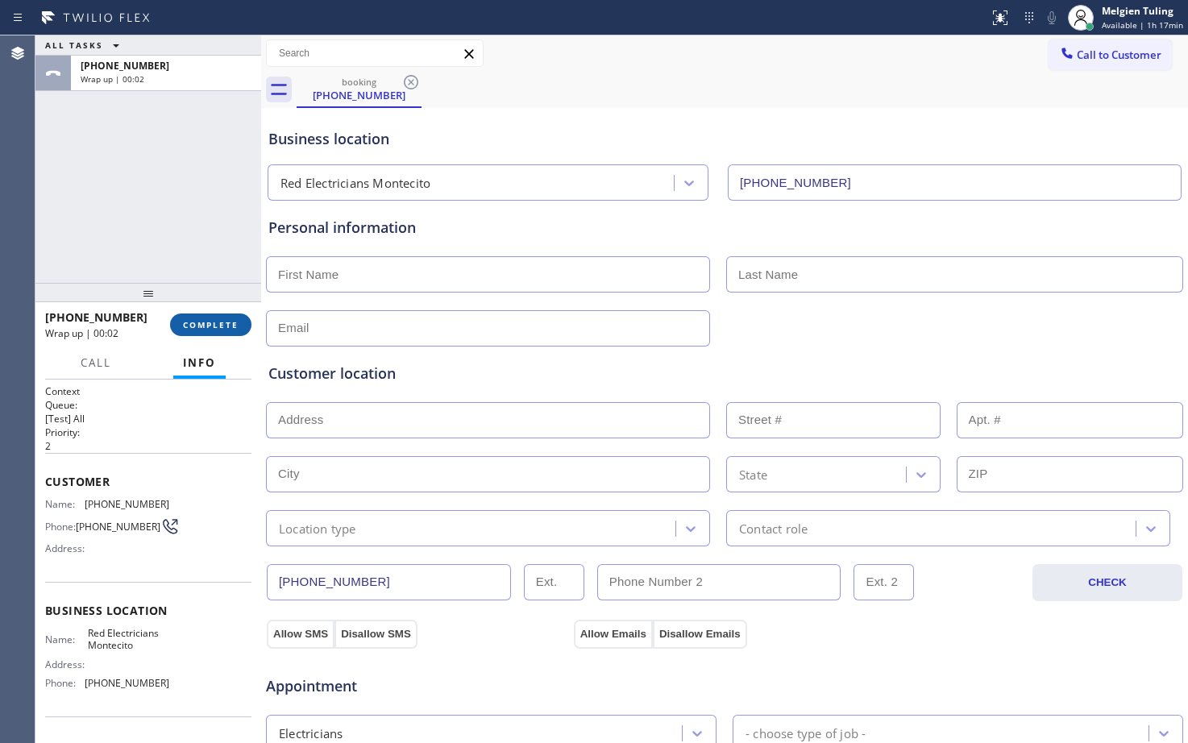
click at [215, 328] on span "COMPLETE" at bounding box center [211, 324] width 56 height 11
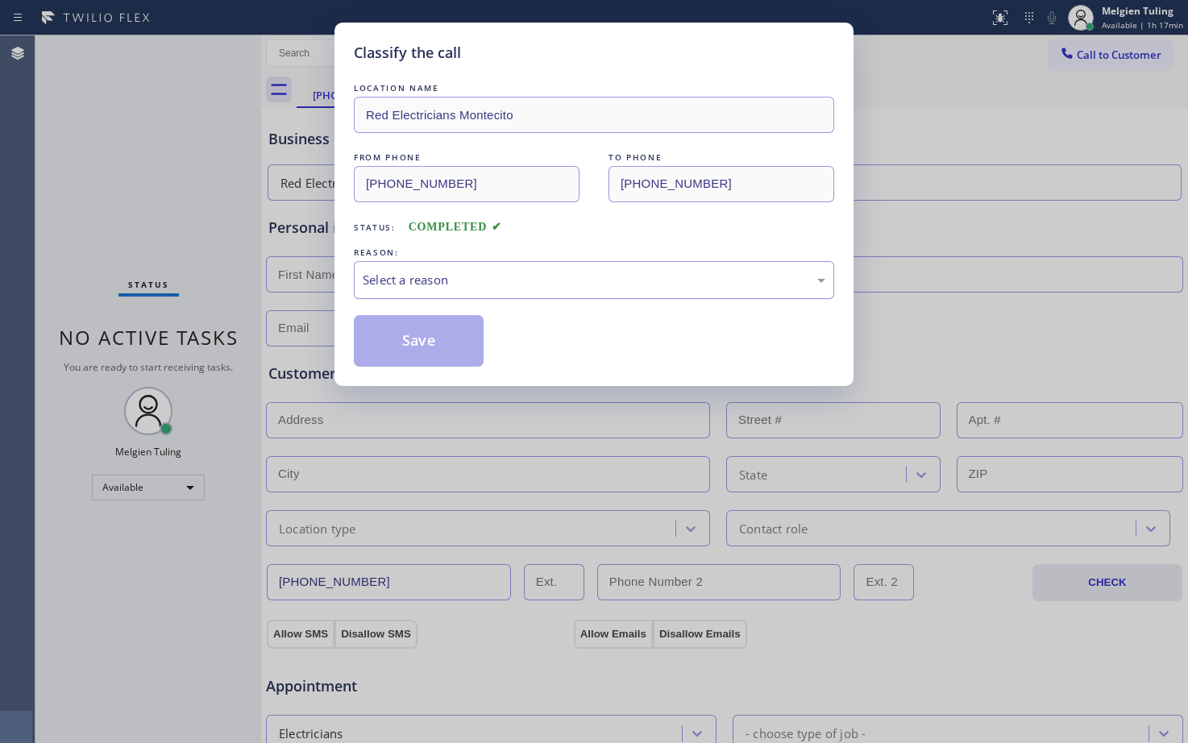
click at [393, 269] on div "Select a reason" at bounding box center [594, 280] width 480 height 38
click at [388, 333] on button "Save" at bounding box center [419, 341] width 130 height 52
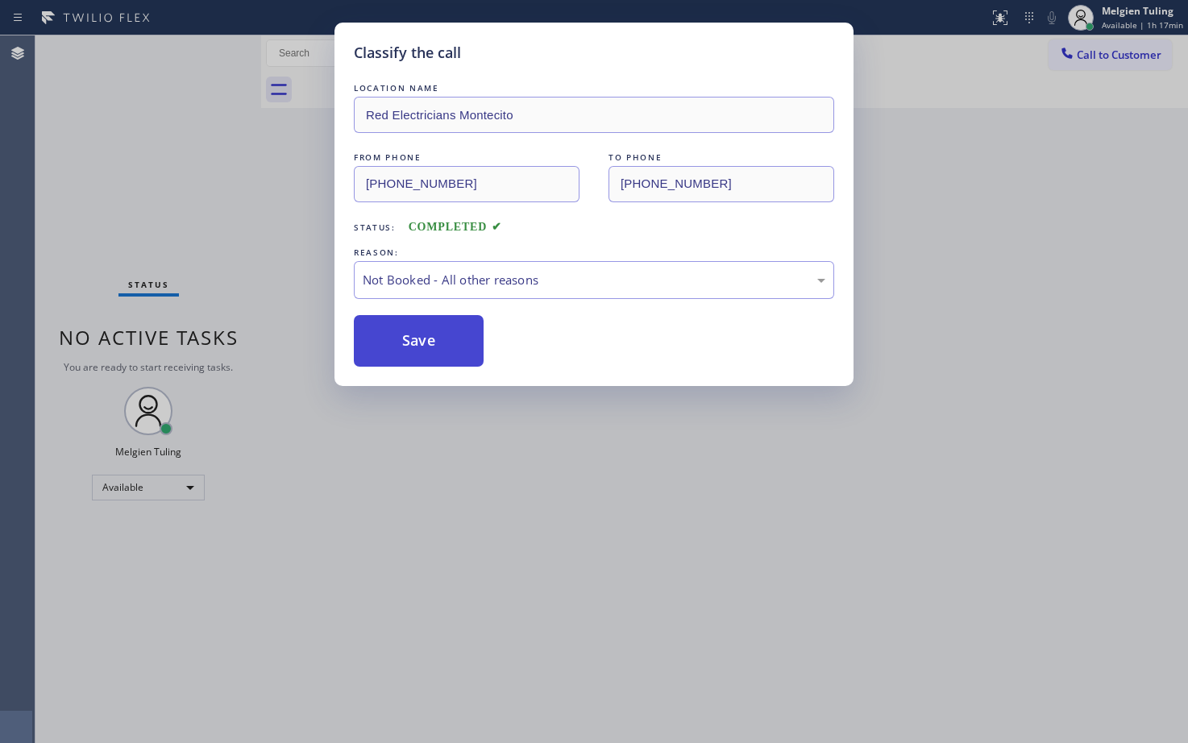
click at [390, 332] on button "Save" at bounding box center [419, 341] width 130 height 52
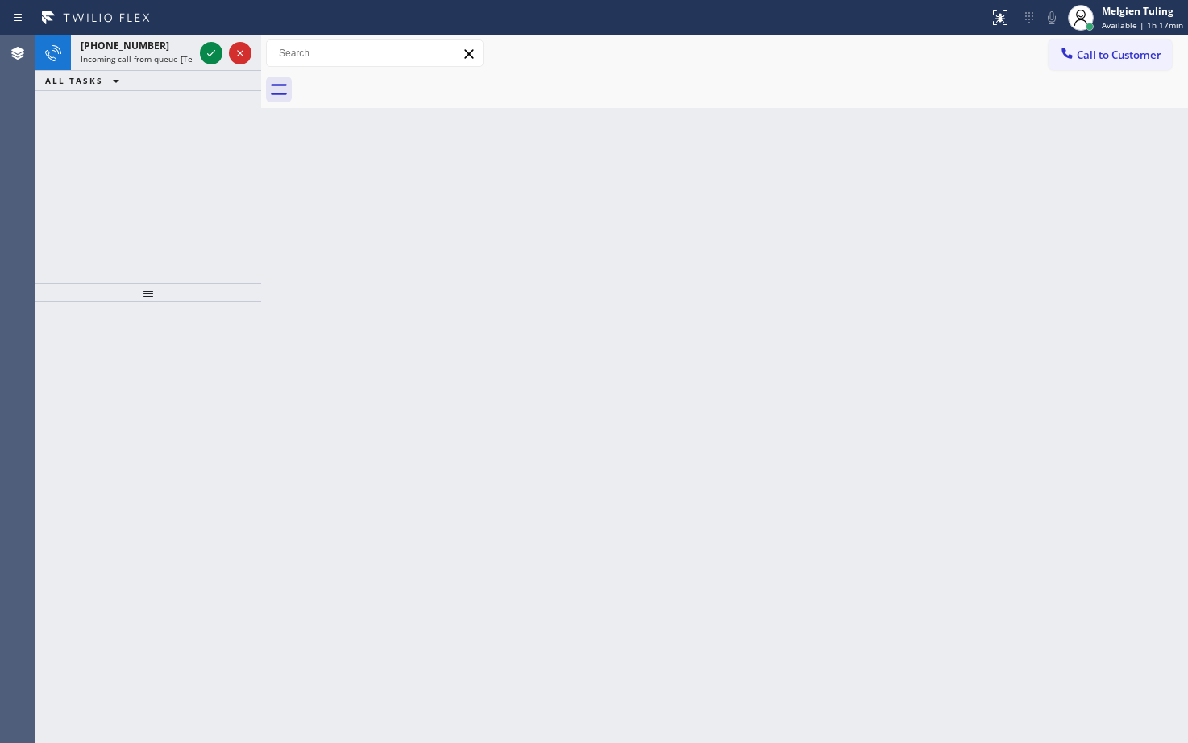
click at [91, 199] on div "[PHONE_NUMBER] Incoming call from queue [Test] All ALL TASKS ALL TASKS ACTIVE T…" at bounding box center [148, 158] width 226 height 247
click at [209, 49] on icon at bounding box center [210, 53] width 19 height 19
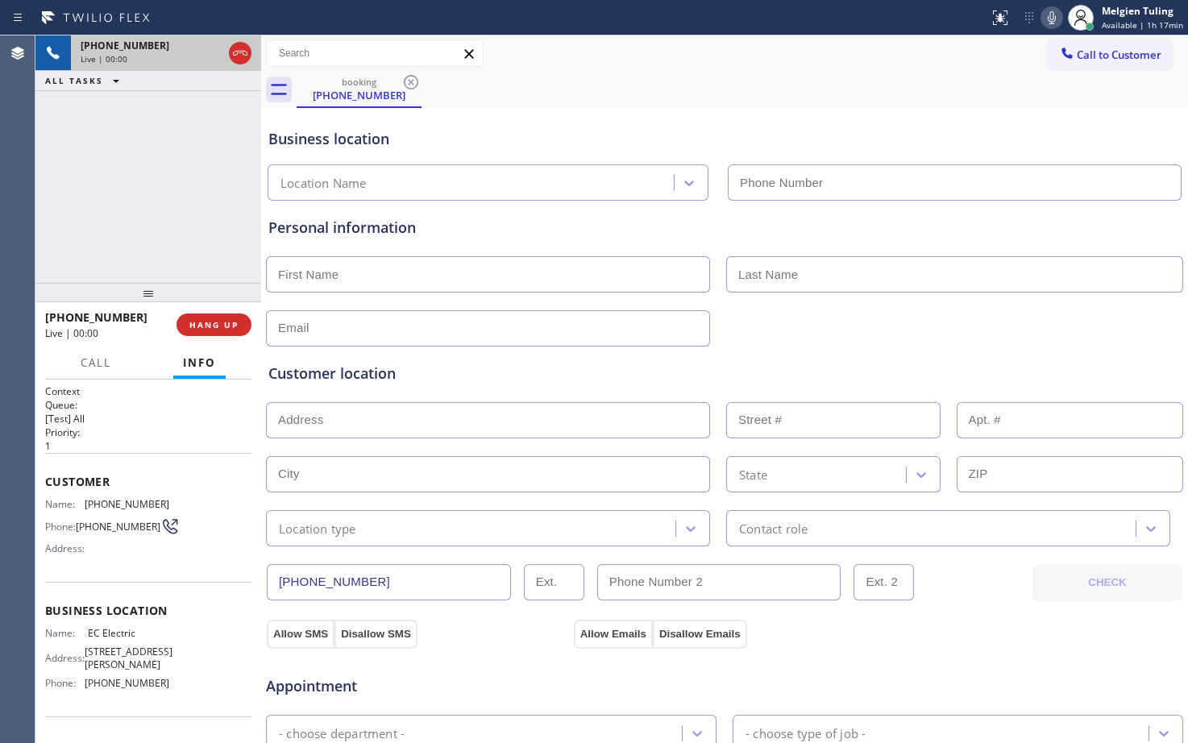
type input "[PHONE_NUMBER]"
click at [203, 318] on button "HANG UP" at bounding box center [213, 324] width 75 height 23
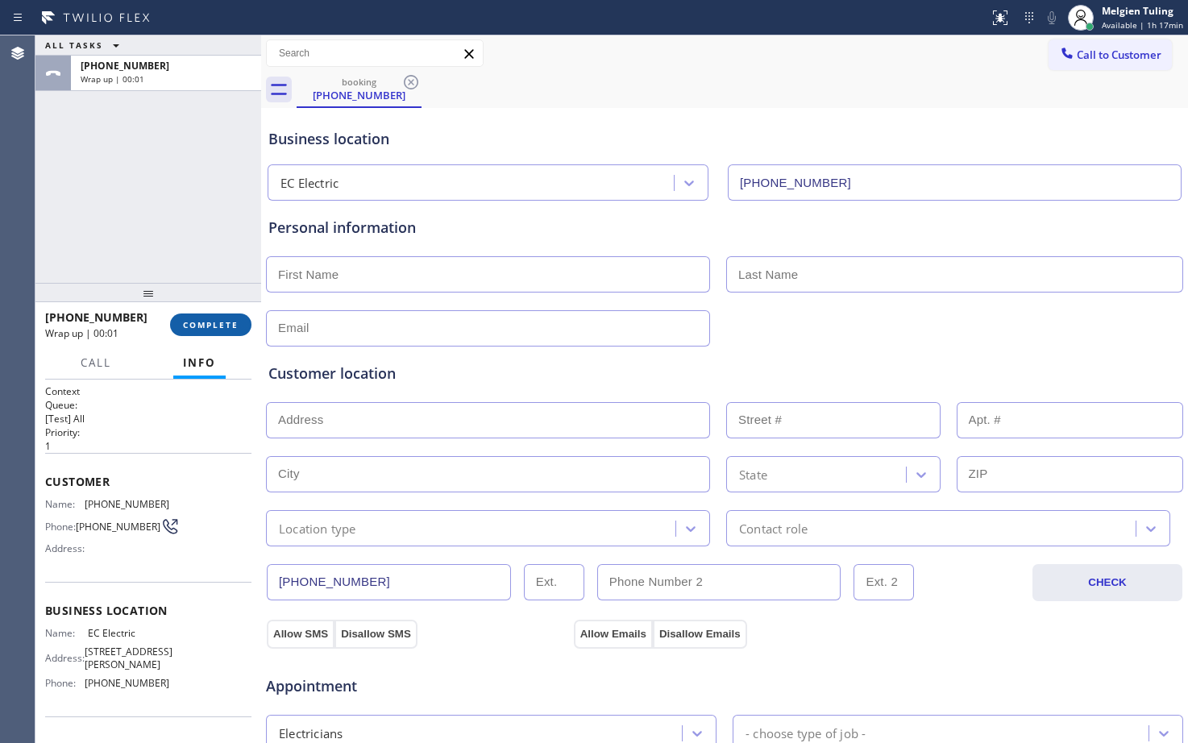
click at [218, 322] on span "COMPLETE" at bounding box center [211, 324] width 56 height 11
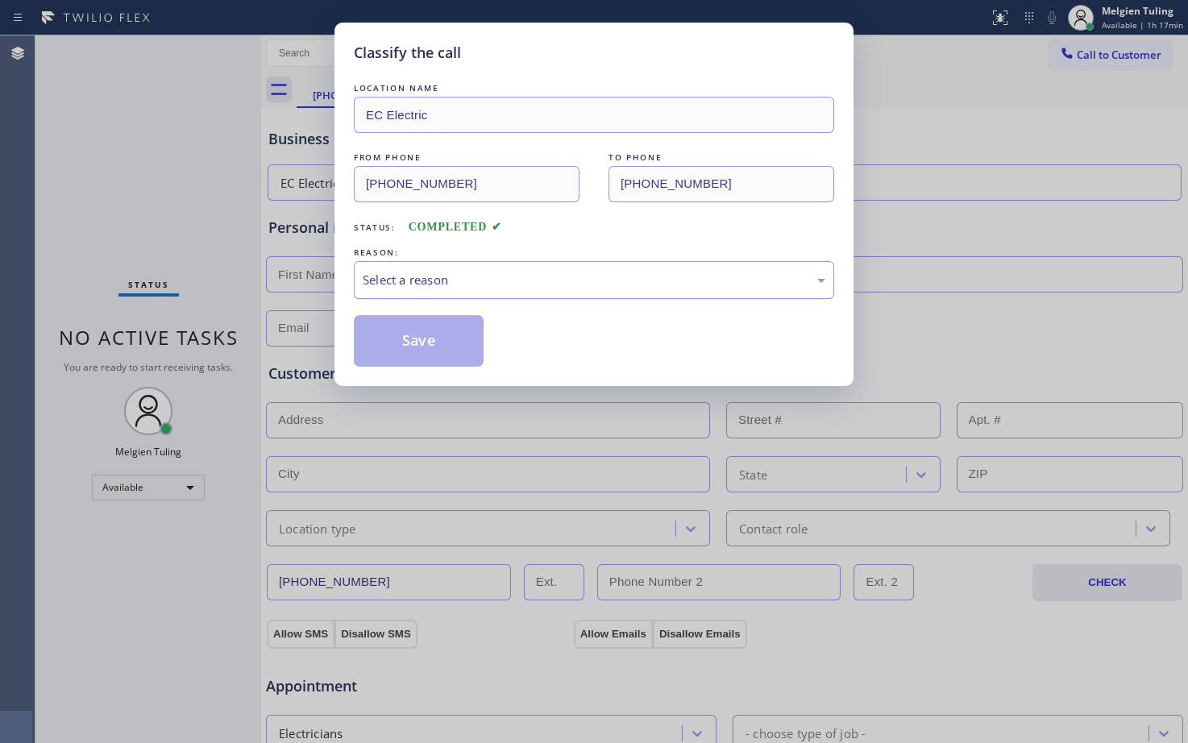
click at [389, 275] on div "Select a reason" at bounding box center [594, 280] width 463 height 19
click at [428, 339] on button "Save" at bounding box center [419, 341] width 130 height 52
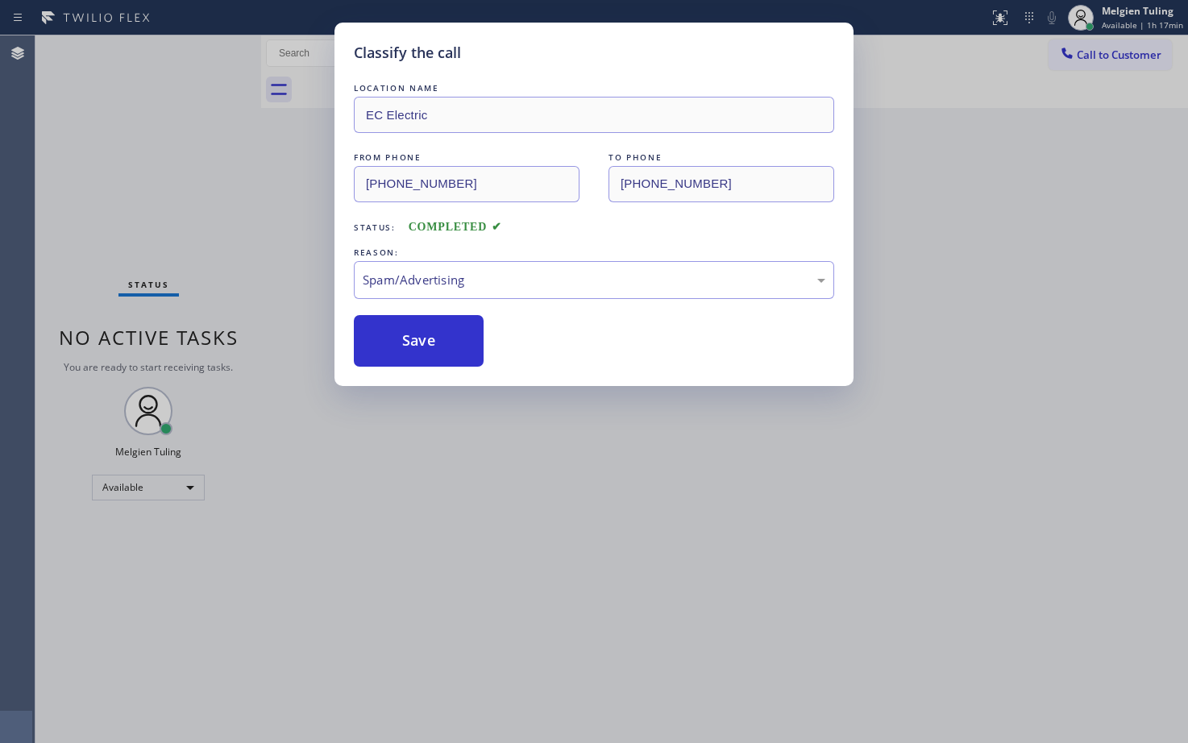
click at [206, 177] on div "Classify the call LOCATION NAME Smart Appliance Repair Team FROM PHONE [PHONE_N…" at bounding box center [611, 389] width 1152 height 708
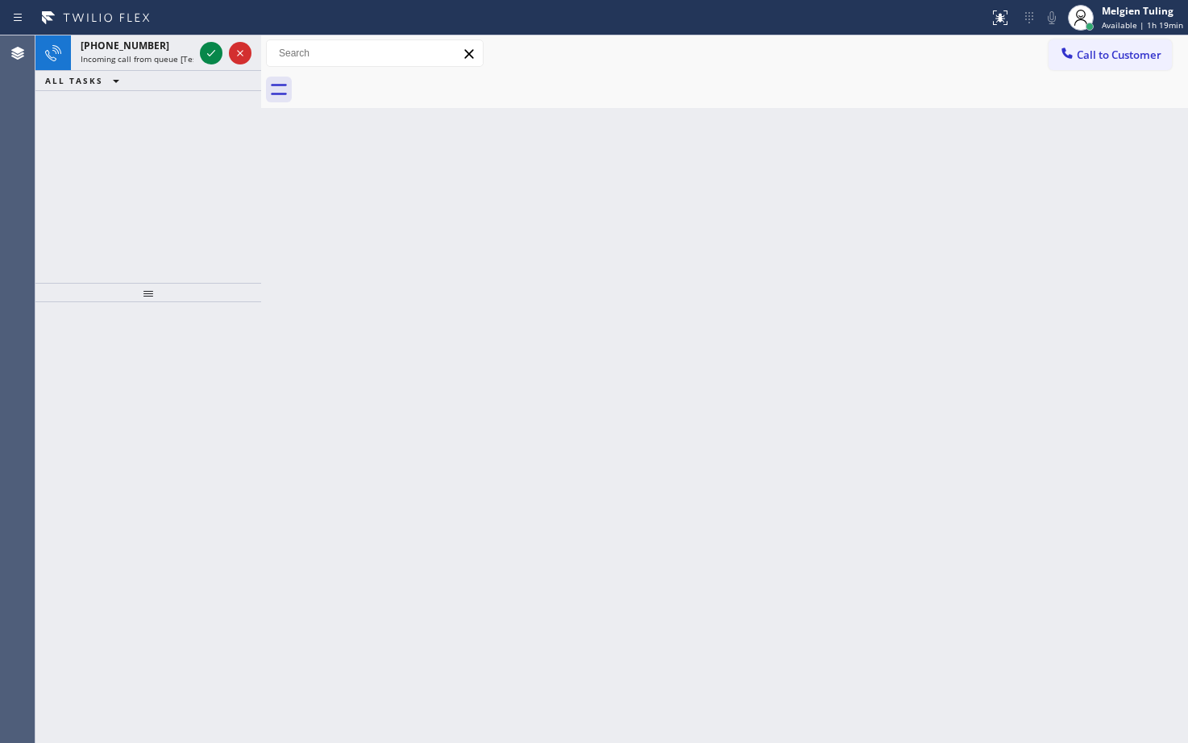
click at [98, 139] on div "[PHONE_NUMBER] Incoming call from queue [Test] All ALL TASKS ALL TASKS ACTIVE T…" at bounding box center [148, 158] width 226 height 247
click at [214, 48] on icon at bounding box center [210, 53] width 19 height 19
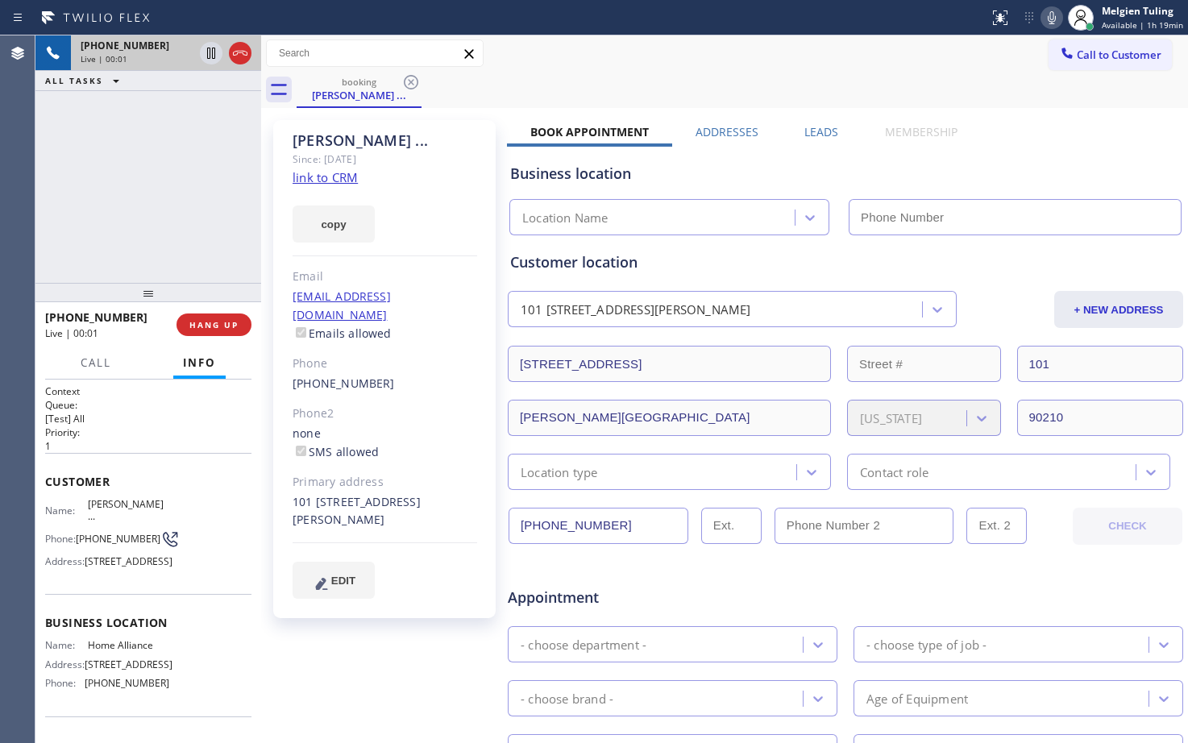
type input "[PHONE_NUMBER]"
click at [301, 176] on link "link to CRM" at bounding box center [325, 177] width 65 height 16
click at [210, 51] on icon at bounding box center [211, 53] width 8 height 11
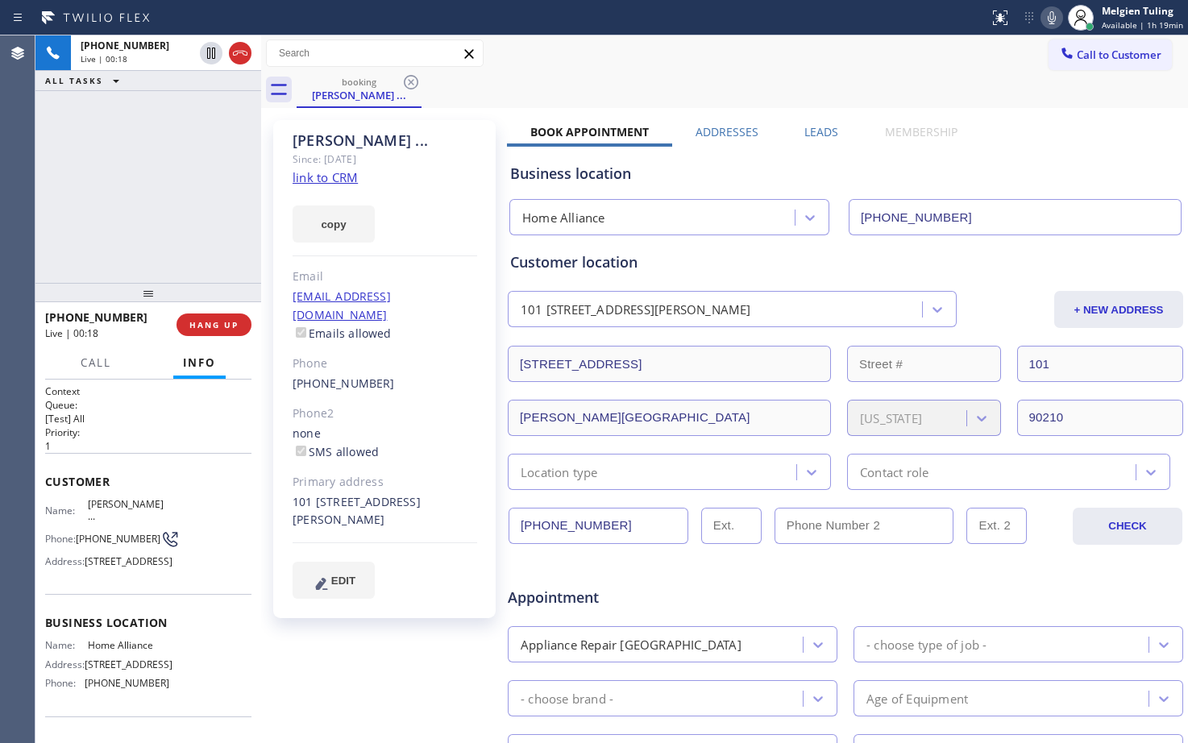
click at [1056, 19] on icon at bounding box center [1051, 17] width 19 height 19
click at [85, 362] on span "Call" at bounding box center [96, 362] width 31 height 15
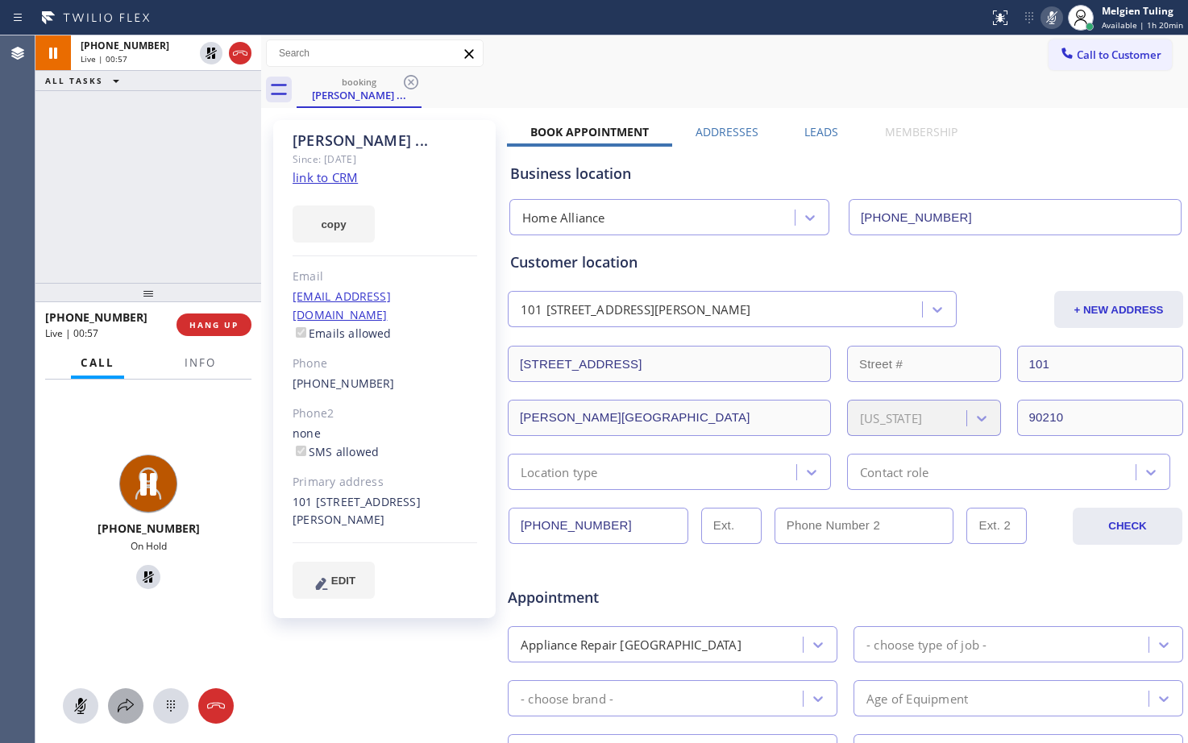
click at [126, 707] on icon at bounding box center [126, 706] width 16 height 14
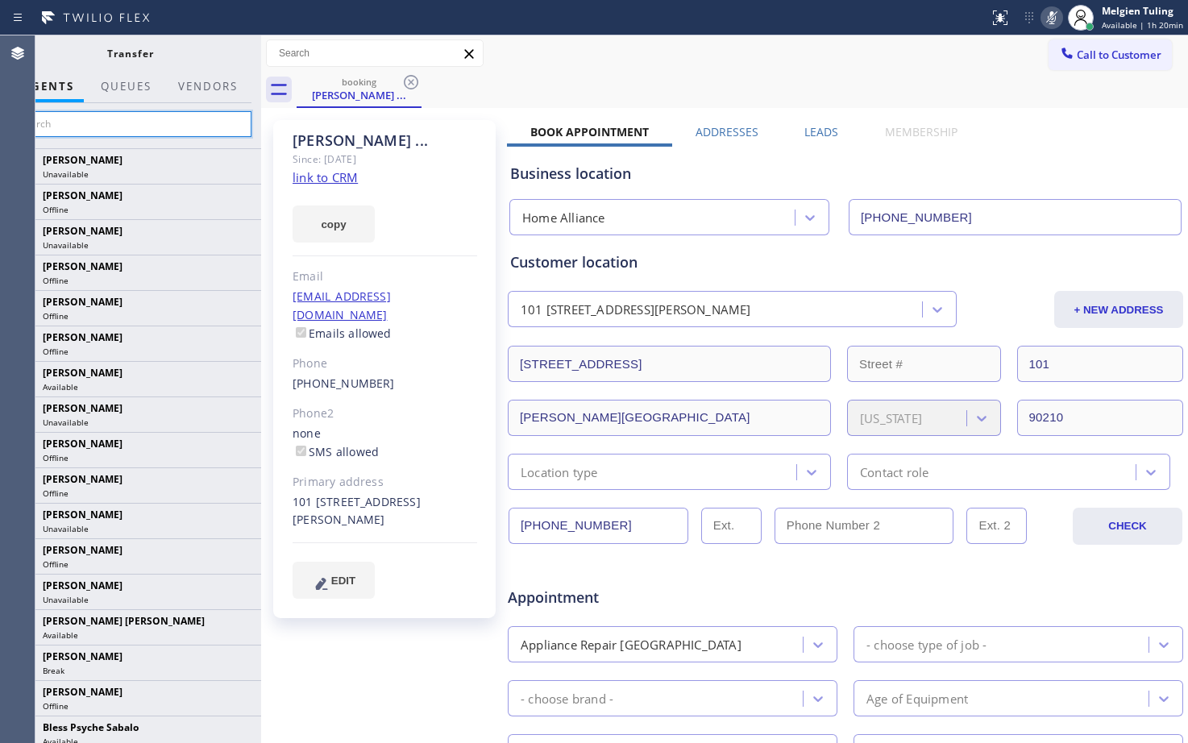
click at [171, 120] on input "text" at bounding box center [130, 124] width 243 height 26
type input "m"
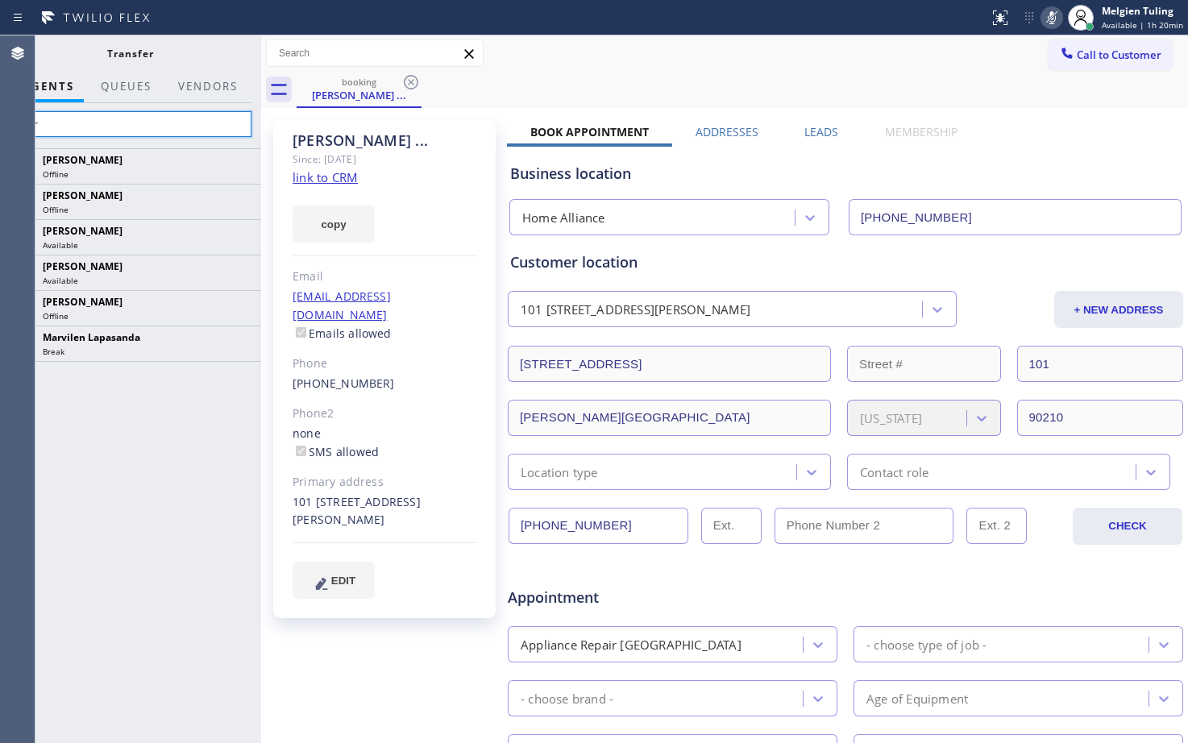
type input "Mar"
drag, startPoint x: 15, startPoint y: 52, endPoint x: 100, endPoint y: 58, distance: 84.8
click at [100, 58] on div "Agent Desktop Classify the call LOCATION NAME Smart Appliance Repair Team FROM …" at bounding box center [594, 389] width 1188 height 708
click at [698, 78] on div "booking [PERSON_NAME] ..." at bounding box center [742, 90] width 891 height 36
drag, startPoint x: 17, startPoint y: 16, endPoint x: 46, endPoint y: 20, distance: 29.3
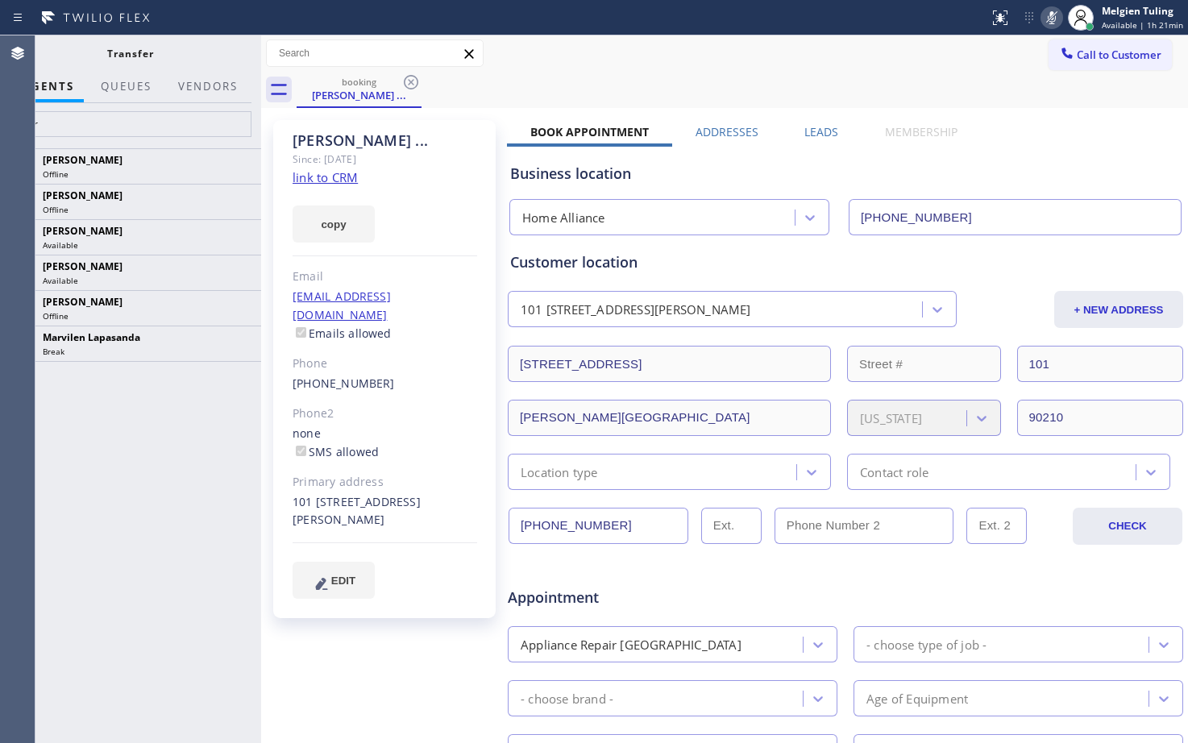
click at [30, 18] on div at bounding box center [20, 18] width 29 height 26
drag, startPoint x: 49, startPoint y: 21, endPoint x: 62, endPoint y: 22, distance: 12.9
click at [62, 22] on icon at bounding box center [95, 18] width 121 height 26
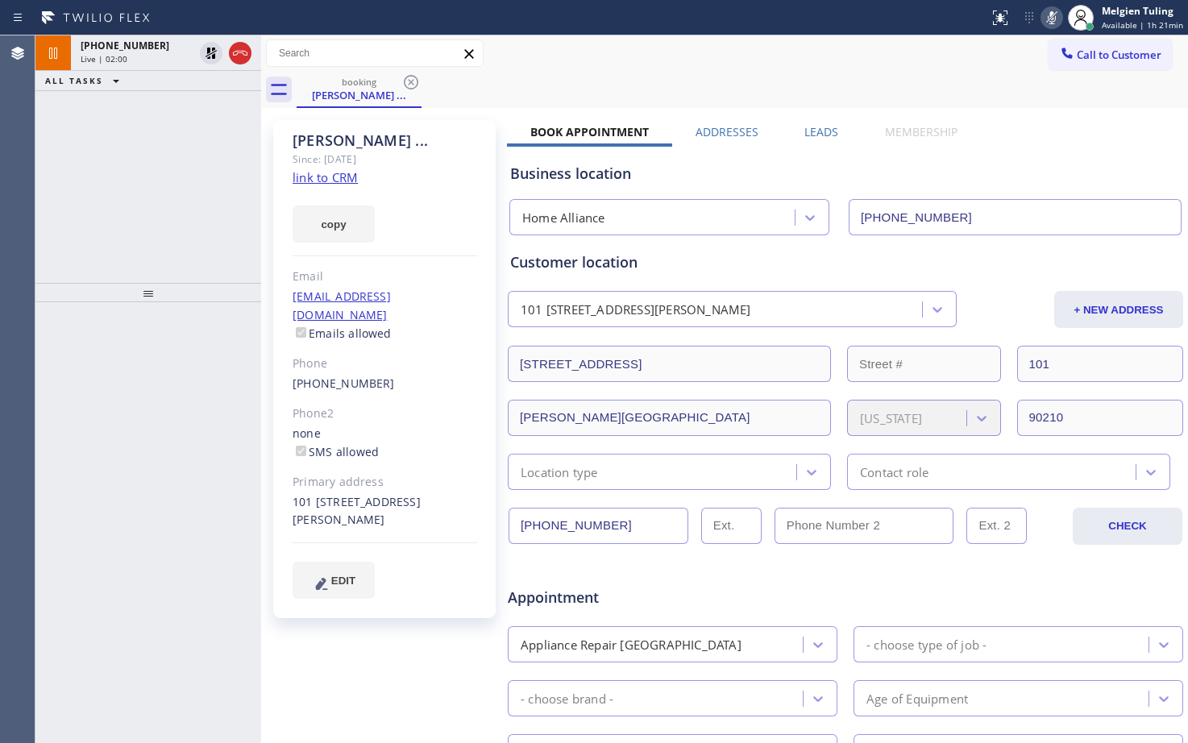
click at [123, 129] on div "[PHONE_NUMBER] Live | 02:00 ALL TASKS ALL TASKS ACTIVE TASKS TASKS IN WRAP UP" at bounding box center [148, 158] width 226 height 247
click at [151, 47] on div "[PHONE_NUMBER]" at bounding box center [137, 46] width 113 height 14
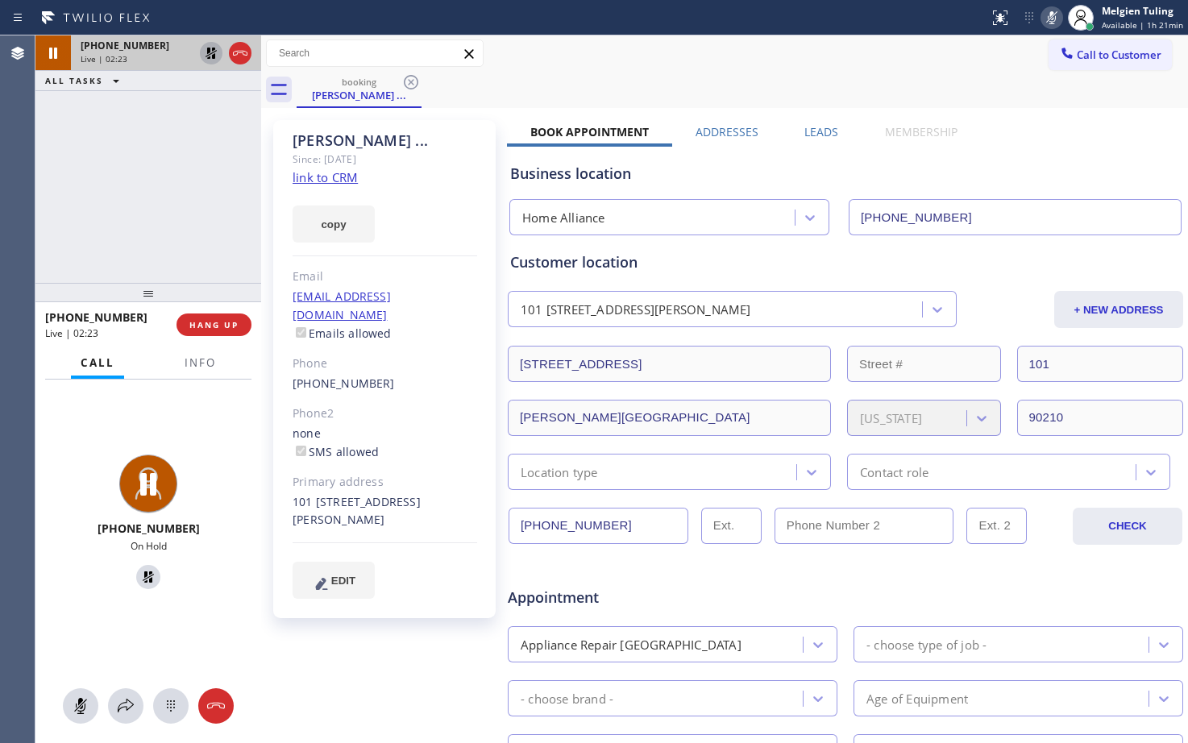
click at [210, 48] on icon at bounding box center [210, 53] width 11 height 11
click at [1052, 14] on icon at bounding box center [1051, 17] width 19 height 19
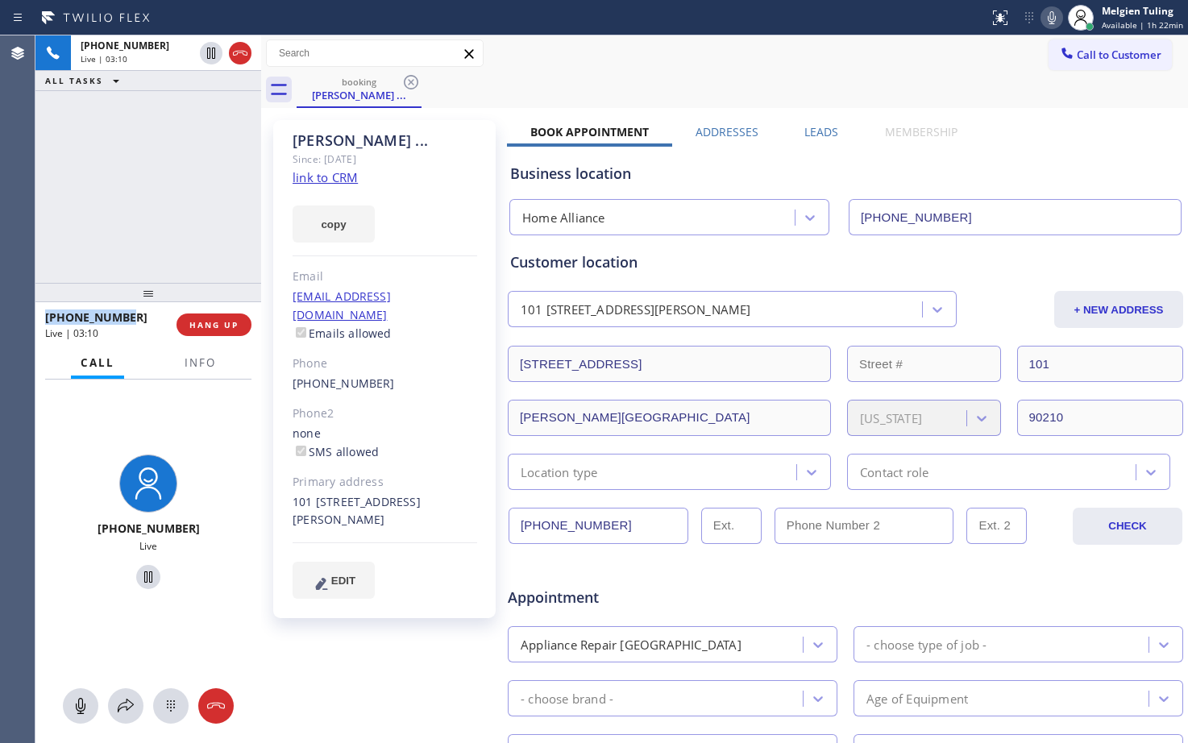
drag, startPoint x: 134, startPoint y: 318, endPoint x: 43, endPoint y: 312, distance: 91.3
click at [43, 312] on div "[PHONE_NUMBER] Live | 03:10 HANG UP" at bounding box center [148, 324] width 226 height 45
copy span "[PHONE_NUMBER]"
click at [219, 330] on span "HANG UP" at bounding box center [213, 324] width 49 height 11
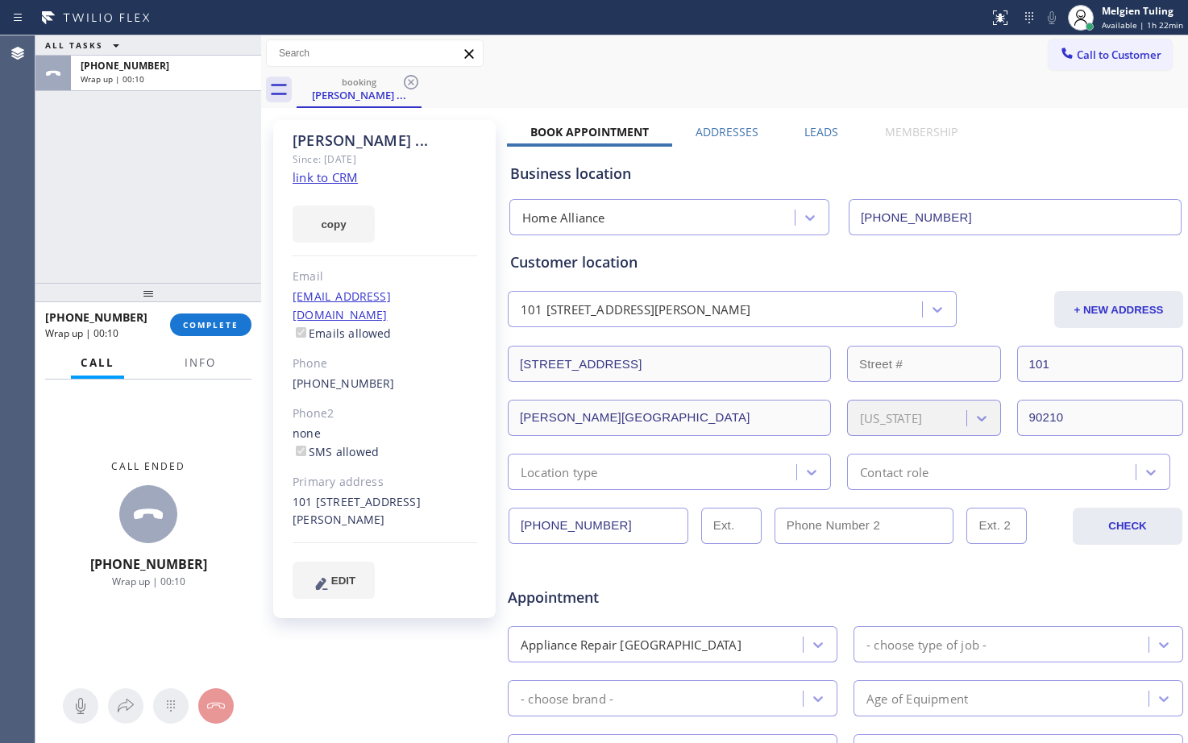
click at [99, 410] on div "Call ended [PHONE_NUMBER] Wrap up | 00:10" at bounding box center [148, 524] width 226 height 289
click at [218, 323] on span "COMPLETE" at bounding box center [211, 324] width 56 height 11
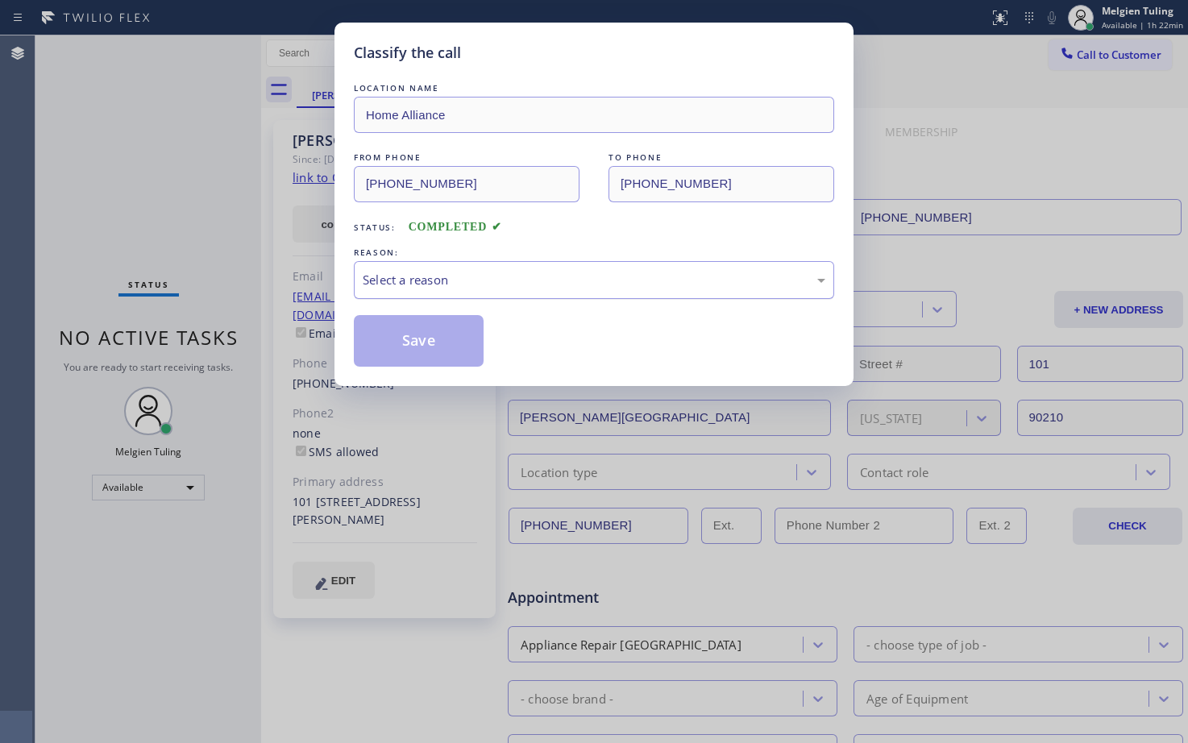
click at [389, 275] on div "Select a reason" at bounding box center [594, 280] width 463 height 19
click at [448, 278] on div "Select a reason" at bounding box center [594, 280] width 463 height 19
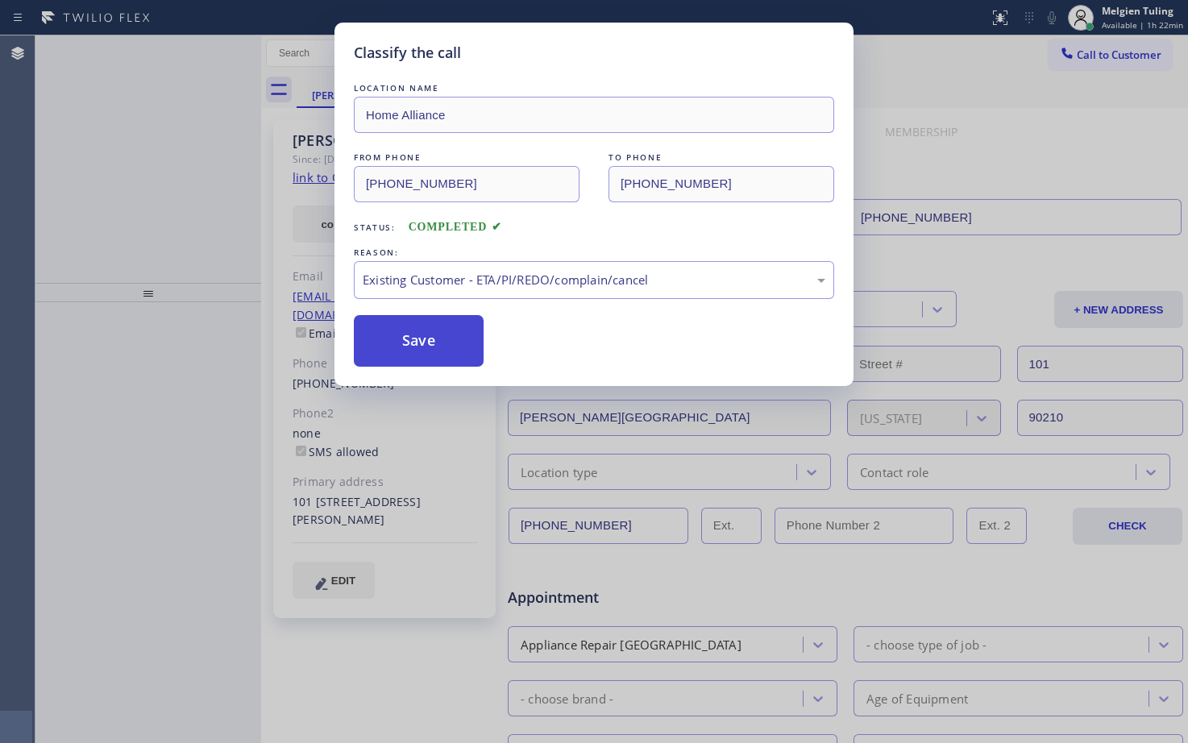
click at [404, 326] on button "Save" at bounding box center [419, 341] width 130 height 52
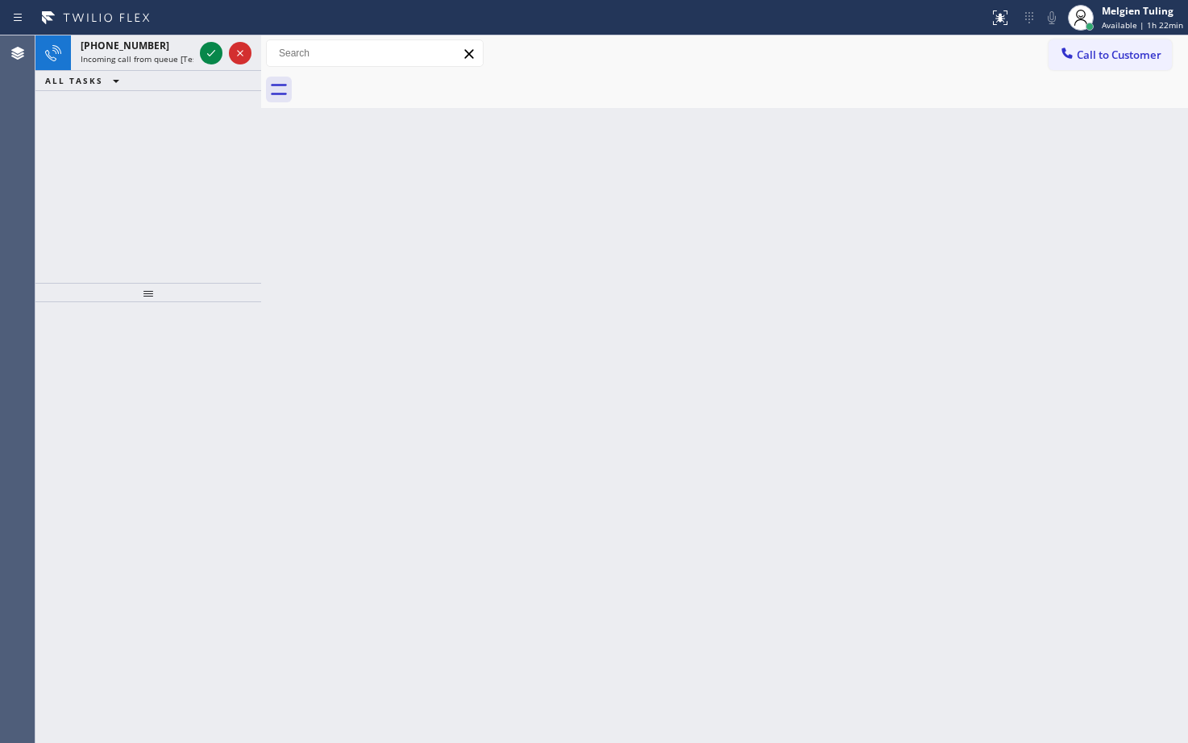
click at [212, 205] on div "[PHONE_NUMBER] Incoming call from queue [Test] All ALL TASKS ALL TASKS ACTIVE T…" at bounding box center [148, 158] width 226 height 247
click at [209, 56] on icon at bounding box center [211, 53] width 8 height 6
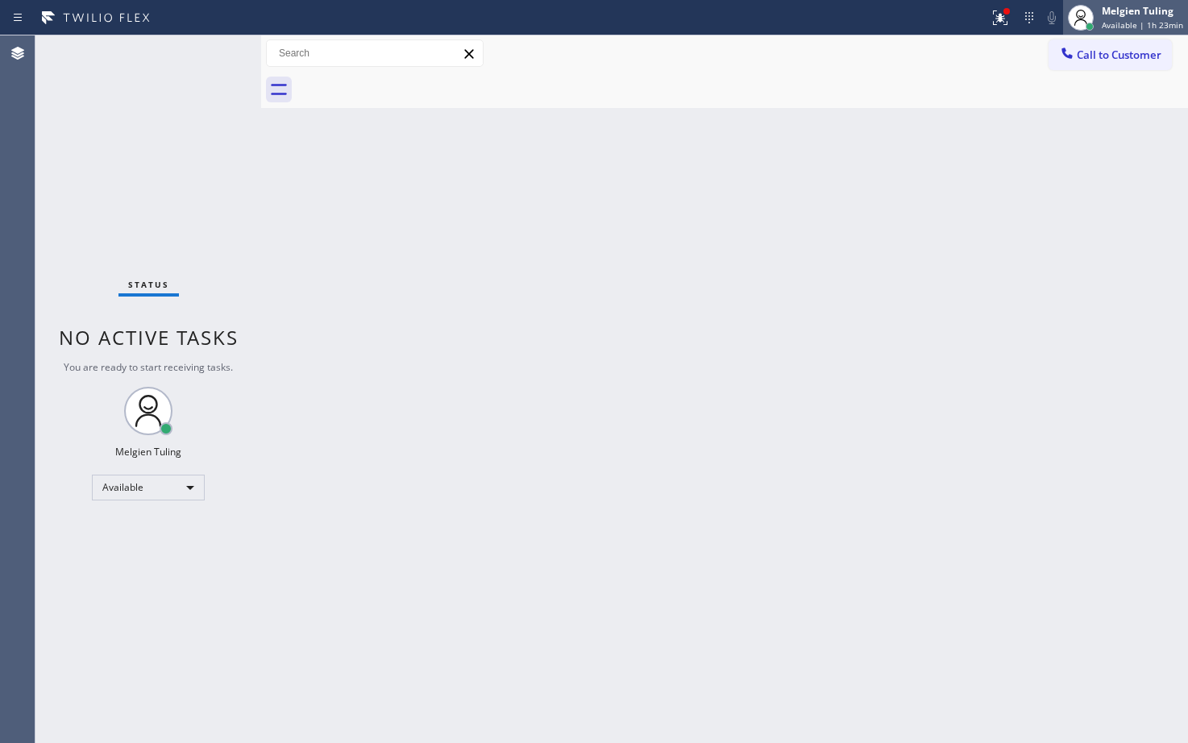
click at [1144, 7] on div "Melgien Tuling" at bounding box center [1142, 11] width 81 height 14
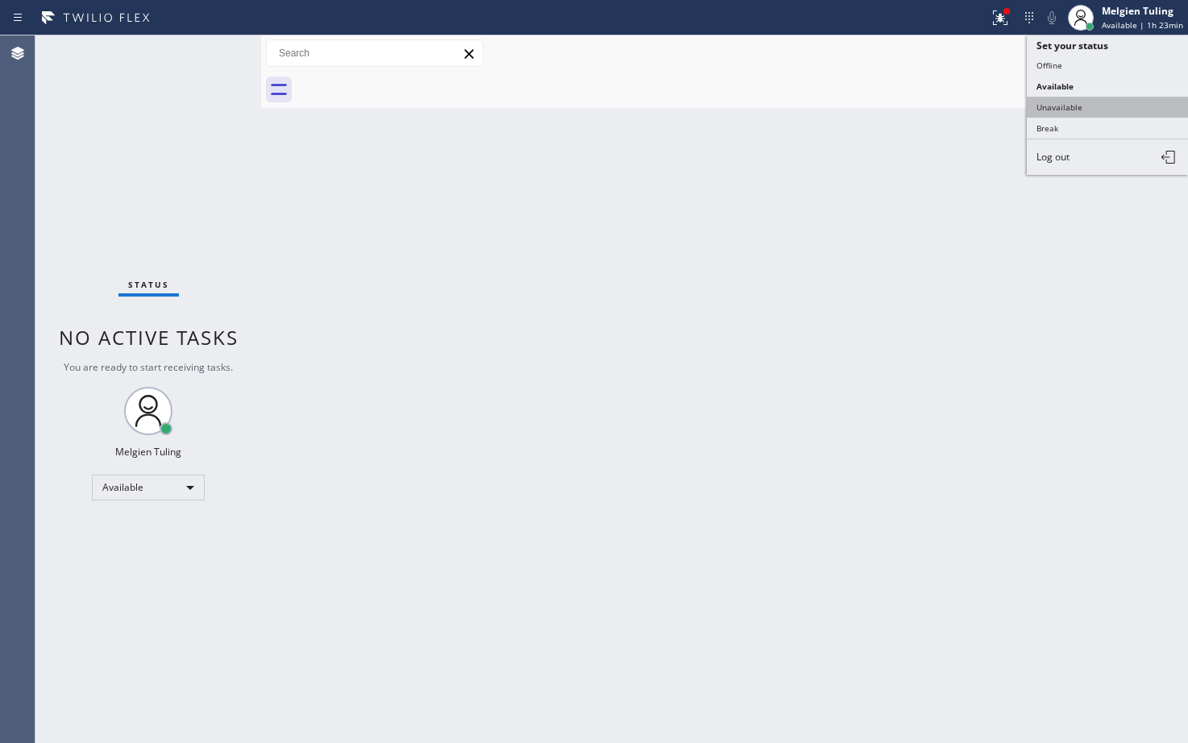
click at [1059, 110] on button "Unavailable" at bounding box center [1107, 107] width 161 height 21
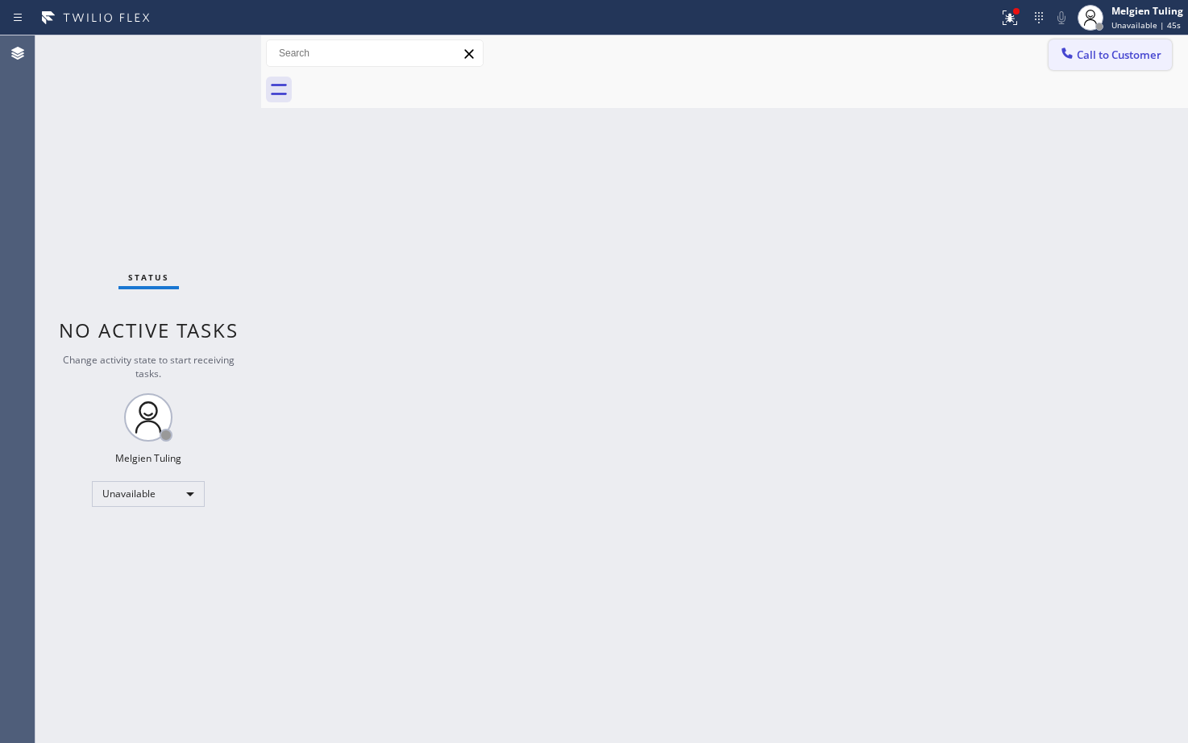
click at [1114, 59] on span "Call to Customer" at bounding box center [1119, 55] width 85 height 15
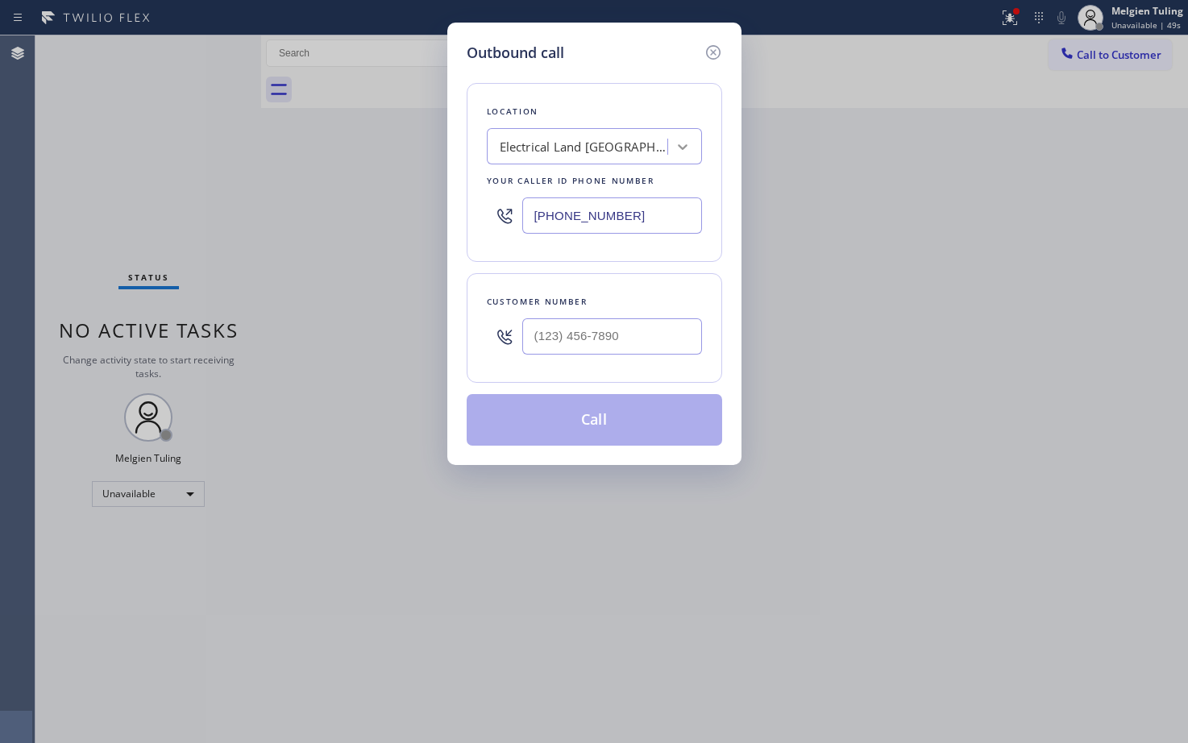
click at [683, 145] on icon at bounding box center [682, 147] width 16 height 16
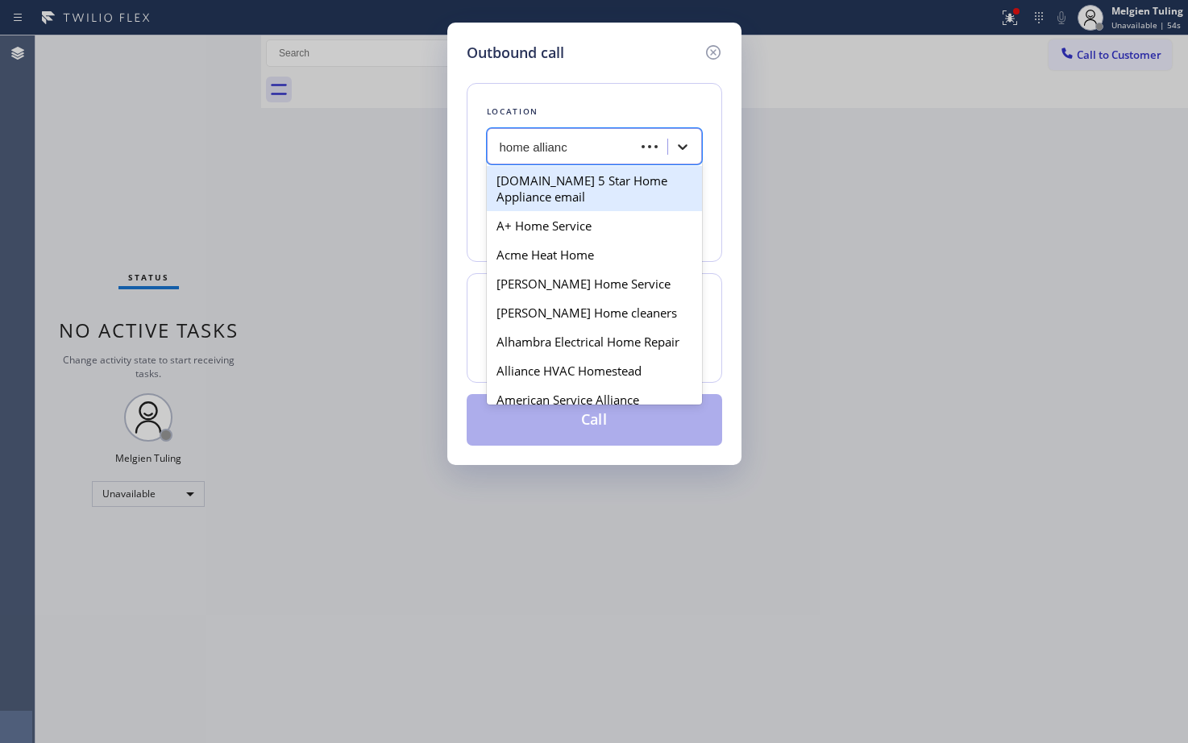
type input "home alliance"
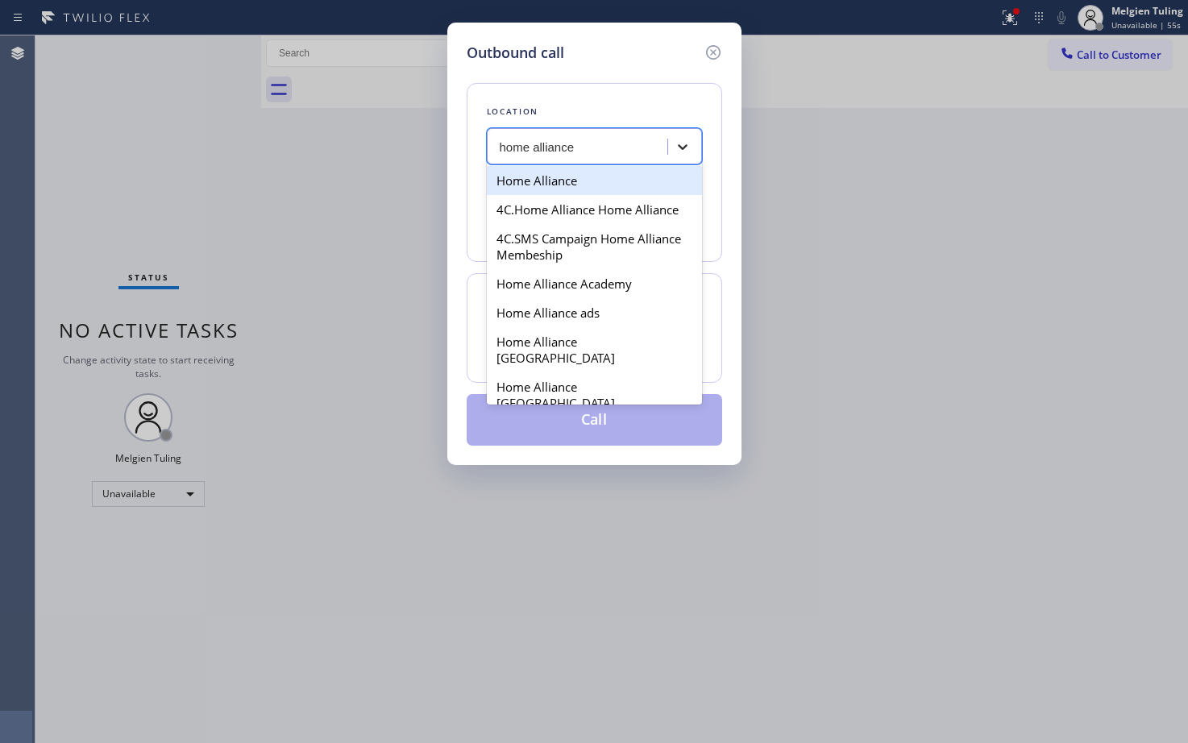
type input "[PHONE_NUMBER]"
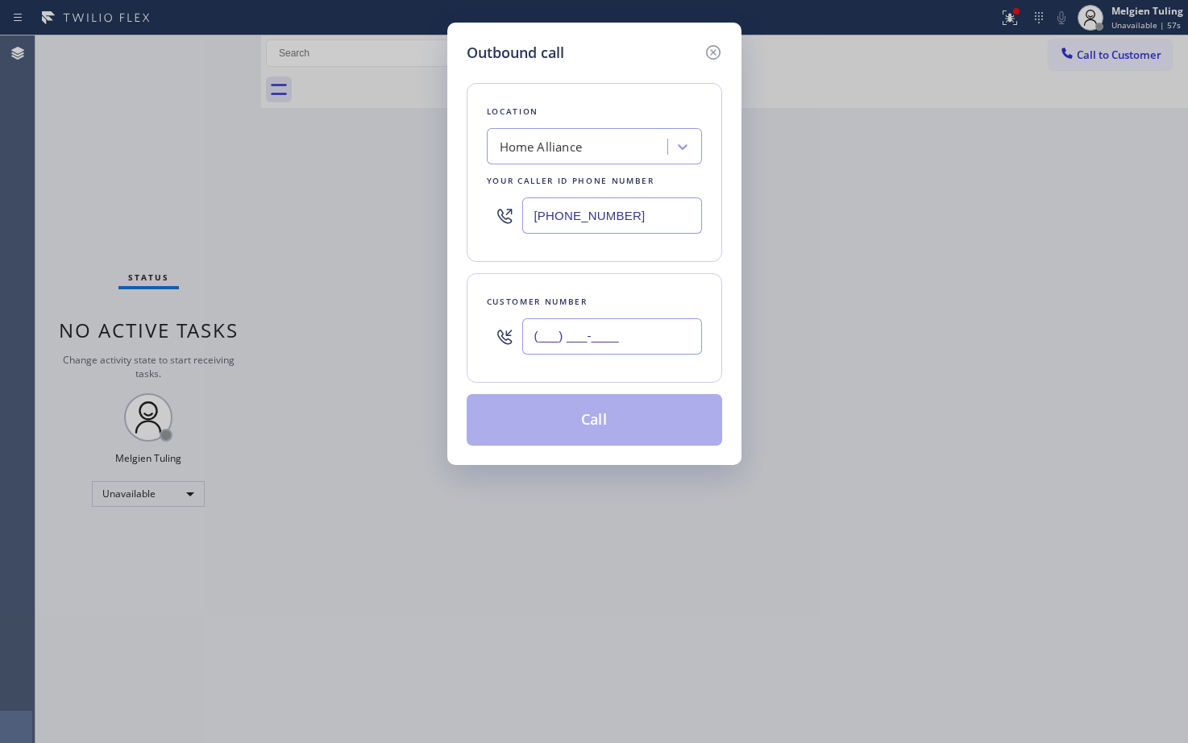
click at [548, 334] on input "(___) ___-____" at bounding box center [612, 336] width 180 height 36
paste input "310) 729-7948"
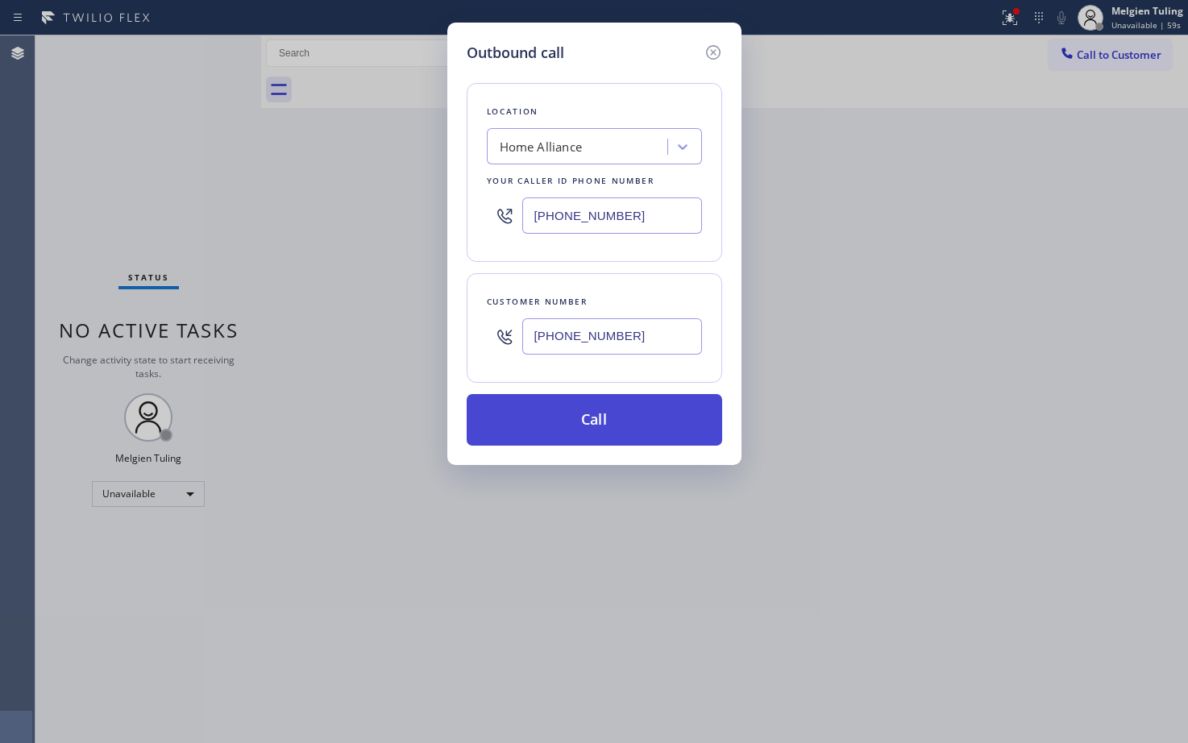
type input "[PHONE_NUMBER]"
click at [574, 421] on button "Call" at bounding box center [594, 420] width 255 height 52
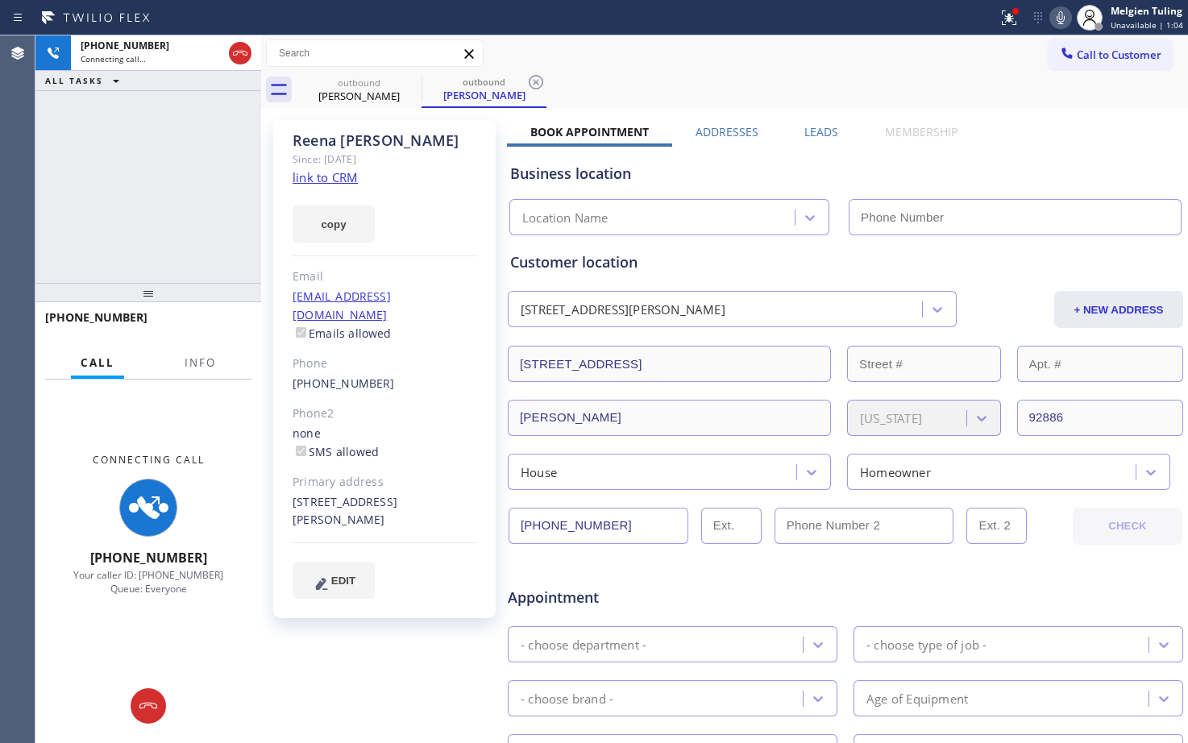
type input "[PHONE_NUMBER]"
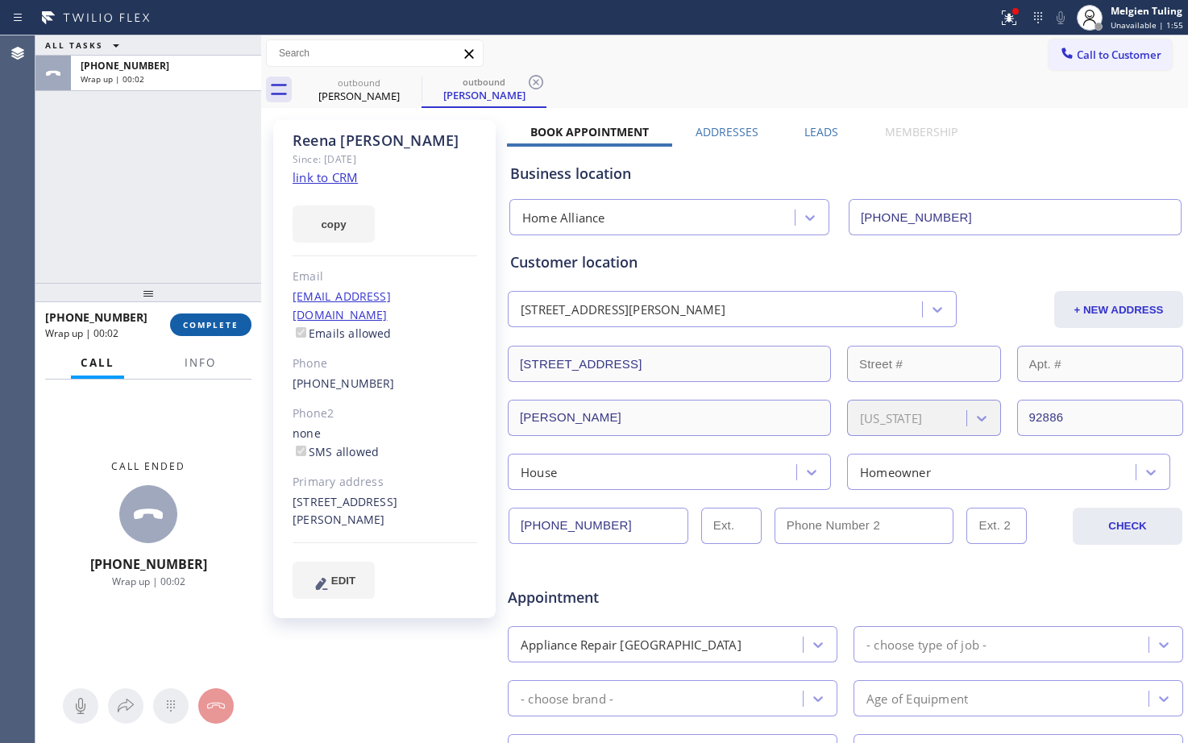
click at [198, 328] on span "COMPLETE" at bounding box center [211, 324] width 56 height 11
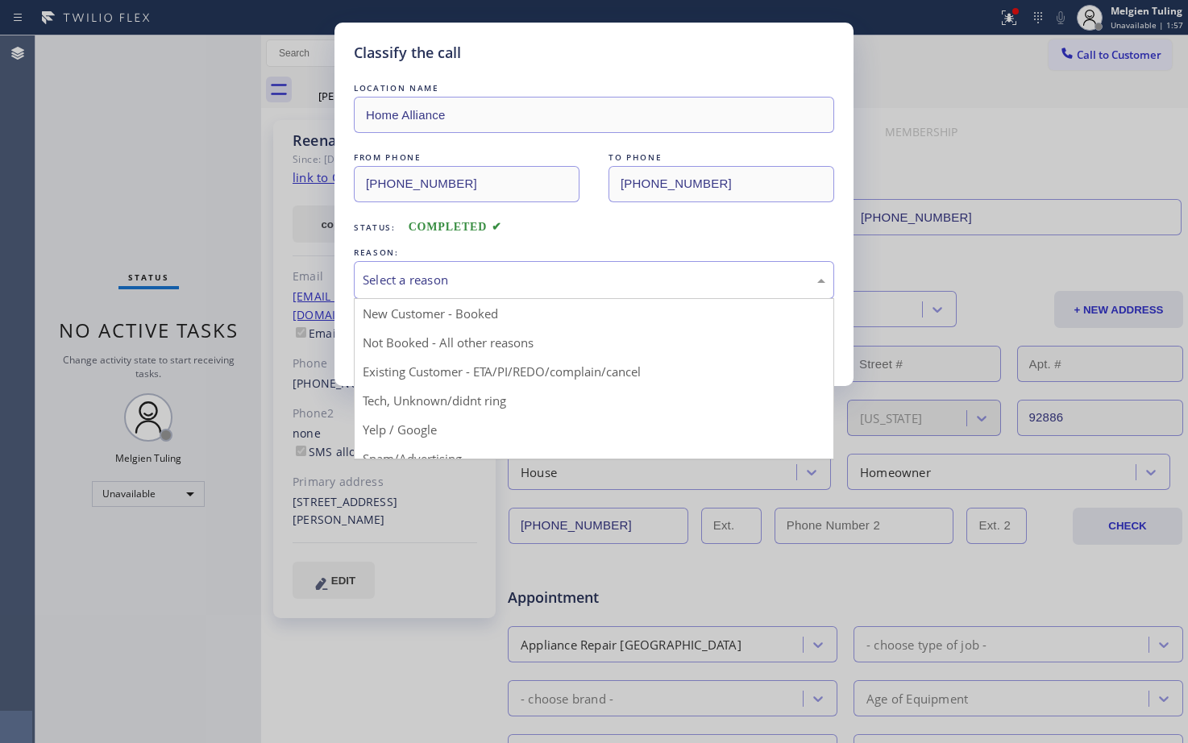
click at [385, 273] on div "Select a reason" at bounding box center [594, 280] width 463 height 19
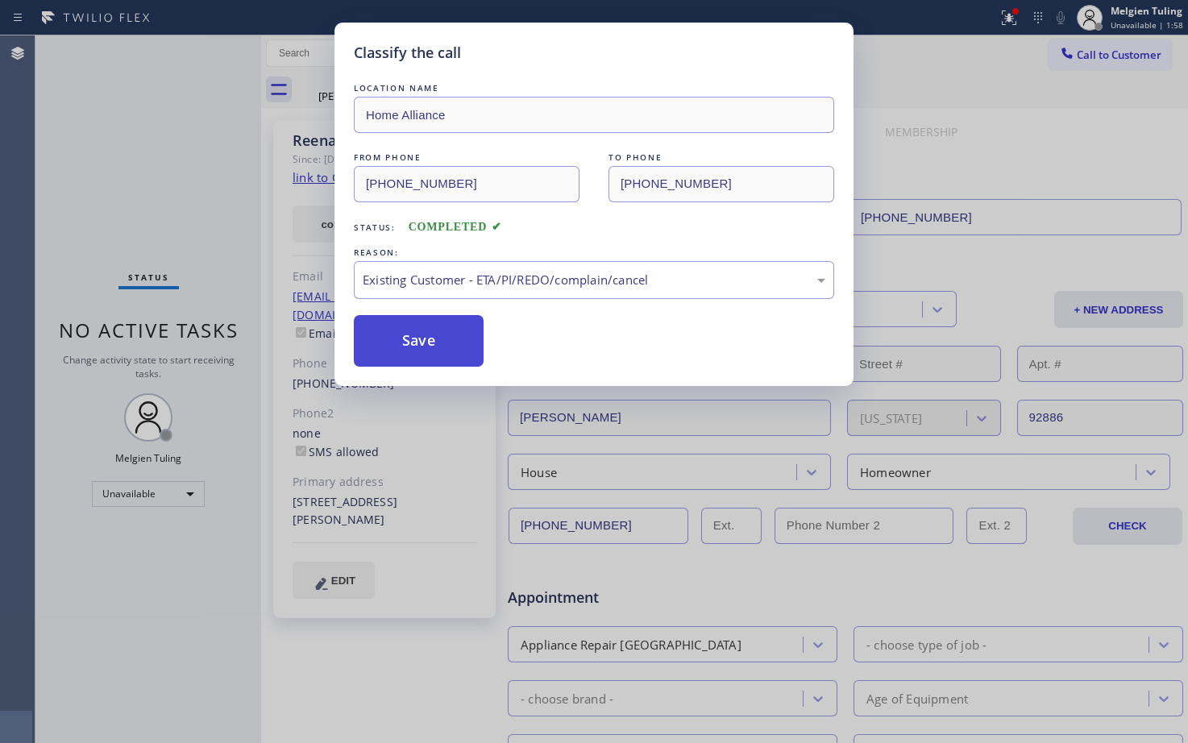
click at [412, 354] on button "Save" at bounding box center [419, 341] width 130 height 52
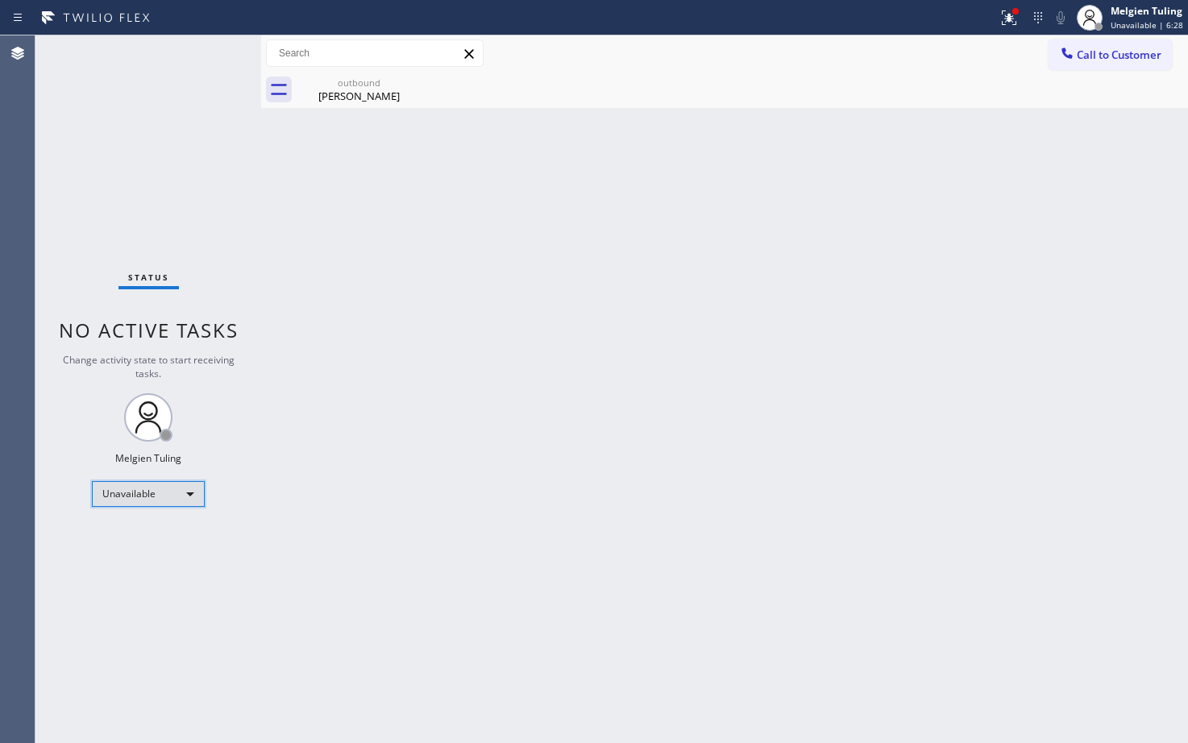
click at [143, 492] on div "Unavailable" at bounding box center [148, 494] width 113 height 26
click at [113, 532] on li "Available" at bounding box center [148, 536] width 110 height 19
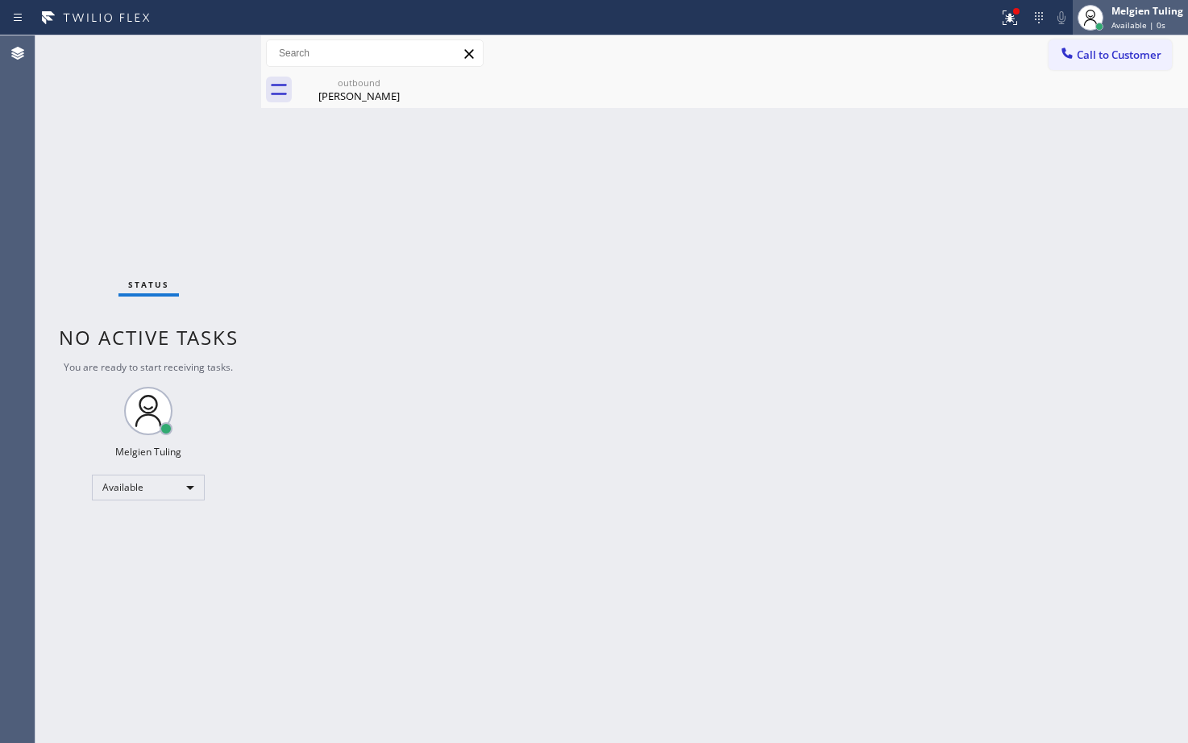
click at [1118, 19] on span "Available | 0s" at bounding box center [1138, 24] width 54 height 11
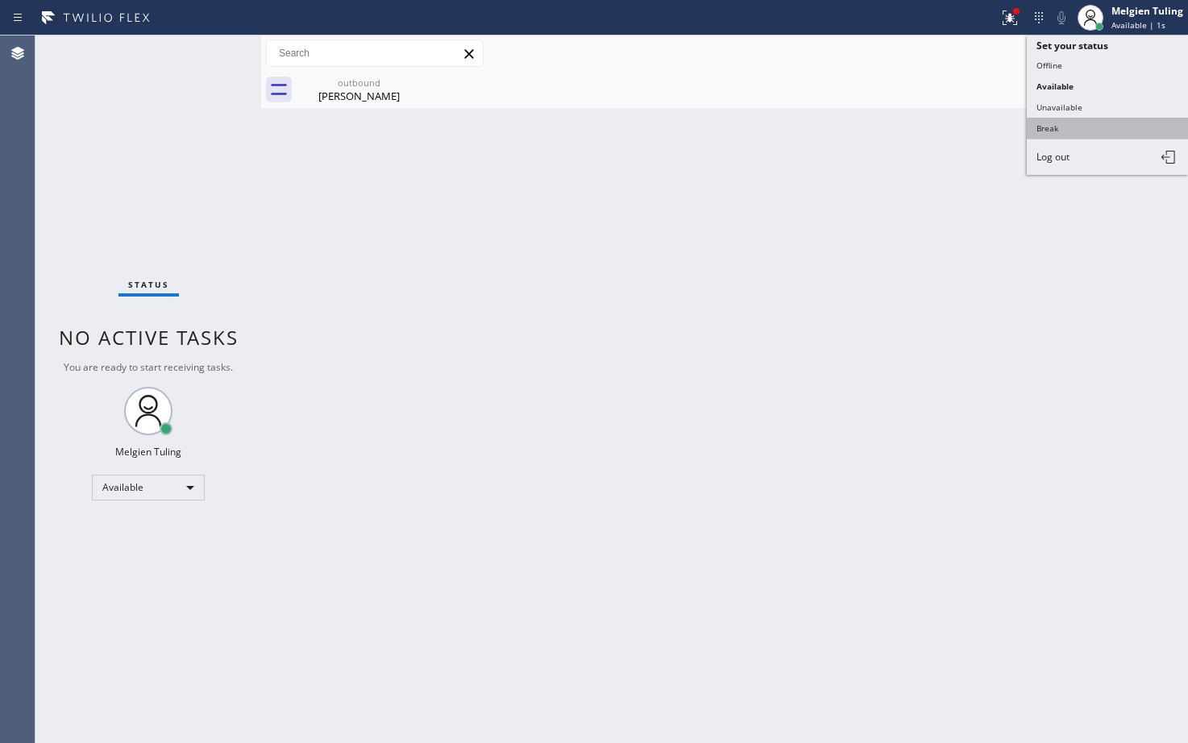
click at [1055, 132] on button "Break" at bounding box center [1107, 128] width 161 height 21
